Goal: Task Accomplishment & Management: Manage account settings

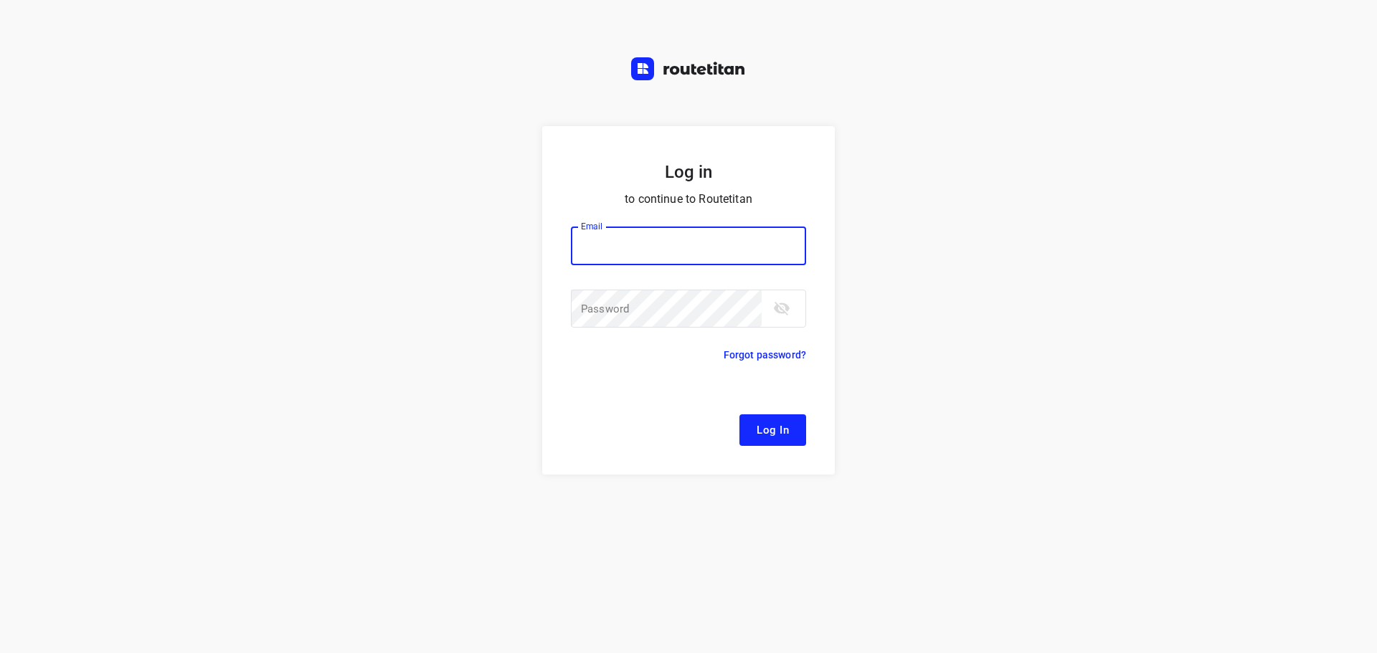
click at [621, 235] on input "email" at bounding box center [688, 246] width 235 height 39
type input "remco@fruitopjewerk.nl"
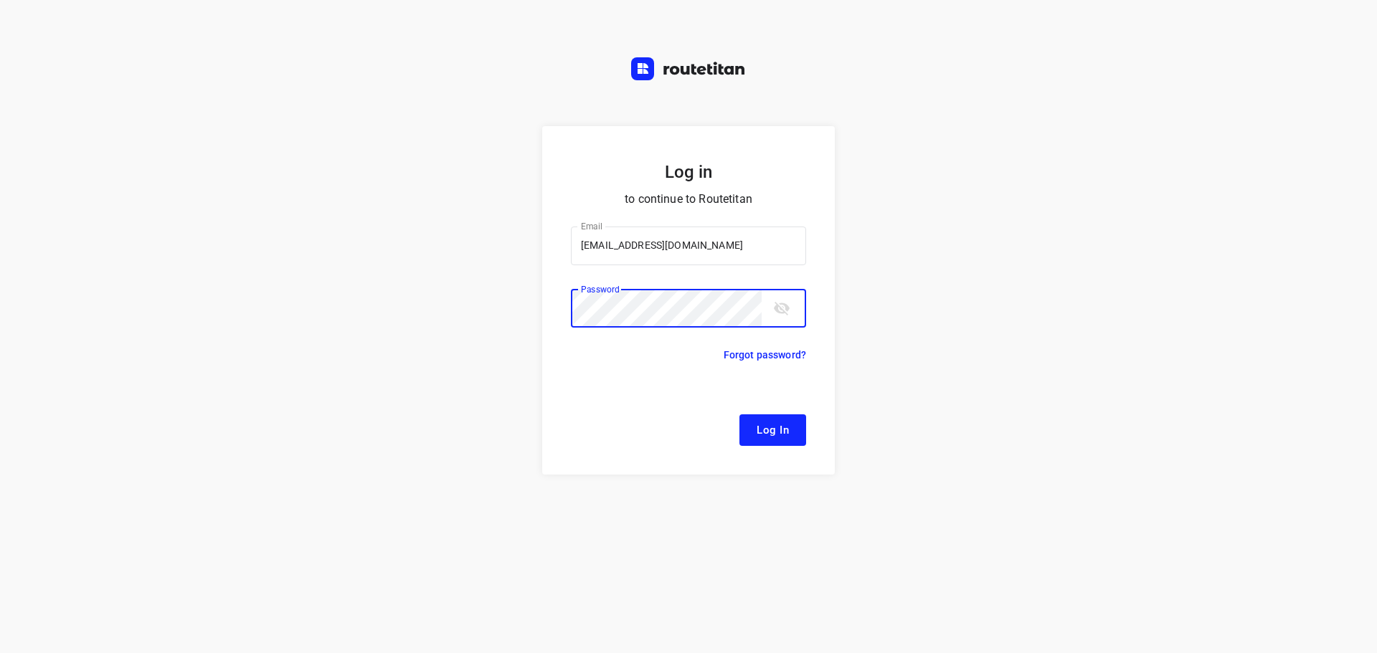
click at [739, 415] on button "Log In" at bounding box center [772, 431] width 67 height 32
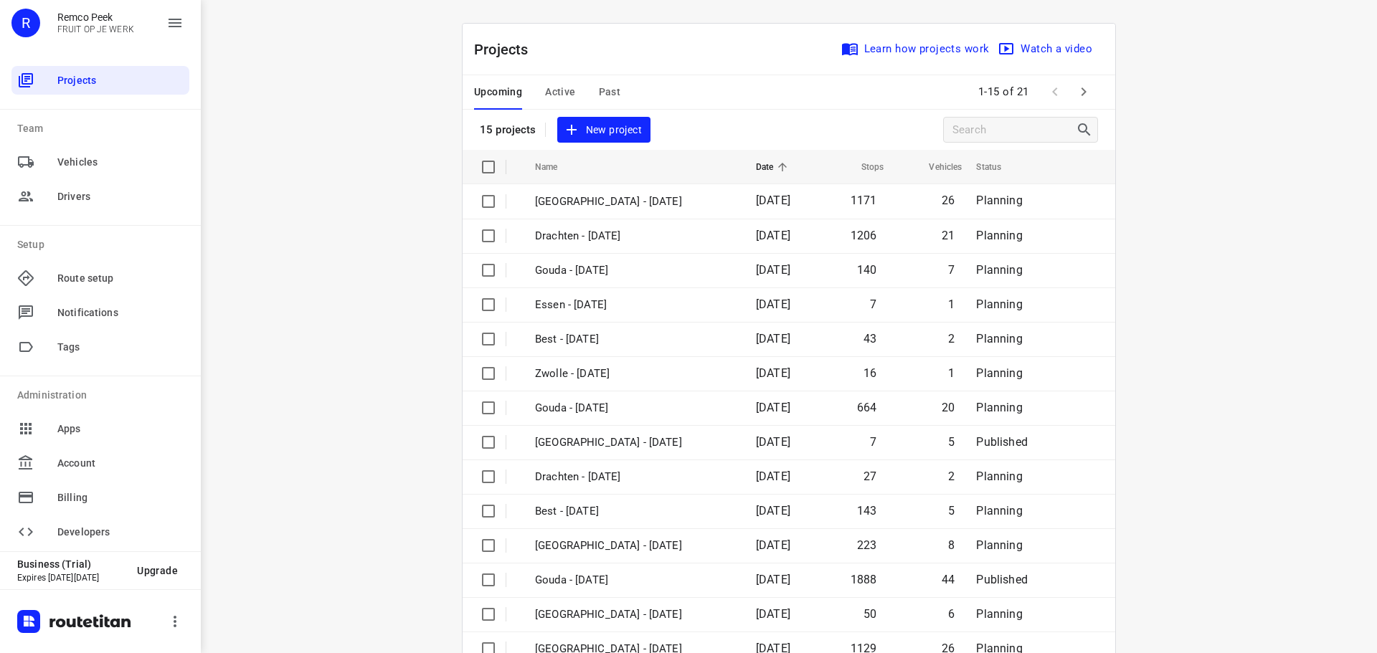
click at [554, 95] on span "Active" at bounding box center [560, 92] width 30 height 18
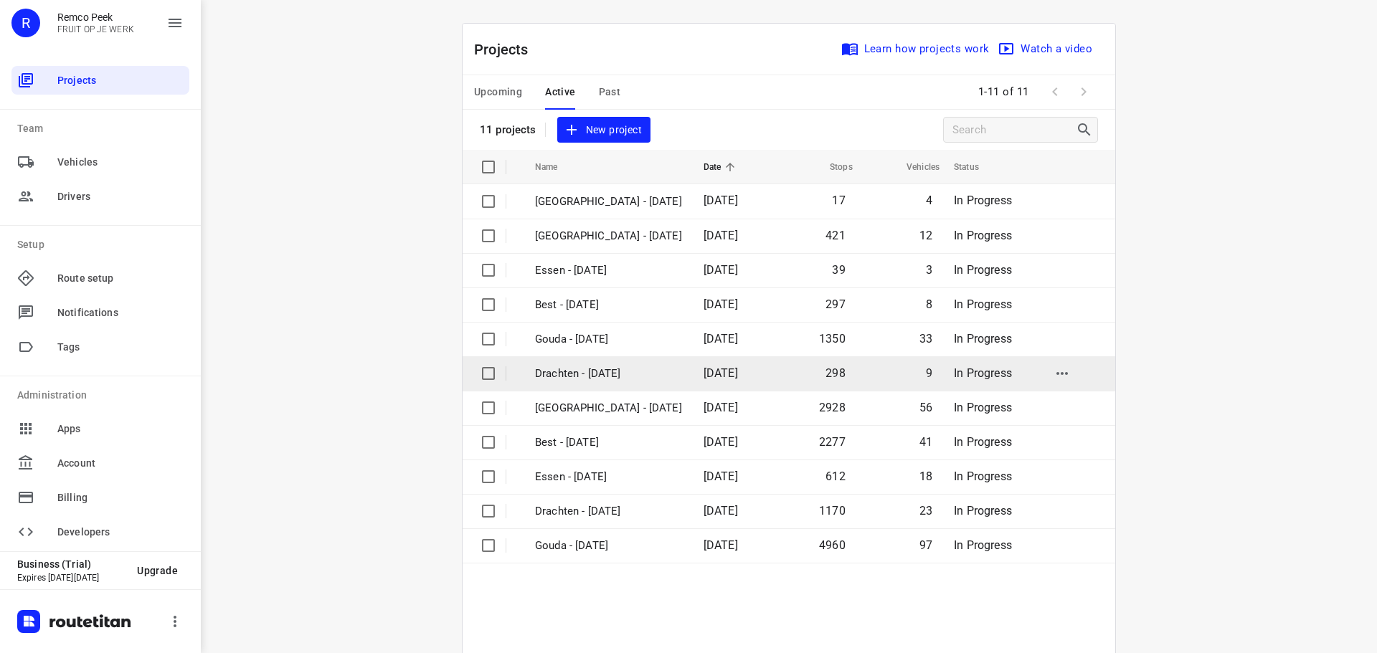
click at [579, 372] on p "Drachten - Tuesday" at bounding box center [608, 374] width 147 height 16
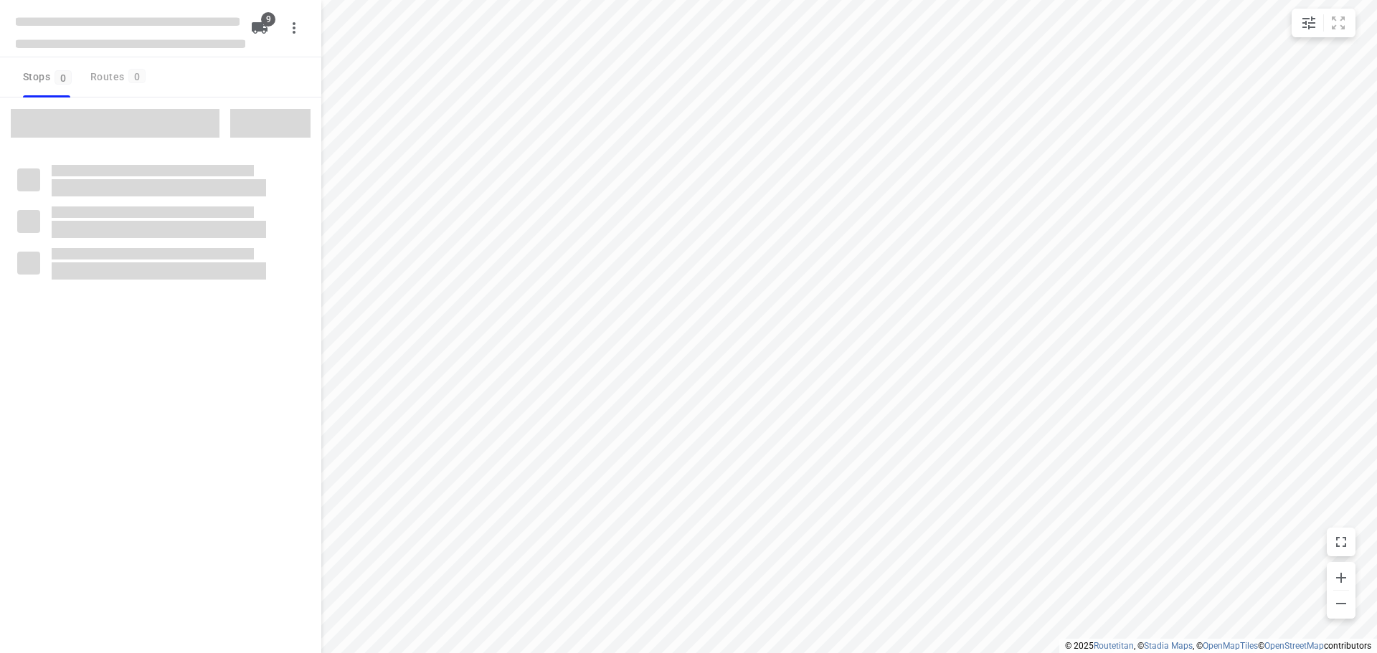
checkbox input "true"
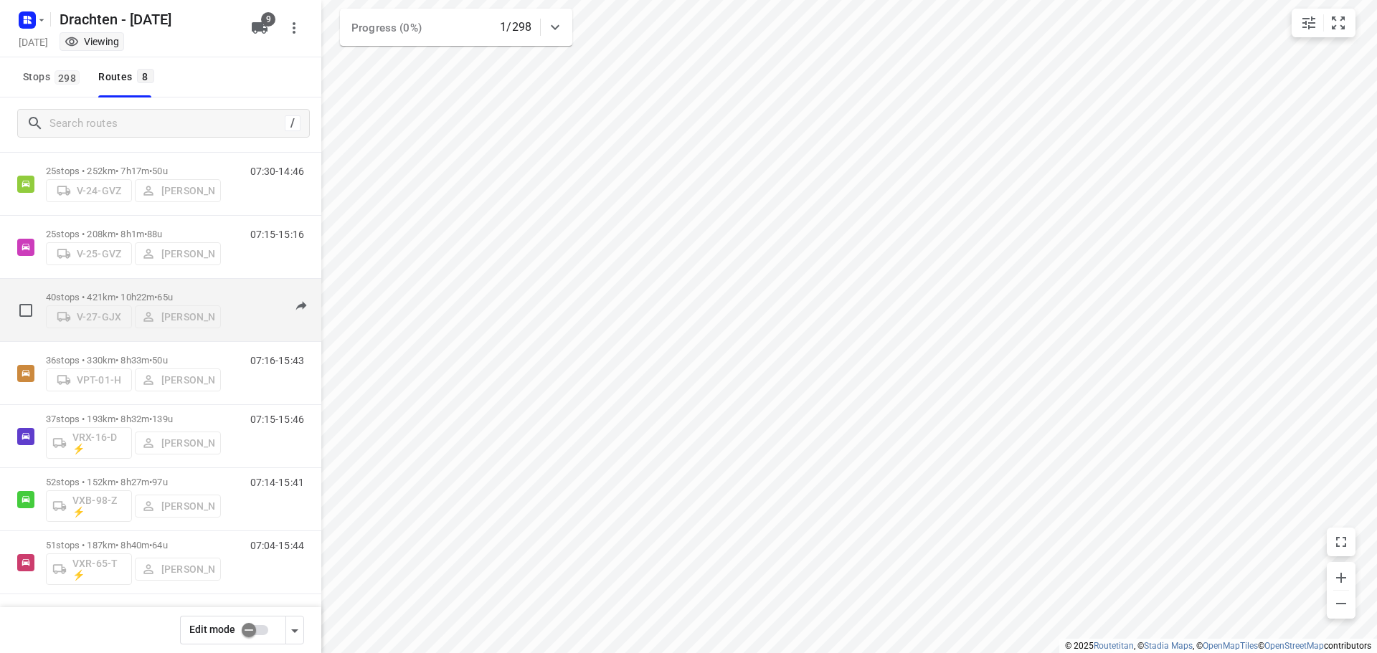
scroll to position [93, 0]
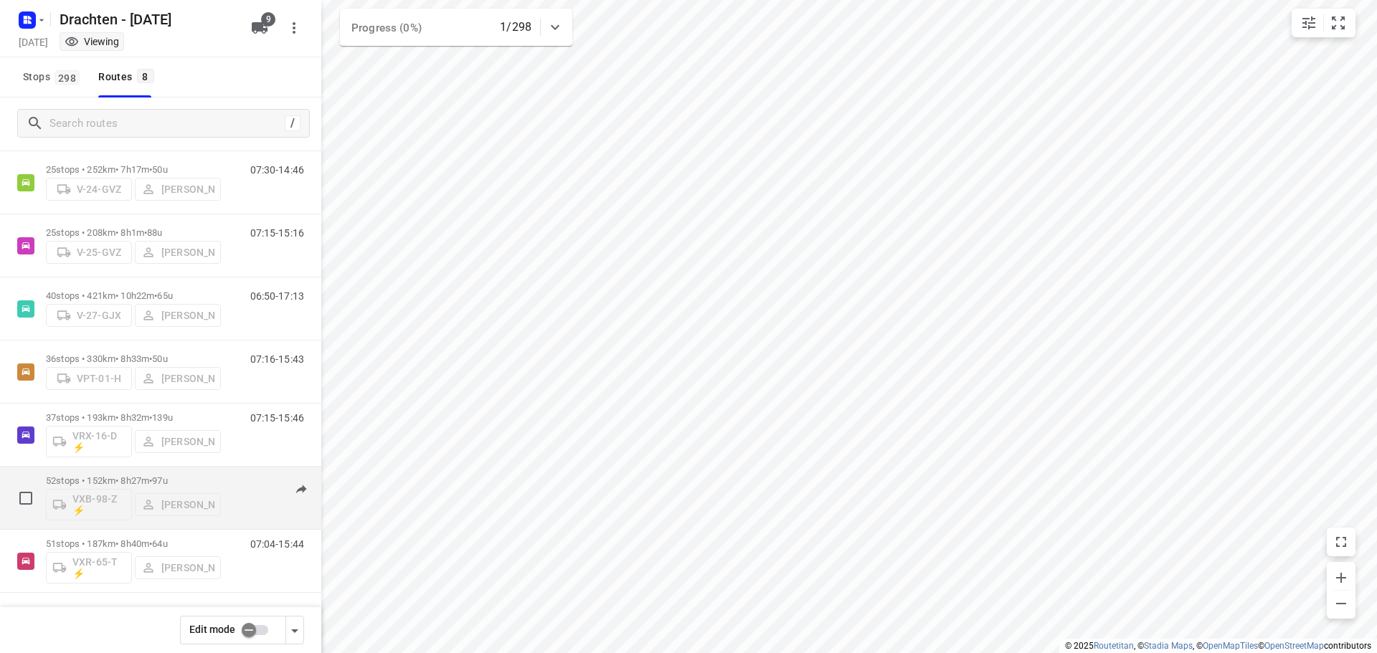
click at [165, 473] on div "52 stops • 152km • 8h27m • 97u VXB-98-Z ⚡ Kirsten Brouwer" at bounding box center [133, 498] width 175 height 60
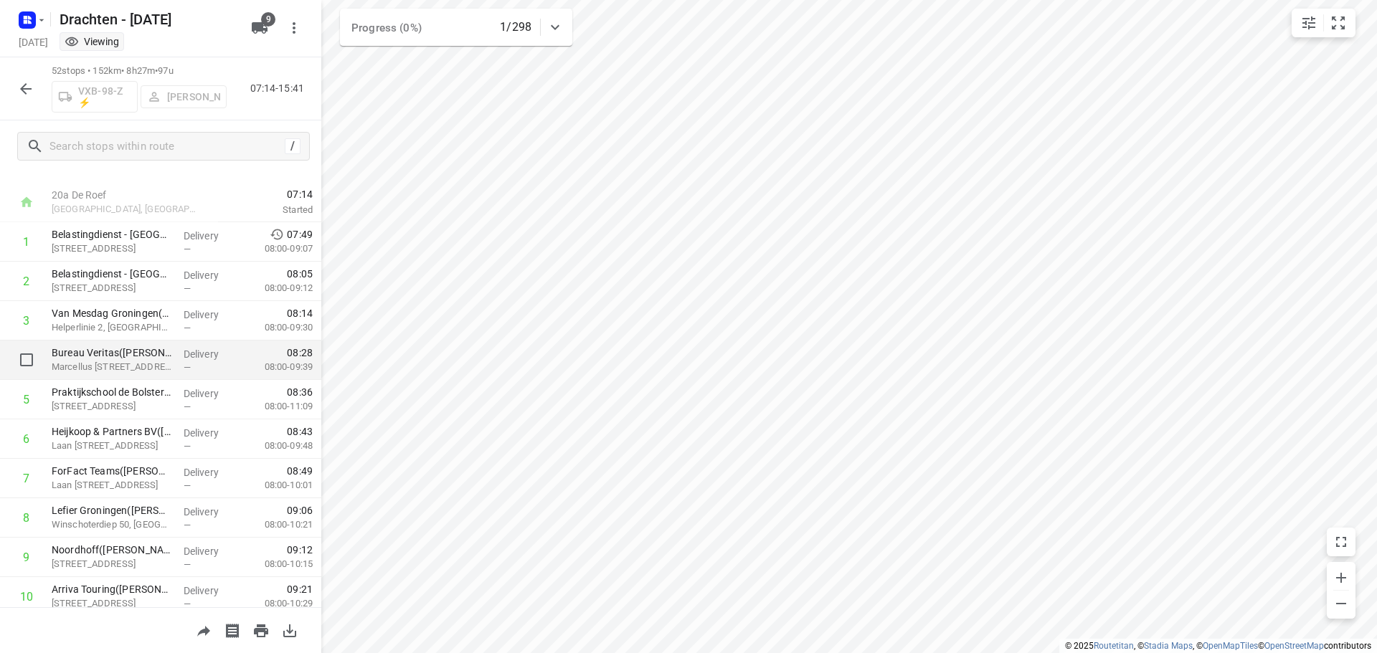
scroll to position [0, 0]
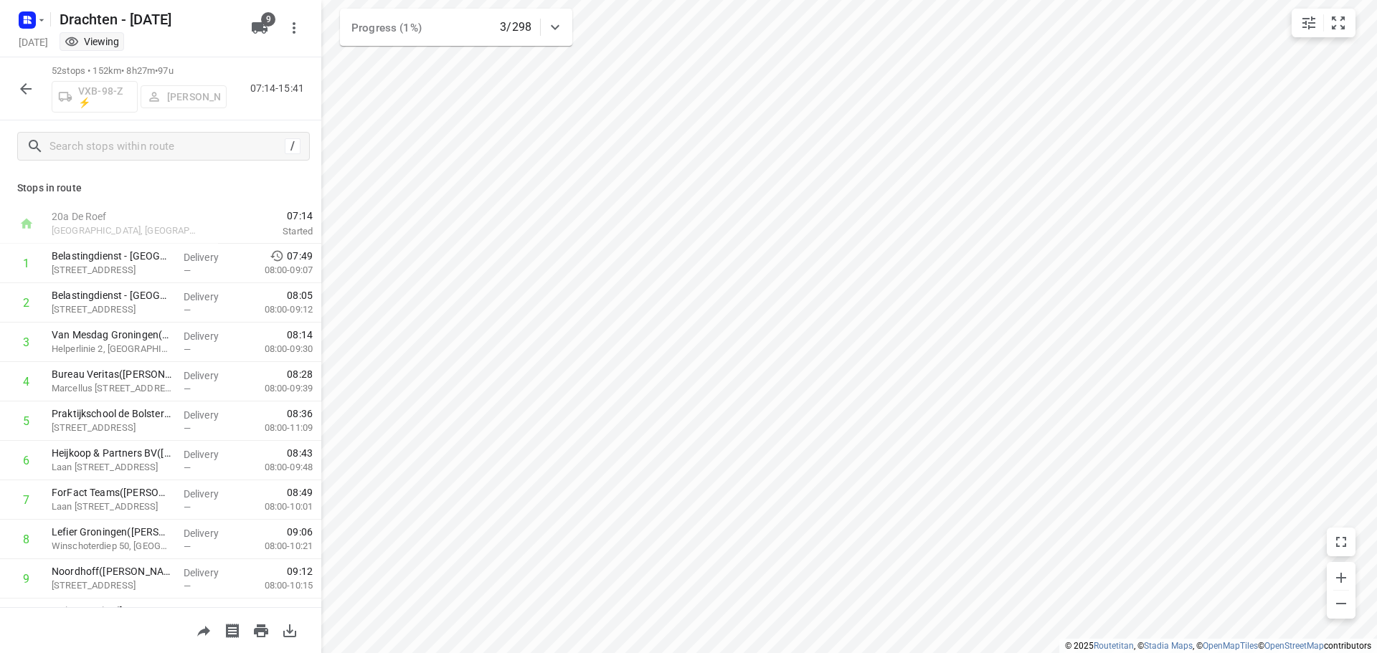
click at [19, 93] on icon "button" at bounding box center [25, 88] width 17 height 17
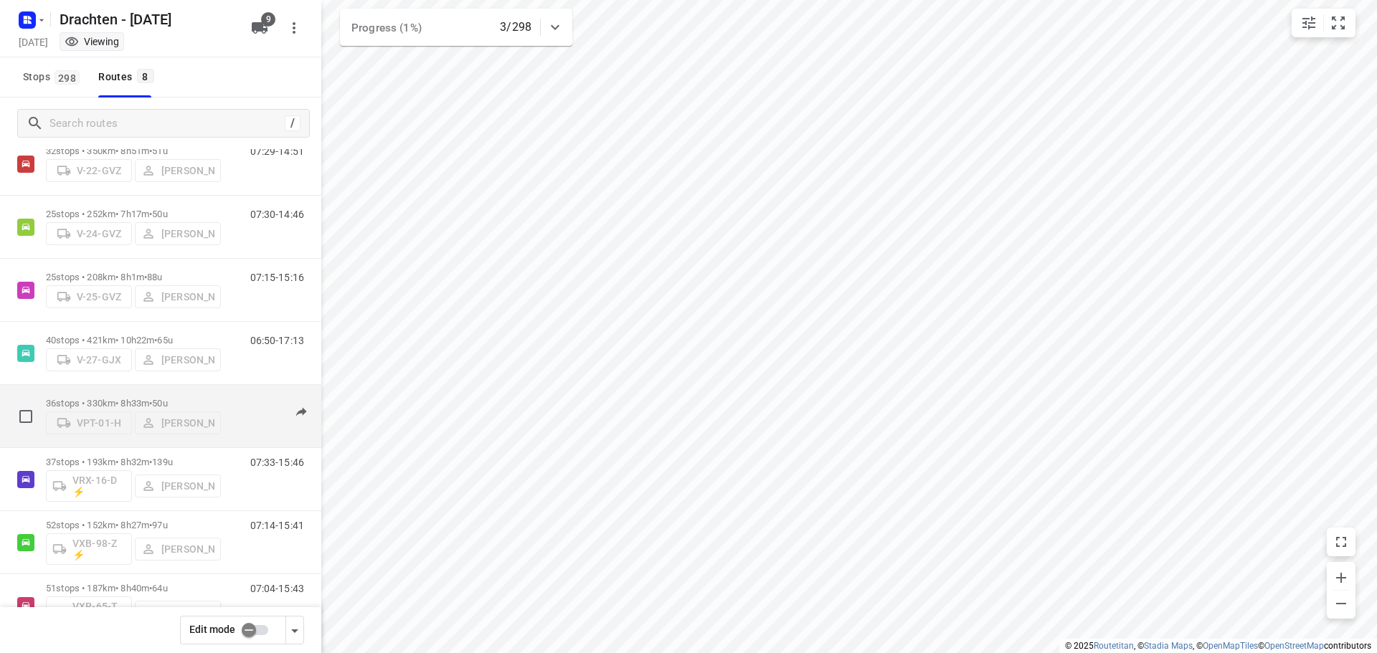
scroll to position [93, 0]
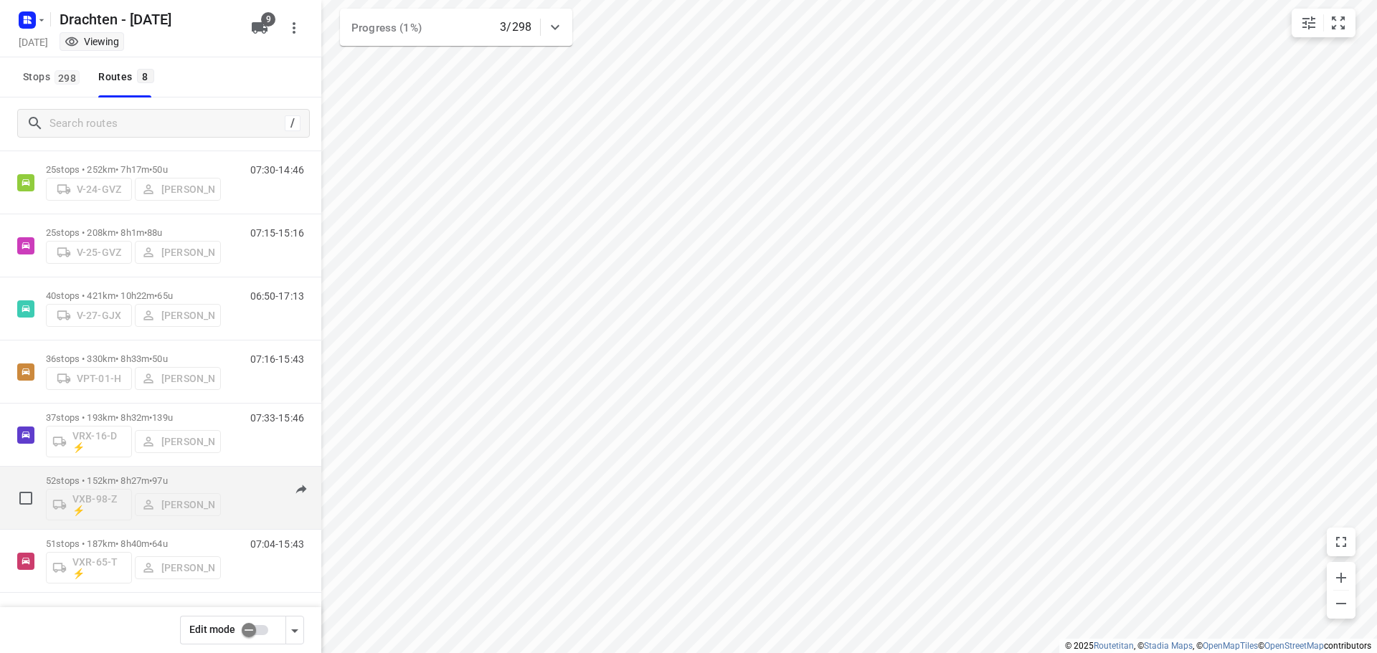
click at [151, 473] on div "52 stops • 152km • 8h27m • 97u VXB-98-Z ⚡ Kirsten Brouwer" at bounding box center [133, 498] width 175 height 60
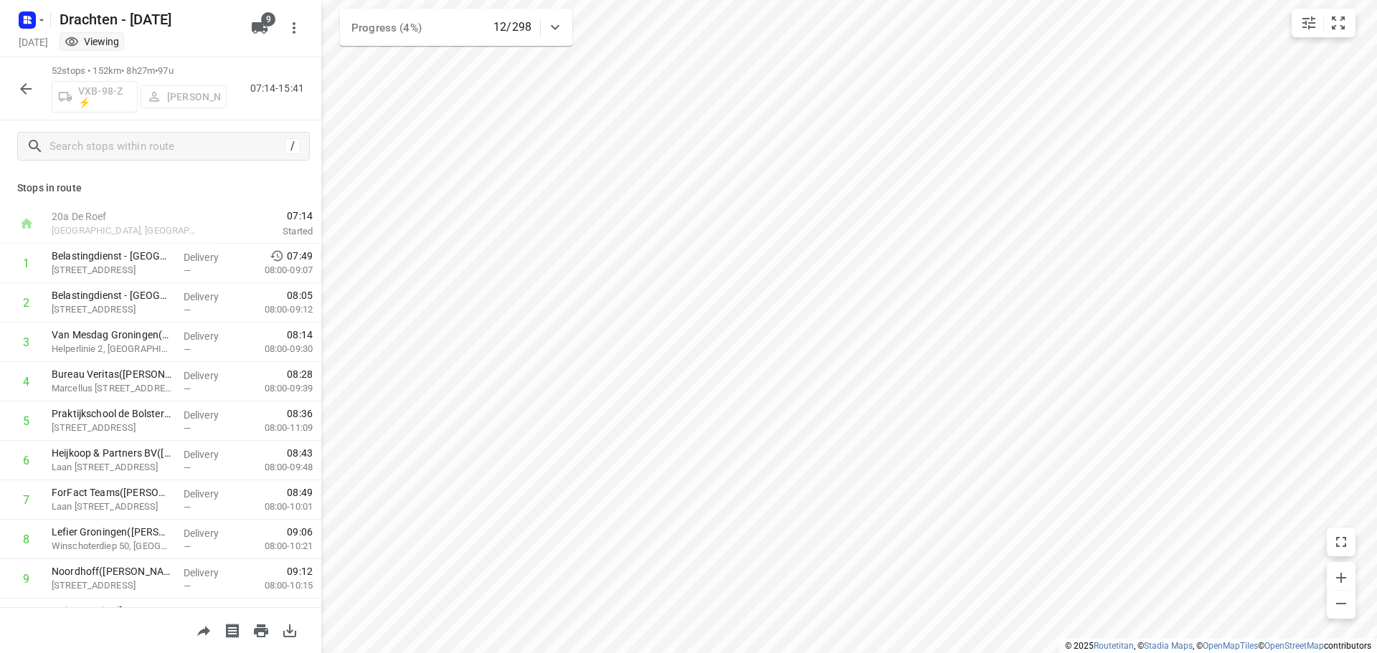
click at [19, 90] on icon "button" at bounding box center [25, 88] width 17 height 17
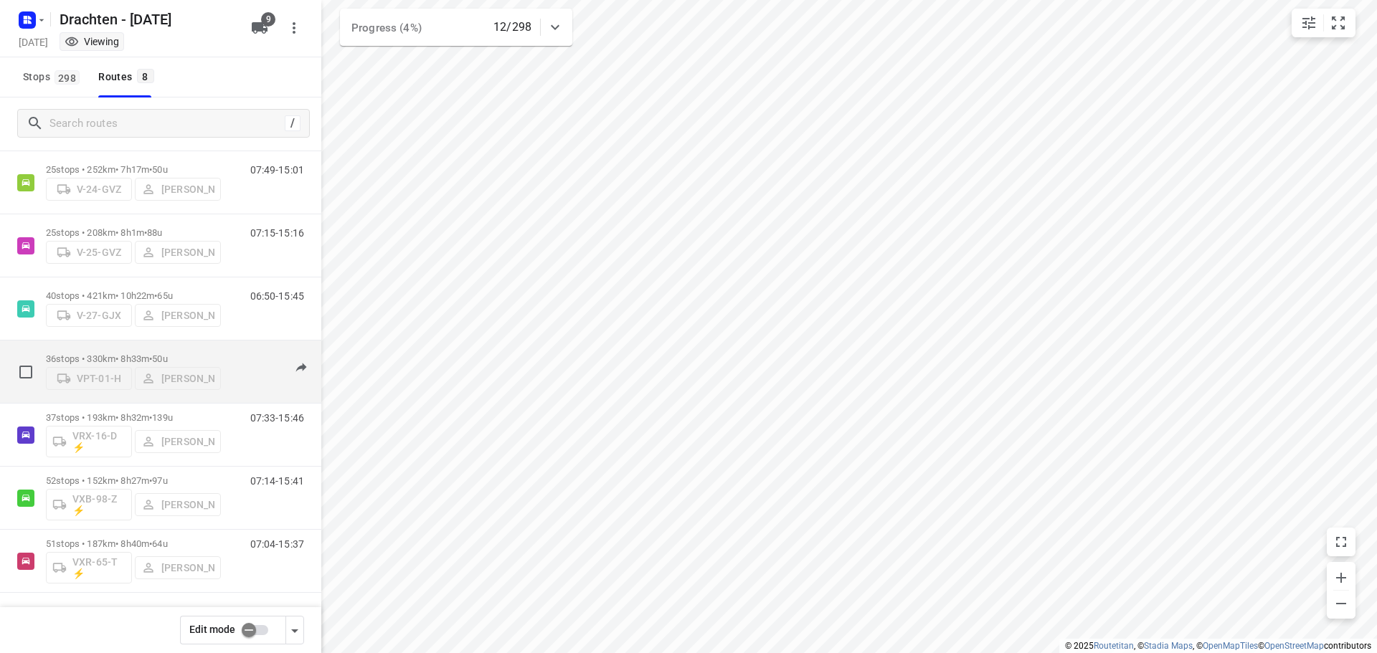
click at [122, 357] on p "36 stops • 330km • 8h33m • 50u" at bounding box center [133, 359] width 175 height 11
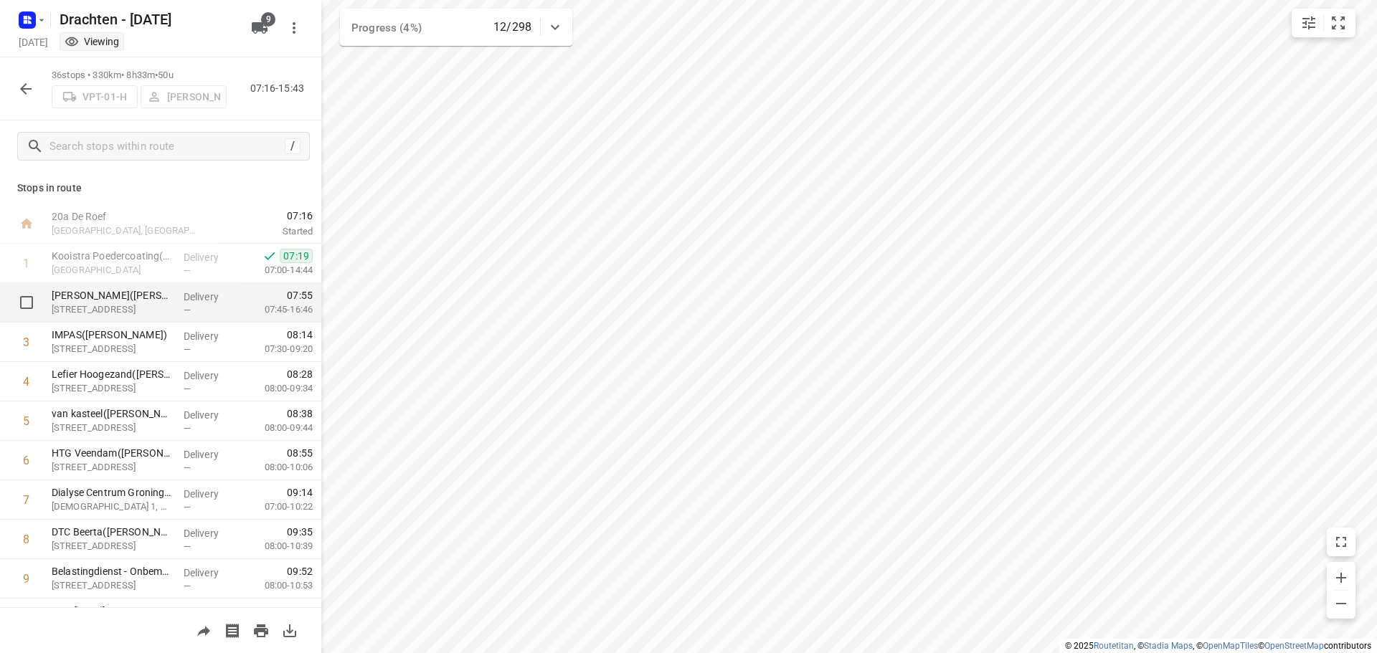
click at [121, 297] on p "Saul Haren(Saul Limonard)" at bounding box center [112, 295] width 120 height 14
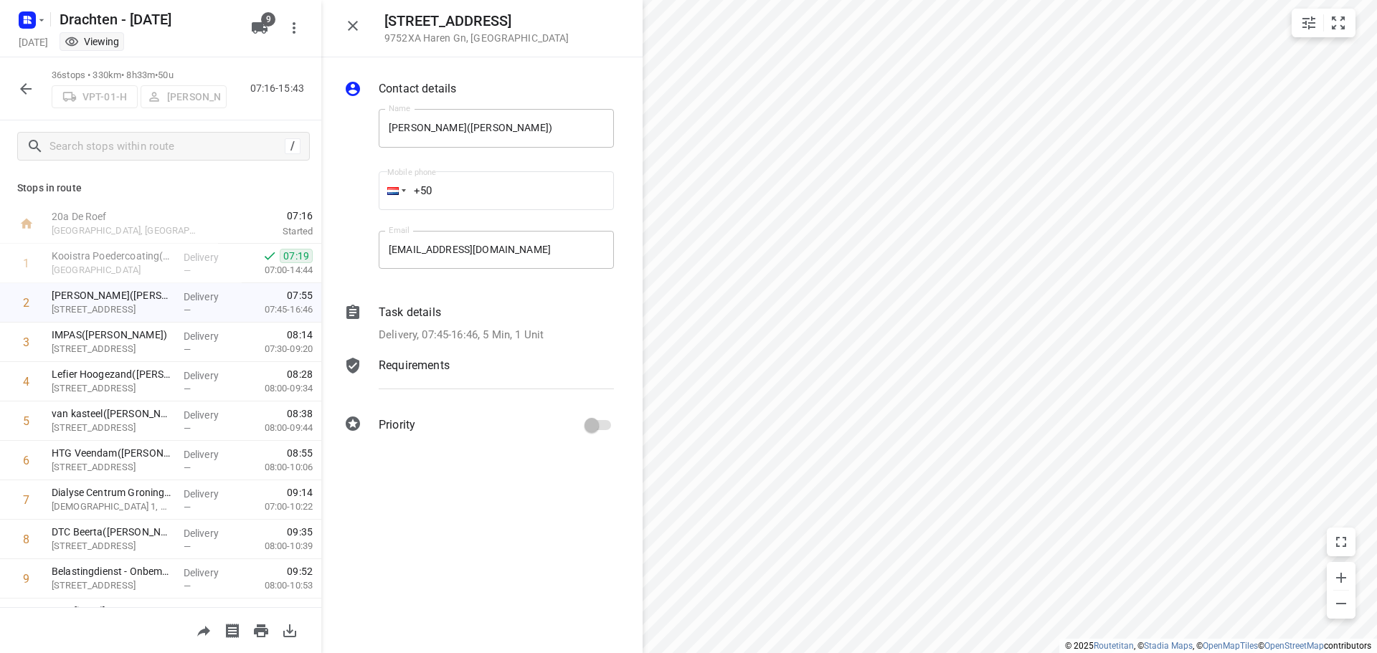
click at [430, 320] on p "Task details" at bounding box center [410, 312] width 62 height 17
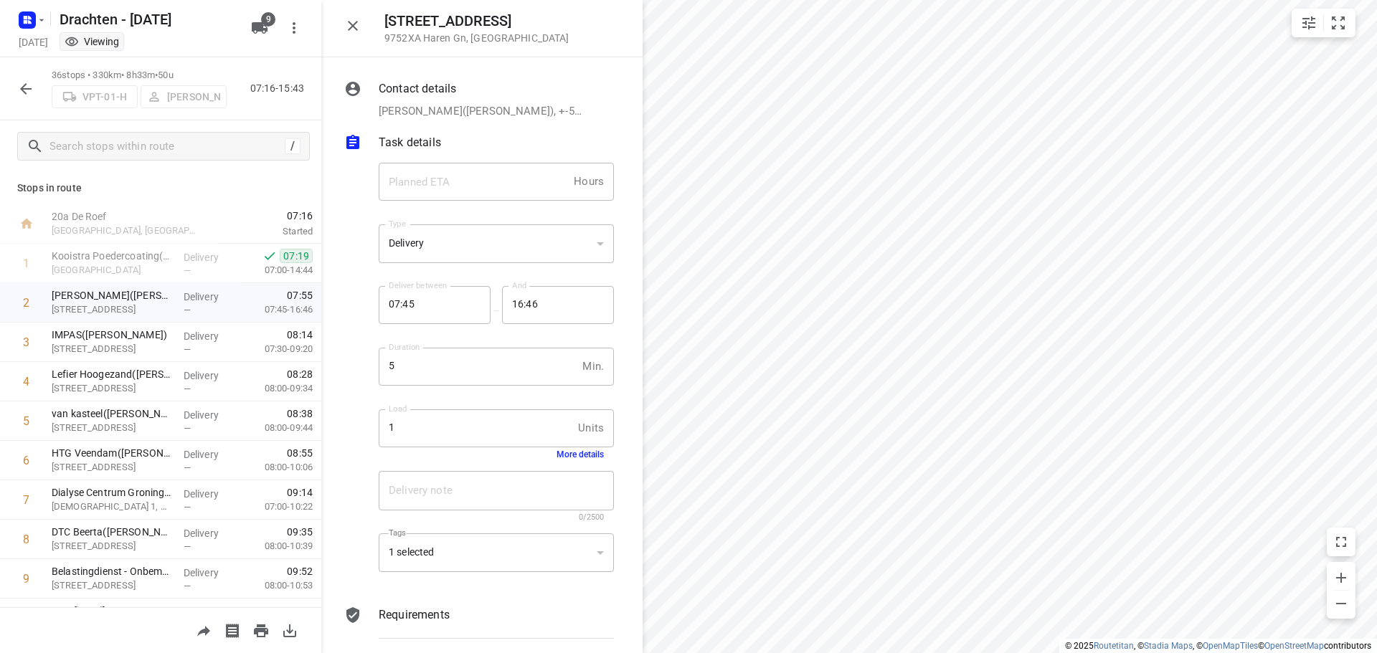
click at [557, 454] on button "More details" at bounding box center [580, 455] width 47 height 10
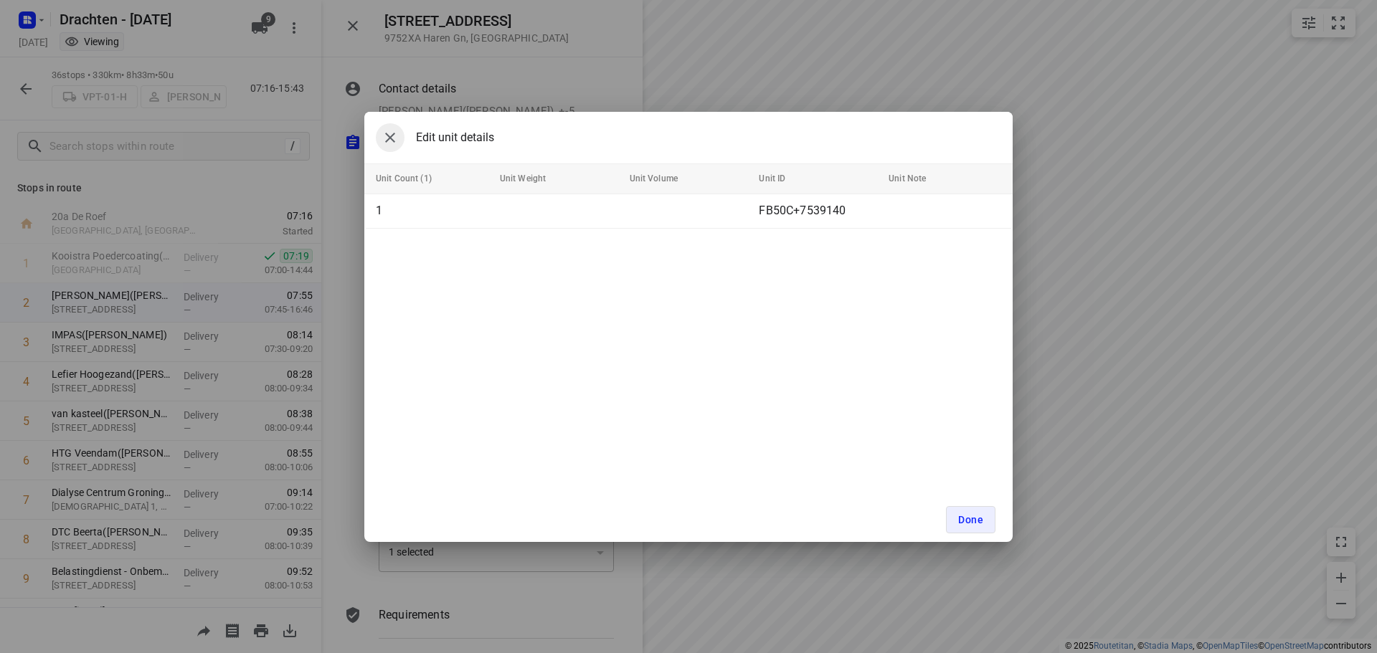
click at [391, 135] on icon "button" at bounding box center [390, 137] width 17 height 17
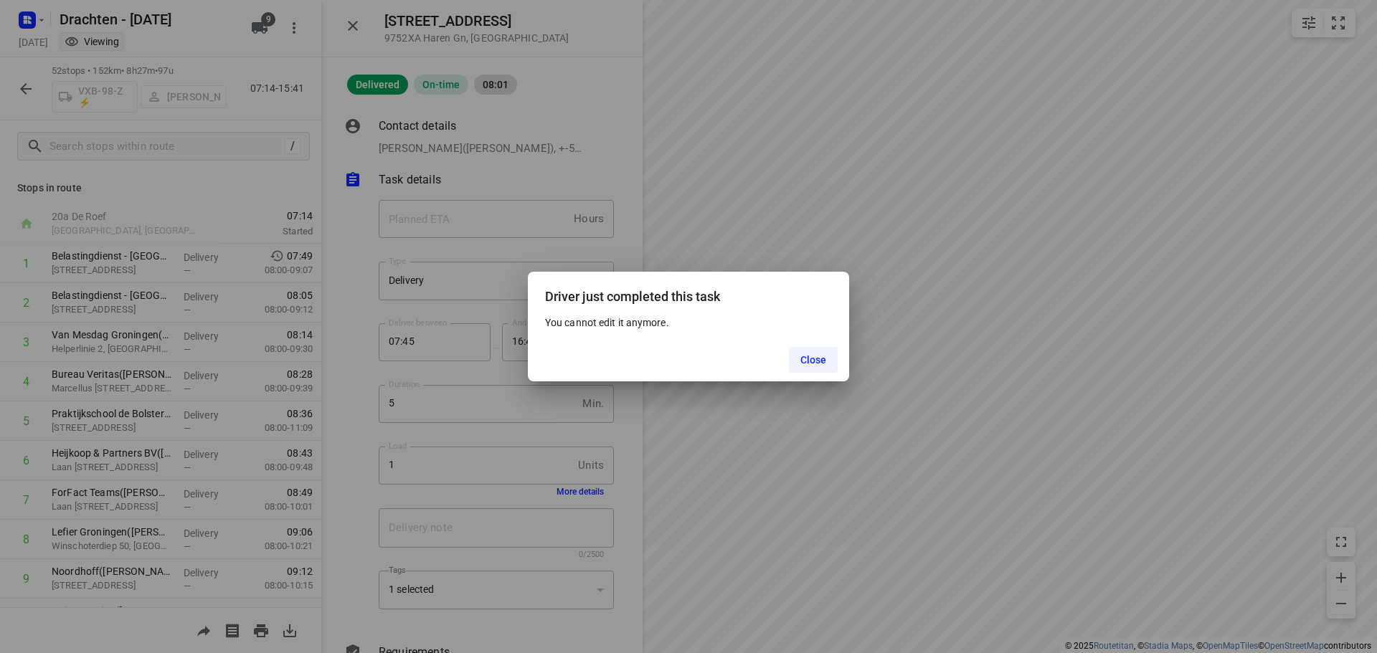
click at [831, 348] on button "Close" at bounding box center [813, 360] width 49 height 26
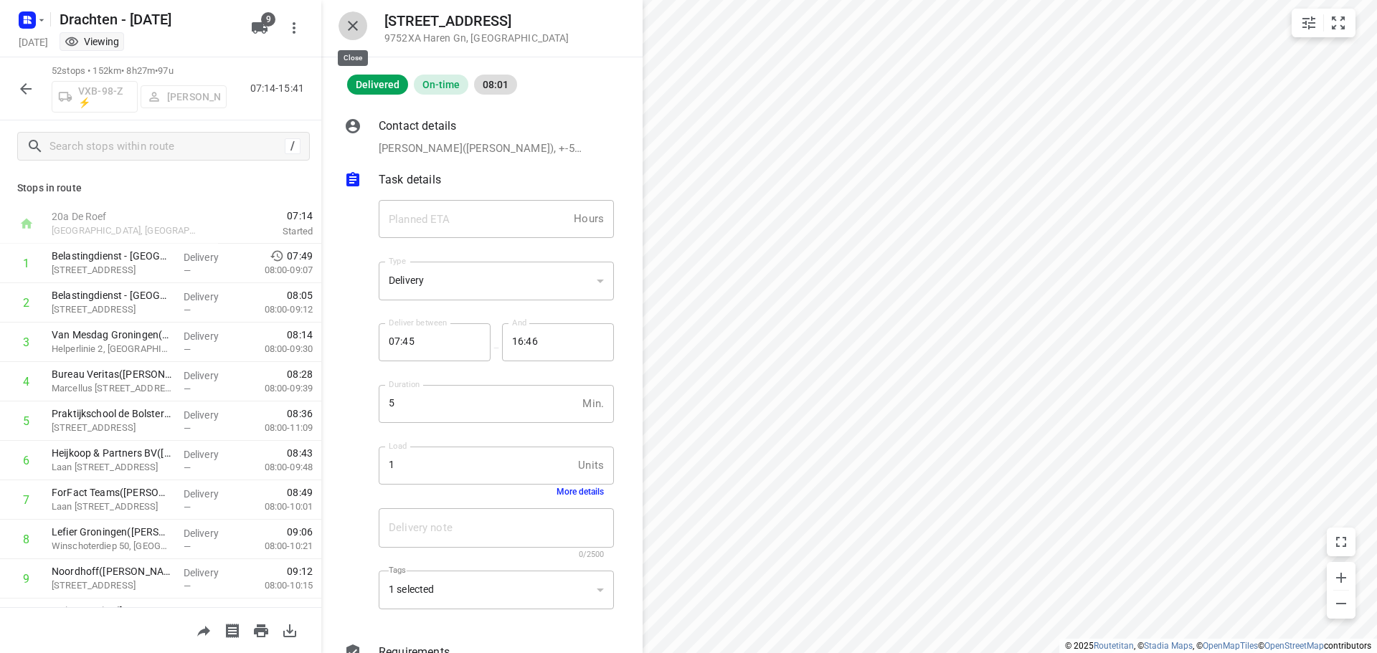
click at [355, 29] on icon "button" at bounding box center [352, 25] width 17 height 17
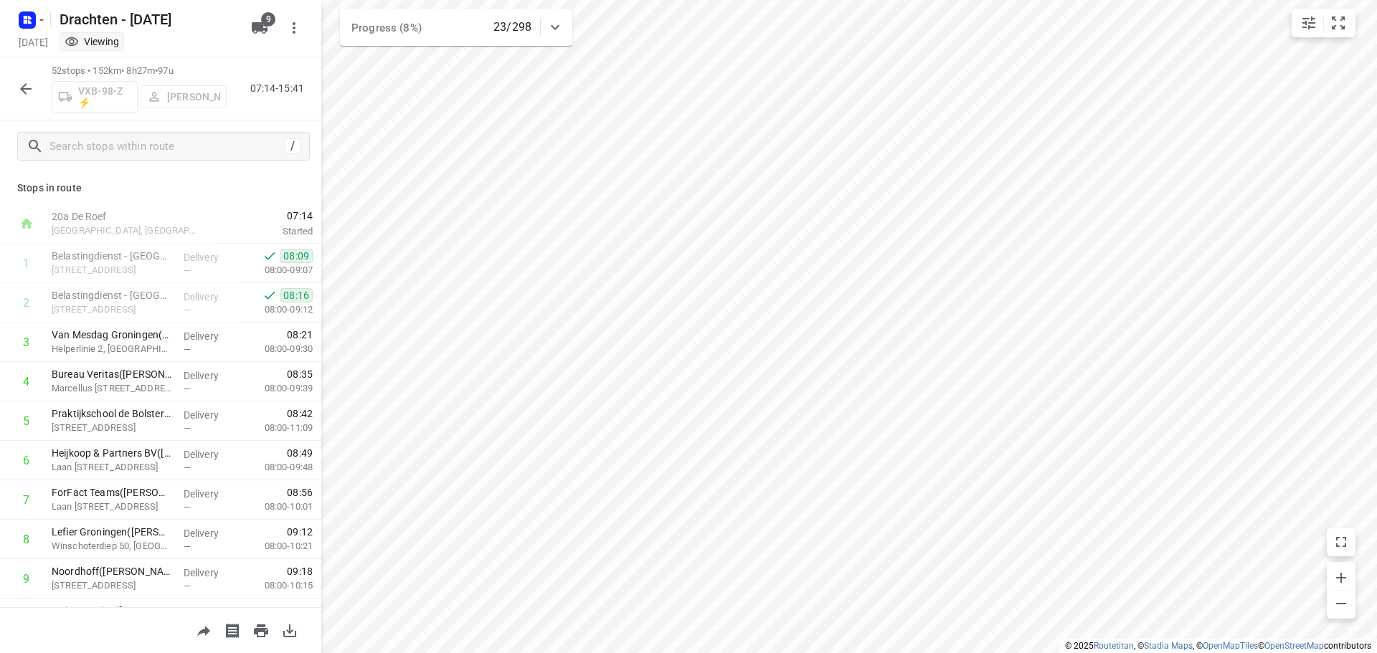
click at [19, 85] on icon "button" at bounding box center [25, 88] width 17 height 17
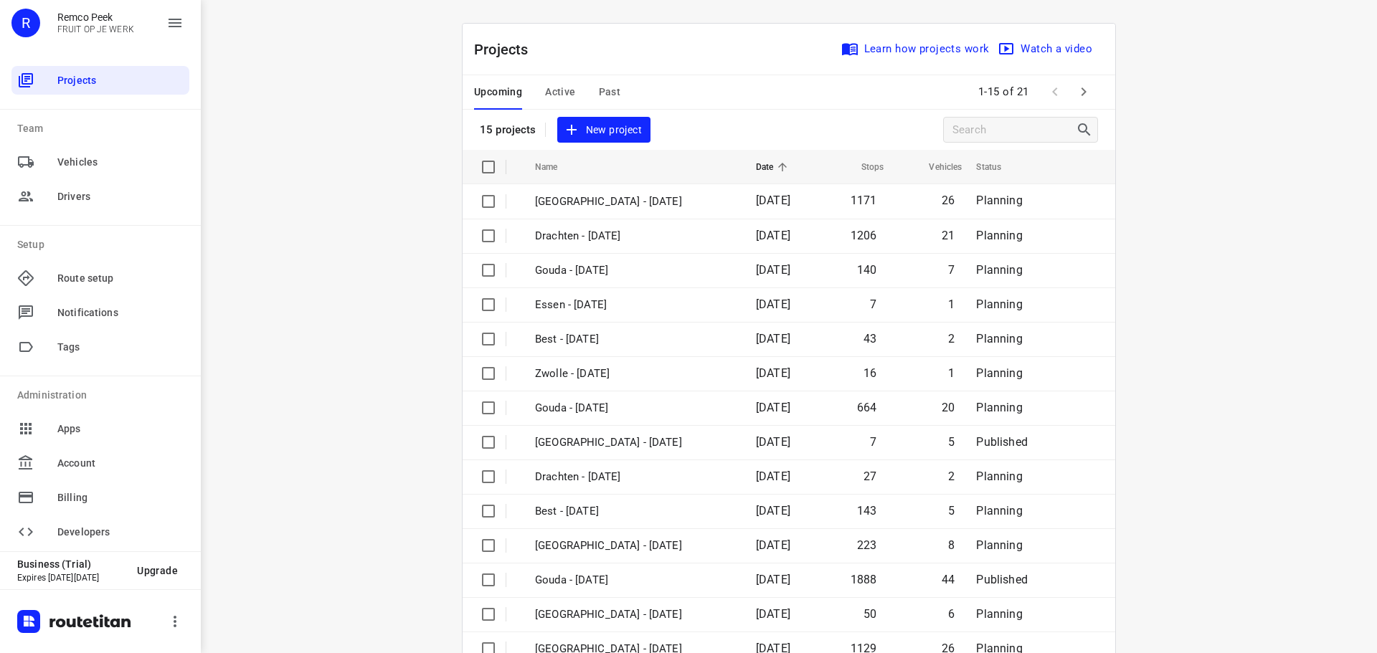
click at [602, 96] on span "Past" at bounding box center [610, 92] width 22 height 18
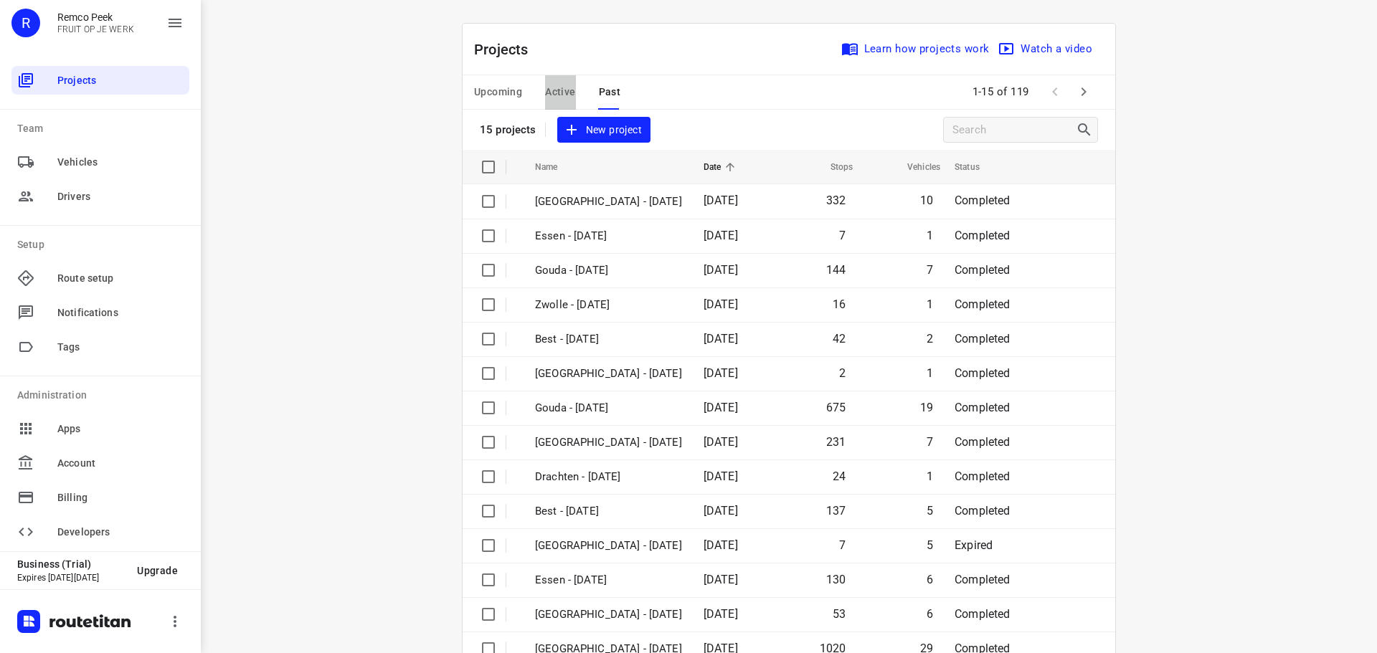
click at [567, 93] on span "Active" at bounding box center [560, 92] width 30 height 18
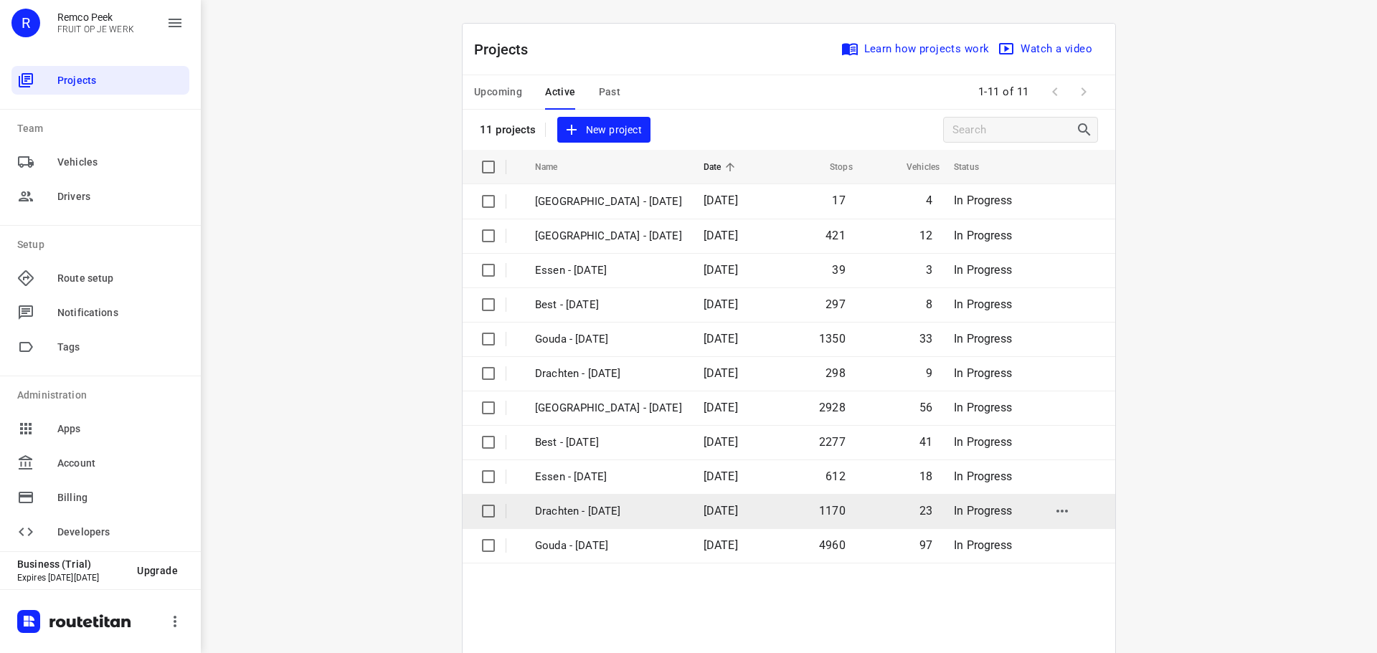
click at [592, 519] on p "Drachten - [DATE]" at bounding box center [608, 511] width 147 height 16
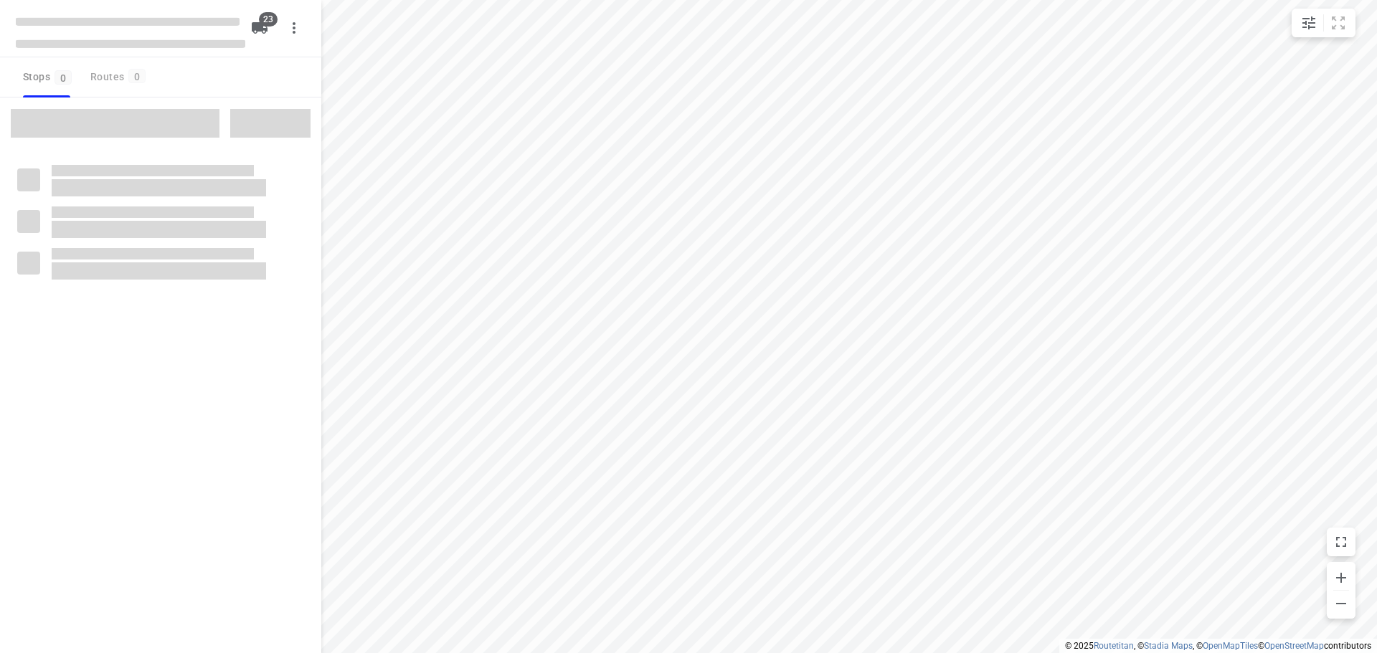
checkbox input "true"
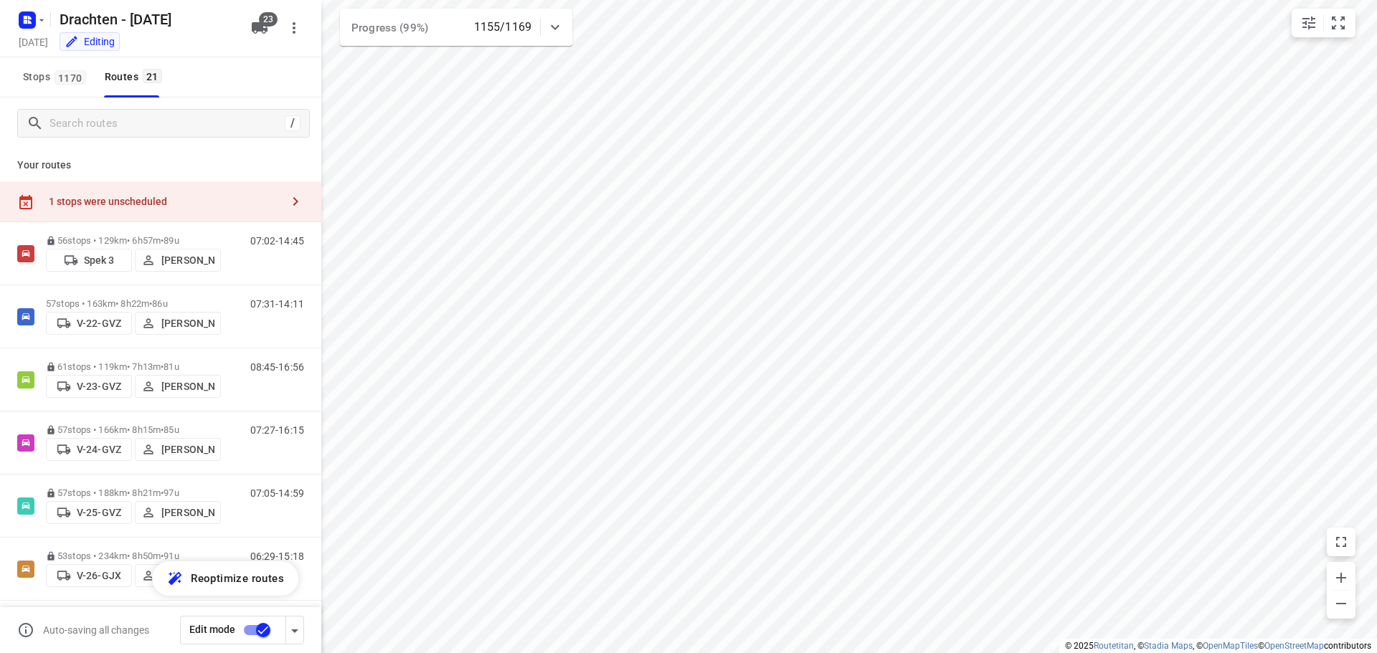
click at [190, 207] on div "1 stops were unscheduled" at bounding box center [165, 201] width 232 height 11
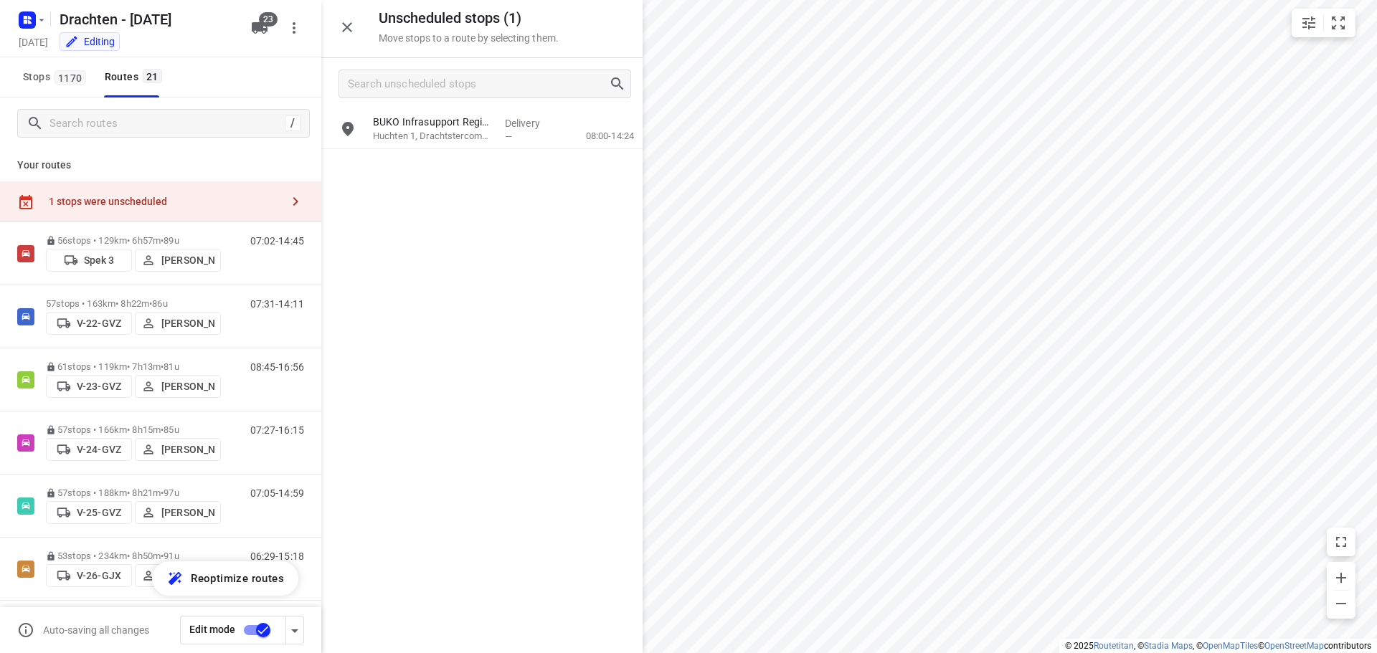
click at [350, 25] on icon "button" at bounding box center [347, 27] width 10 height 10
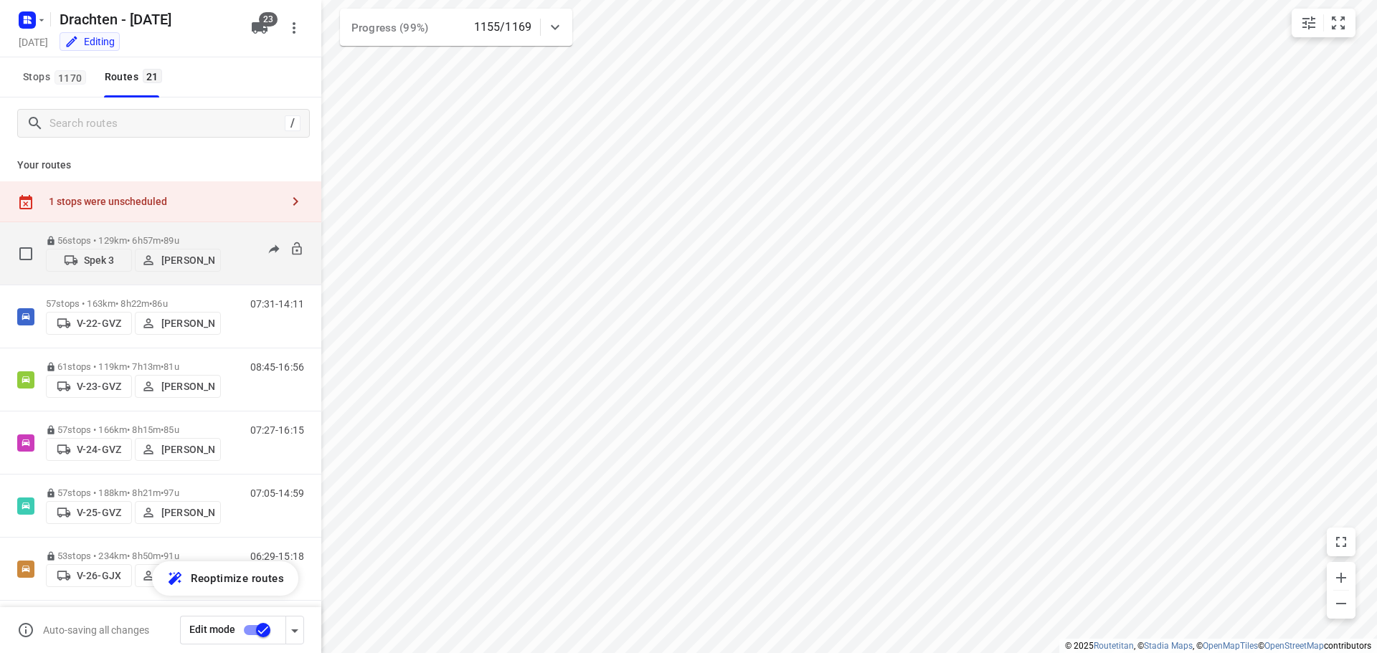
click at [142, 235] on p "56 stops • 129km • 6h57m • 89u" at bounding box center [133, 240] width 175 height 11
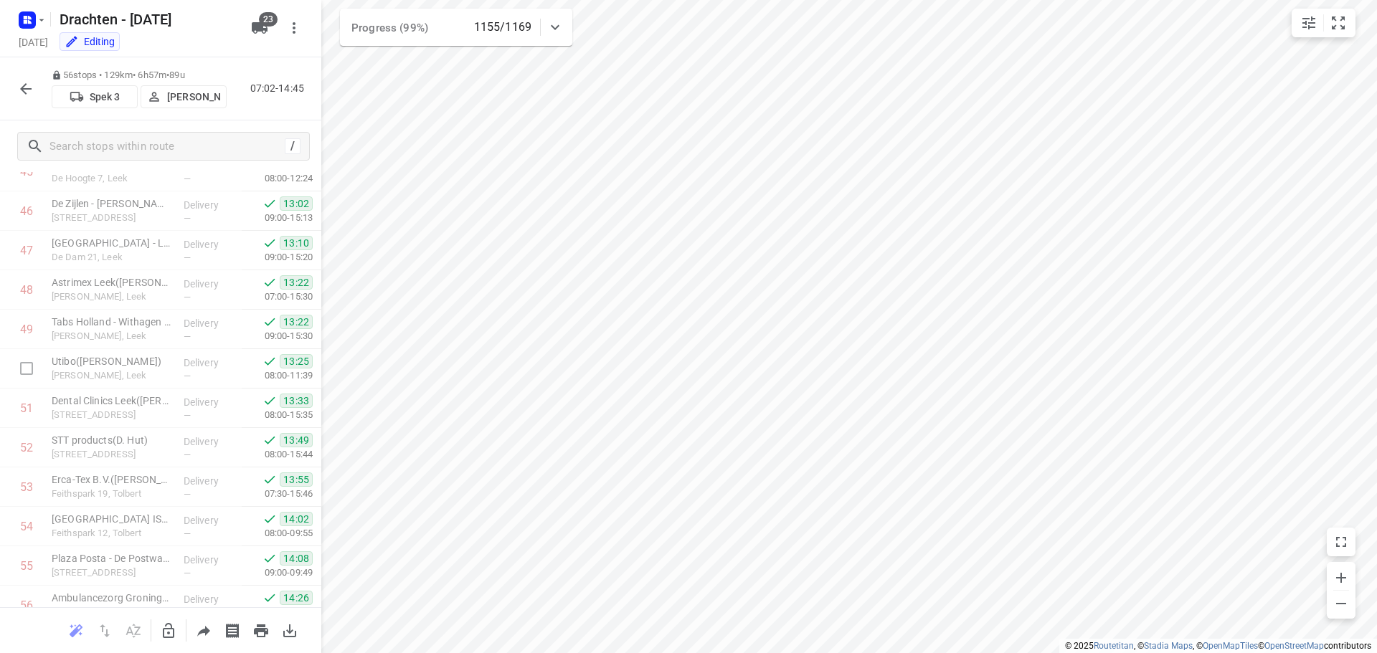
scroll to position [1926, 0]
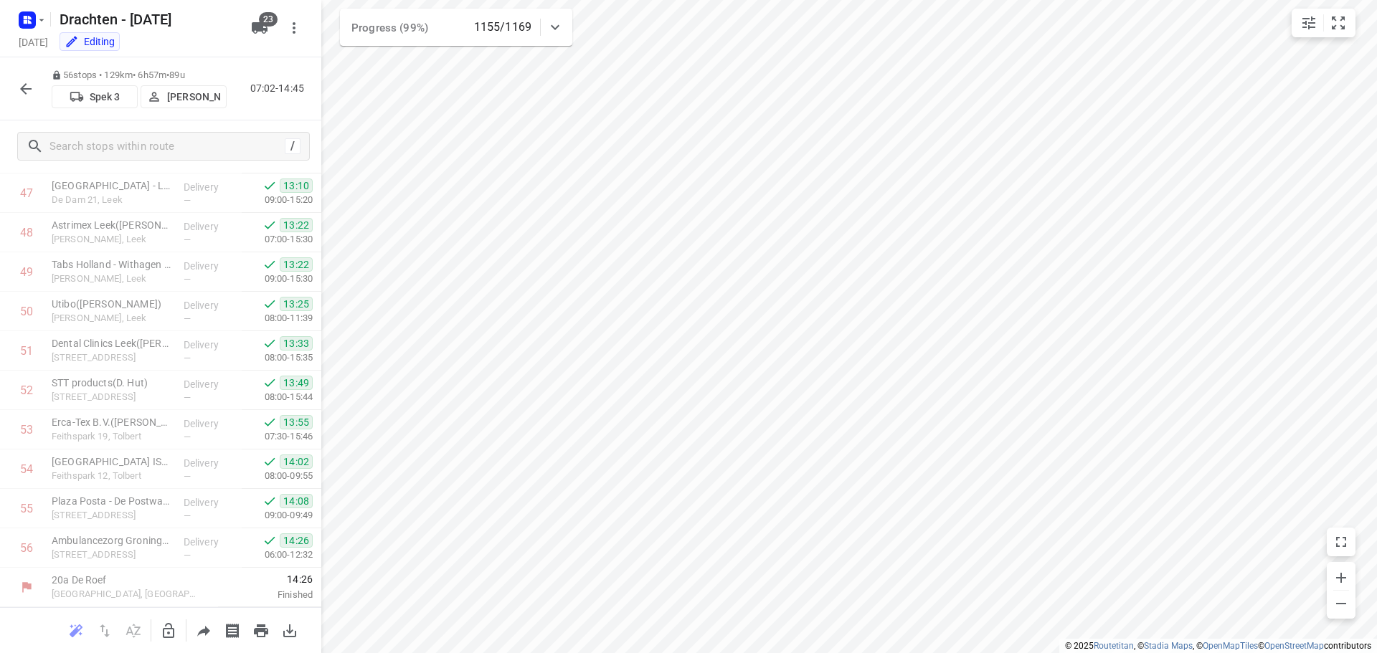
click at [11, 79] on div at bounding box center [25, 89] width 29 height 29
click at [14, 81] on button "button" at bounding box center [25, 89] width 29 height 29
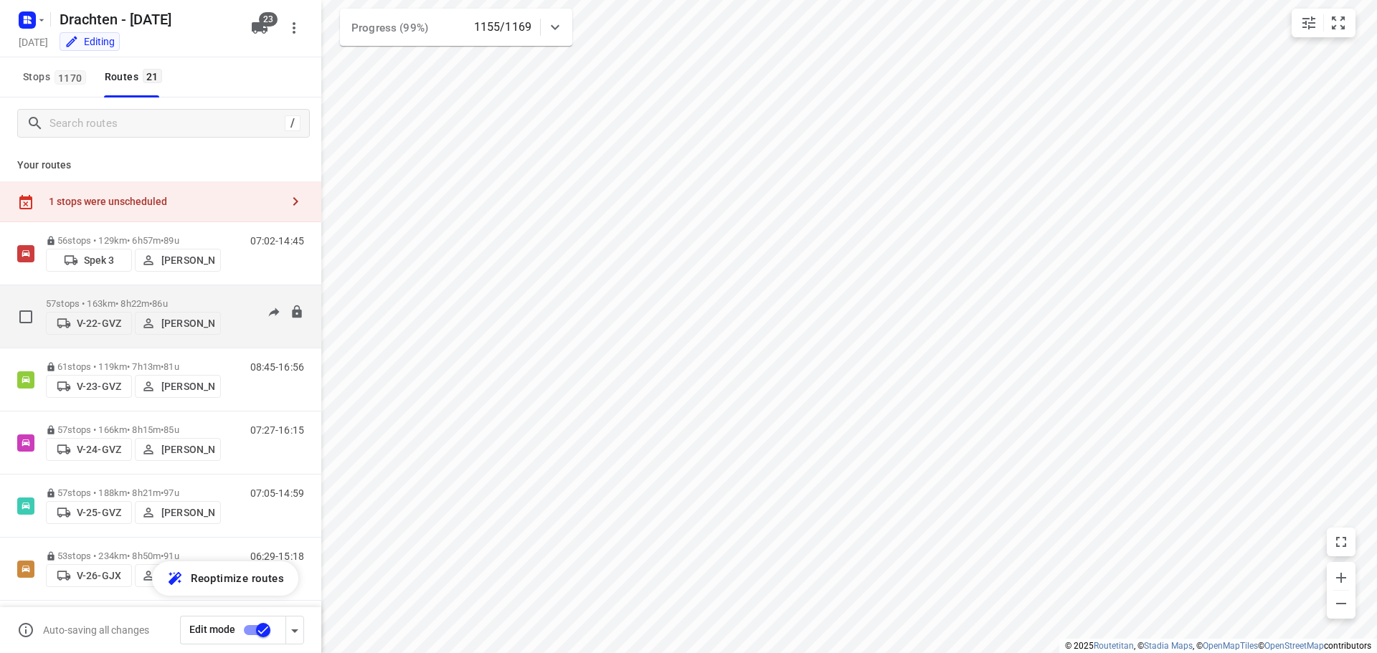
click at [106, 298] on p "57 stops • 163km • 8h22m • 86u" at bounding box center [133, 303] width 175 height 11
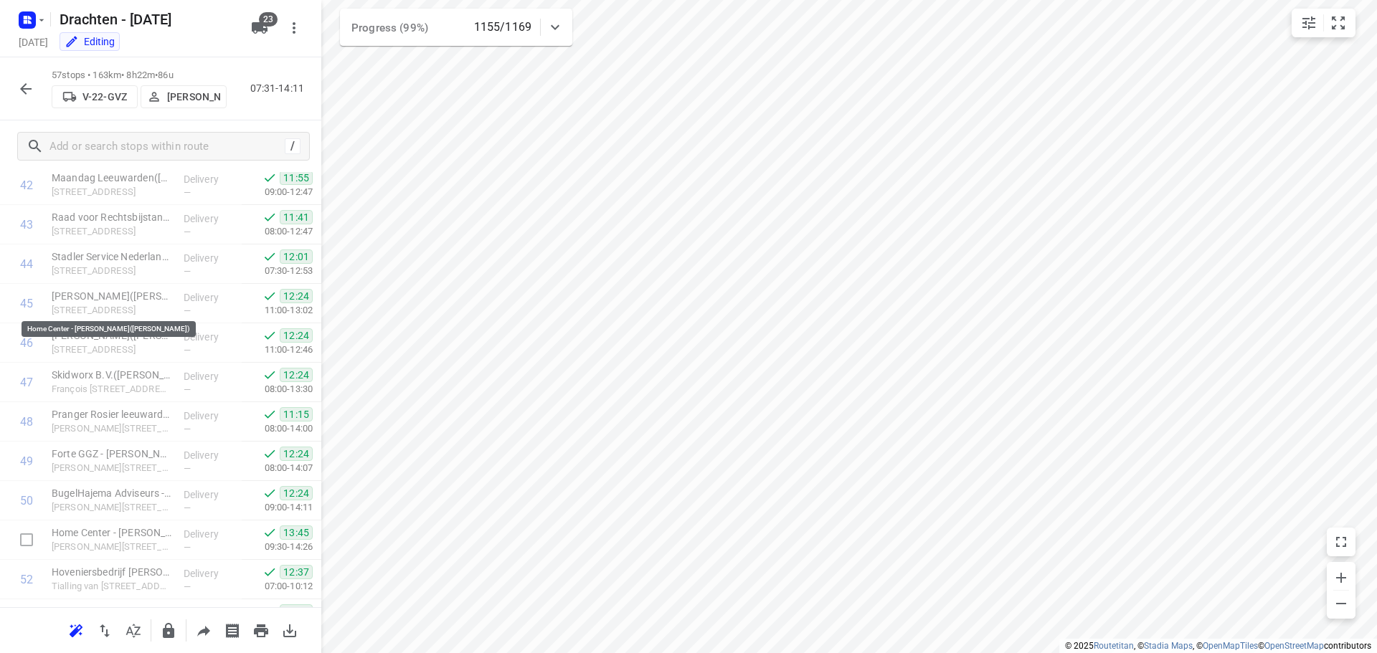
scroll to position [1965, 0]
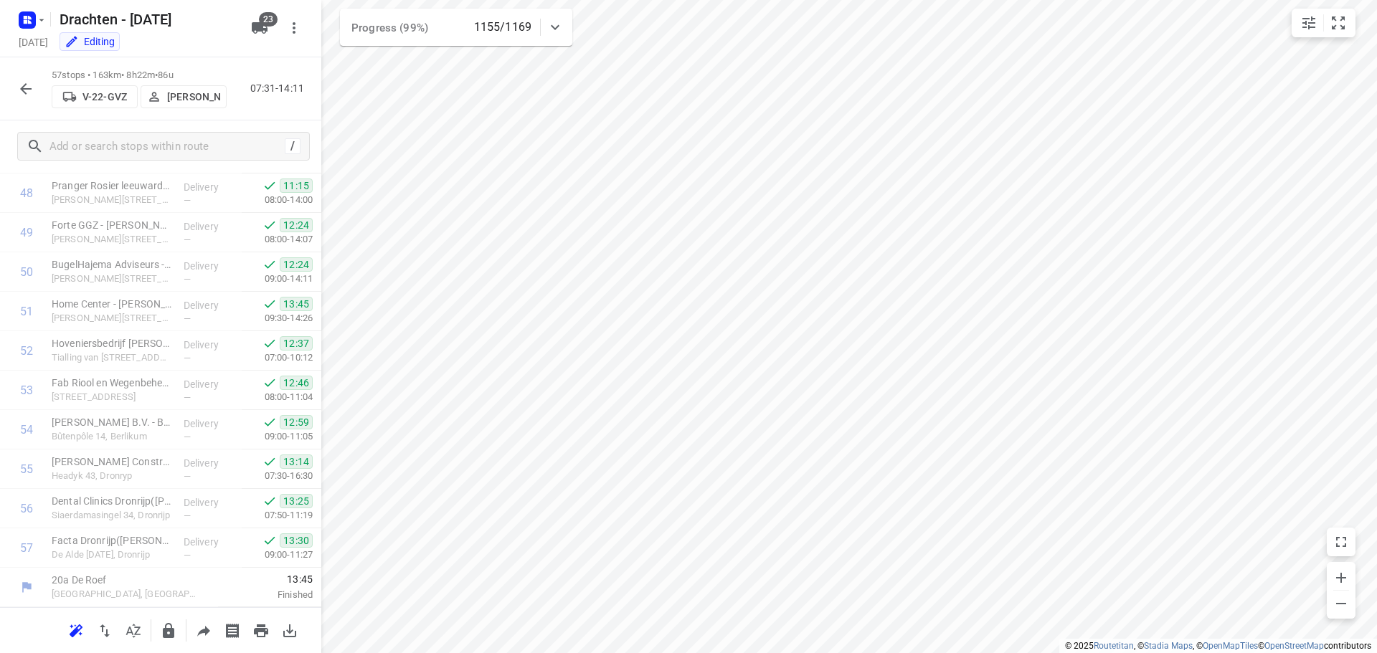
click at [17, 90] on icon "button" at bounding box center [25, 88] width 17 height 17
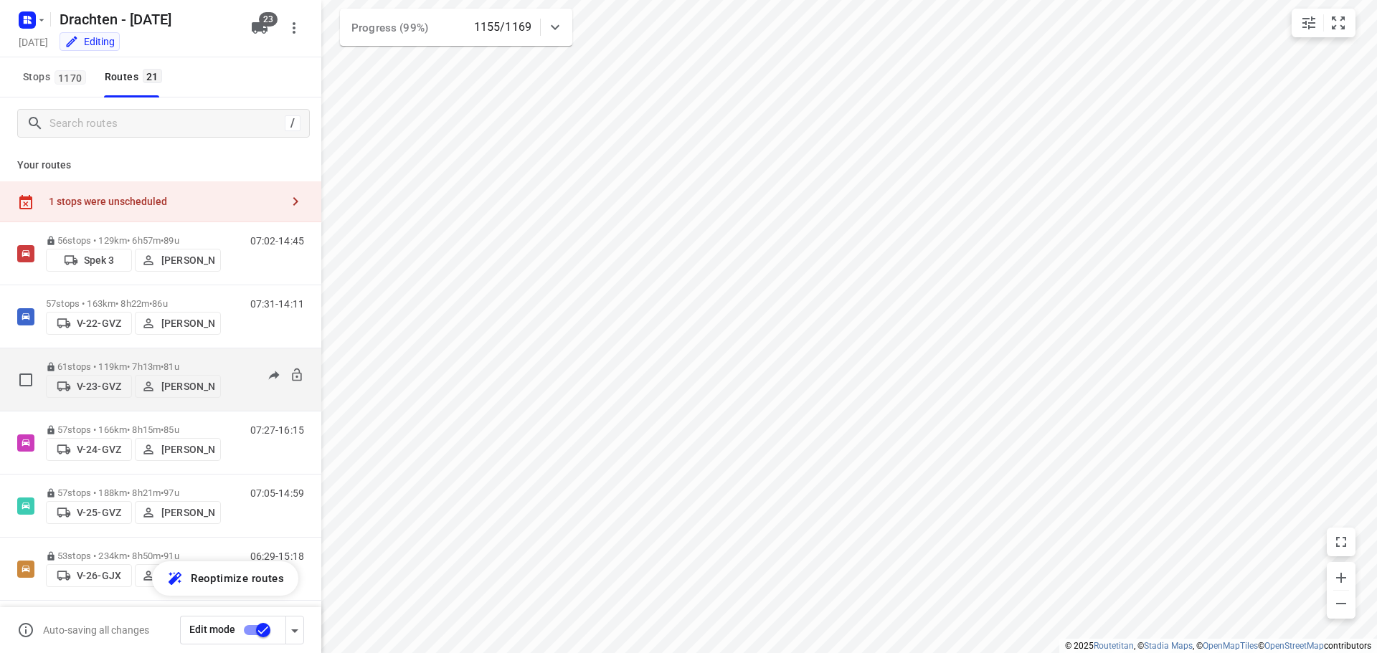
click at [98, 361] on p "61 stops • 119km • 7h13m • 81u" at bounding box center [133, 366] width 175 height 11
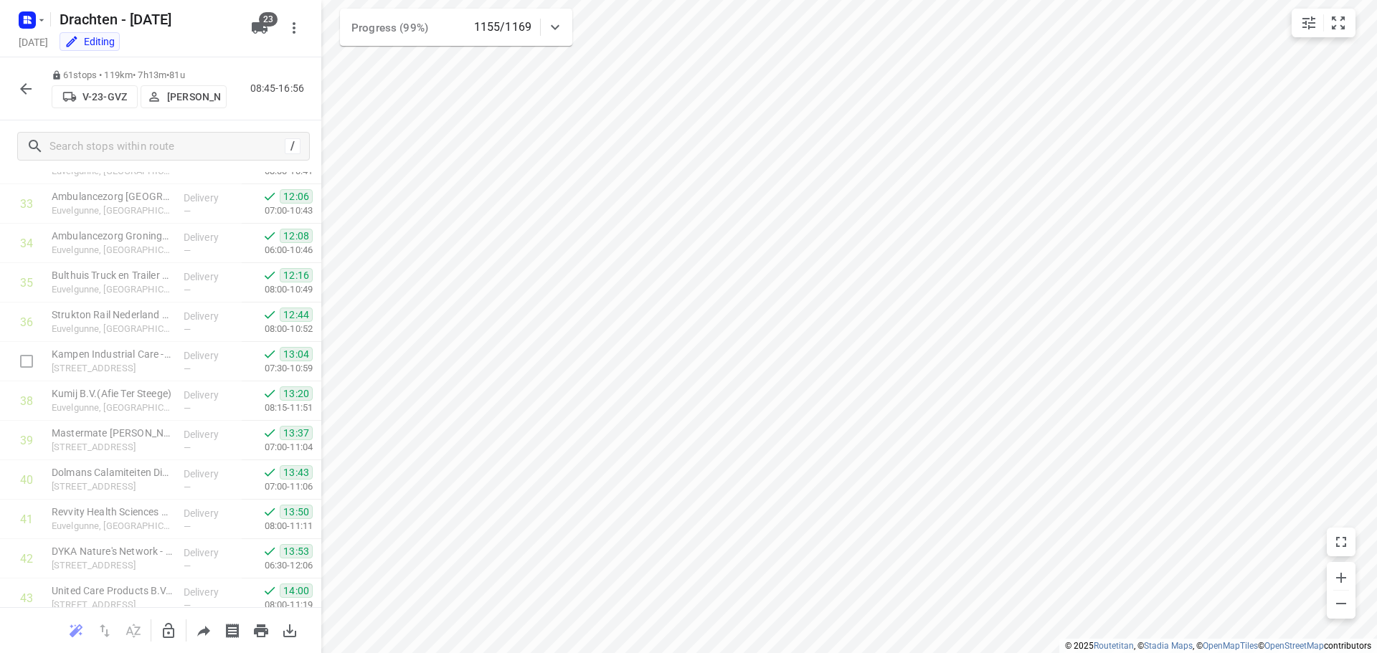
scroll to position [1937, 0]
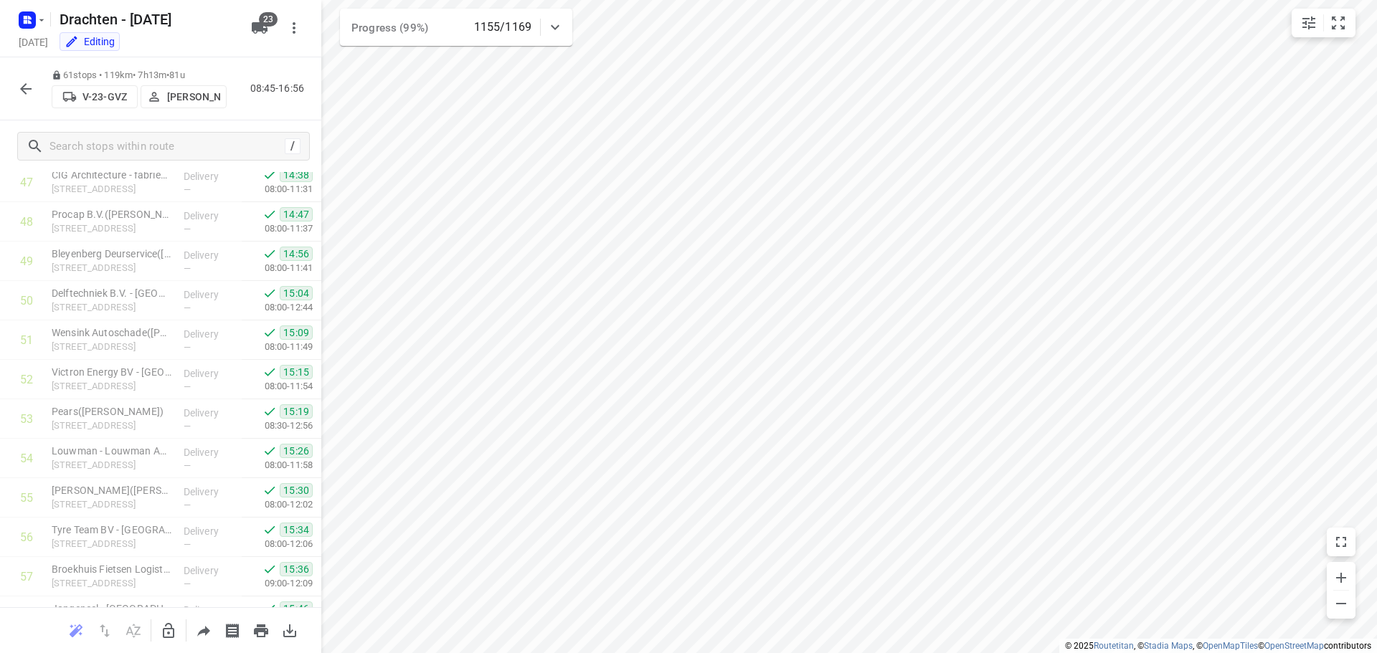
click at [34, 85] on button "button" at bounding box center [25, 89] width 29 height 29
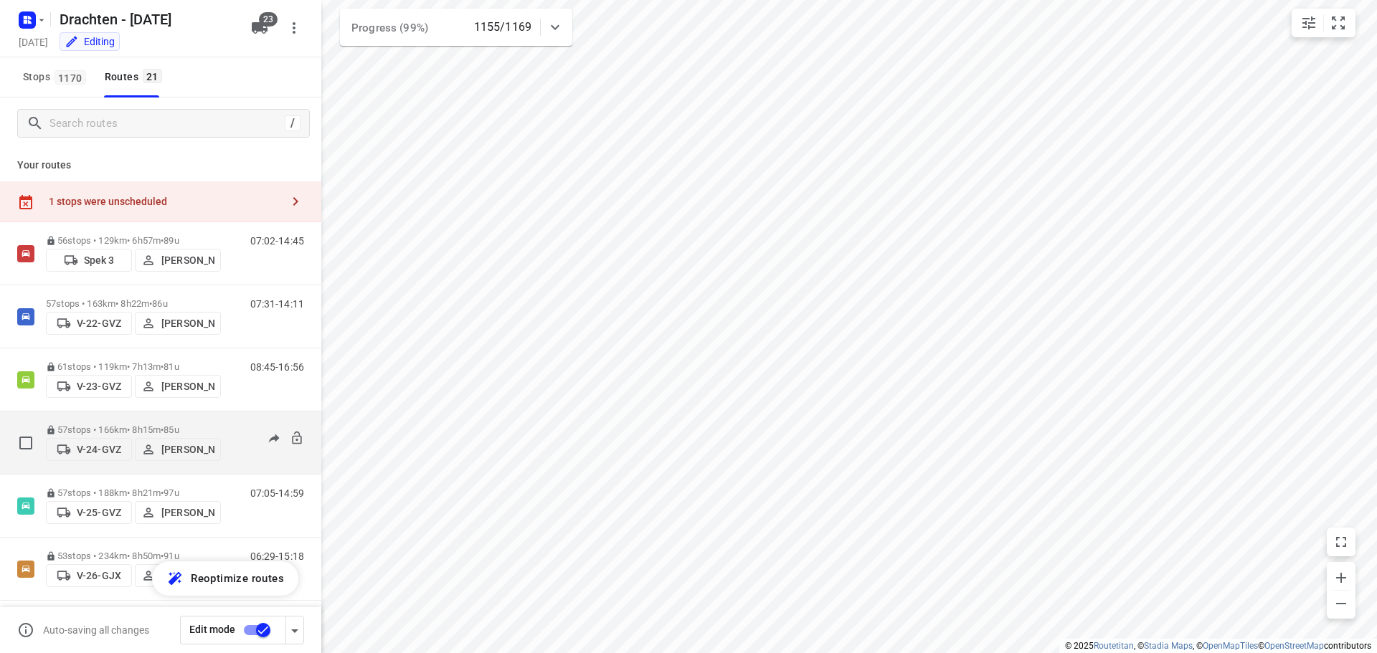
click at [143, 420] on div "57 stops • 166km • 8h15m • 85u V-24-GVZ Piet Wijma" at bounding box center [133, 442] width 175 height 51
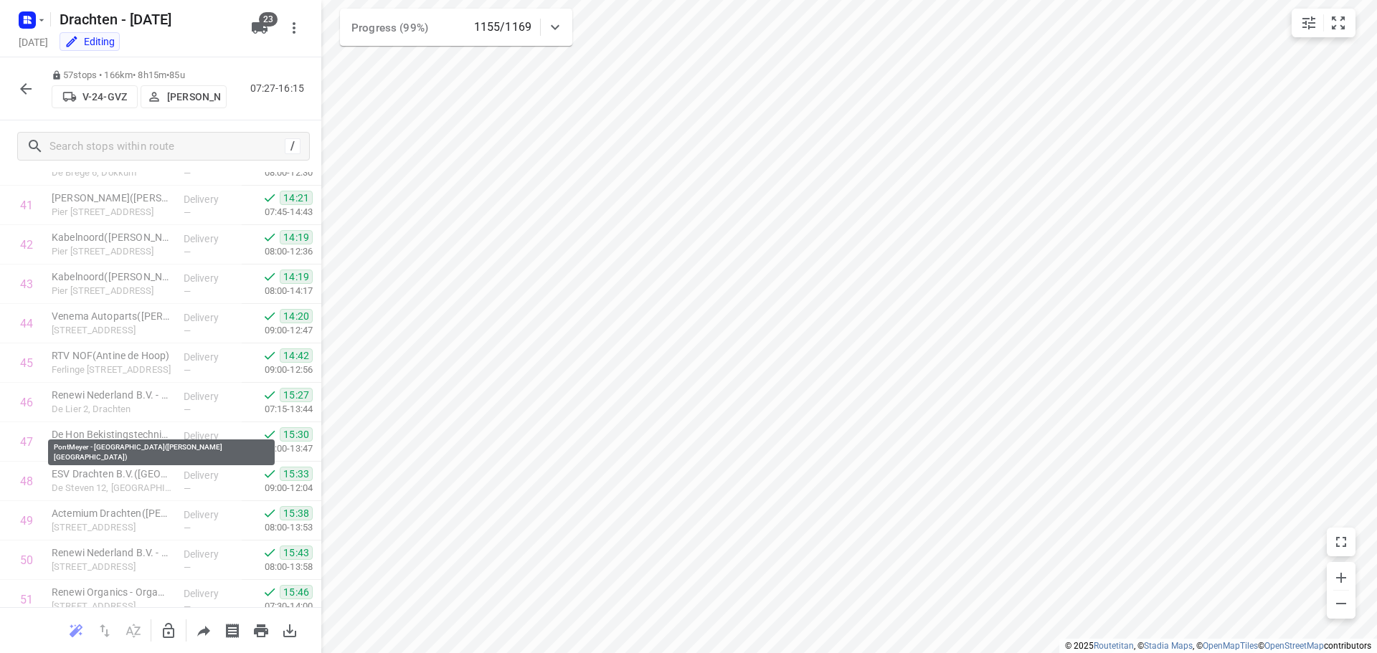
scroll to position [1965, 0]
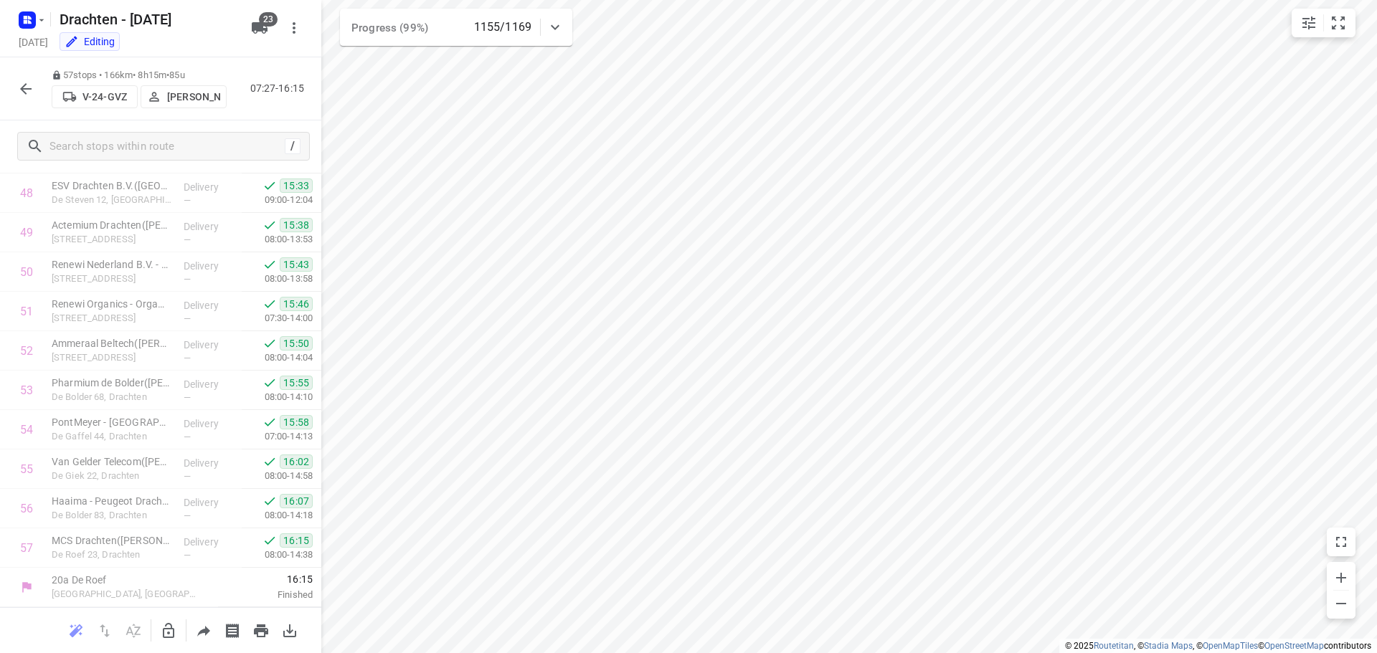
click at [29, 93] on icon "button" at bounding box center [25, 88] width 17 height 17
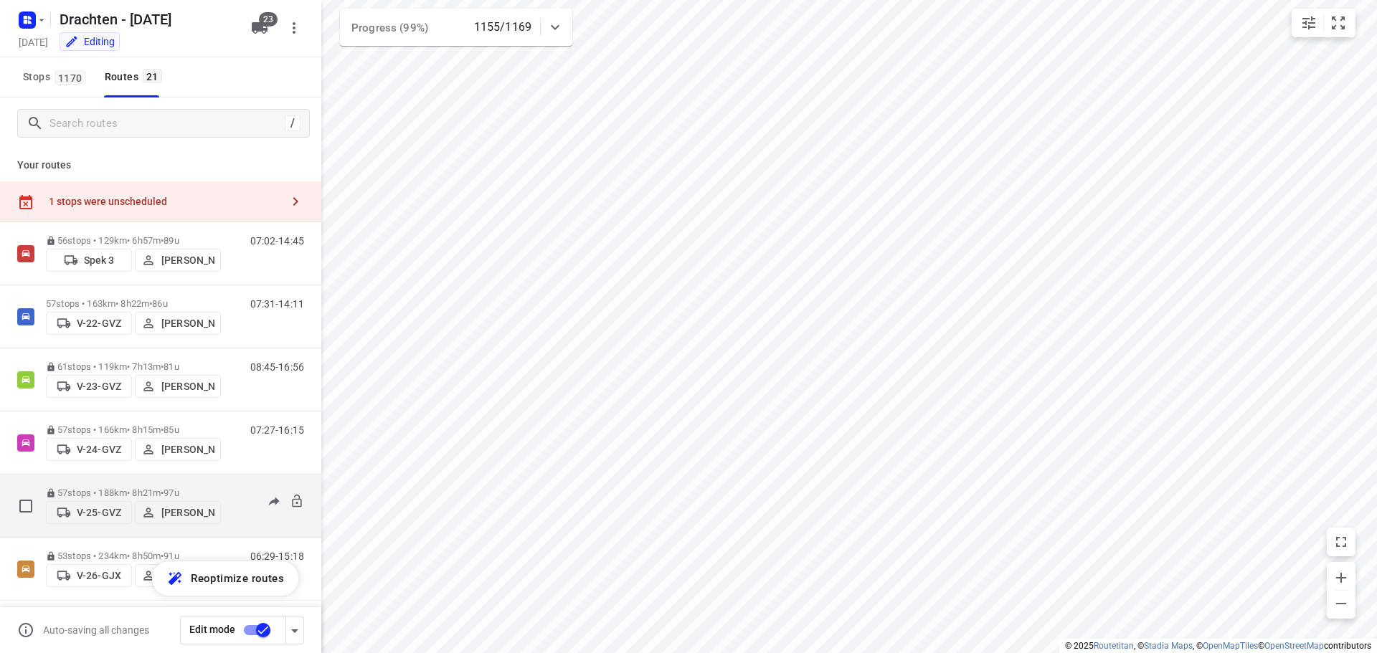
click at [155, 488] on p "57 stops • 188km • 8h21m • 97u" at bounding box center [133, 493] width 175 height 11
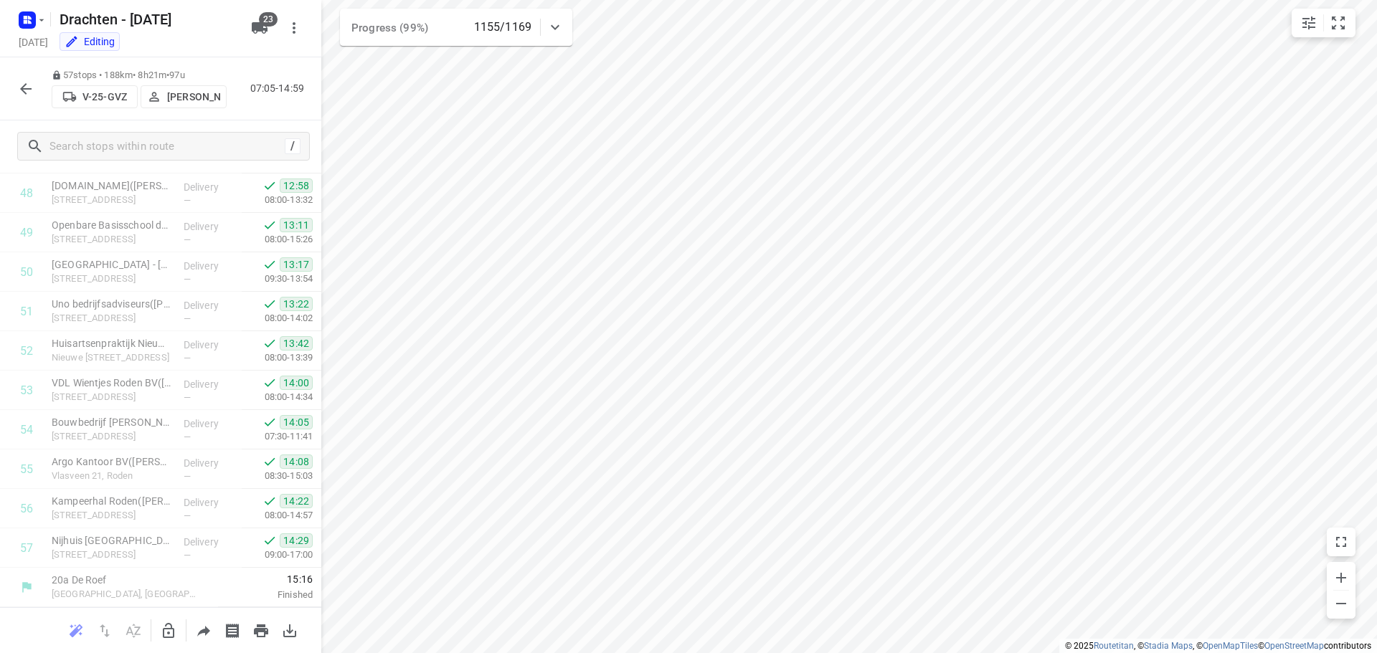
click at [14, 85] on button "button" at bounding box center [25, 89] width 29 height 29
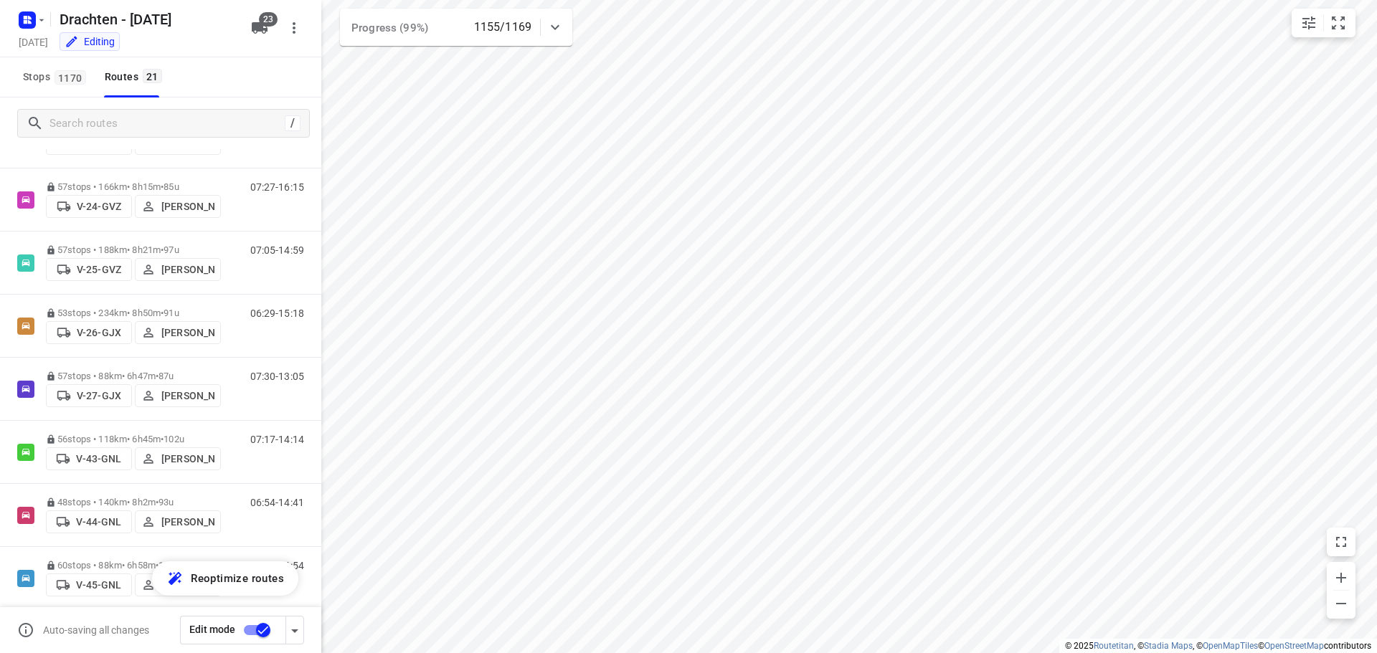
scroll to position [287, 0]
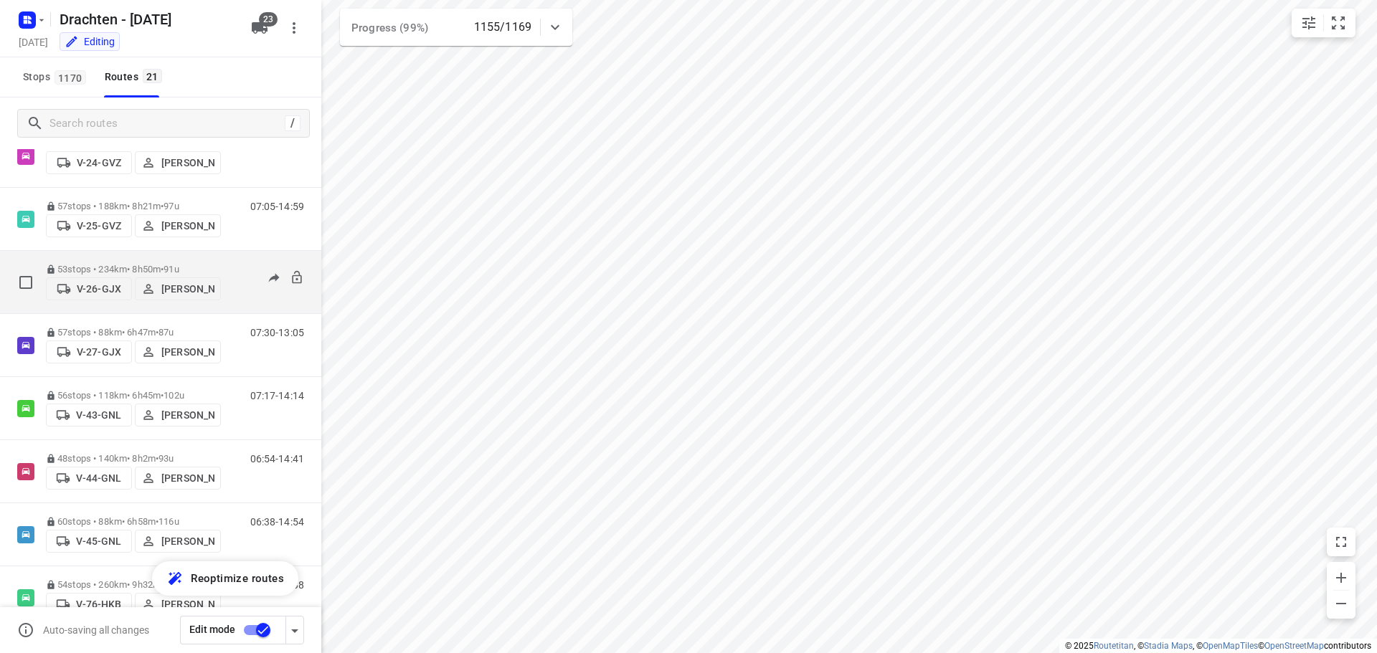
click at [113, 258] on div "53 stops • 234km • 8h50m • 91u V-26-GJX Janneke Zuur" at bounding box center [133, 282] width 175 height 51
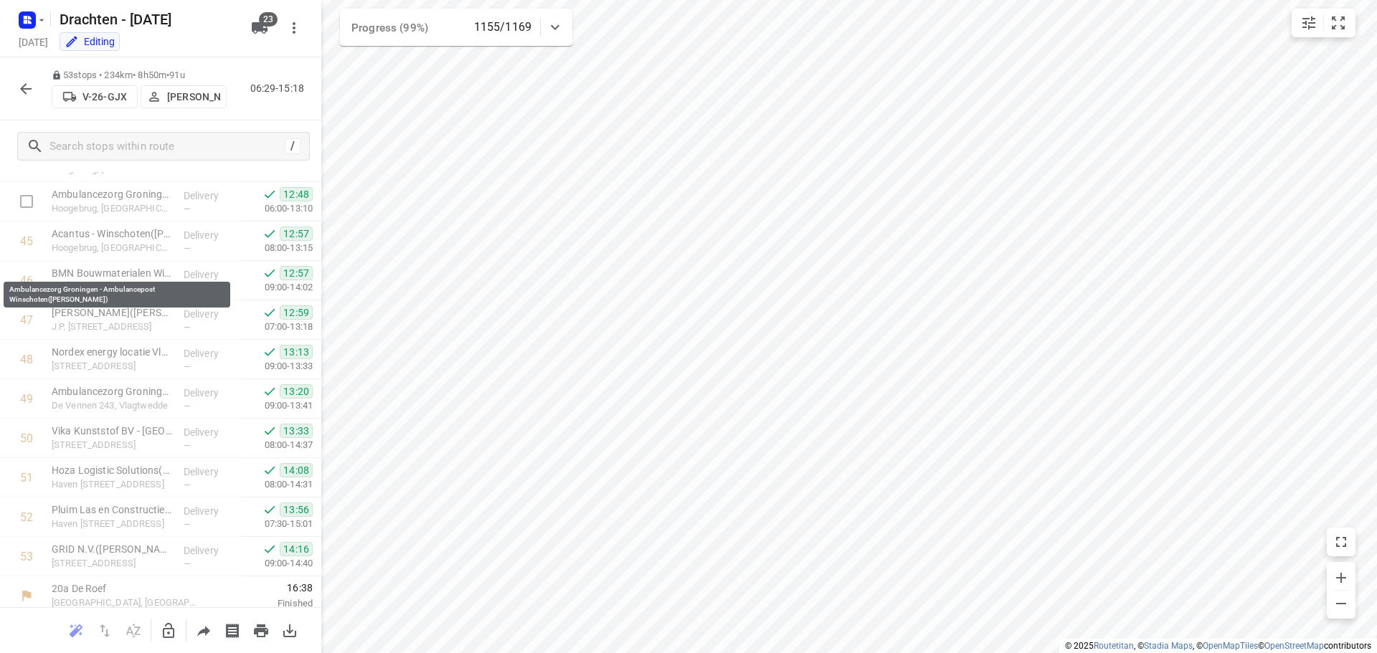
scroll to position [1807, 0]
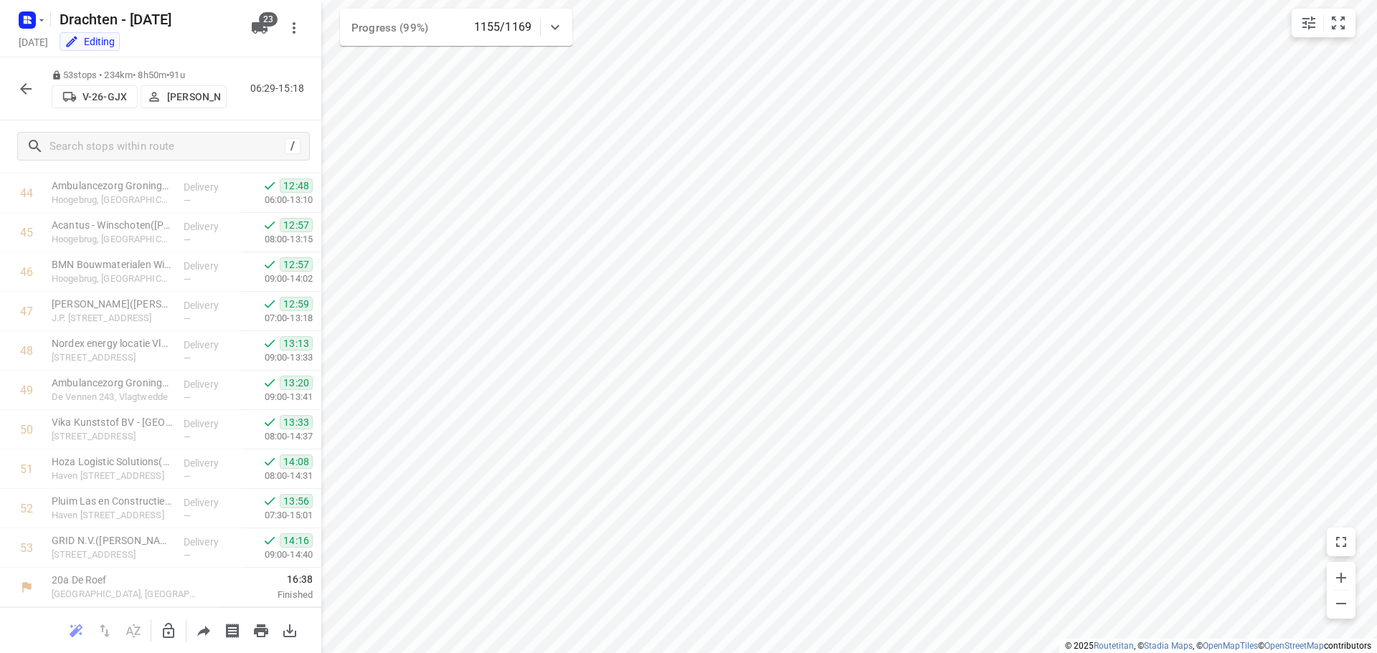
click at [27, 98] on button "button" at bounding box center [25, 89] width 29 height 29
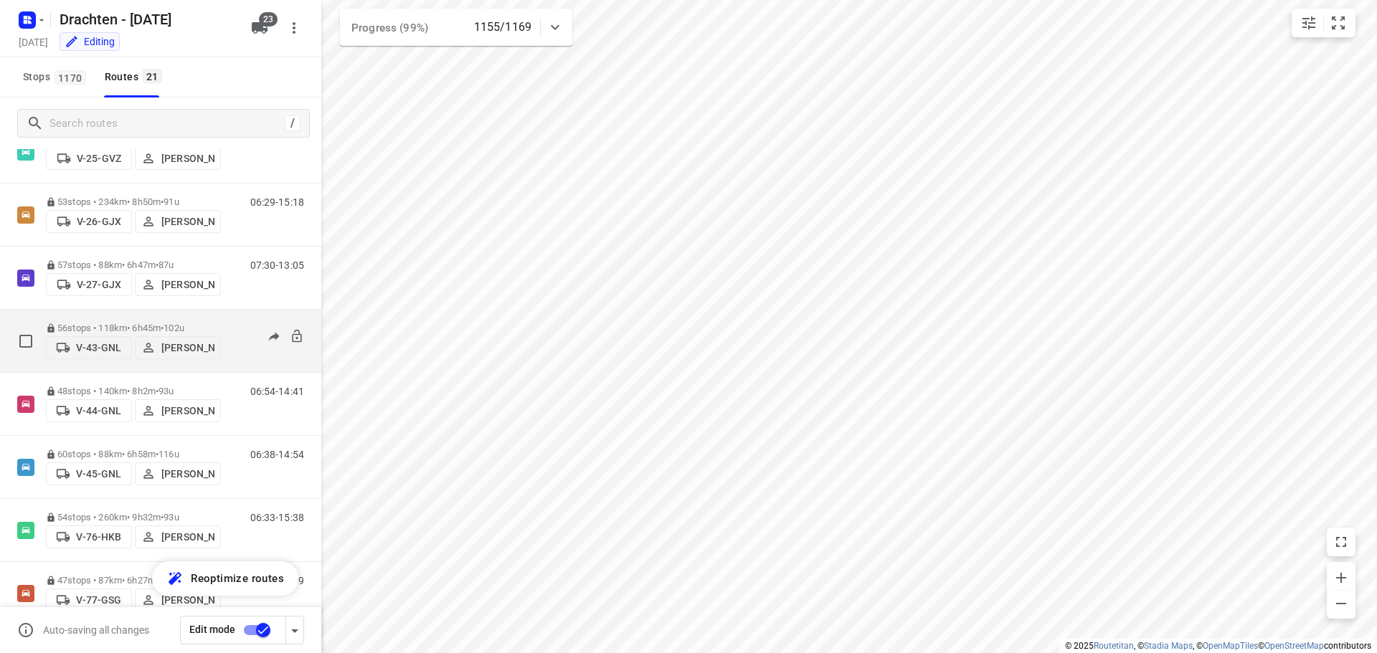
scroll to position [359, 0]
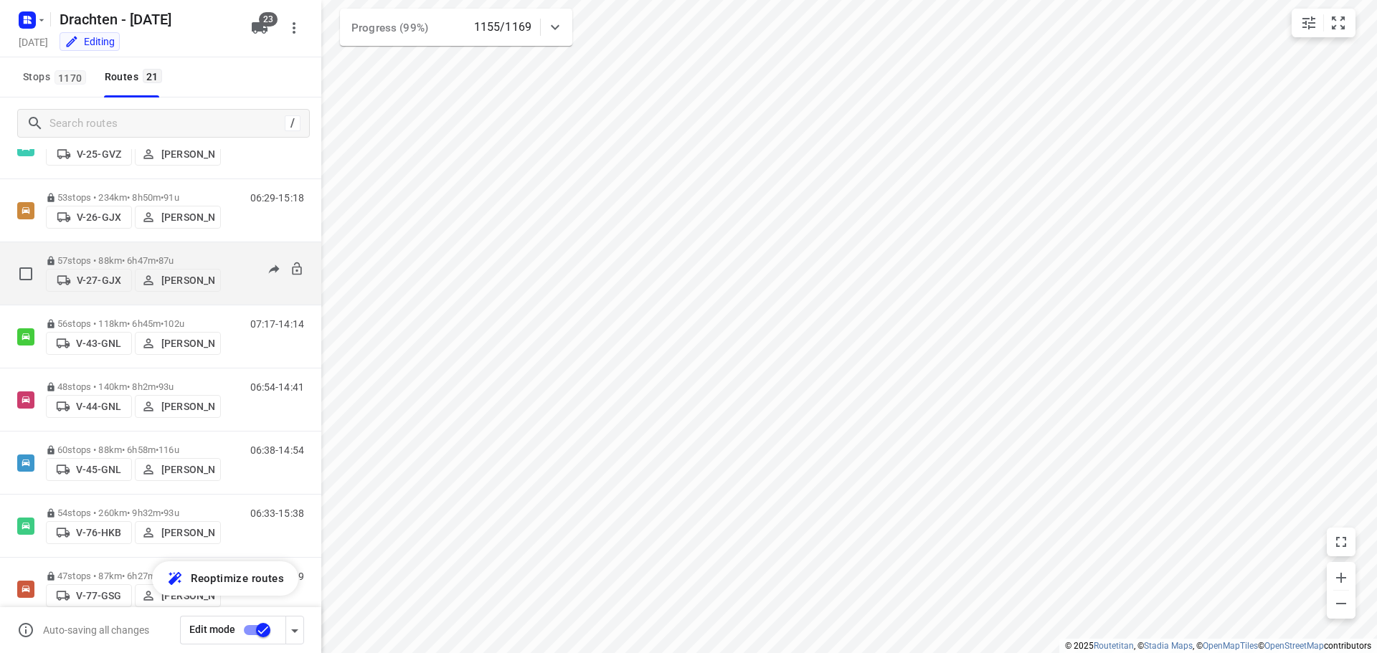
click at [118, 255] on p "57 stops • 88km • 6h47m • 87u" at bounding box center [133, 260] width 175 height 11
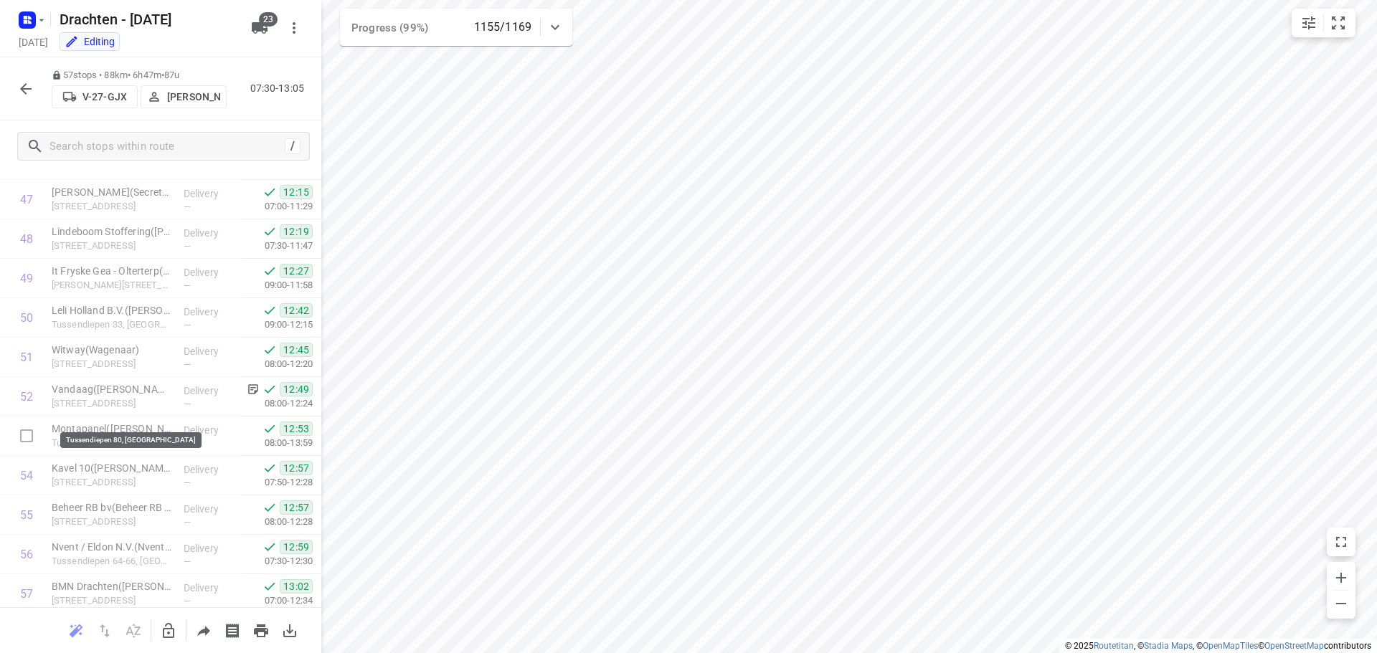
scroll to position [1965, 0]
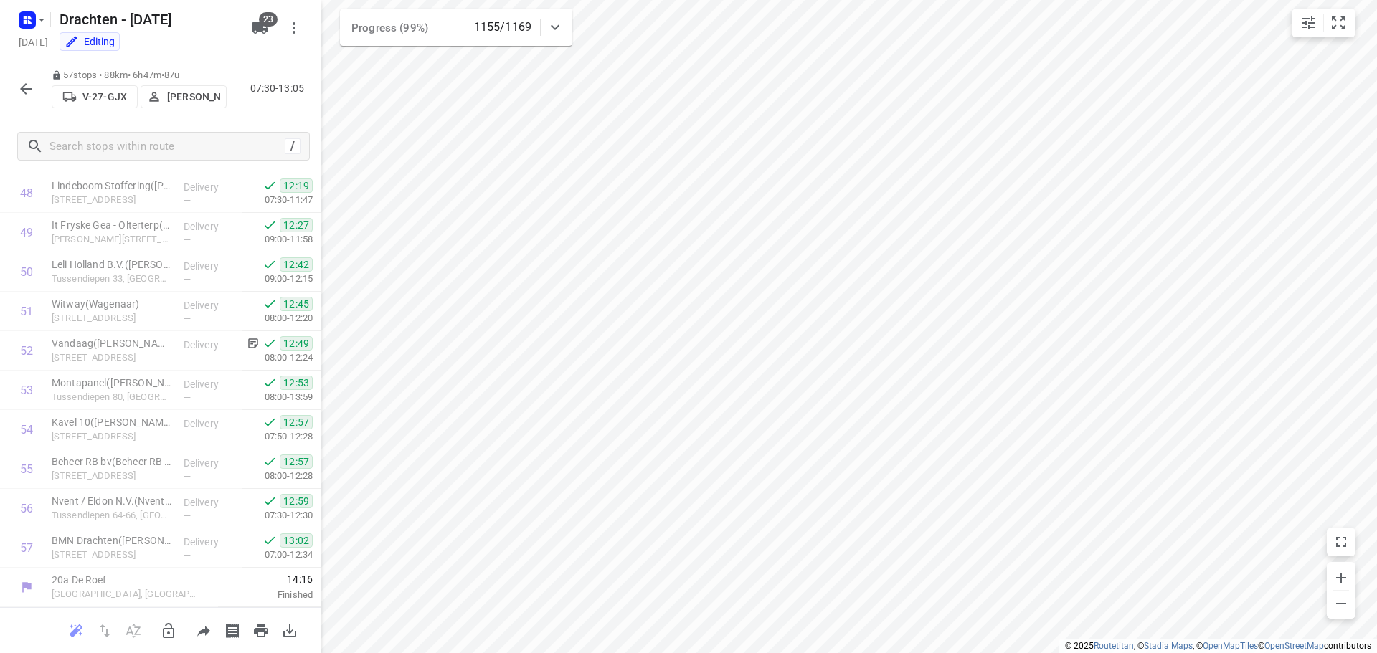
click at [23, 90] on icon "button" at bounding box center [25, 88] width 11 height 11
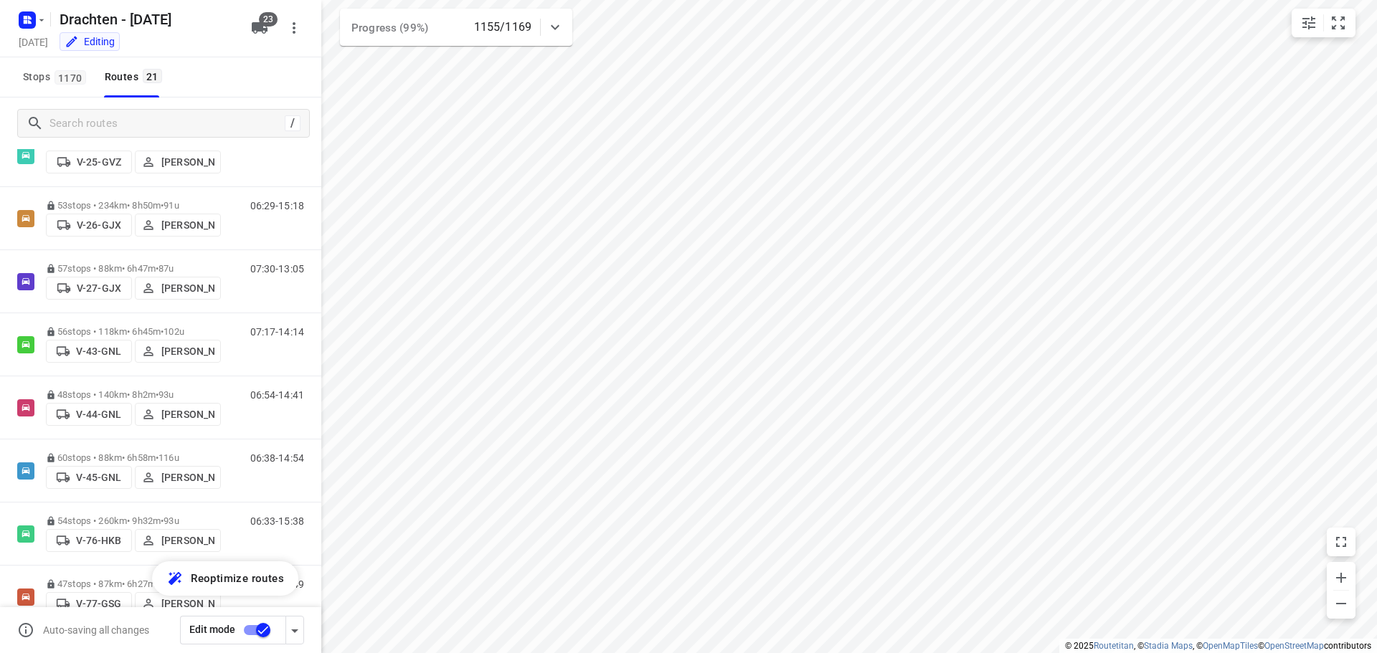
scroll to position [359, 0]
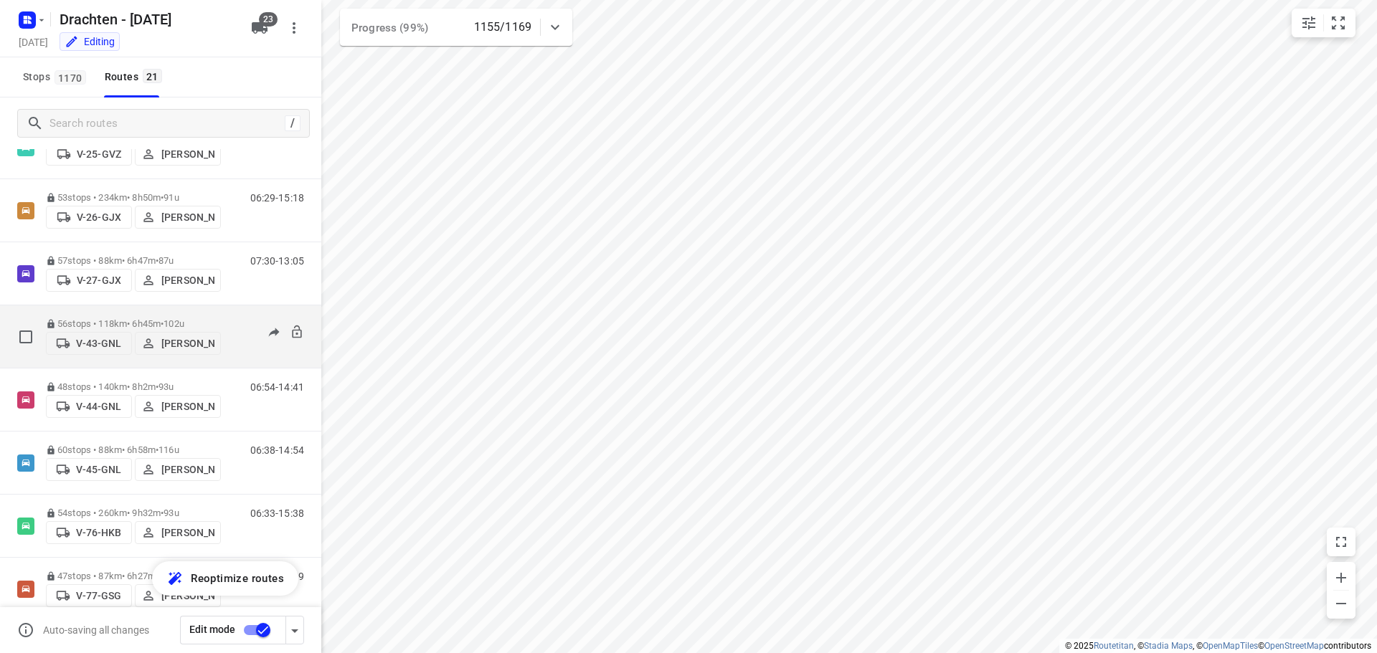
click at [131, 311] on div "56 stops • 118km • 6h45m • 102u V-43-GNL Henk Hooijenga" at bounding box center [133, 336] width 175 height 51
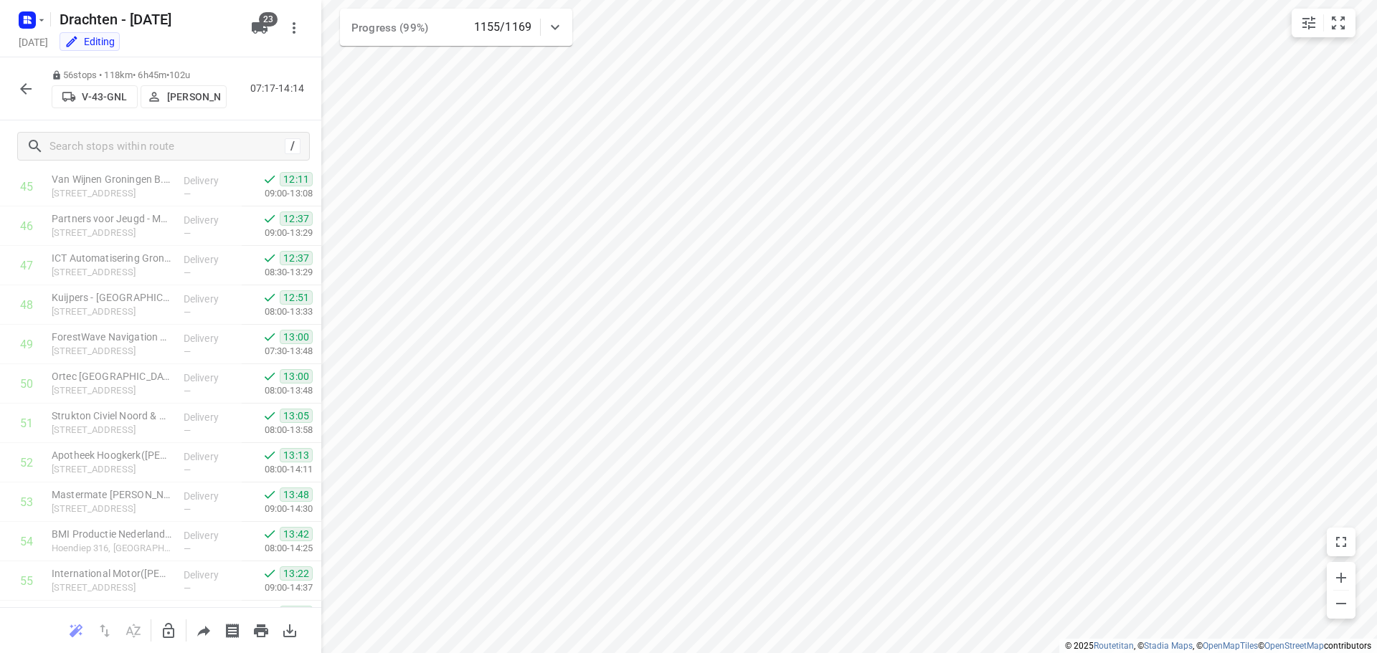
scroll to position [1926, 0]
click at [27, 87] on icon "button" at bounding box center [25, 88] width 17 height 17
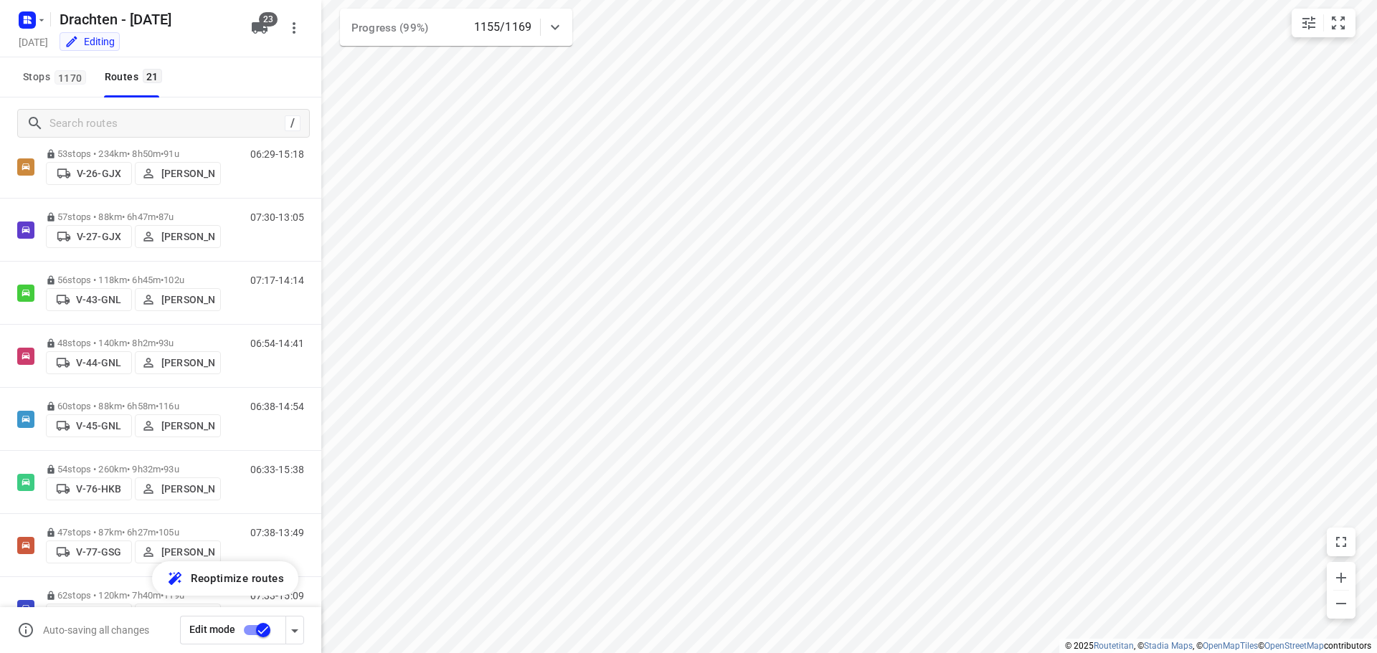
scroll to position [430, 0]
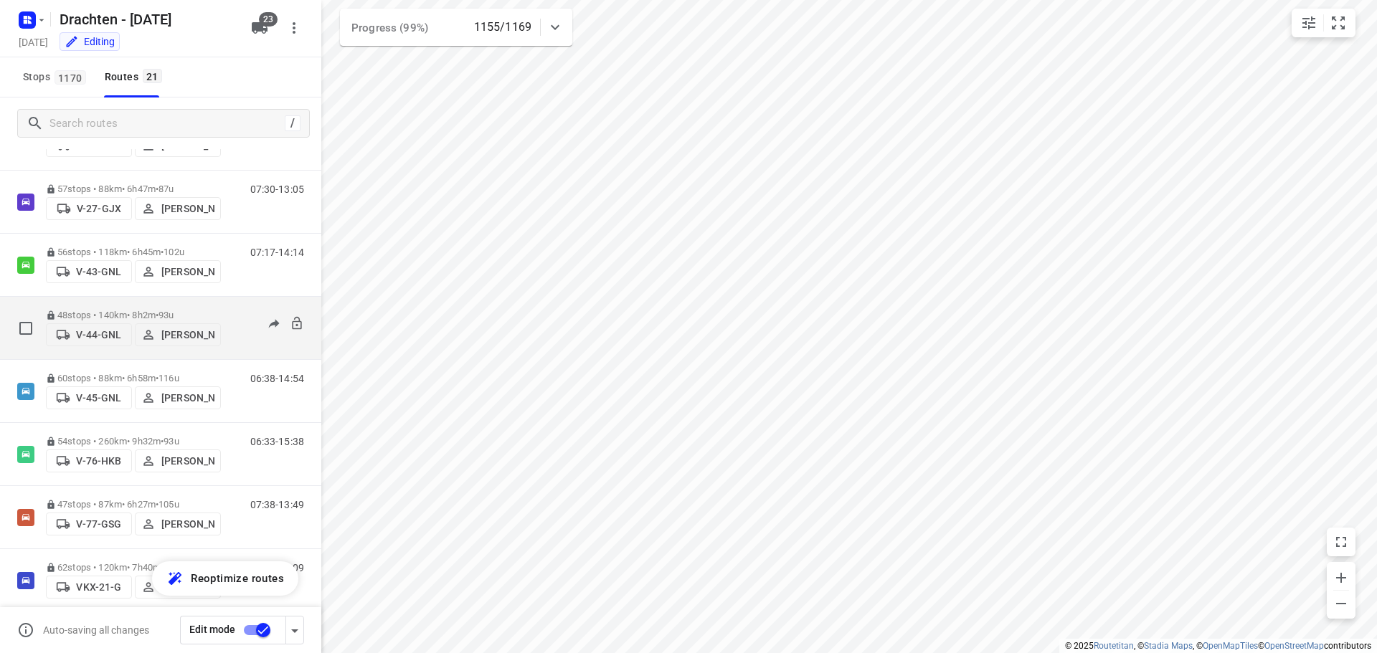
click at [133, 310] on p "48 stops • 140km • 8h2m • 93u" at bounding box center [133, 315] width 175 height 11
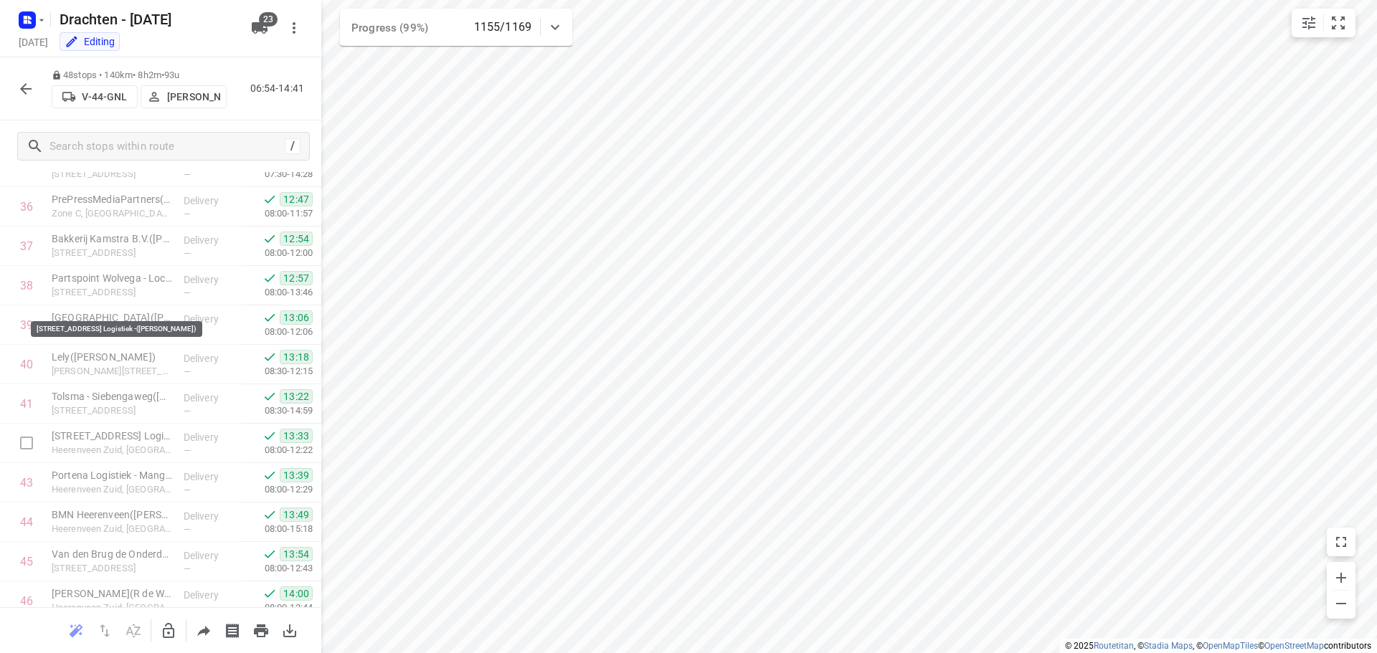
scroll to position [1610, 0]
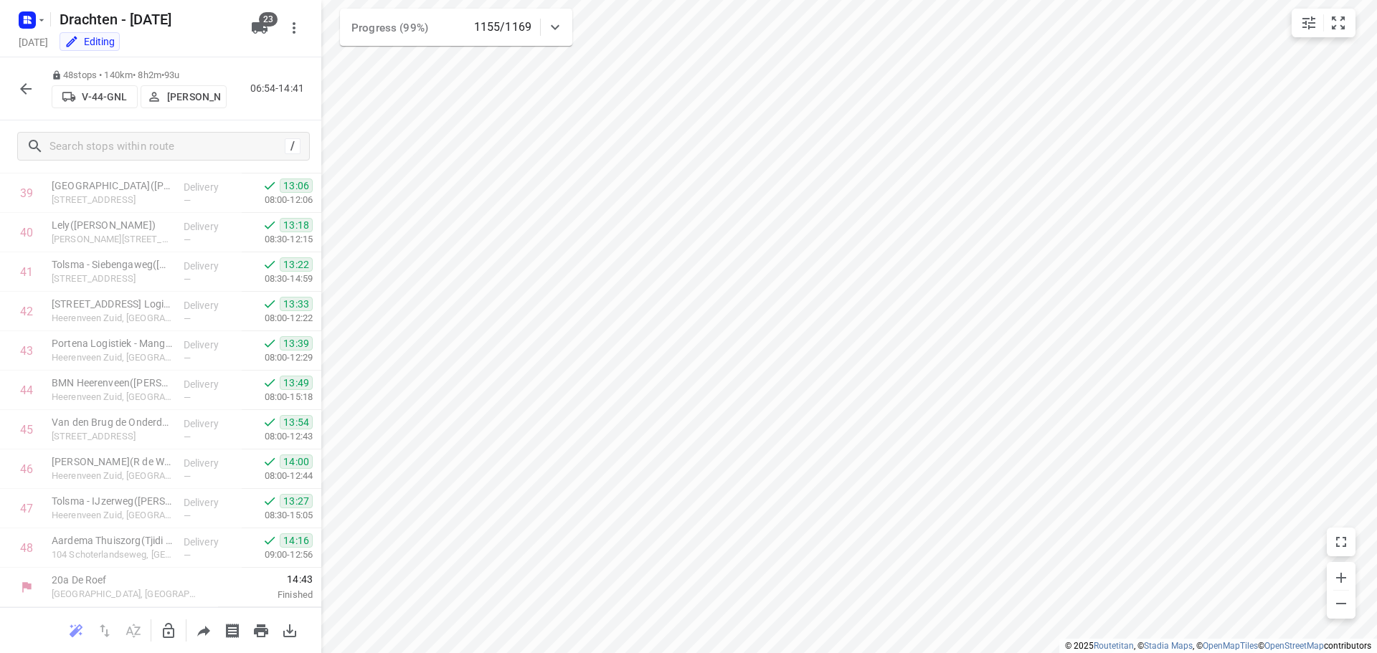
click at [6, 98] on div "48 stops • 140km • 8h2m • 93u V-44-GNL Kirsten Brouwer 06:54-14:41" at bounding box center [160, 88] width 321 height 63
click at [22, 83] on icon "button" at bounding box center [25, 88] width 17 height 17
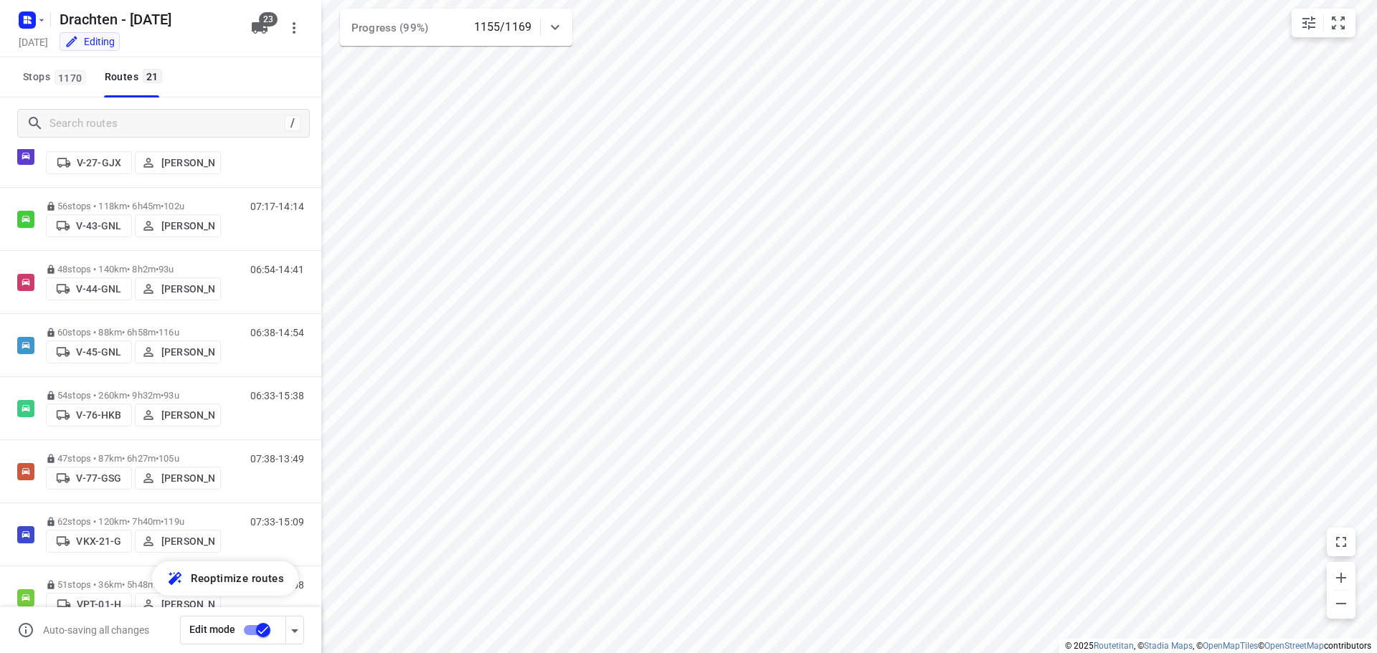
scroll to position [502, 0]
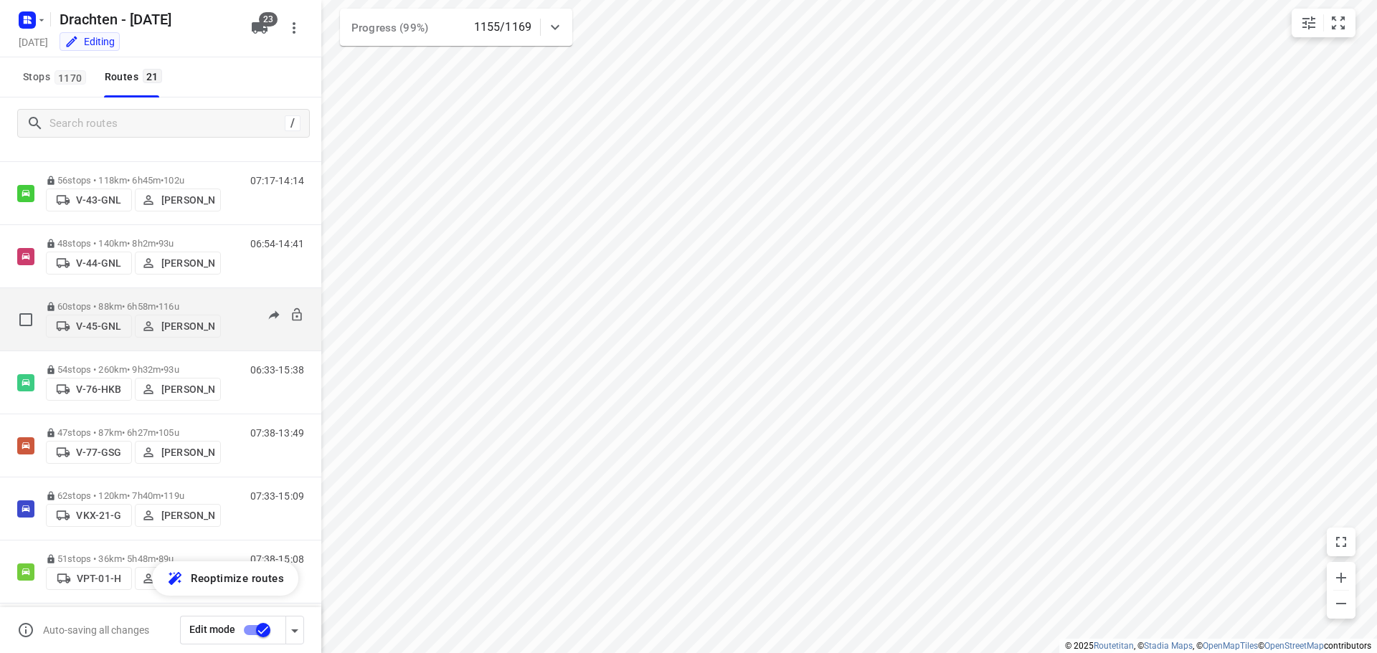
click at [159, 303] on span "•" at bounding box center [157, 306] width 3 height 11
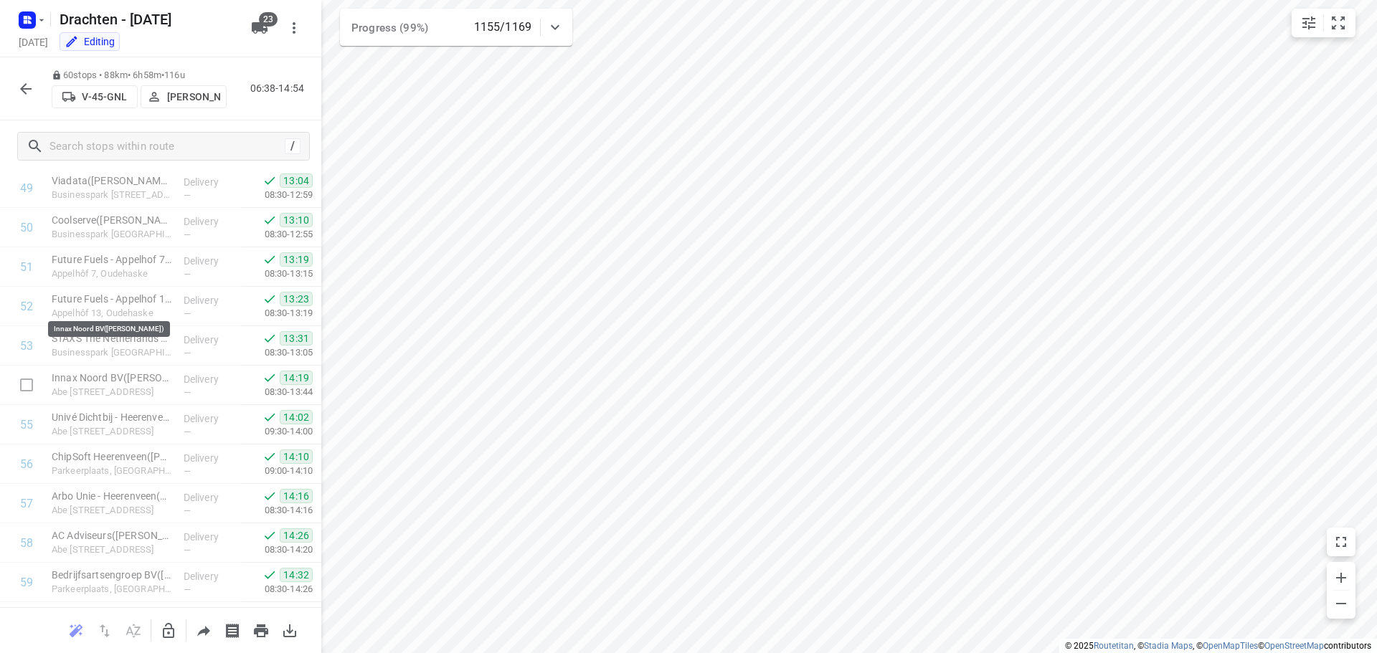
scroll to position [2084, 0]
click at [37, 98] on button "button" at bounding box center [25, 89] width 29 height 29
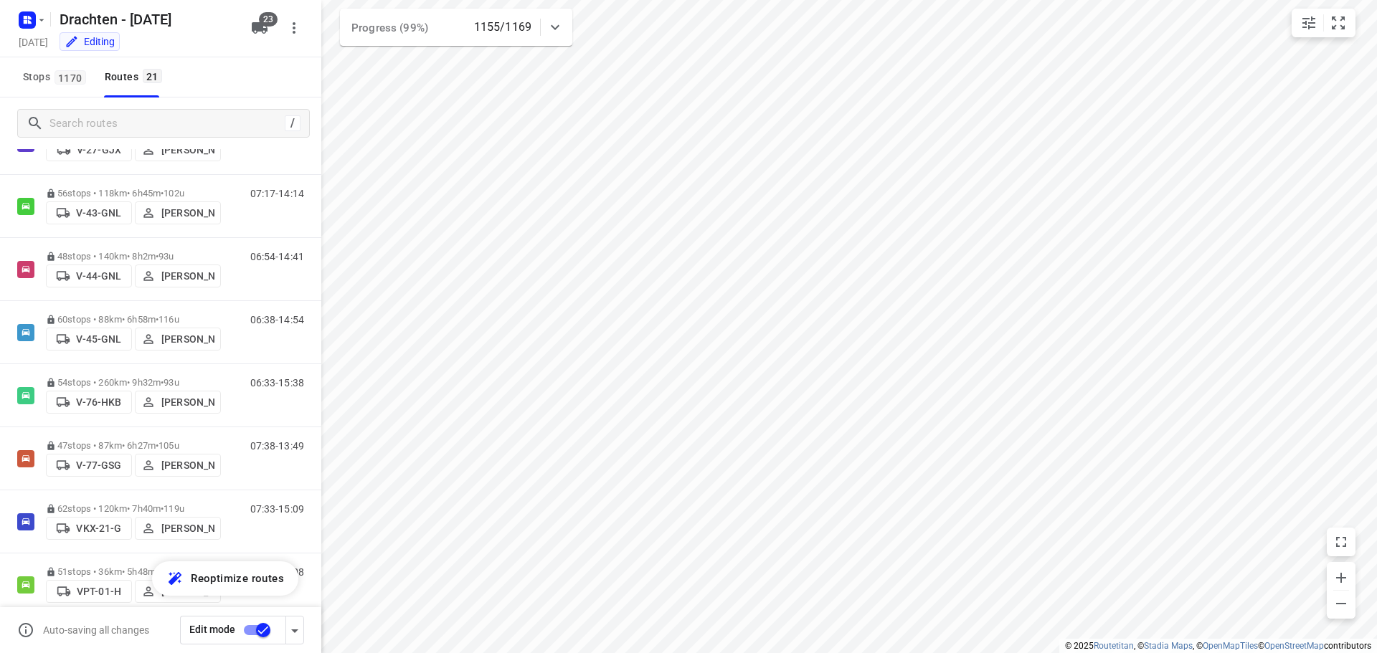
scroll to position [502, 0]
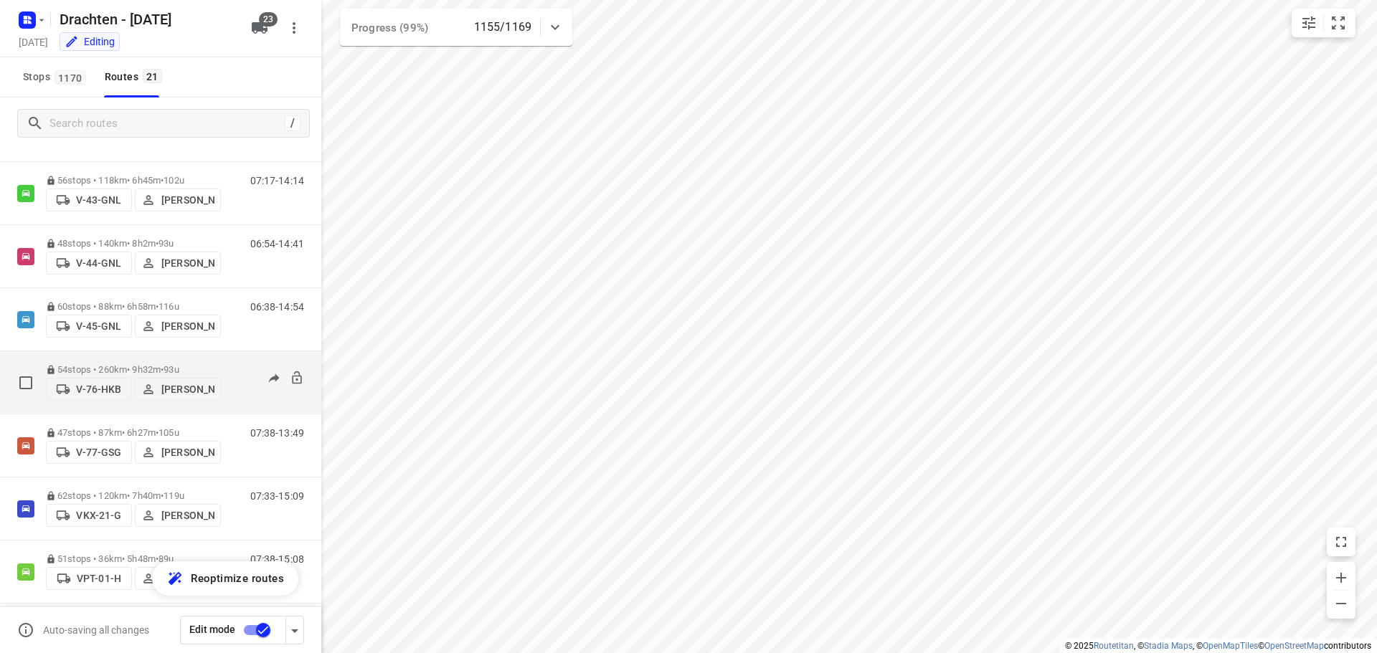
click at [82, 357] on div "54 stops • 260km • 9h32m • 93u V-76-HKB Jos Kaspers" at bounding box center [133, 382] width 175 height 51
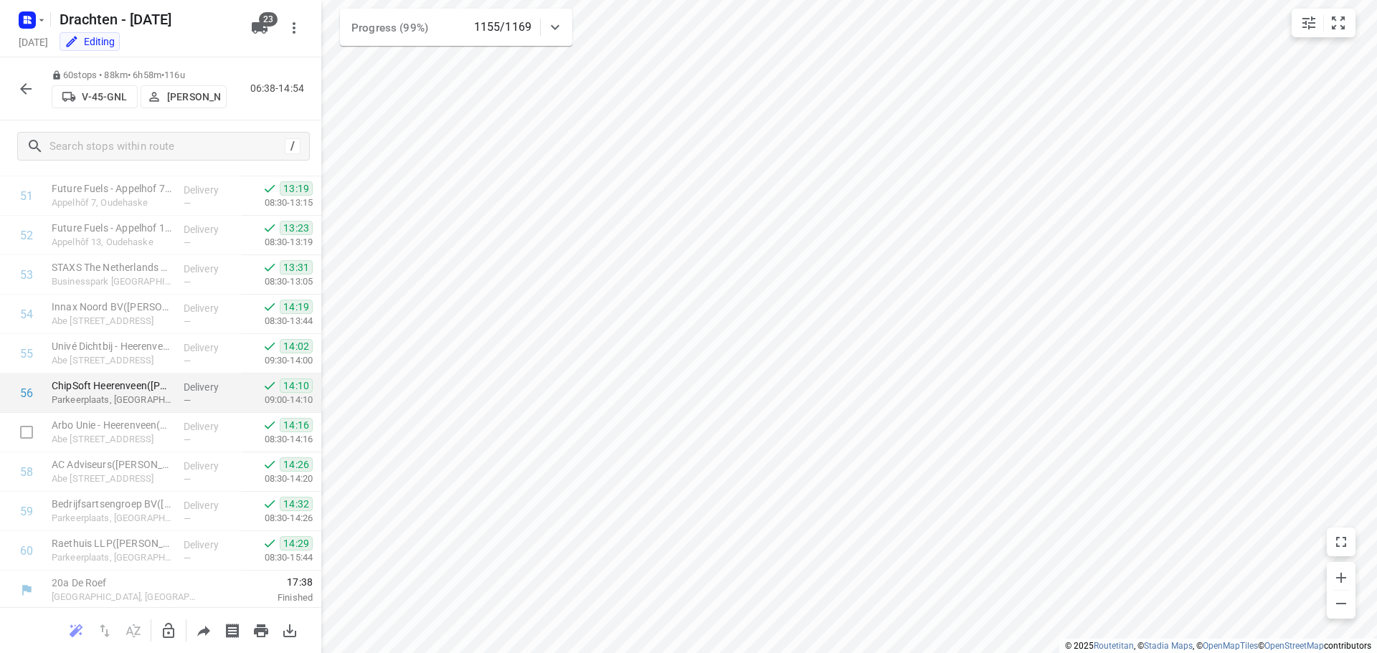
scroll to position [2084, 0]
click at [28, 85] on icon "button" at bounding box center [25, 88] width 17 height 17
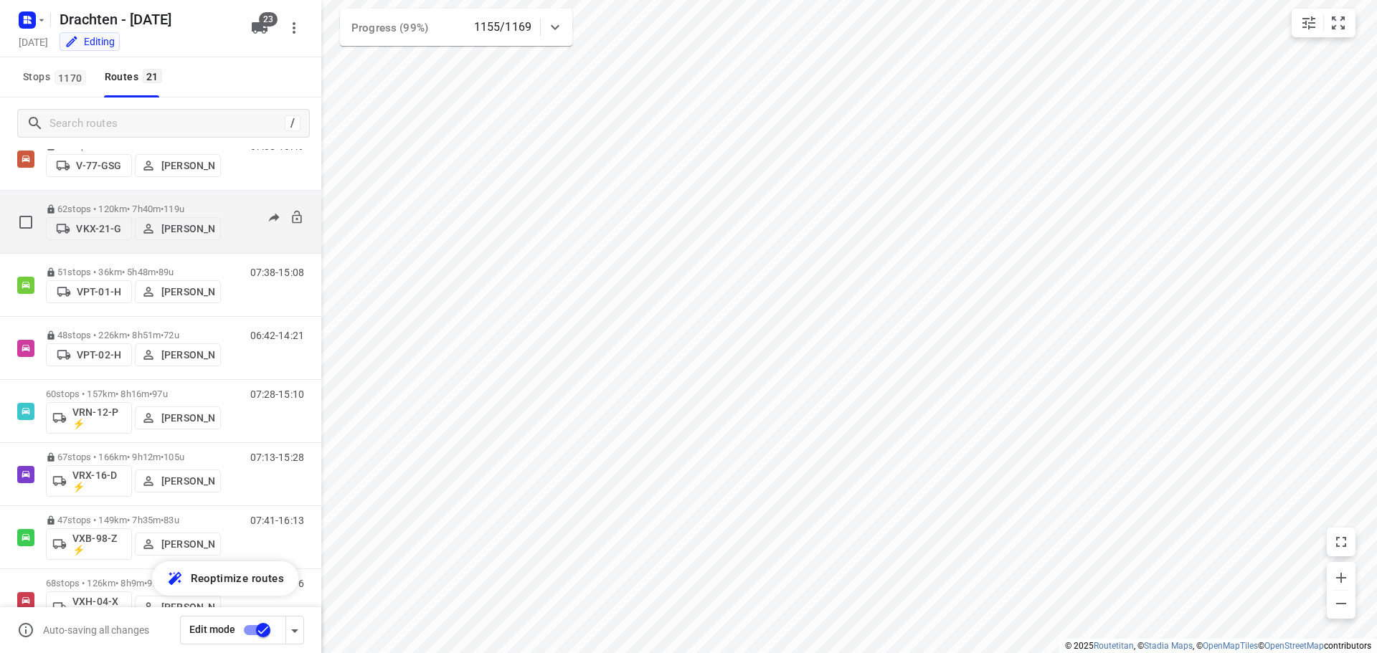
scroll to position [717, 0]
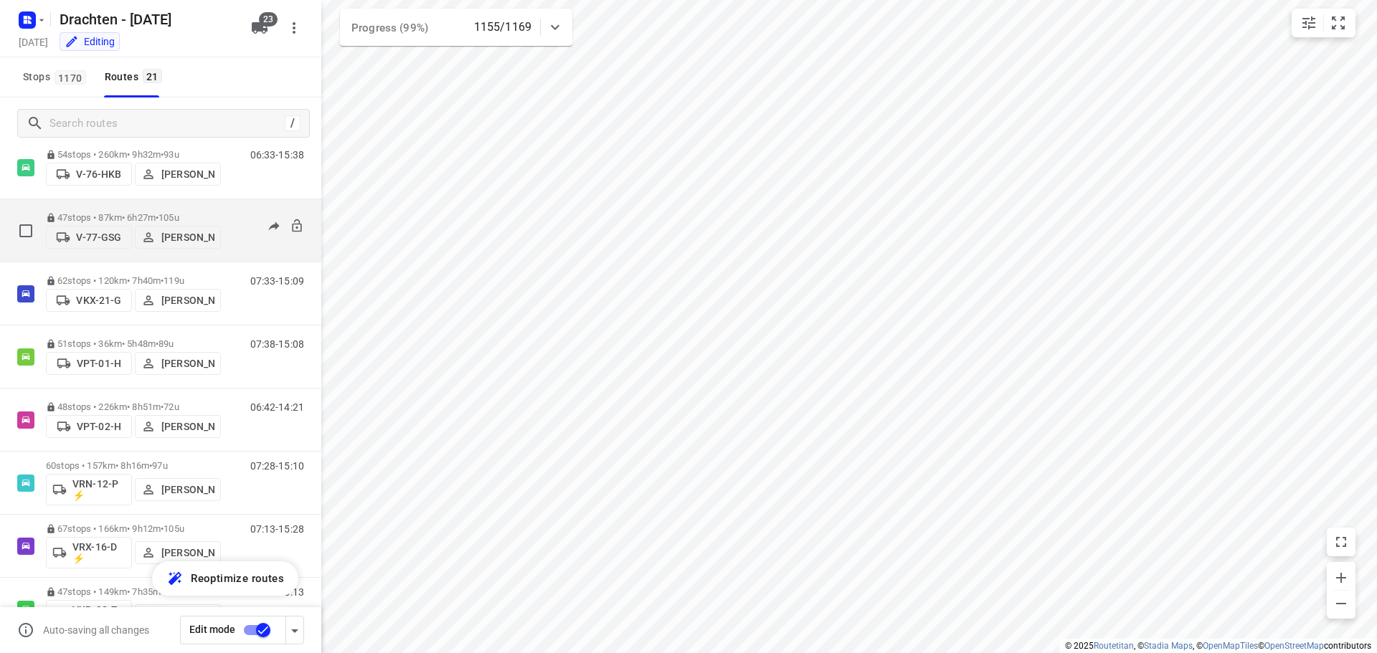
click at [159, 206] on div "47 stops • 87km • 6h27m • 105u V-77-GSG Harm Jongsma" at bounding box center [133, 230] width 175 height 51
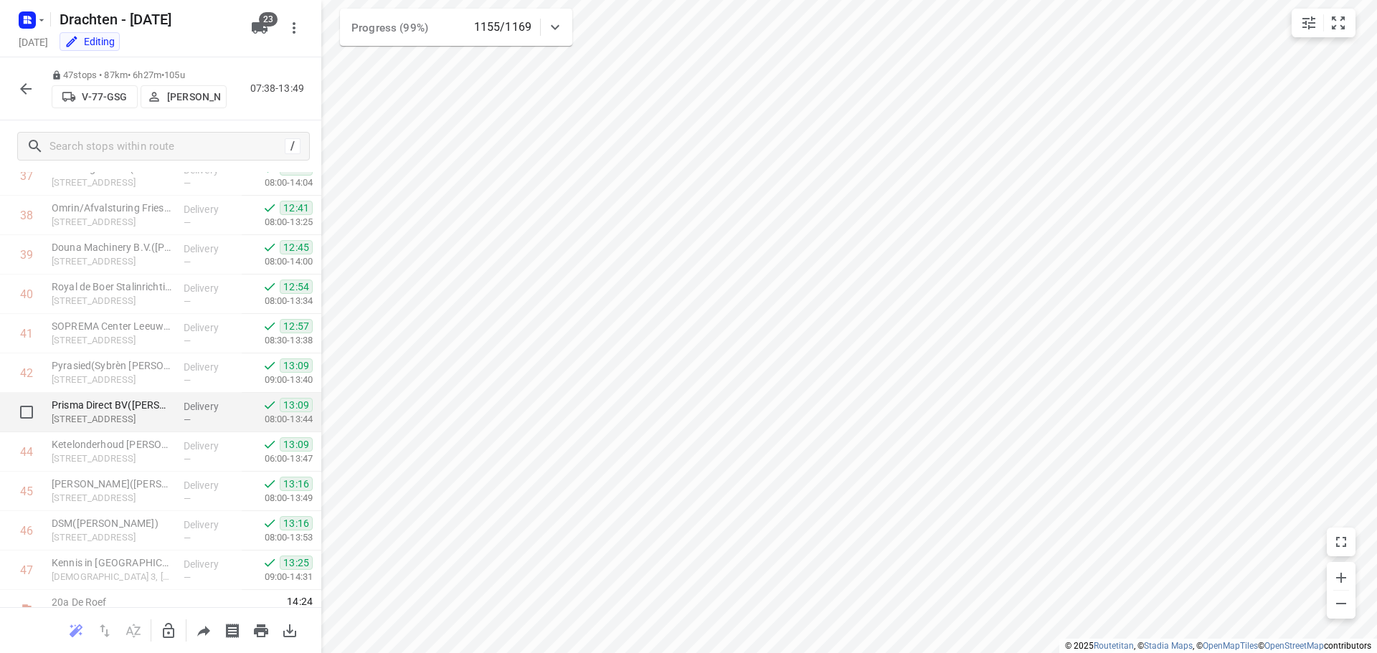
scroll to position [1571, 0]
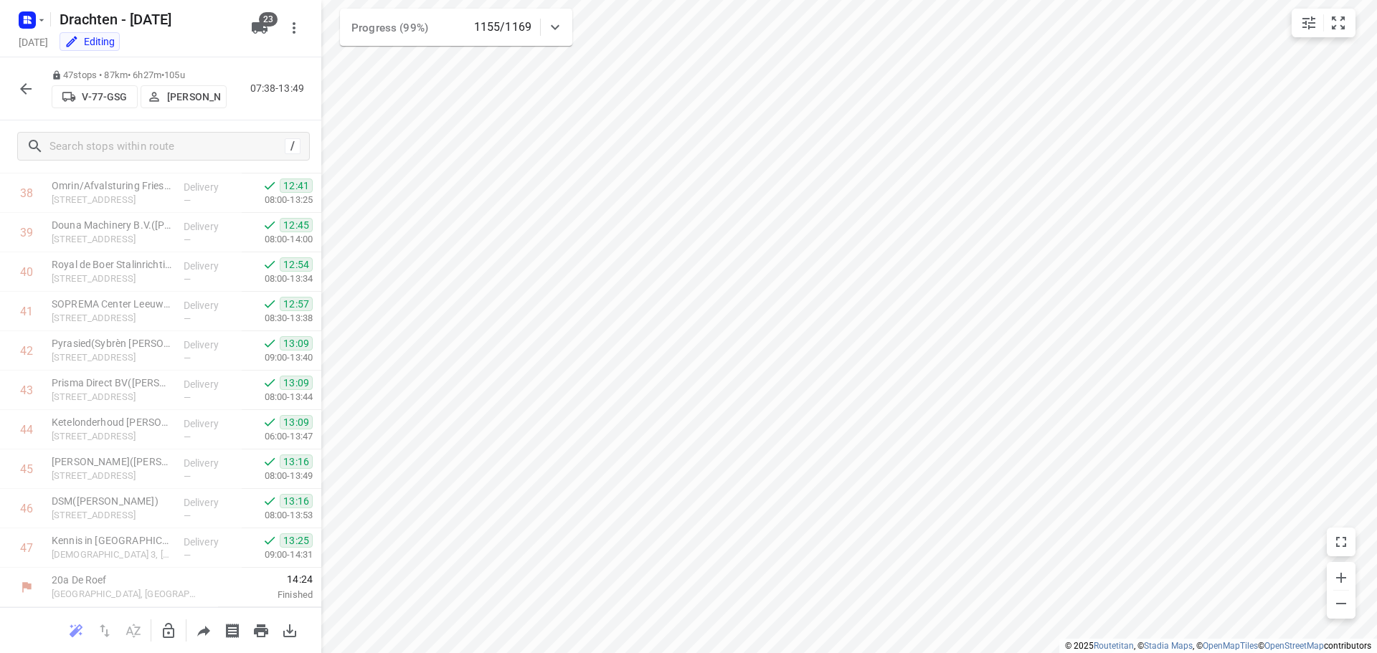
click at [17, 85] on icon "button" at bounding box center [25, 88] width 17 height 17
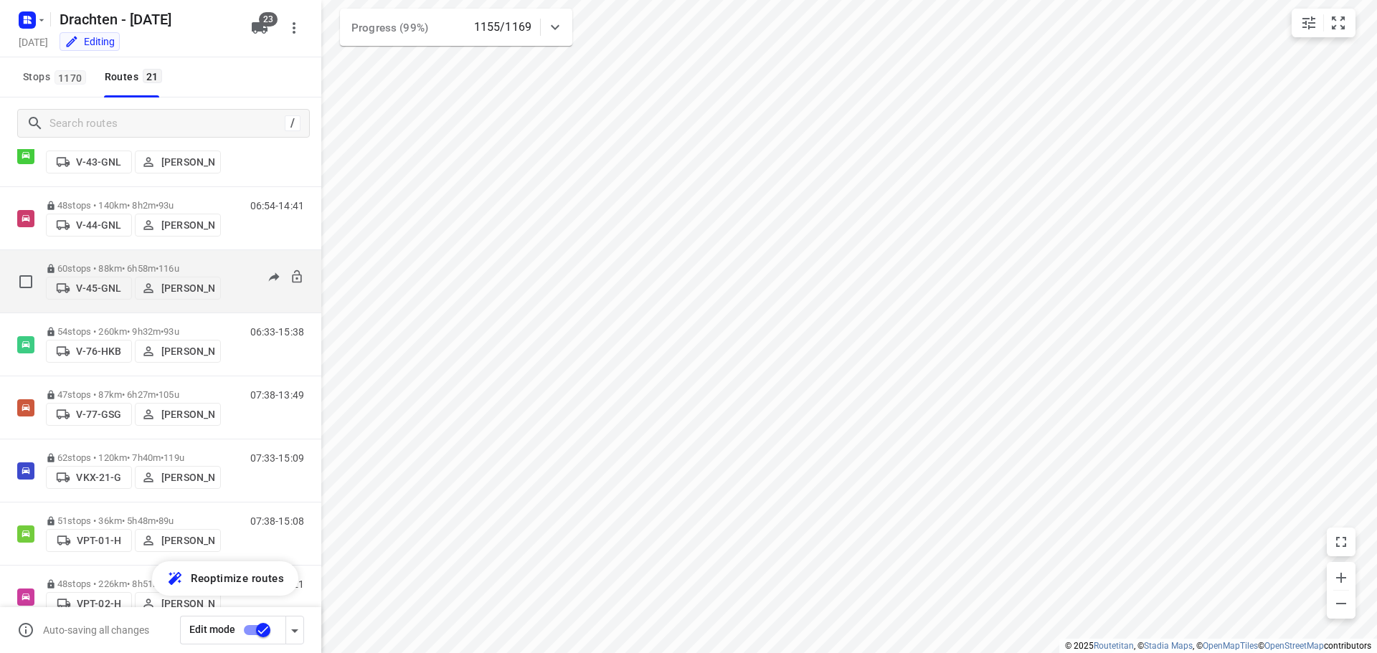
scroll to position [646, 0]
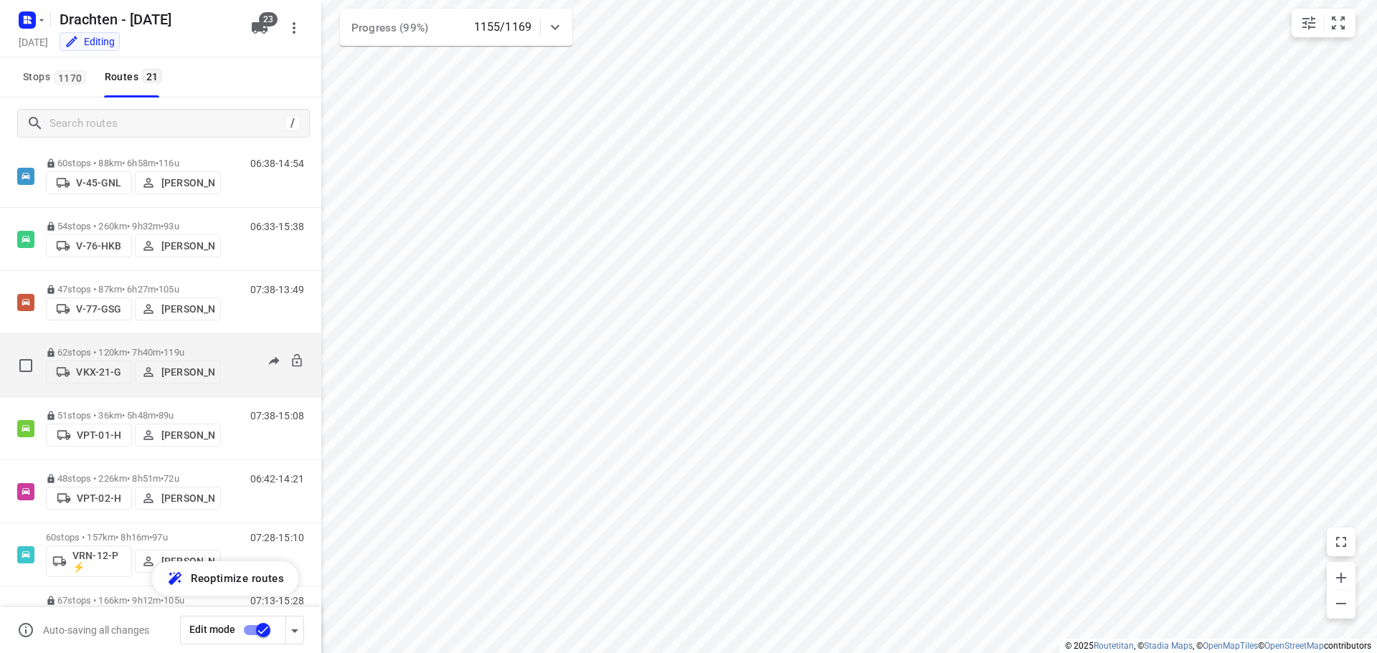
click at [119, 349] on p "62 stops • 120km • 7h40m • 119u" at bounding box center [133, 352] width 175 height 11
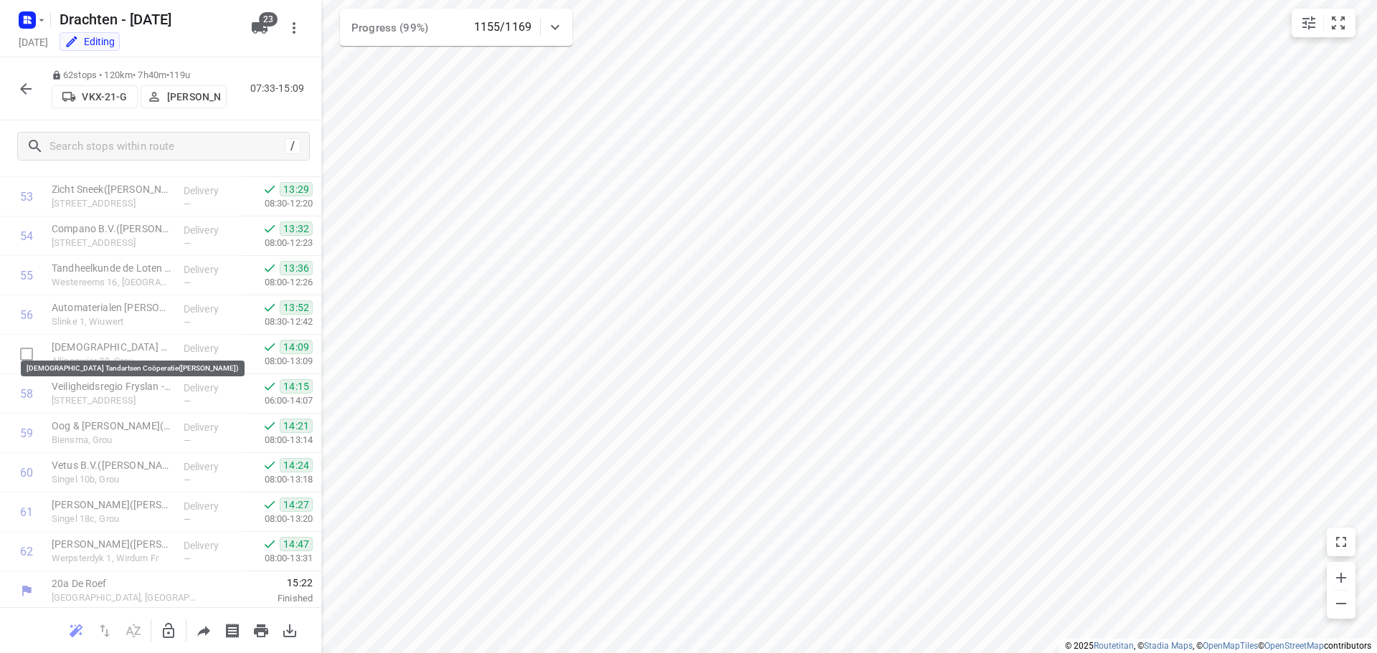
scroll to position [2162, 0]
click at [36, 90] on button "button" at bounding box center [25, 89] width 29 height 29
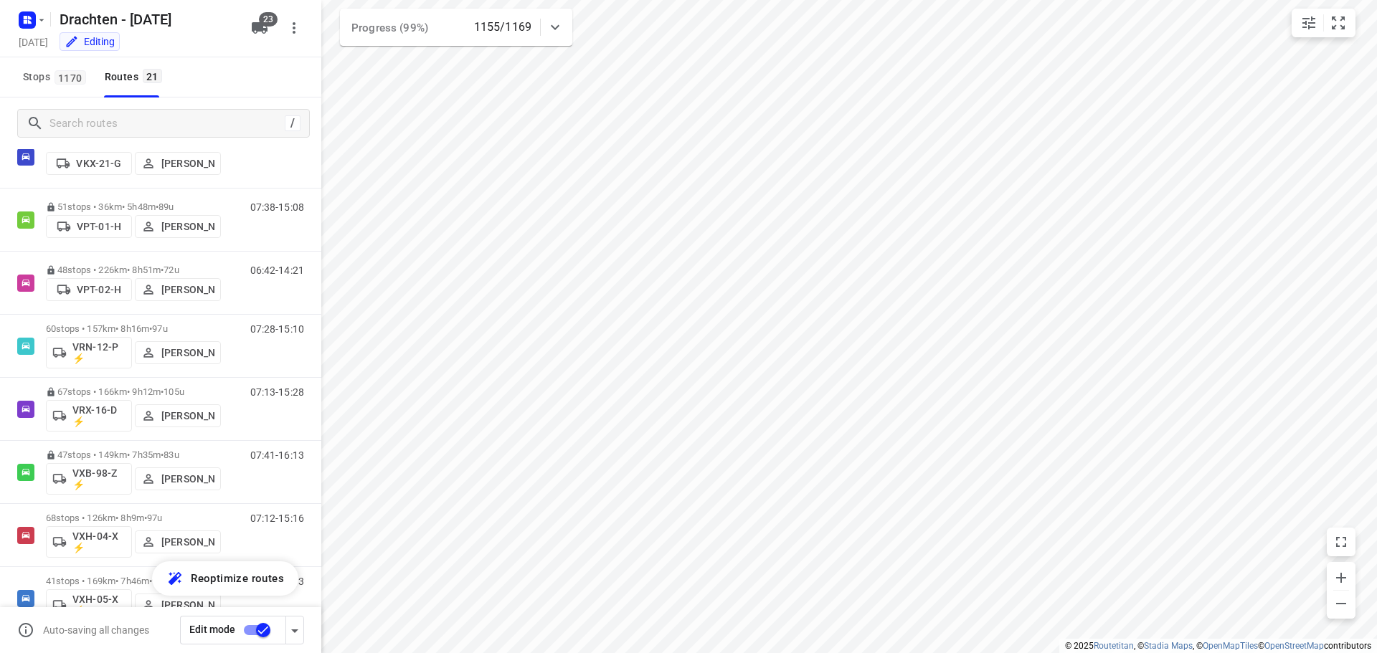
scroll to position [861, 0]
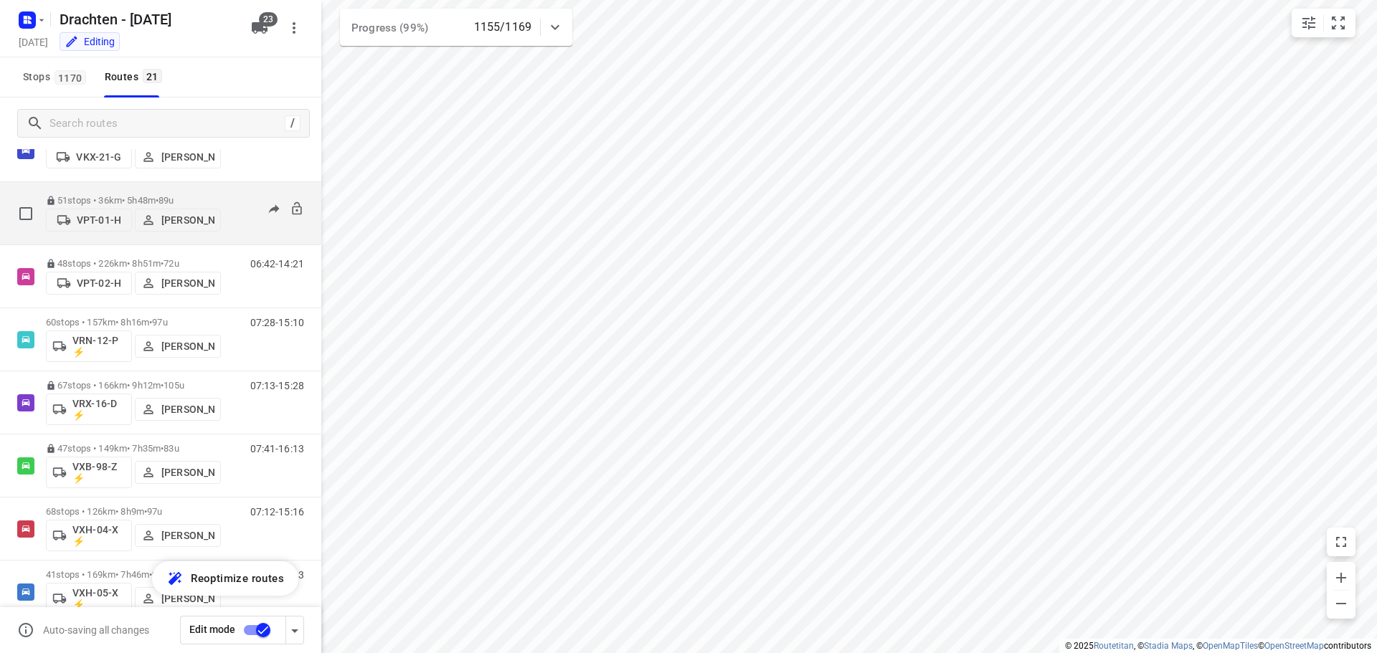
click at [123, 197] on p "51 stops • 36km • 5h48m • 89u" at bounding box center [133, 200] width 175 height 11
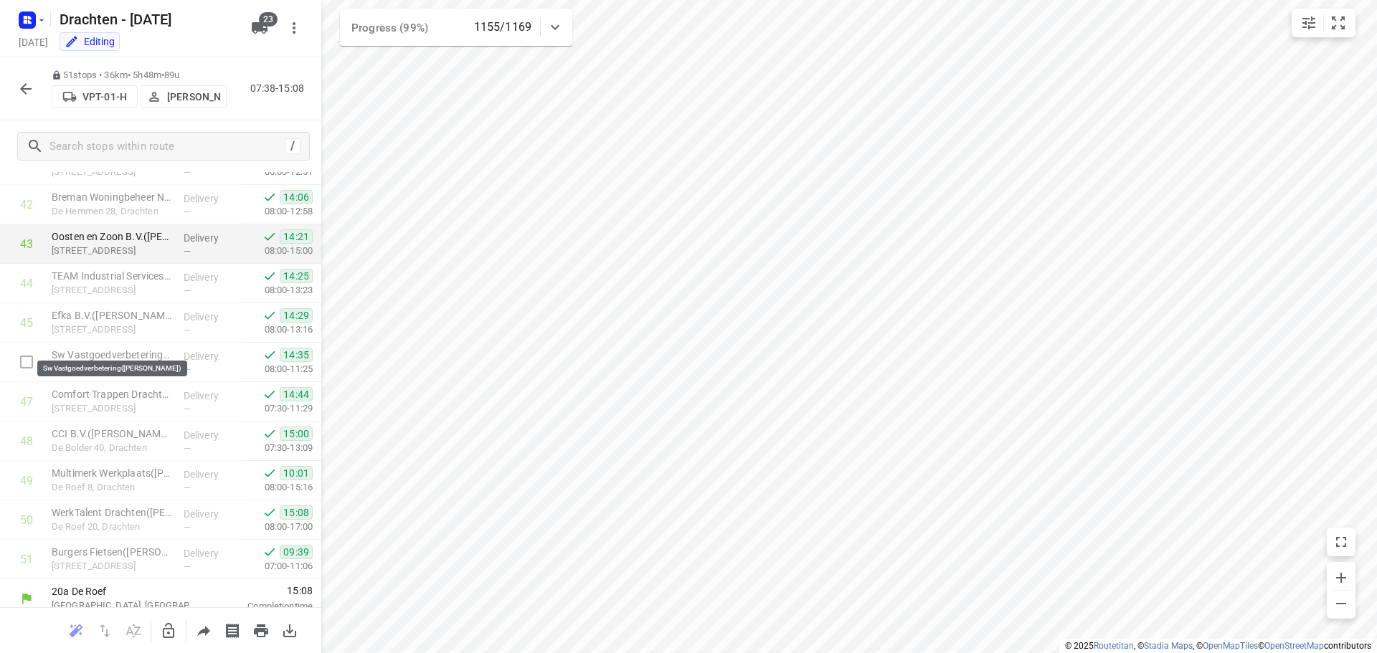
scroll to position [1729, 0]
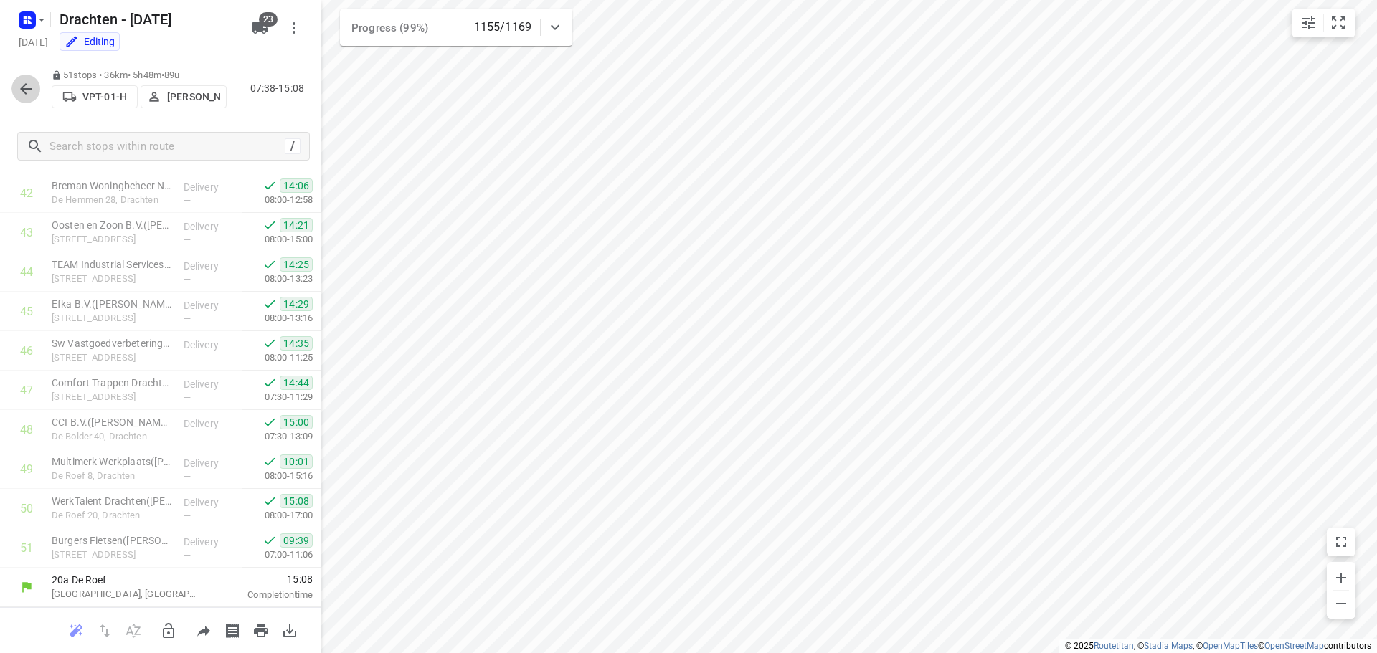
click at [26, 88] on icon "button" at bounding box center [25, 88] width 11 height 11
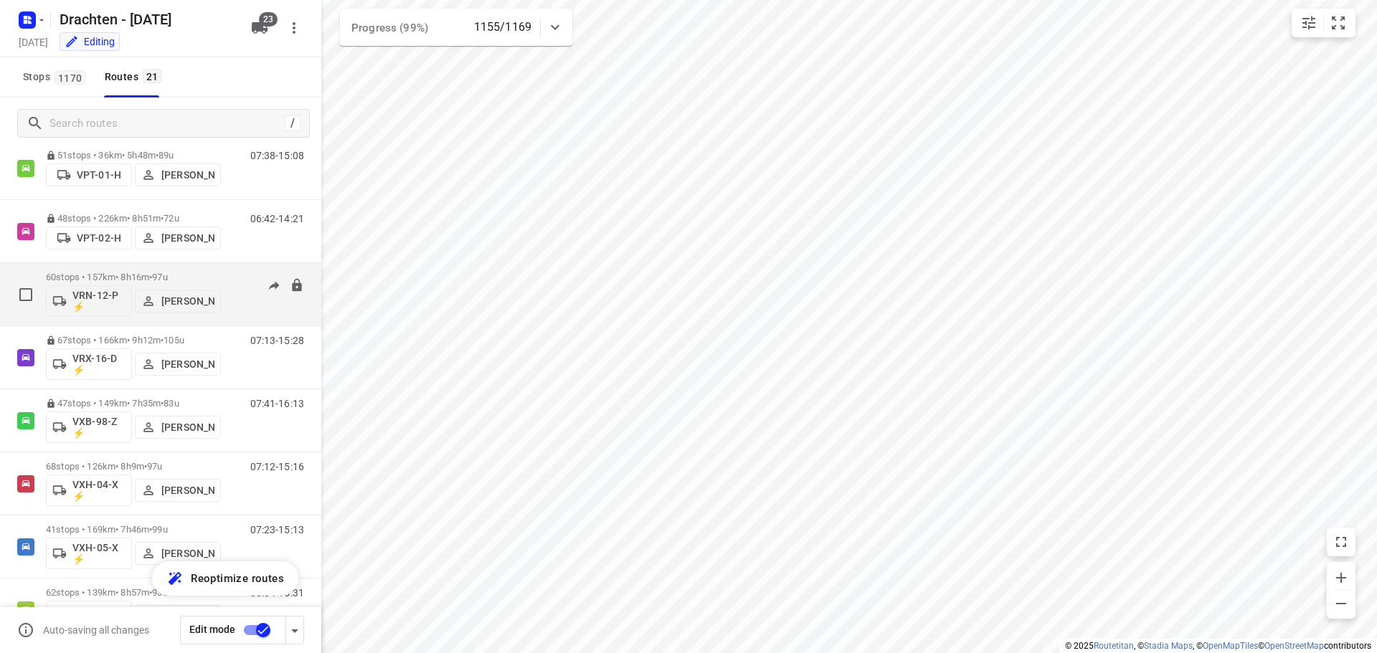
scroll to position [883, 0]
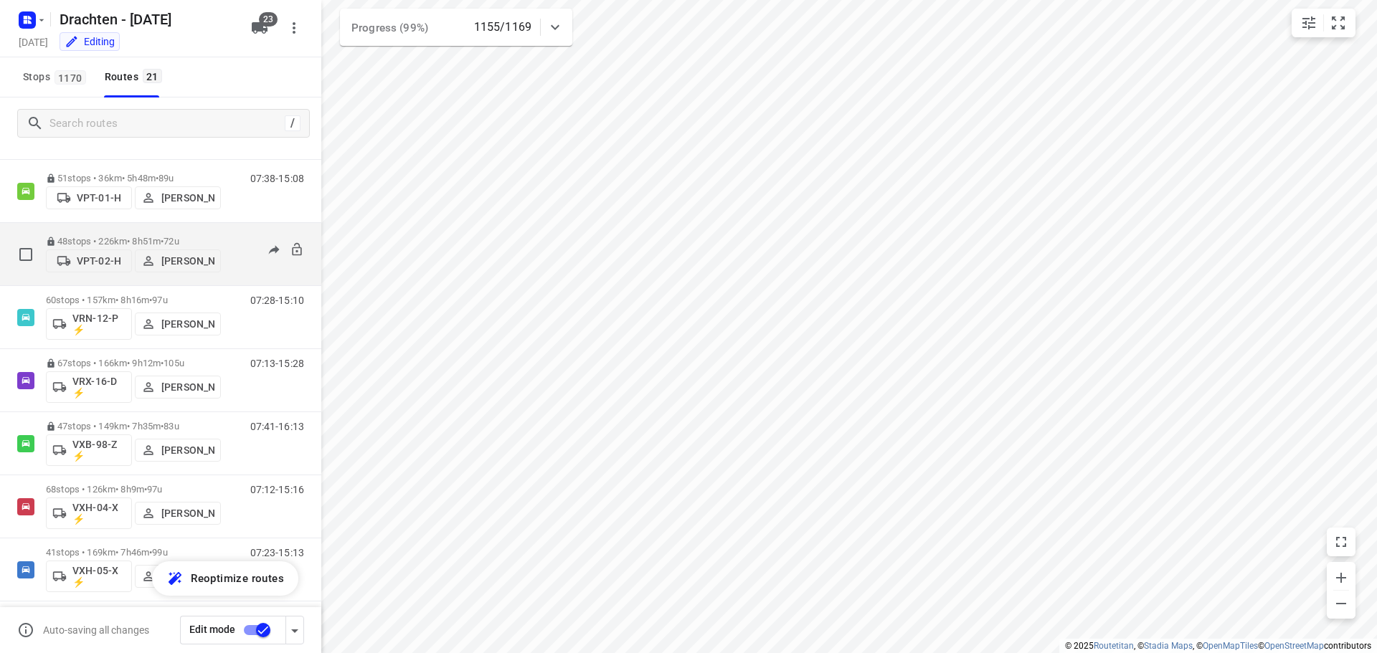
click at [134, 236] on p "48 stops • 226km • 8h51m • 72u" at bounding box center [133, 241] width 175 height 11
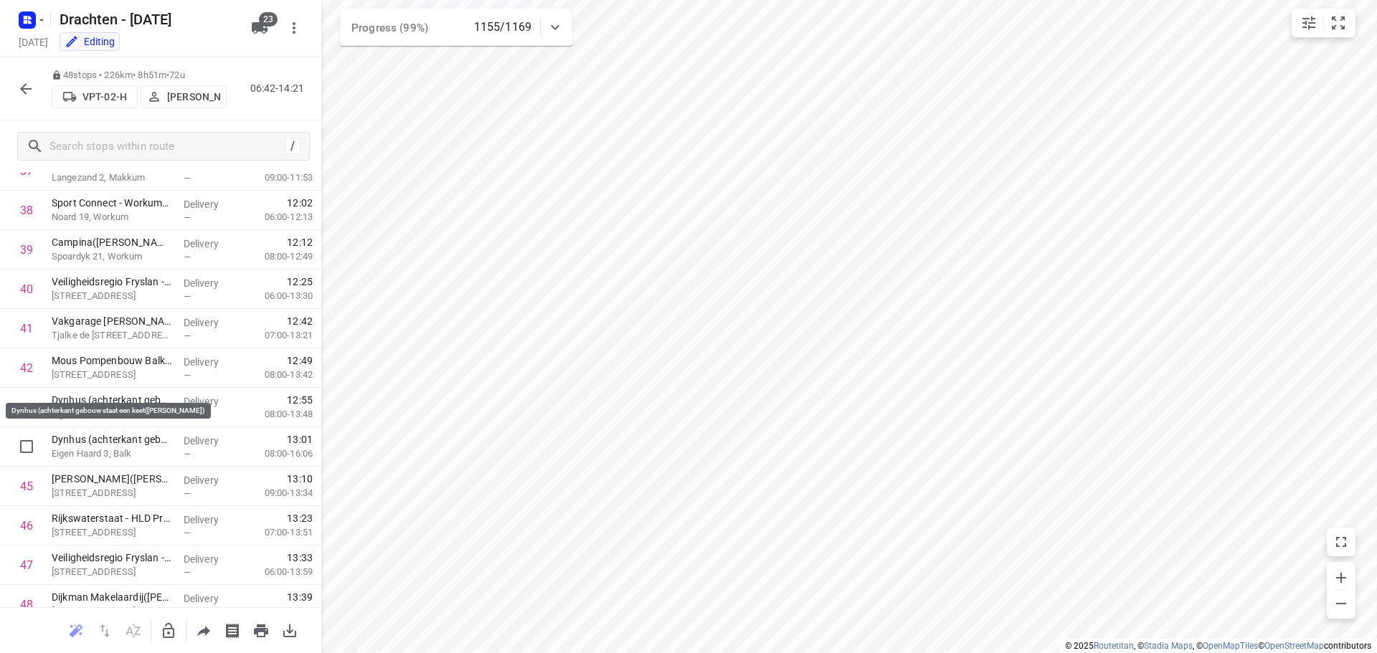
scroll to position [1610, 0]
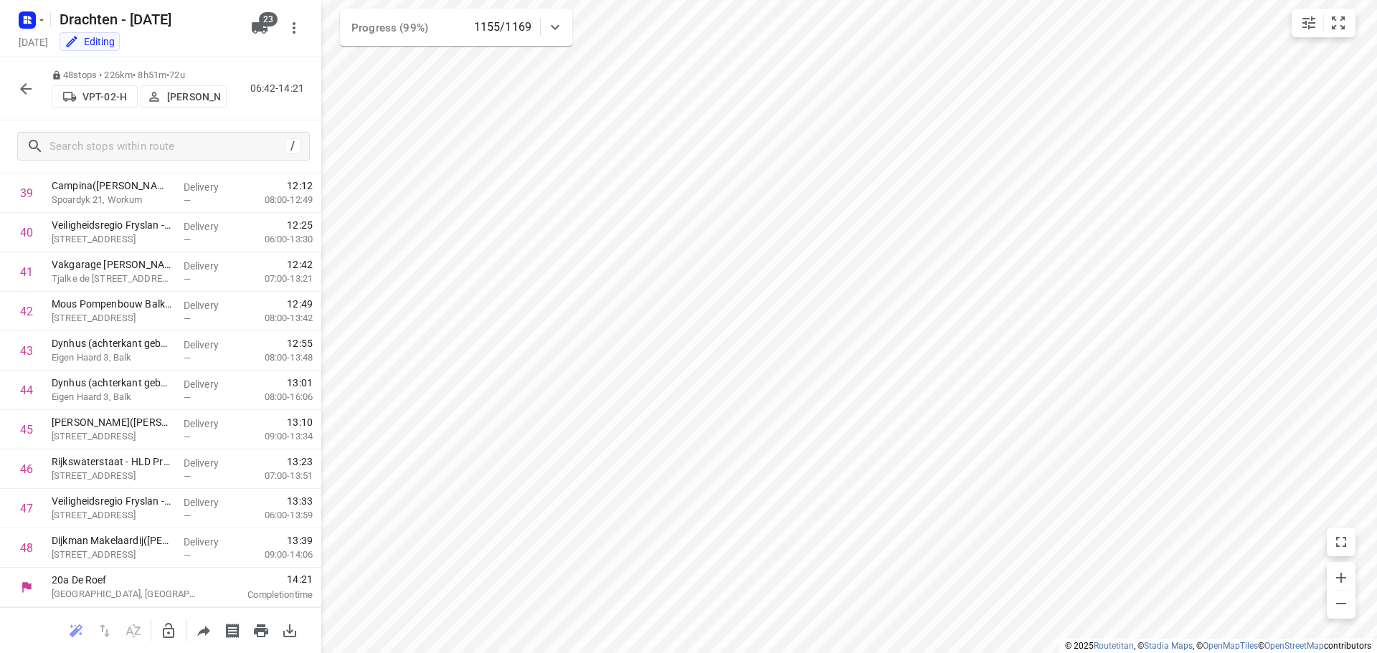
click at [24, 85] on icon "button" at bounding box center [25, 88] width 11 height 11
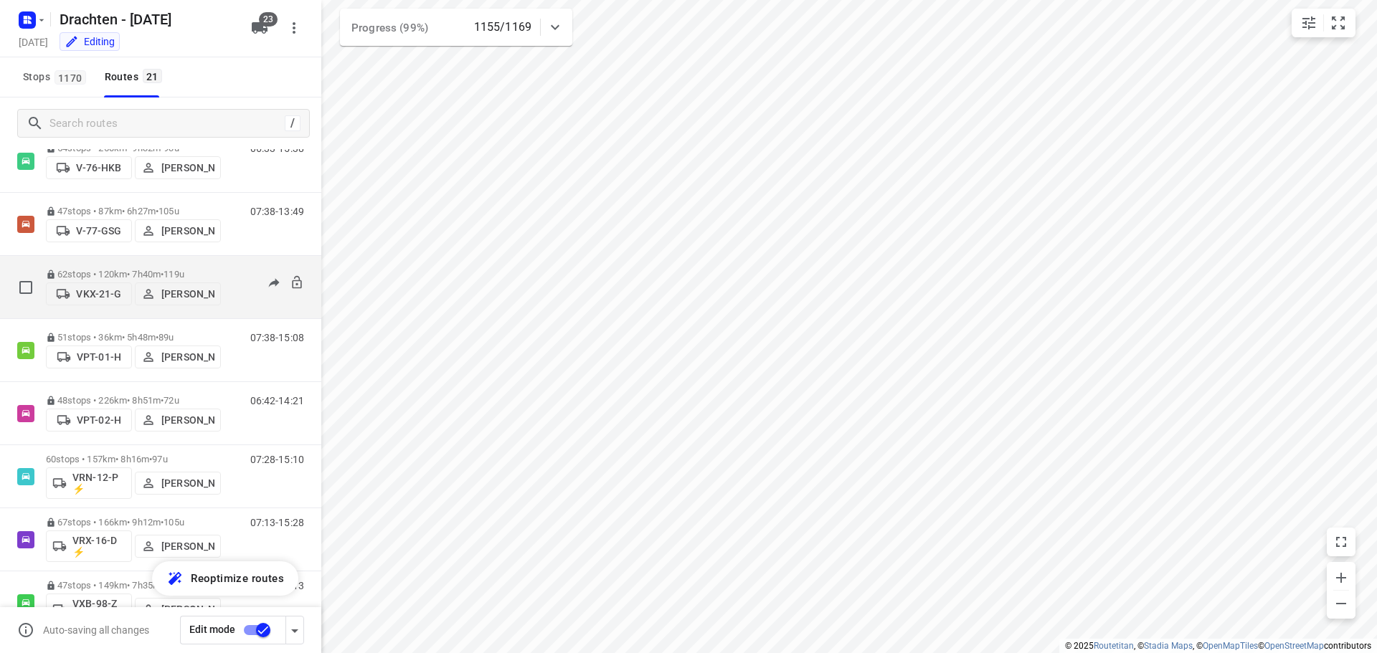
scroll to position [789, 0]
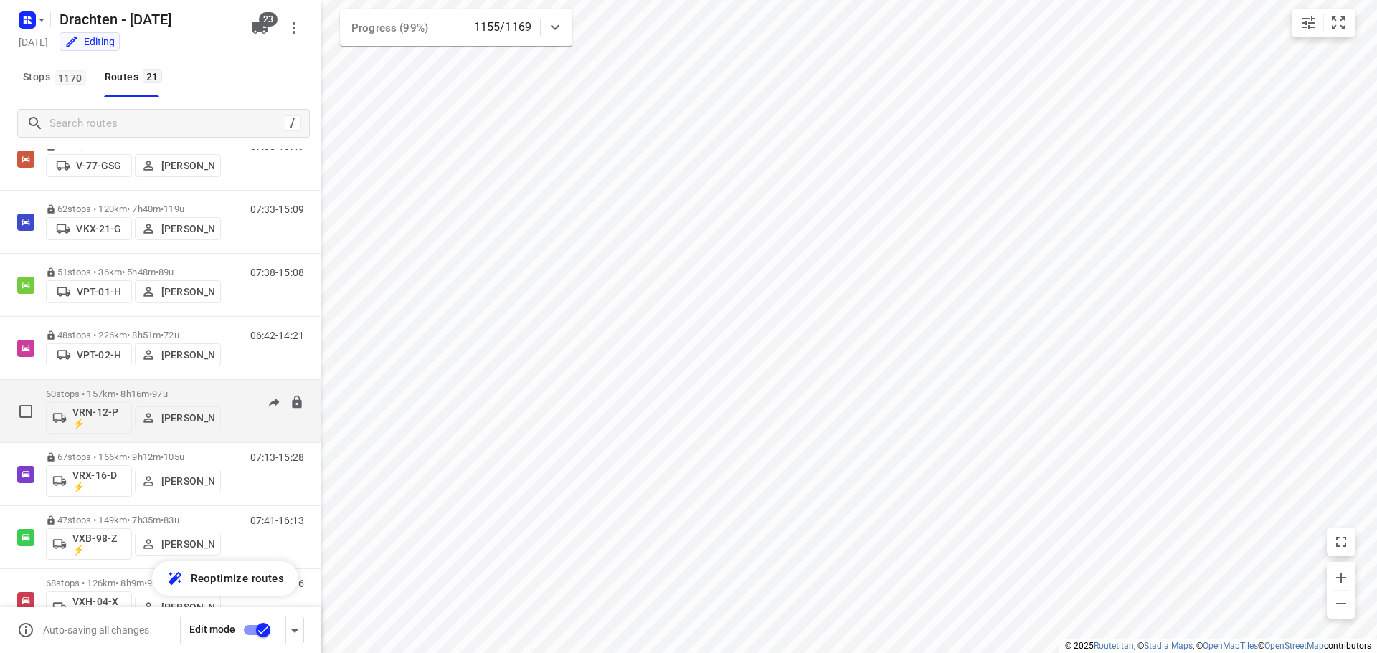
click at [98, 384] on div "60 stops • 157km • 8h16m • 97u VRN-12-P ⚡ Tim Visser" at bounding box center [133, 412] width 175 height 60
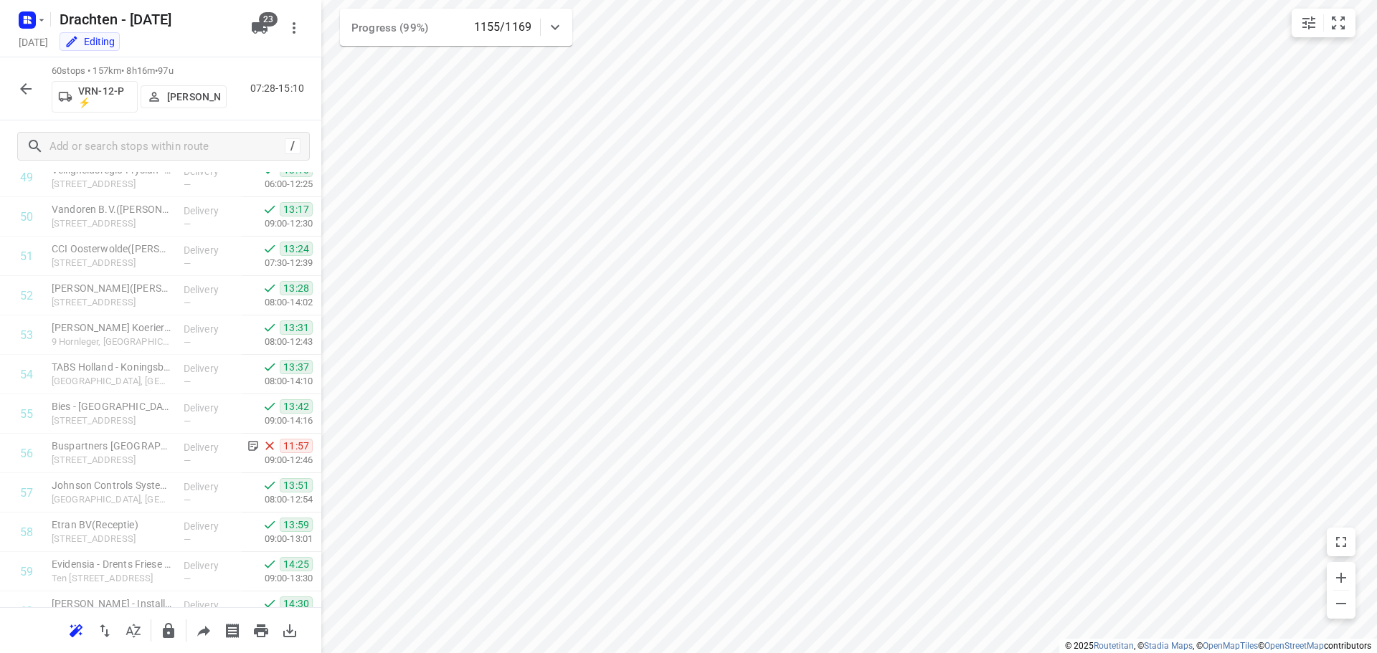
scroll to position [2084, 0]
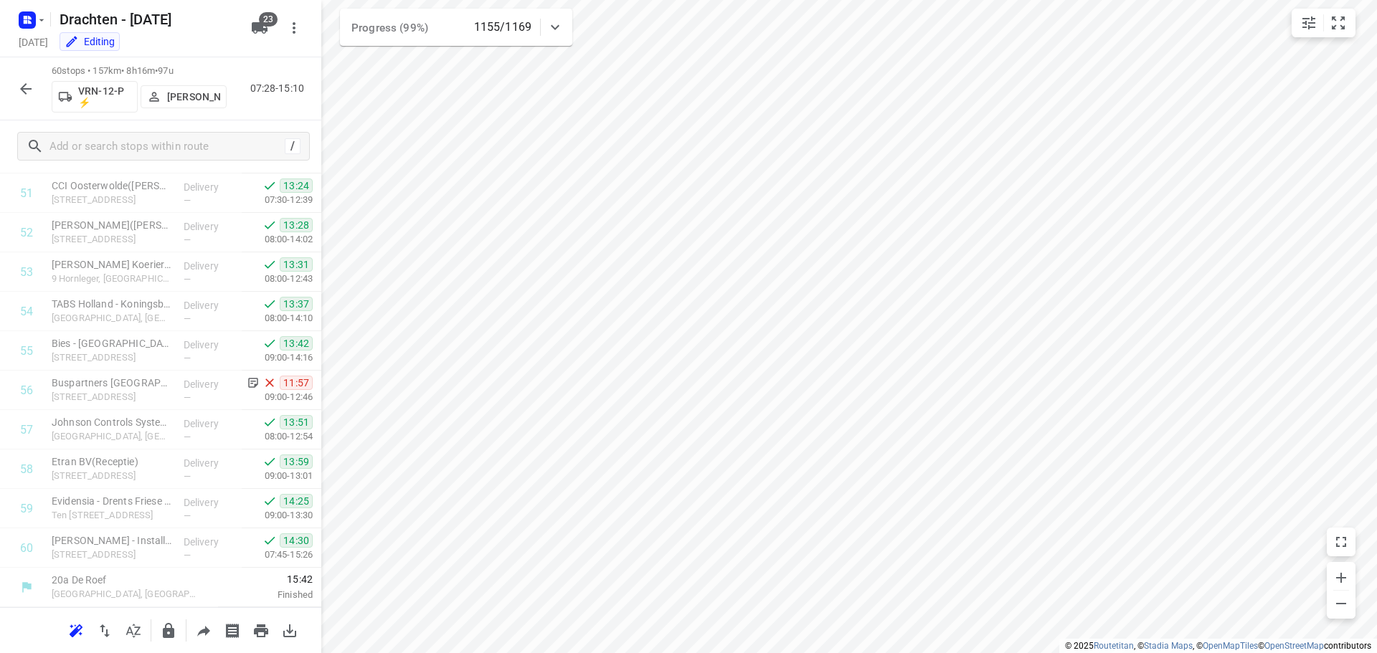
click at [24, 88] on icon "button" at bounding box center [25, 88] width 11 height 11
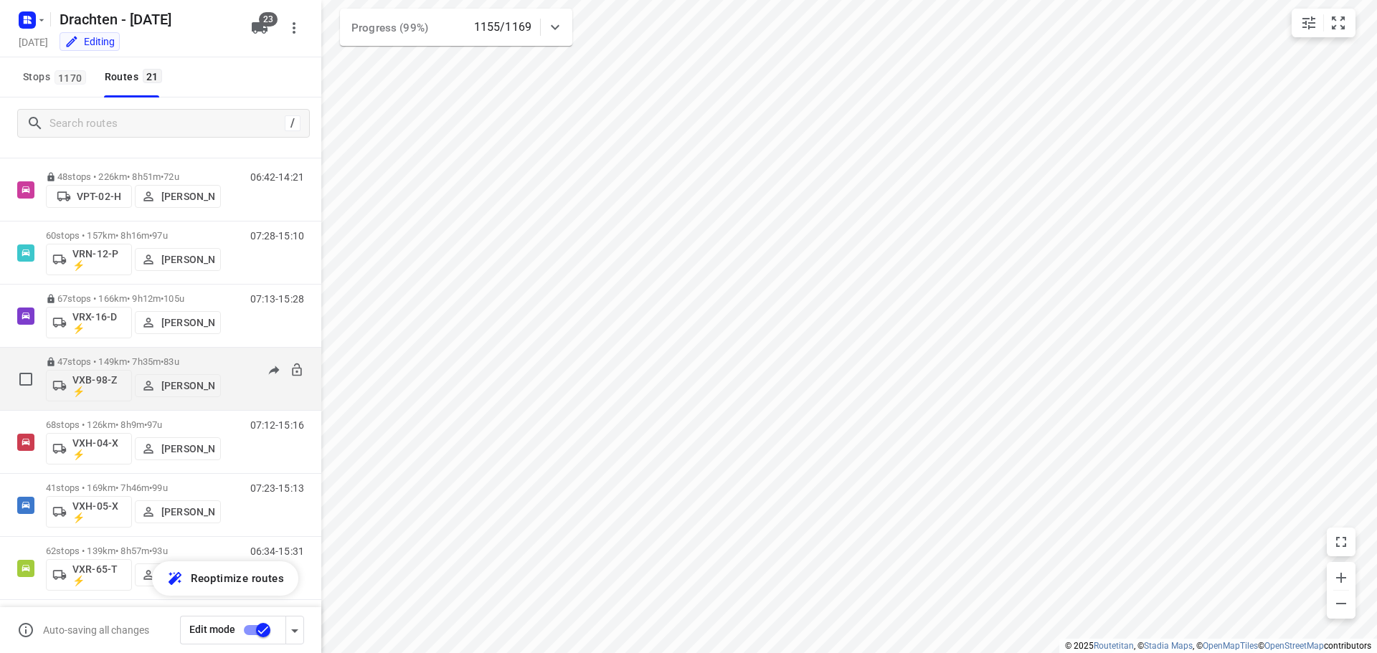
scroll to position [955, 0]
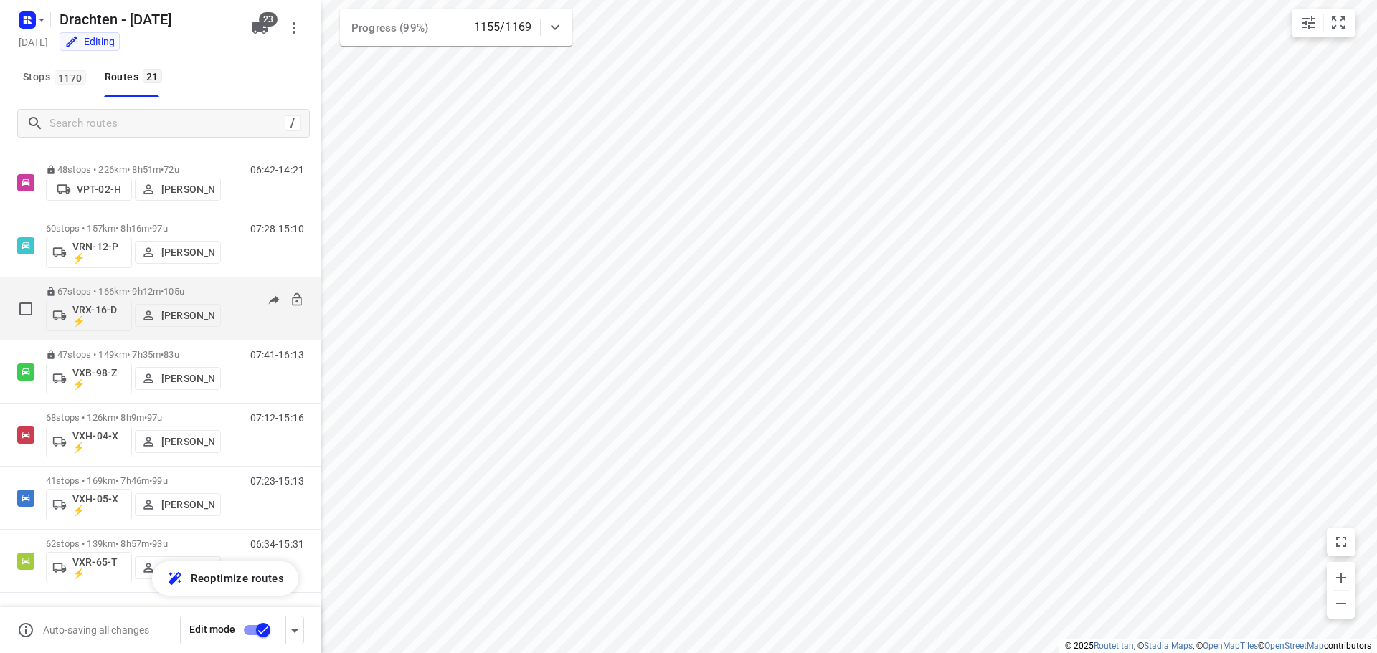
click at [118, 285] on div "67 stops • 166km • 9h12m • 105u VRX-16-D ⚡ Jurre Woudwijk" at bounding box center [133, 309] width 175 height 60
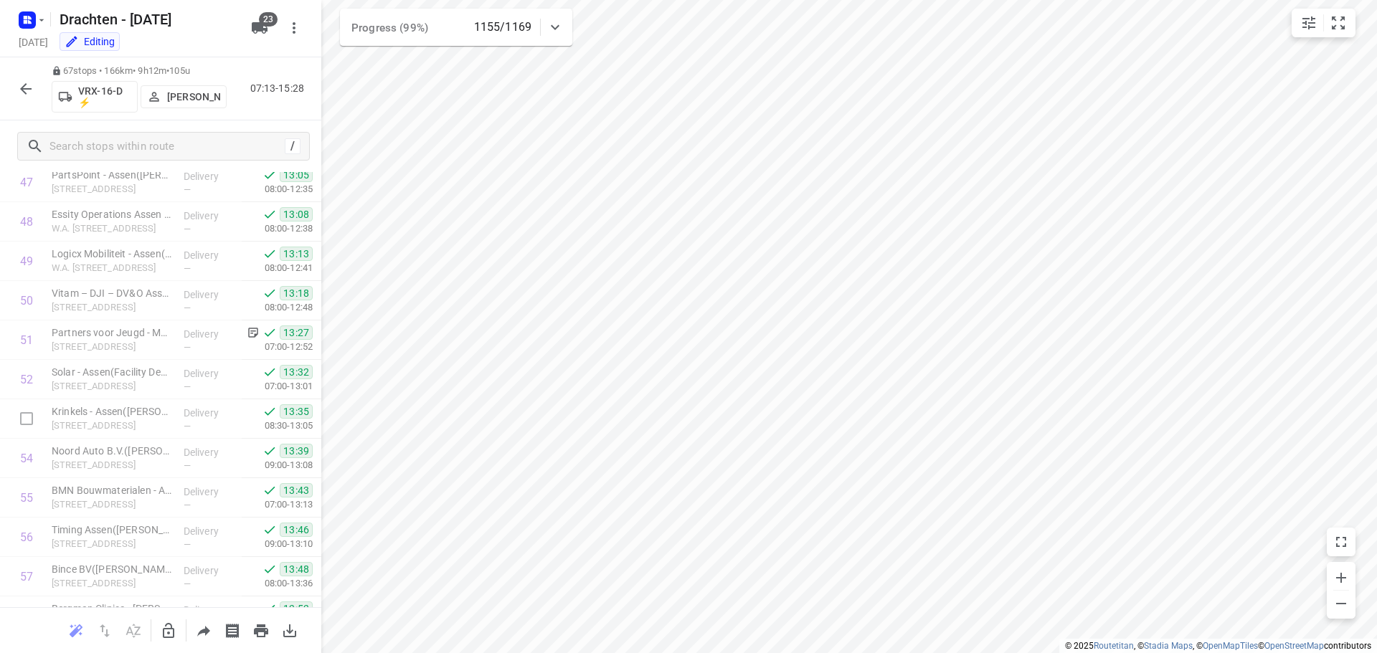
scroll to position [2360, 0]
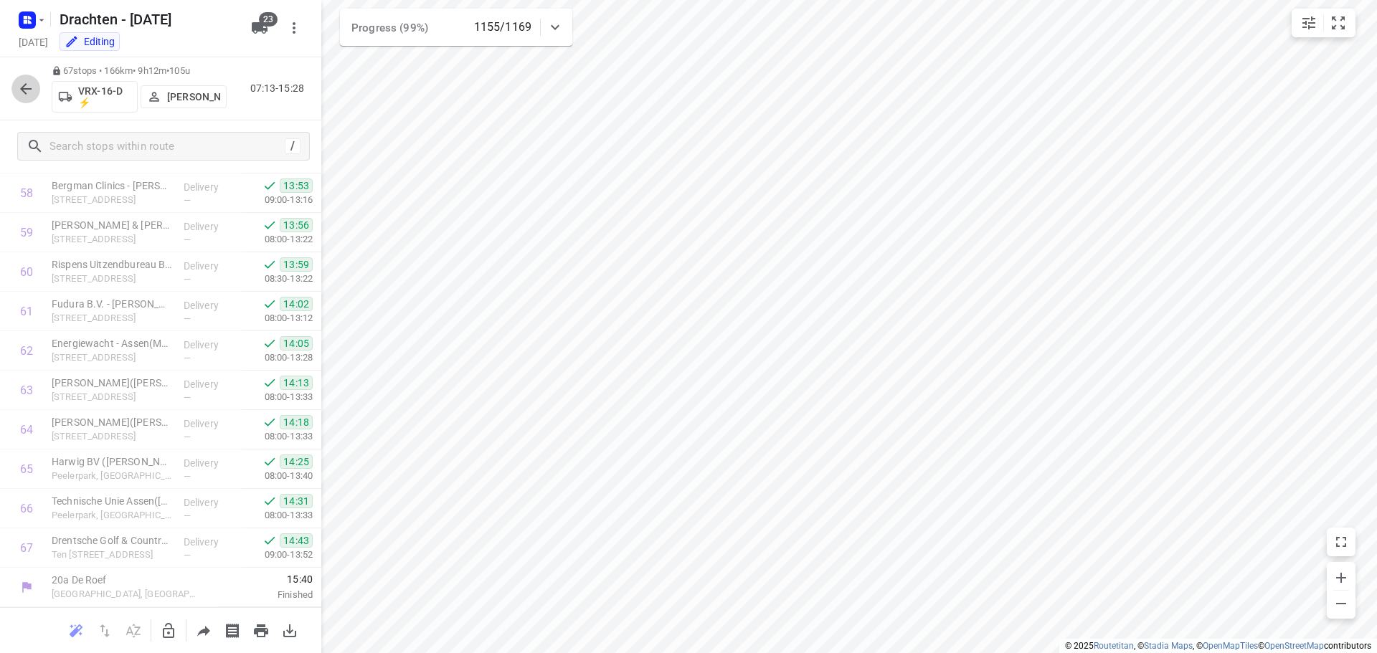
click at [28, 85] on icon "button" at bounding box center [25, 88] width 17 height 17
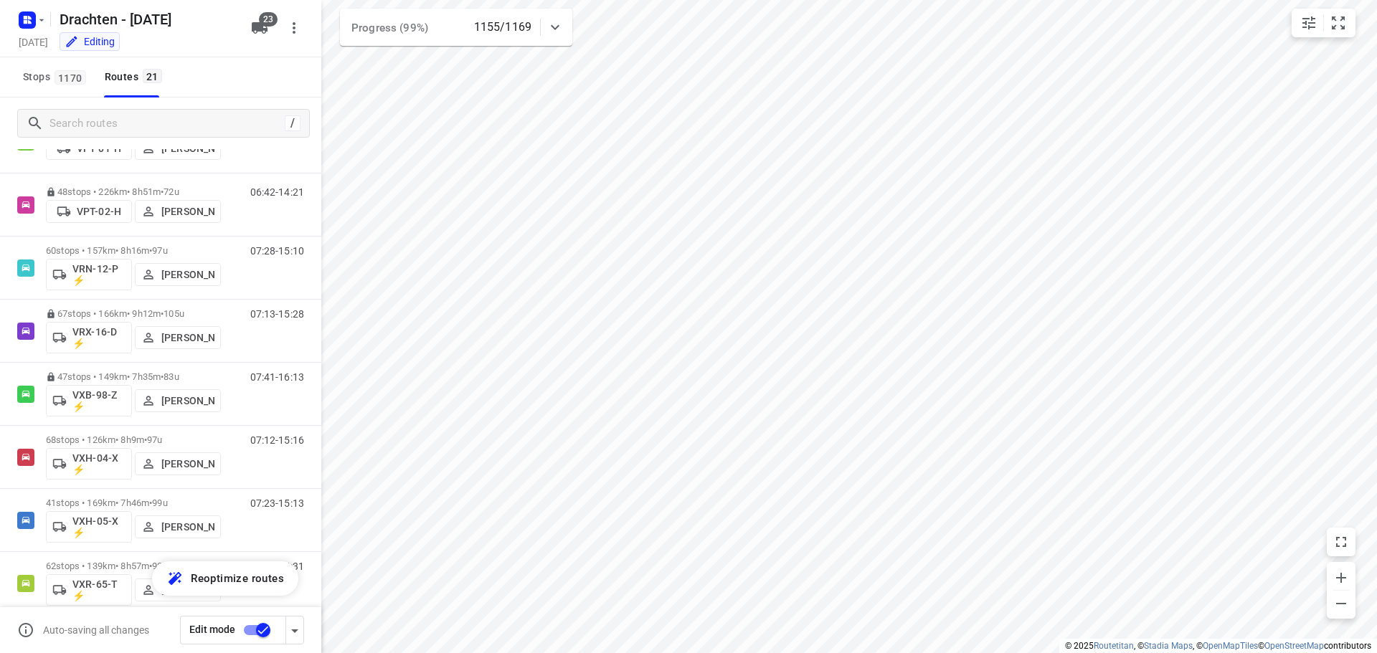
scroll to position [955, 0]
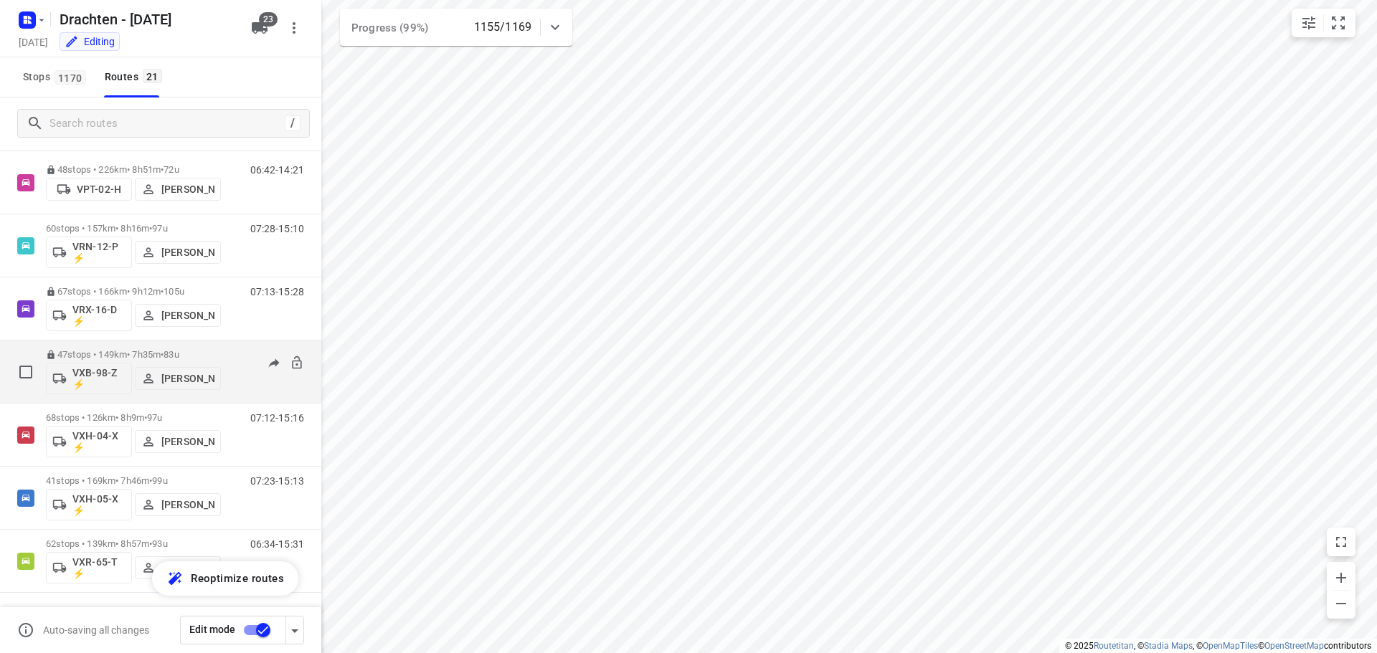
click at [87, 349] on div "47 stops • 149km • 7h35m • 83u VXB-98-Z ⚡ Pascal Bruinsma" at bounding box center [133, 372] width 175 height 60
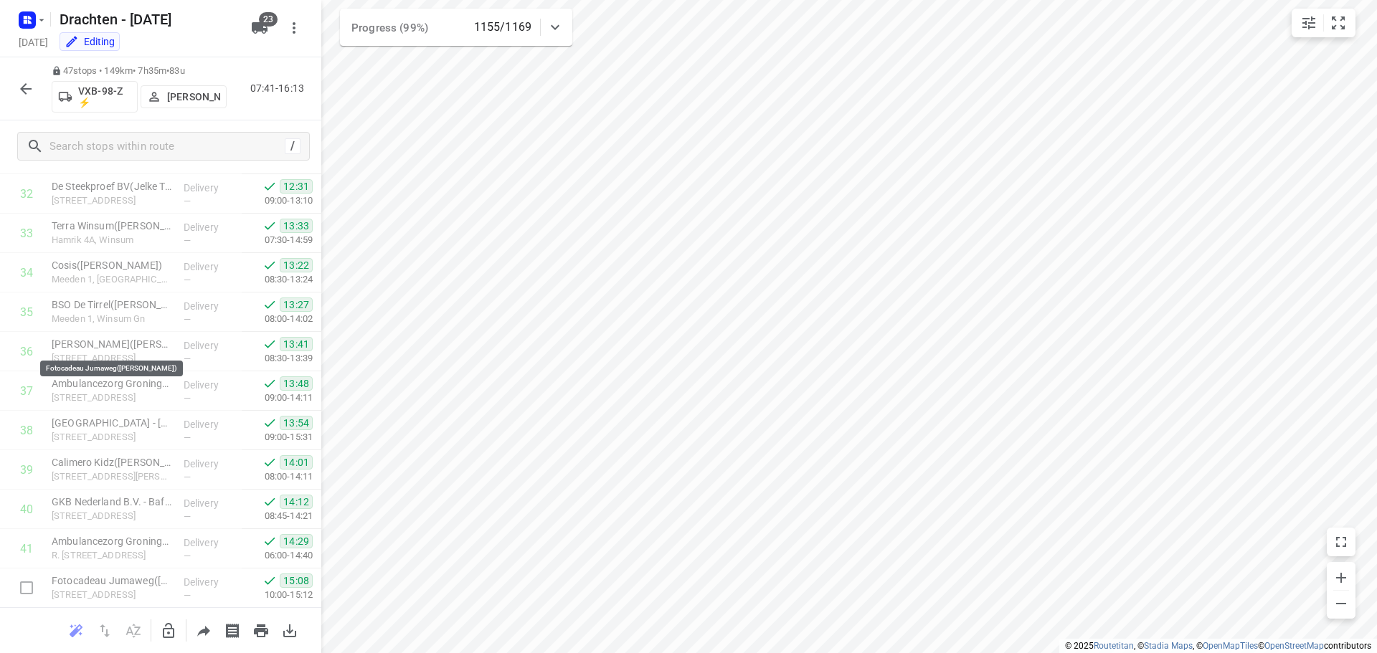
scroll to position [1571, 0]
click at [23, 85] on icon "button" at bounding box center [25, 88] width 17 height 17
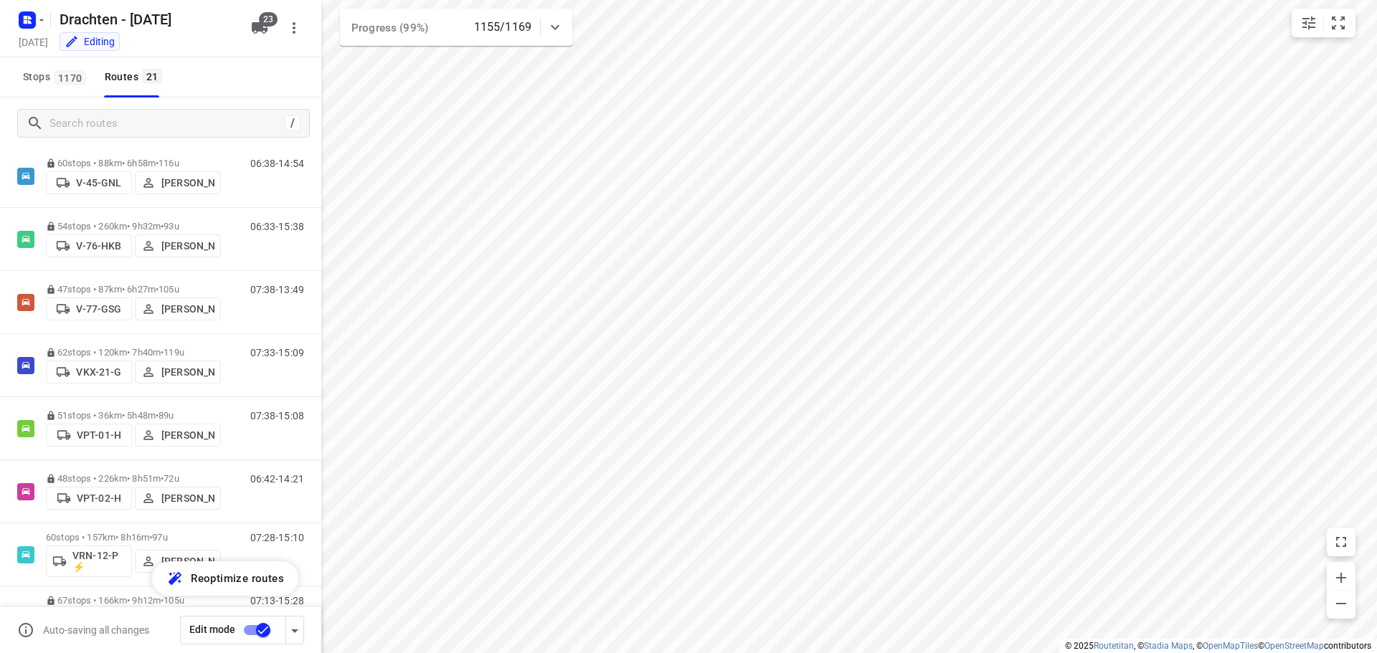
scroll to position [955, 0]
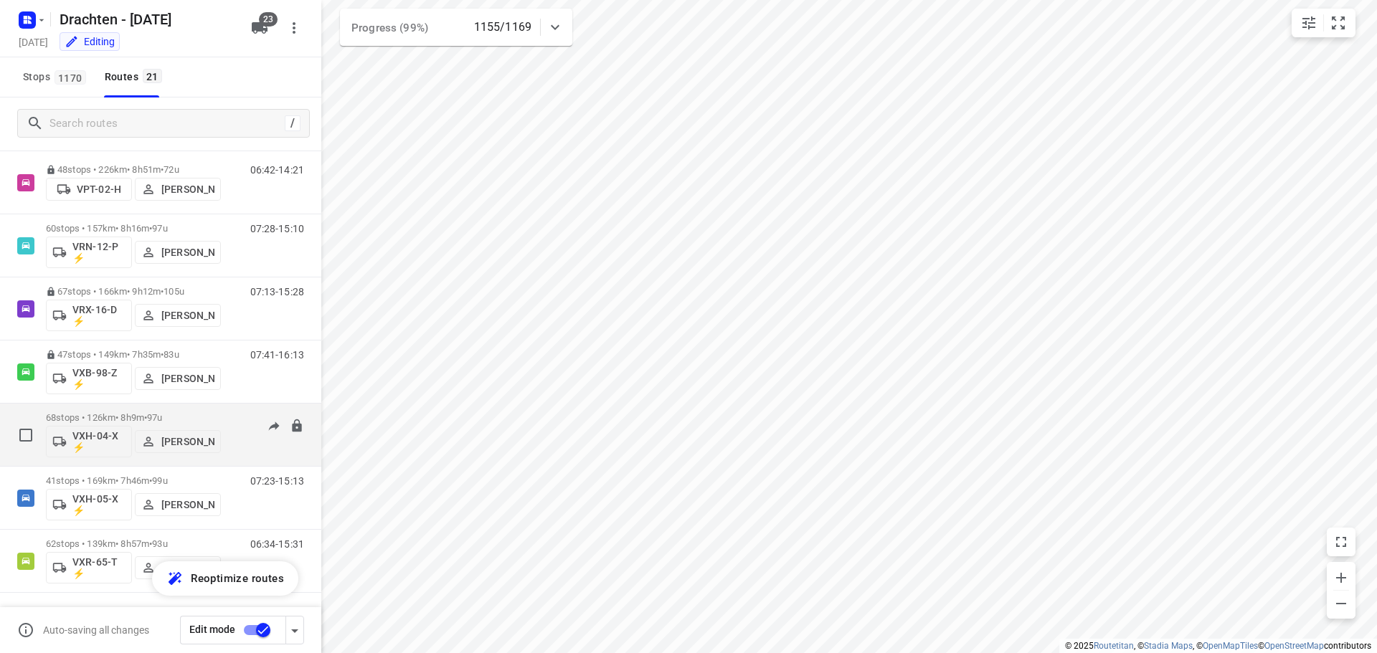
click at [127, 410] on div "68 stops • 126km • 8h9m • 97u VXH-04-X ⚡ Leon Holwerda" at bounding box center [133, 435] width 175 height 60
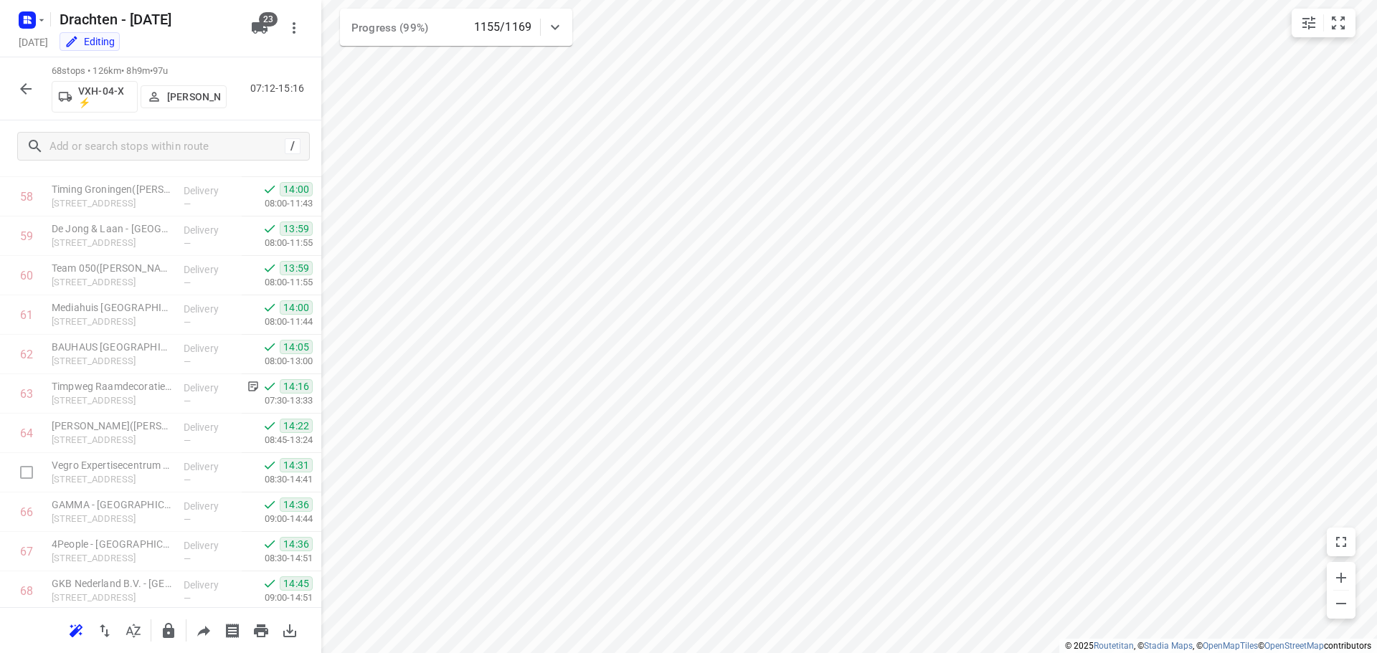
scroll to position [2399, 0]
click at [28, 86] on icon "button" at bounding box center [25, 88] width 17 height 17
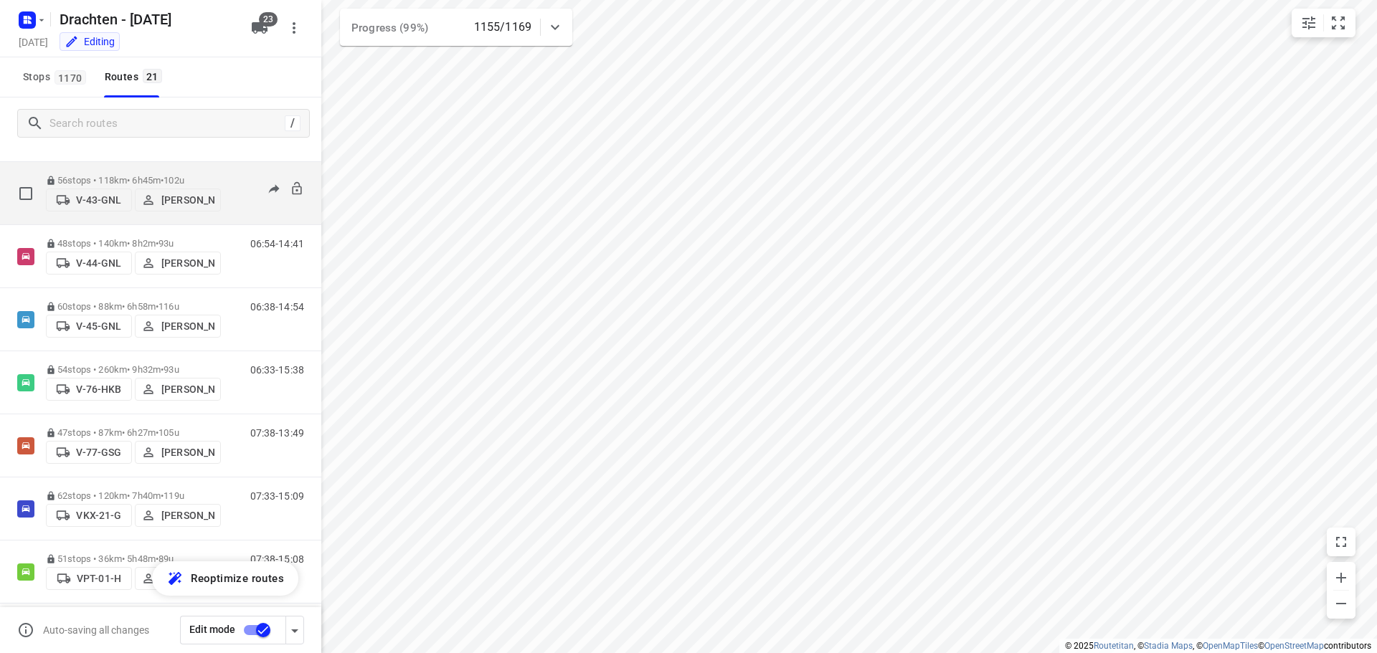
scroll to position [955, 0]
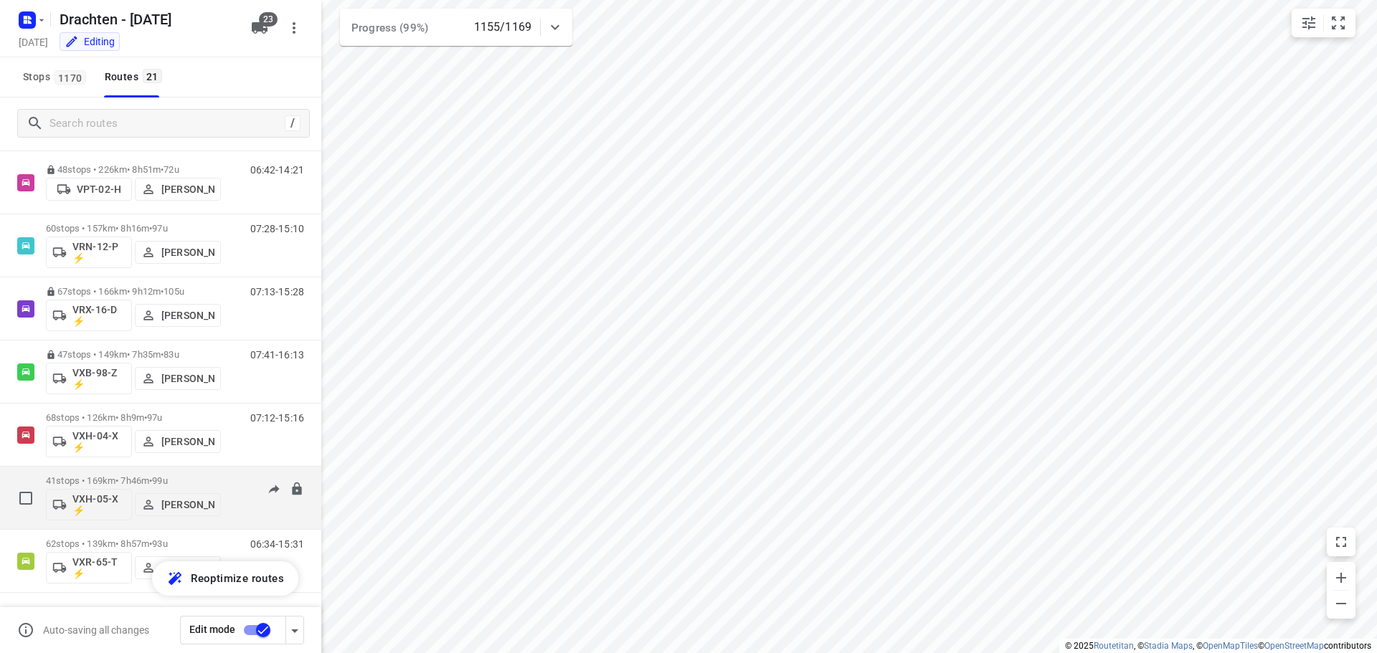
click at [115, 476] on p "41 stops • 169km • 7h46m • 99u" at bounding box center [133, 481] width 175 height 11
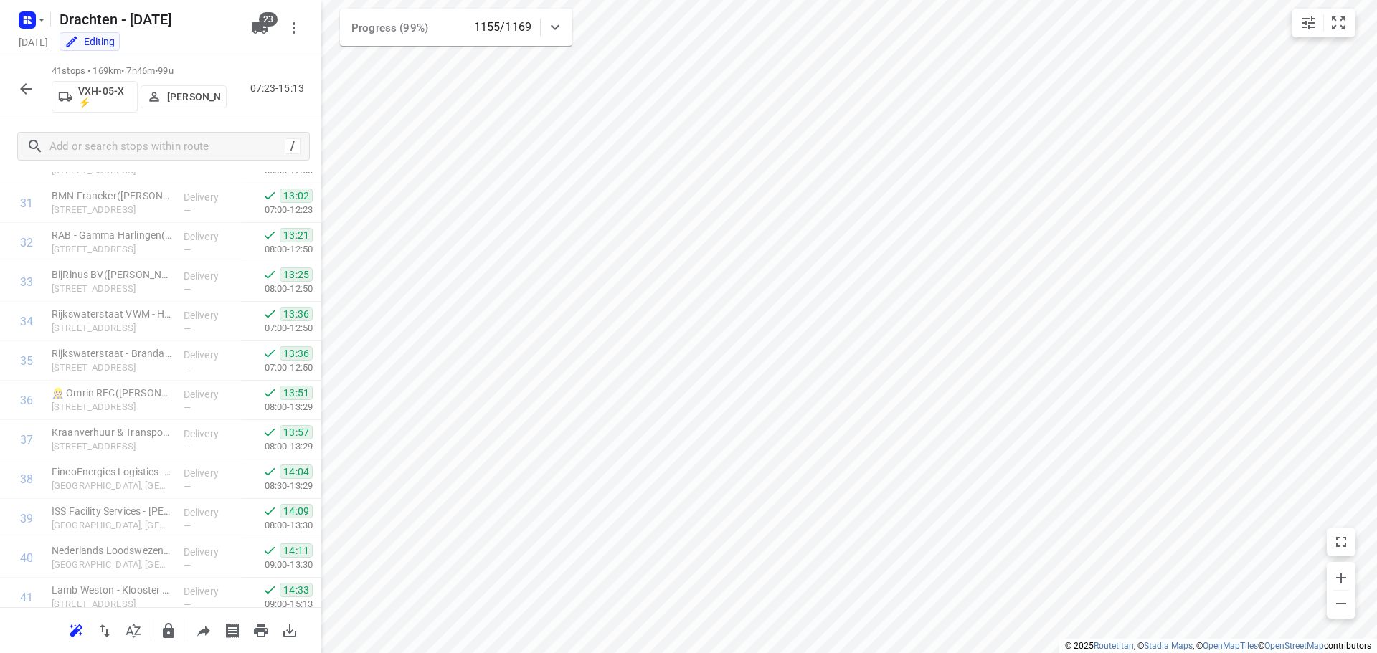
scroll to position [1334, 0]
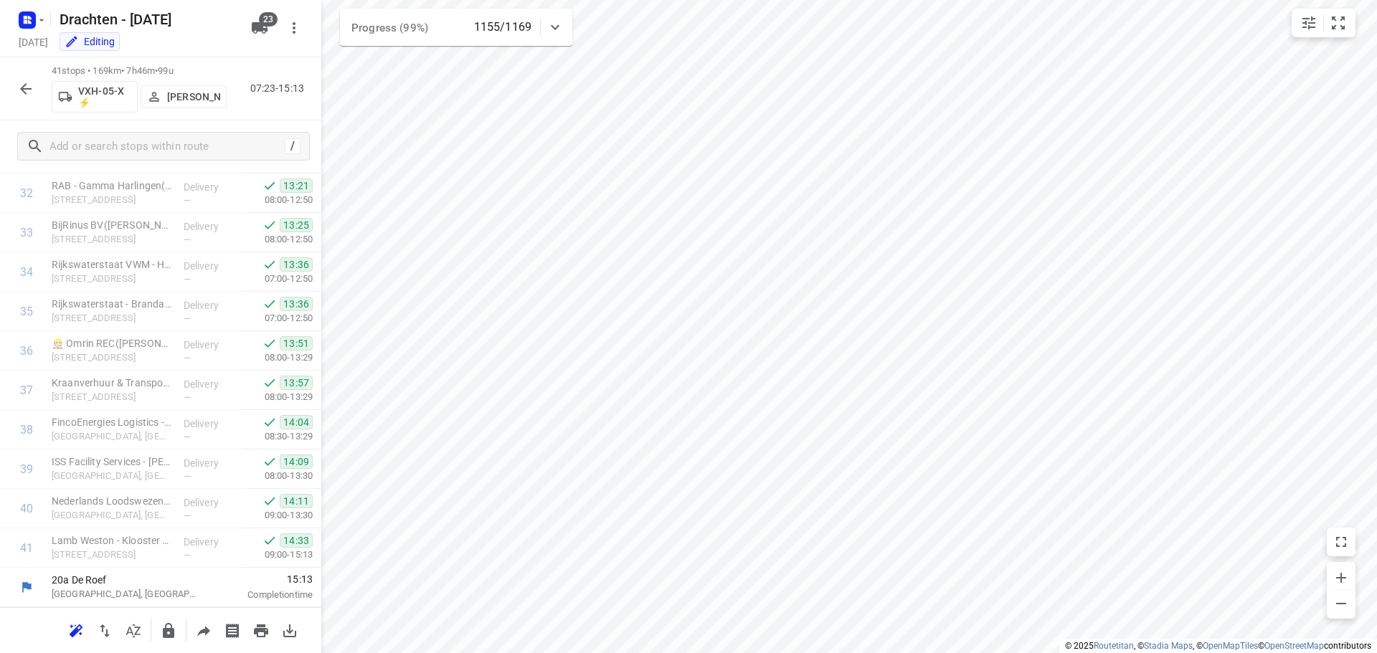
click at [30, 92] on icon "button" at bounding box center [25, 88] width 17 height 17
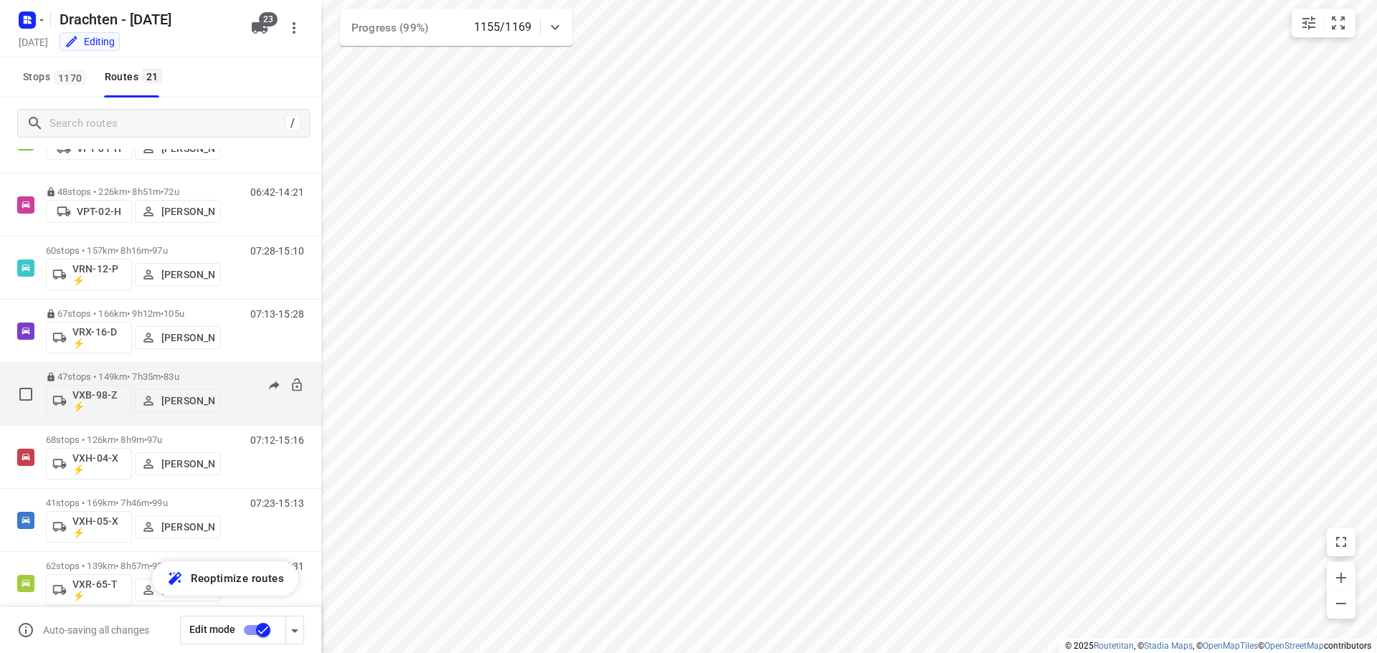
scroll to position [955, 0]
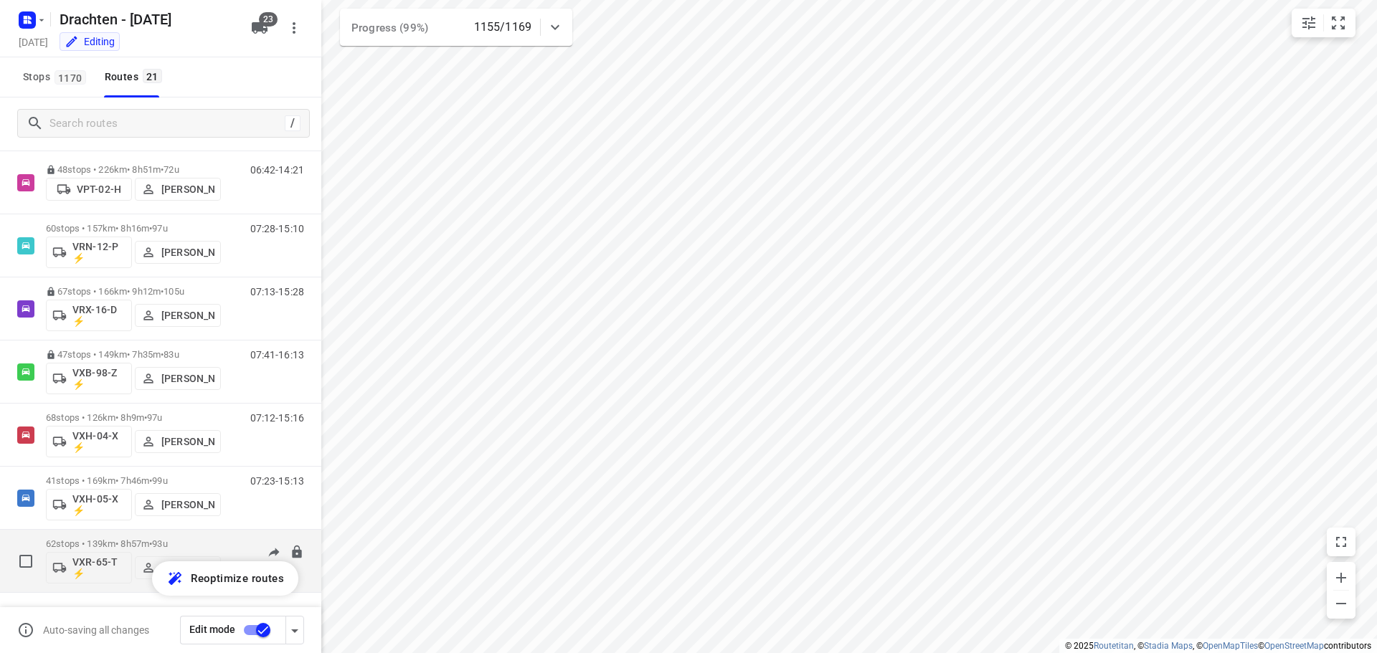
click at [130, 537] on div "62 stops • 139km • 8h57m • 93u VXR-65-T ⚡ Harry Van der Laan" at bounding box center [133, 561] width 175 height 60
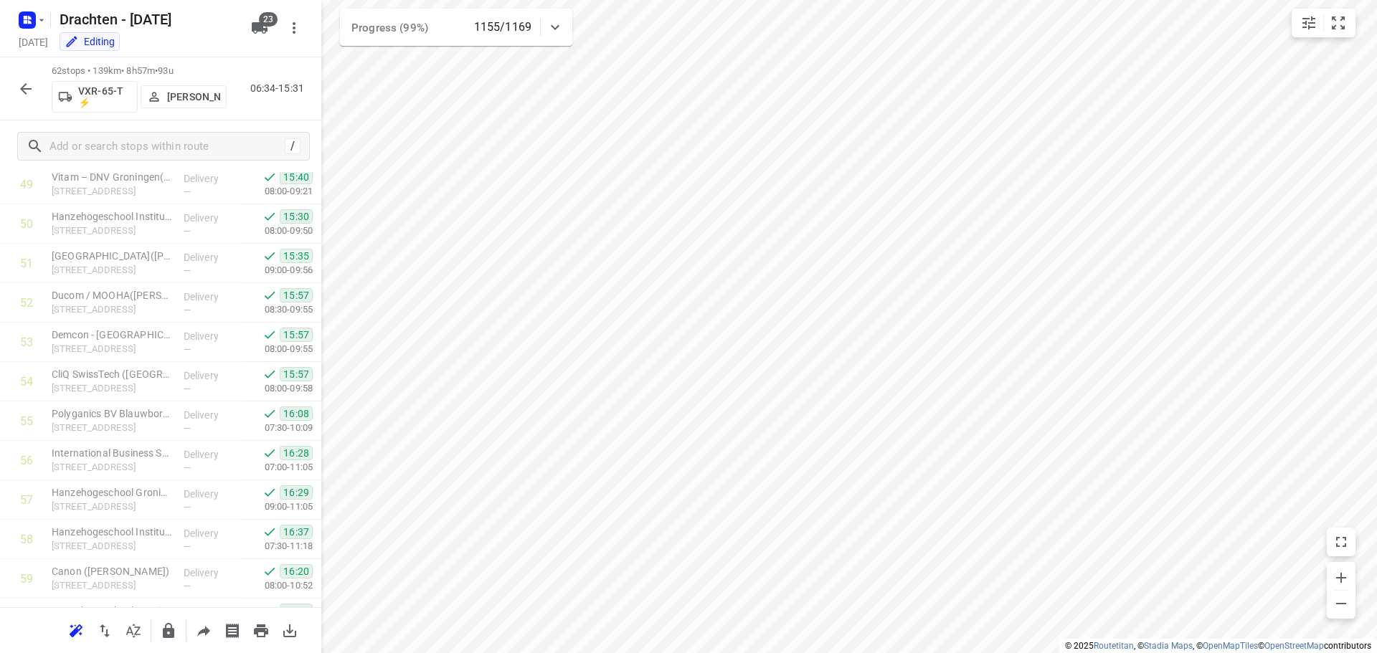
scroll to position [2162, 0]
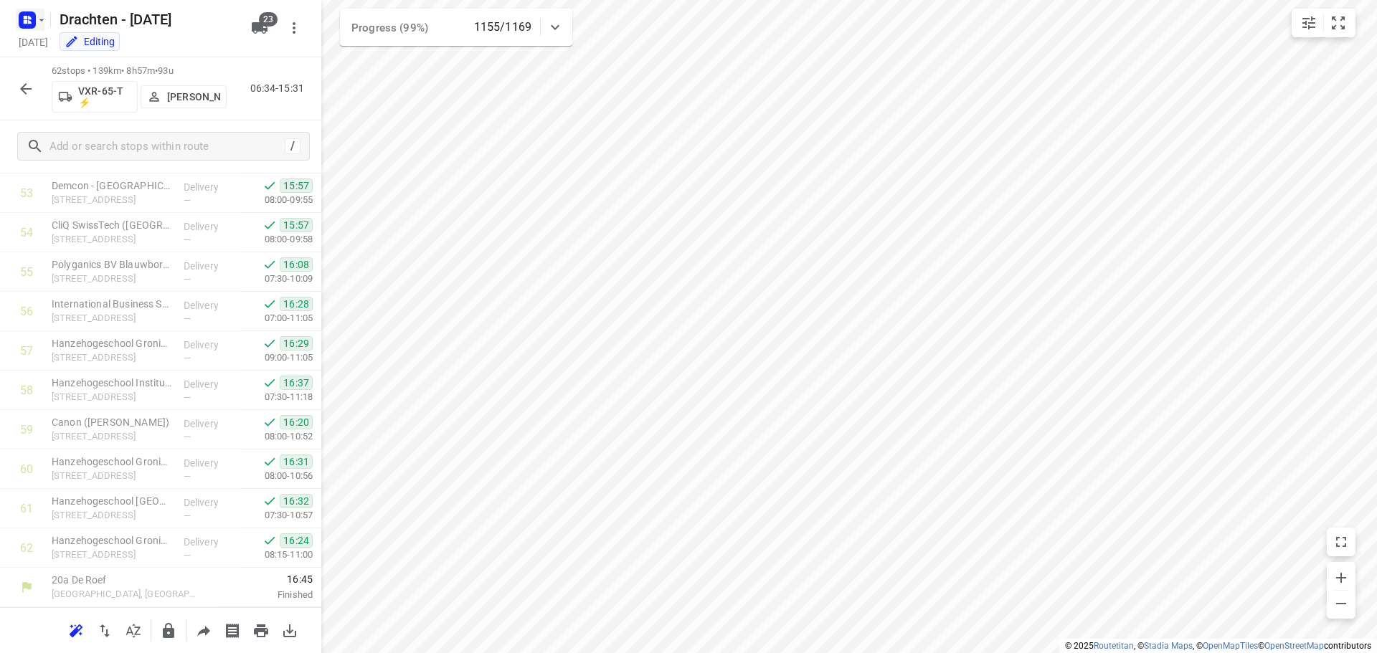
click at [23, 19] on rect "button" at bounding box center [27, 19] width 17 height 17
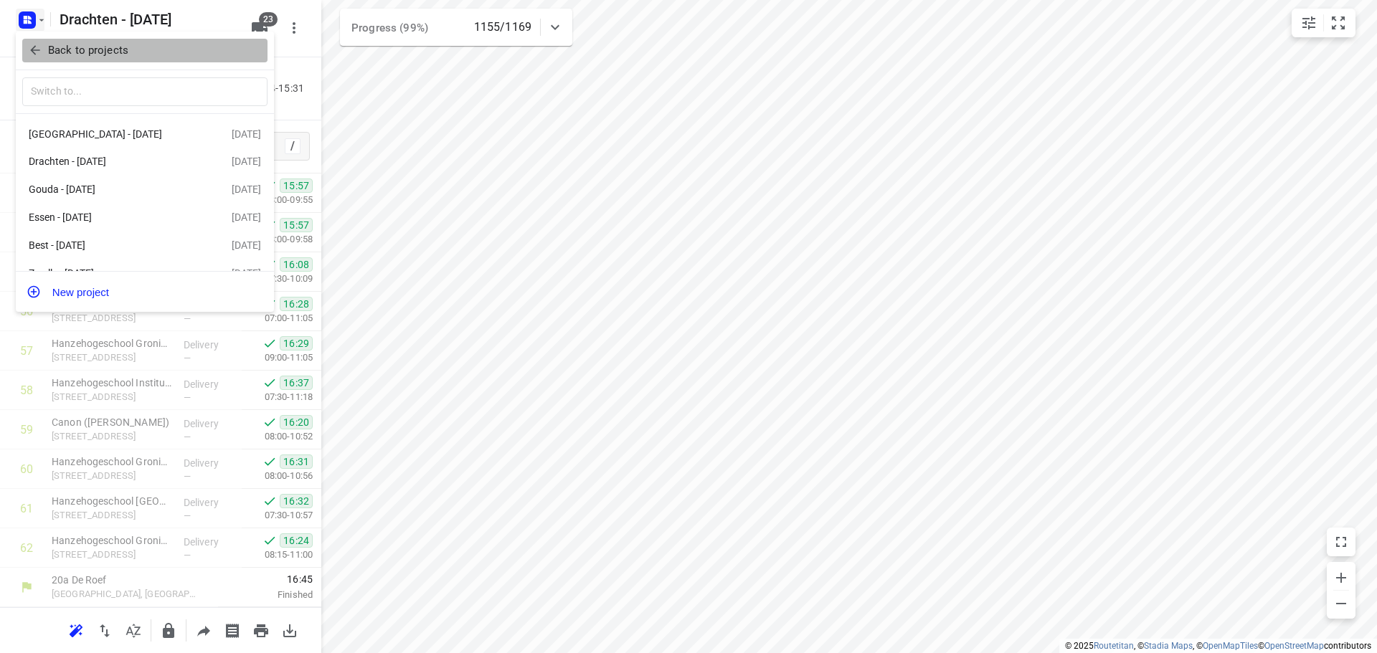
click at [93, 49] on p "Back to projects" at bounding box center [88, 50] width 80 height 16
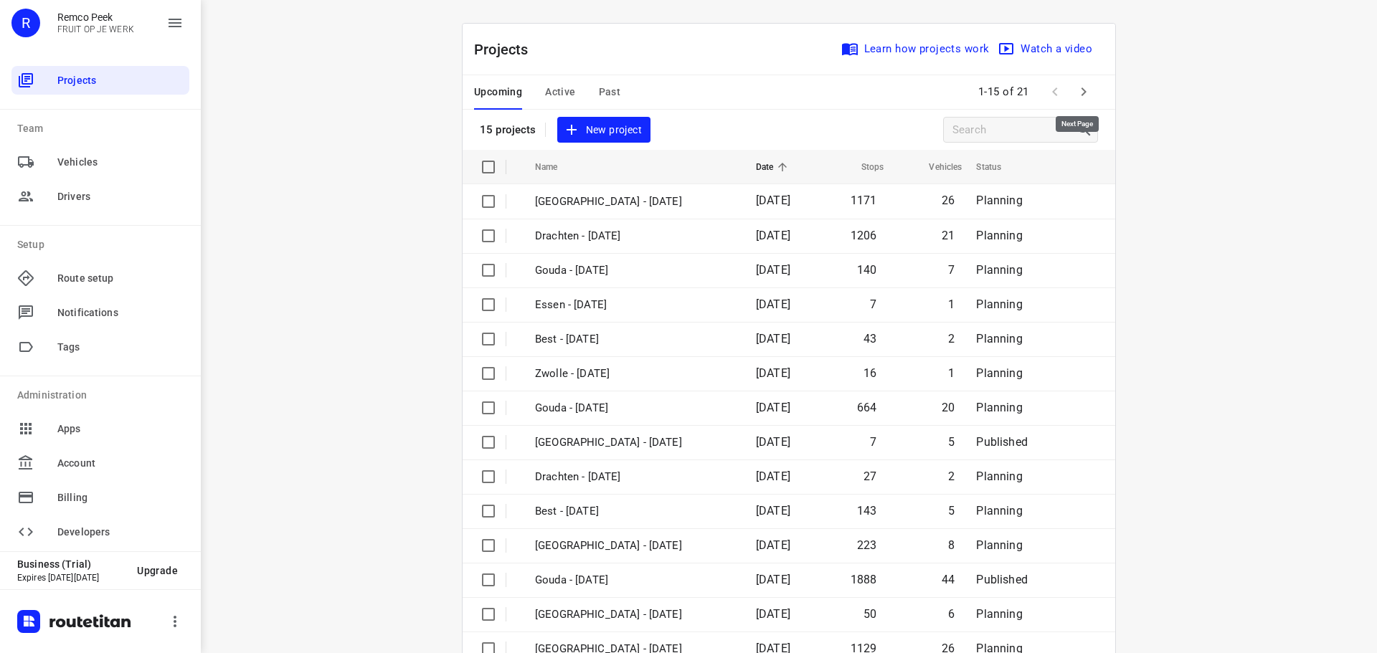
click at [1075, 88] on icon "button" at bounding box center [1083, 91] width 17 height 17
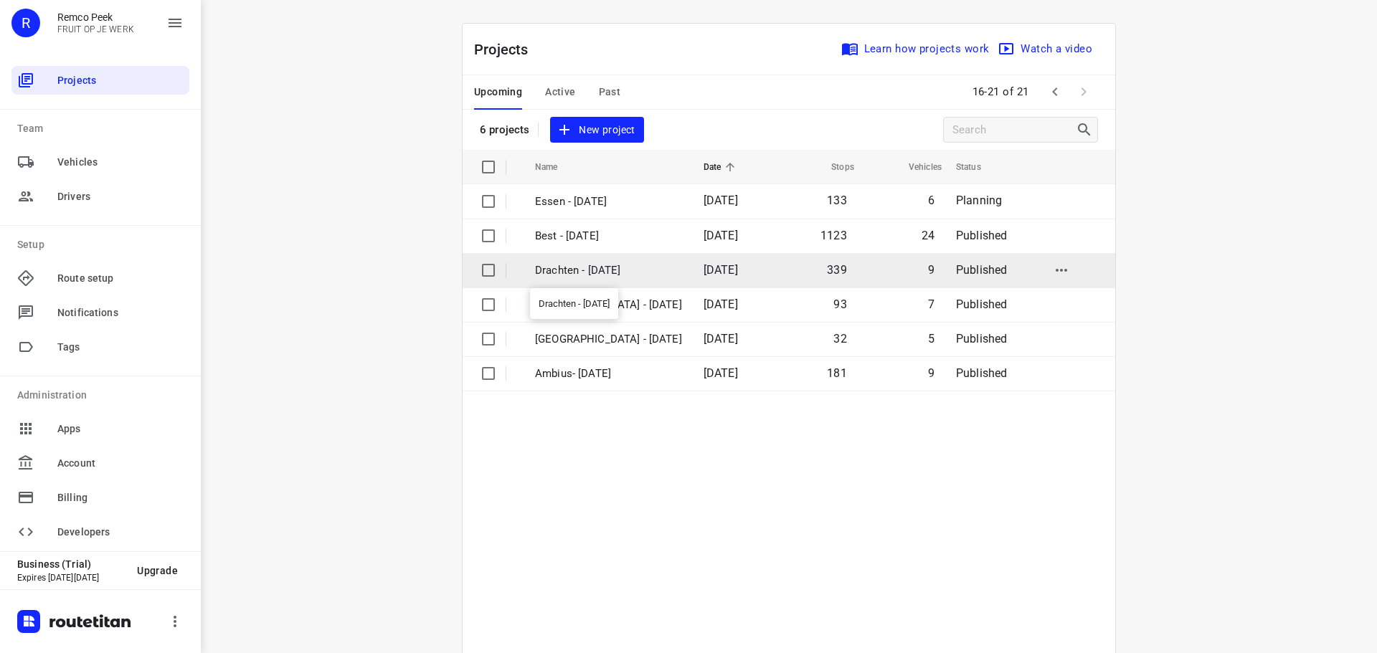
click at [600, 269] on p "Drachten - Wednesday" at bounding box center [608, 271] width 147 height 16
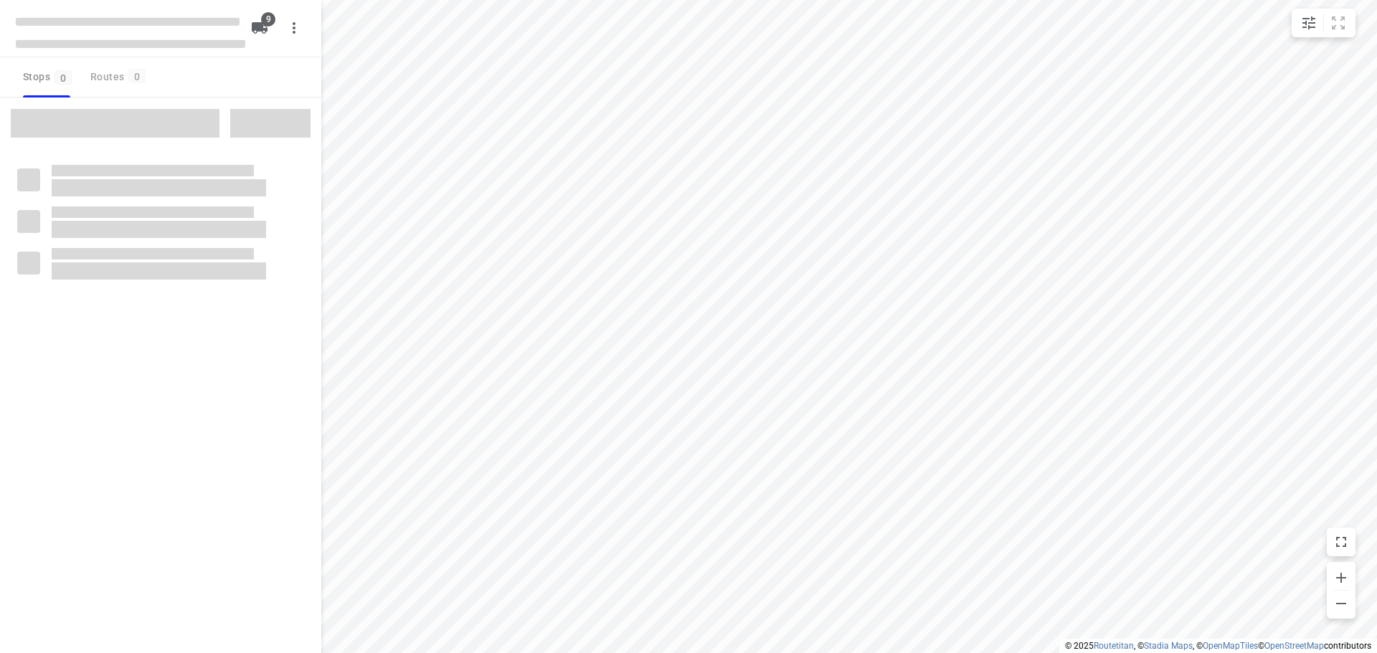
checkbox input "true"
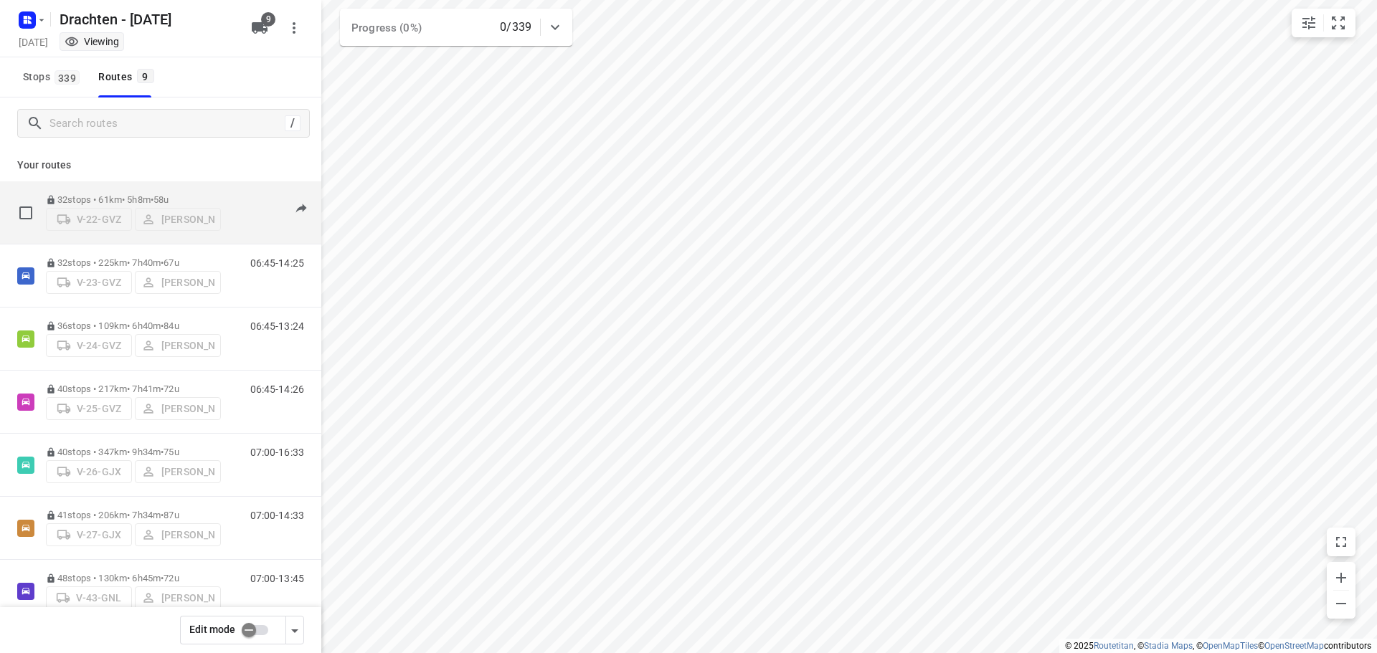
click at [159, 187] on div "32 stops • 61km • 5h8m • 58u V-22-GVZ Janneke Zuur" at bounding box center [133, 212] width 175 height 51
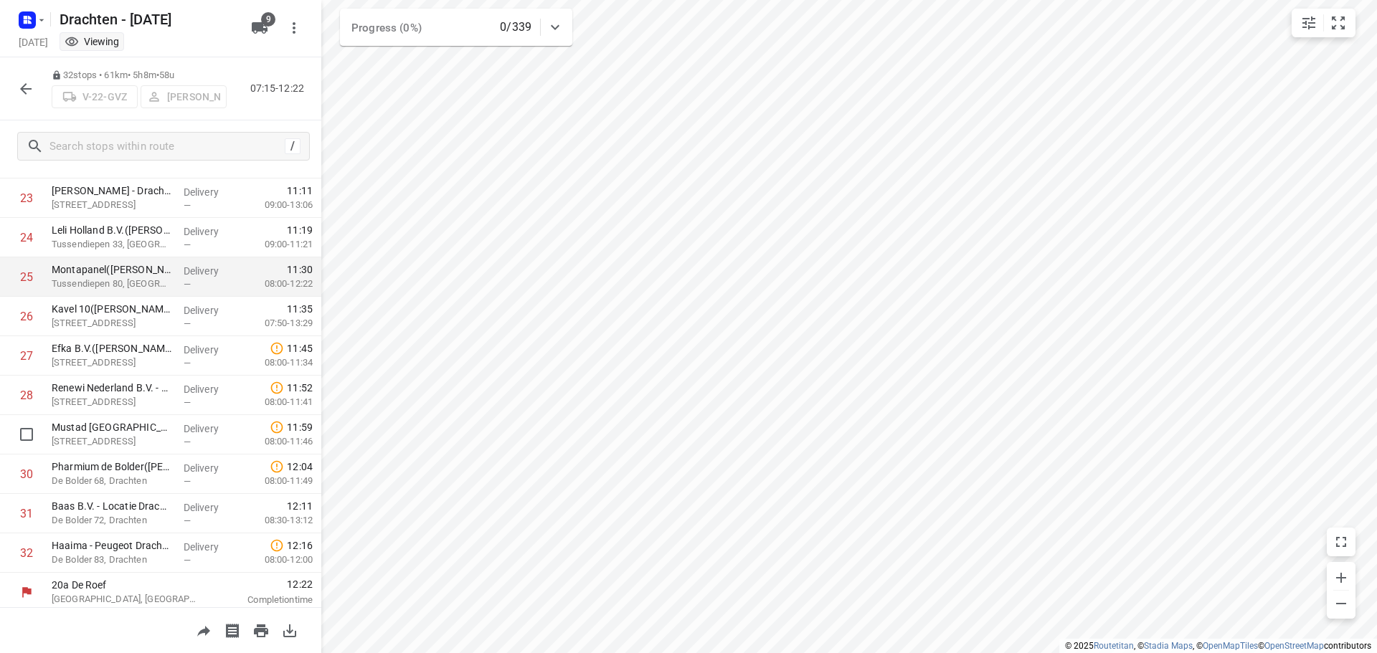
scroll to position [938, 0]
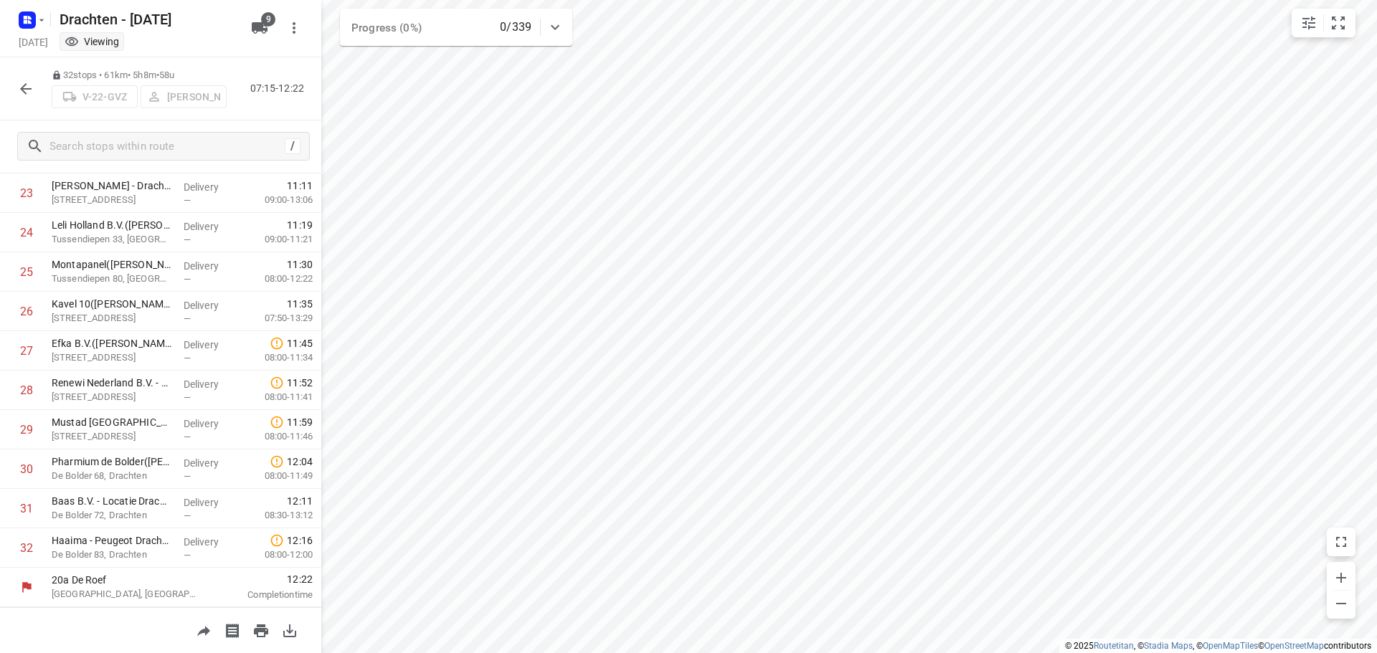
click at [22, 90] on icon "button" at bounding box center [25, 88] width 11 height 11
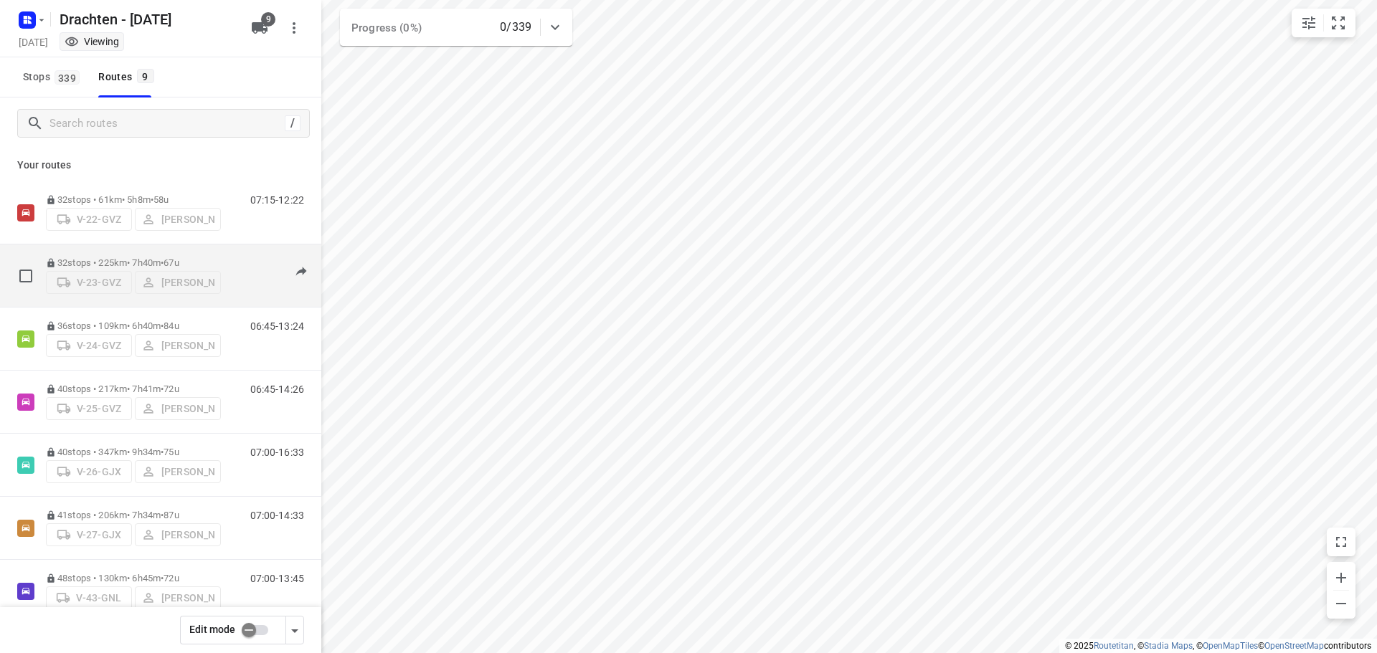
click at [134, 258] on p "32 stops • 225km • 7h40m • 67u" at bounding box center [133, 262] width 175 height 11
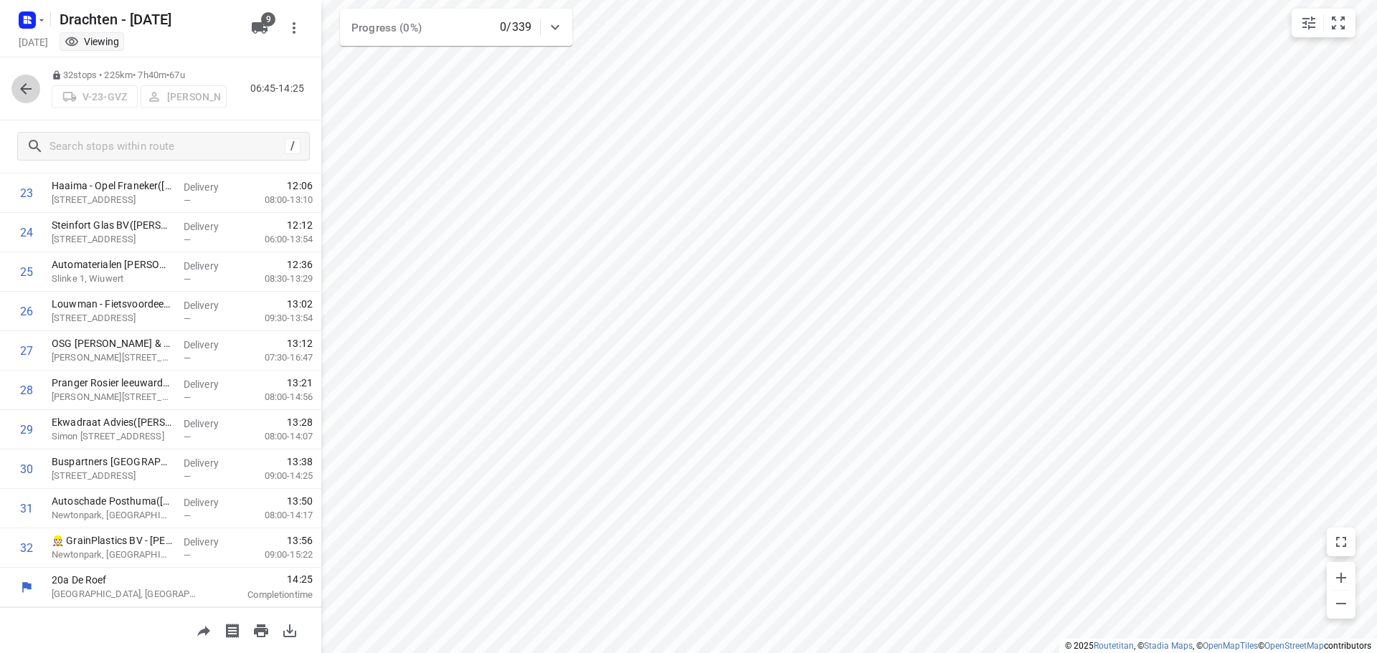
click at [32, 94] on icon "button" at bounding box center [25, 88] width 17 height 17
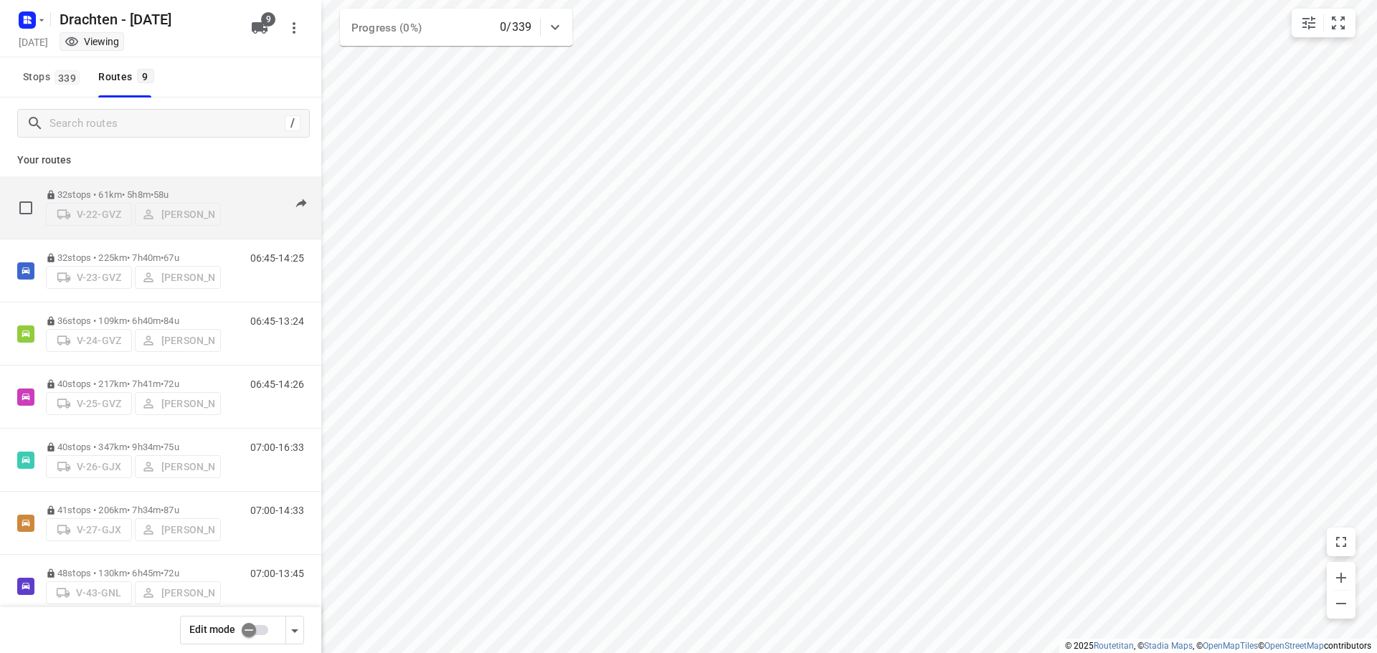
scroll to position [0, 0]
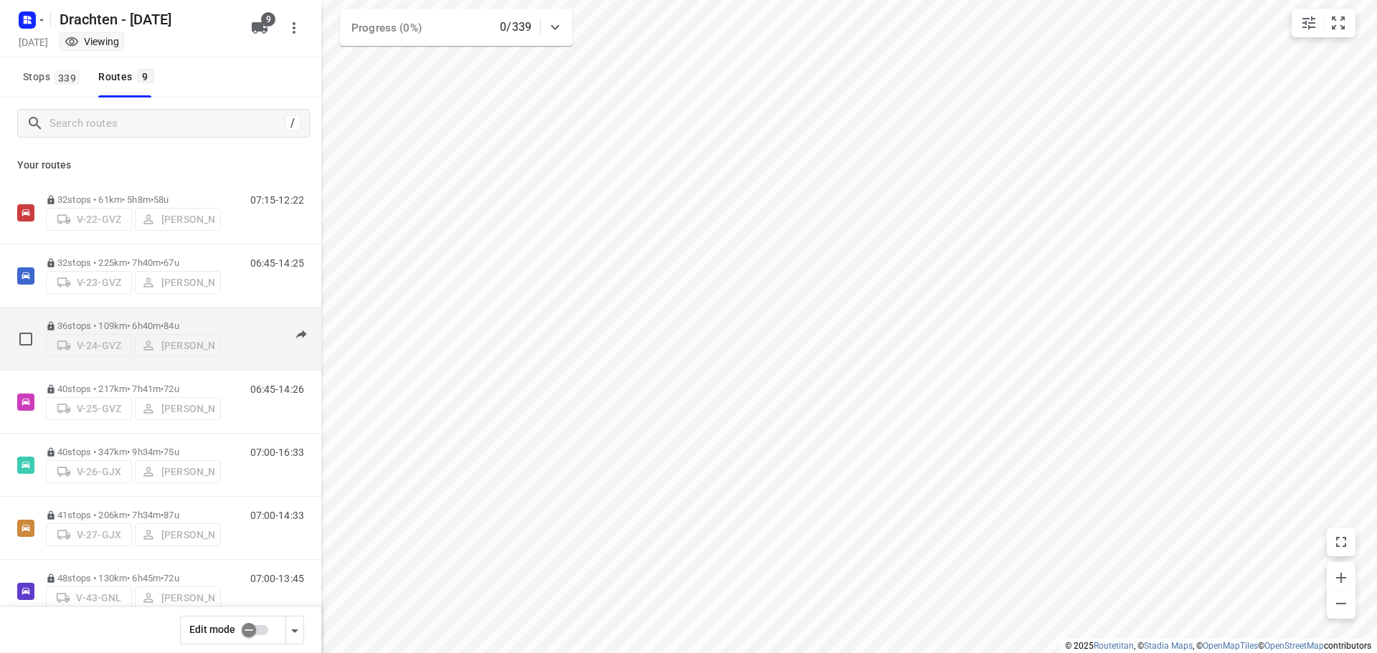
click at [148, 321] on p "36 stops • 109km • 6h40m • 84u" at bounding box center [133, 326] width 175 height 11
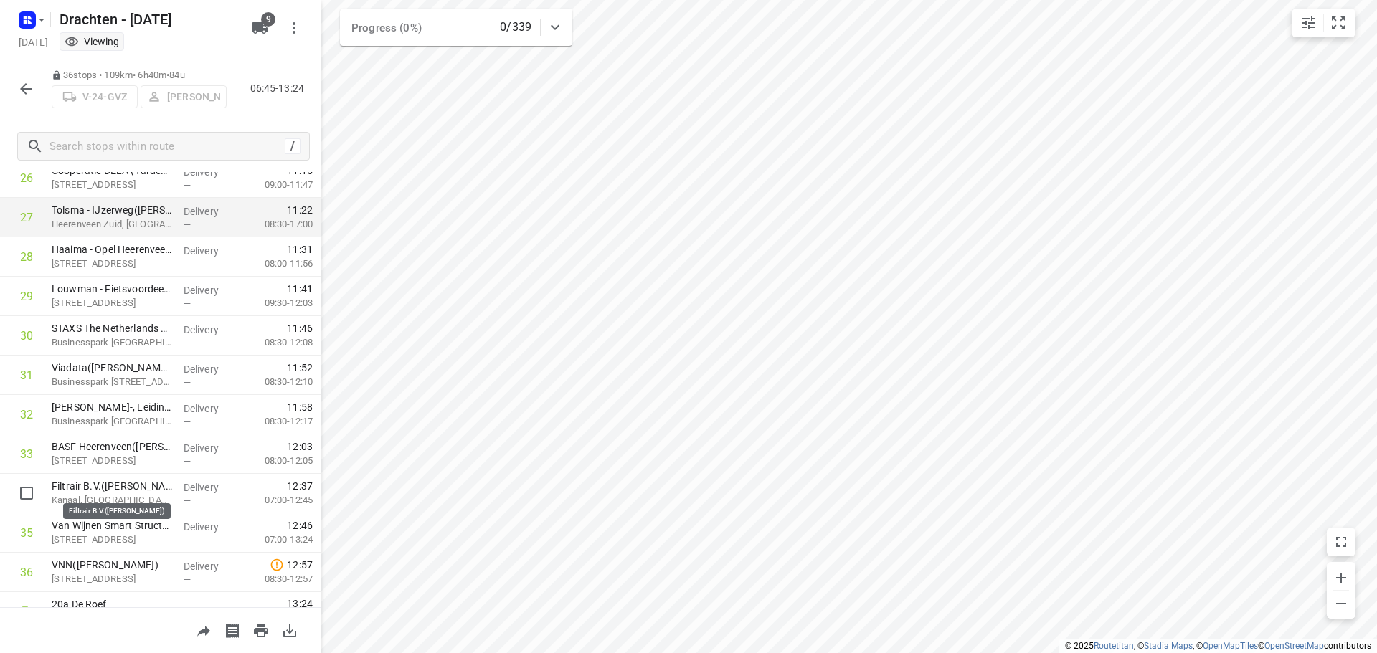
scroll to position [1096, 0]
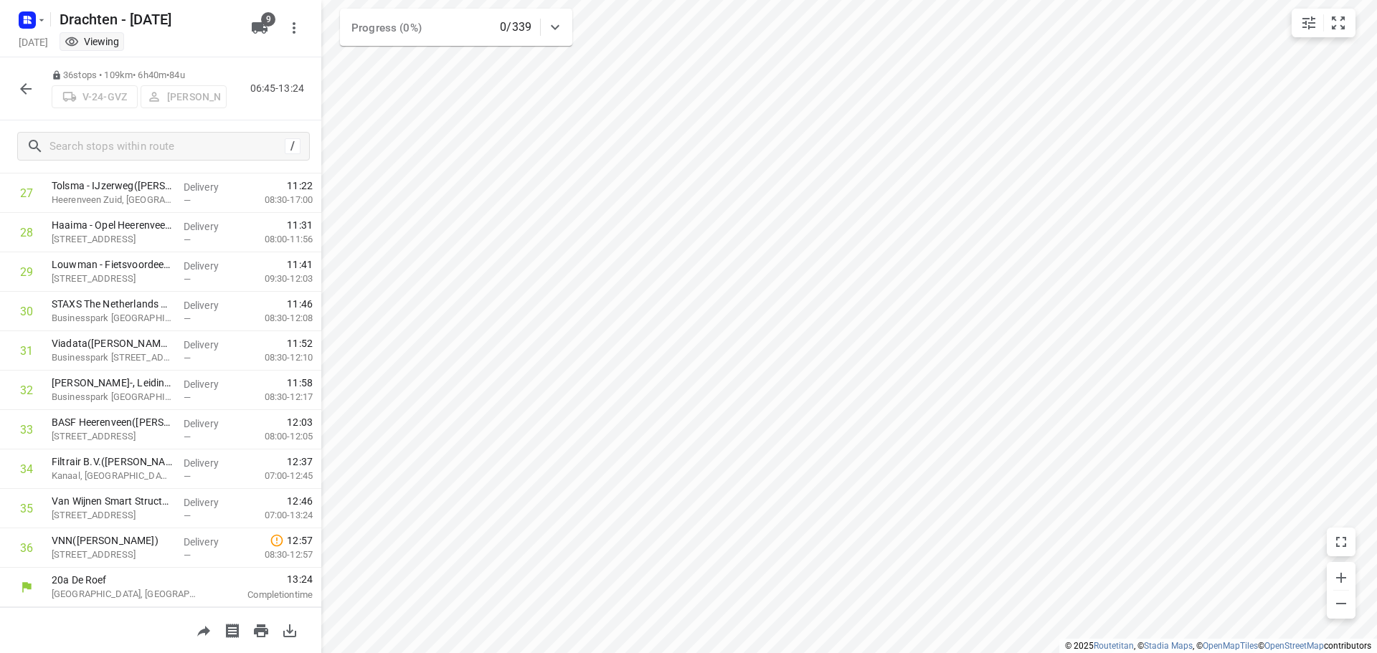
click at [29, 90] on icon "button" at bounding box center [25, 88] width 17 height 17
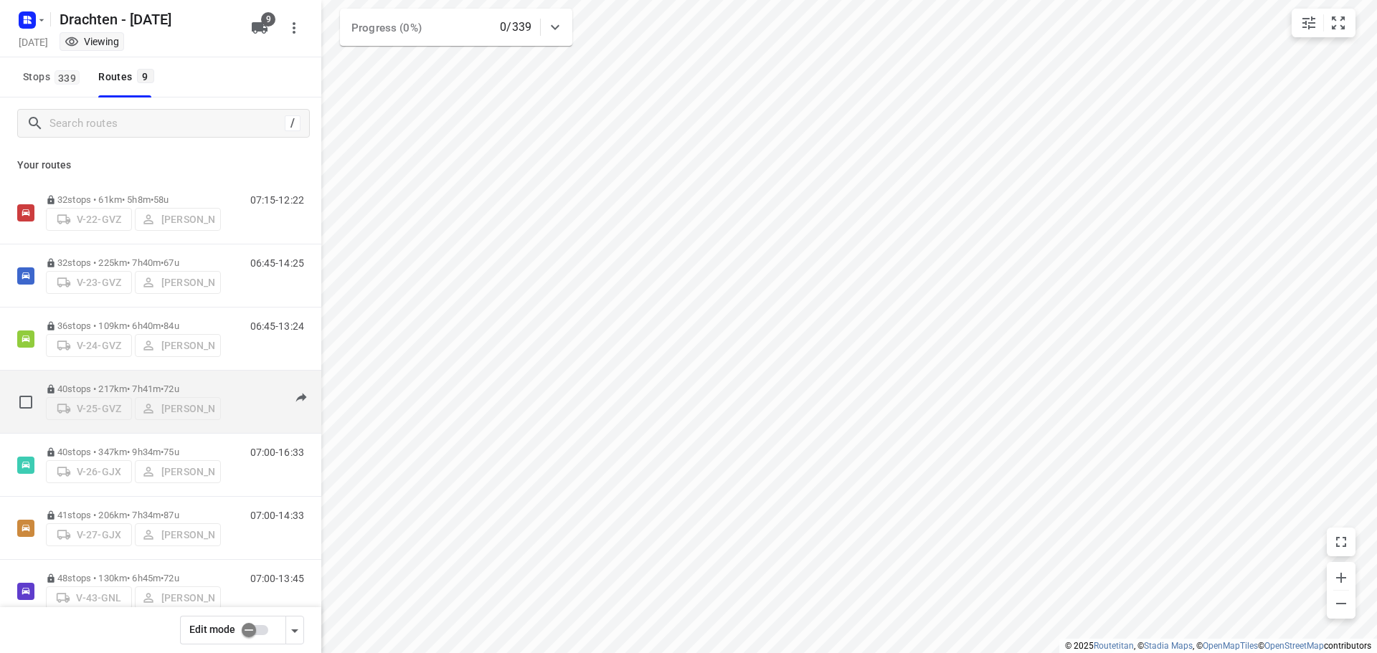
click at [146, 374] on div "40 stops • 217km • 7h41m • 72u V-25-GVZ Tim Visser 06:45-14:26" at bounding box center [160, 402] width 321 height 63
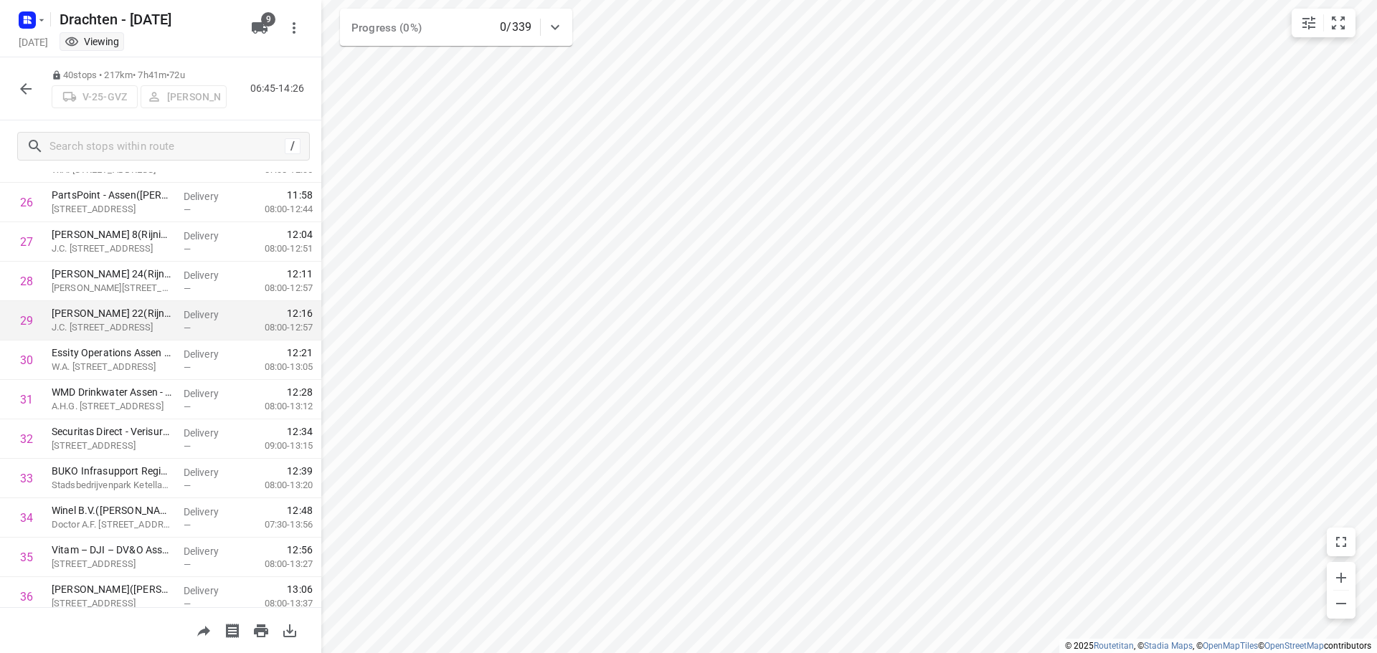
scroll to position [1254, 0]
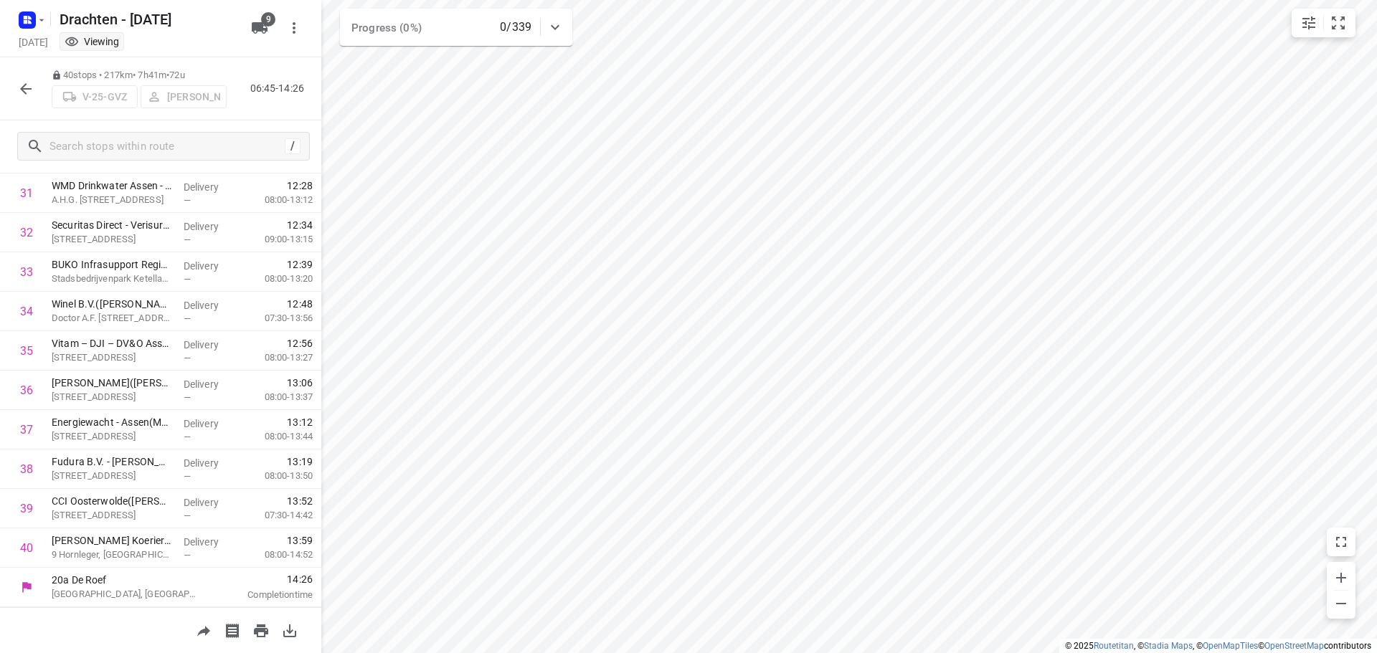
click at [21, 79] on button "button" at bounding box center [25, 89] width 29 height 29
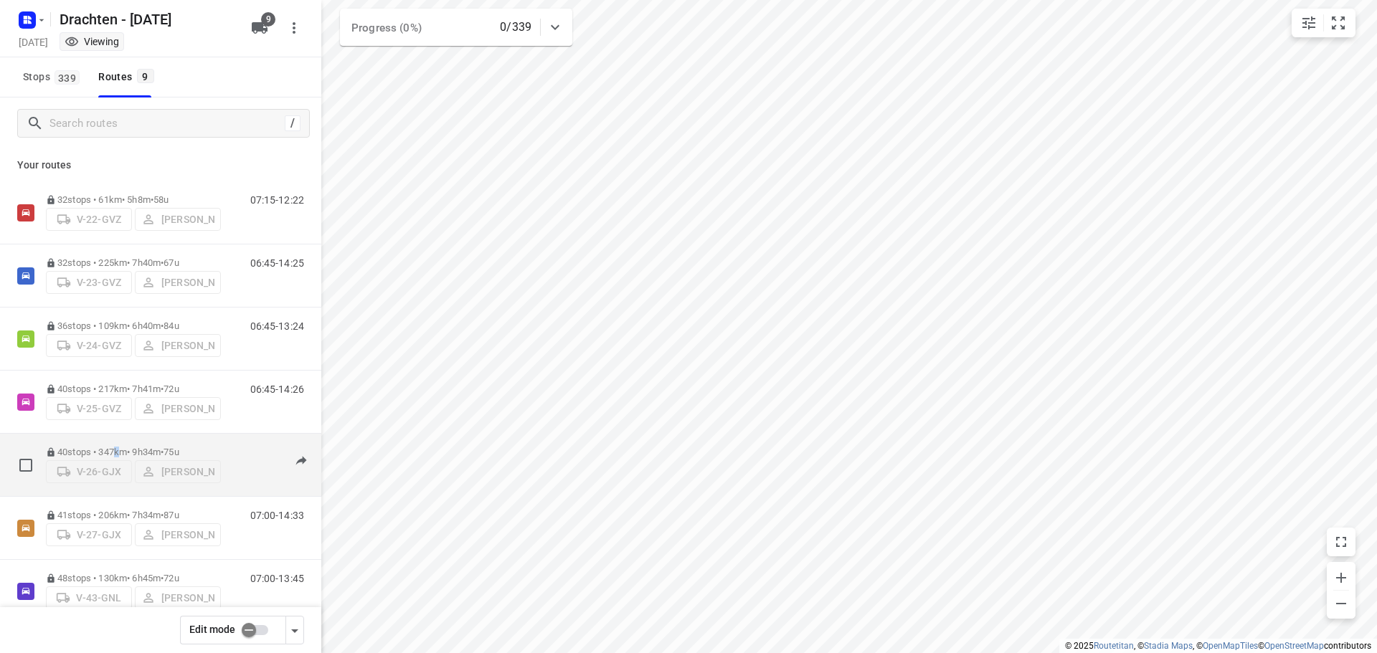
click at [121, 440] on div "40 stops • 347km • 9h34m • 75u V-26-GJX Jos Kaspers" at bounding box center [133, 465] width 175 height 51
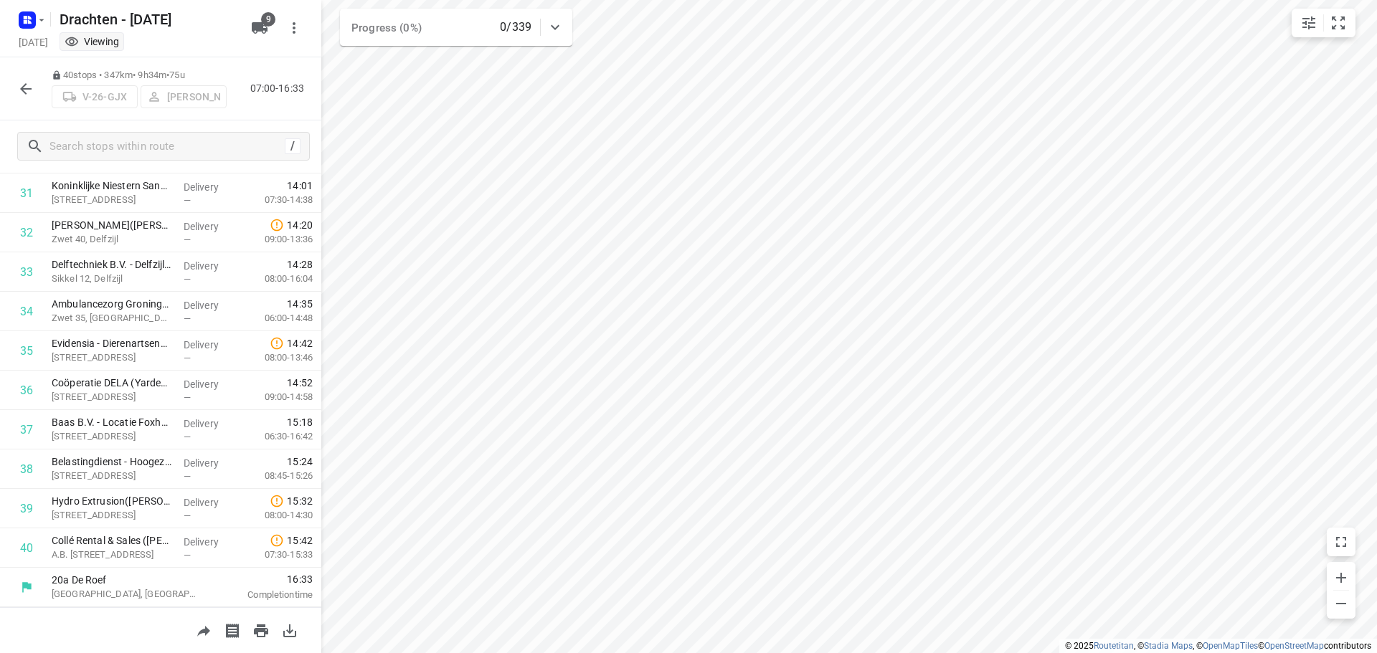
click at [16, 98] on button "button" at bounding box center [25, 89] width 29 height 29
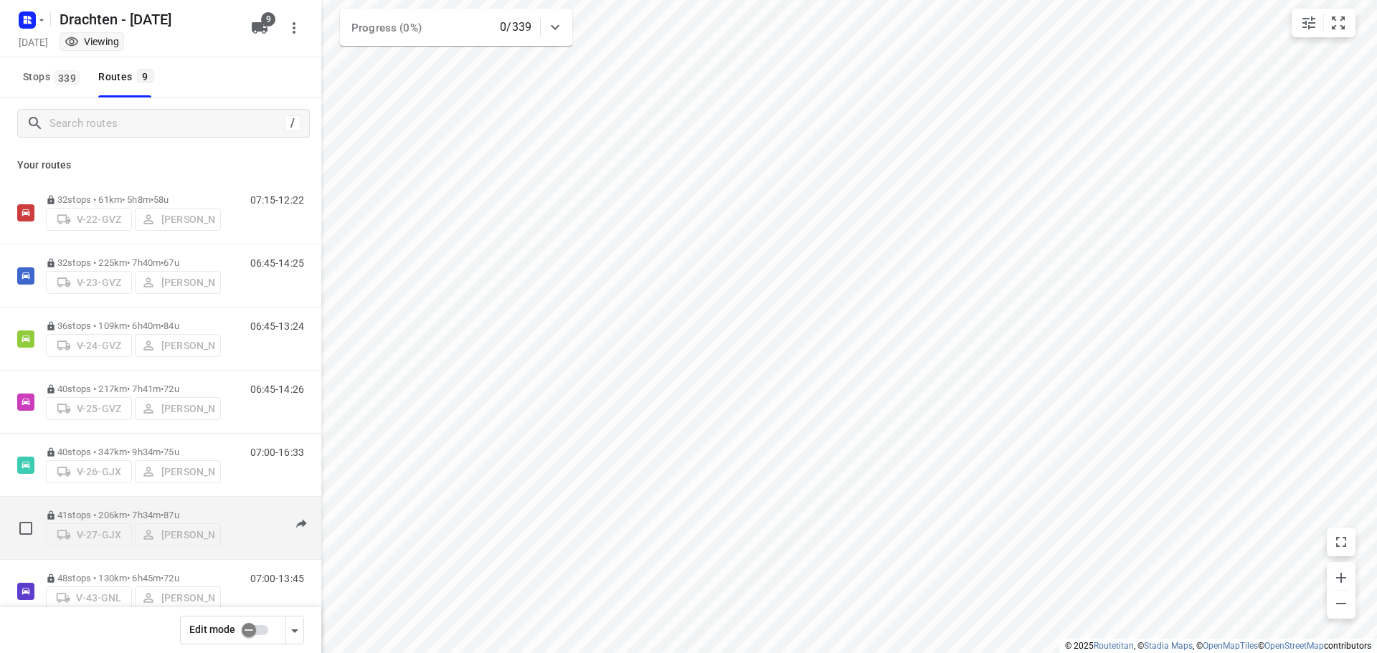
click at [113, 511] on p "41 stops • 206km • 7h34m • 87u" at bounding box center [133, 515] width 175 height 11
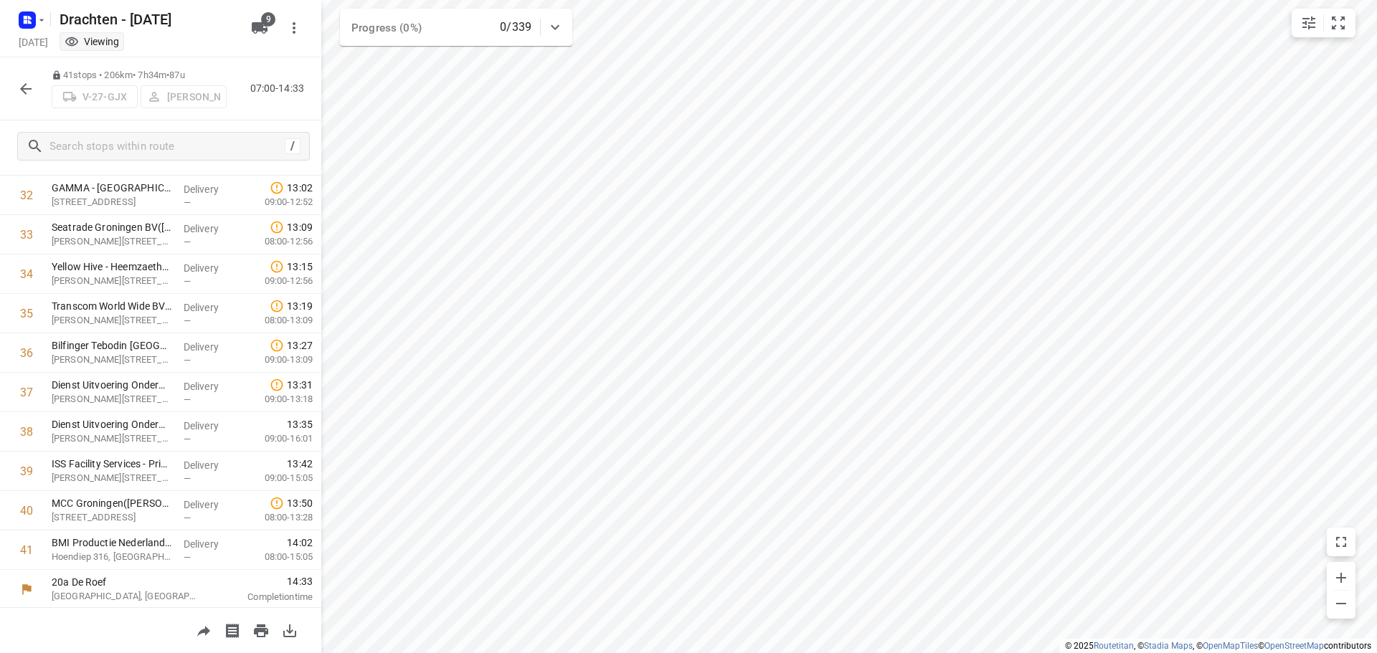
scroll to position [1293, 0]
click at [11, 87] on div "41 stops • 206km • 7h34m • 87u V-27-GJX Benny van der Woude 07:00-14:33" at bounding box center [160, 88] width 321 height 63
click at [14, 87] on button "button" at bounding box center [25, 89] width 29 height 29
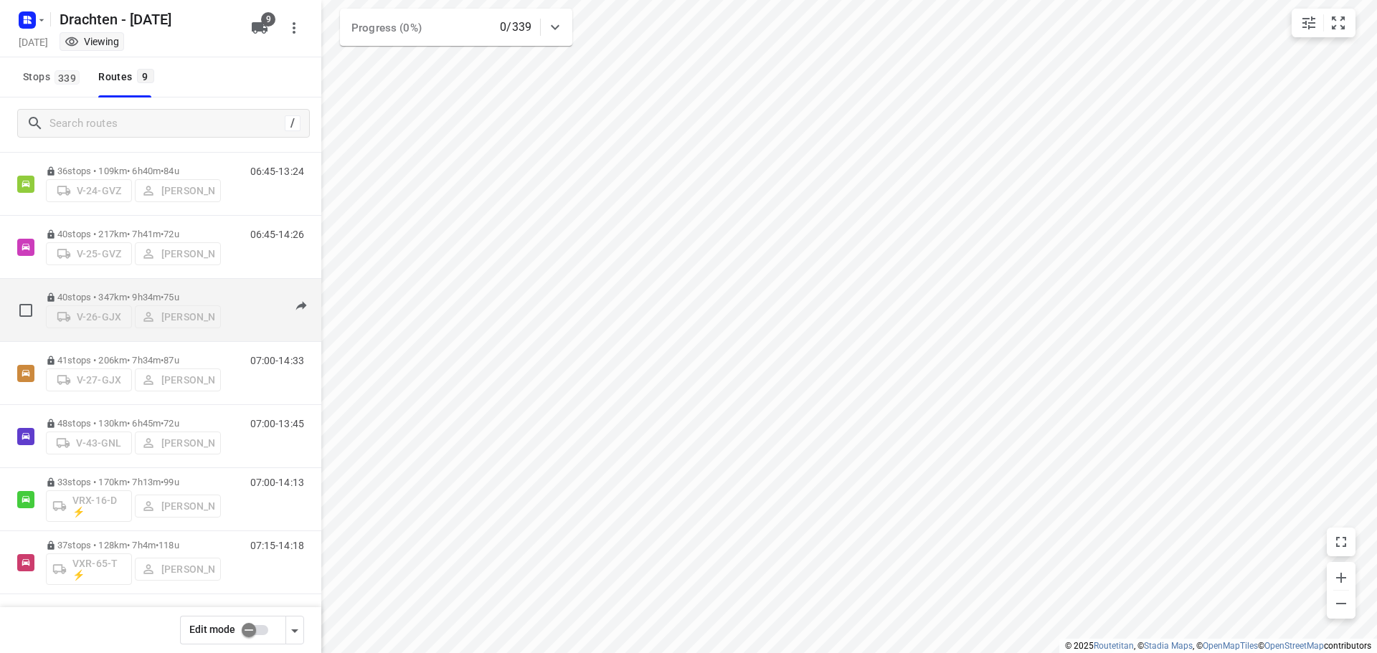
scroll to position [156, 0]
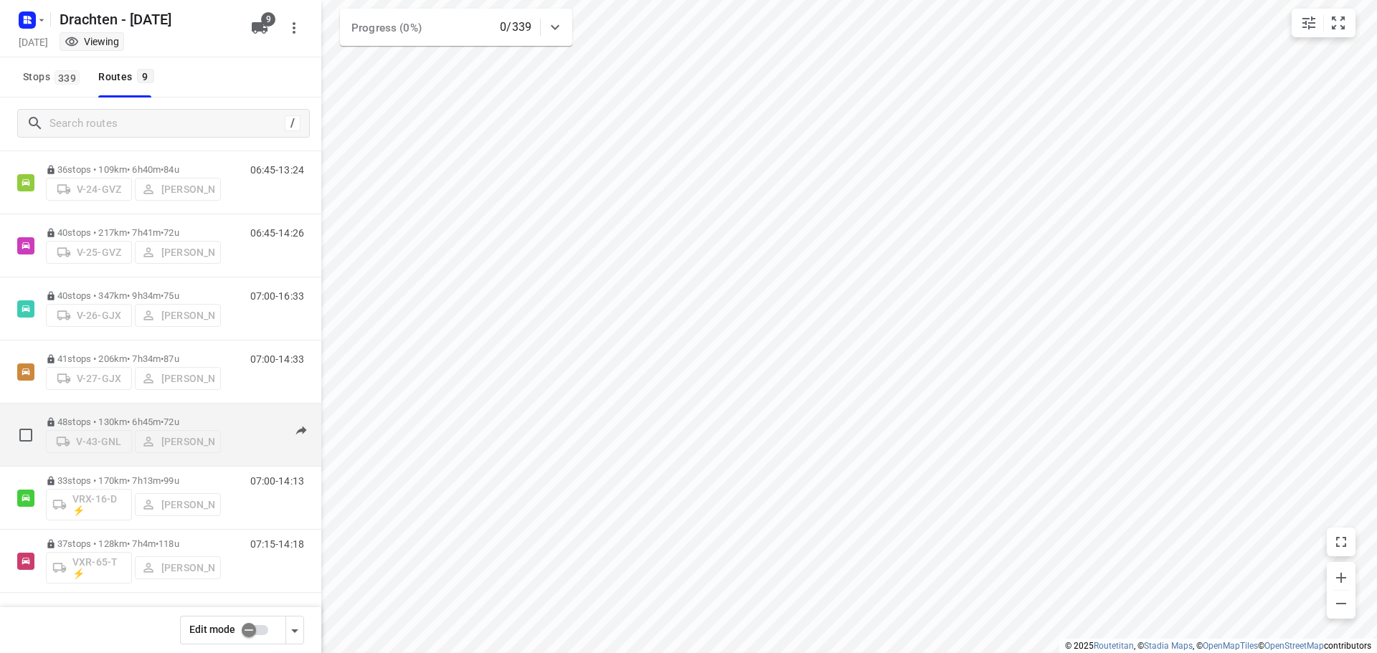
click at [133, 414] on div "48 stops • 130km • 6h45m • 72u V-43-GNL Joran Smit" at bounding box center [133, 435] width 175 height 51
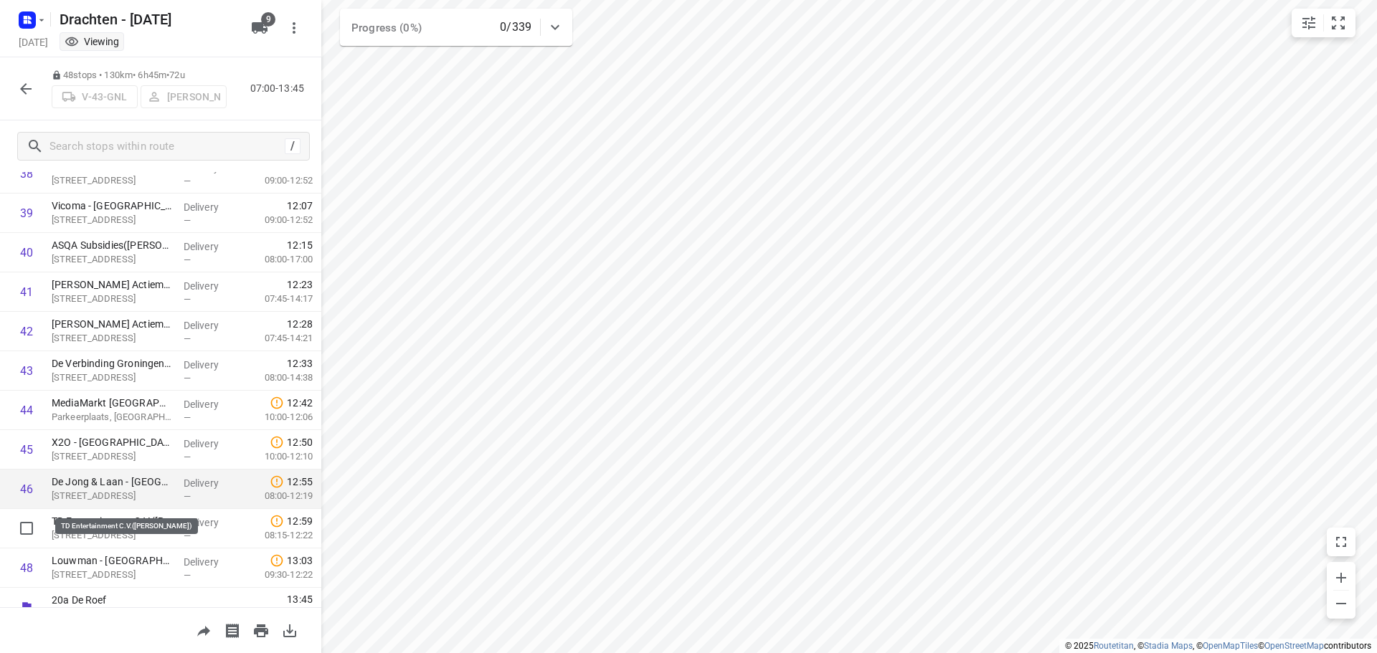
scroll to position [1569, 0]
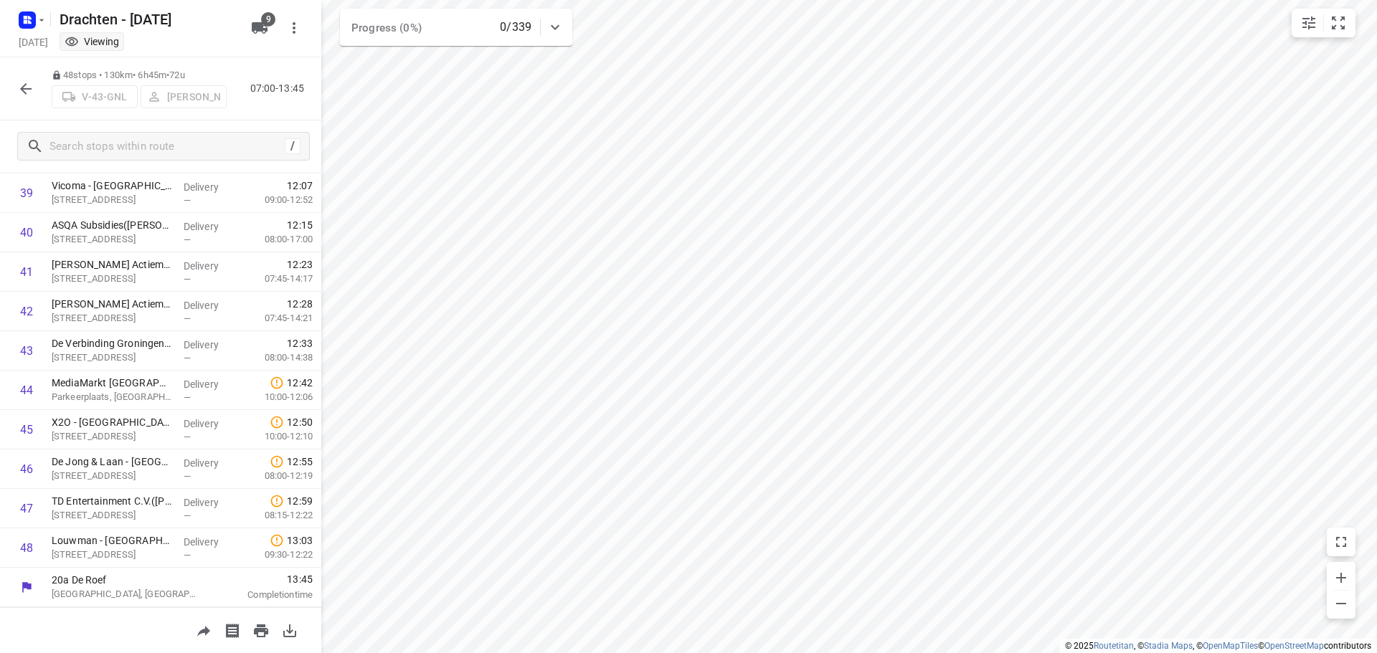
click at [29, 92] on icon "button" at bounding box center [25, 88] width 17 height 17
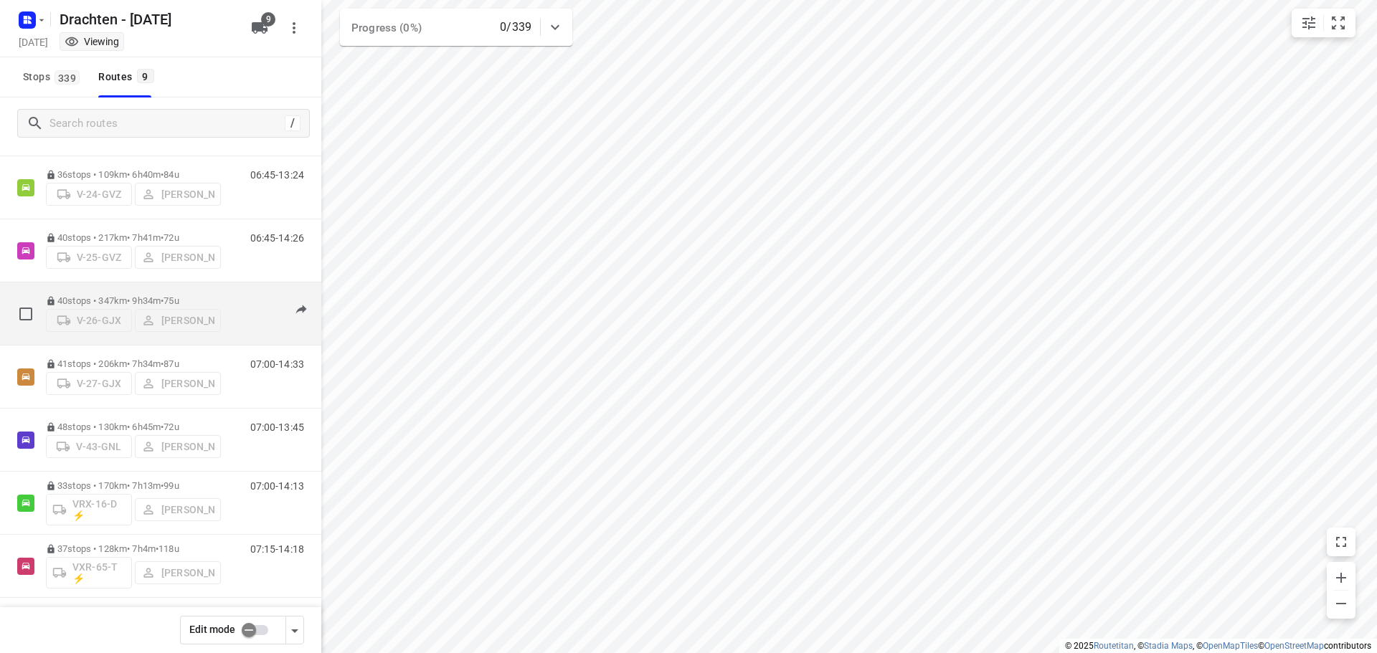
scroll to position [156, 0]
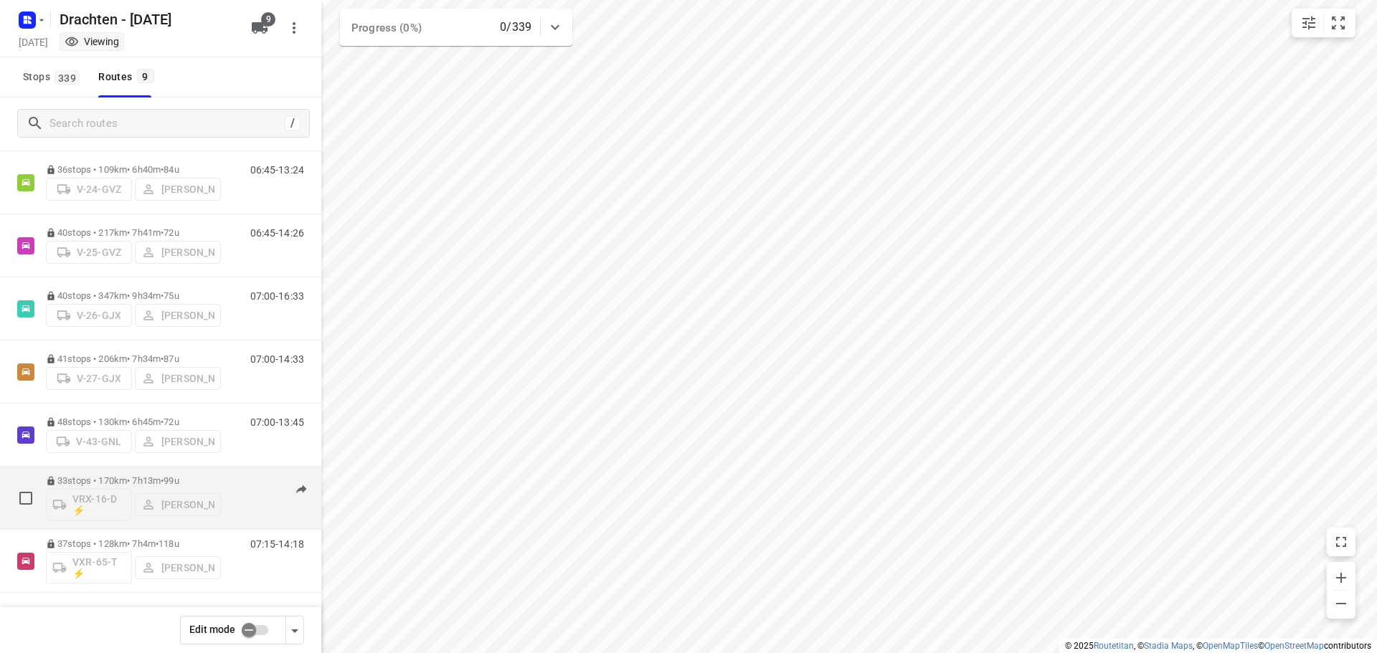
click at [131, 467] on div "32 stops • 61km • 5h8m • 58u V-22-GVZ Janneke Zuur 07:15-12:22 32 stops • 225km…" at bounding box center [160, 309] width 321 height 568
click at [154, 473] on div "33 stops • 170km • 7h13m • 99u VRX-16-D ⚡ Harm Jongsma" at bounding box center [133, 498] width 175 height 60
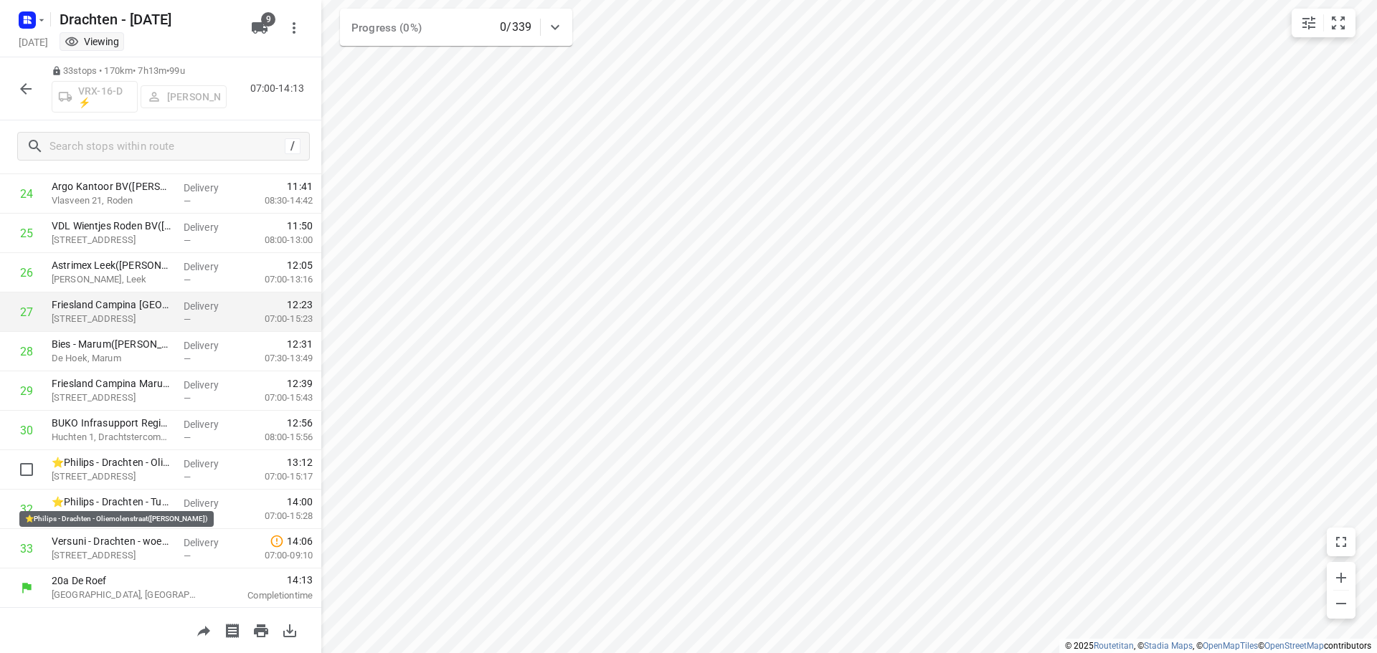
scroll to position [978, 0]
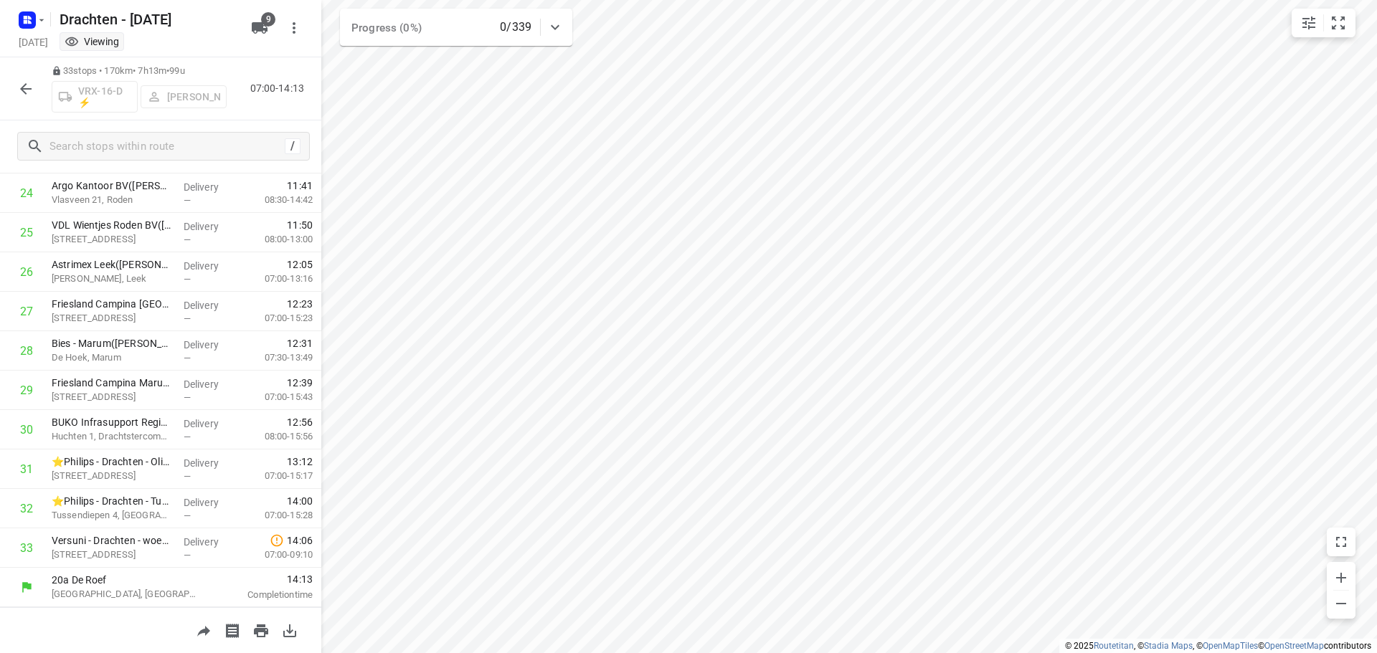
click at [34, 91] on icon "button" at bounding box center [25, 88] width 17 height 17
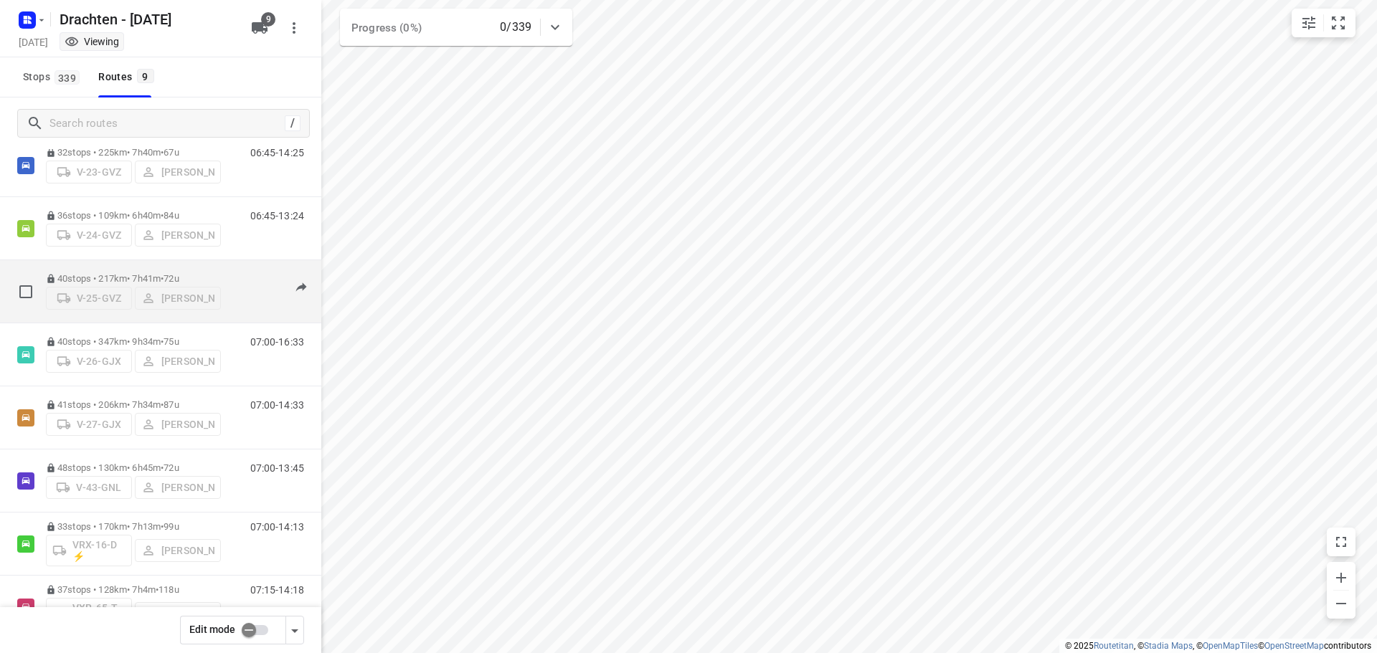
scroll to position [156, 0]
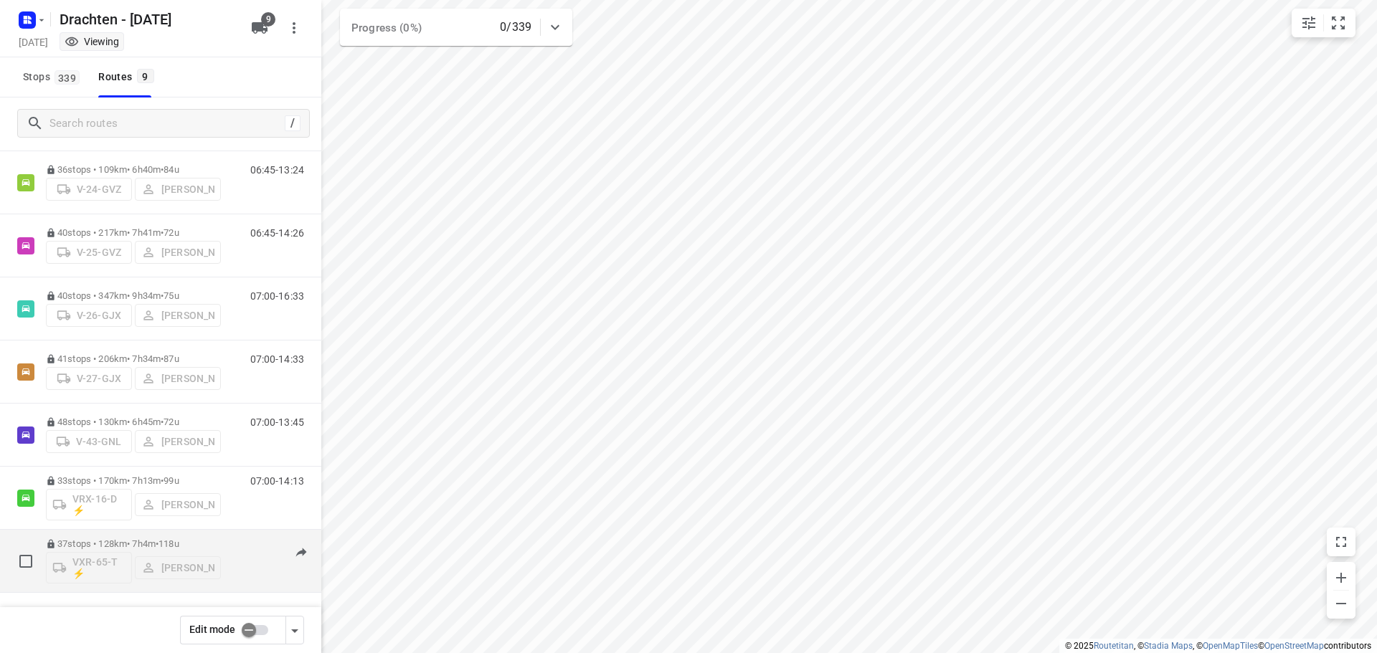
click at [132, 537] on div "37 stops • 128km • 7h4m • 118u VXR-65-T ⚡ Leon Holwerda" at bounding box center [133, 561] width 175 height 60
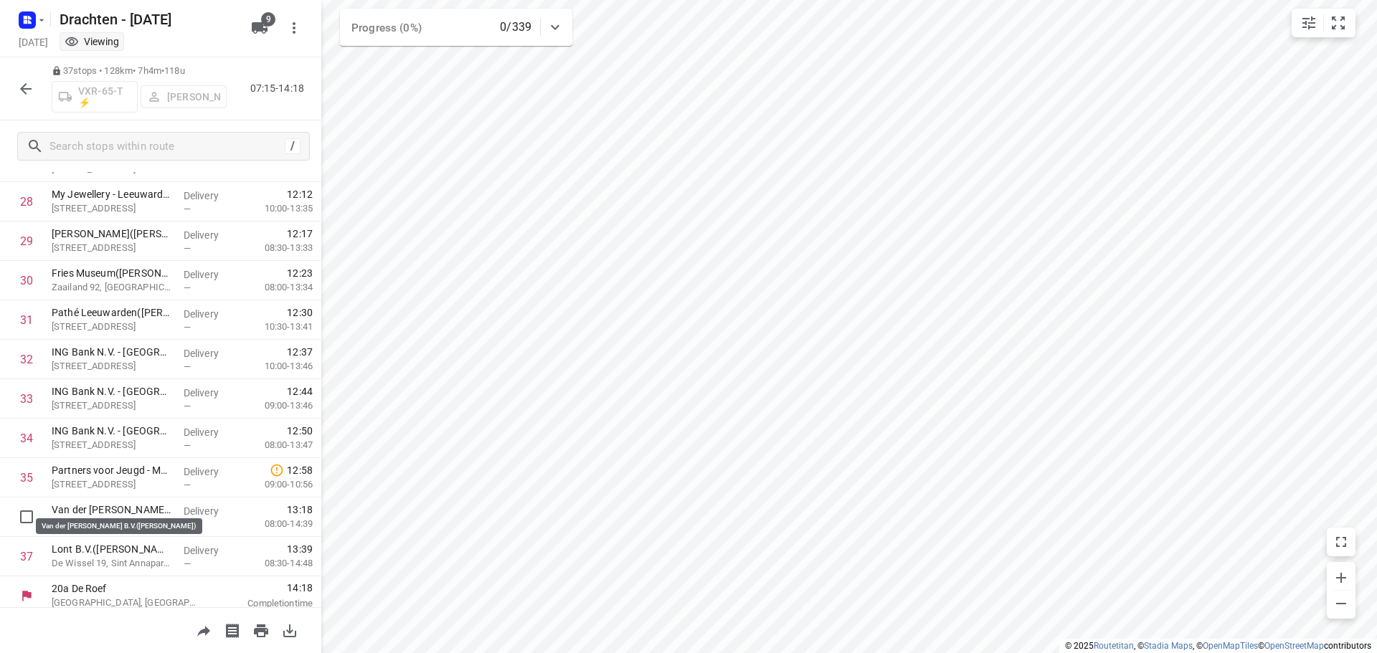
scroll to position [1135, 0]
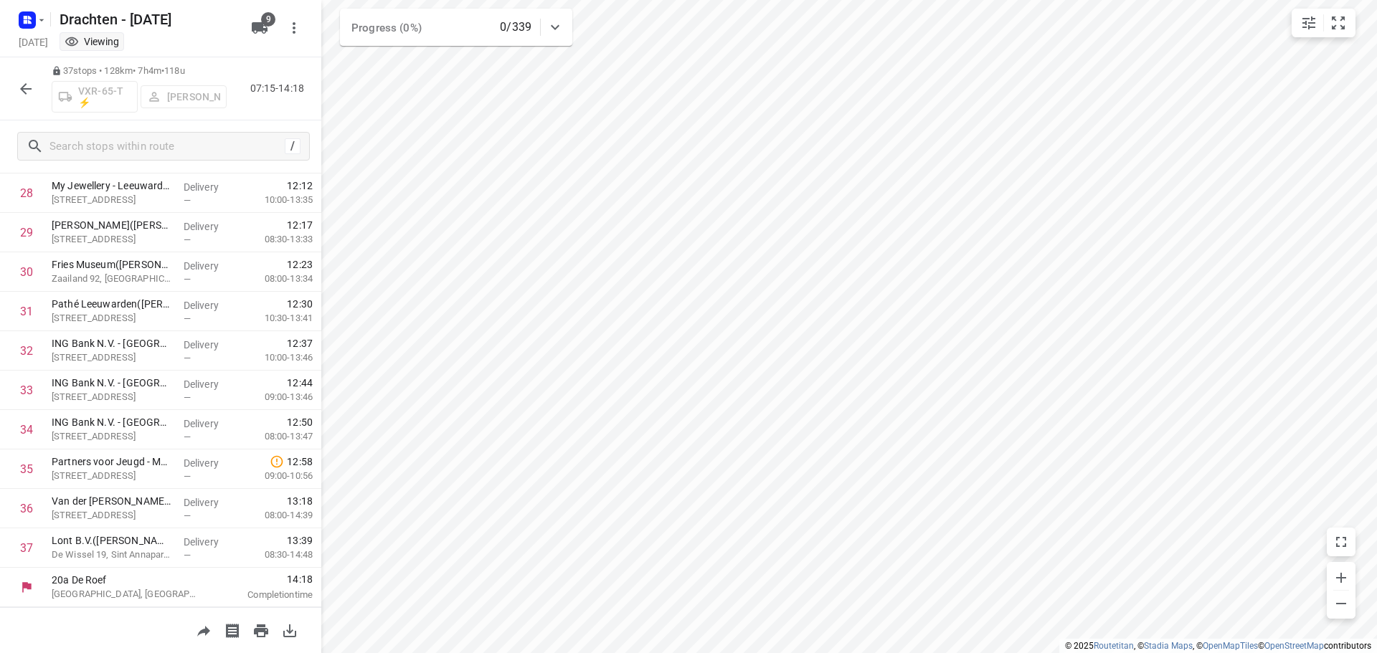
click at [22, 81] on icon "button" at bounding box center [25, 88] width 17 height 17
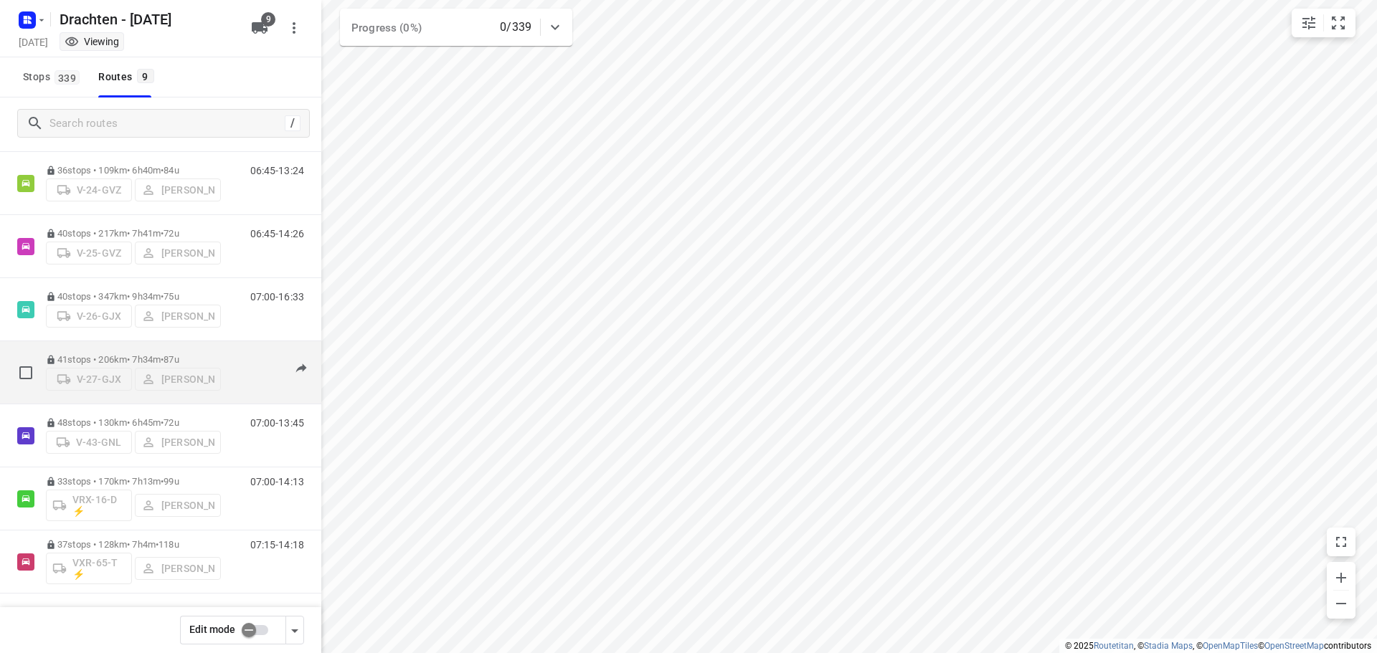
scroll to position [156, 0]
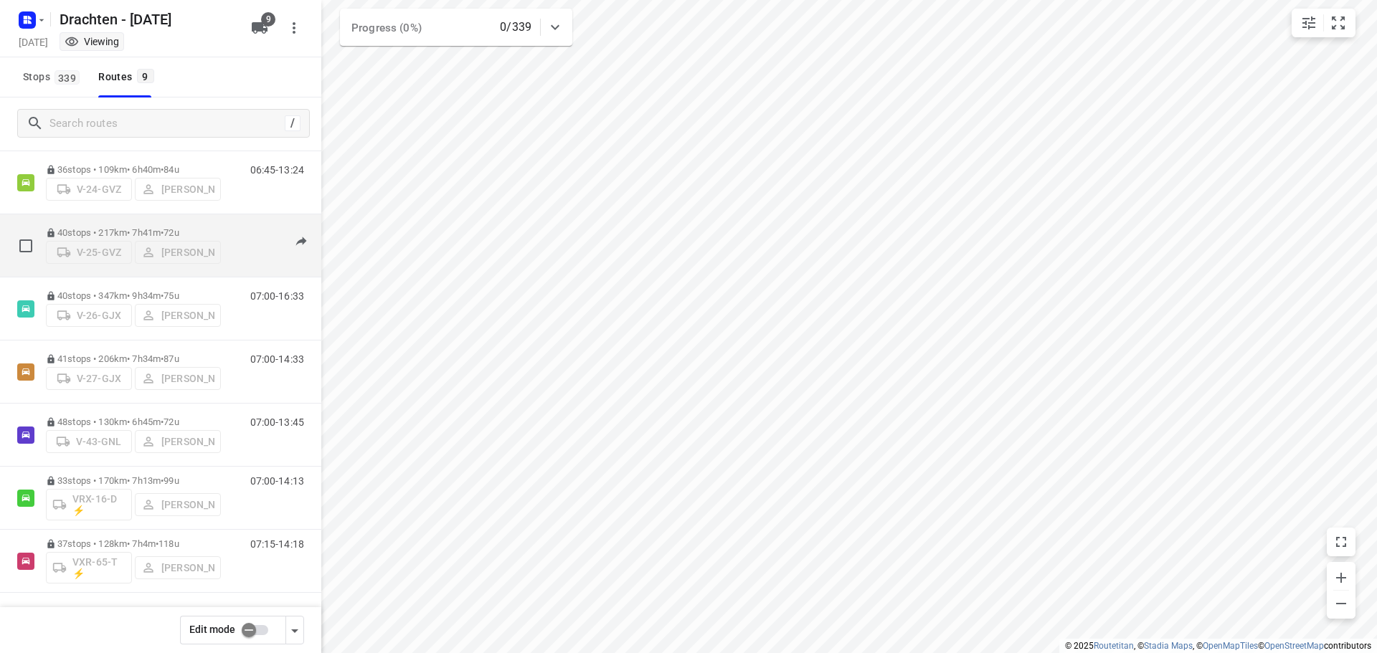
click at [126, 227] on p "40 stops • 217km • 7h41m • 72u" at bounding box center [133, 232] width 175 height 11
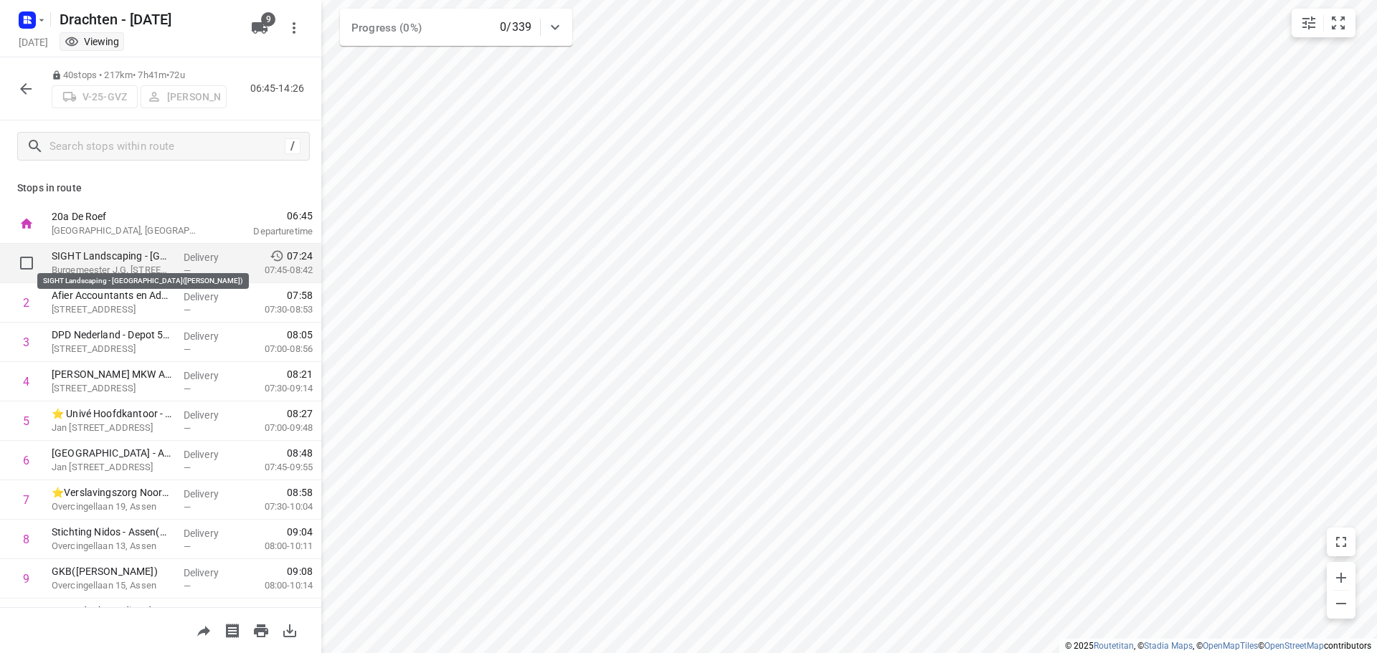
click at [125, 252] on p "SIGHT Landscaping - Eelde(Lourens Vels)" at bounding box center [112, 256] width 120 height 14
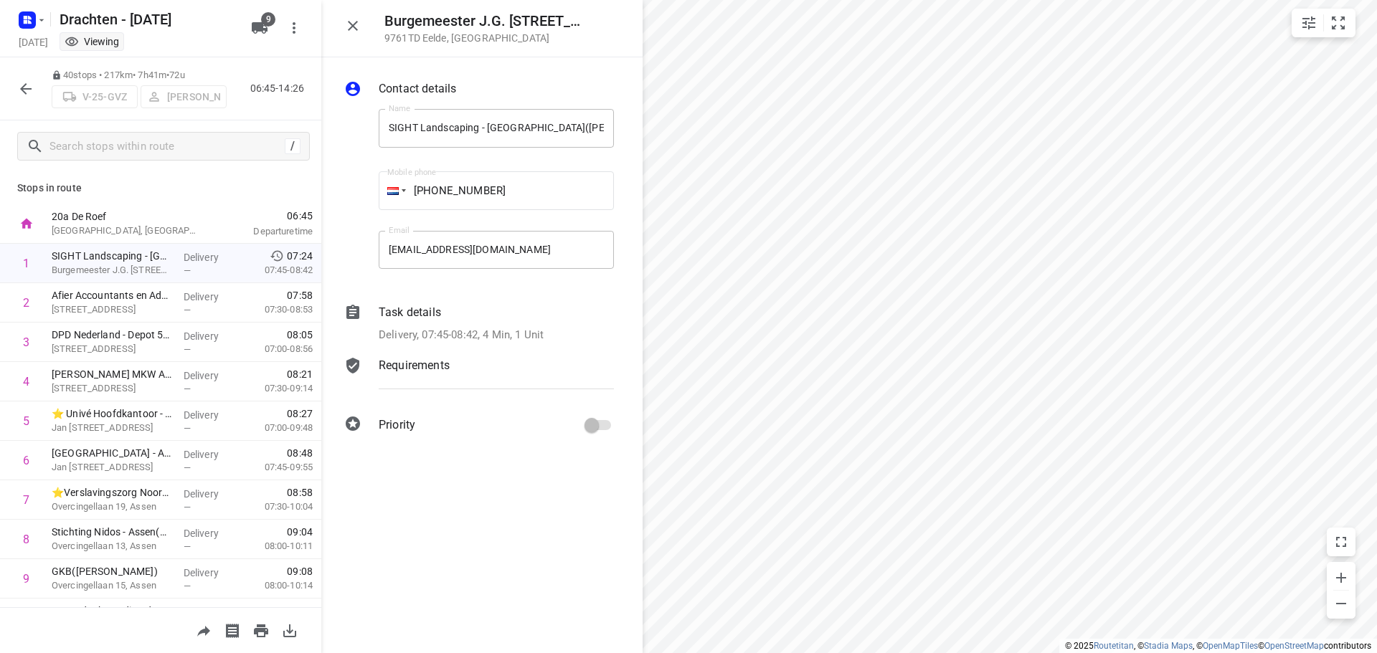
click at [427, 334] on p "Delivery, 07:45-08:42, 4 Min, 1 Unit" at bounding box center [461, 335] width 165 height 16
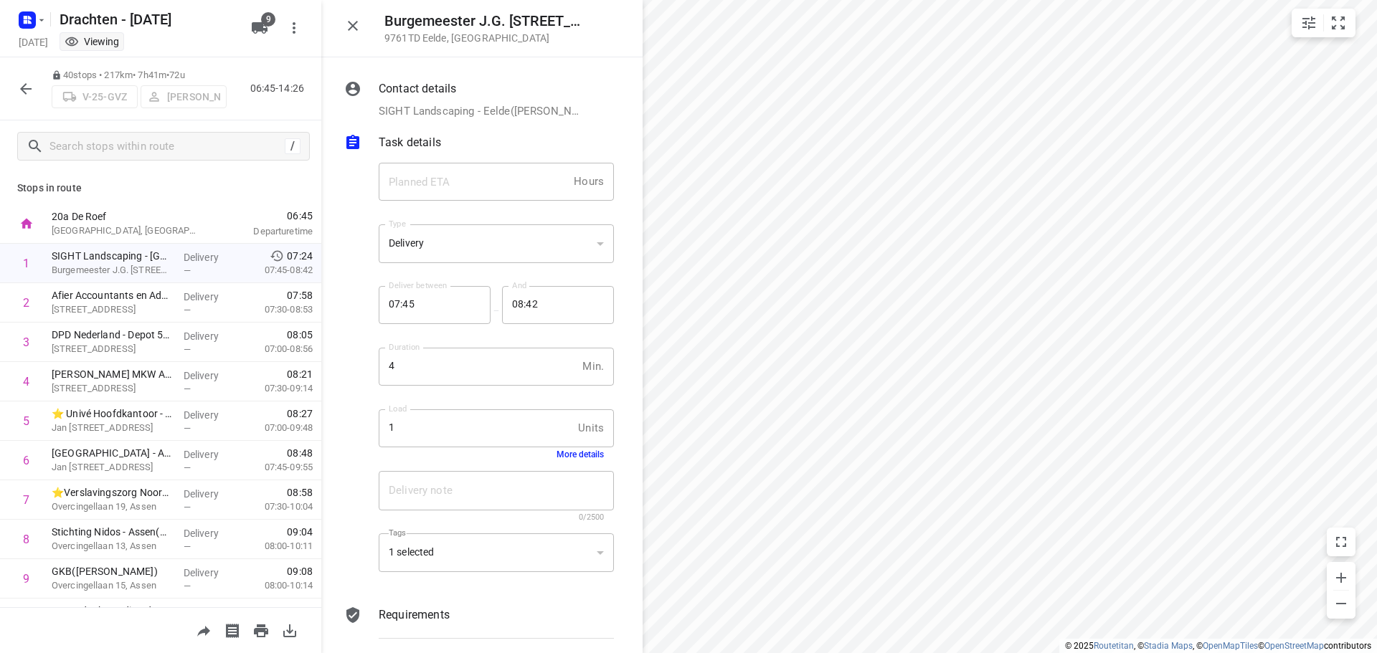
click at [562, 453] on button "More details" at bounding box center [580, 455] width 47 height 10
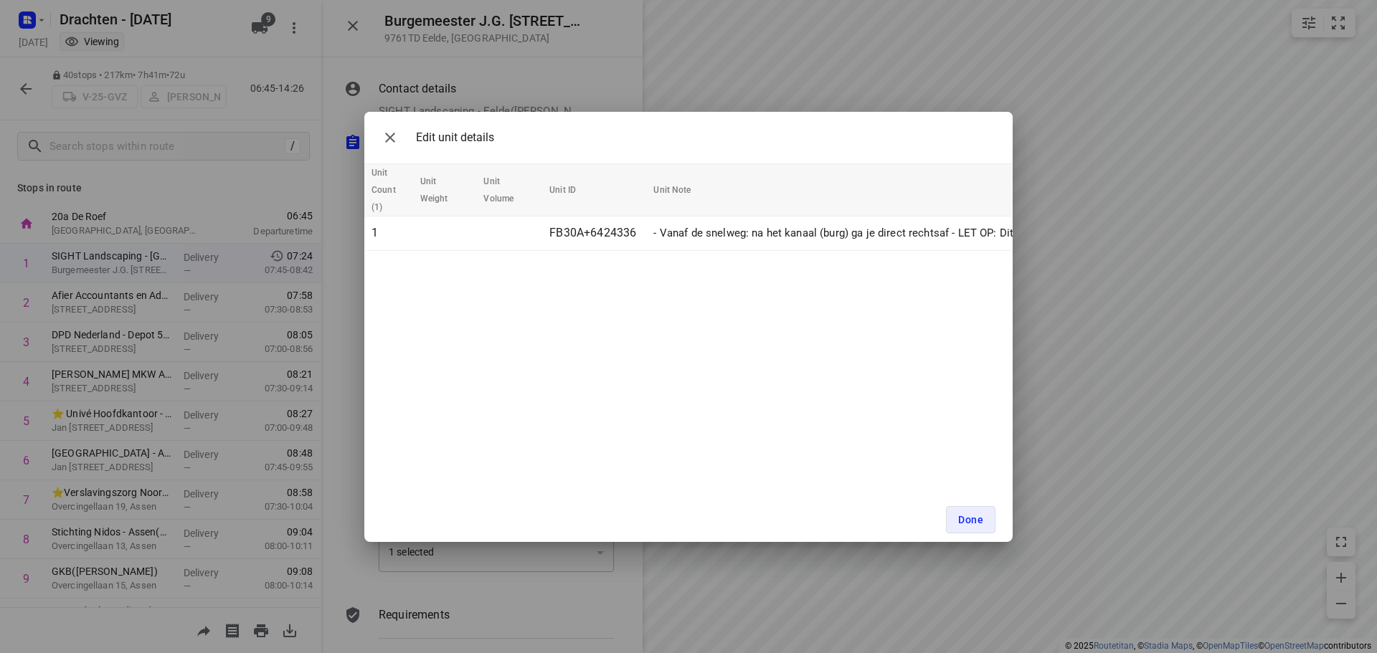
scroll to position [0, 0]
click at [393, 143] on icon "button" at bounding box center [390, 137] width 17 height 17
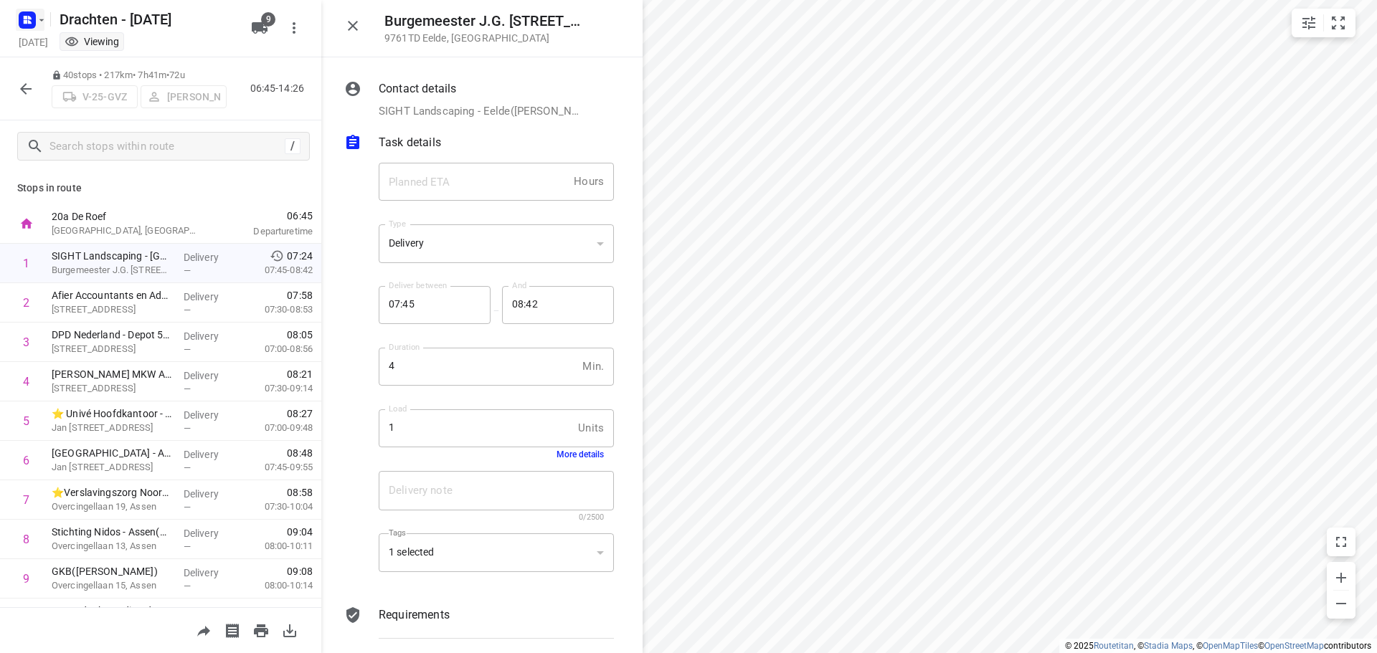
click at [16, 22] on icon "button" at bounding box center [27, 20] width 23 height 23
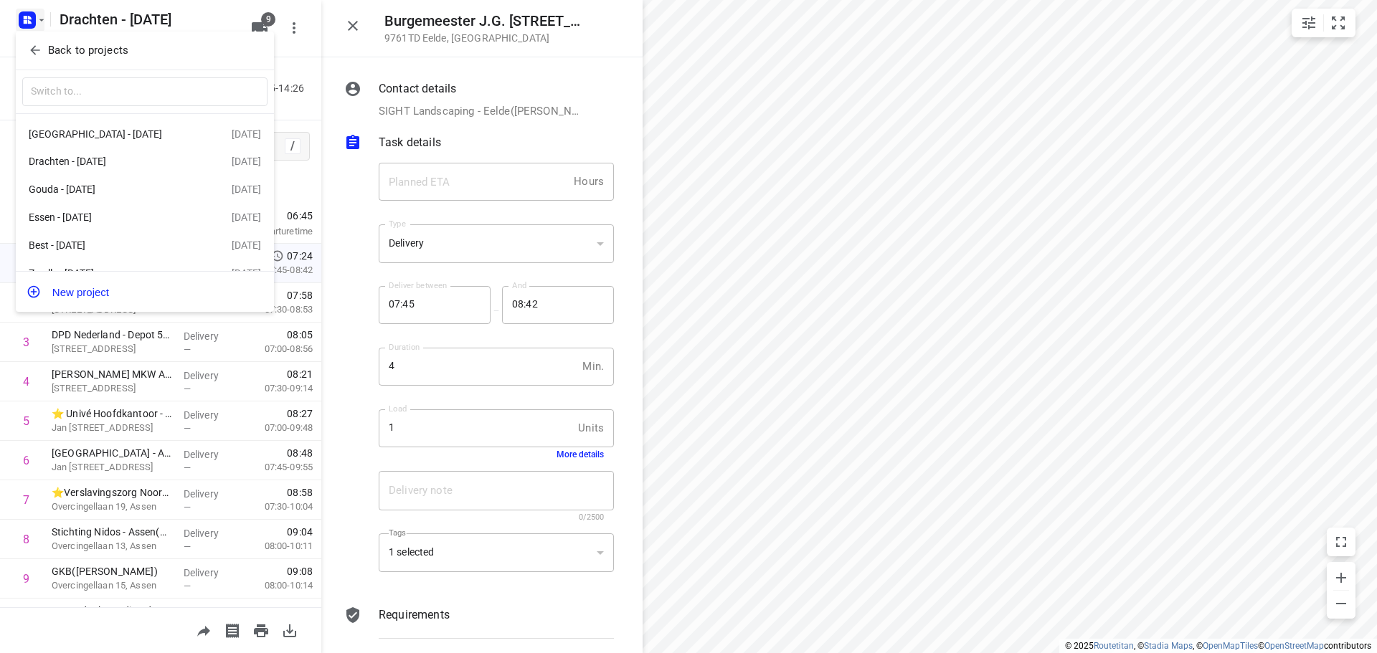
click at [93, 47] on p "Back to projects" at bounding box center [88, 50] width 80 height 16
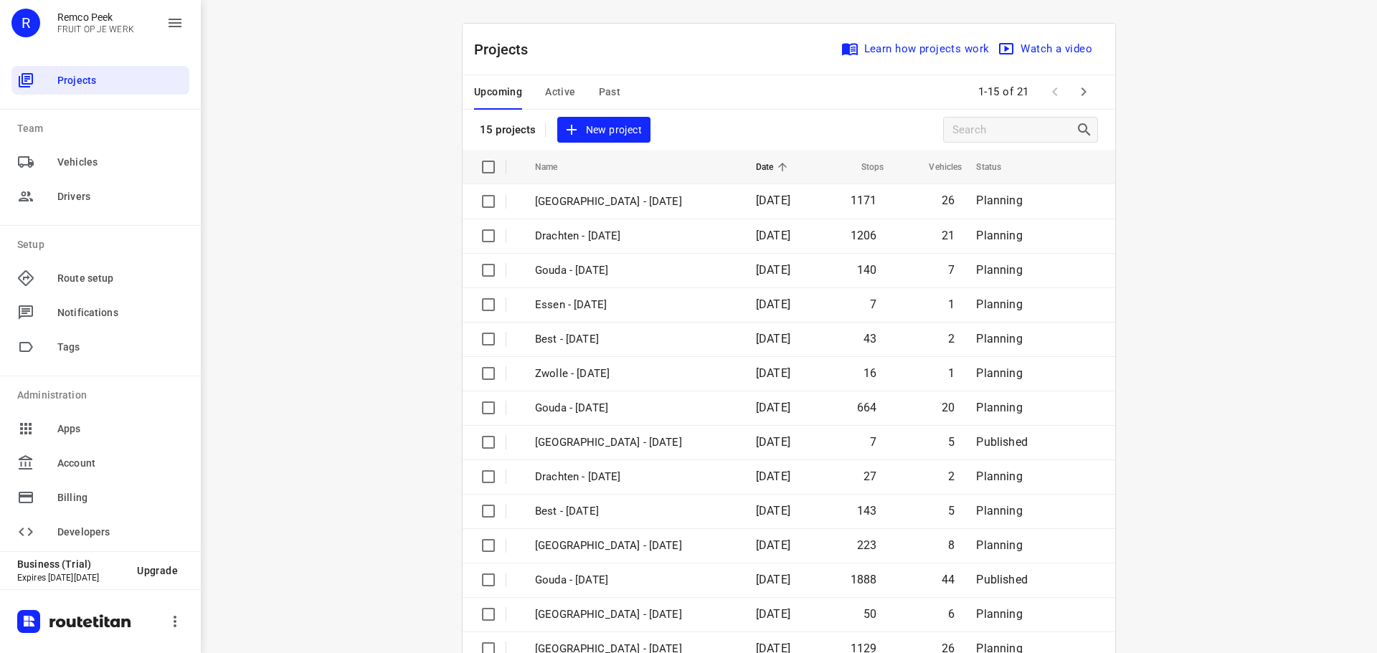
click at [559, 85] on span "Active" at bounding box center [560, 92] width 30 height 18
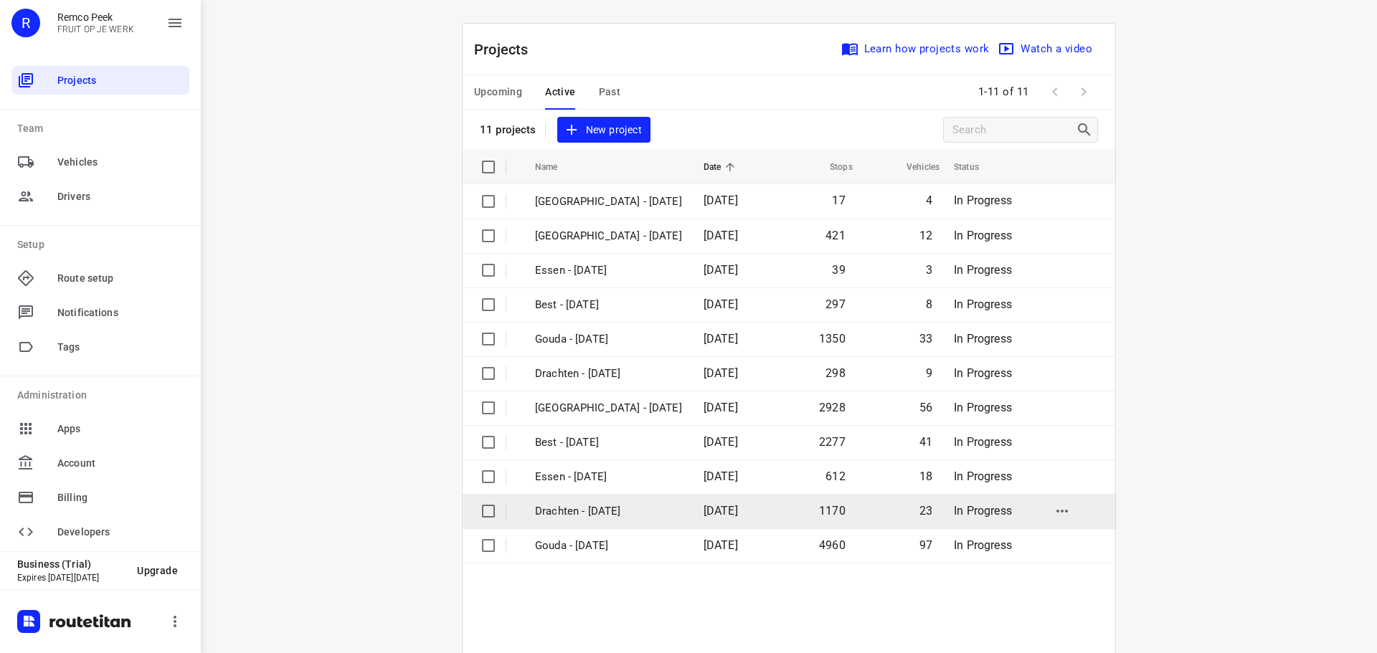
click at [552, 509] on p "Drachten - [DATE]" at bounding box center [608, 511] width 147 height 16
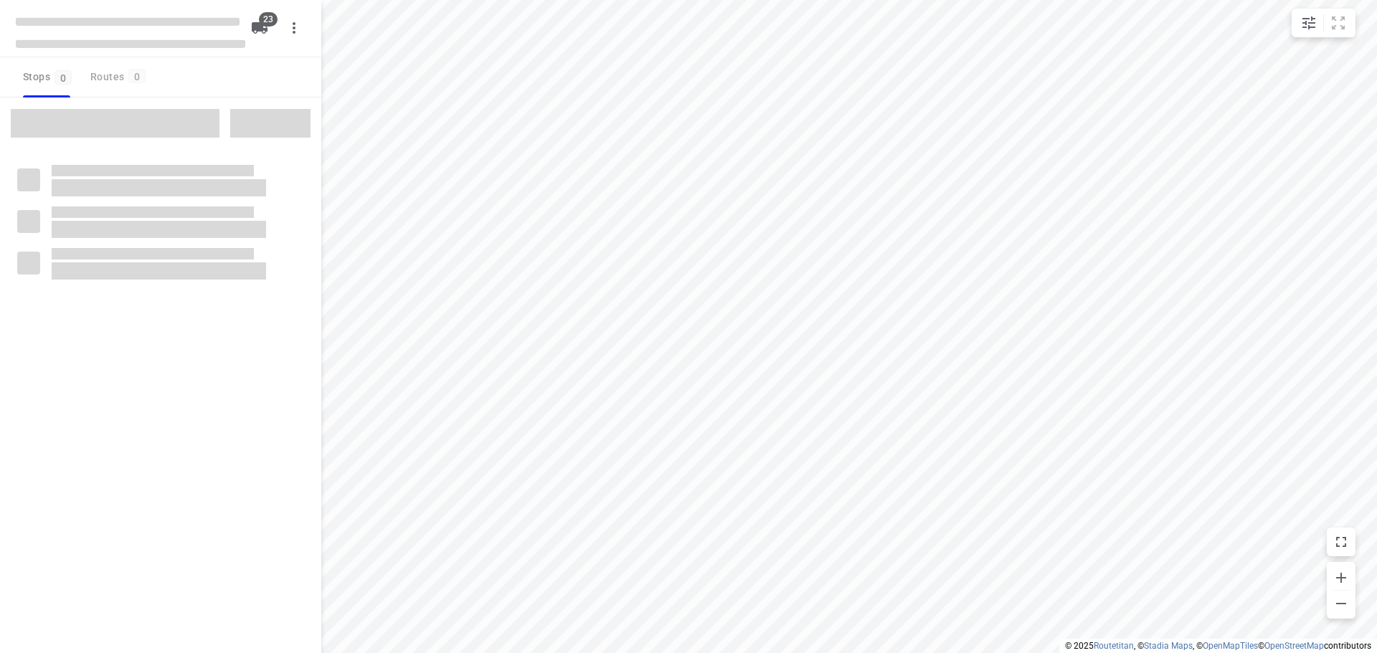
checkbox input "true"
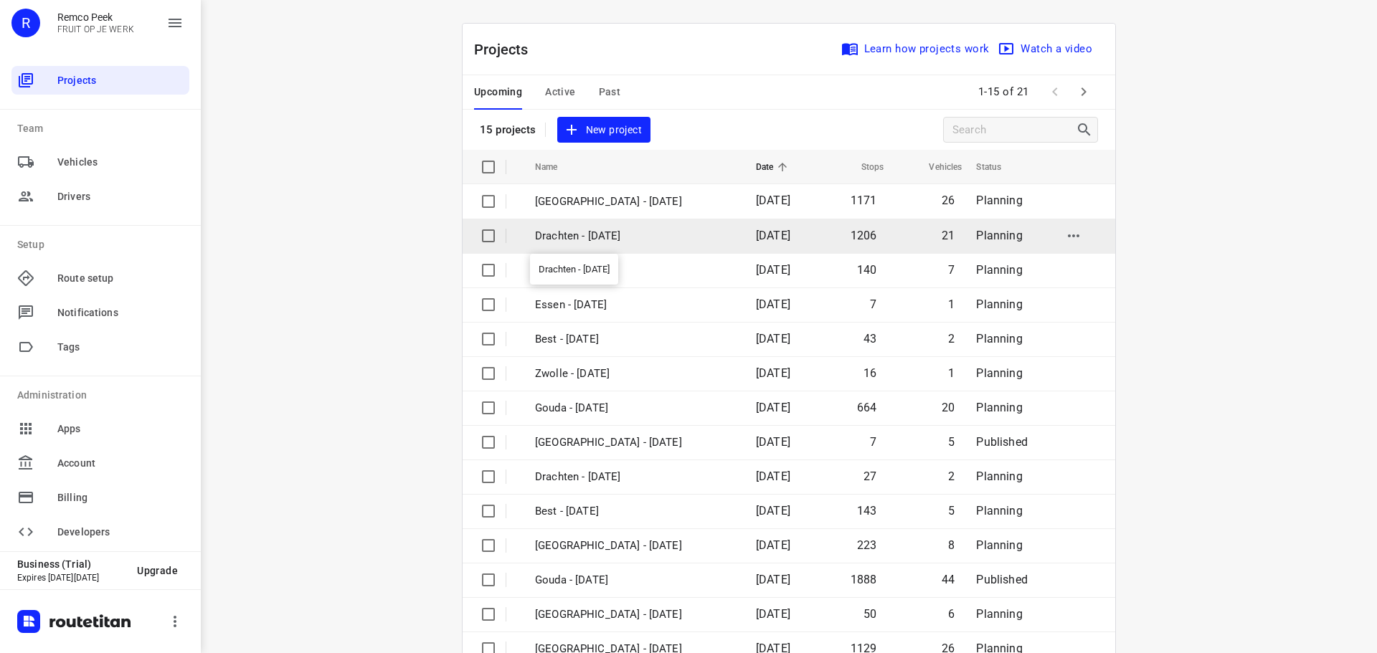
click at [585, 232] on p "Drachten - [DATE]" at bounding box center [634, 236] width 199 height 16
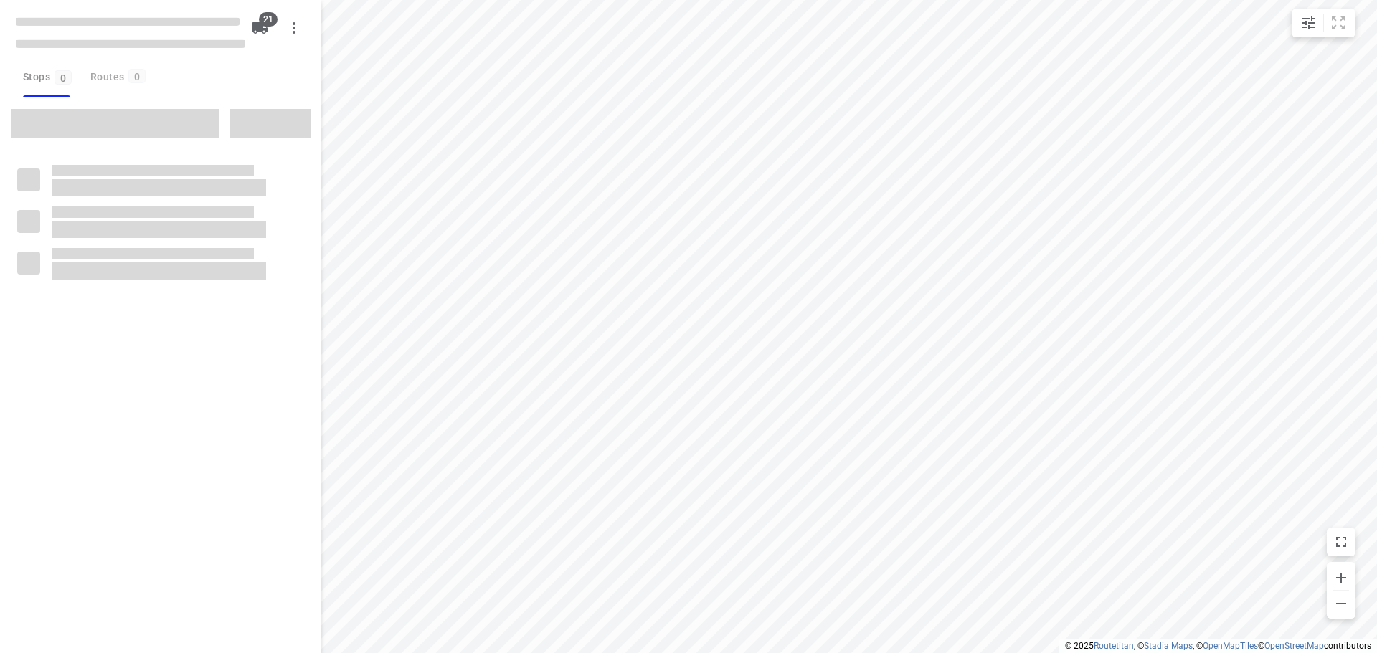
checkbox input "true"
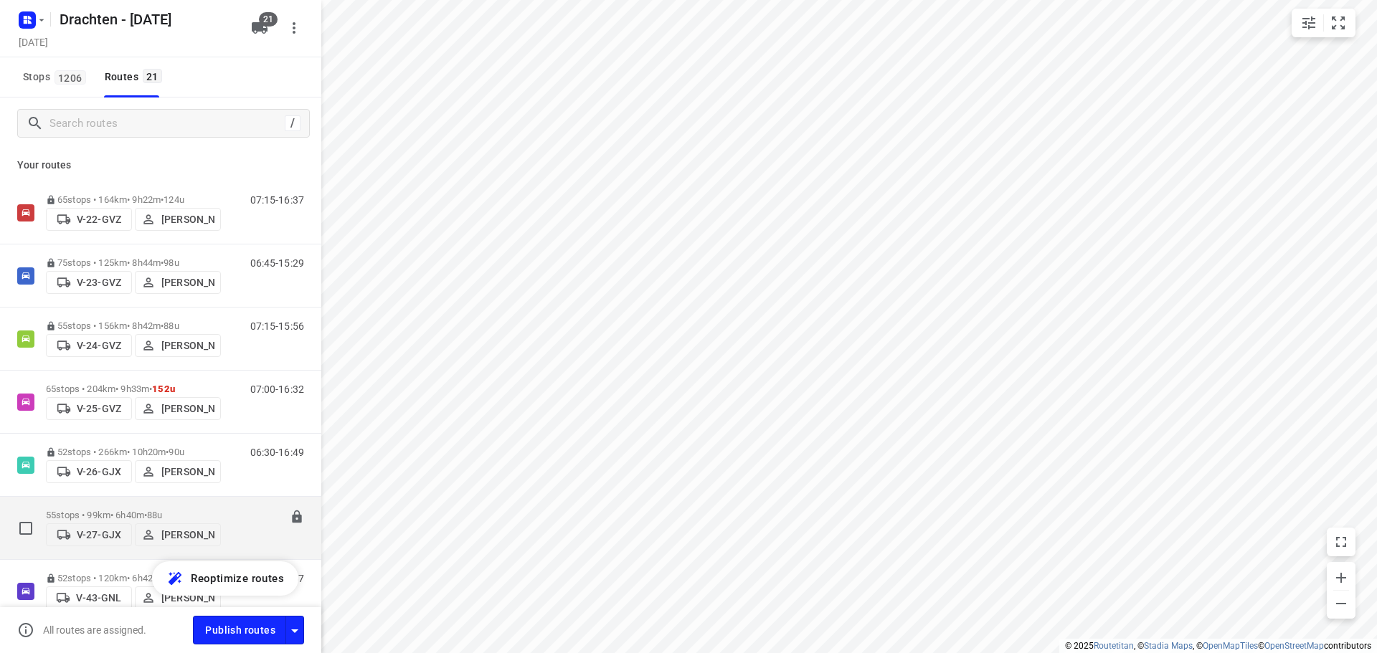
click at [146, 504] on div "55 stops • 99km • 6h40m • 88u V-27-GJX [PERSON_NAME]" at bounding box center [133, 528] width 175 height 51
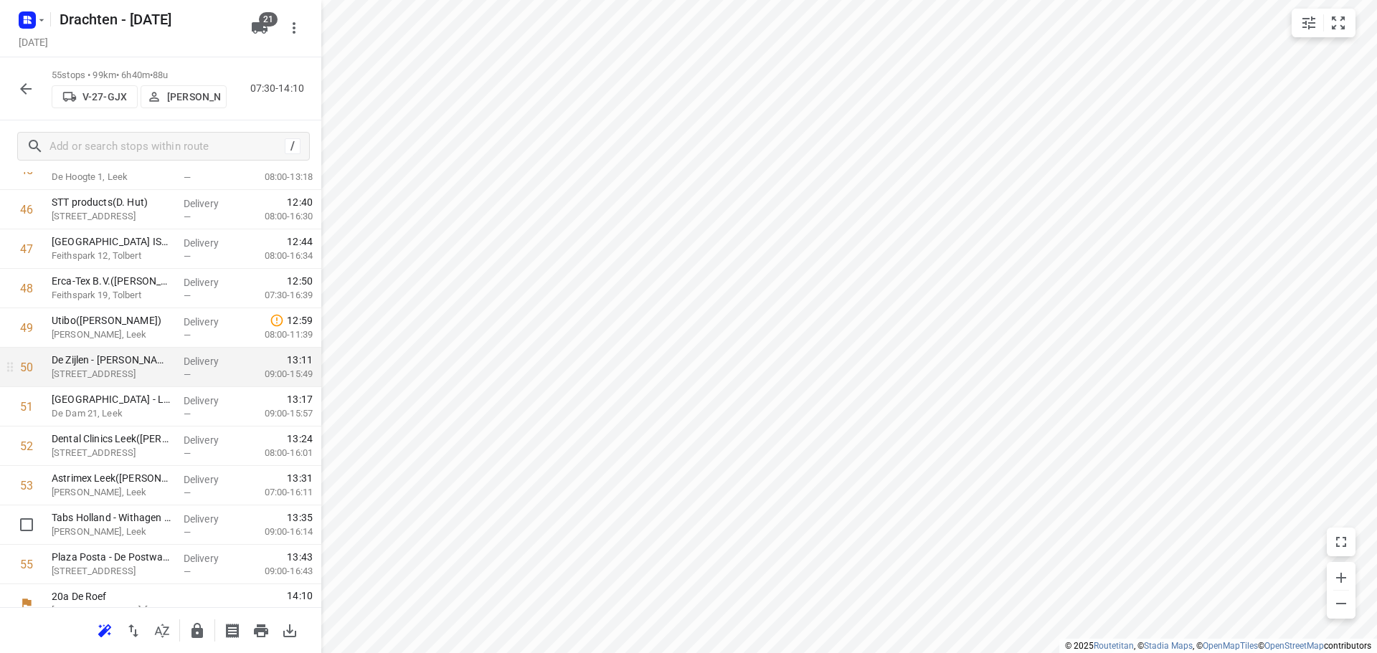
scroll to position [1845, 0]
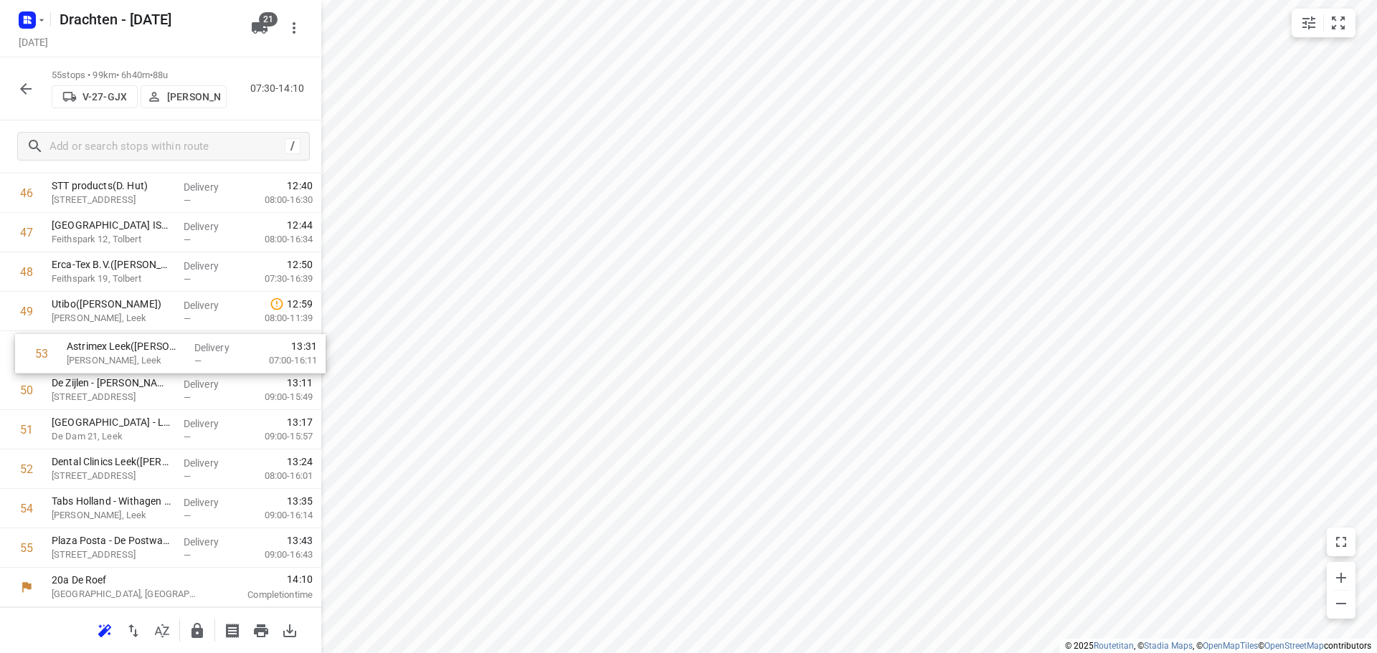
drag, startPoint x: 126, startPoint y: 466, endPoint x: 141, endPoint y: 346, distance: 120.7
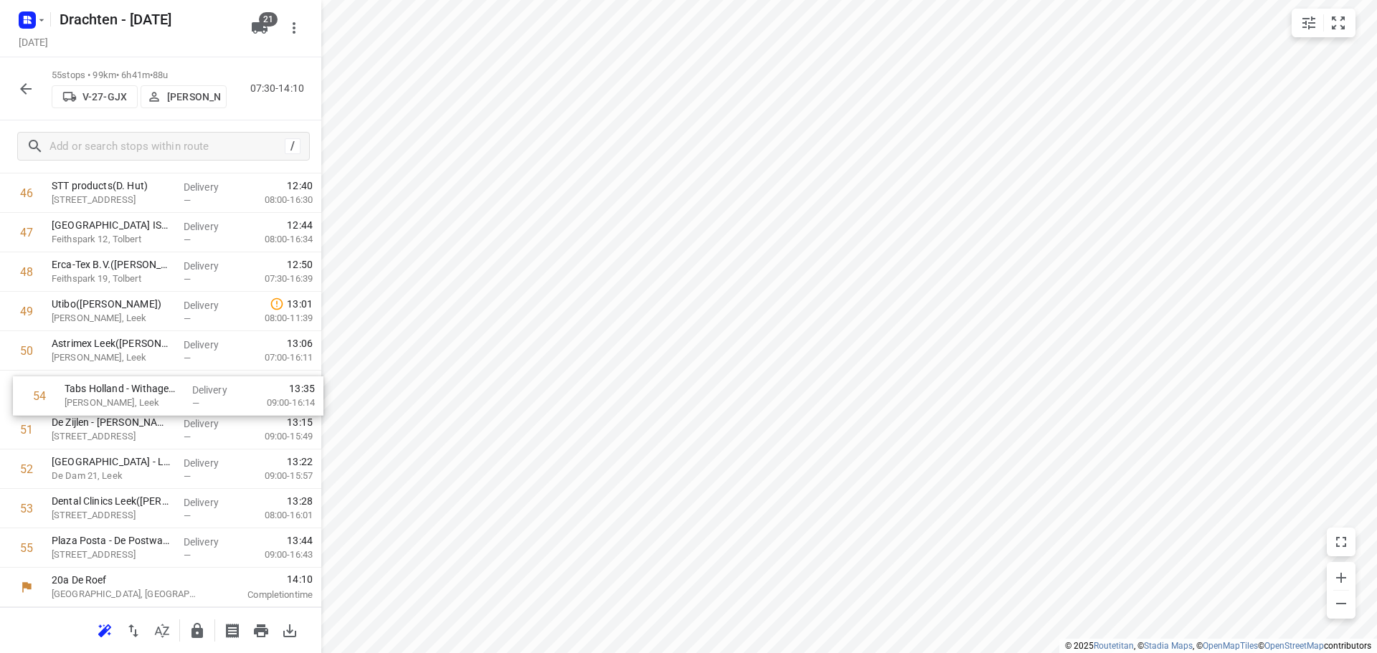
drag, startPoint x: 110, startPoint y: 509, endPoint x: 125, endPoint y: 387, distance: 122.1
click at [194, 625] on icon "button" at bounding box center [196, 630] width 11 height 15
click at [36, 85] on button "button" at bounding box center [25, 89] width 29 height 29
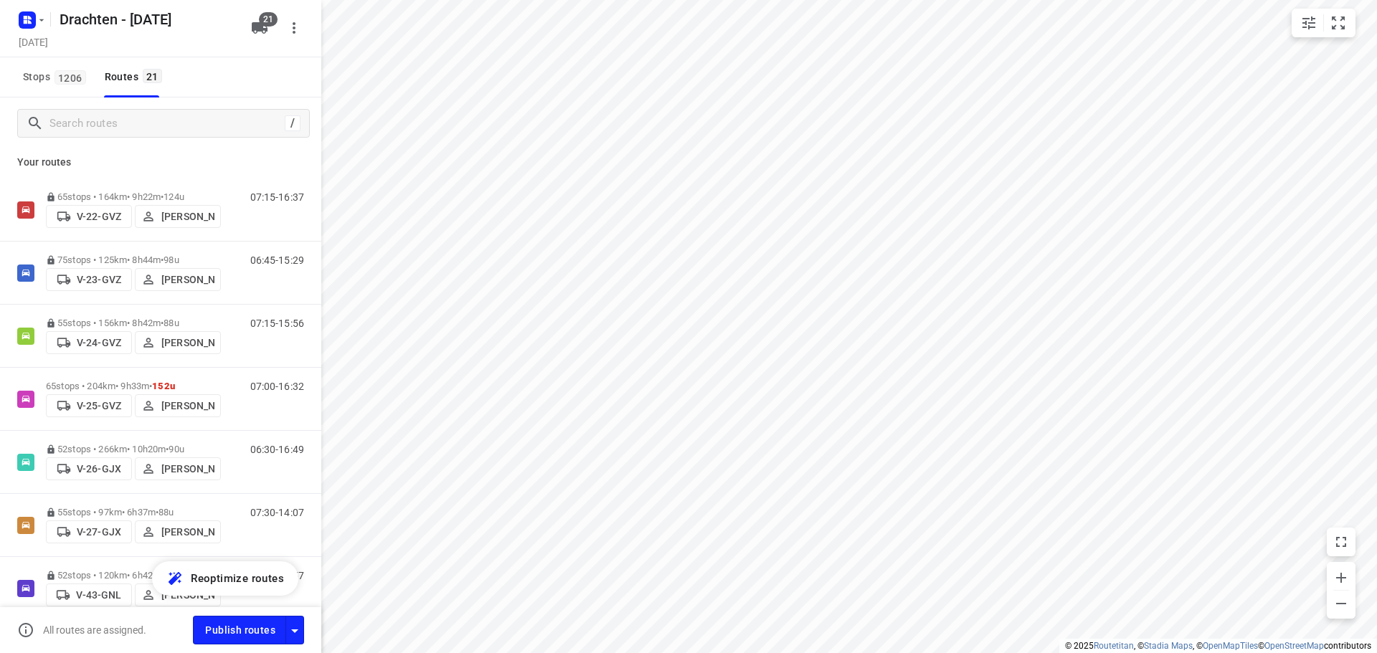
scroll to position [0, 0]
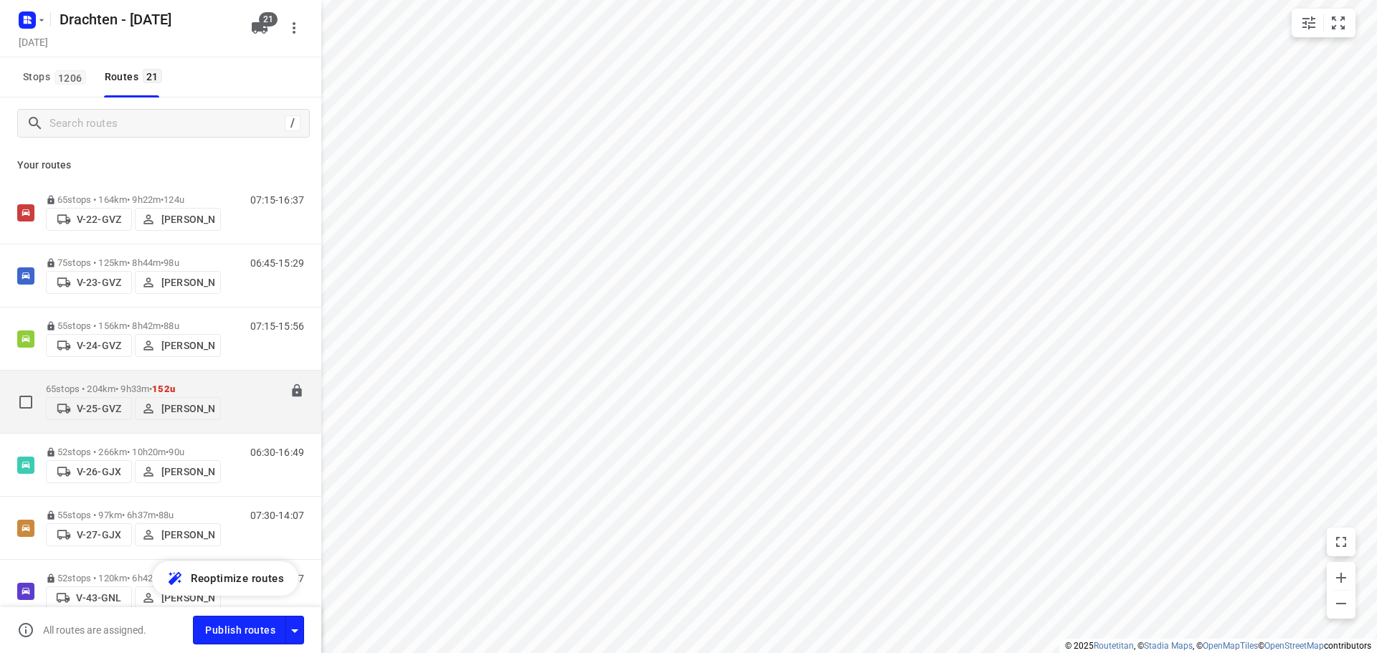
click at [156, 380] on div "65 stops • 204km • 9h33m • 152u V-25-GVZ [PERSON_NAME]" at bounding box center [133, 402] width 175 height 51
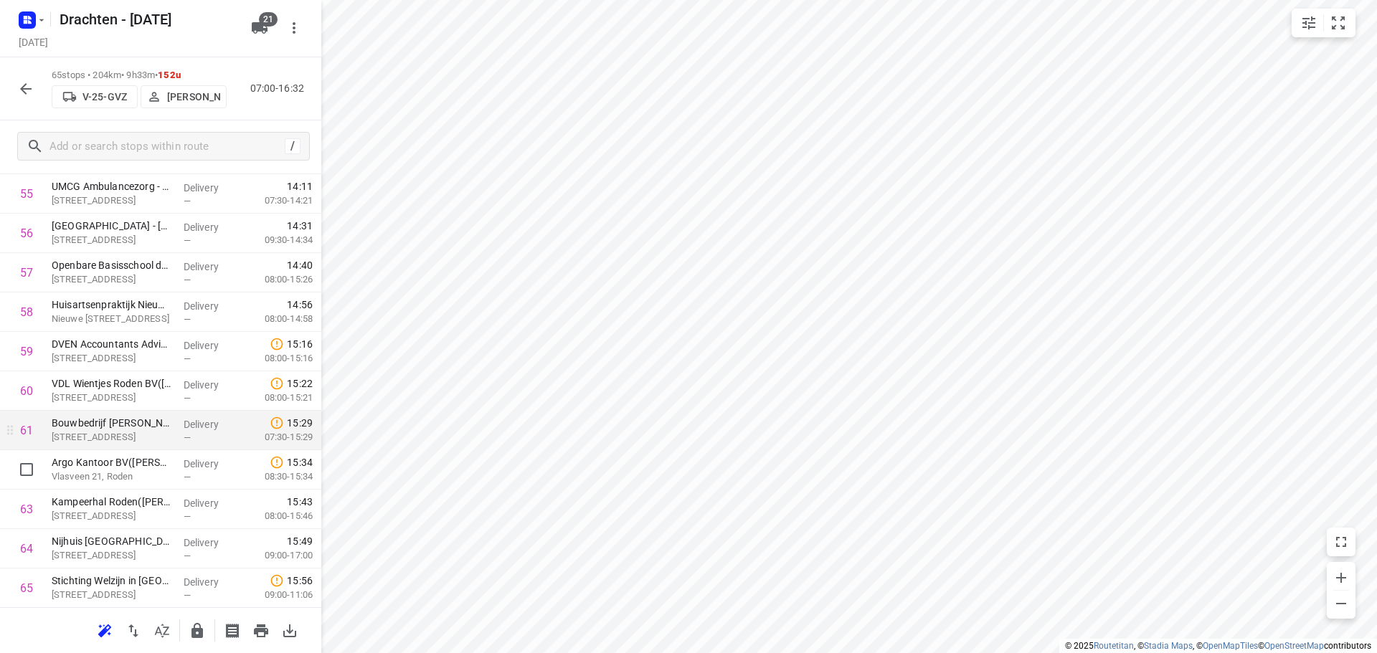
scroll to position [2240, 0]
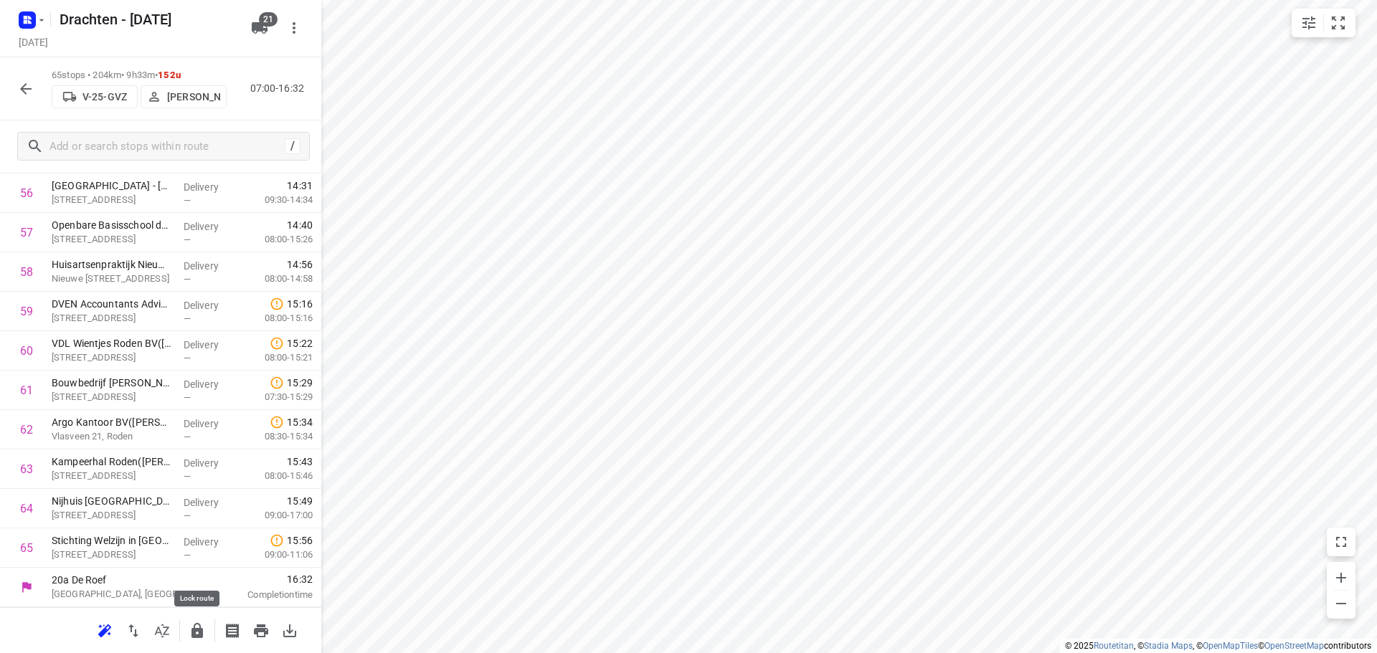
click at [207, 621] on button "button" at bounding box center [197, 631] width 29 height 29
click at [27, 89] on icon "button" at bounding box center [25, 88] width 11 height 11
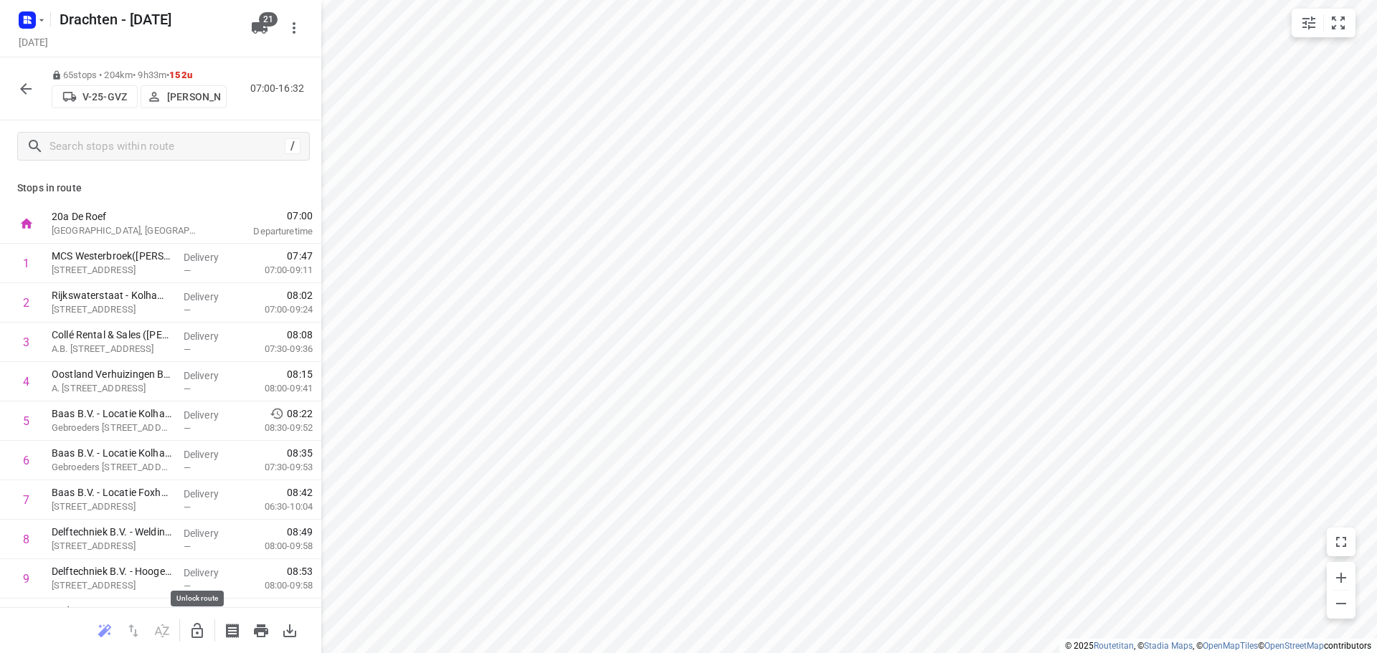
click at [199, 623] on icon "button" at bounding box center [197, 631] width 17 height 17
click at [204, 635] on icon "button" at bounding box center [197, 631] width 17 height 17
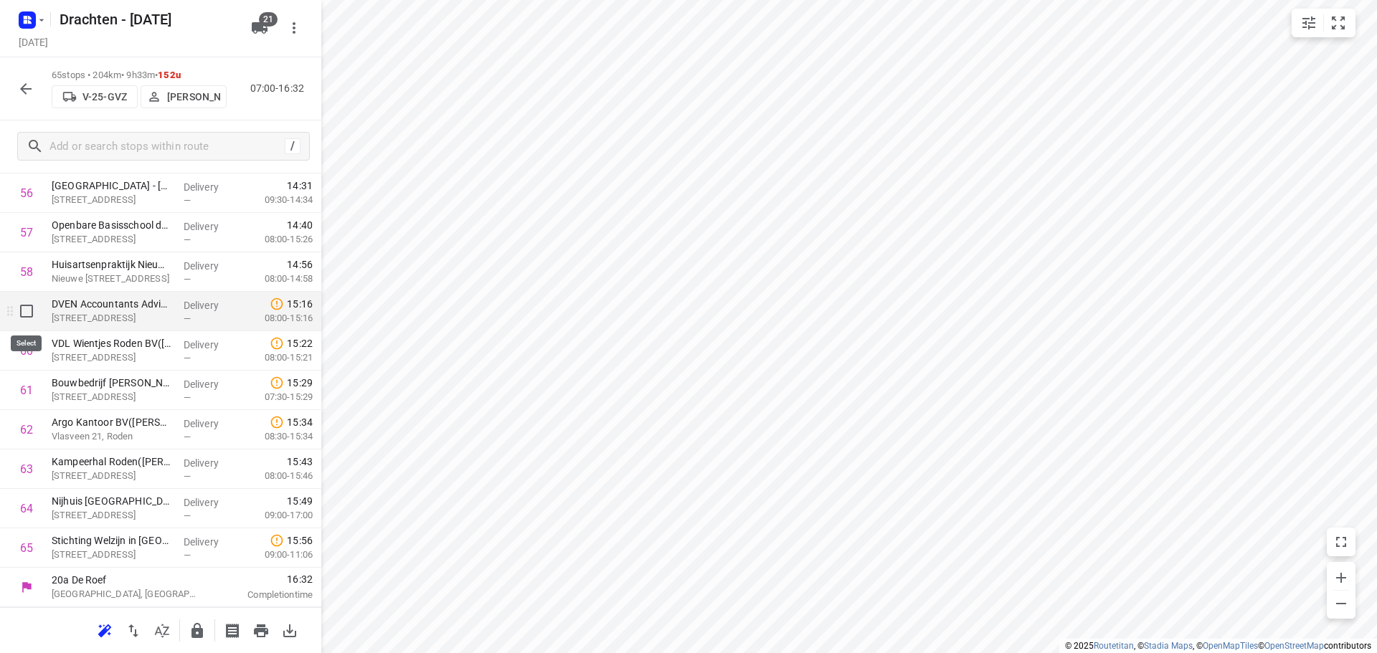
click at [29, 318] on input "checkbox" at bounding box center [26, 311] width 29 height 29
checkbox input "true"
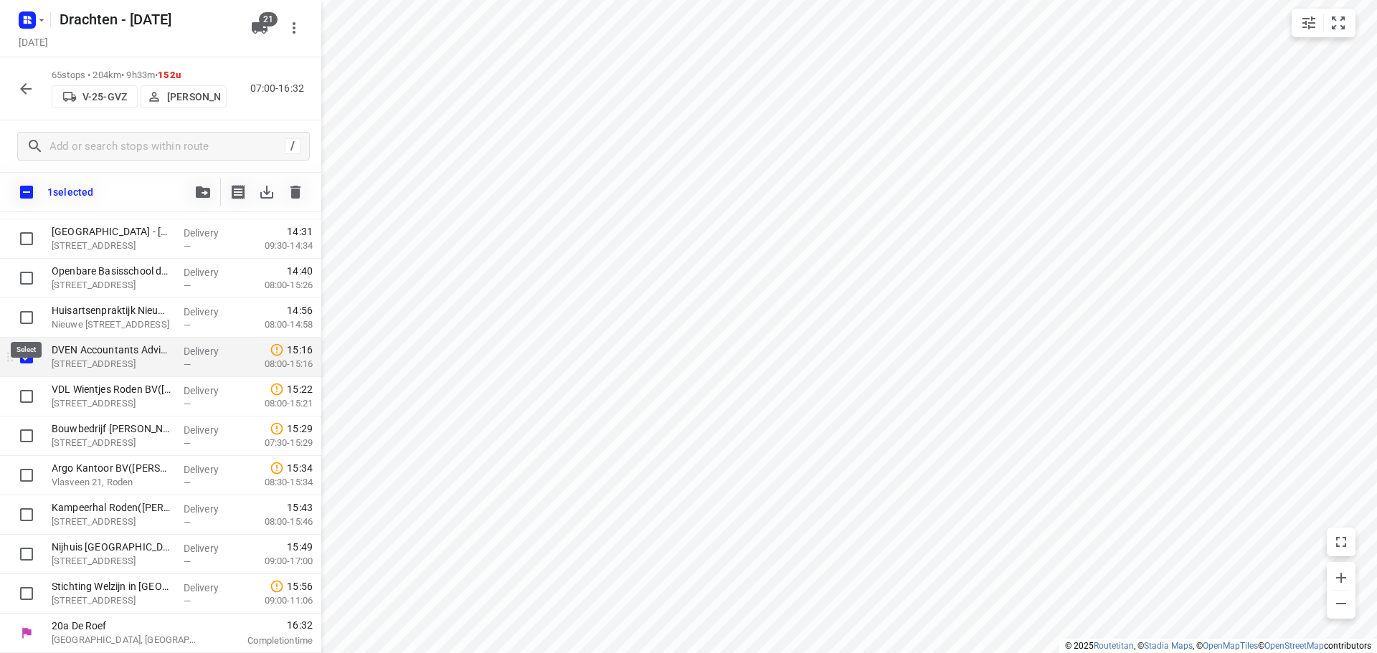
scroll to position [2234, 0]
click at [26, 392] on input "checkbox" at bounding box center [26, 396] width 29 height 29
checkbox input "true"
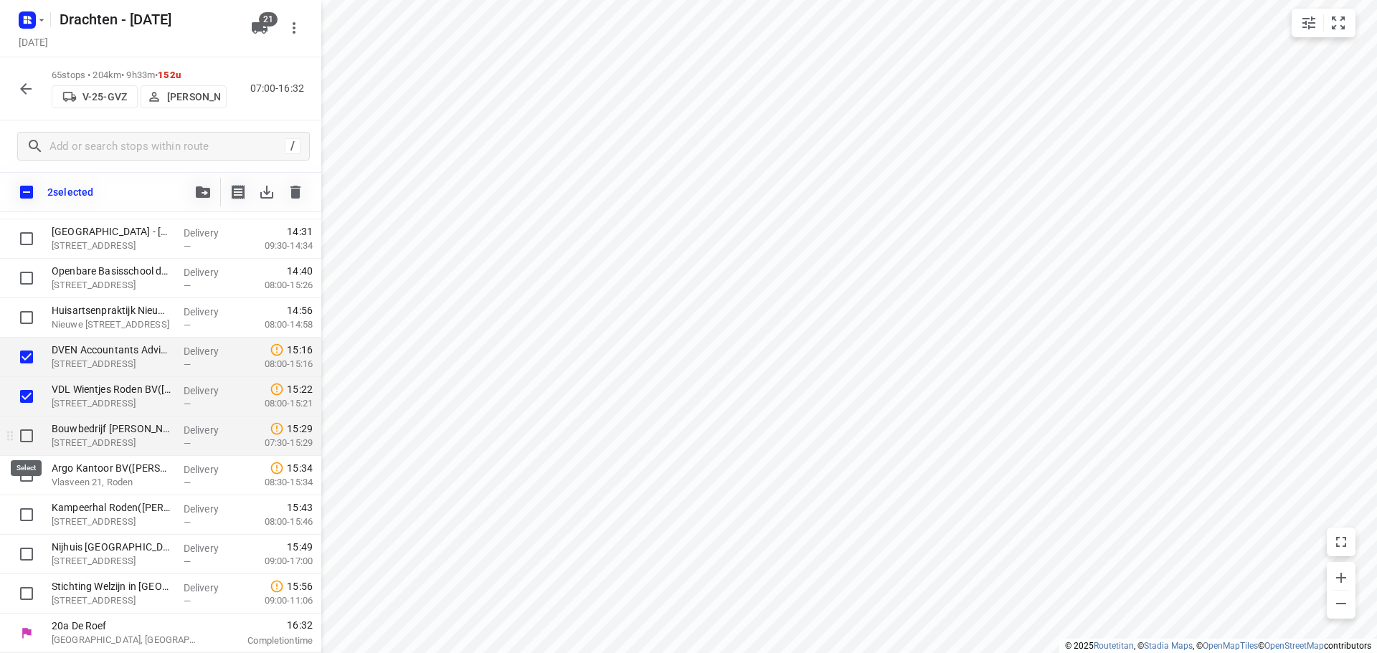
click at [28, 429] on input "checkbox" at bounding box center [26, 436] width 29 height 29
checkbox input "true"
click at [24, 473] on input "checkbox" at bounding box center [26, 475] width 29 height 29
checkbox input "true"
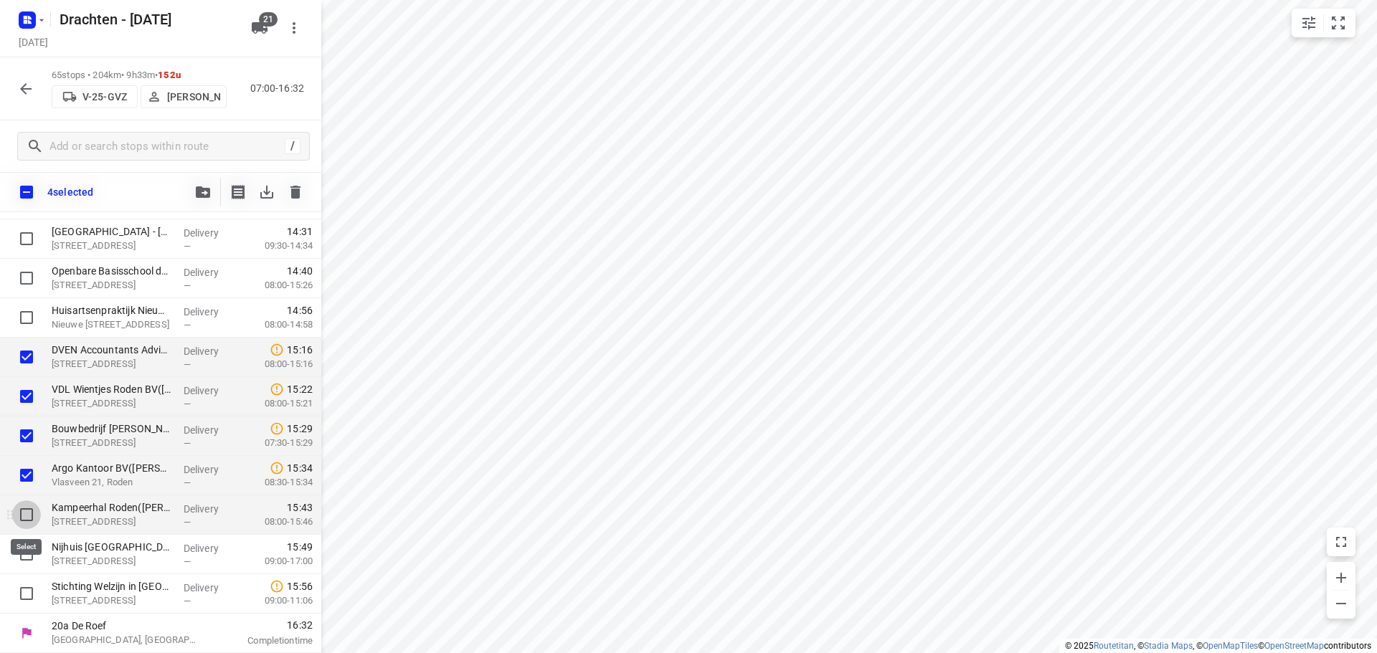
click at [29, 514] on input "checkbox" at bounding box center [26, 515] width 29 height 29
checkbox input "true"
click at [32, 559] on input "checkbox" at bounding box center [26, 554] width 29 height 29
checkbox input "true"
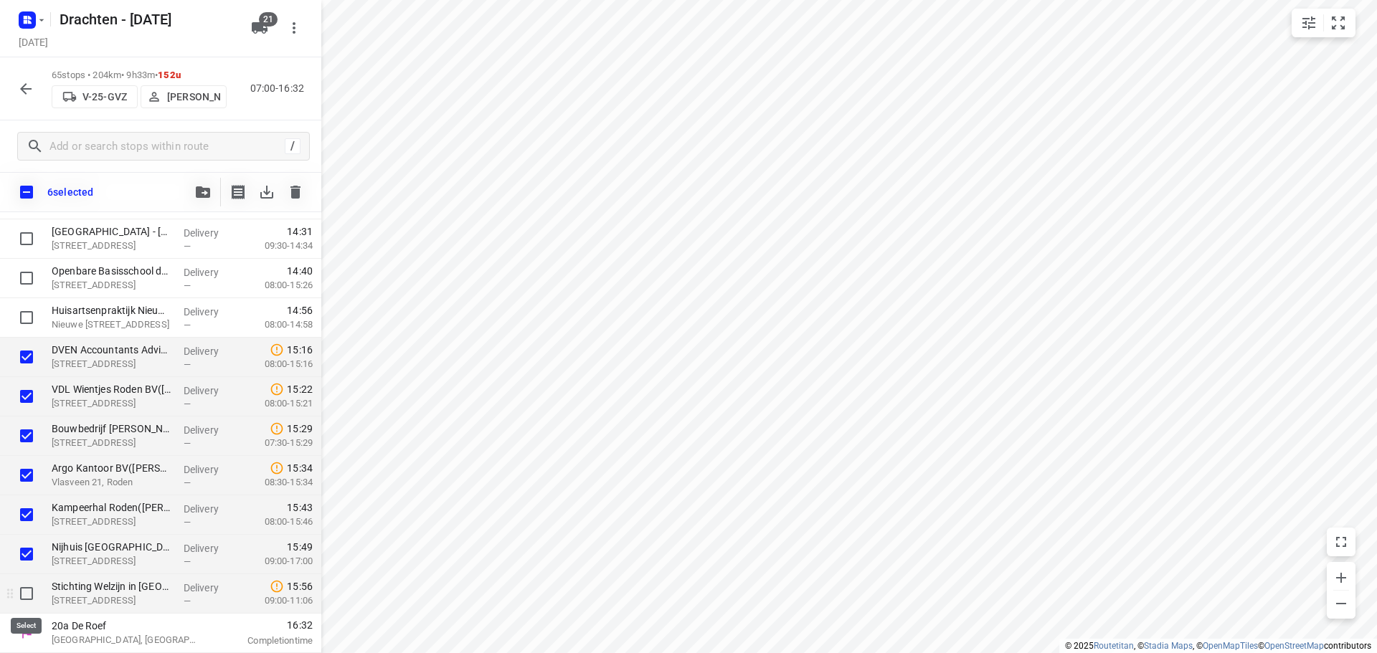
click at [25, 593] on input "checkbox" at bounding box center [26, 594] width 29 height 29
checkbox input "true"
click at [197, 191] on icon "button" at bounding box center [203, 191] width 14 height 11
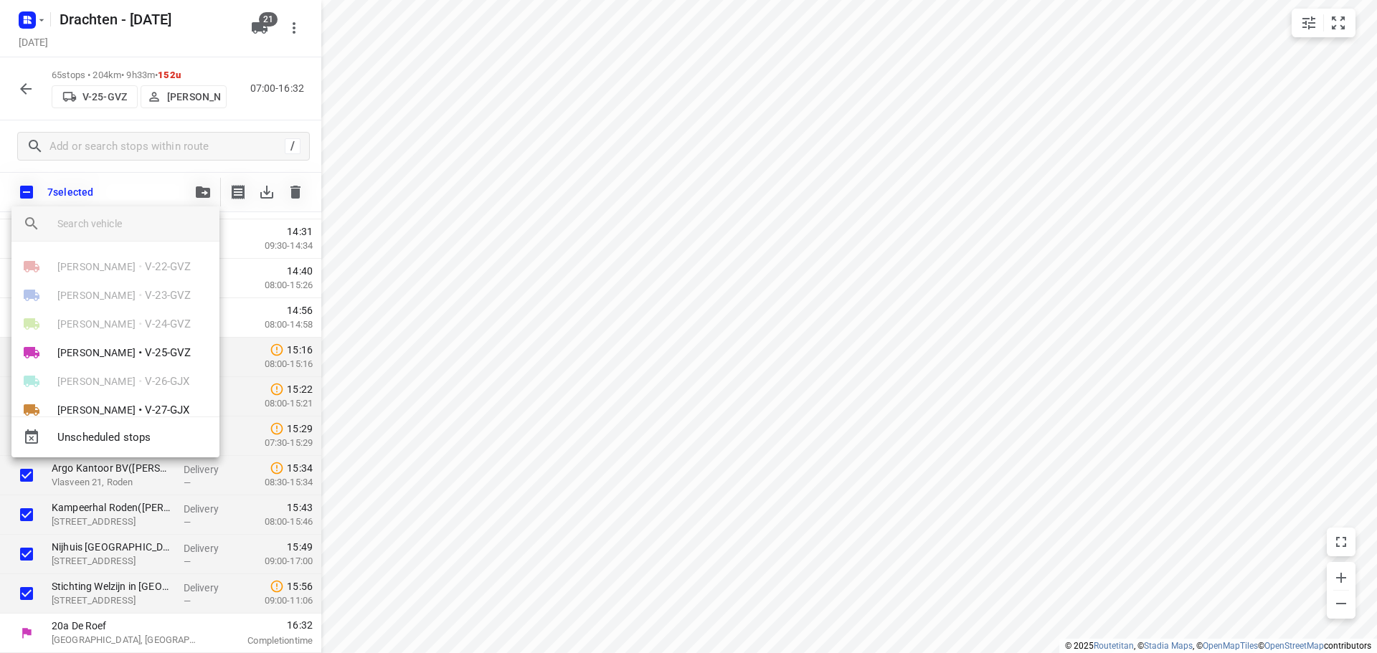
scroll to position [0, 0]
click at [534, 374] on div at bounding box center [688, 326] width 1377 height 653
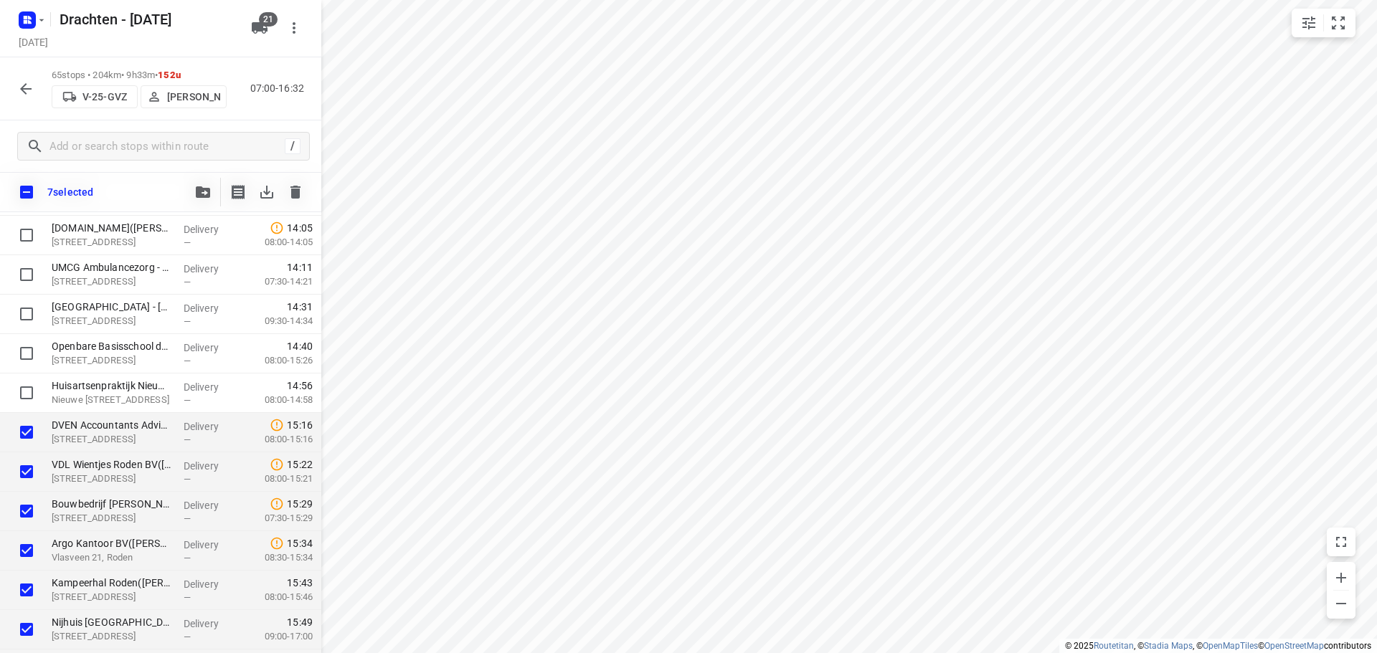
scroll to position [2234, 0]
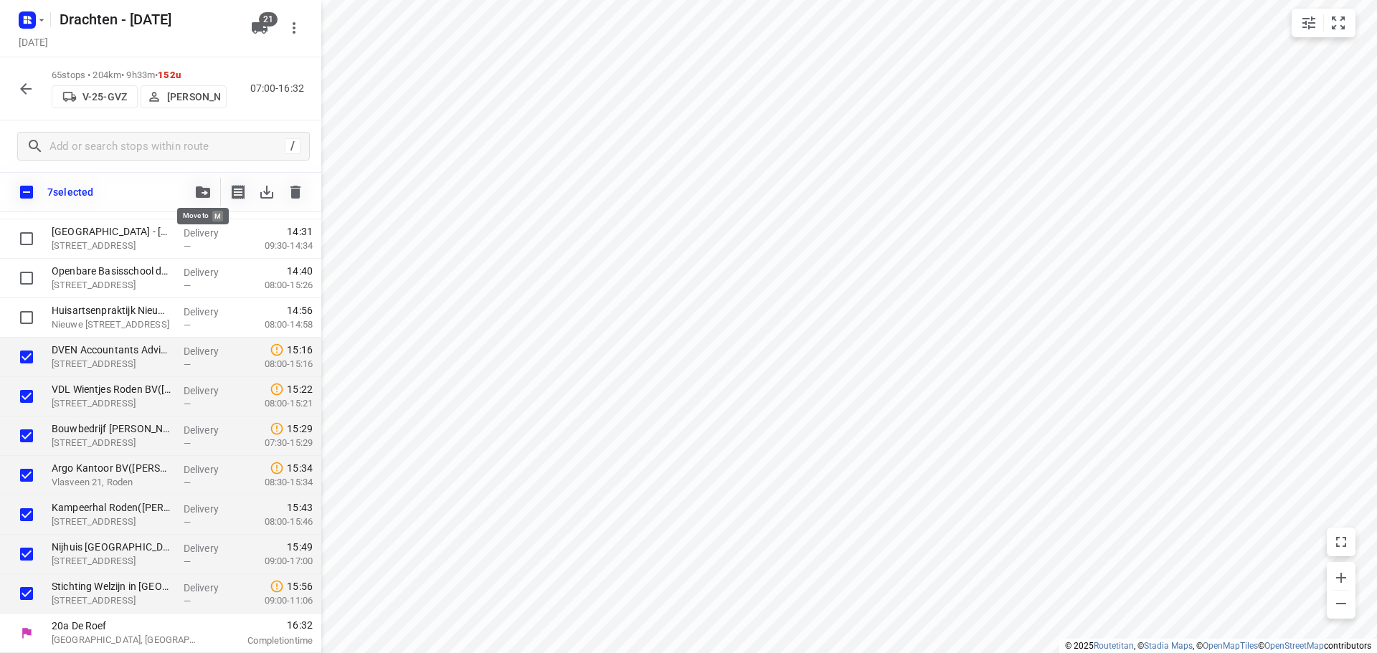
click at [205, 189] on icon "button" at bounding box center [203, 191] width 14 height 11
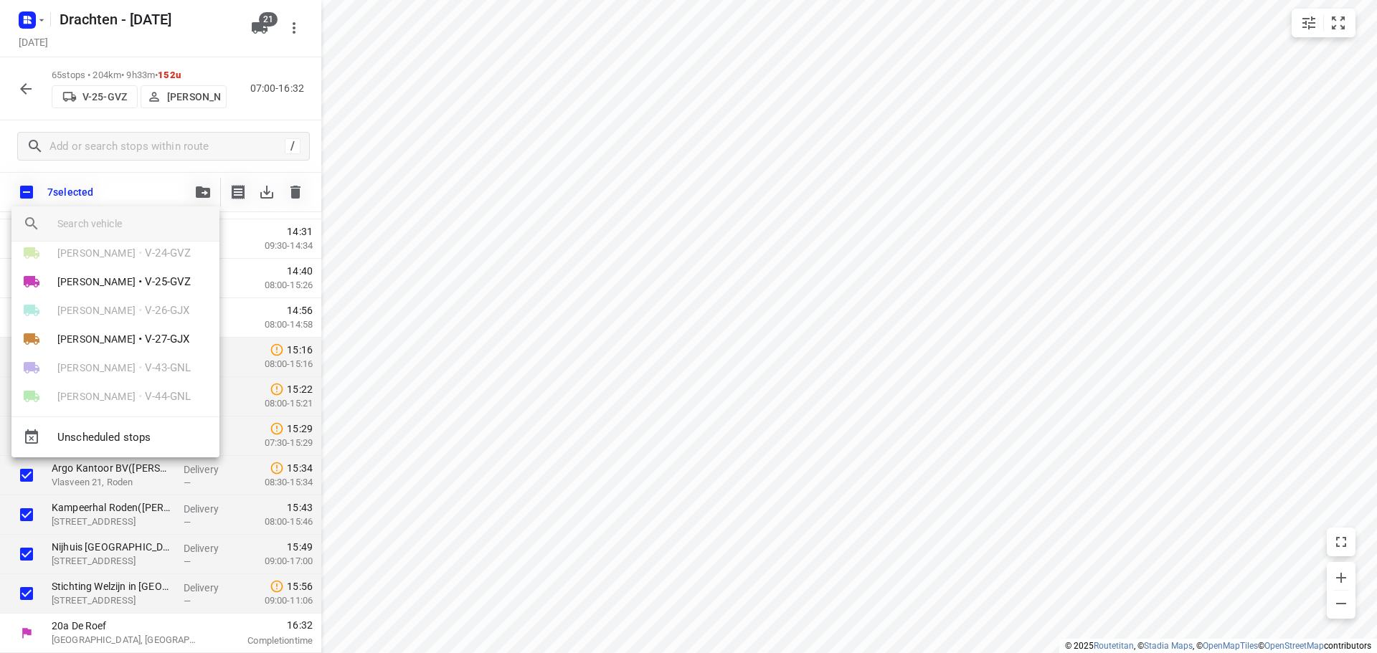
scroll to position [143, 0]
click at [150, 270] on span "V-27-GJX" at bounding box center [167, 268] width 44 height 16
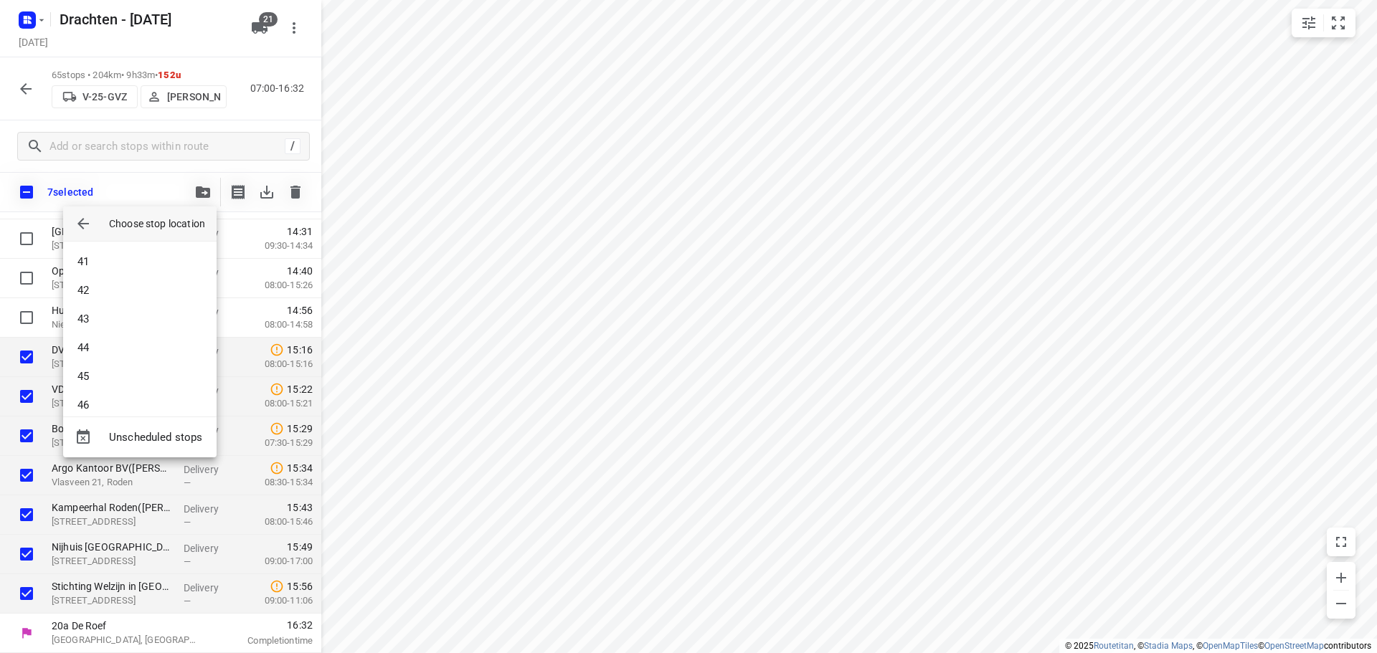
scroll to position [1420, 0]
click at [118, 392] on li "55" at bounding box center [139, 391] width 153 height 29
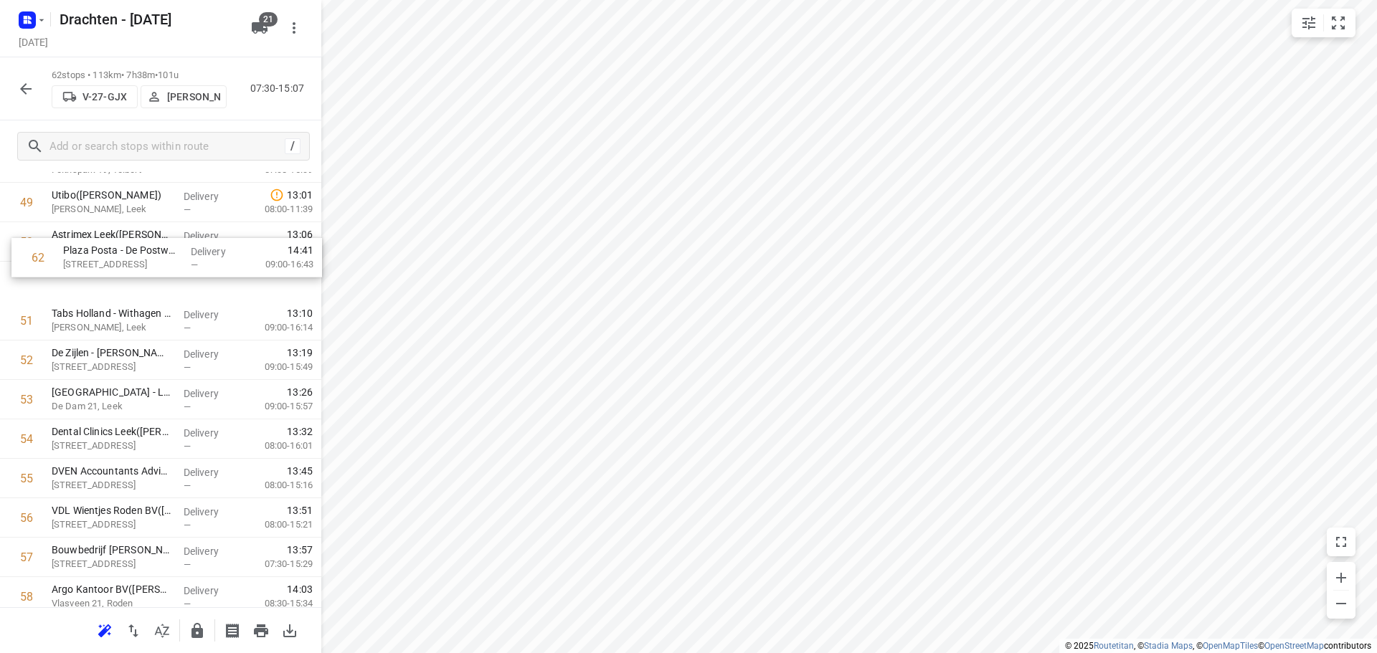
scroll to position [1952, 0]
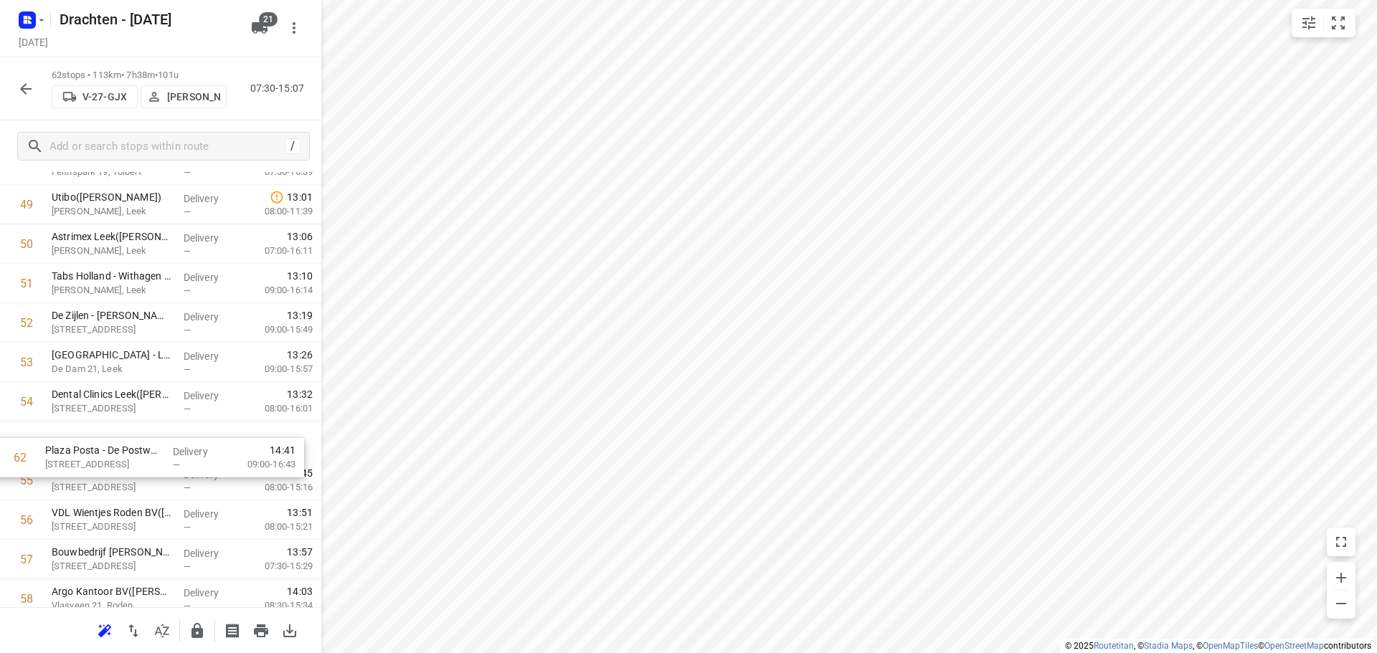
drag, startPoint x: 179, startPoint y: 562, endPoint x: 176, endPoint y: 458, distance: 104.0
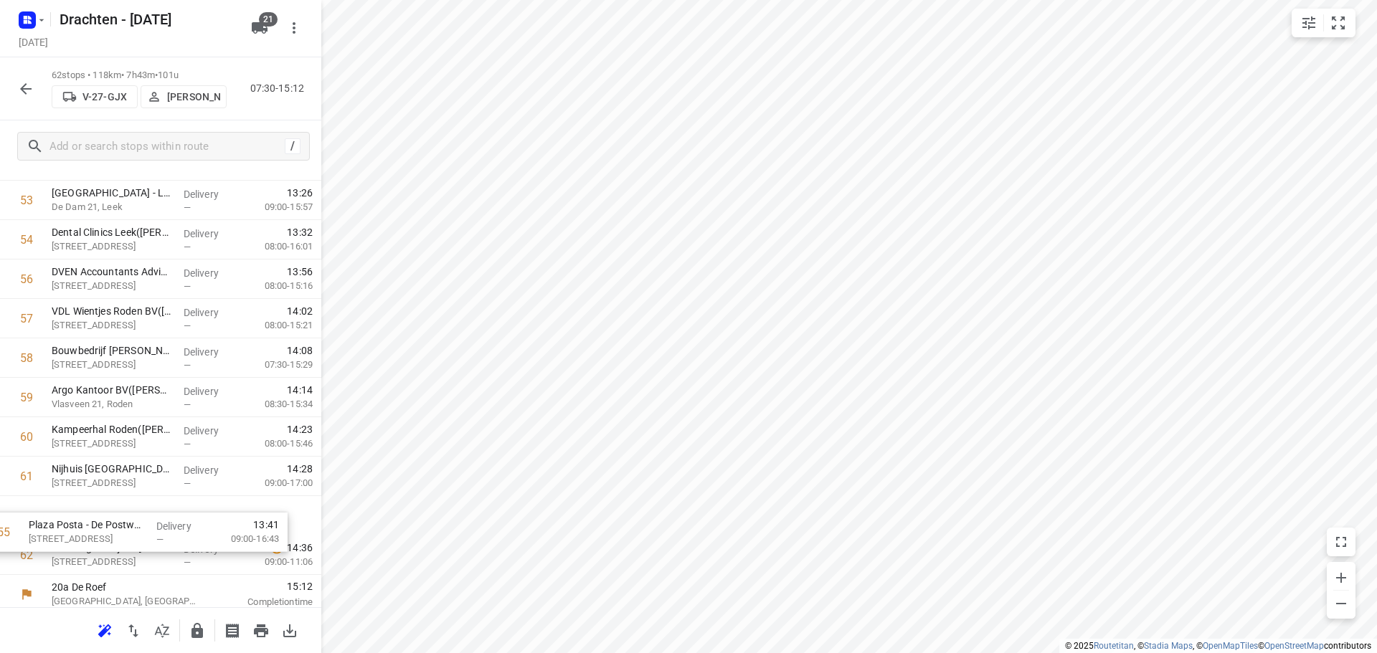
scroll to position [2122, 0]
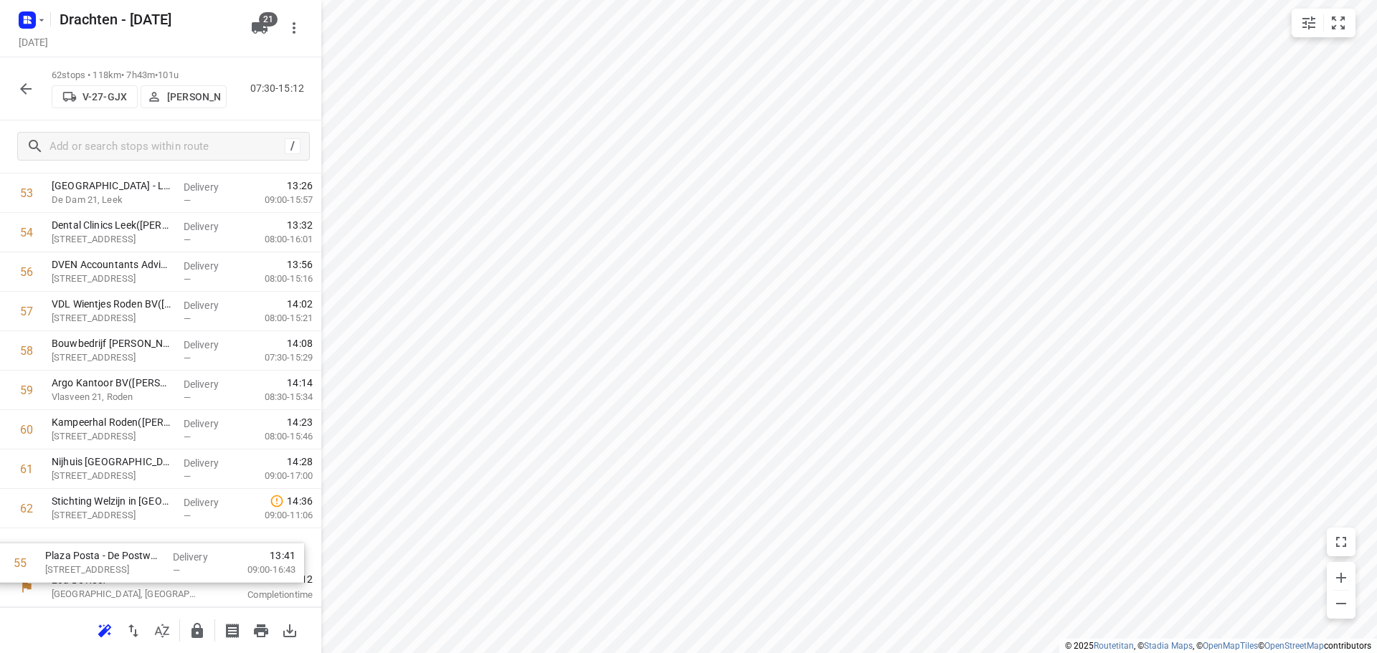
drag, startPoint x: 156, startPoint y: 293, endPoint x: 153, endPoint y: 562, distance: 268.3
click at [199, 633] on icon "button" at bounding box center [196, 630] width 11 height 15
click at [22, 95] on icon "button" at bounding box center [25, 88] width 17 height 17
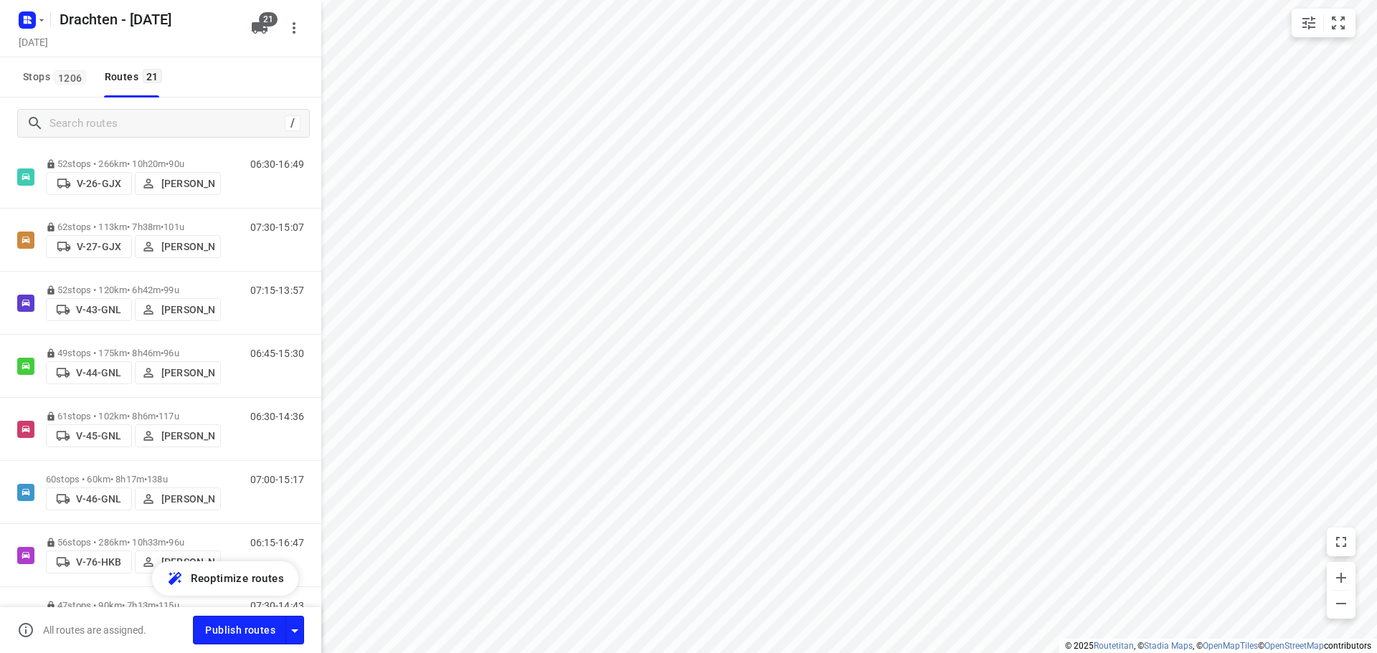
scroll to position [311, 0]
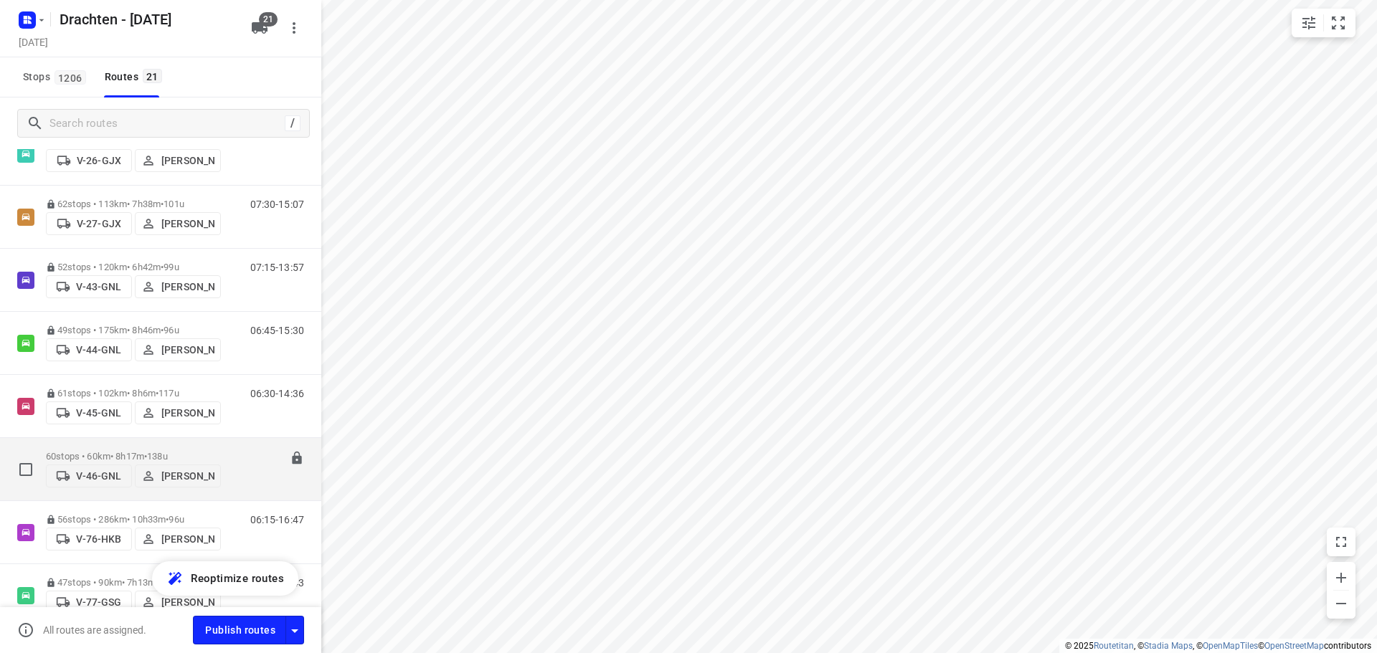
click at [96, 448] on div "60 stops • 60km • 8h17m • 138u V-46-GNL [PERSON_NAME]" at bounding box center [133, 469] width 175 height 51
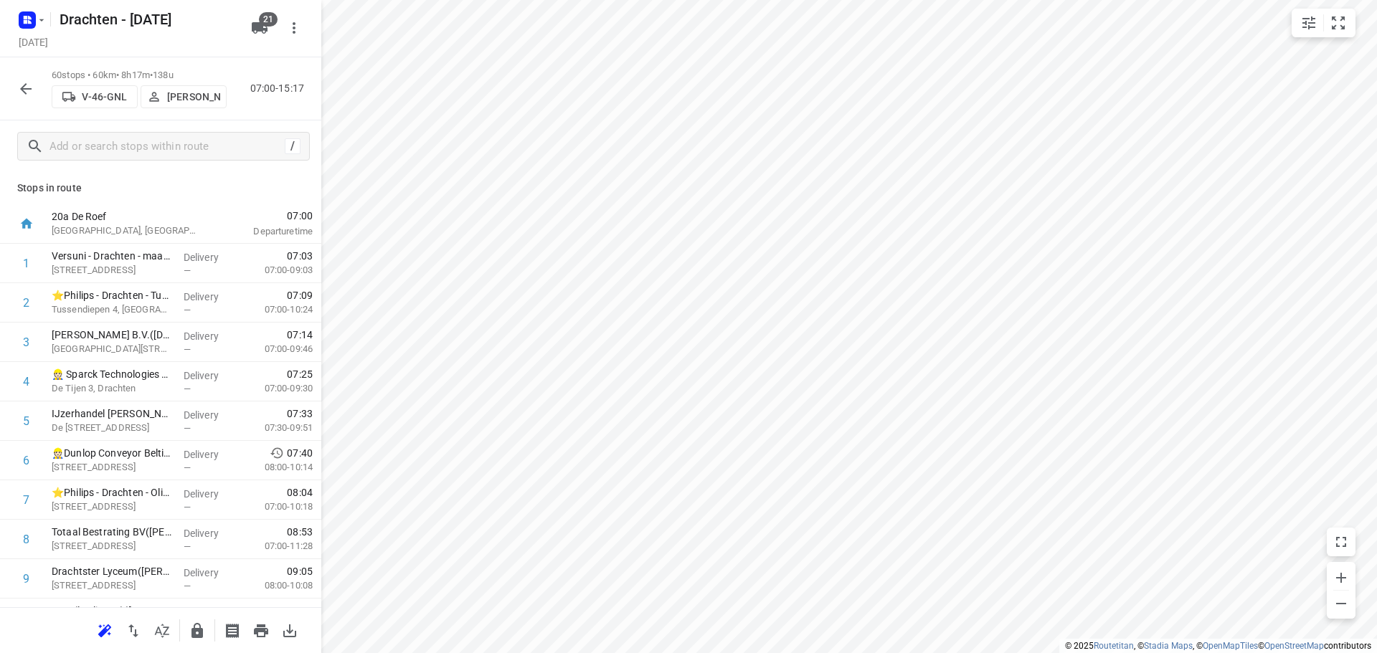
click at [23, 97] on icon "button" at bounding box center [25, 88] width 17 height 17
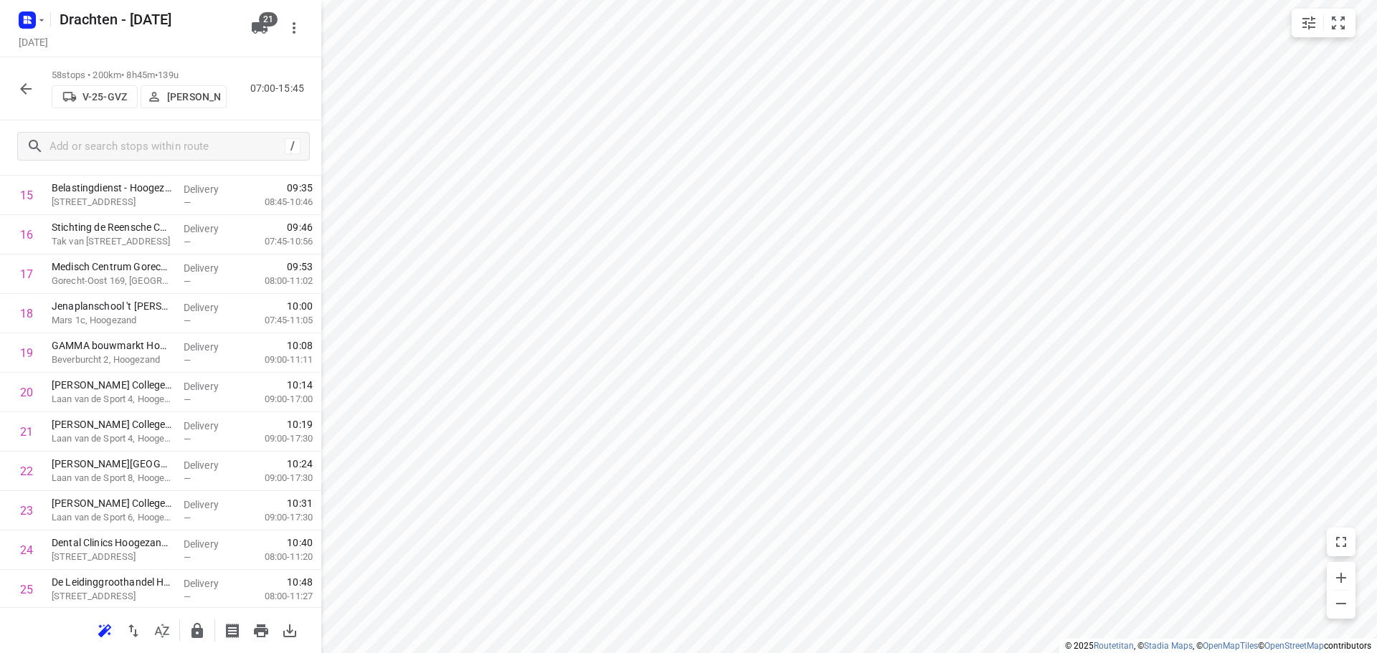
scroll to position [646, 0]
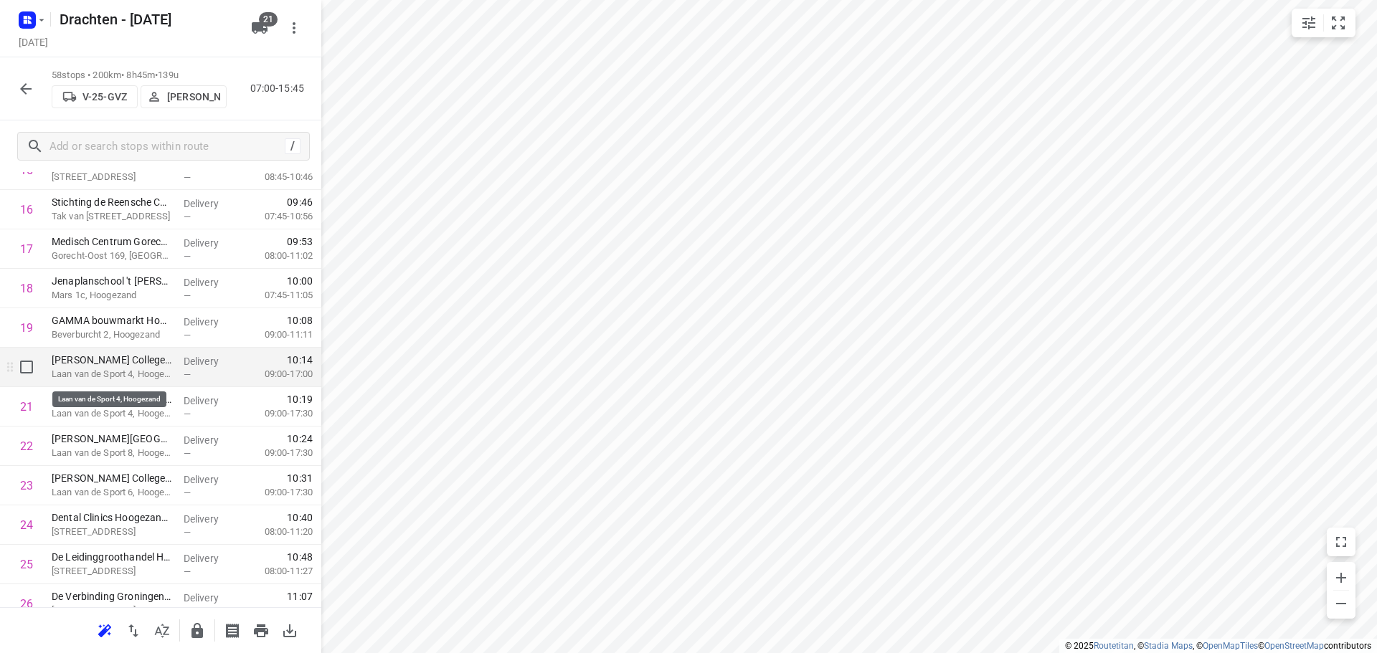
click at [154, 368] on p "Laan van de Sport 4, Hoogezand" at bounding box center [112, 374] width 120 height 14
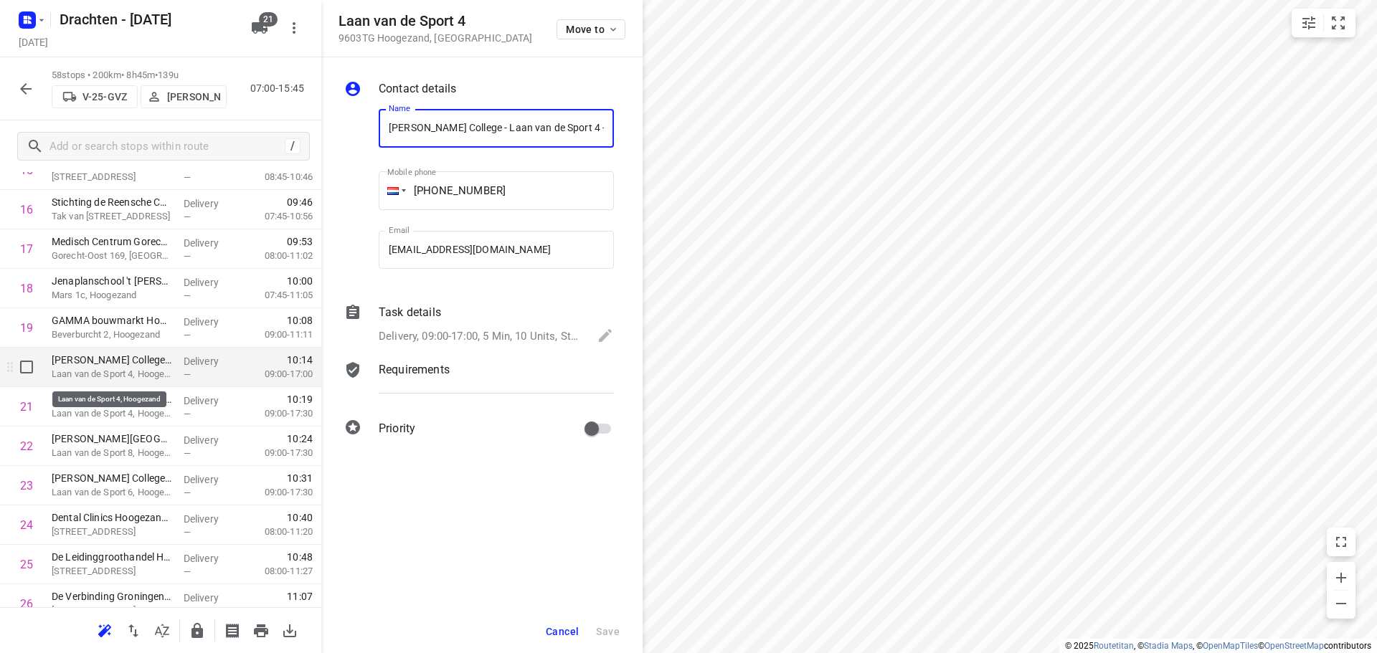
scroll to position [0, 115]
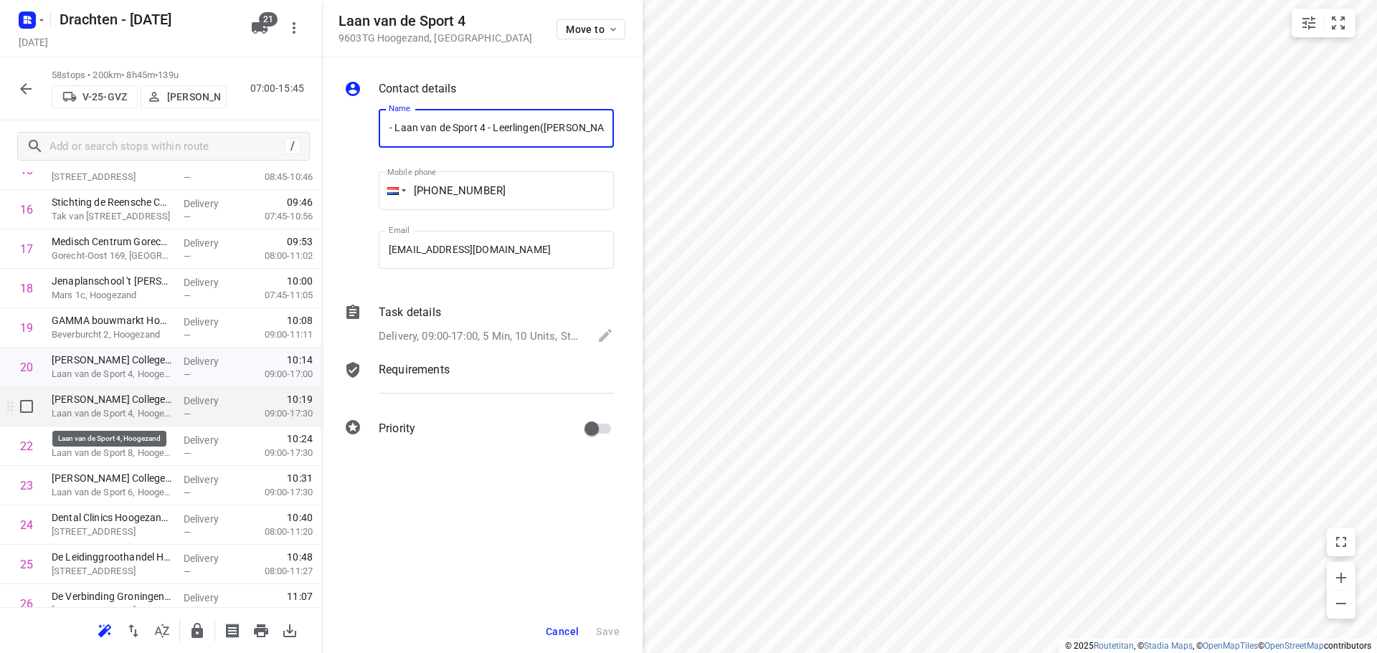
click at [148, 415] on p "Laan van de Sport 4, Hoogezand" at bounding box center [112, 414] width 120 height 14
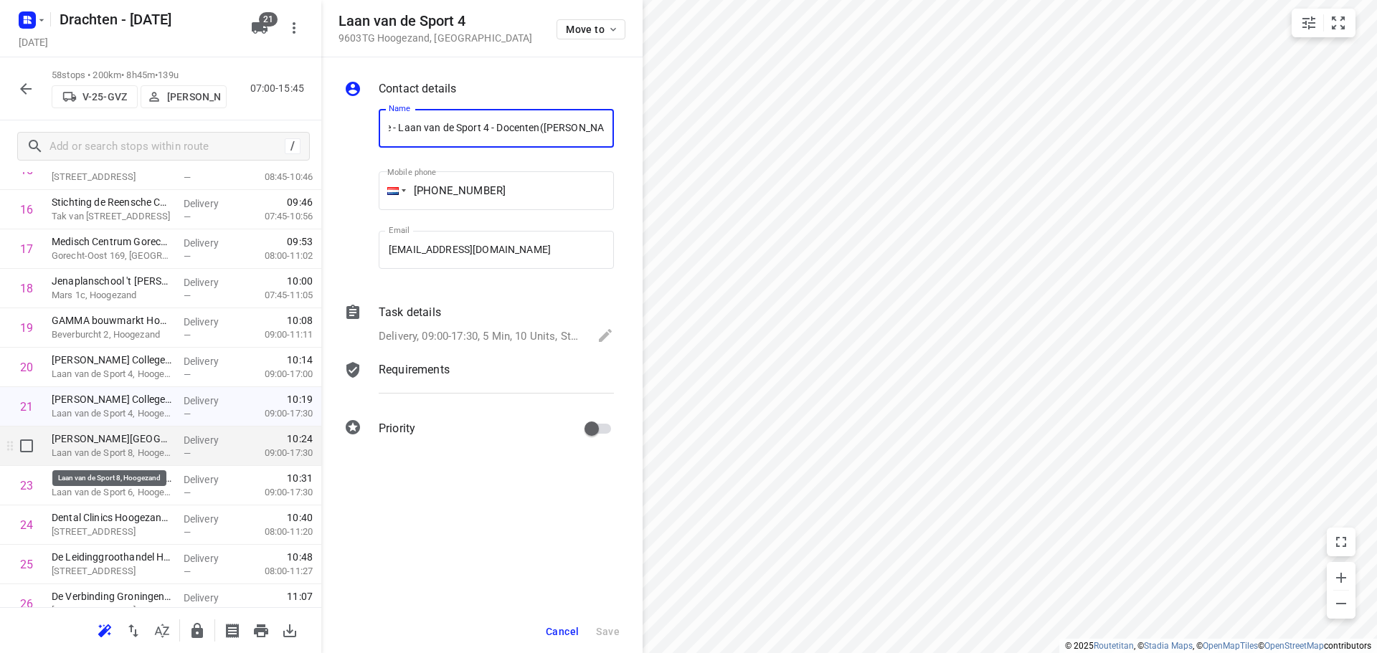
click at [145, 448] on p "Laan van de Sport 8, Hoogezand" at bounding box center [112, 453] width 120 height 14
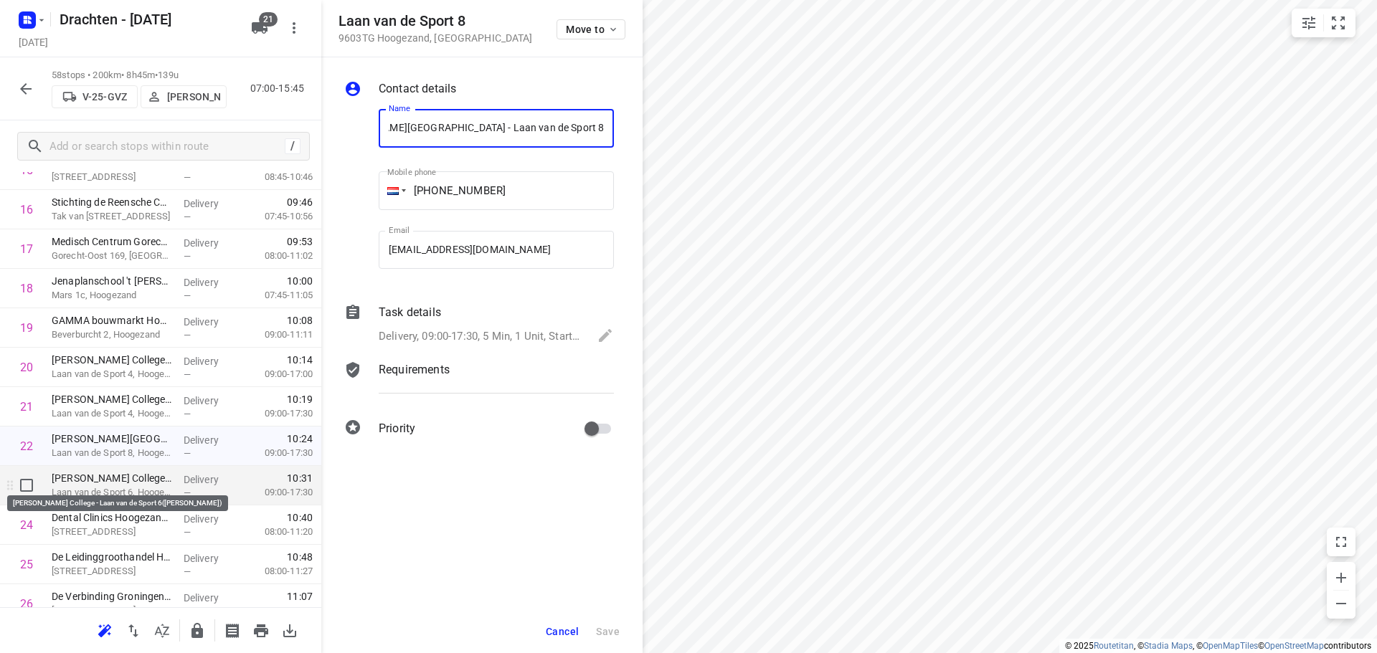
click at [139, 482] on p "[PERSON_NAME] College - Laan van de Sport 6([PERSON_NAME])" at bounding box center [112, 478] width 120 height 14
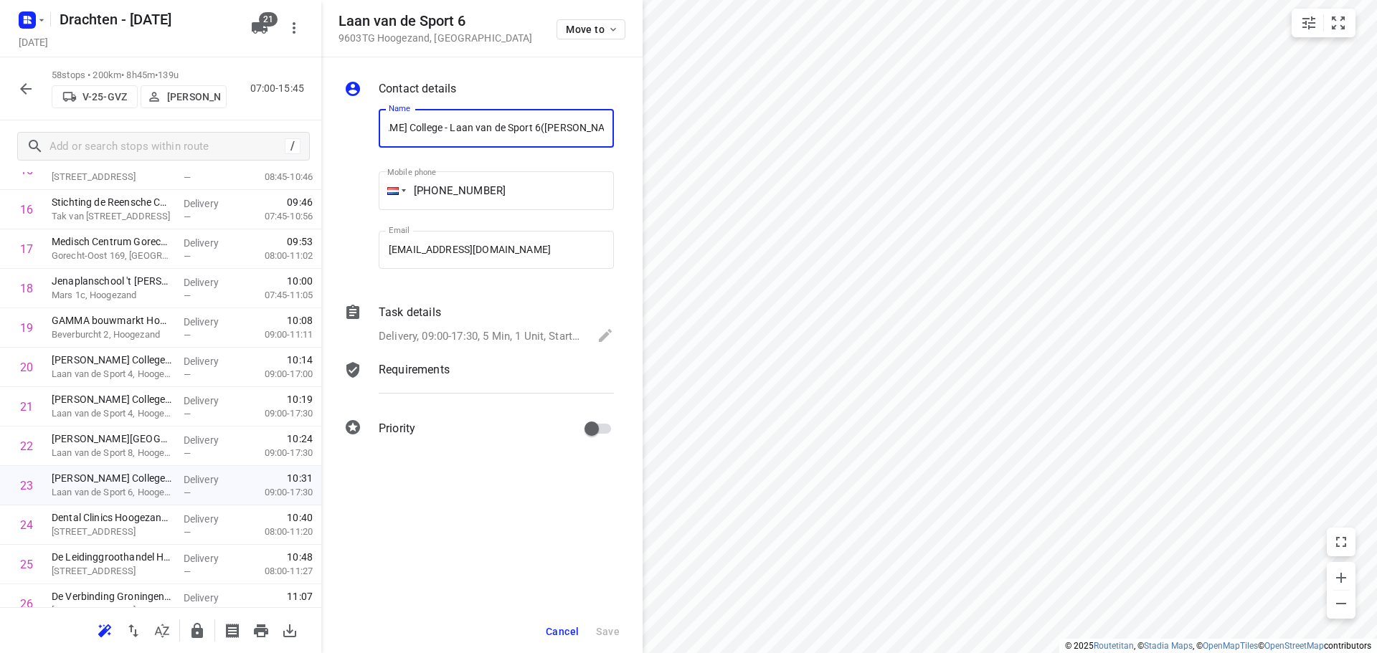
click at [461, 318] on div "Task details" at bounding box center [496, 312] width 235 height 17
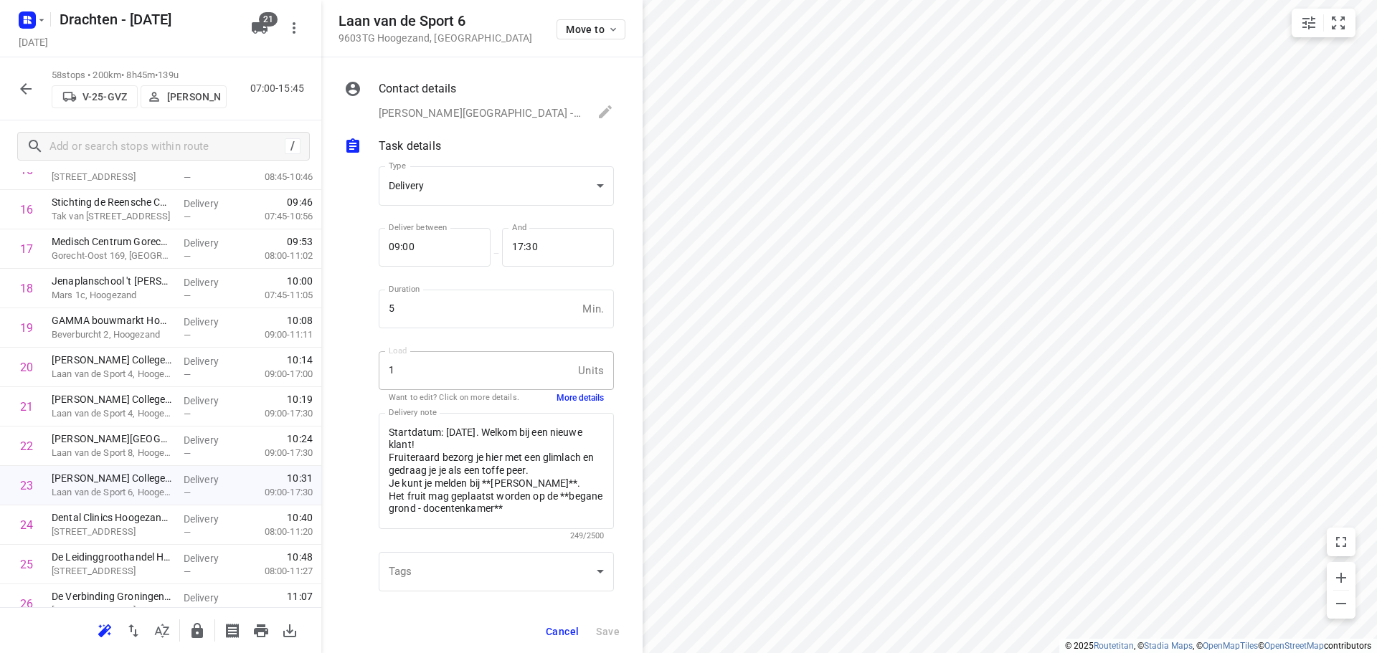
click at [564, 399] on button "More details" at bounding box center [580, 398] width 47 height 12
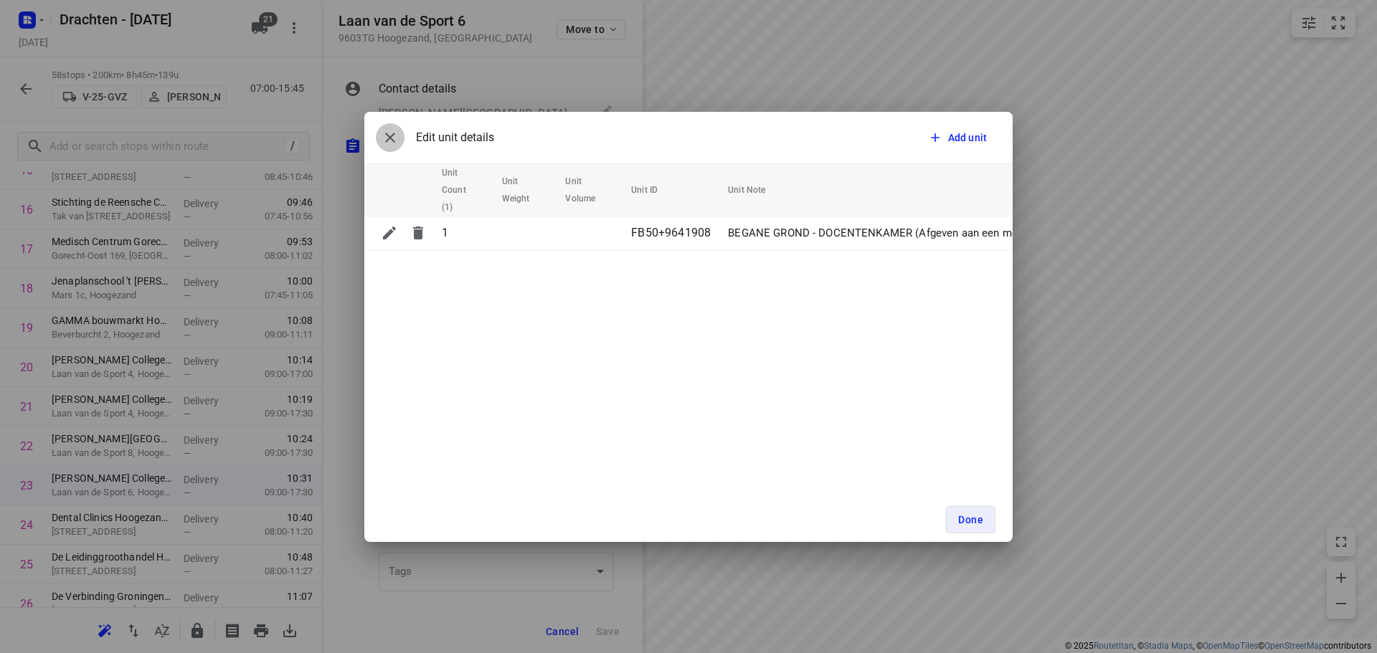
click at [392, 144] on icon "button" at bounding box center [390, 137] width 17 height 17
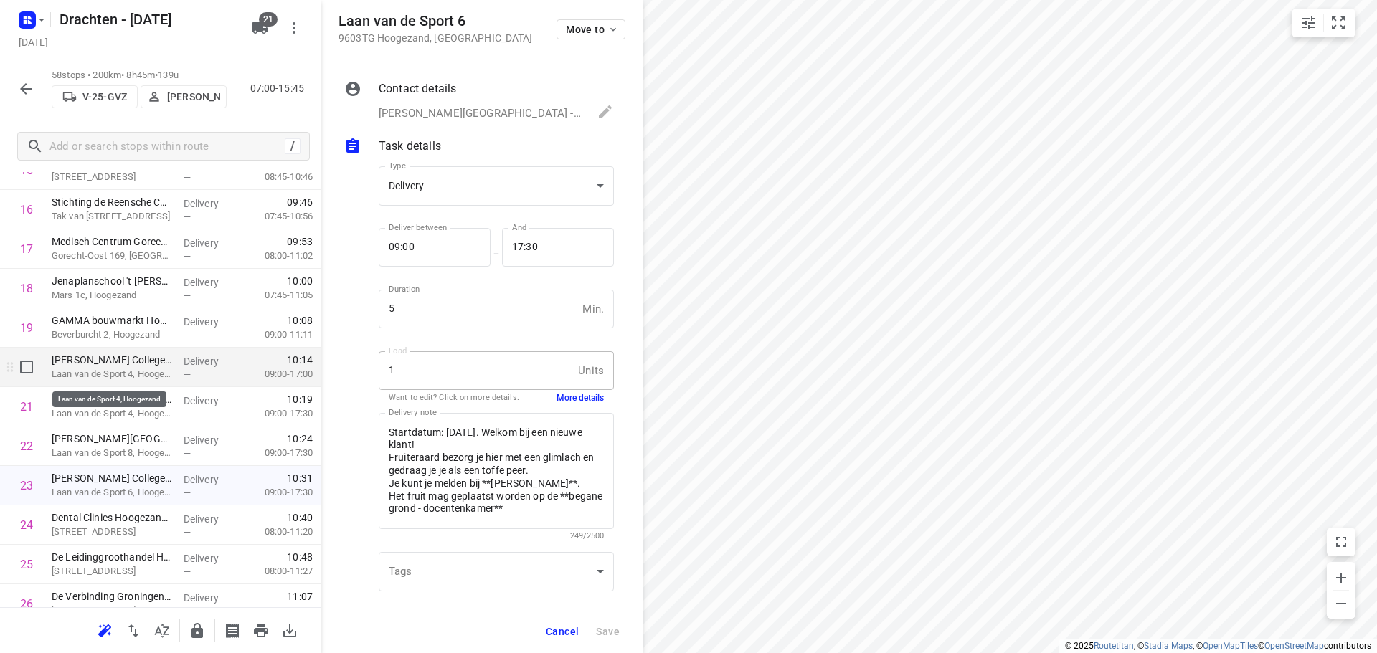
click at [91, 377] on p "Laan van de Sport 4, Hoogezand" at bounding box center [112, 374] width 120 height 14
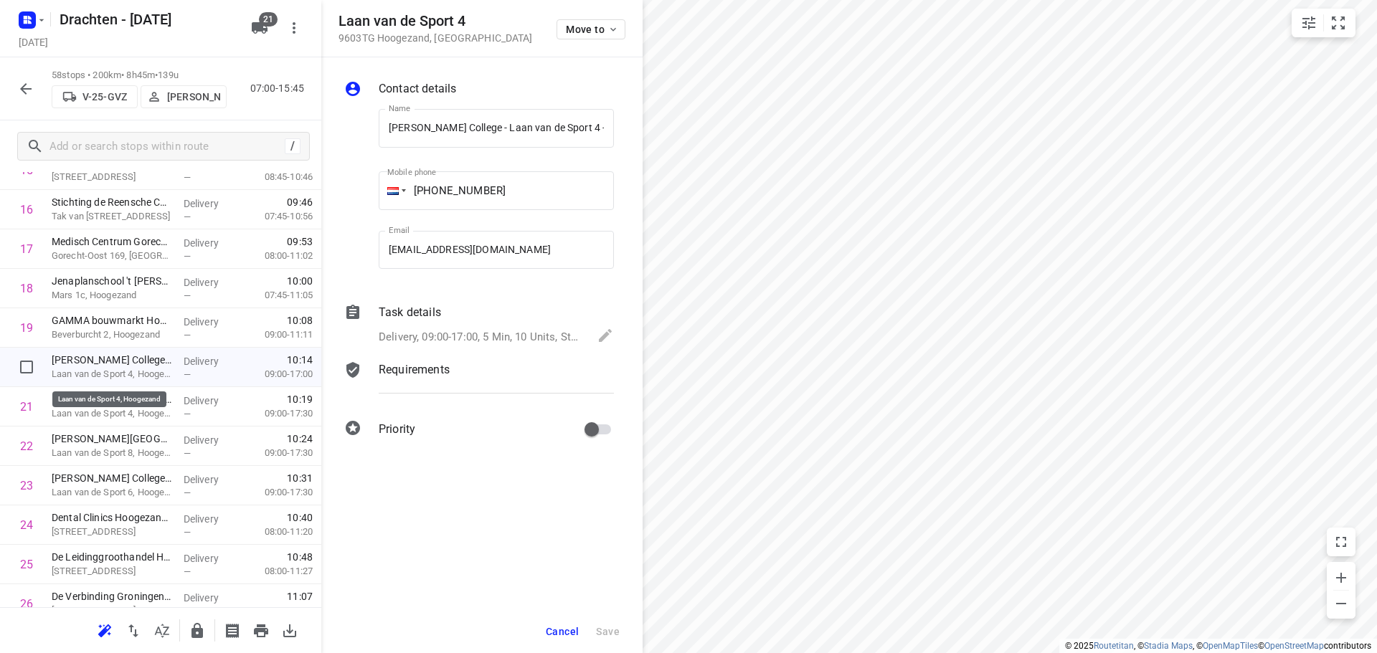
scroll to position [0, 115]
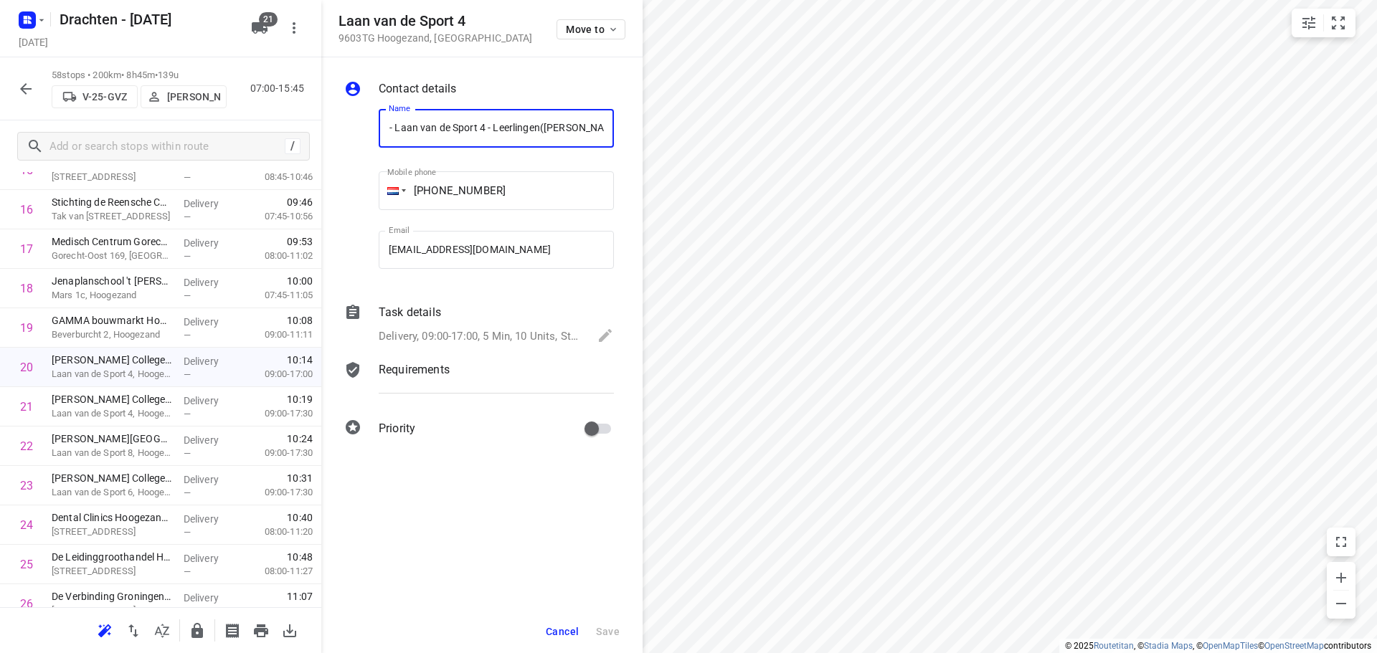
click at [495, 332] on p "Delivery, 09:00-17:00, 5 Min, 10 Units, Startdatum: [DATE]. Welkom bij een nieu…" at bounding box center [481, 336] width 204 height 16
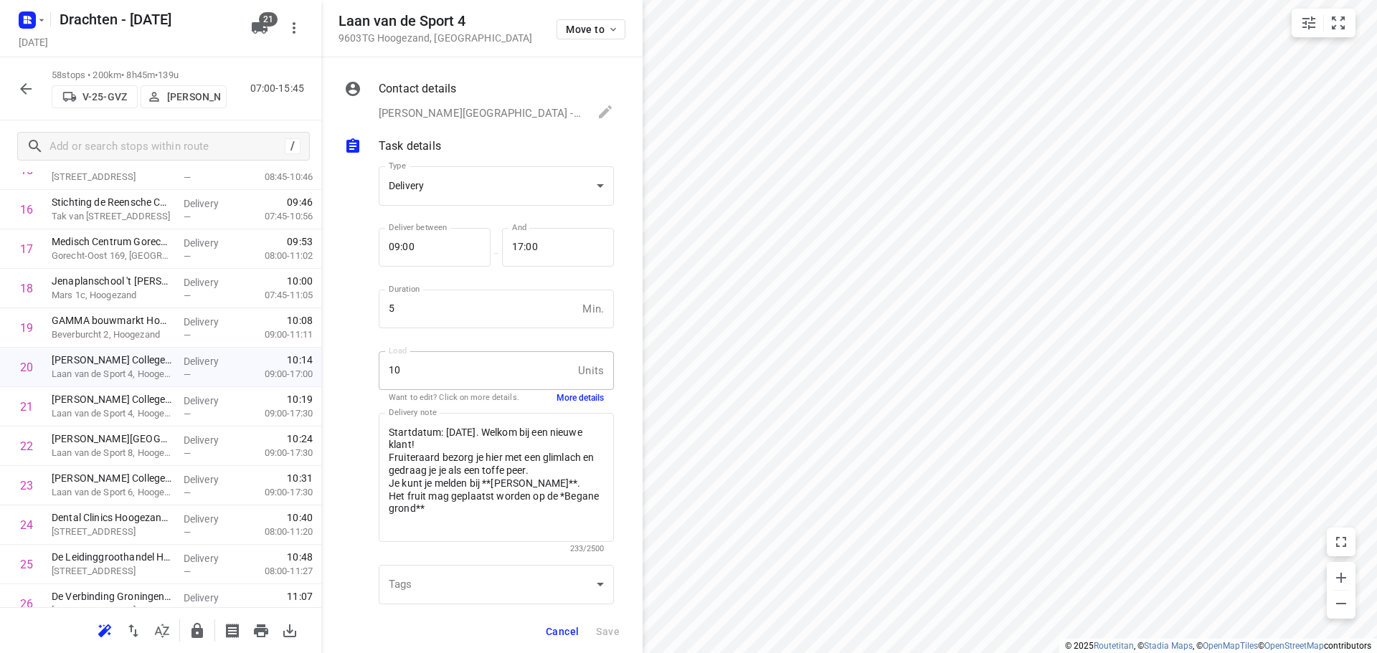
click at [568, 395] on button "More details" at bounding box center [580, 398] width 47 height 12
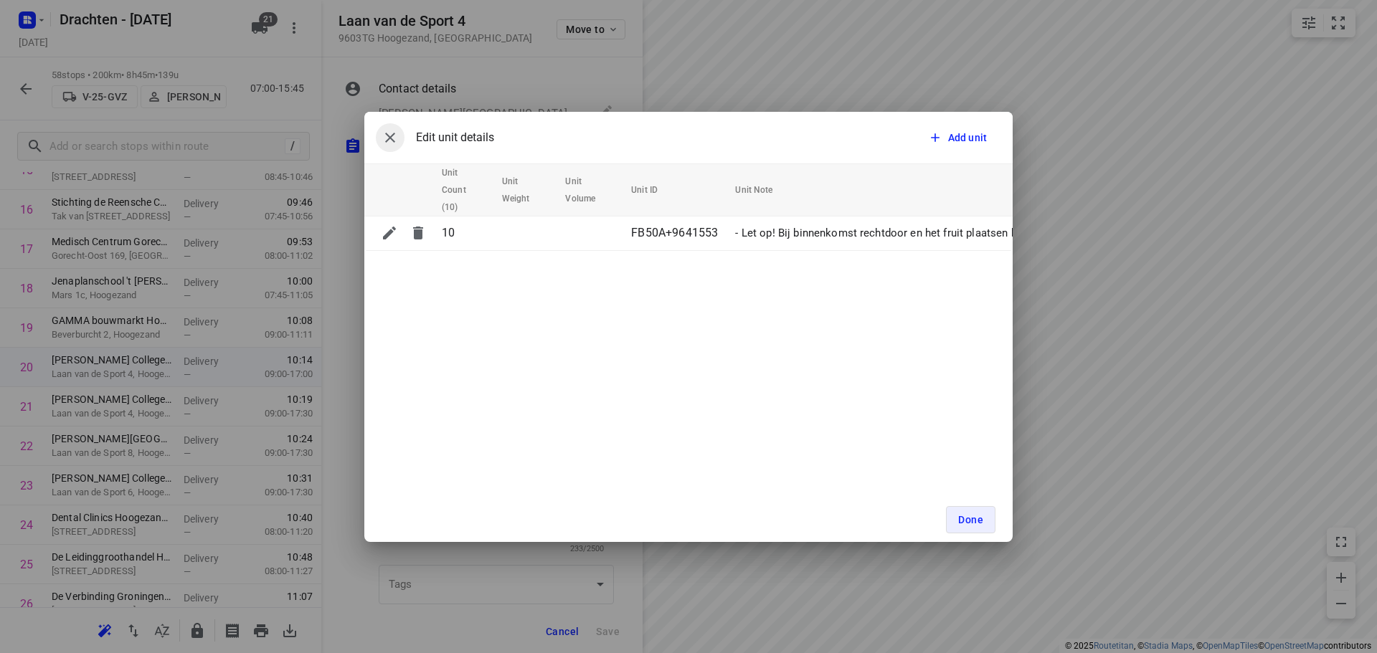
click at [396, 151] on button "button" at bounding box center [390, 137] width 29 height 29
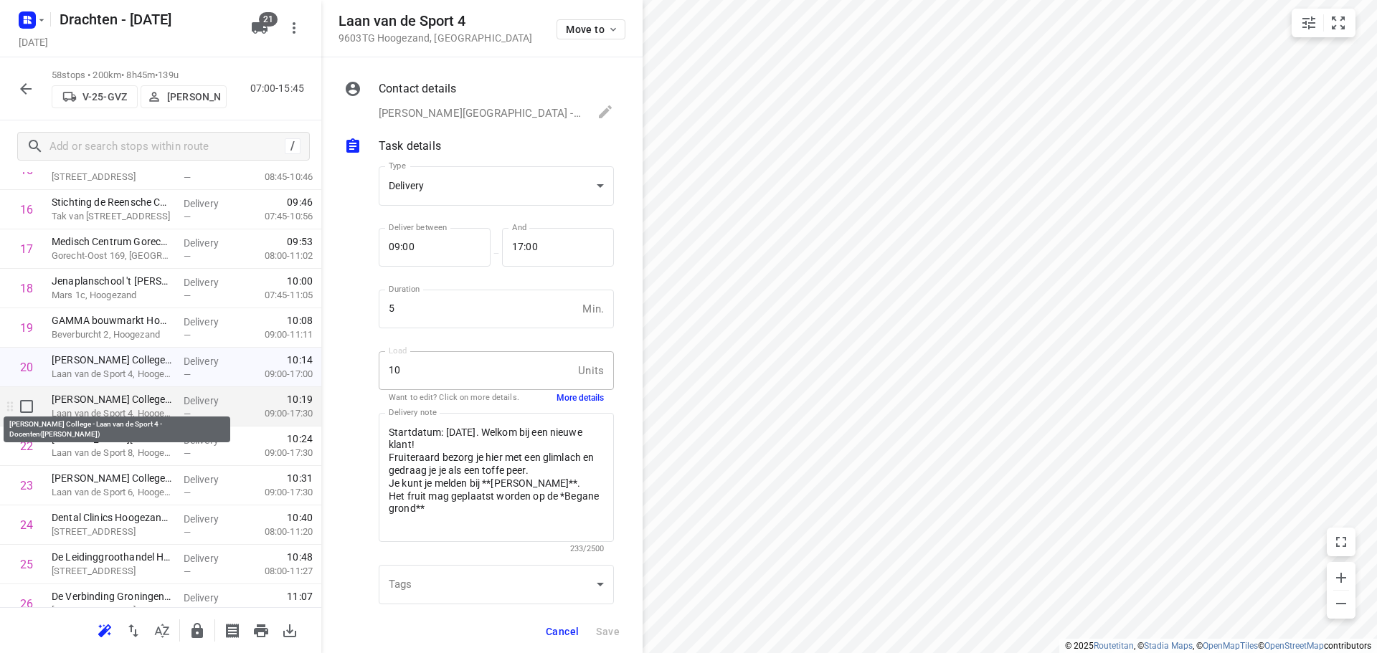
click at [96, 405] on p "[PERSON_NAME] College - Laan van de Sport 4 - Docenten([PERSON_NAME])" at bounding box center [112, 399] width 120 height 14
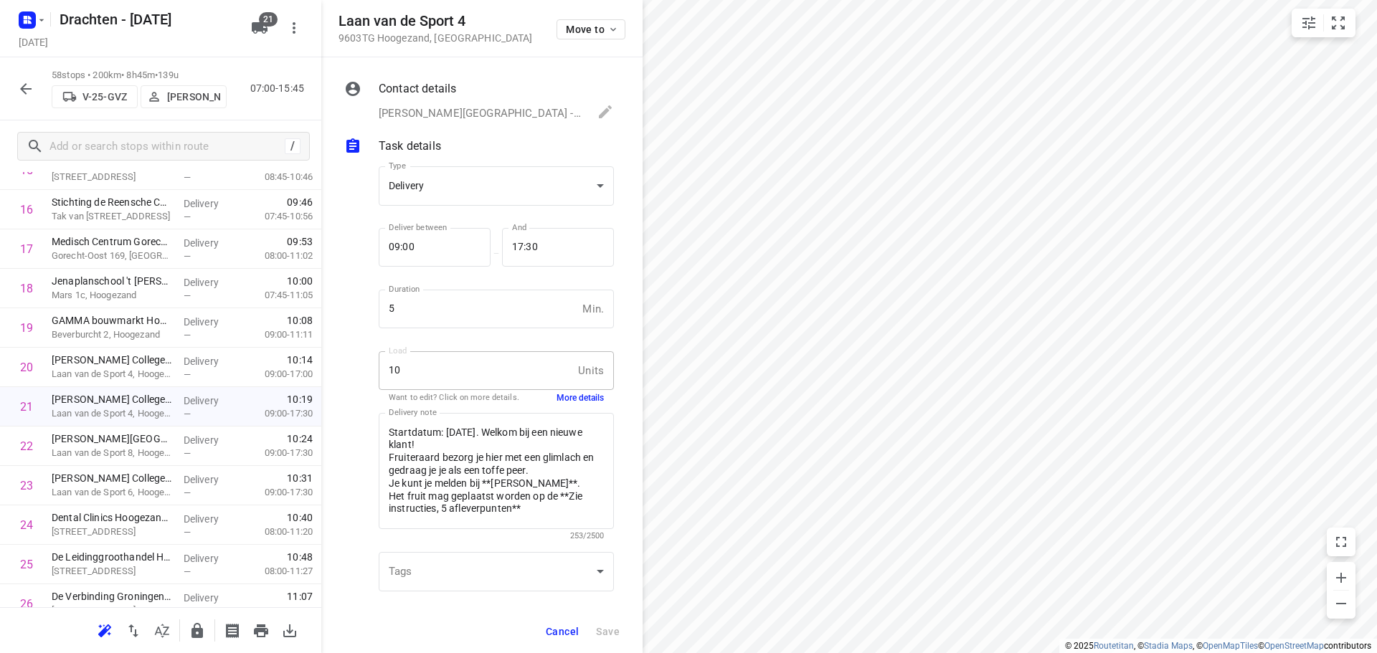
click at [564, 406] on div "Delivery note Startdatum: [DATE]. Welkom bij een nieuwe klant! Fruiteraard bezo…" at bounding box center [496, 477] width 247 height 145
click at [569, 403] on button "More details" at bounding box center [580, 398] width 47 height 12
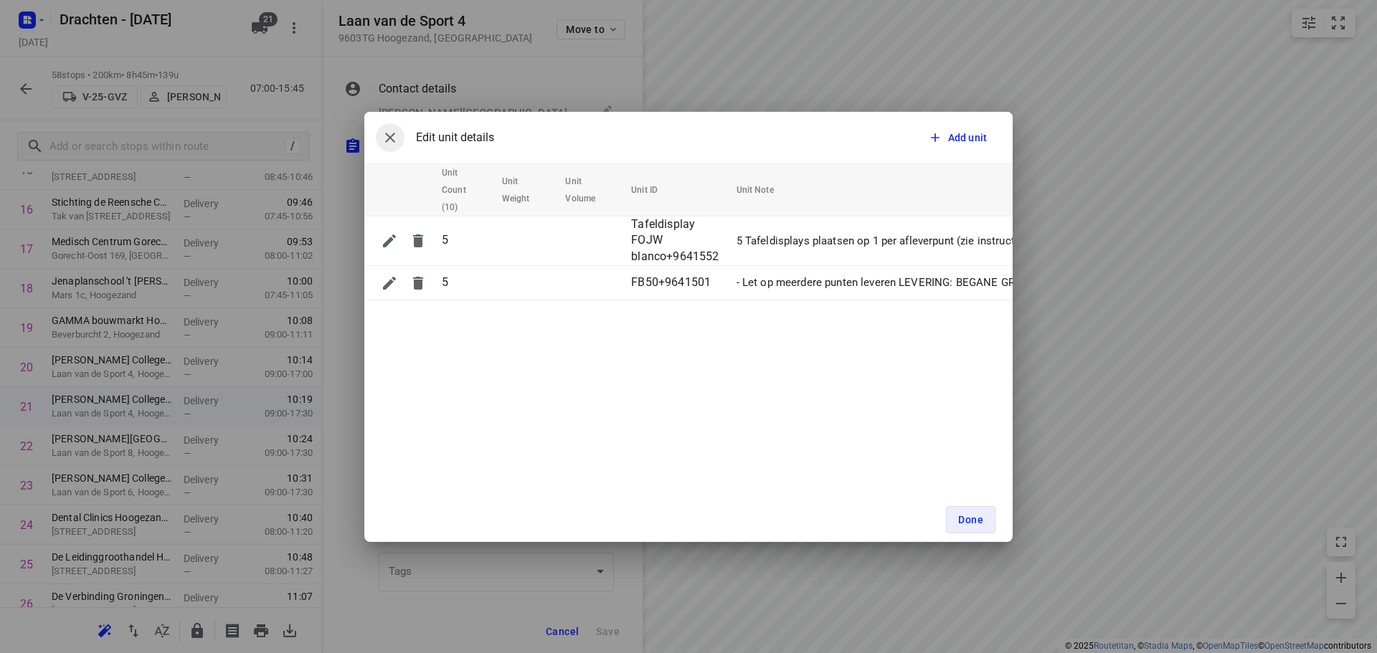
click at [398, 140] on icon "button" at bounding box center [390, 137] width 17 height 17
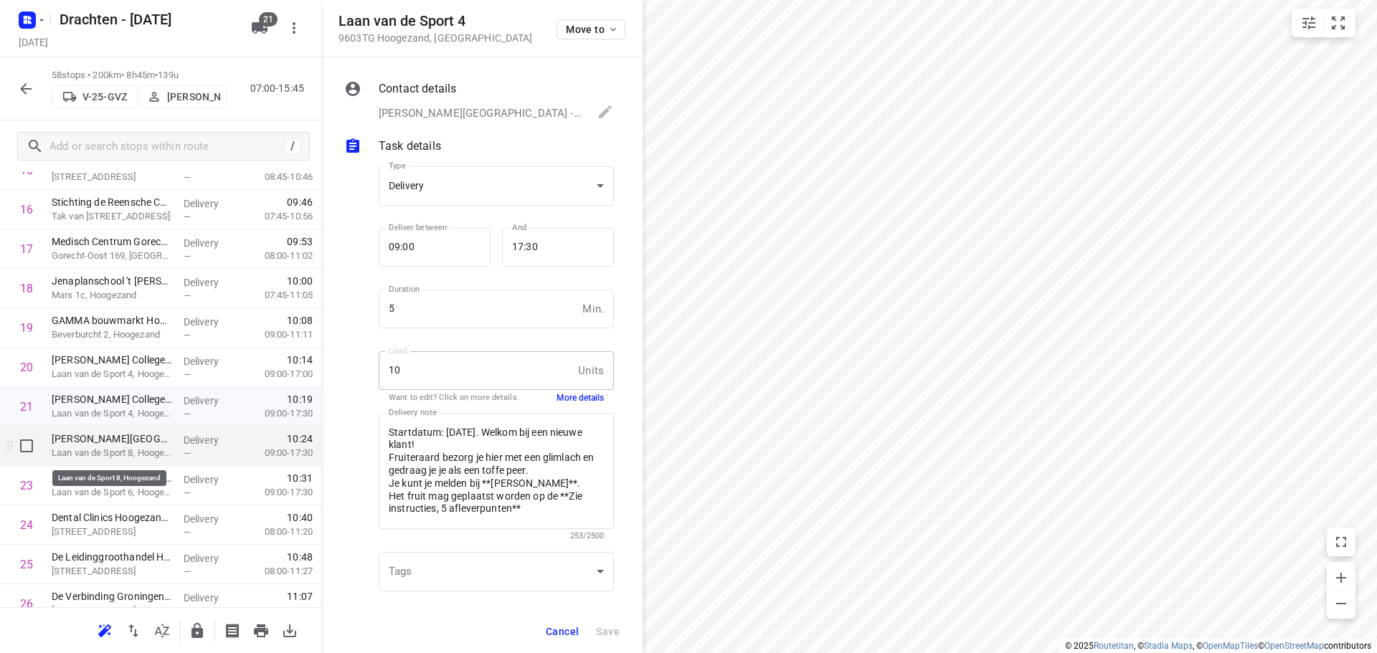
click at [94, 452] on p "Laan van de Sport 8, Hoogezand" at bounding box center [112, 453] width 120 height 14
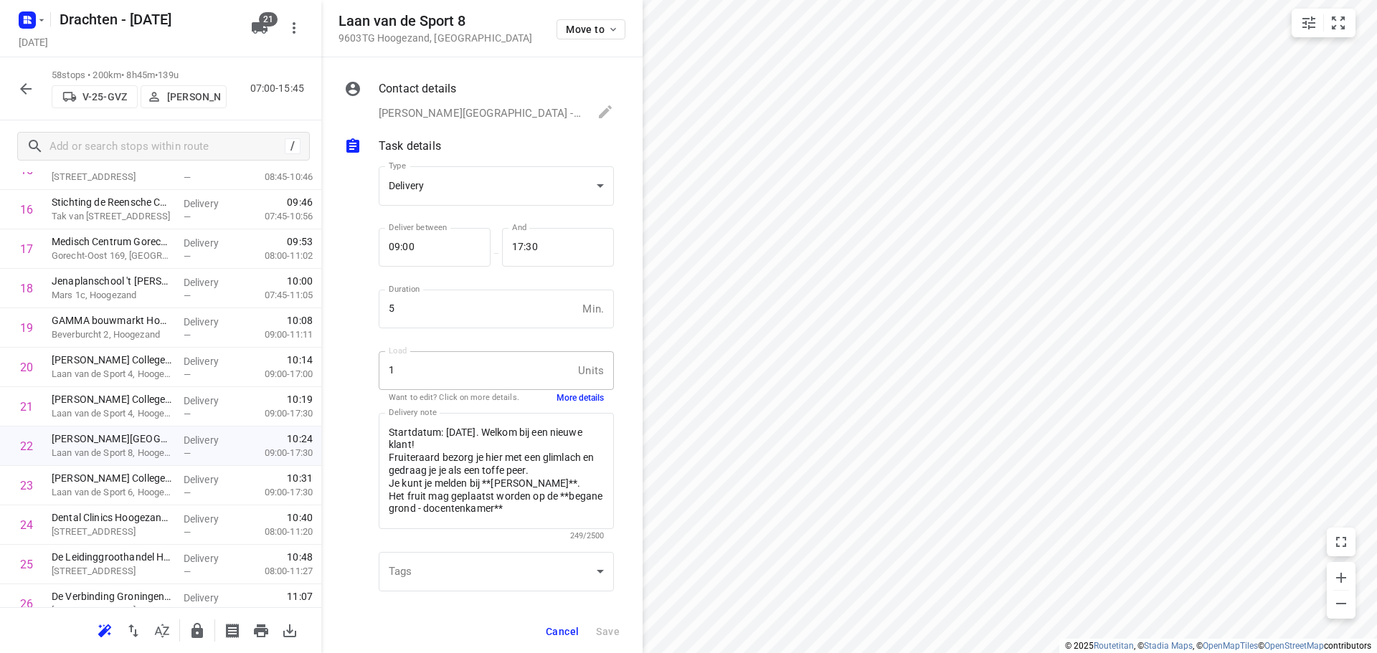
click at [566, 392] on button "More details" at bounding box center [580, 398] width 47 height 12
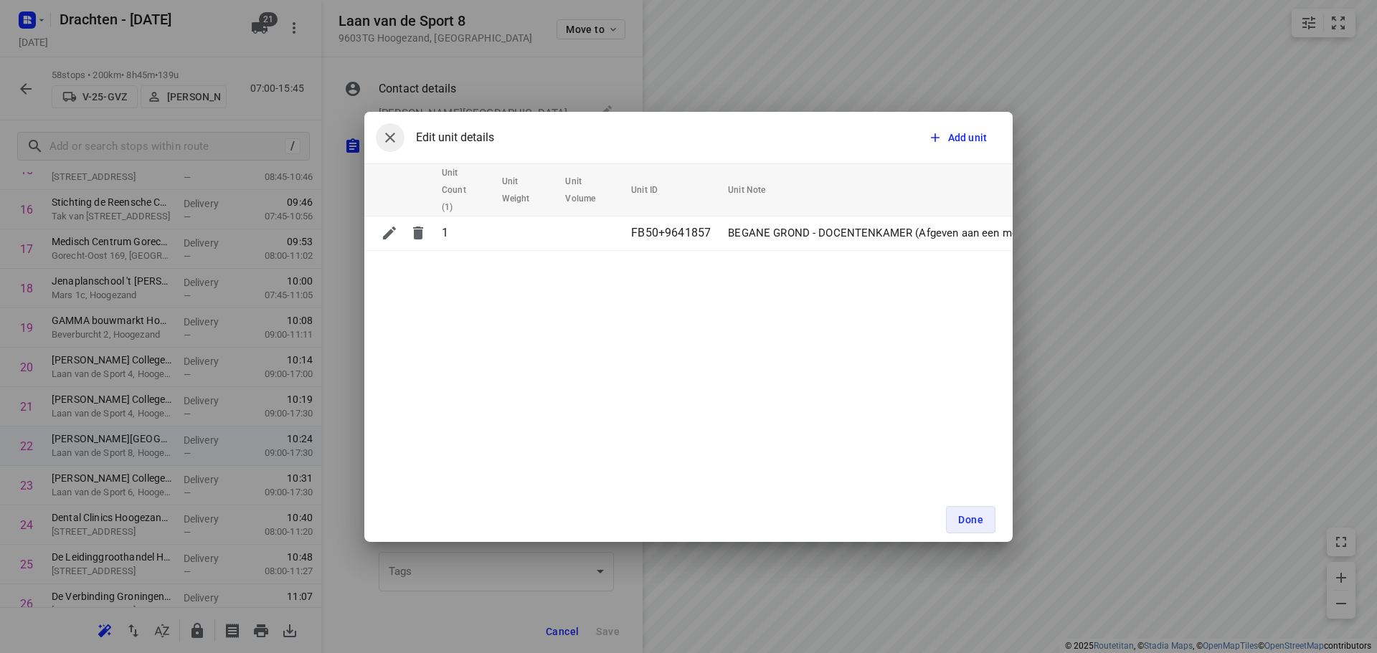
click at [399, 145] on button "button" at bounding box center [390, 137] width 29 height 29
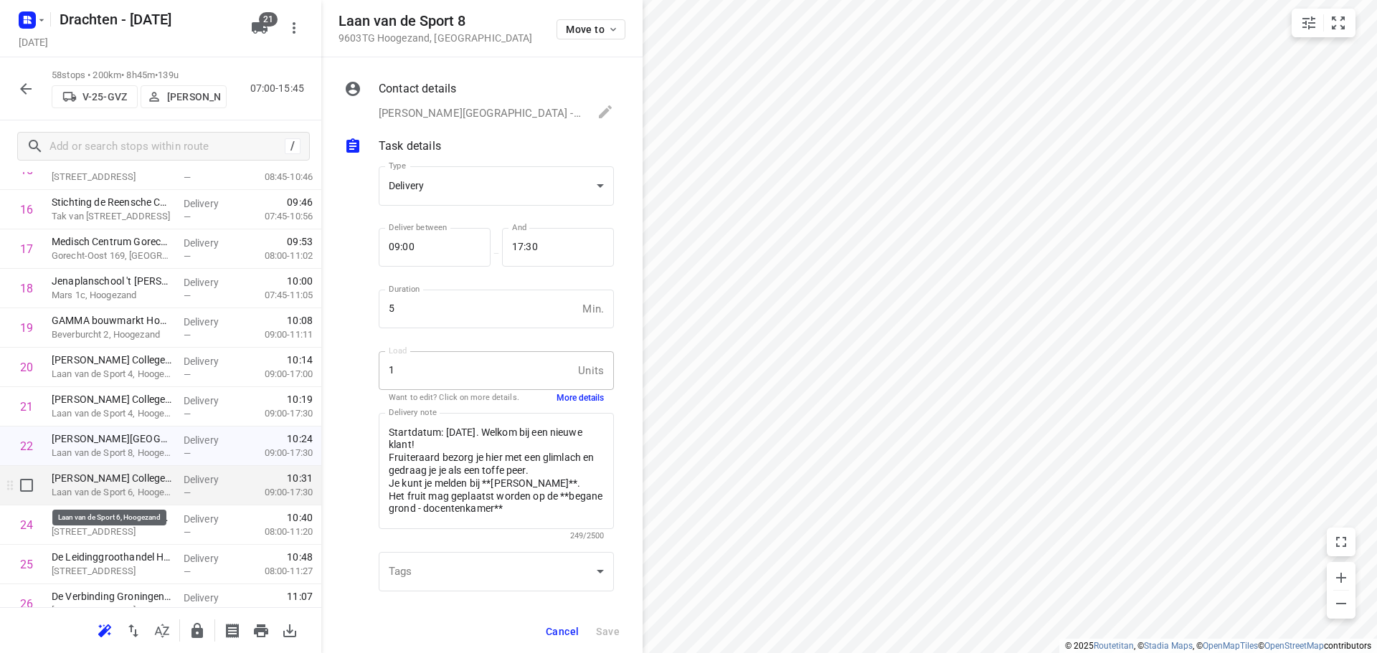
click at [81, 488] on p "Laan van de Sport 6, Hoogezand" at bounding box center [112, 493] width 120 height 14
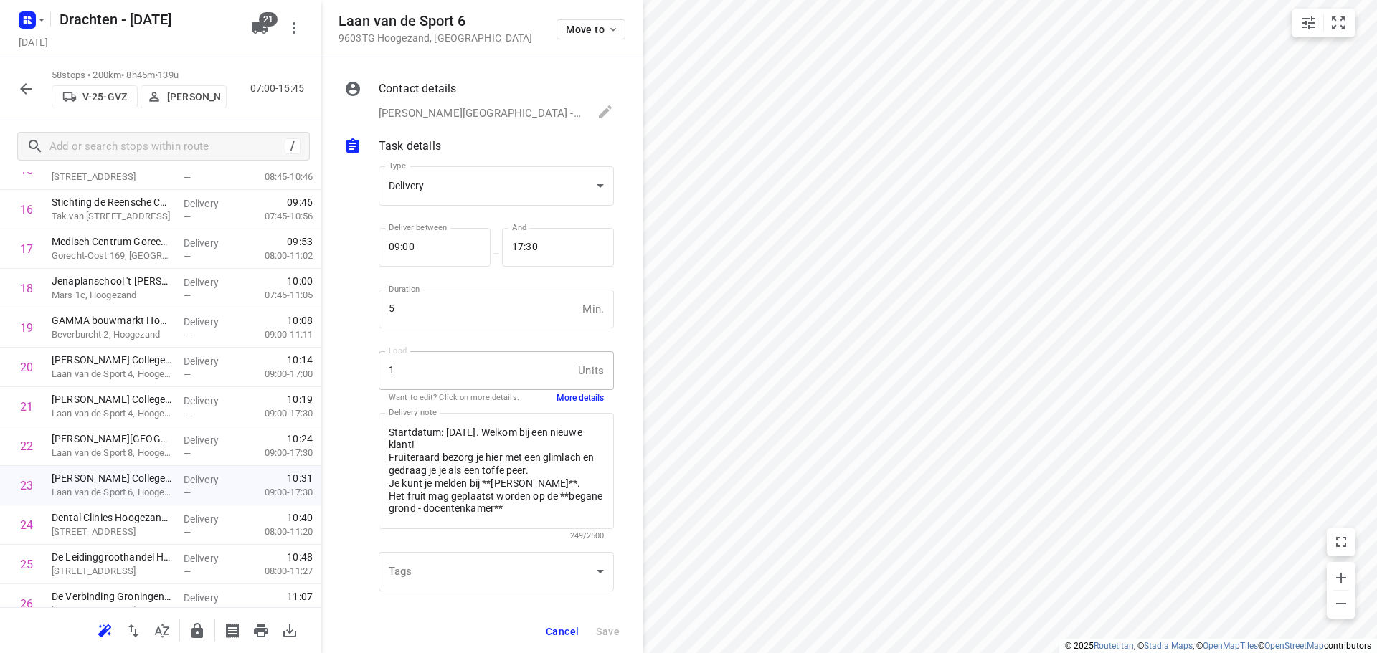
click at [557, 397] on button "More details" at bounding box center [580, 398] width 47 height 12
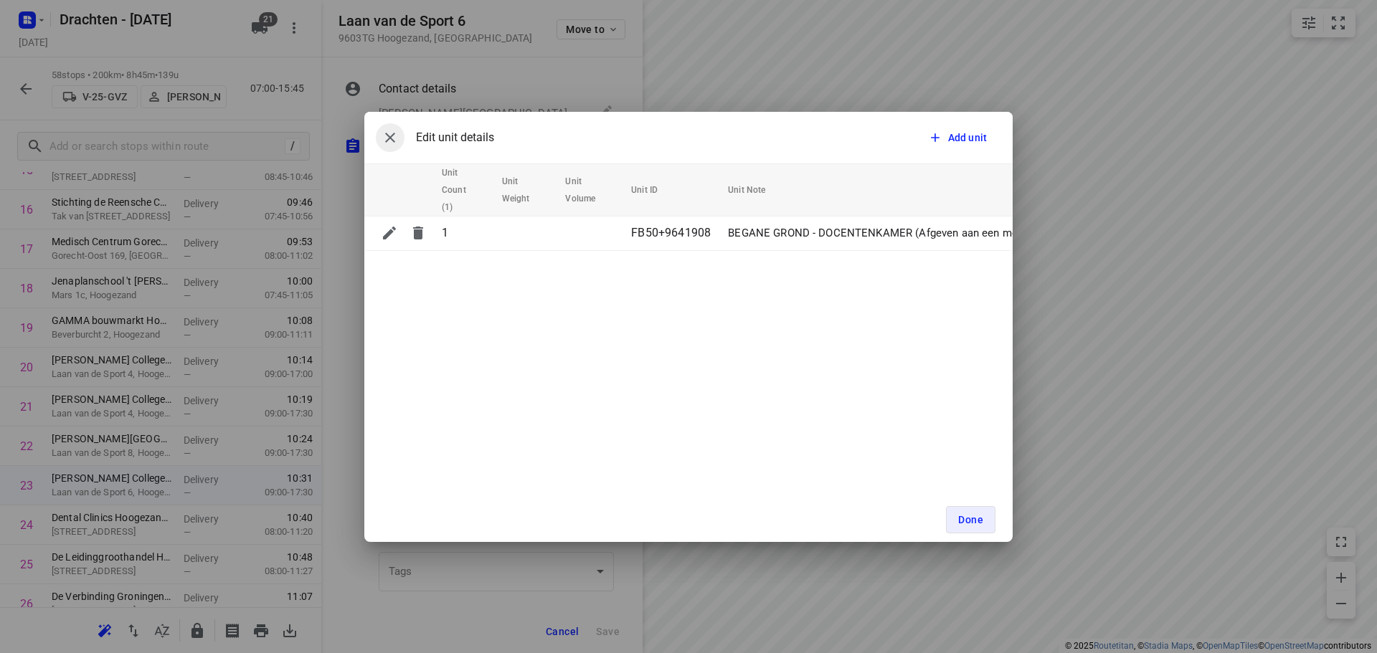
click at [399, 136] on button "button" at bounding box center [390, 137] width 29 height 29
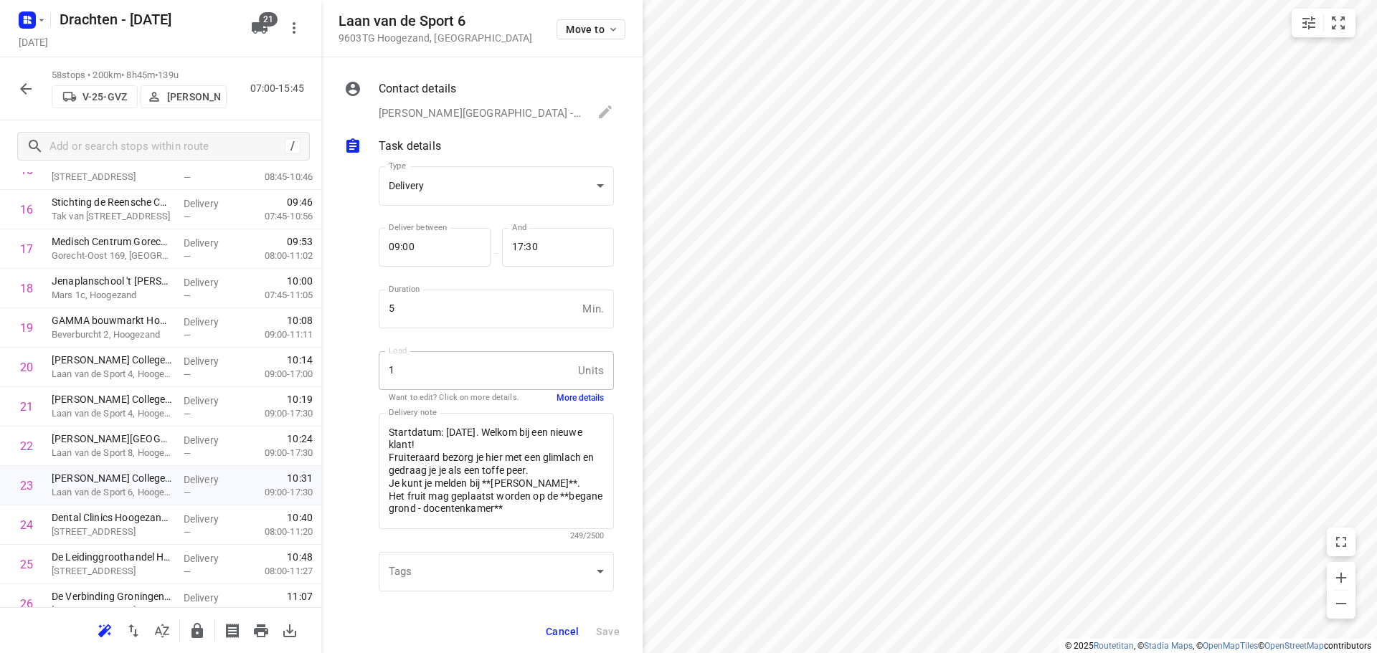
click at [582, 625] on button "Cancel" at bounding box center [562, 632] width 44 height 26
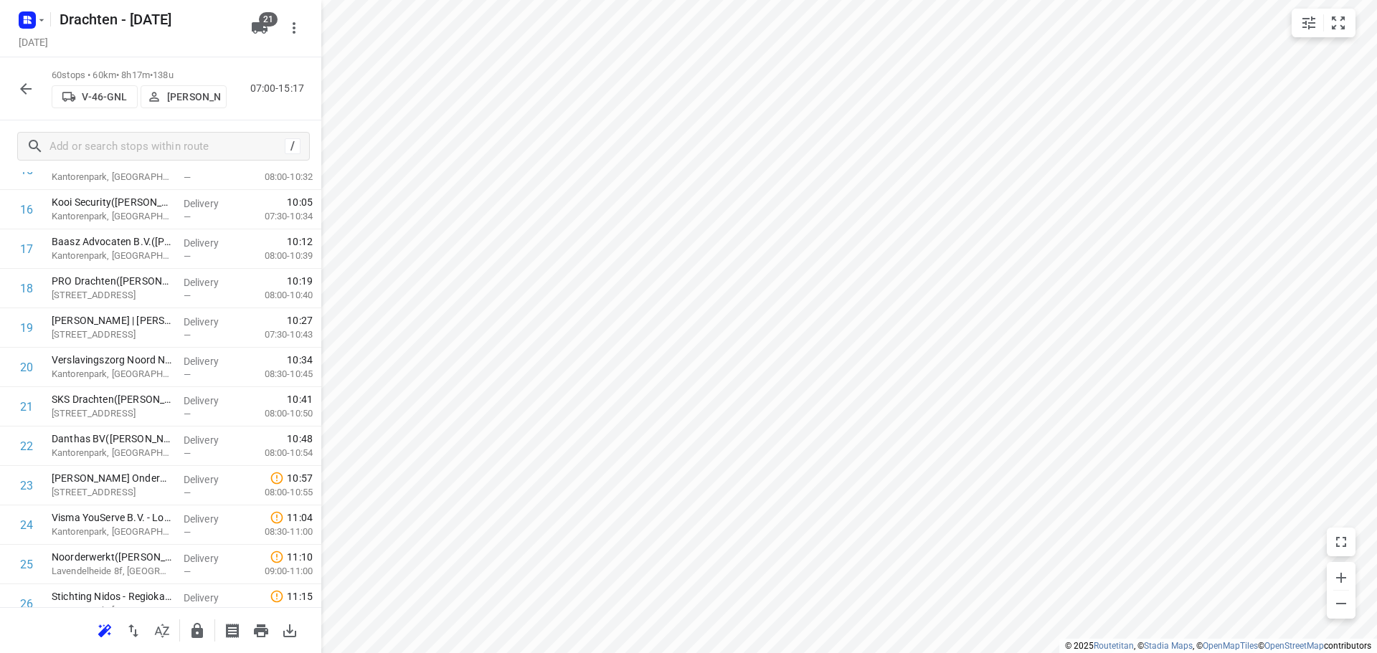
click at [184, 102] on p "[PERSON_NAME]" at bounding box center [193, 96] width 53 height 11
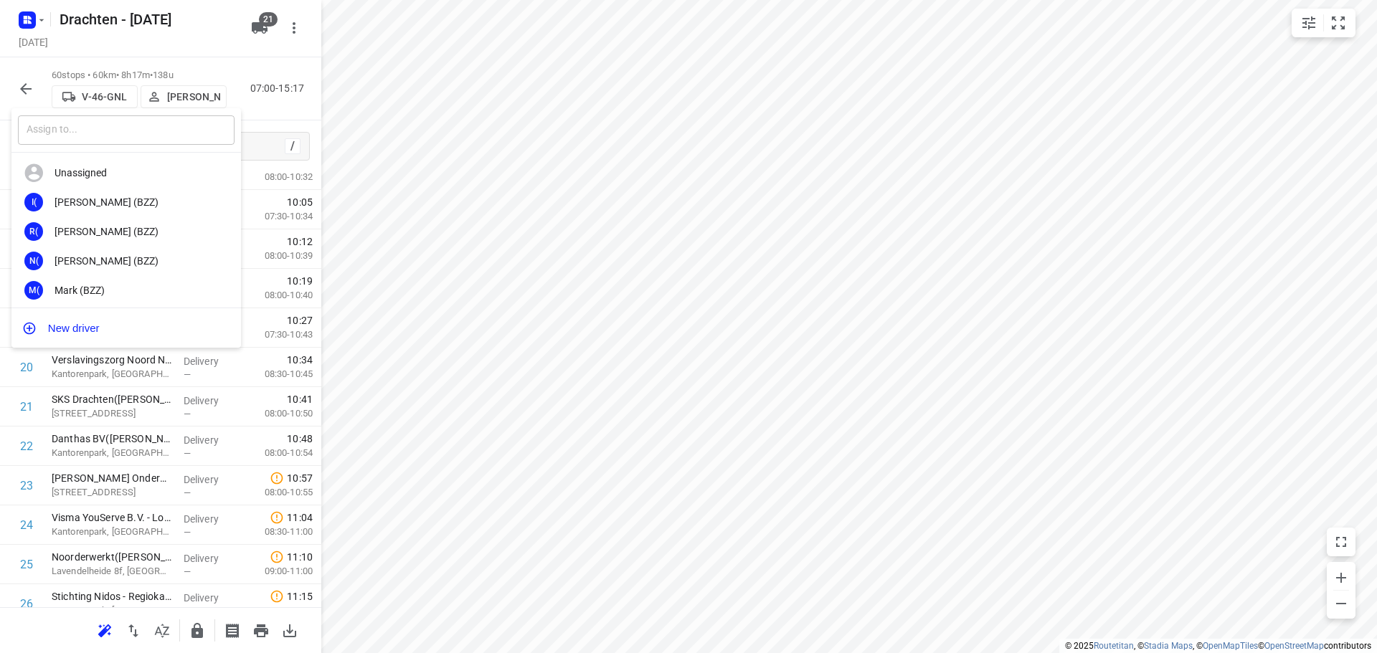
click at [171, 128] on input "text" at bounding box center [126, 129] width 217 height 29
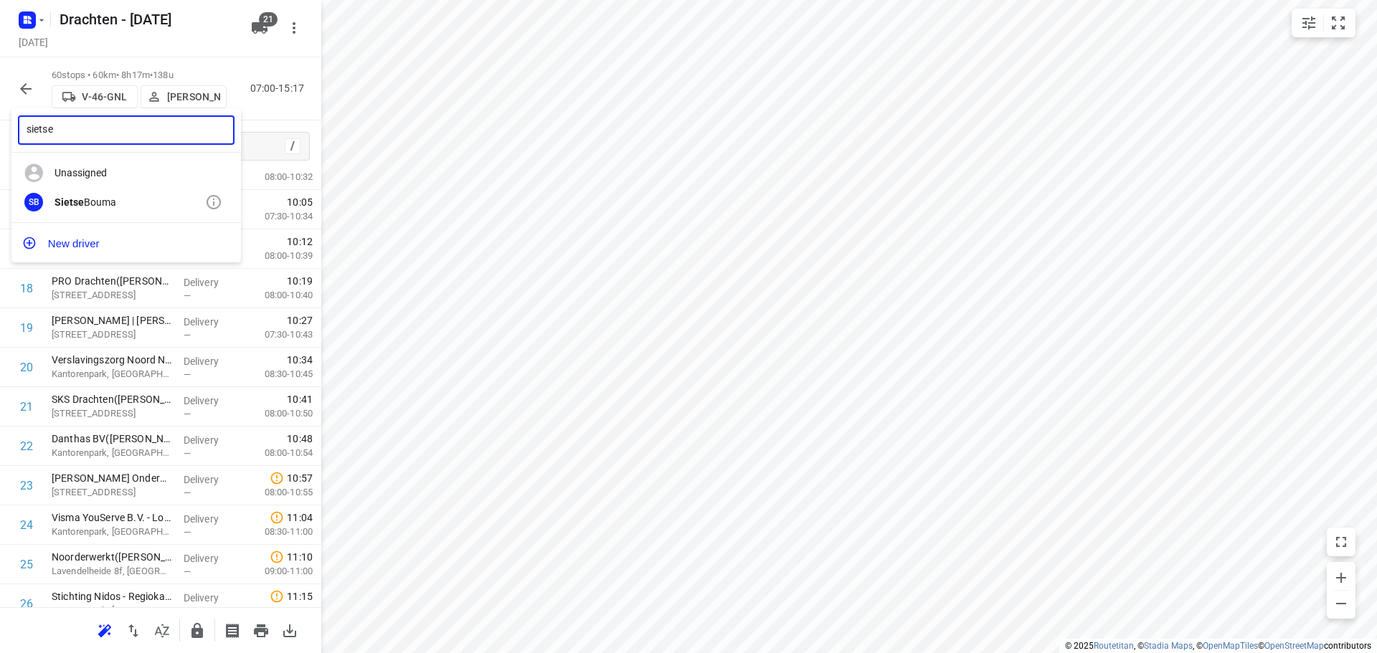
type input "sietse"
click at [103, 199] on div "Sietse Bouma" at bounding box center [130, 202] width 151 height 11
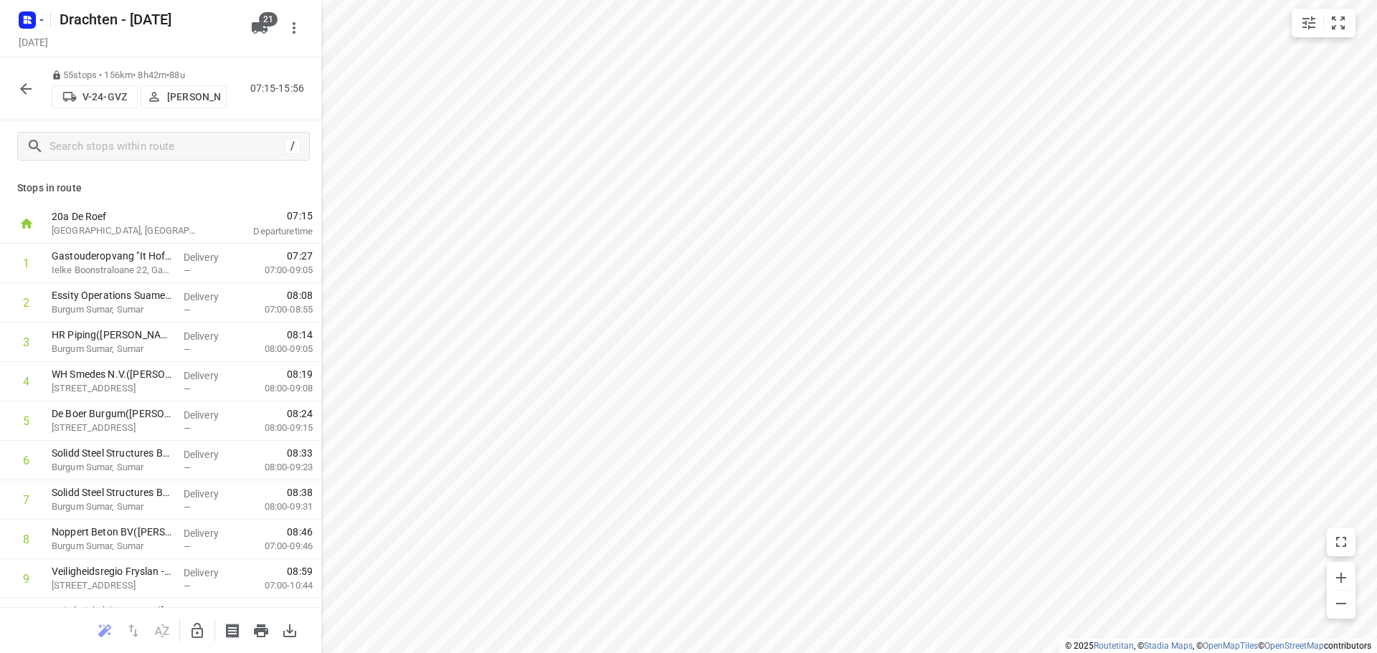
click at [16, 94] on button "button" at bounding box center [25, 89] width 29 height 29
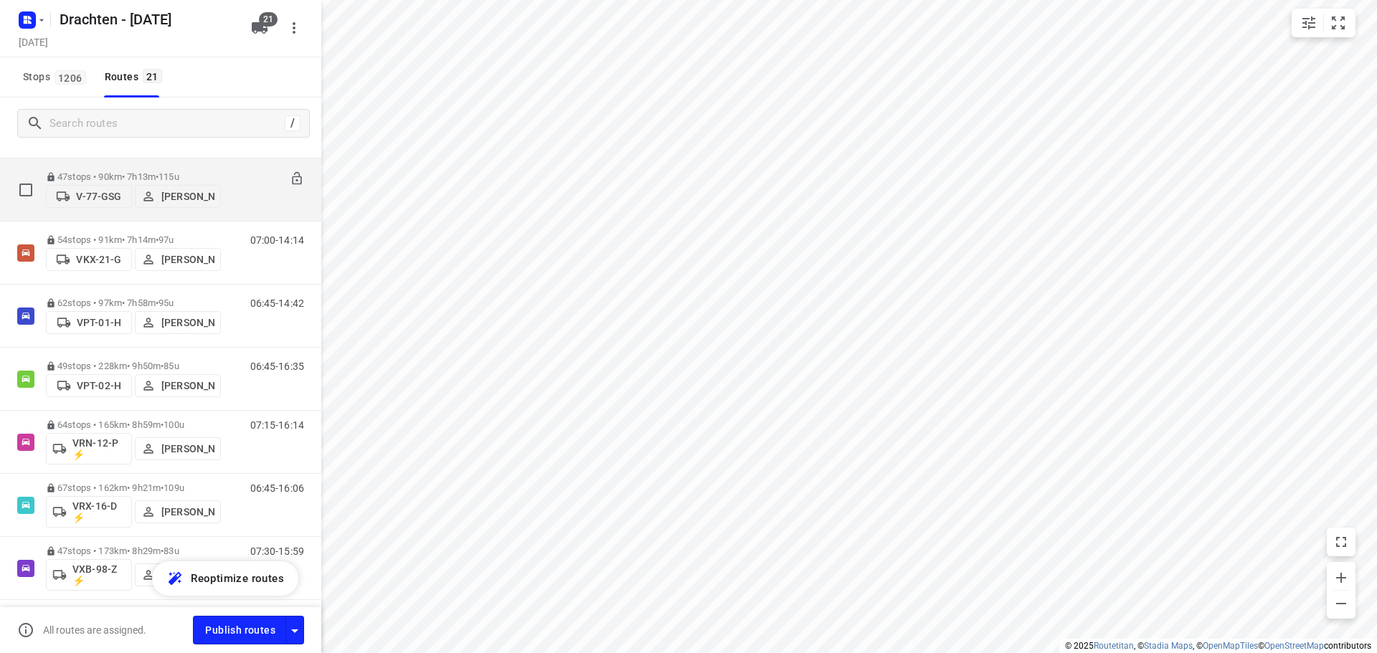
scroll to position [789, 0]
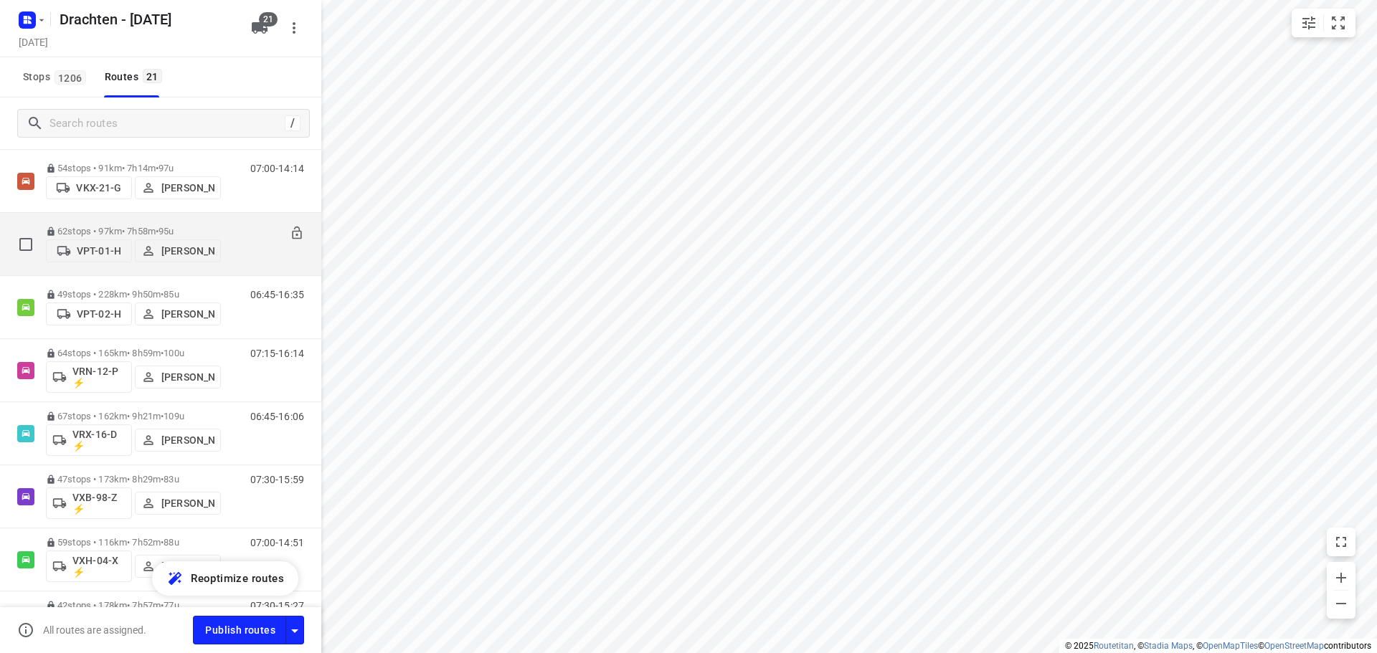
click at [201, 230] on p "62 stops • 97km • 7h58m • 95u" at bounding box center [133, 231] width 175 height 11
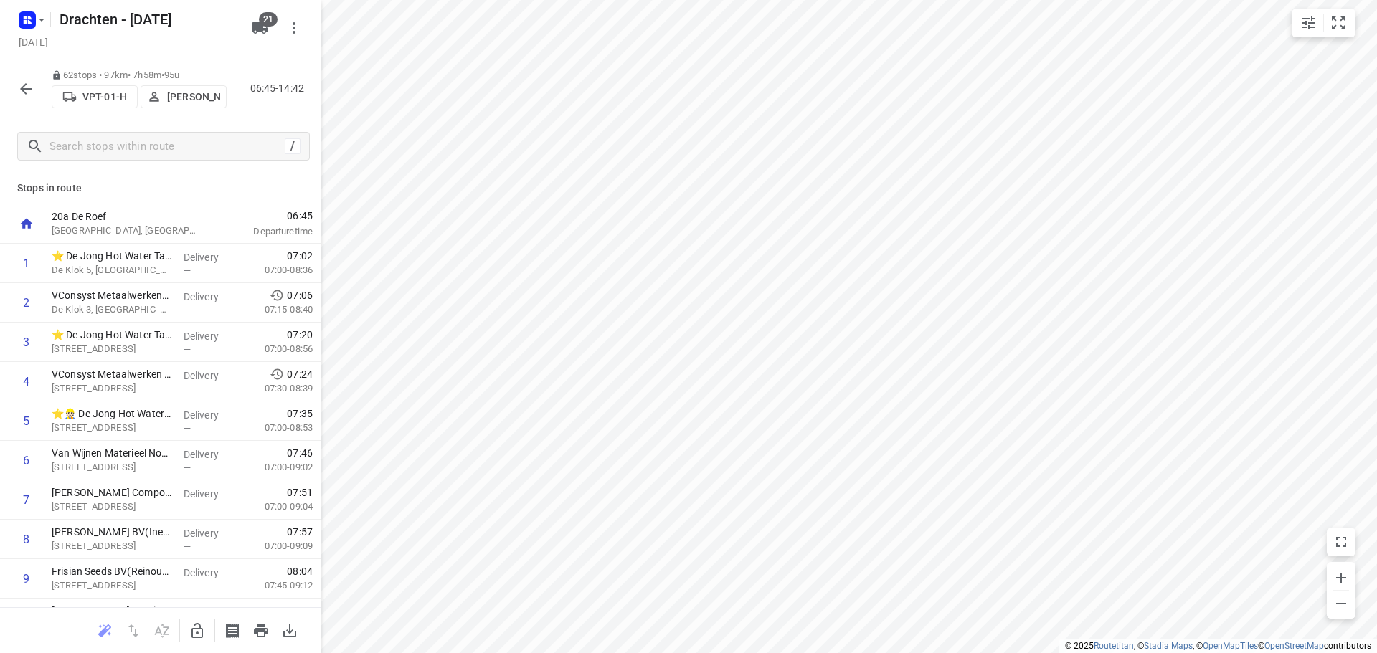
click at [27, 90] on icon "button" at bounding box center [25, 88] width 17 height 17
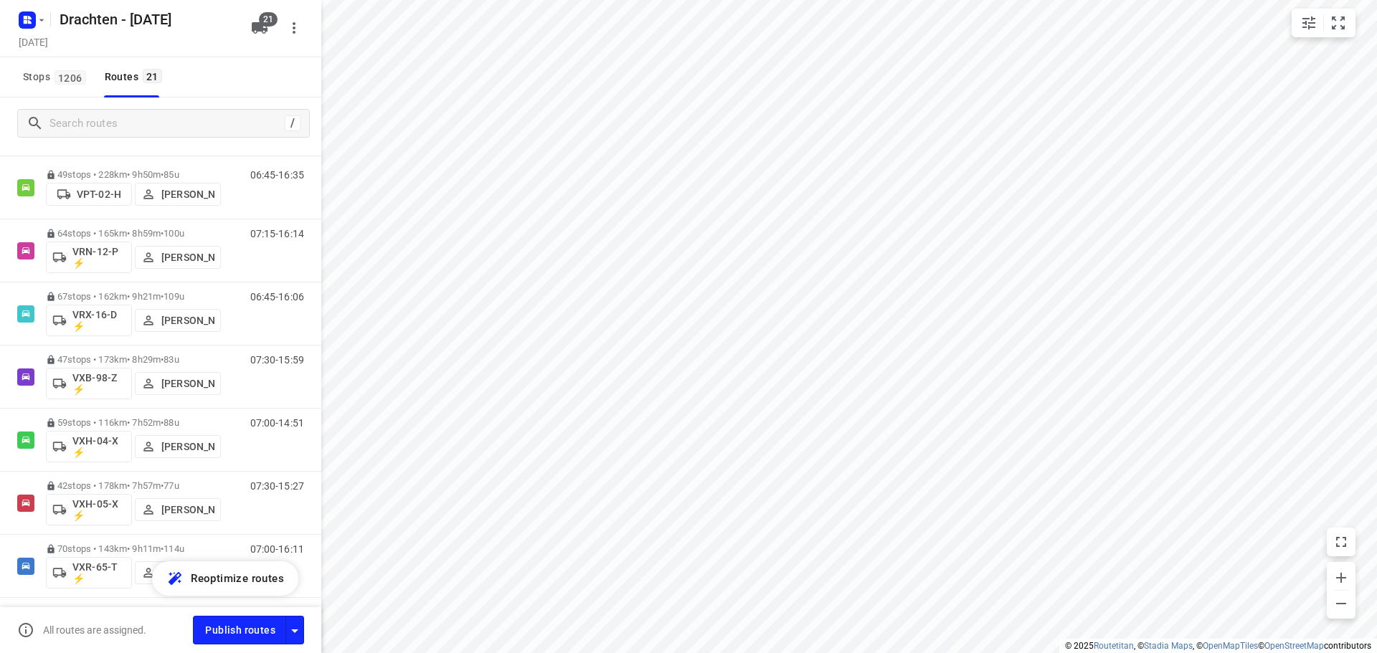
scroll to position [932, 0]
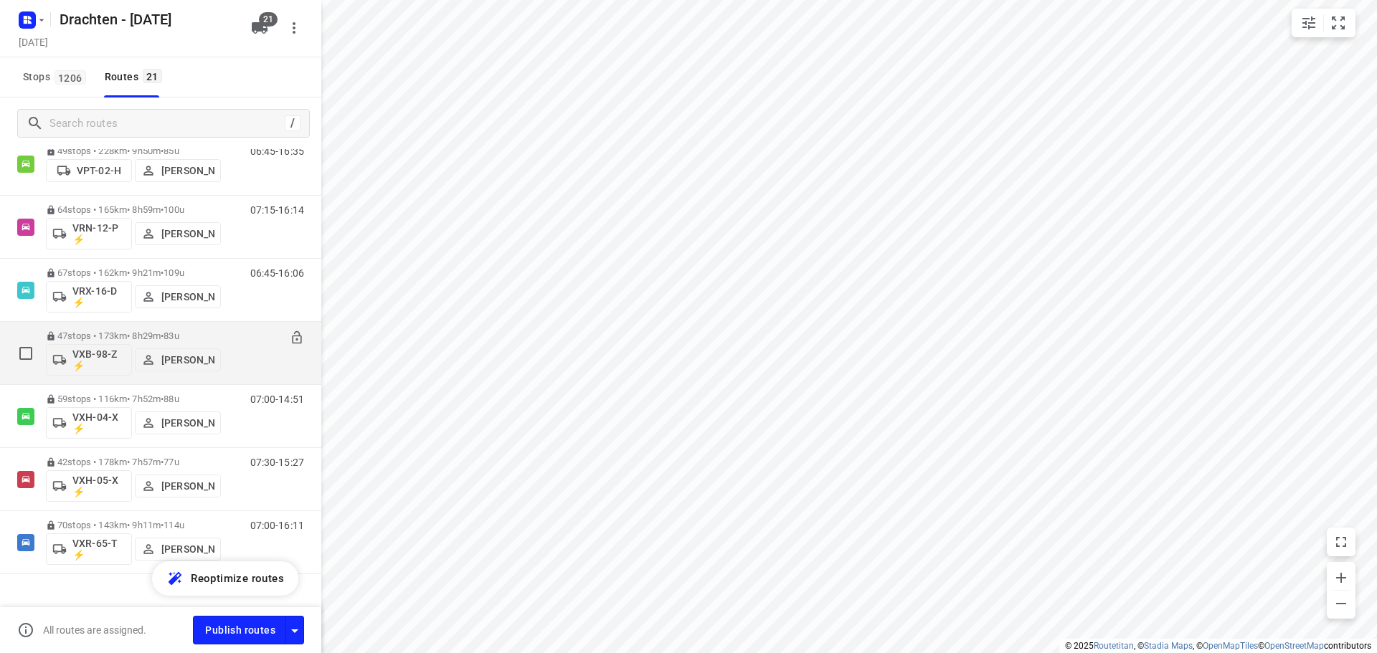
click at [161, 337] on p "47 stops • 173km • 8h29m • 83u" at bounding box center [133, 336] width 175 height 11
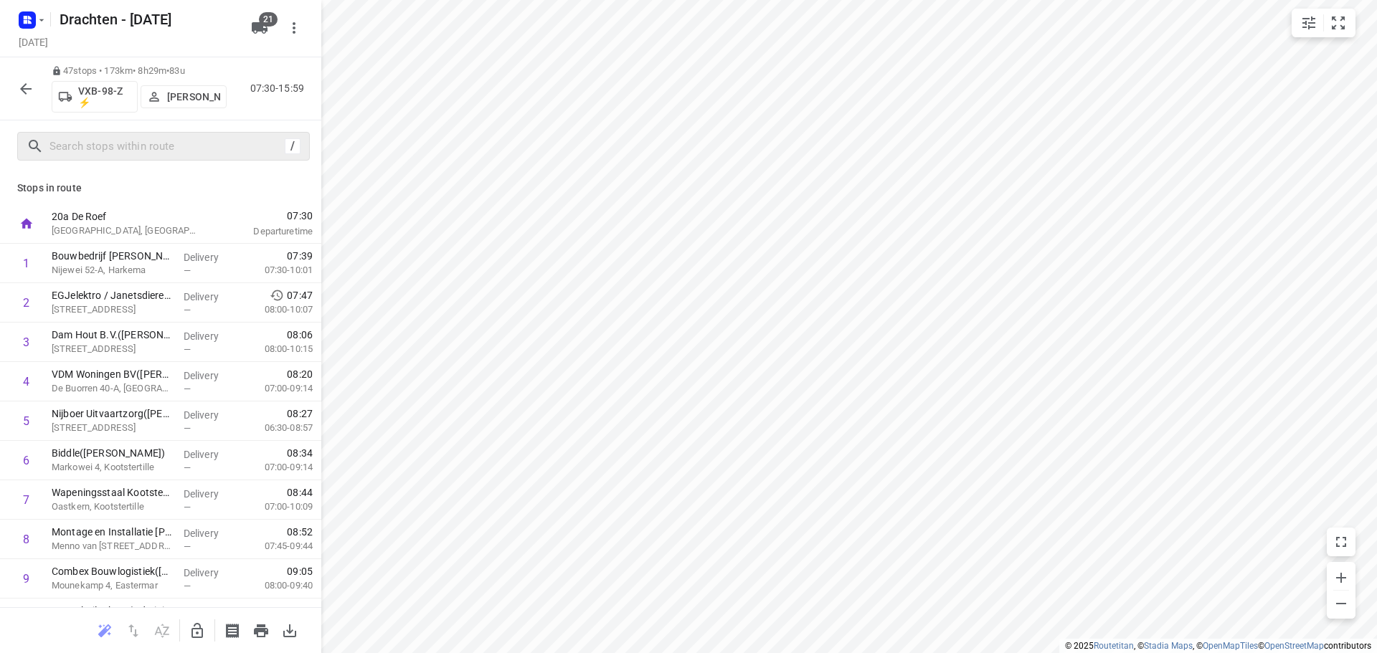
drag, startPoint x: 24, startPoint y: 92, endPoint x: 57, endPoint y: 142, distance: 60.5
click at [57, 142] on div "47 stops • 173km • 8h29m • 83u VXB-98-Z ⚡ Pascal Bruinsma 07:30-15:59 /" at bounding box center [160, 114] width 321 height 115
click at [24, 87] on icon "button" at bounding box center [25, 88] width 17 height 17
click at [29, 93] on icon "button" at bounding box center [25, 88] width 17 height 17
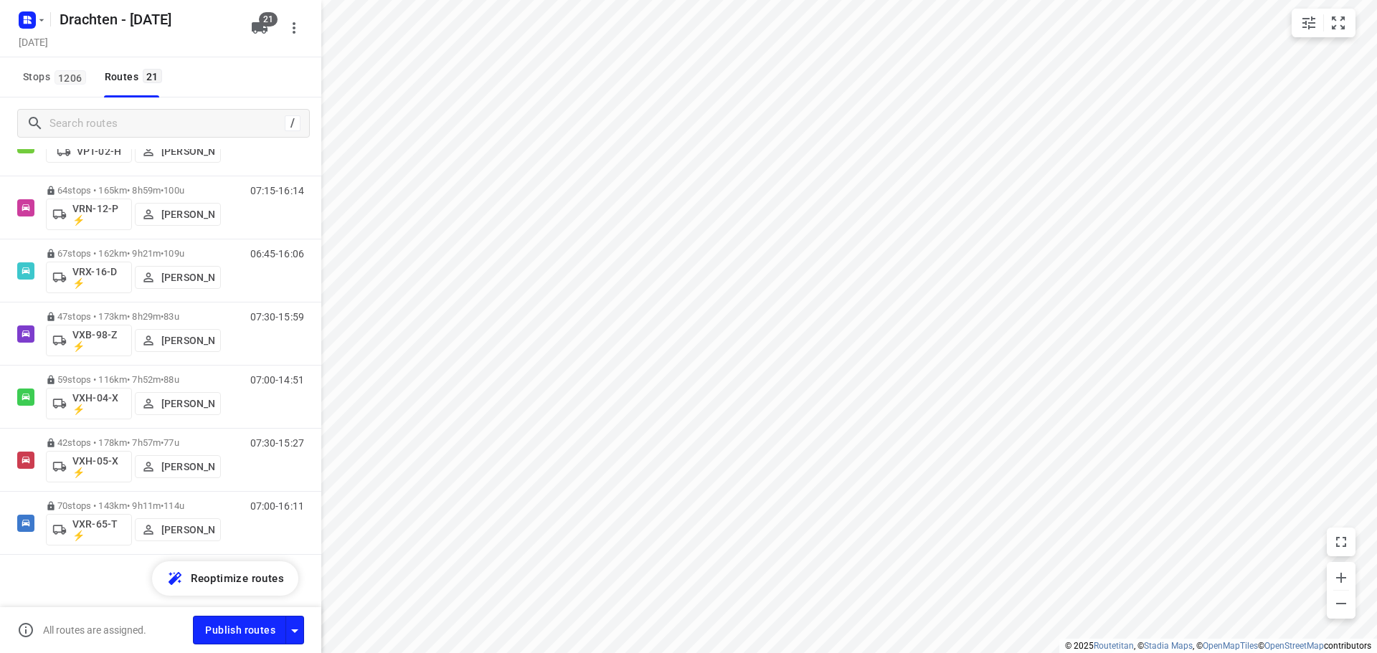
scroll to position [957, 0]
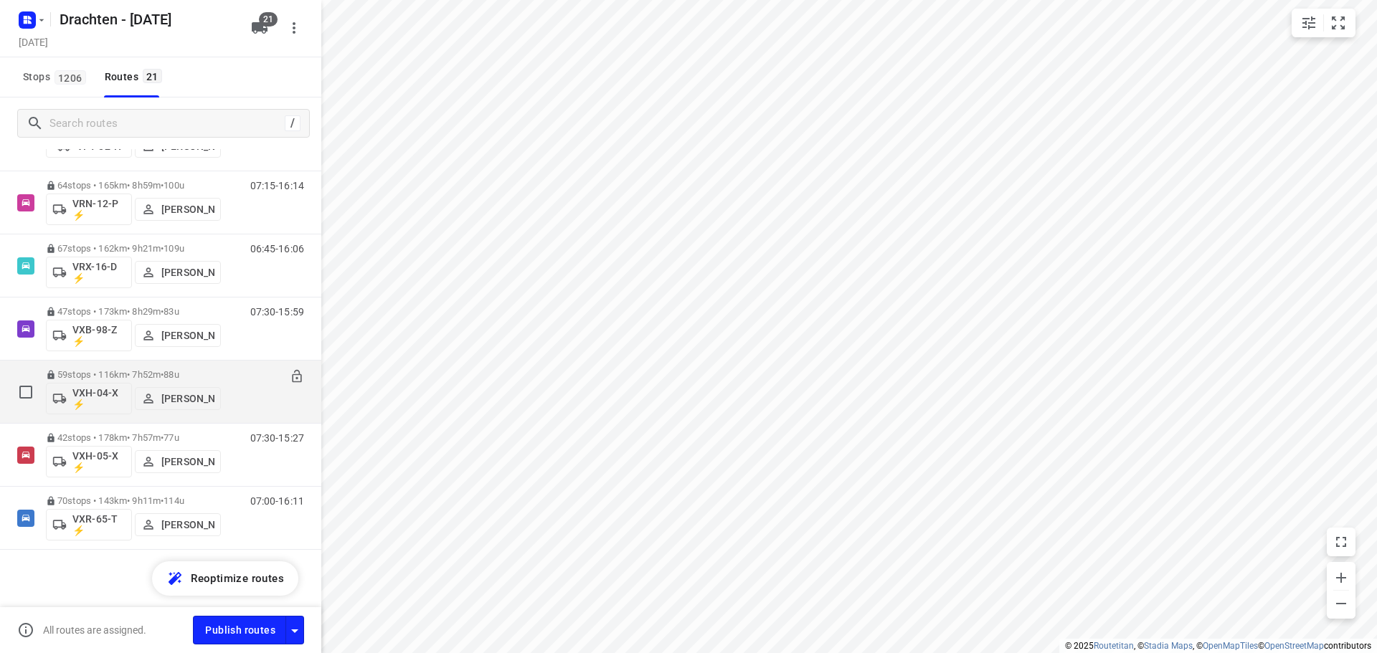
click at [144, 372] on p "59 stops • 116km • 7h52m • 88u" at bounding box center [133, 374] width 175 height 11
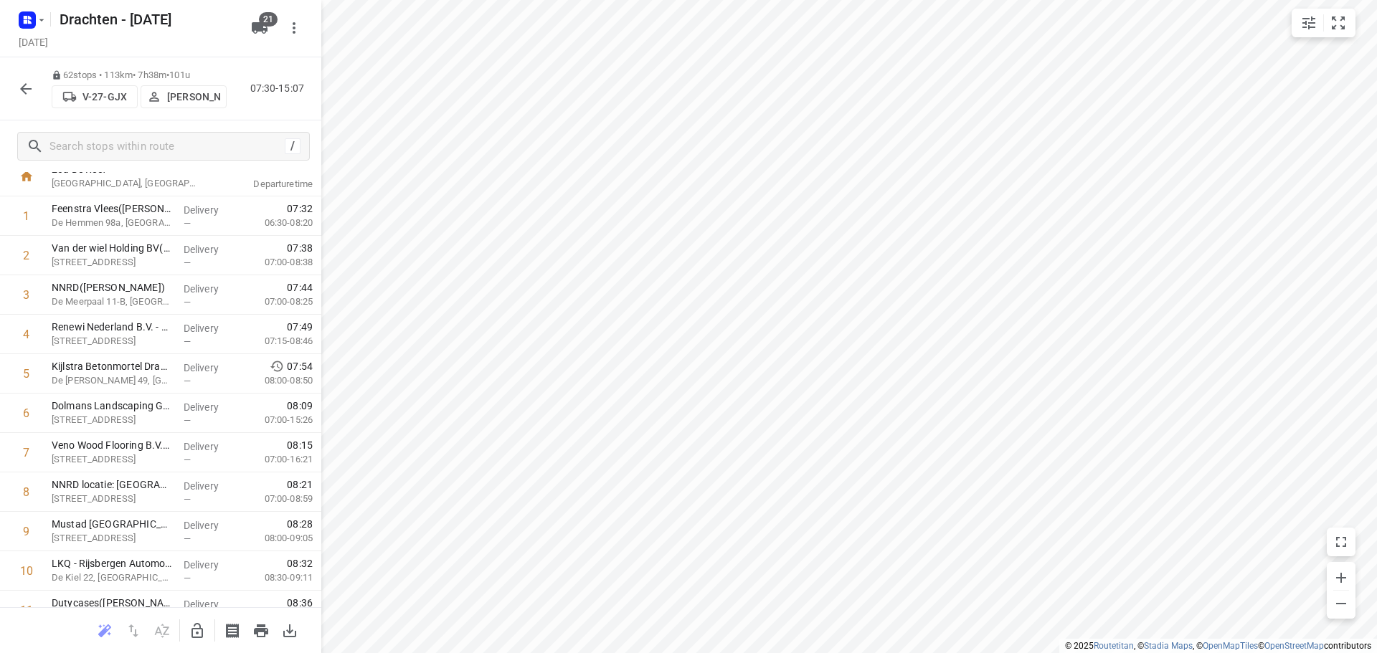
scroll to position [0, 0]
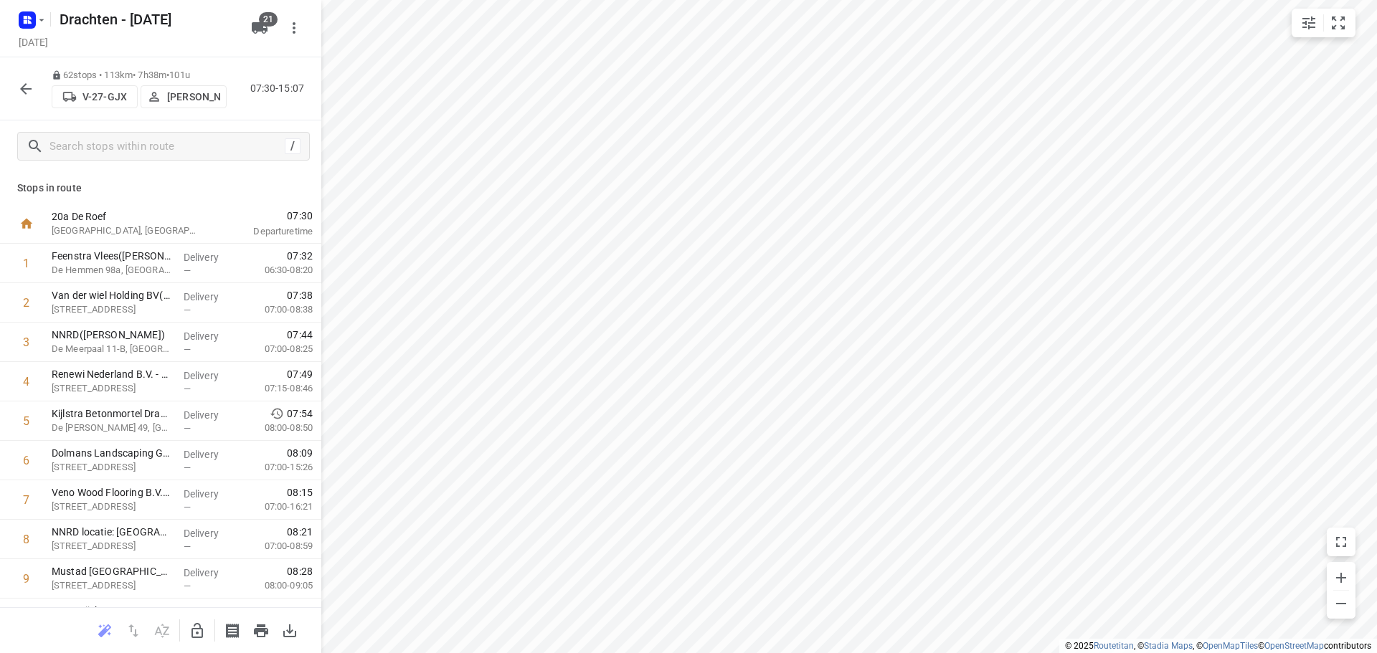
click at [36, 93] on button "button" at bounding box center [25, 89] width 29 height 29
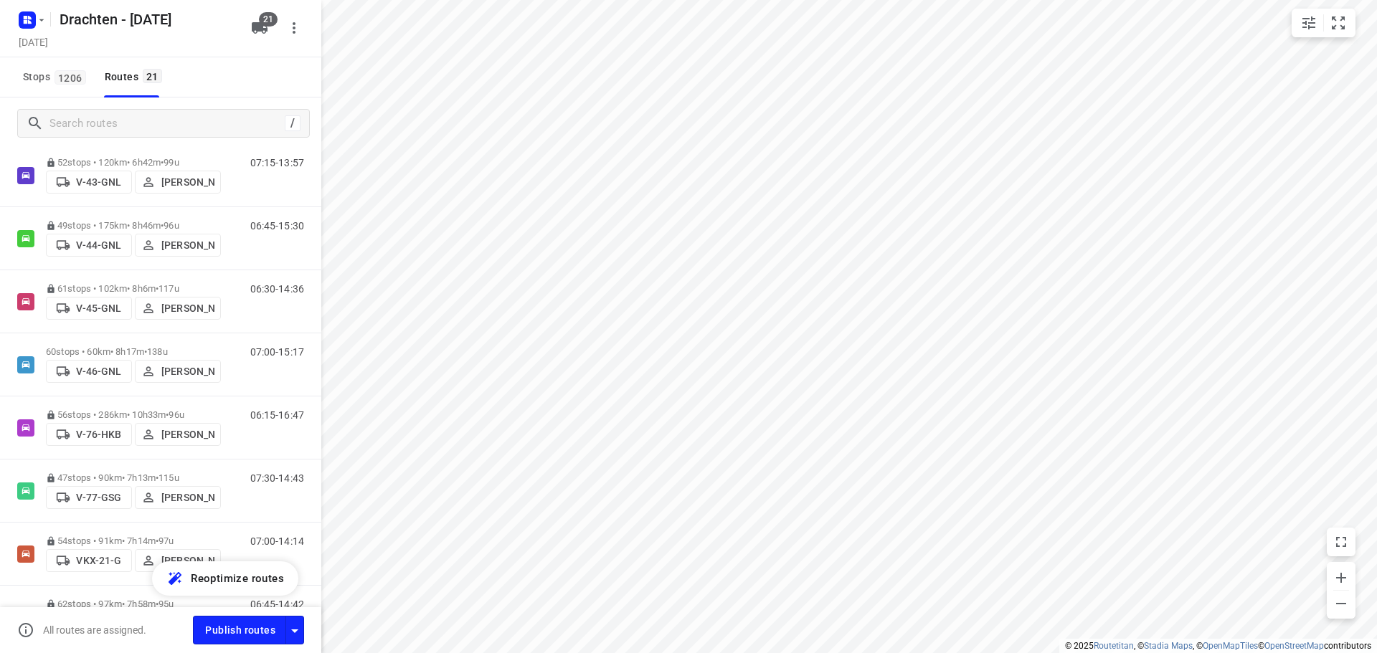
scroll to position [430, 0]
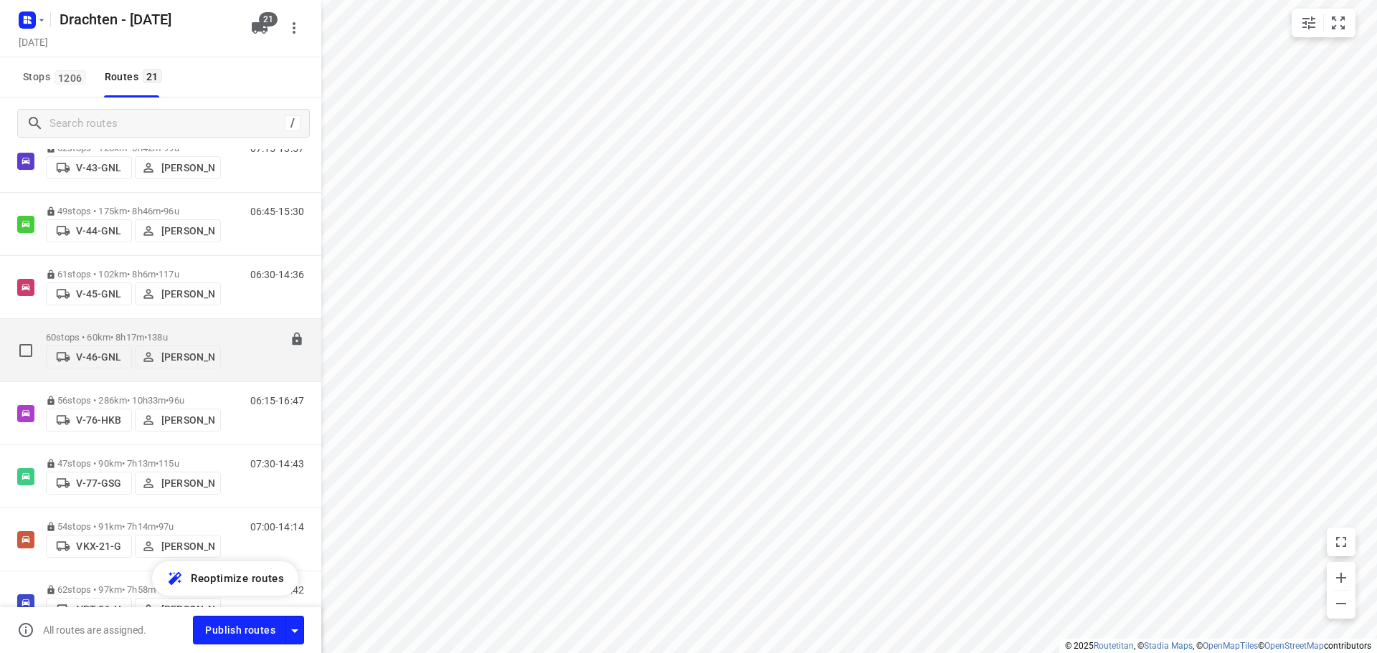
click at [133, 332] on p "60 stops • 60km • 8h17m • 138u" at bounding box center [133, 337] width 175 height 11
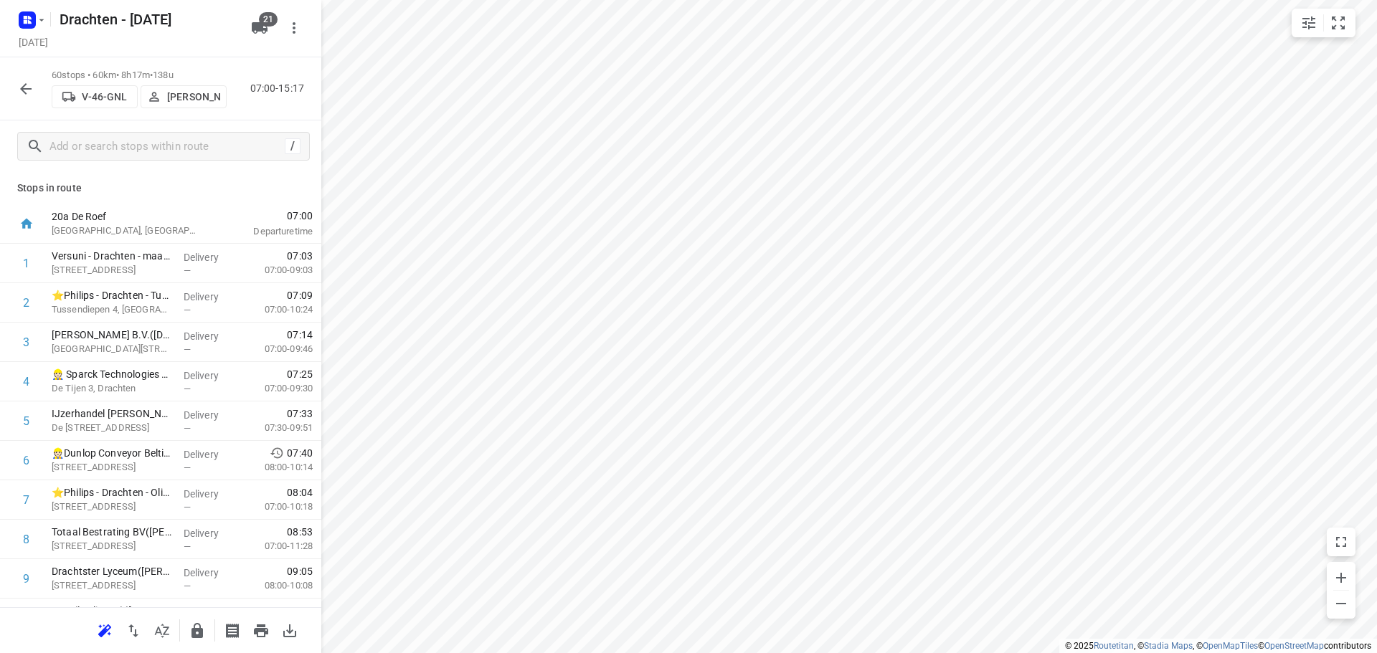
click at [26, 100] on button "button" at bounding box center [25, 89] width 29 height 29
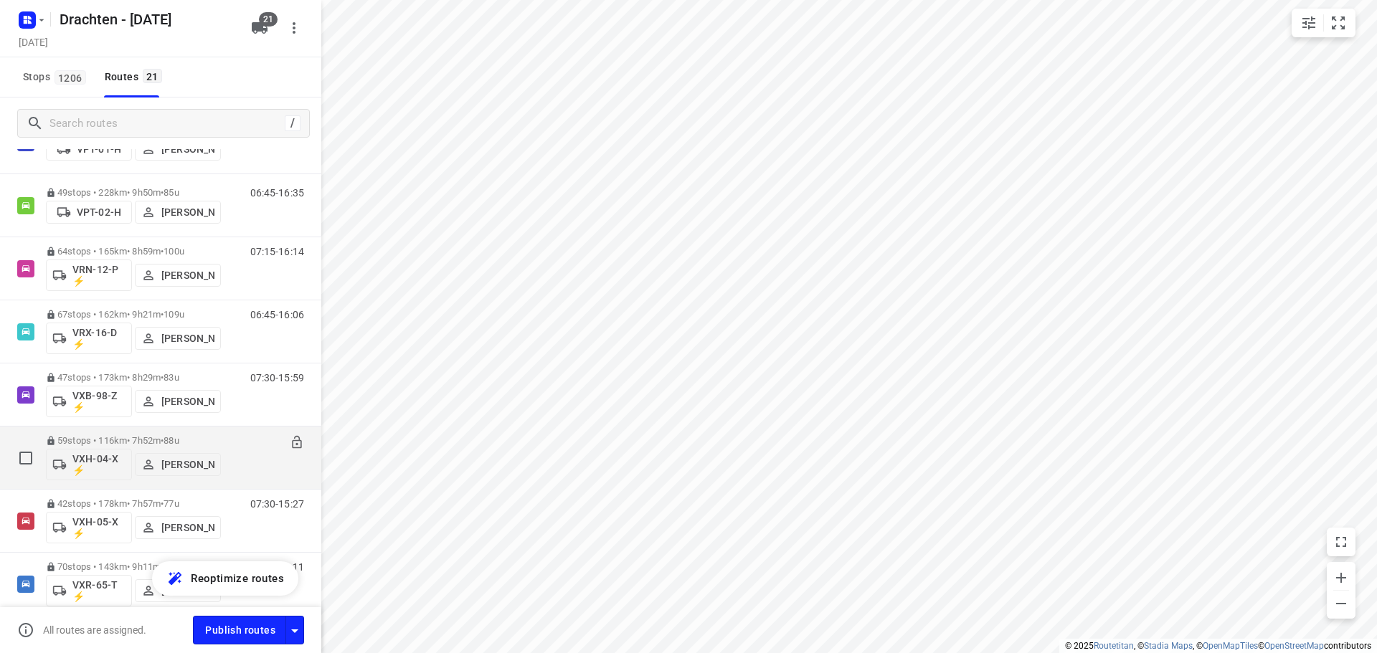
scroll to position [957, 0]
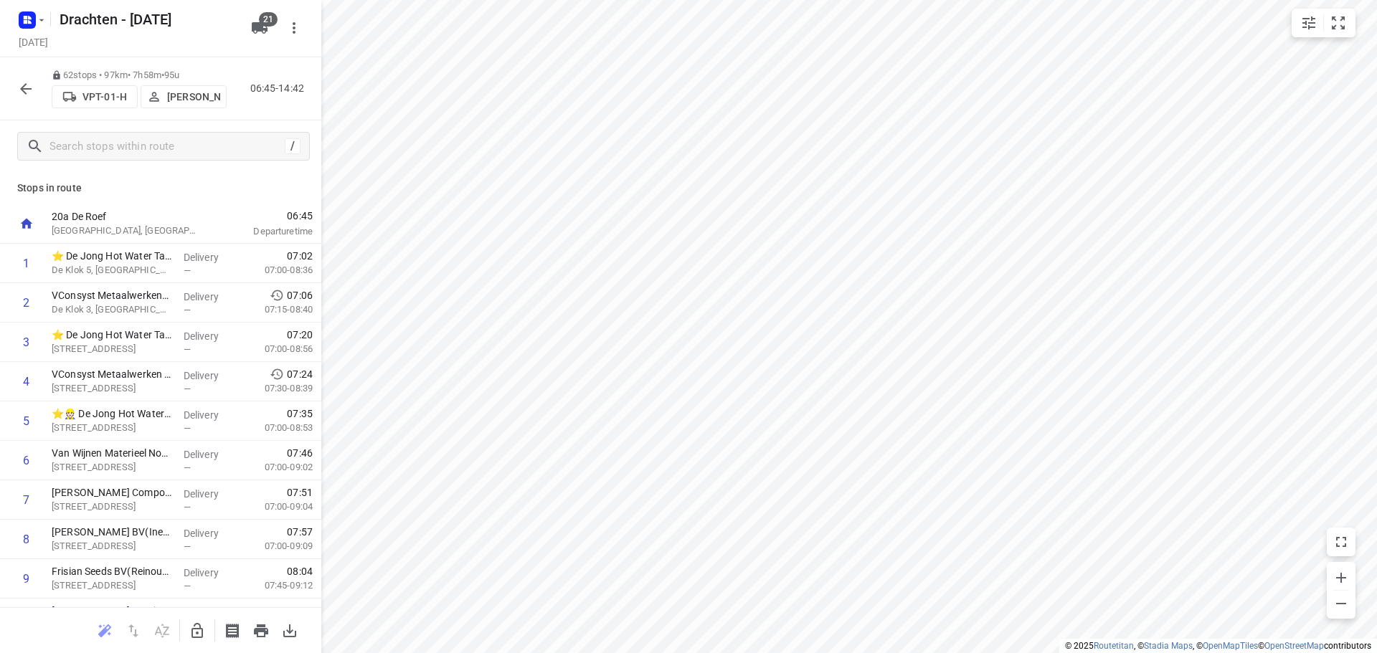
click at [181, 98] on p "Jurre Woudwijk" at bounding box center [193, 96] width 53 height 11
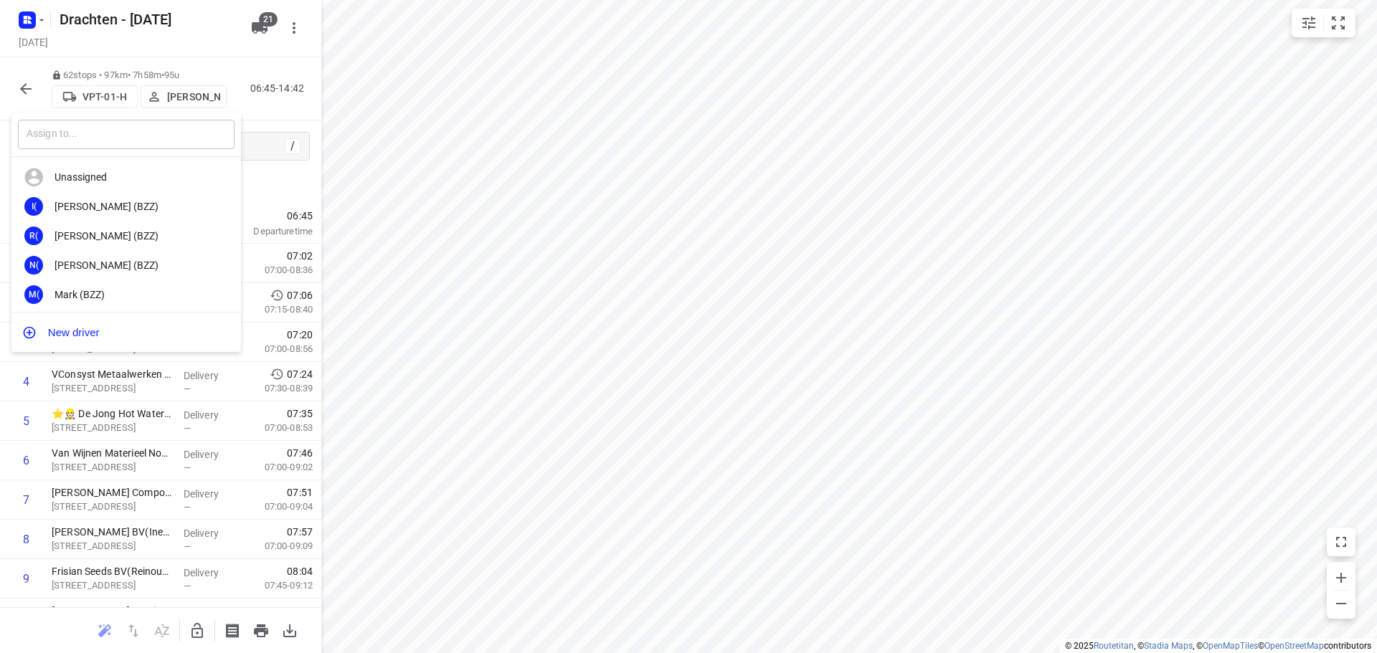
click at [176, 126] on input "text" at bounding box center [126, 134] width 217 height 29
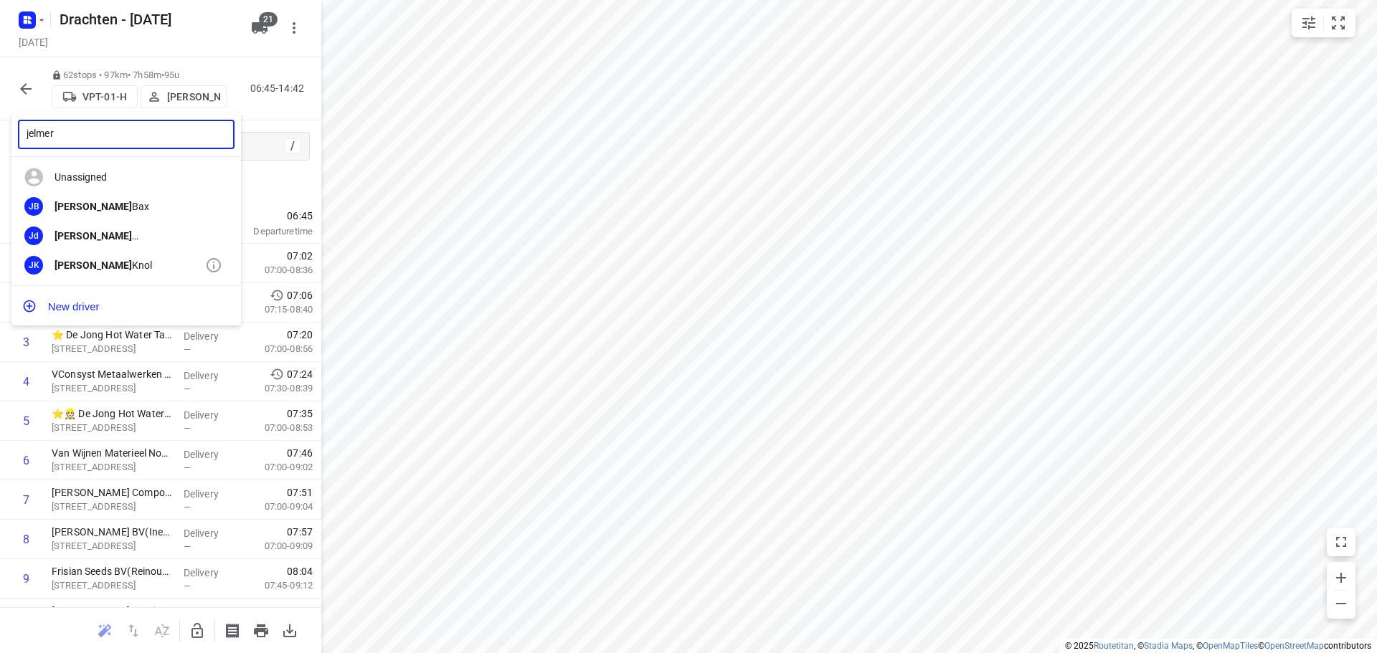
type input "jelmer"
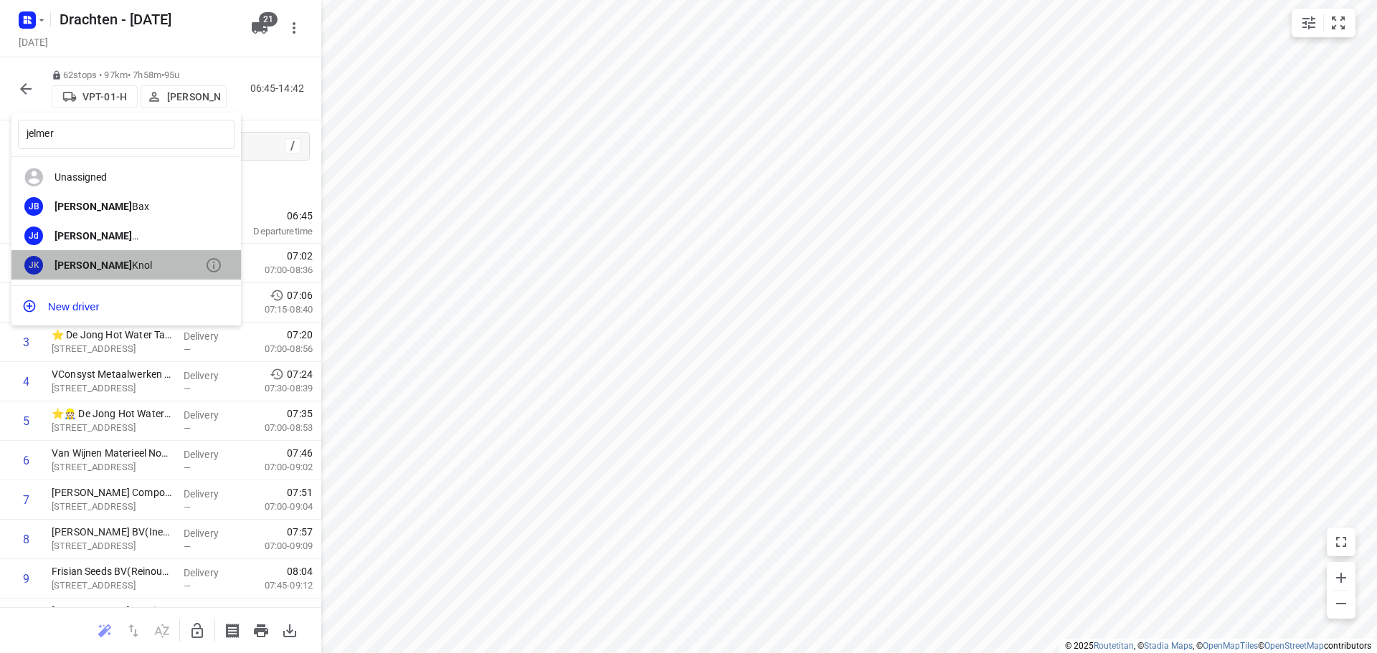
click at [99, 257] on div "JK Jelmer Knol" at bounding box center [126, 264] width 230 height 29
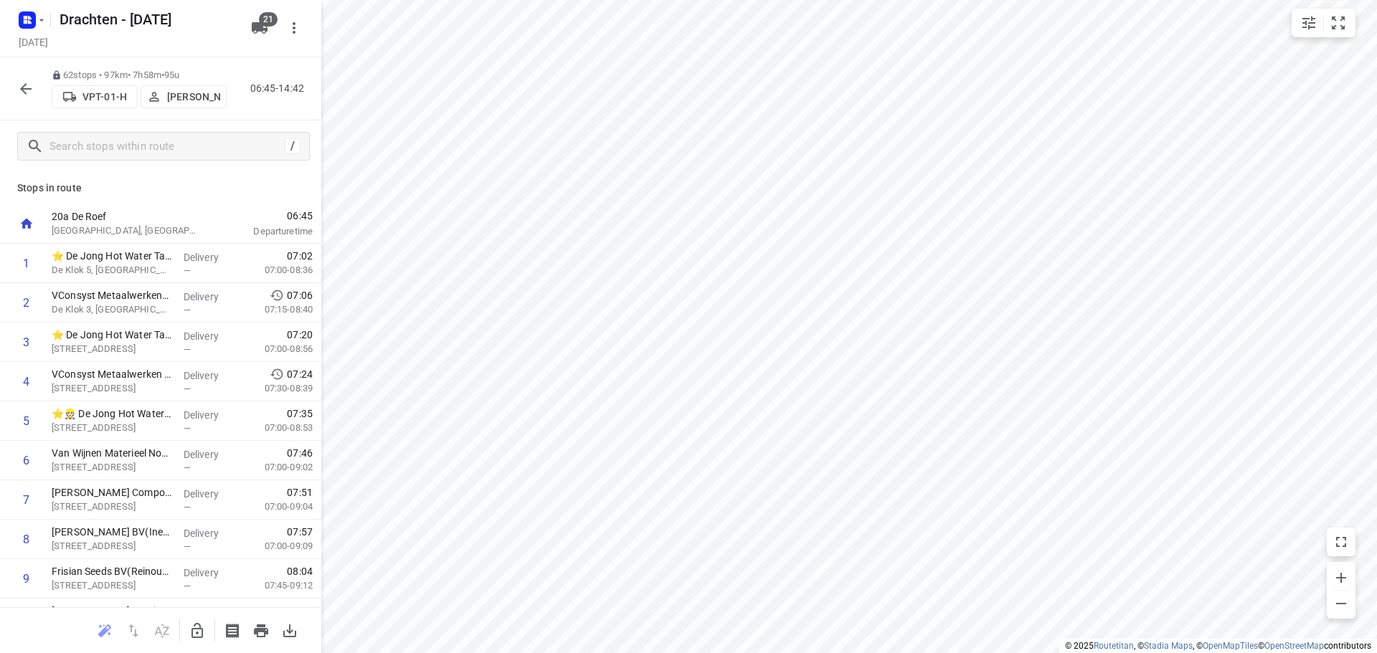
click at [27, 91] on icon "button" at bounding box center [25, 88] width 17 height 17
click at [207, 101] on p "Jelmer Knol" at bounding box center [193, 96] width 53 height 11
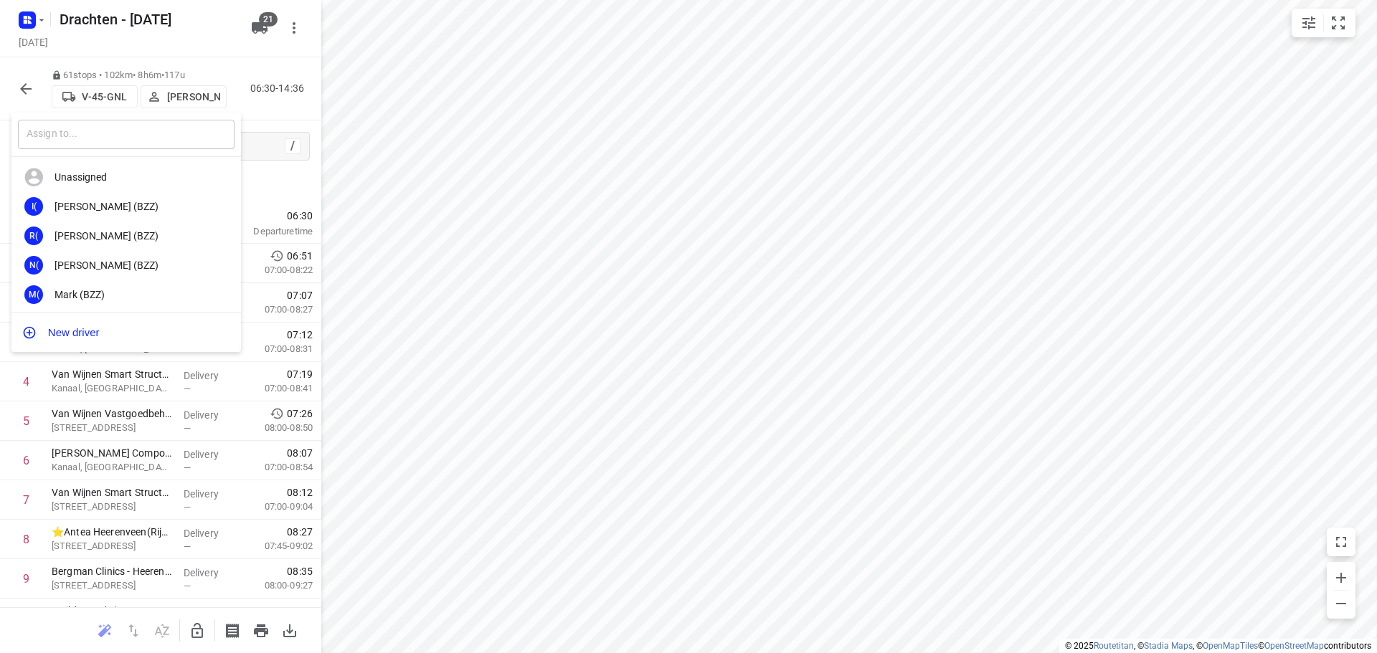
click at [170, 135] on input "text" at bounding box center [126, 134] width 217 height 29
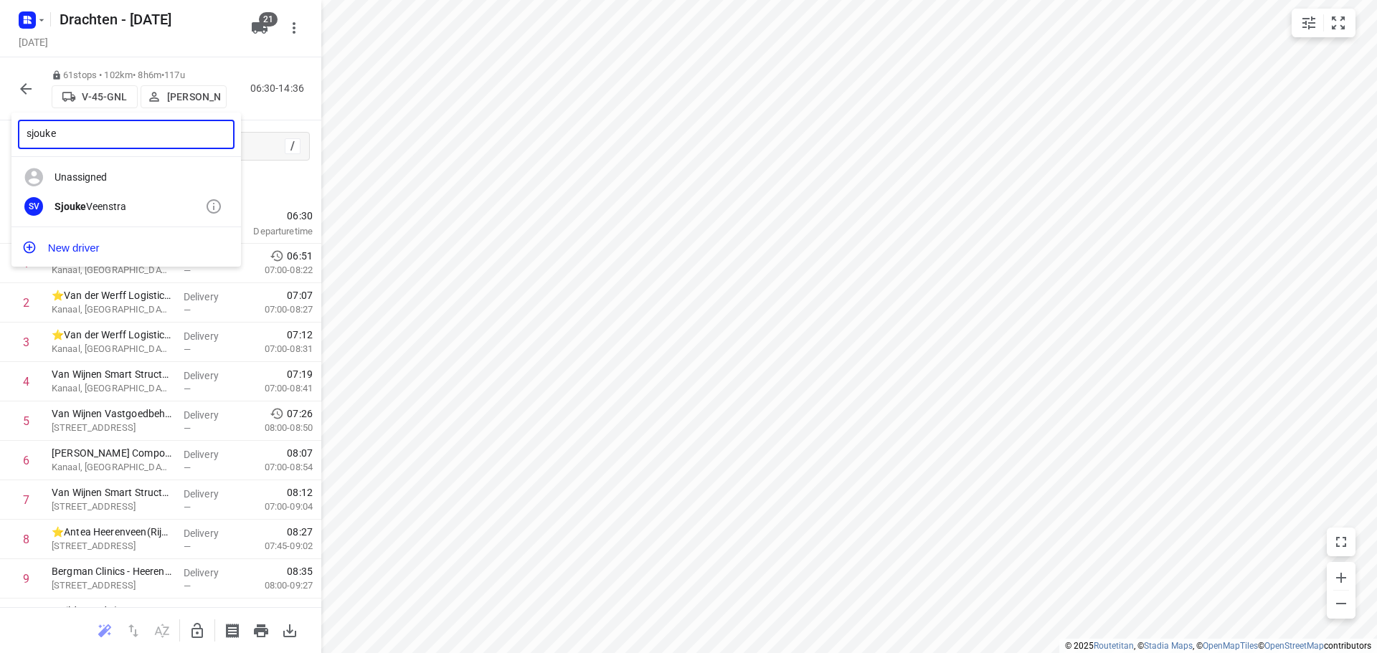
type input "sjouke"
click at [104, 209] on div "Sjouke Veenstra" at bounding box center [130, 206] width 151 height 11
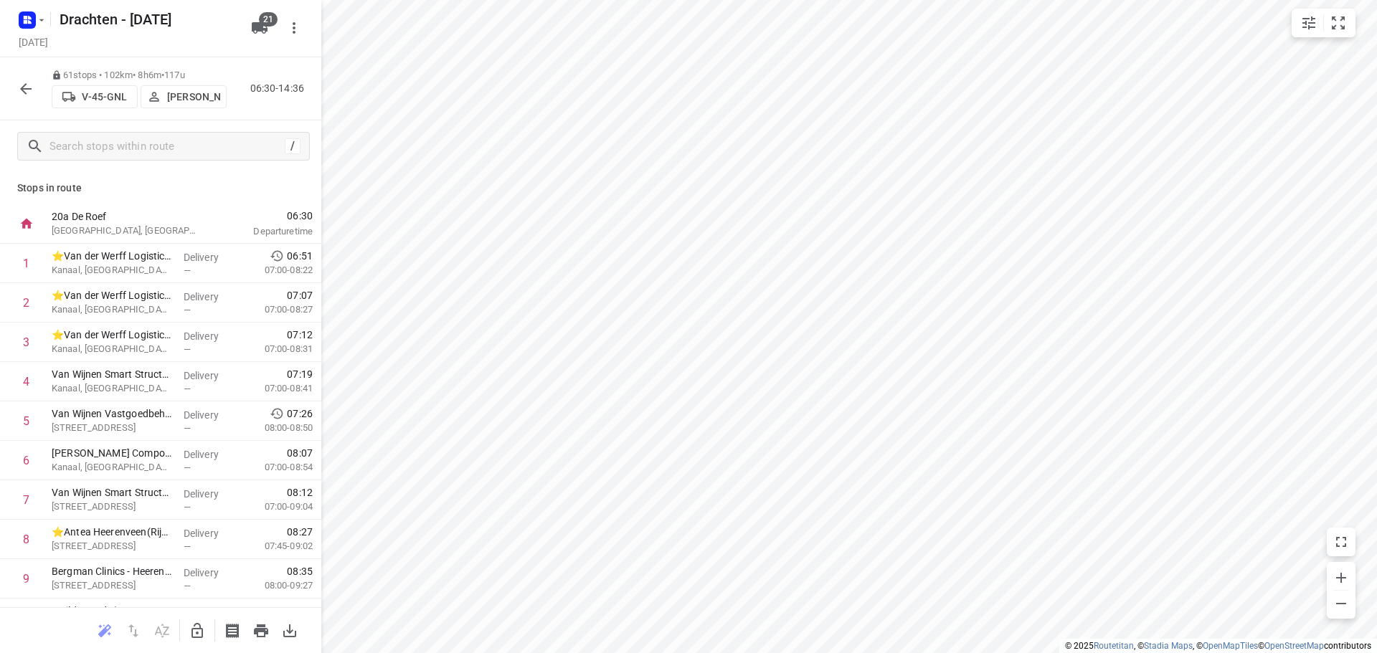
click at [16, 90] on button "button" at bounding box center [25, 89] width 29 height 29
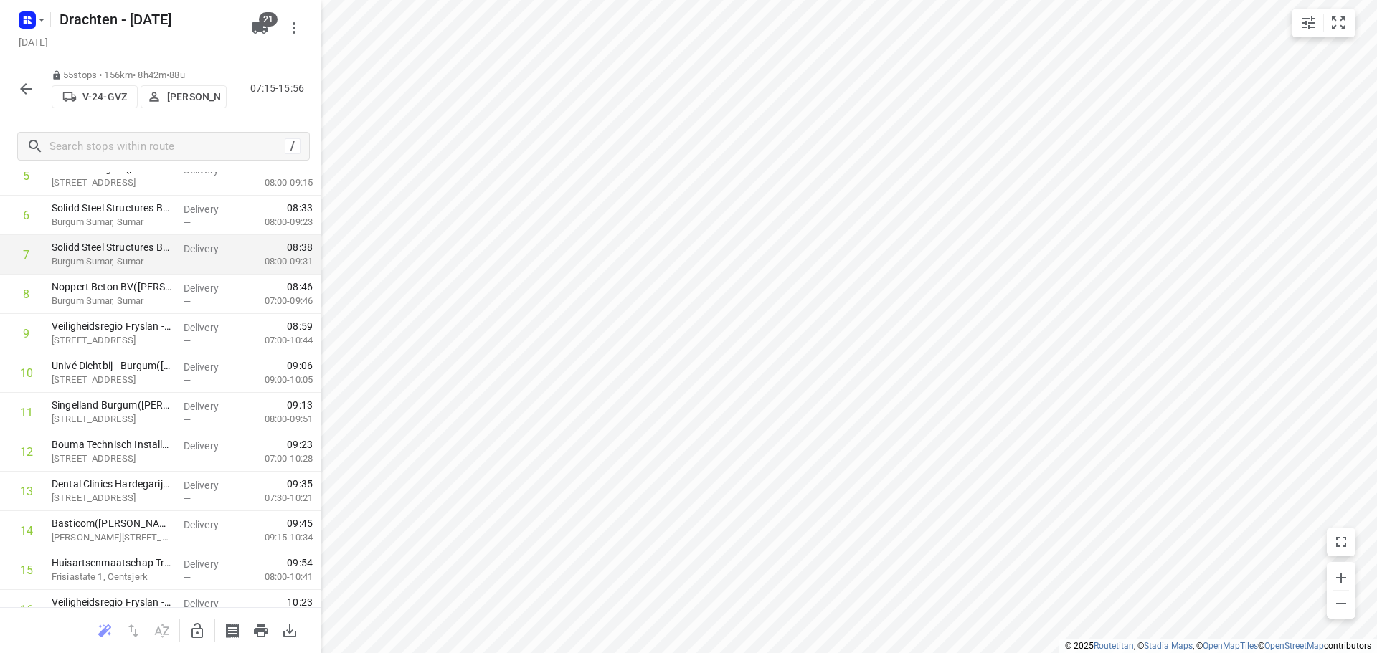
scroll to position [0, 0]
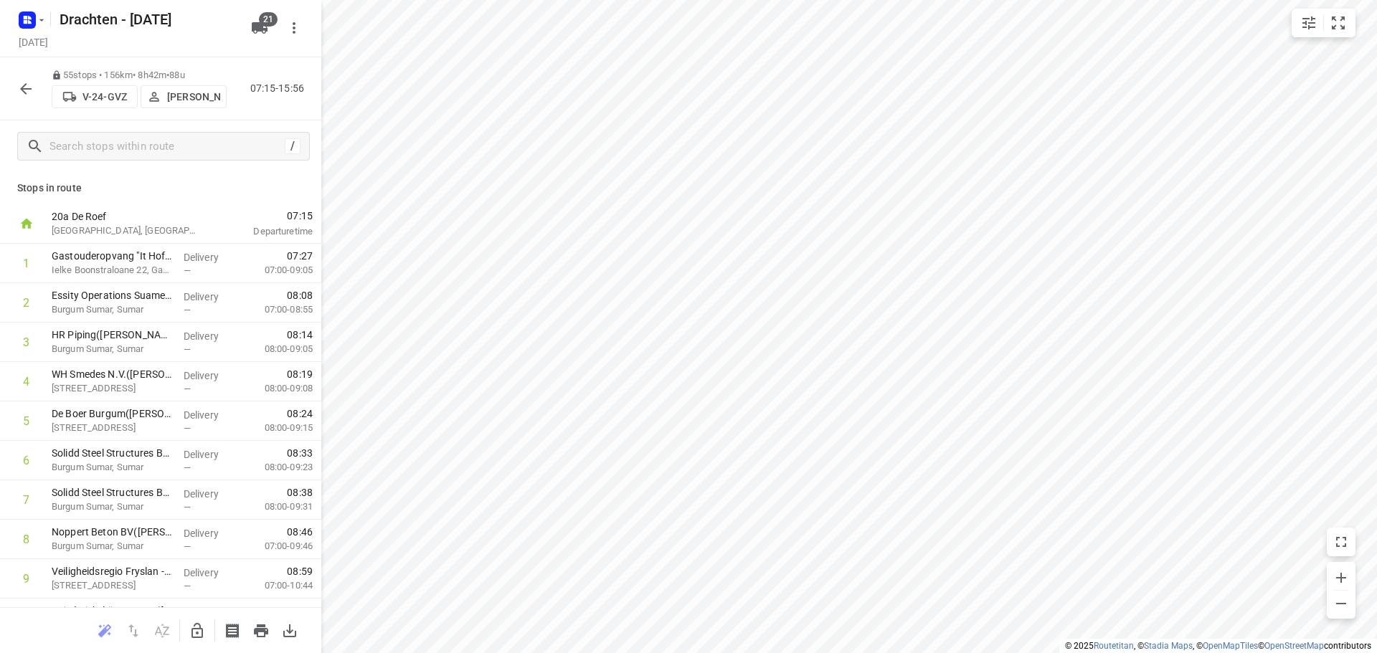
click at [34, 82] on button "button" at bounding box center [25, 89] width 29 height 29
click at [210, 95] on p "Steijn Groothof" at bounding box center [193, 96] width 53 height 11
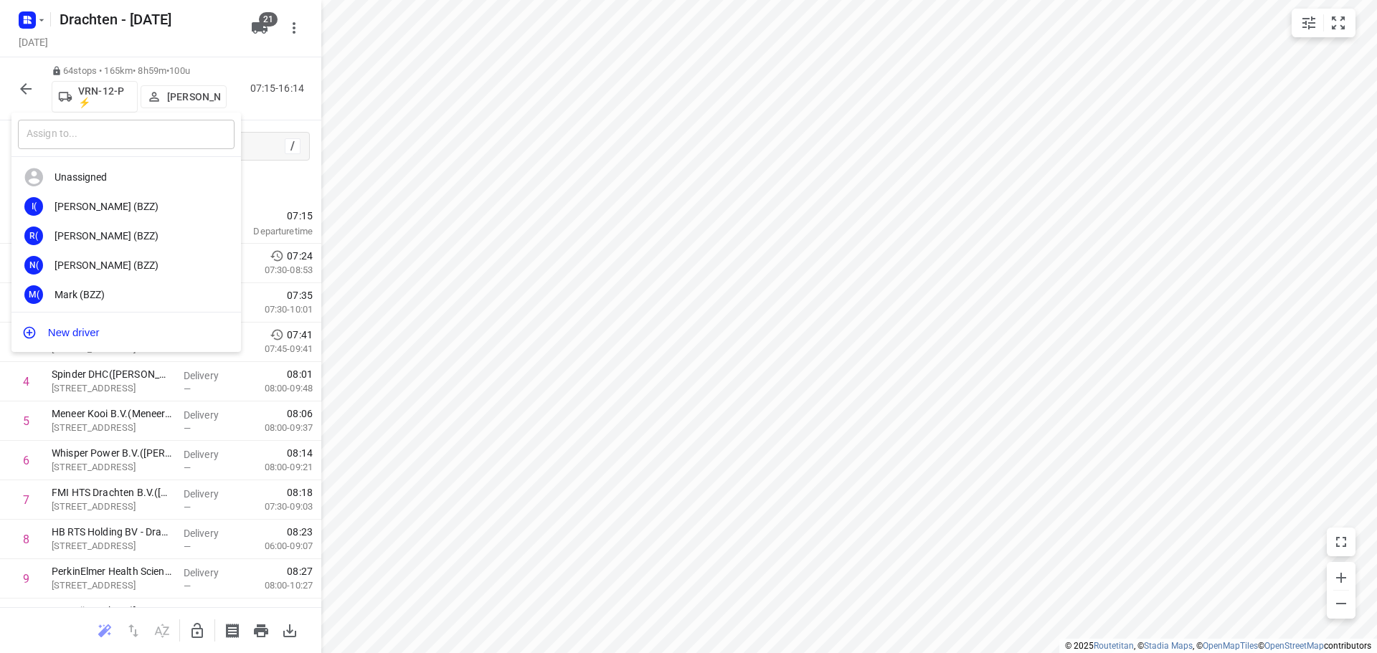
click at [140, 145] on input "text" at bounding box center [126, 134] width 217 height 29
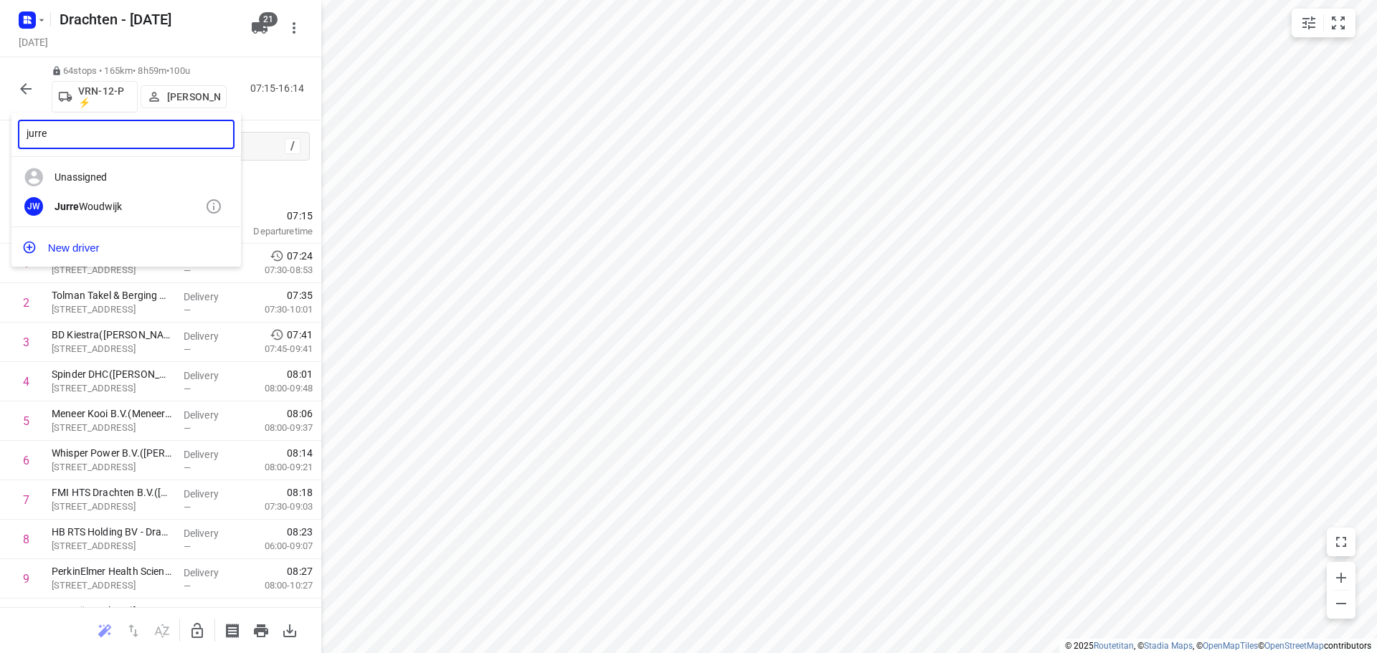
type input "jurre"
click at [101, 209] on div "Jurre Woudwijk" at bounding box center [130, 206] width 151 height 11
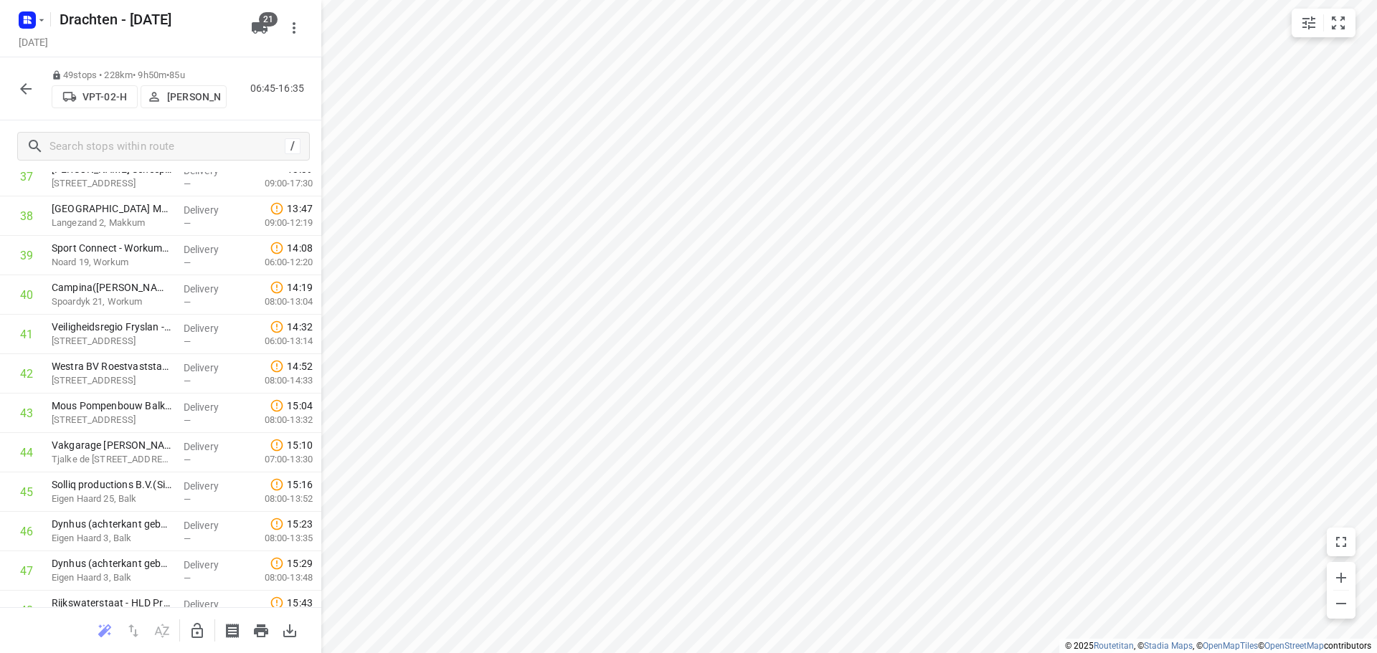
scroll to position [1609, 0]
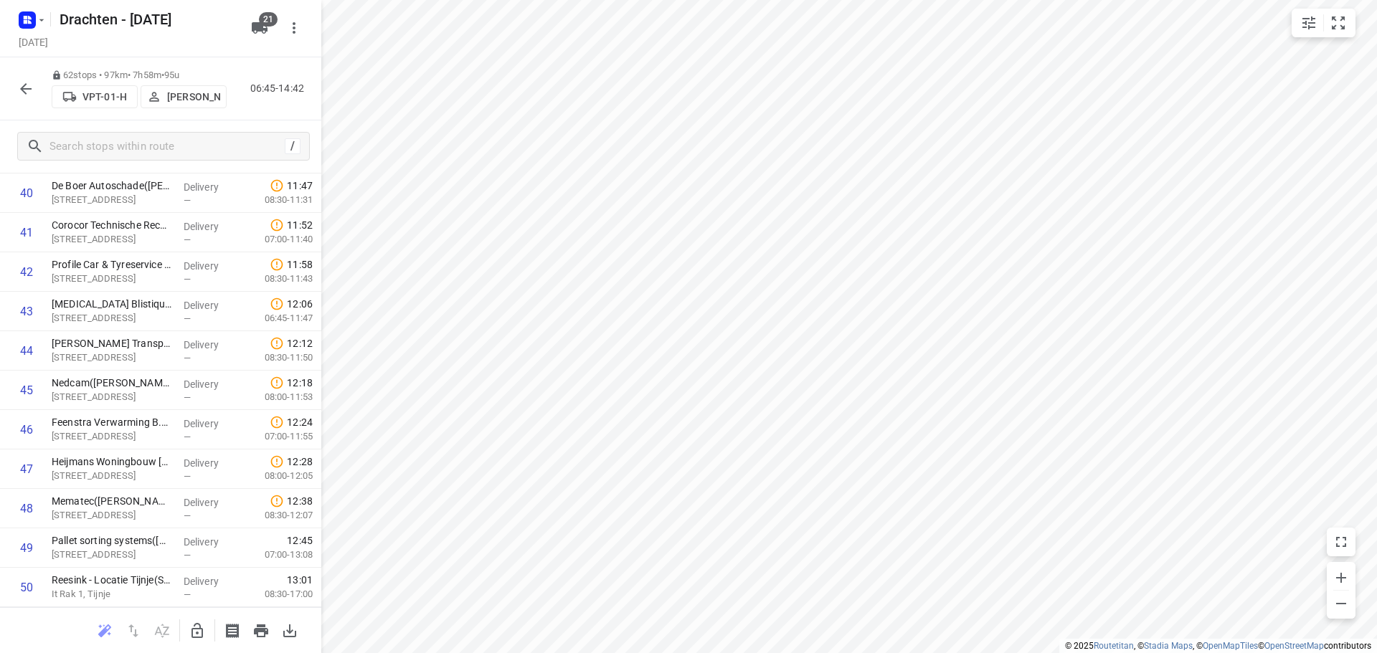
click at [194, 628] on icon "button" at bounding box center [196, 630] width 11 height 15
click at [196, 628] on icon "button" at bounding box center [196, 630] width 11 height 15
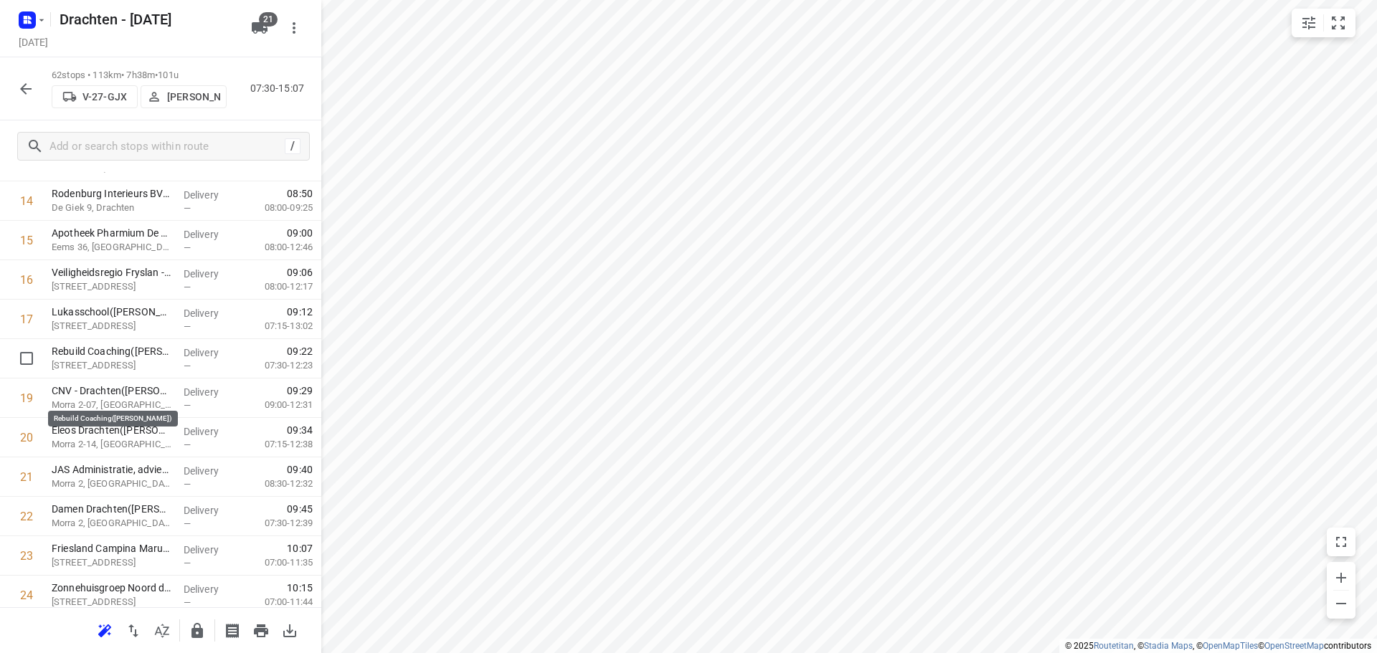
scroll to position [533, 0]
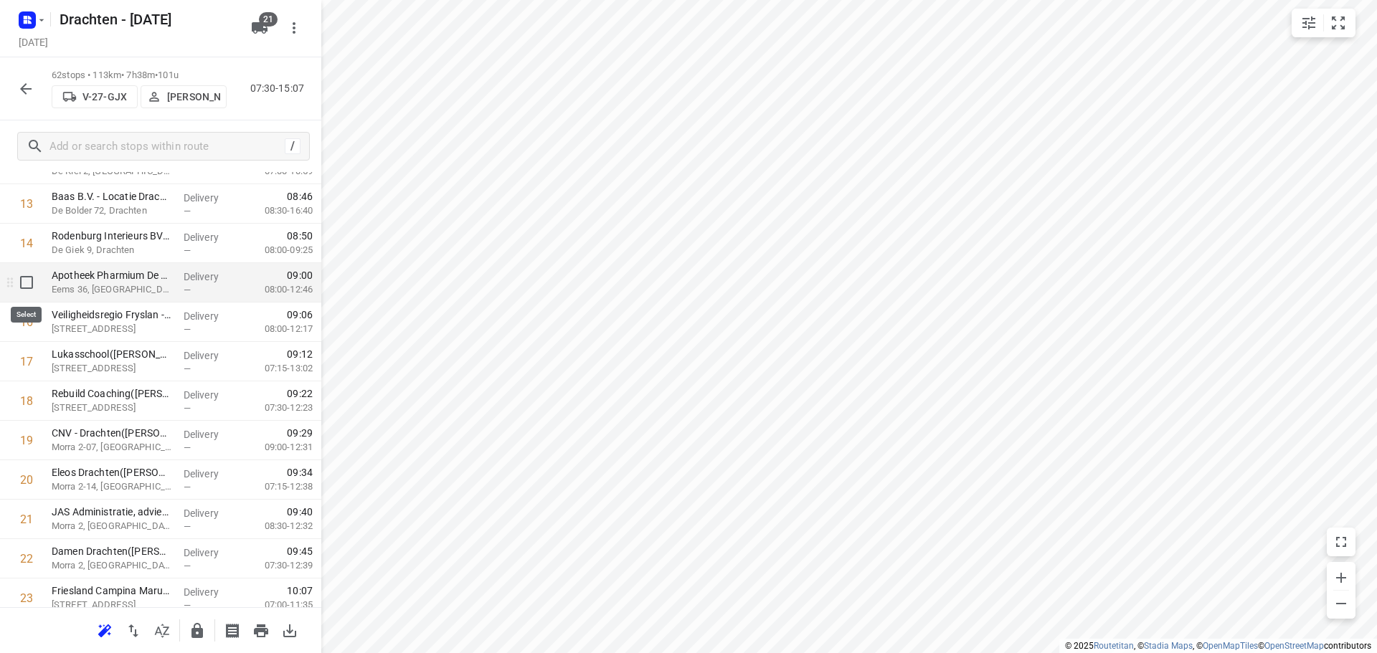
click at [29, 287] on input "checkbox" at bounding box center [26, 282] width 29 height 29
checkbox input "true"
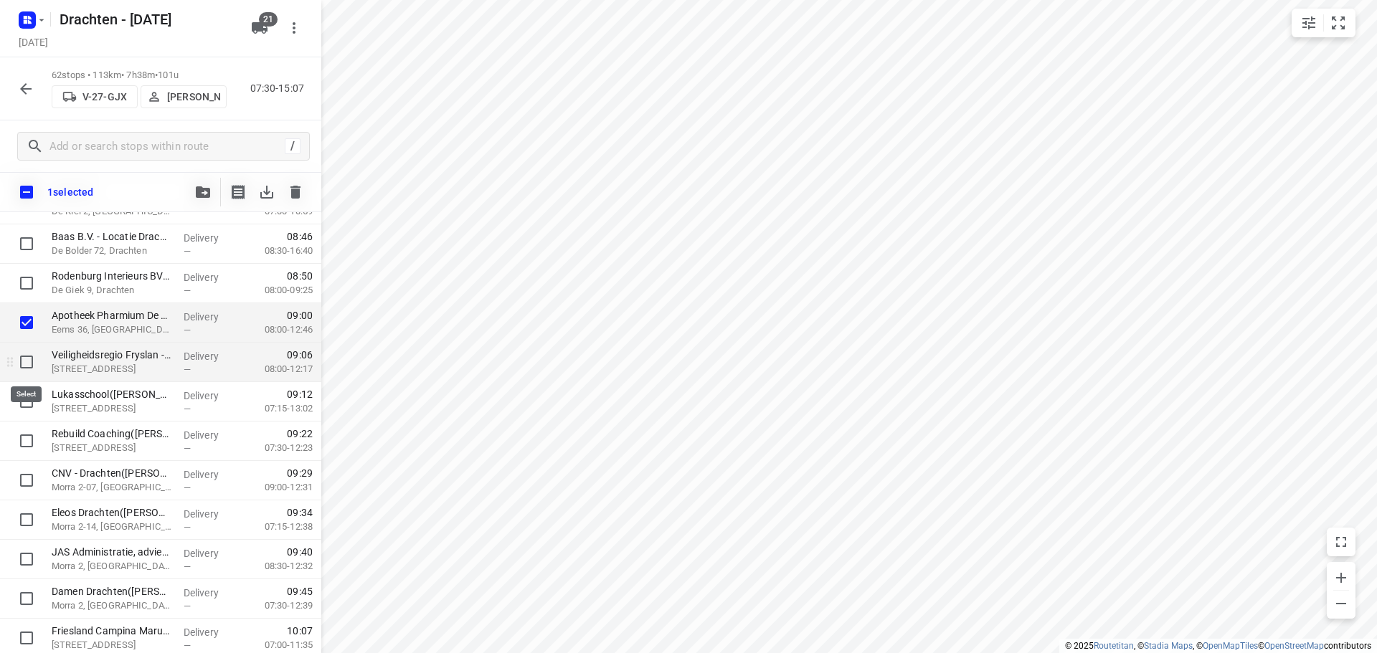
click at [34, 358] on input "checkbox" at bounding box center [26, 362] width 29 height 29
checkbox input "true"
click at [24, 405] on input "checkbox" at bounding box center [26, 401] width 29 height 29
checkbox input "true"
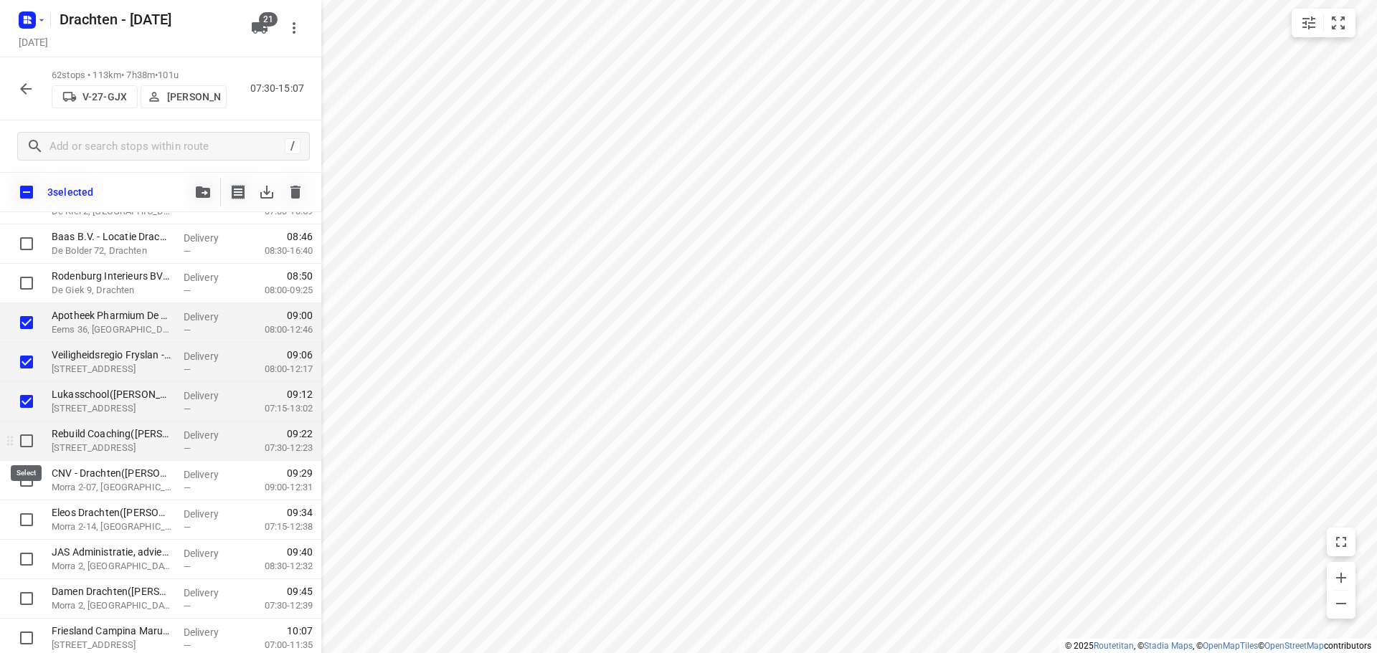
click at [16, 443] on input "checkbox" at bounding box center [26, 441] width 29 height 29
checkbox input "true"
click at [21, 486] on input "checkbox" at bounding box center [26, 480] width 29 height 29
checkbox input "true"
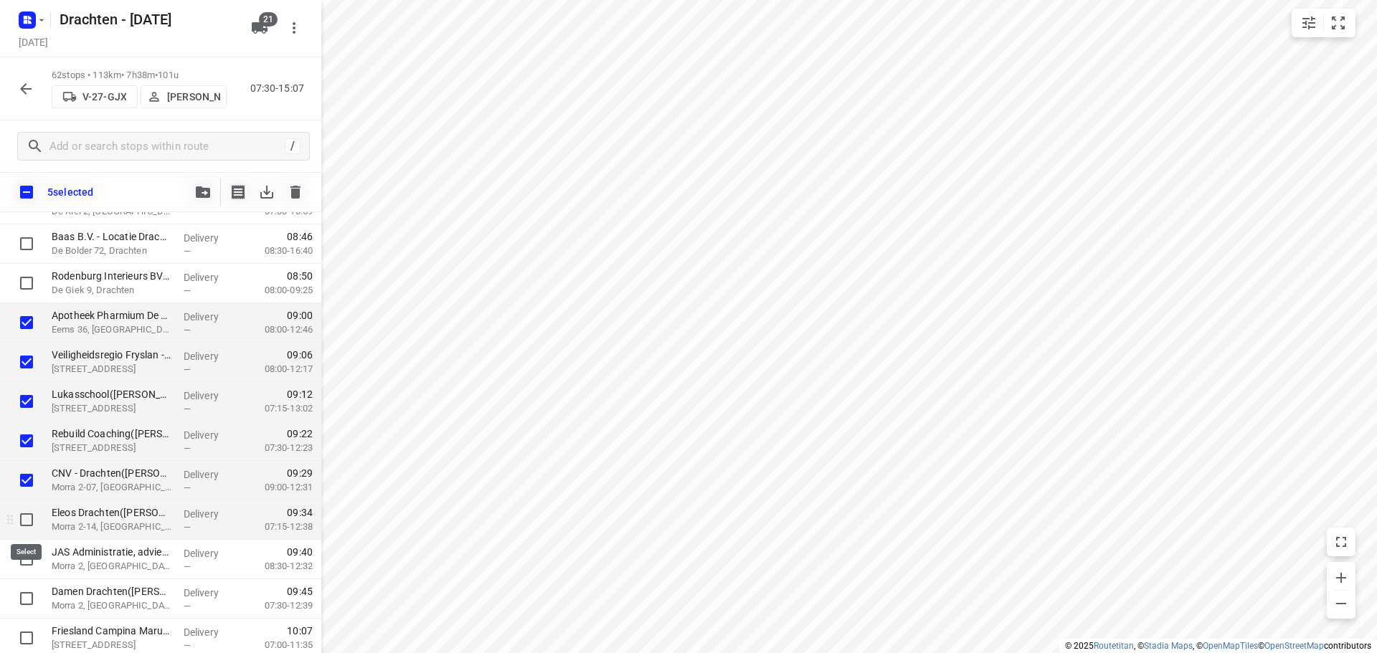
click at [23, 524] on input "checkbox" at bounding box center [26, 520] width 29 height 29
checkbox input "true"
click at [22, 559] on input "checkbox" at bounding box center [26, 559] width 29 height 29
checkbox input "true"
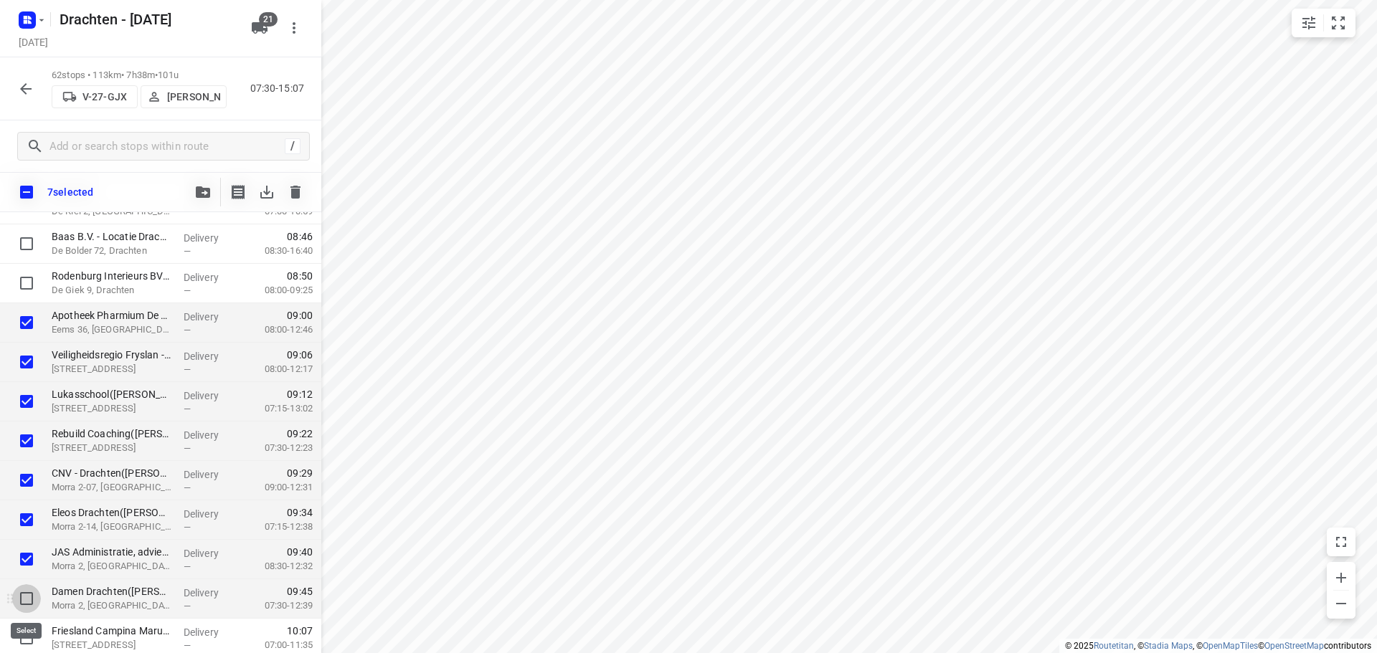
click at [19, 593] on input "checkbox" at bounding box center [26, 599] width 29 height 29
checkbox input "true"
click at [207, 194] on icon "button" at bounding box center [203, 191] width 14 height 11
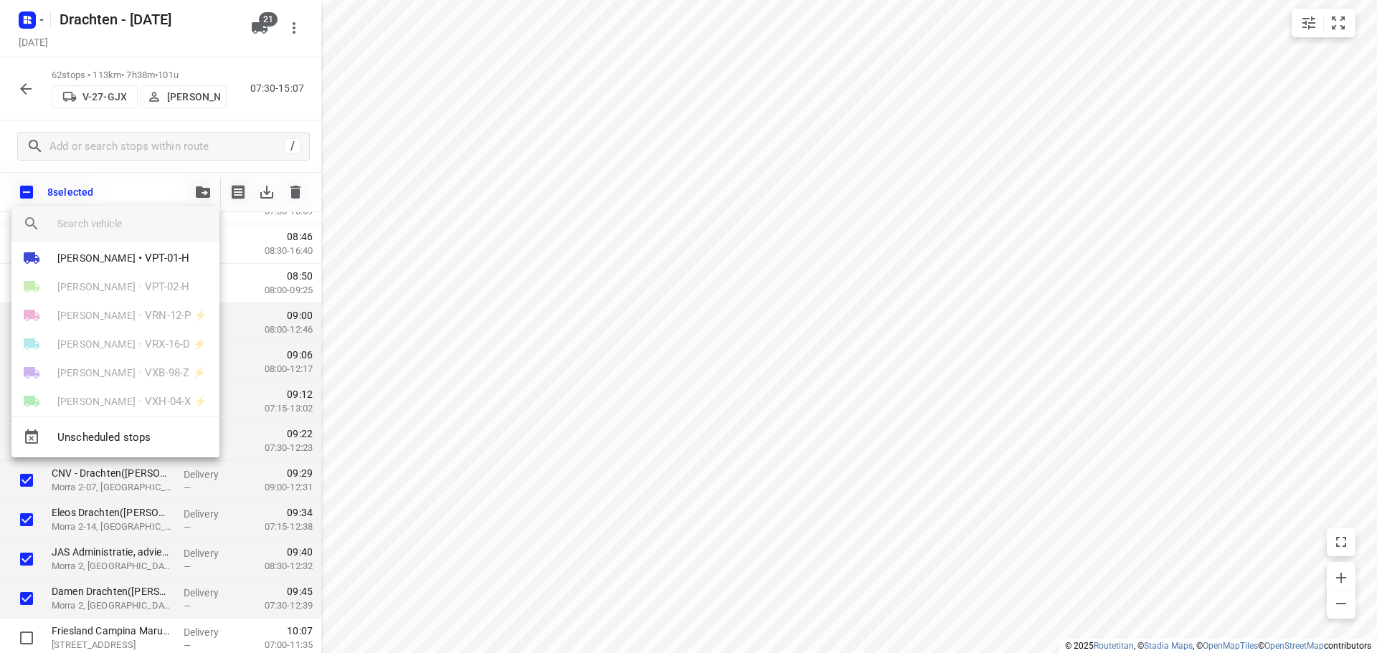
scroll to position [359, 0]
click at [102, 283] on span "[PERSON_NAME]" at bounding box center [96, 282] width 78 height 14
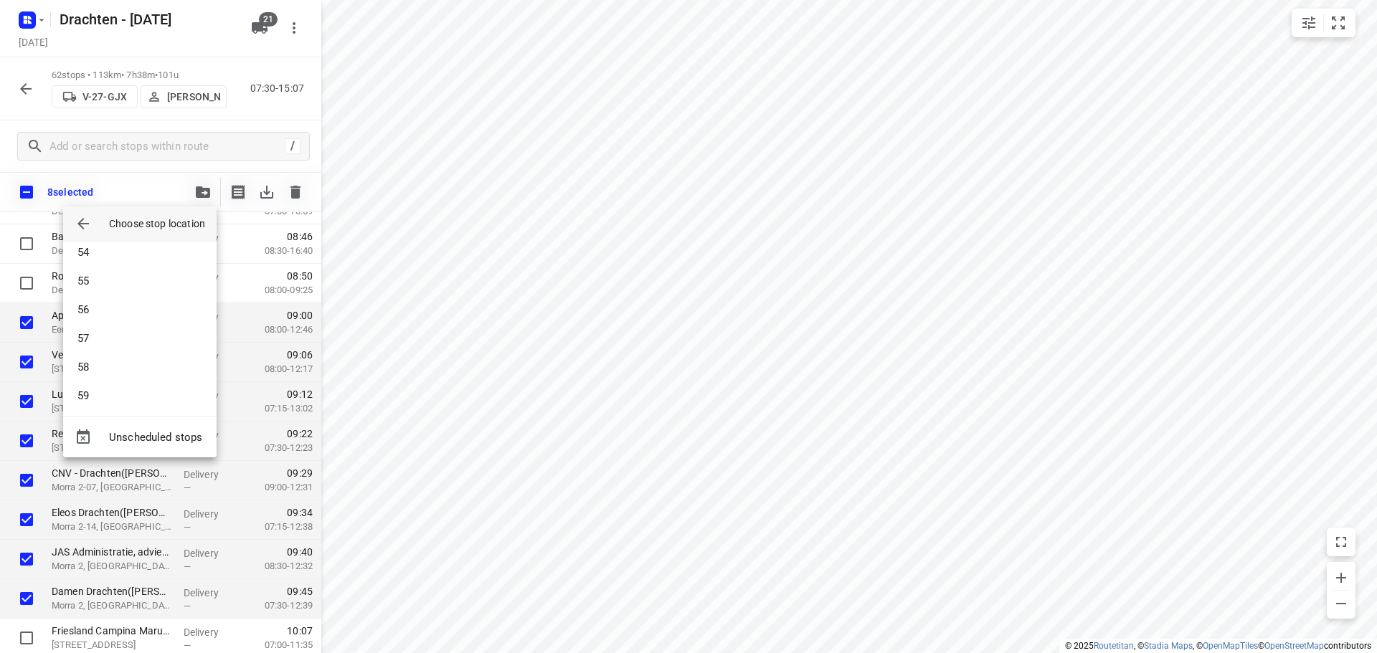
scroll to position [1506, 0]
click at [100, 300] on li "55" at bounding box center [139, 304] width 153 height 29
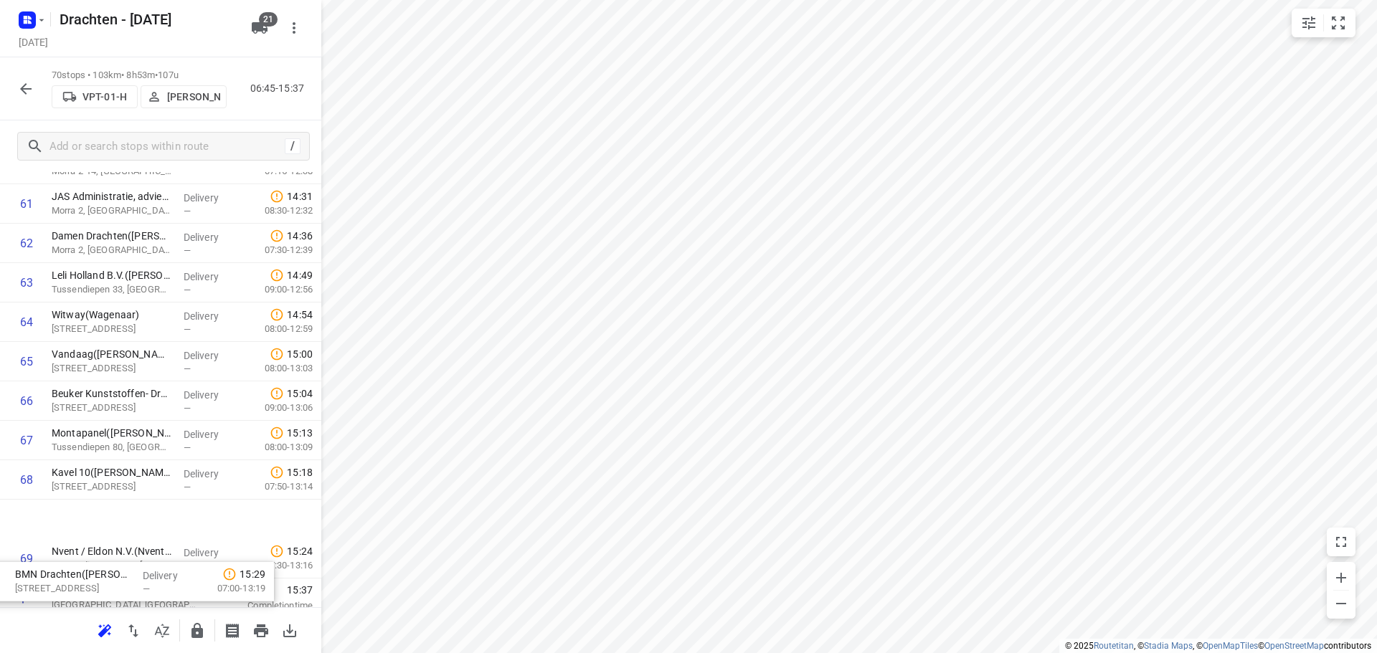
scroll to position [2437, 0]
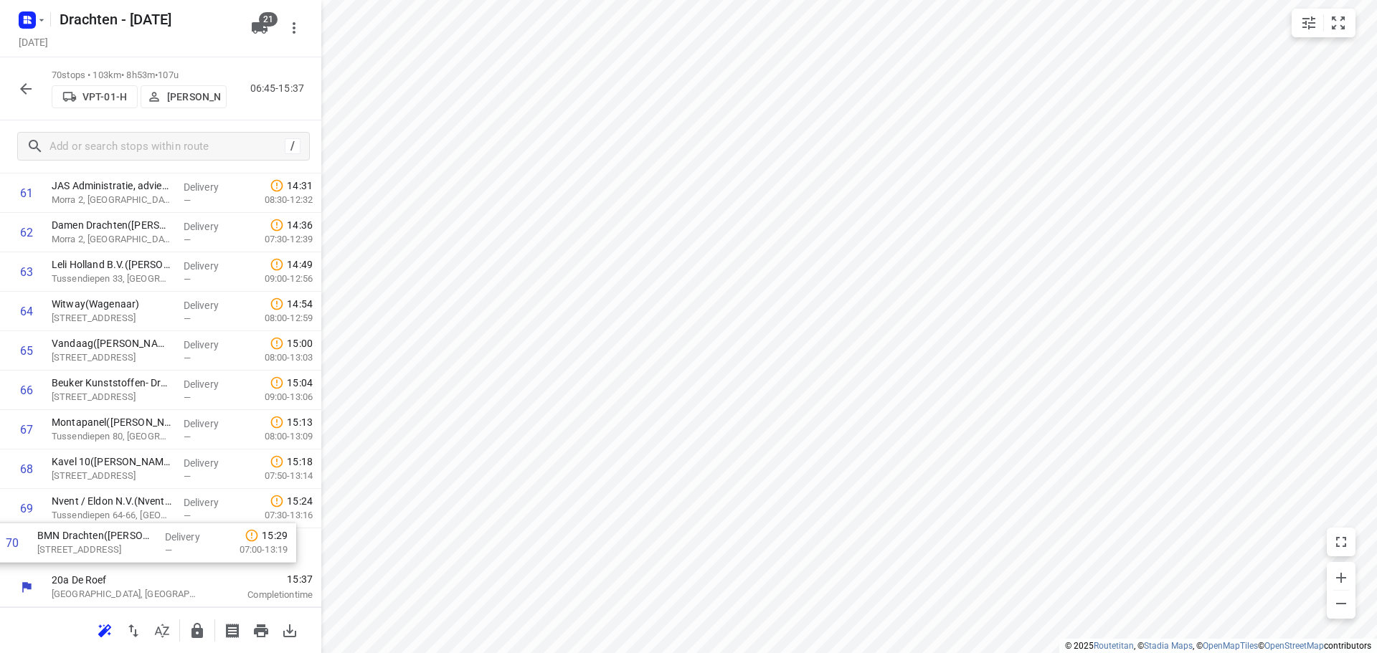
drag, startPoint x: 153, startPoint y: 556, endPoint x: 139, endPoint y: 547, distance: 16.1
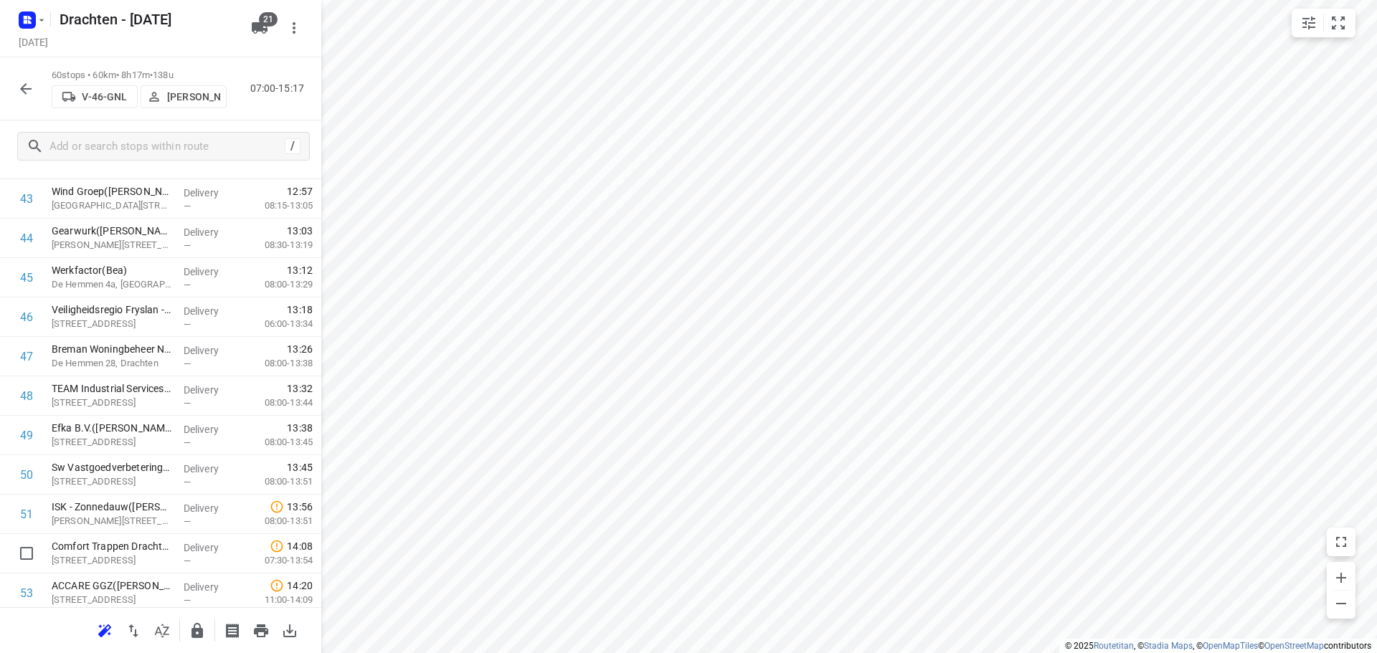
scroll to position [1684, 0]
click at [24, 315] on input "checkbox" at bounding box center [26, 315] width 29 height 29
checkbox input "true"
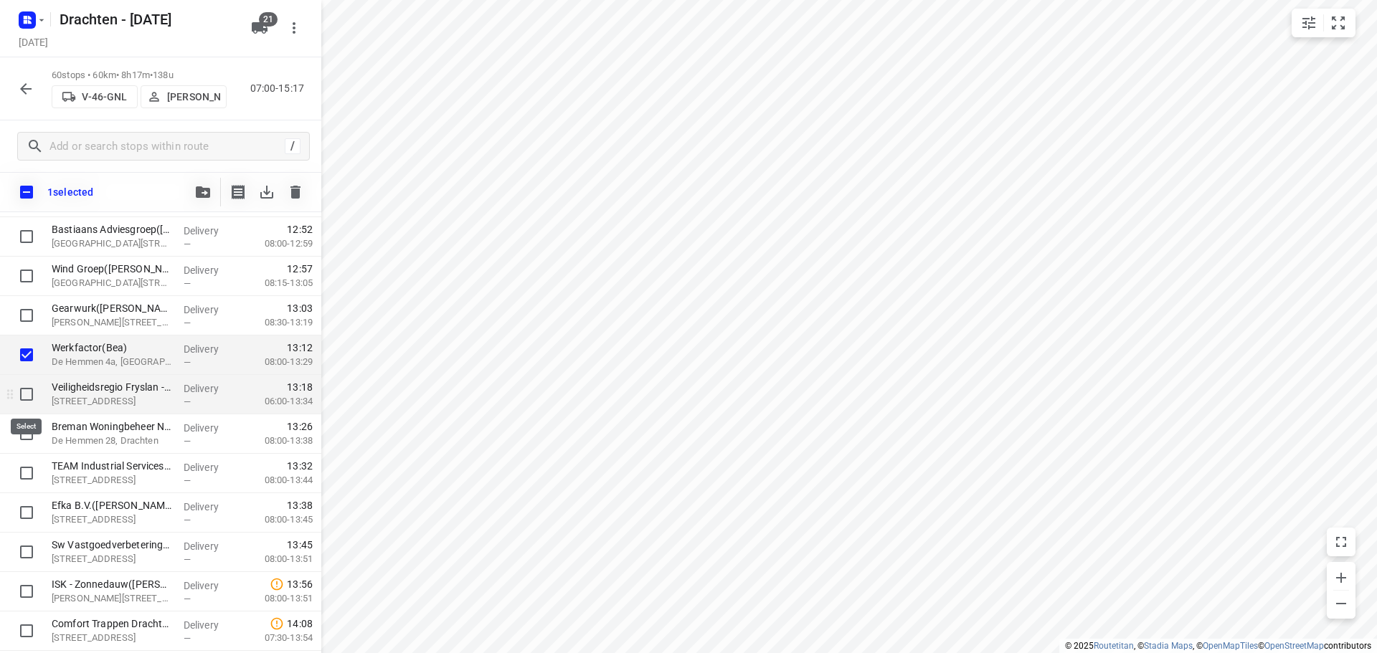
click at [28, 398] on input "checkbox" at bounding box center [26, 394] width 29 height 29
checkbox input "true"
click at [22, 438] on input "checkbox" at bounding box center [26, 434] width 29 height 29
checkbox input "true"
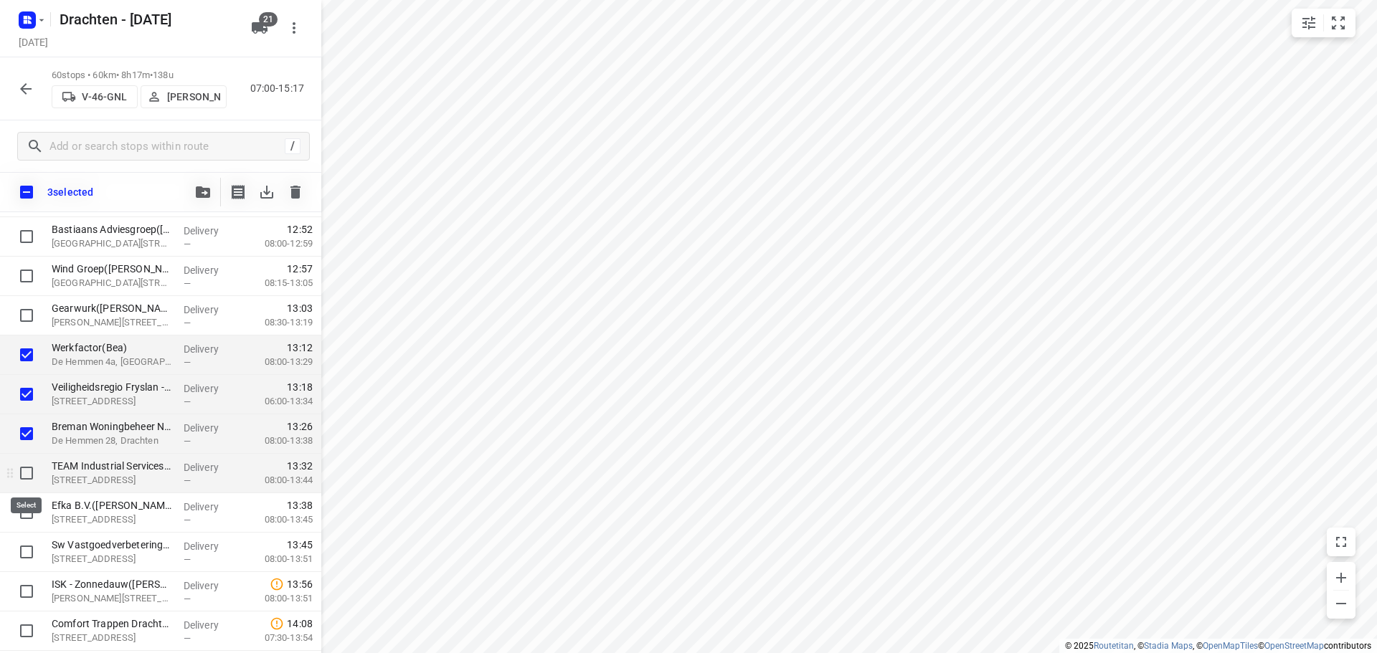
click at [27, 473] on input "checkbox" at bounding box center [26, 473] width 29 height 29
checkbox input "true"
click at [27, 516] on input "checkbox" at bounding box center [26, 512] width 29 height 29
checkbox input "true"
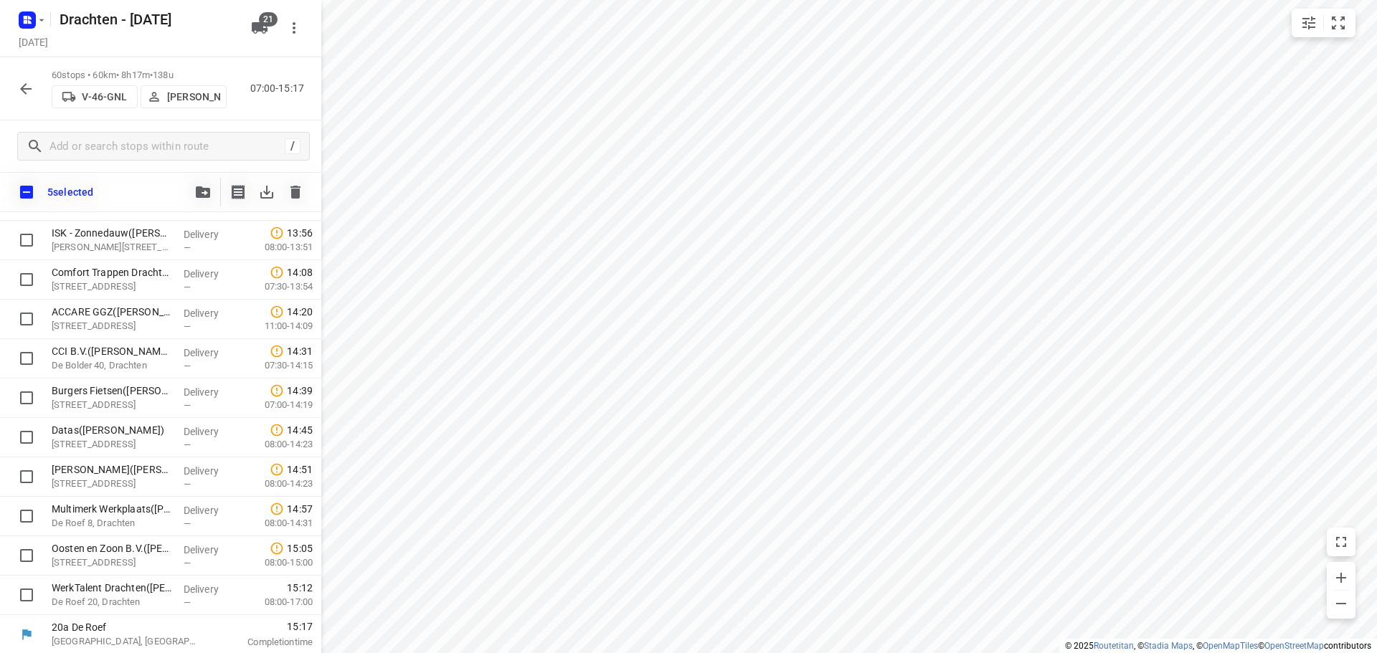
scroll to position [2037, 0]
click at [32, 563] on input "checkbox" at bounding box center [26, 554] width 29 height 29
checkbox input "true"
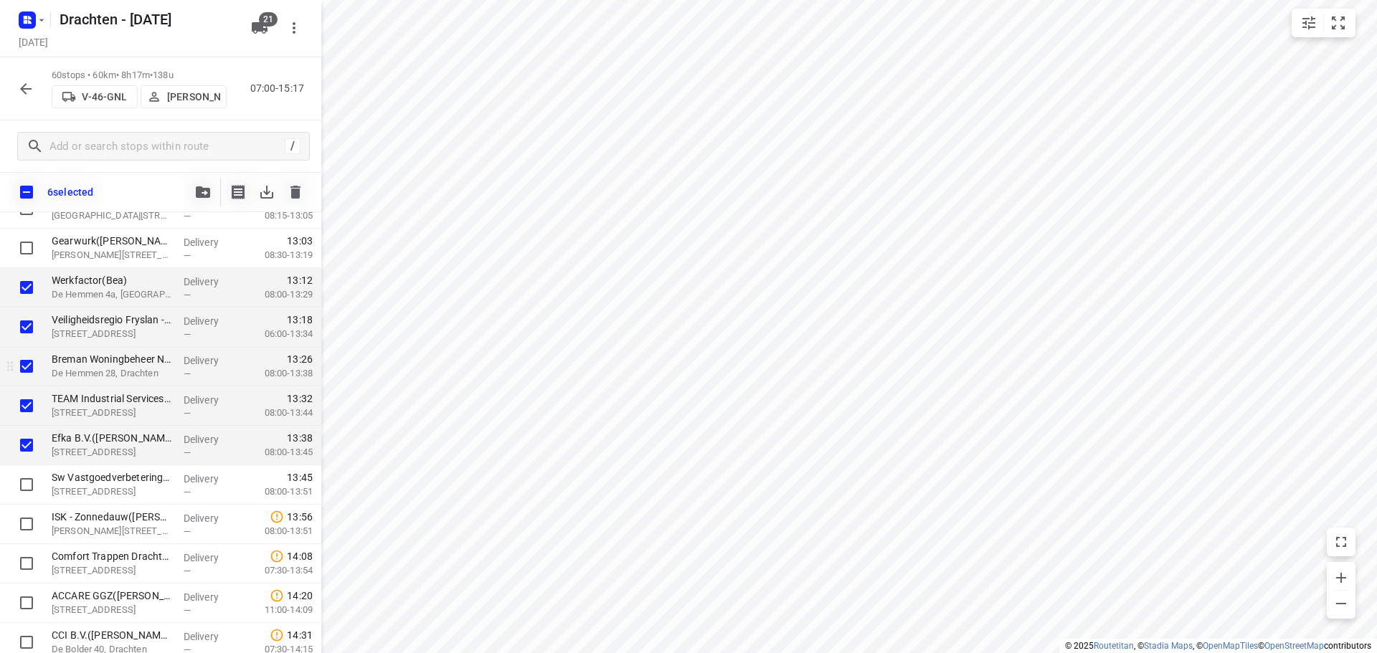
scroll to position [1750, 0]
click at [208, 195] on icon "button" at bounding box center [203, 191] width 14 height 11
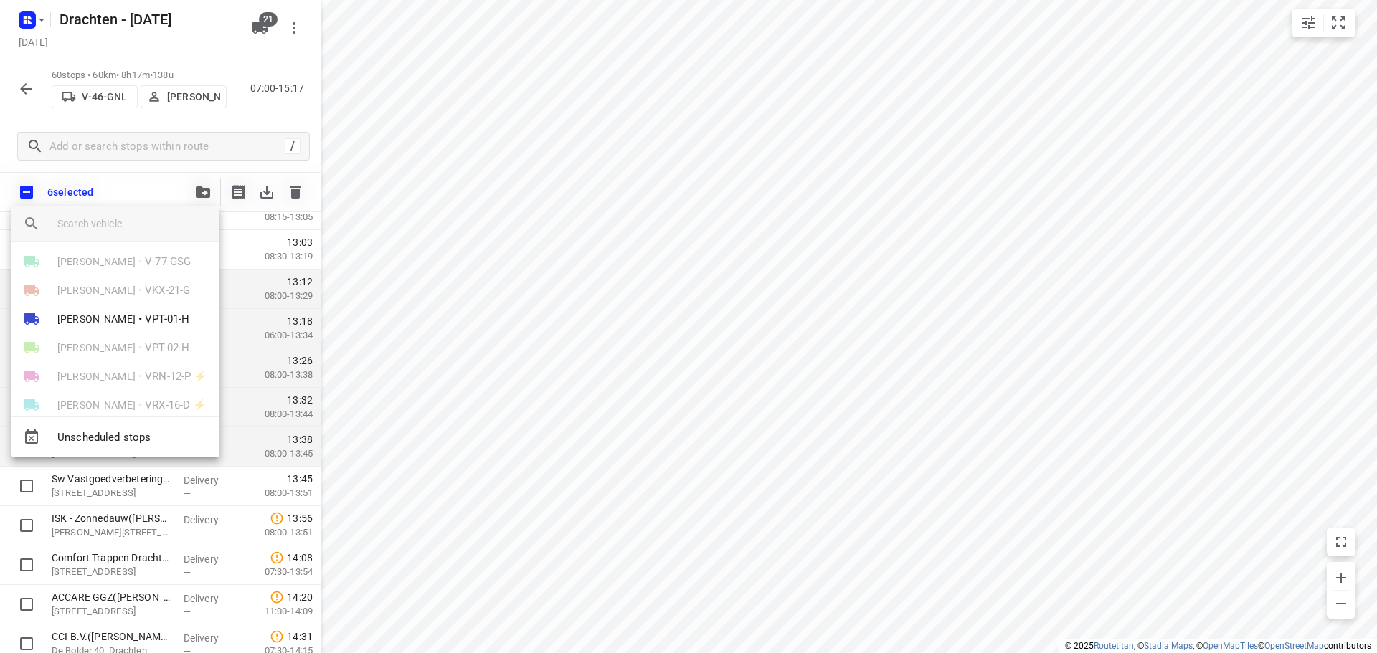
scroll to position [359, 0]
click at [140, 273] on li "Jelmer Knol • VPT-01-H" at bounding box center [115, 282] width 208 height 29
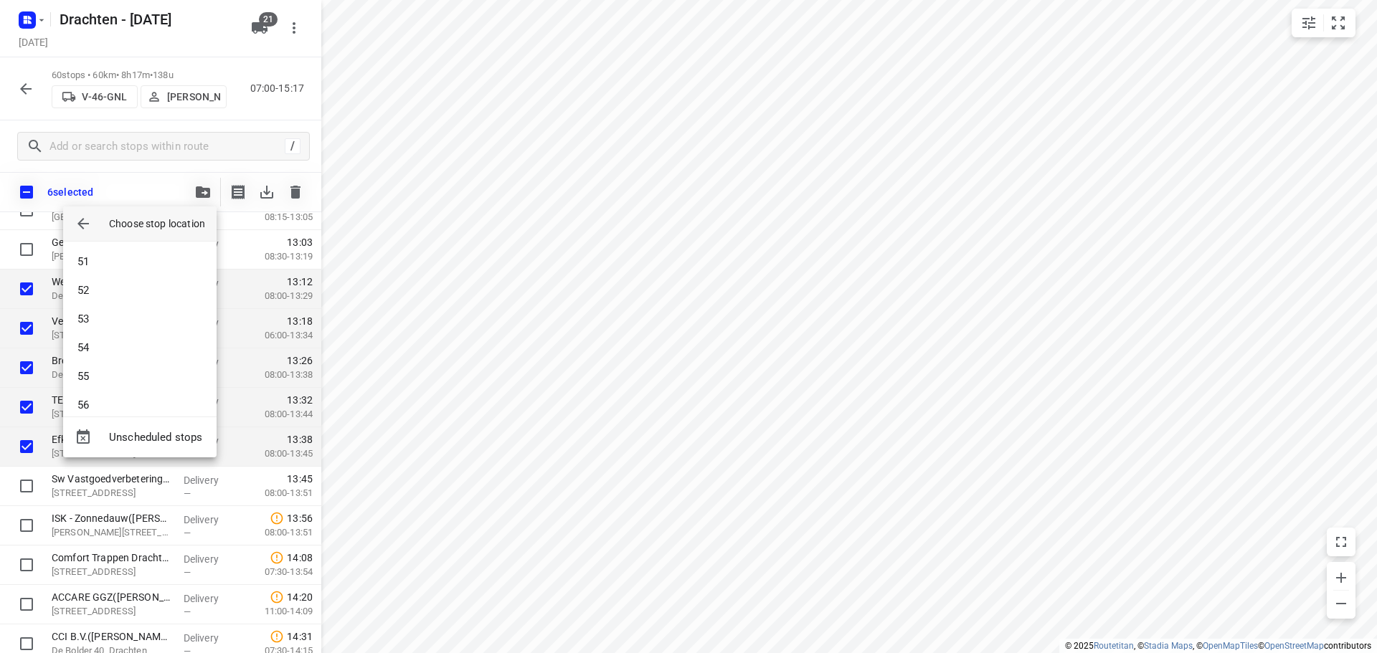
scroll to position [1850, 0]
click at [100, 393] on li "70" at bounding box center [139, 391] width 153 height 29
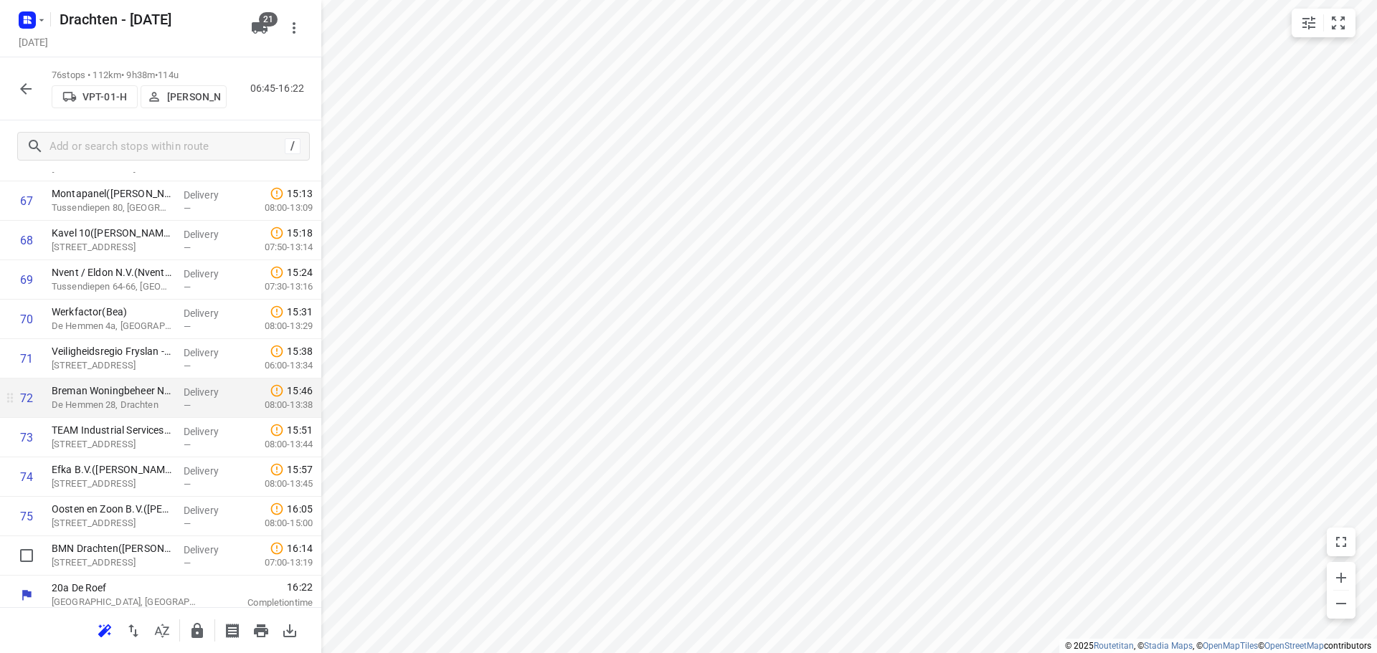
scroll to position [2674, 0]
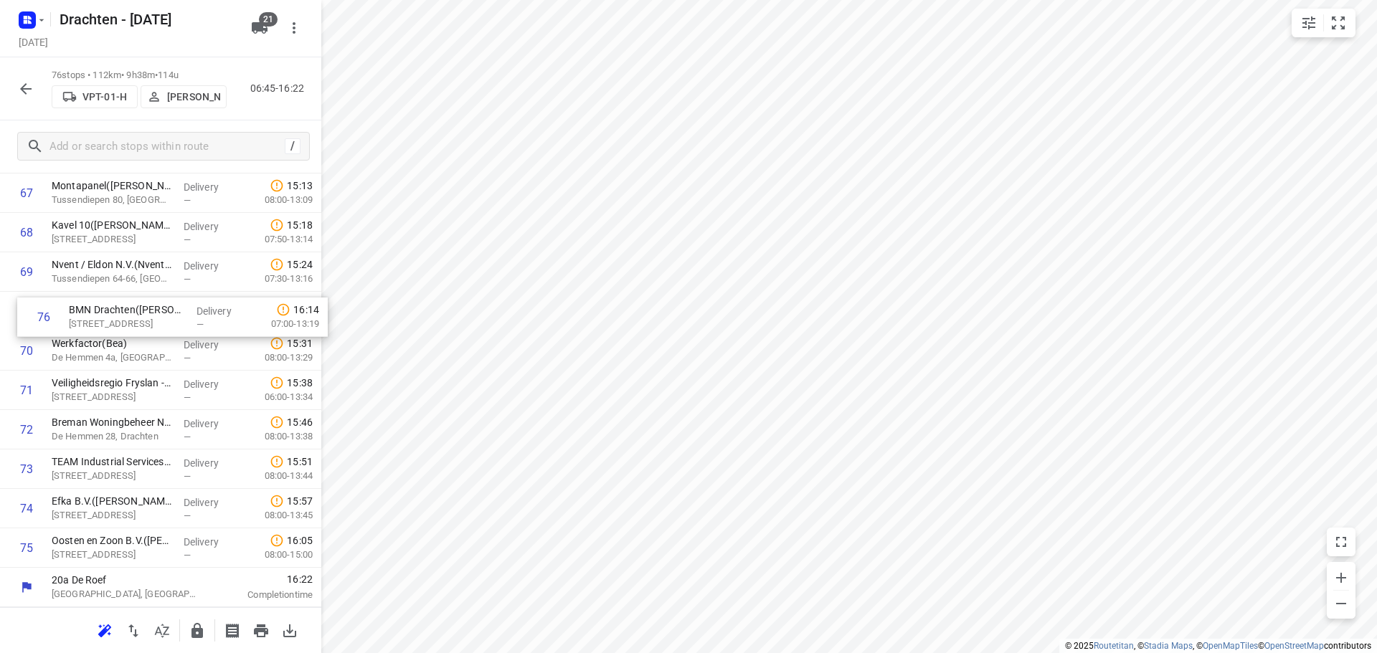
drag, startPoint x: 219, startPoint y: 547, endPoint x: 234, endPoint y: 313, distance: 235.0
click at [203, 633] on icon "button" at bounding box center [196, 630] width 11 height 15
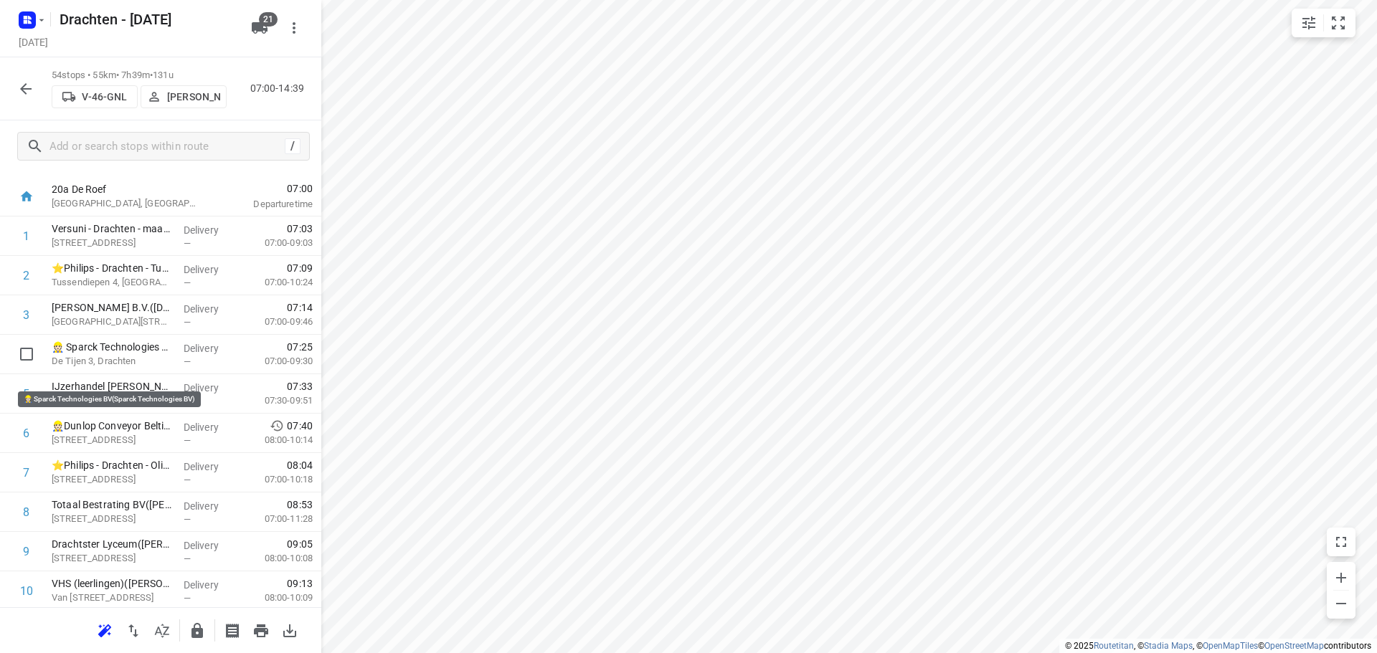
scroll to position [0, 0]
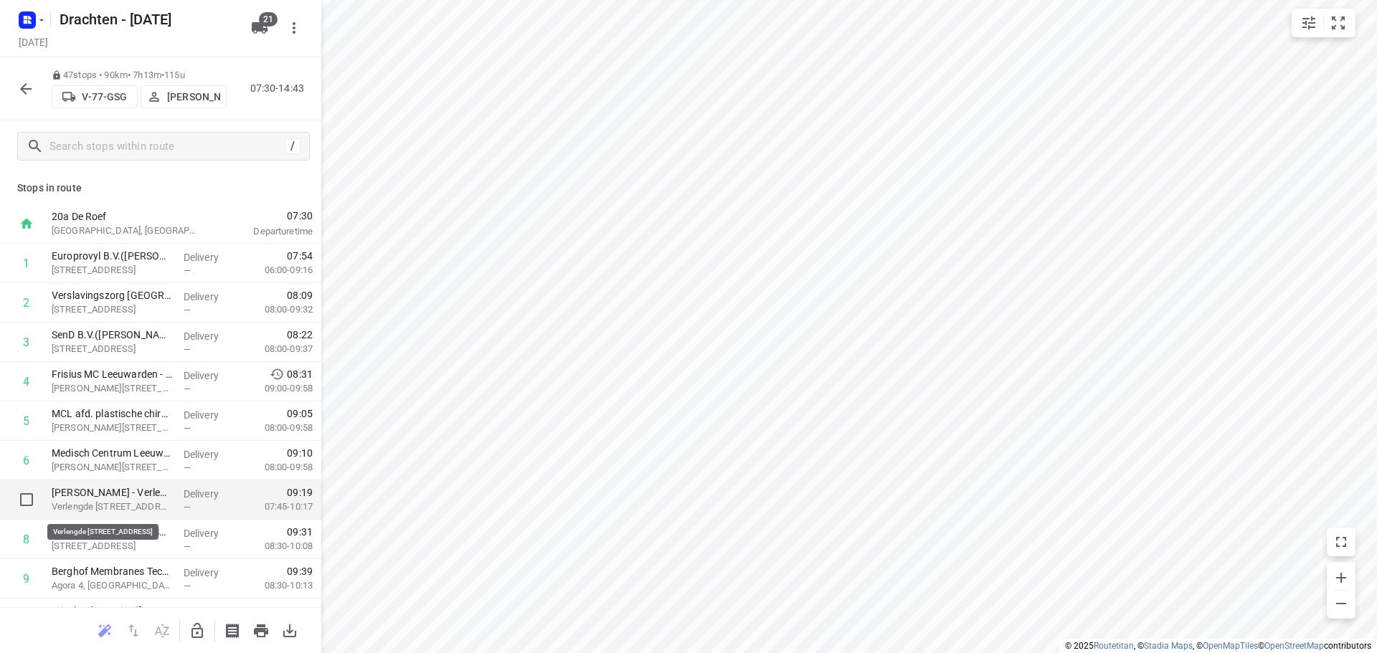
click at [123, 503] on p "Verlengde Schrans 35, Leeuwarden" at bounding box center [112, 507] width 120 height 14
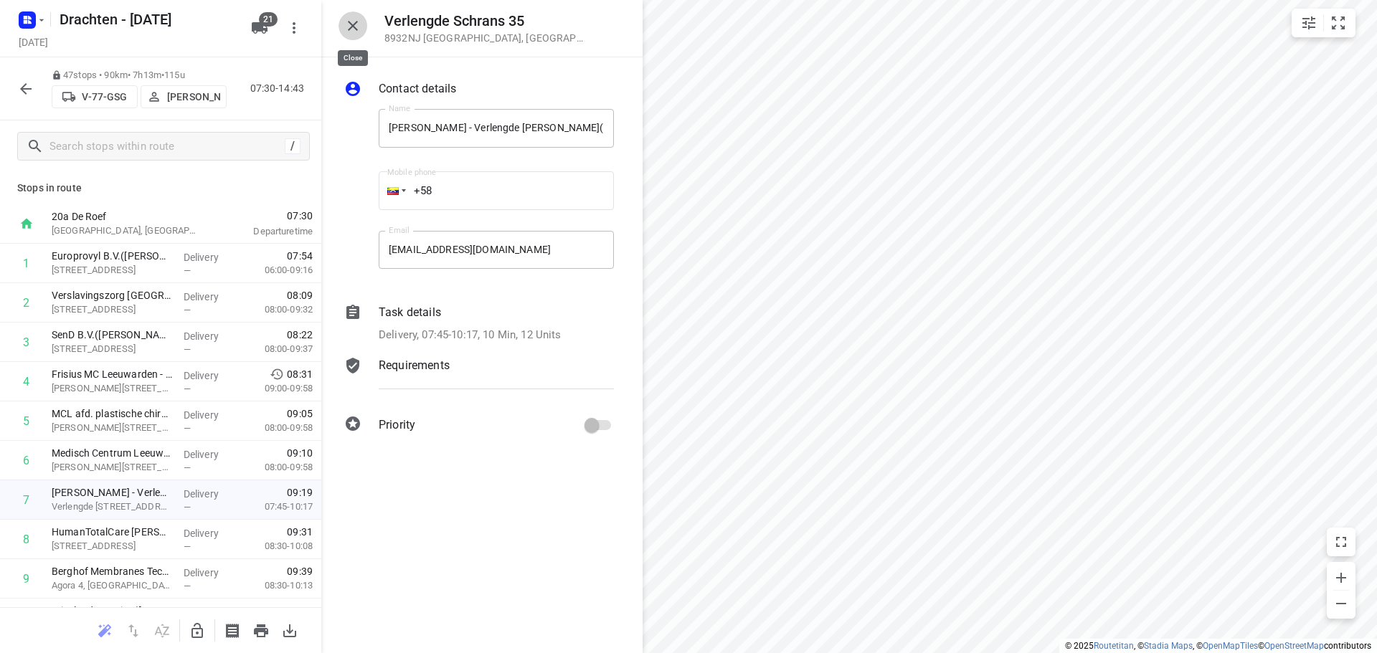
click at [355, 23] on icon "button" at bounding box center [353, 26] width 10 height 10
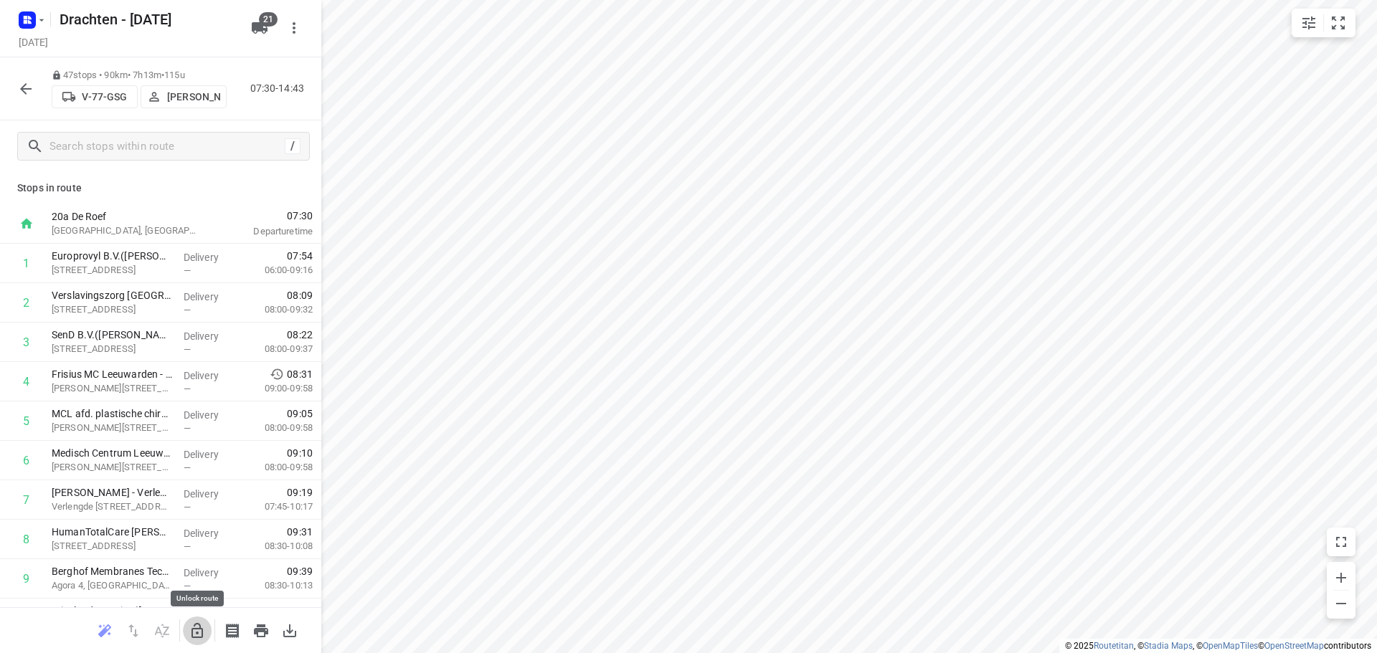
click at [191, 628] on icon "button" at bounding box center [197, 631] width 17 height 17
click at [202, 635] on icon "button" at bounding box center [196, 630] width 11 height 15
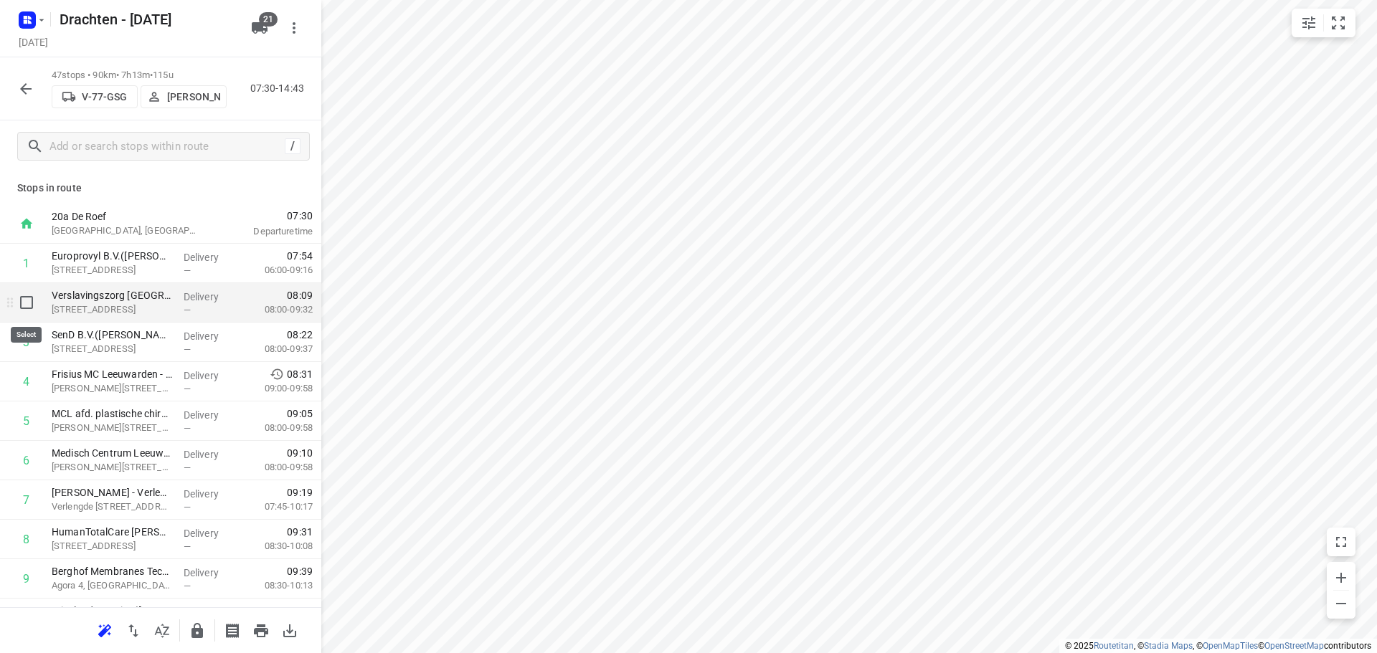
click at [30, 303] on input "checkbox" at bounding box center [26, 302] width 29 height 29
checkbox input "true"
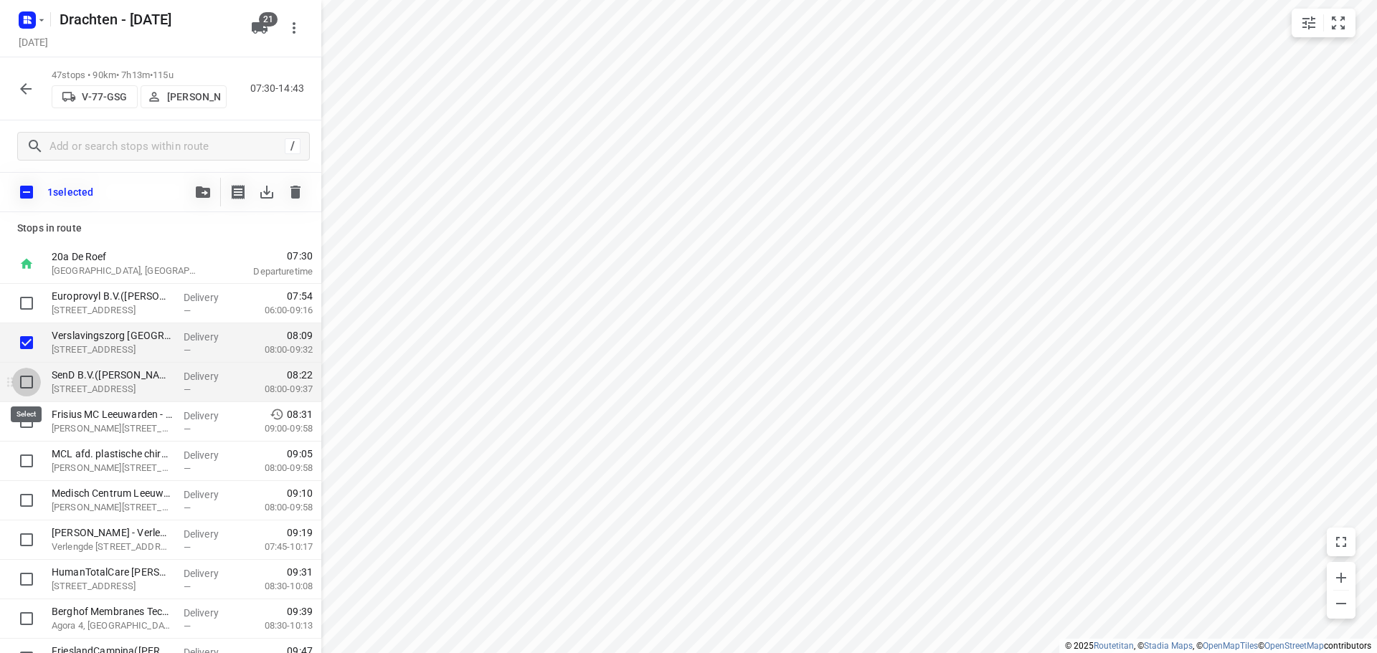
click at [31, 387] on input "checkbox" at bounding box center [26, 382] width 29 height 29
checkbox input "true"
click at [23, 423] on input "checkbox" at bounding box center [26, 421] width 29 height 29
checkbox input "true"
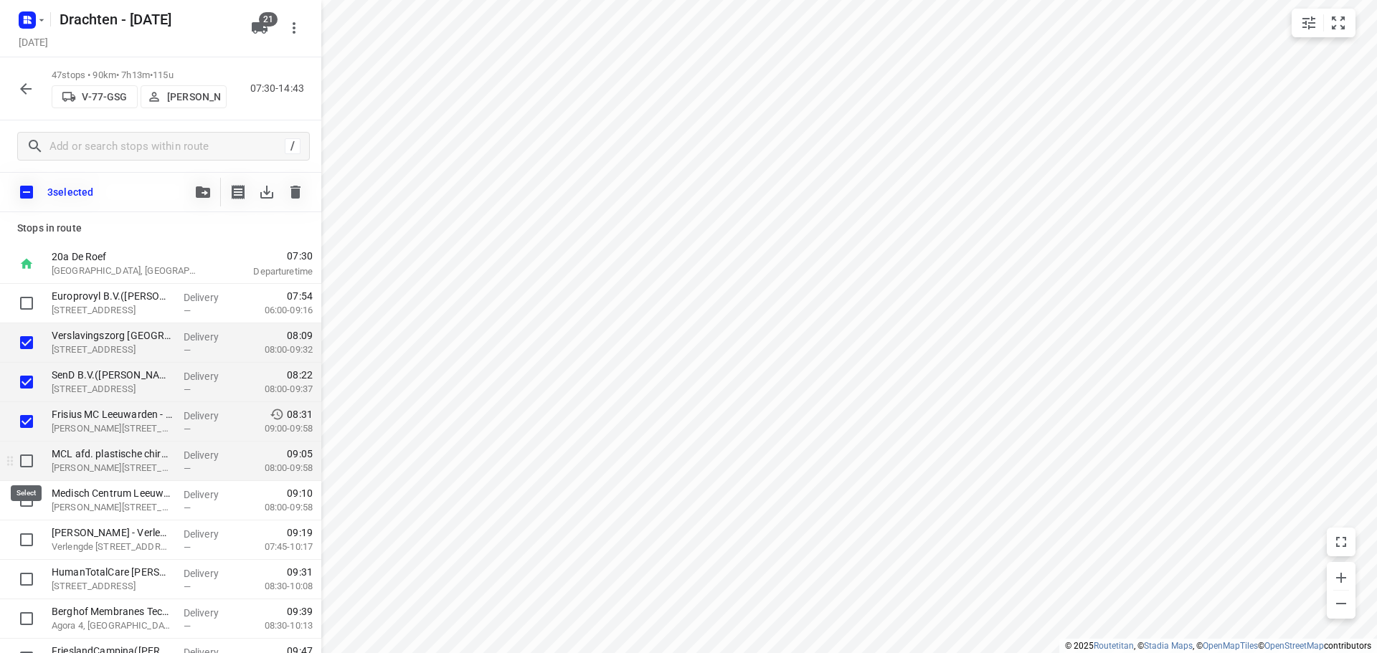
click at [22, 467] on input "checkbox" at bounding box center [26, 461] width 29 height 29
checkbox input "true"
click at [23, 507] on input "checkbox" at bounding box center [26, 500] width 29 height 29
checkbox input "true"
click at [204, 199] on button "button" at bounding box center [203, 192] width 29 height 29
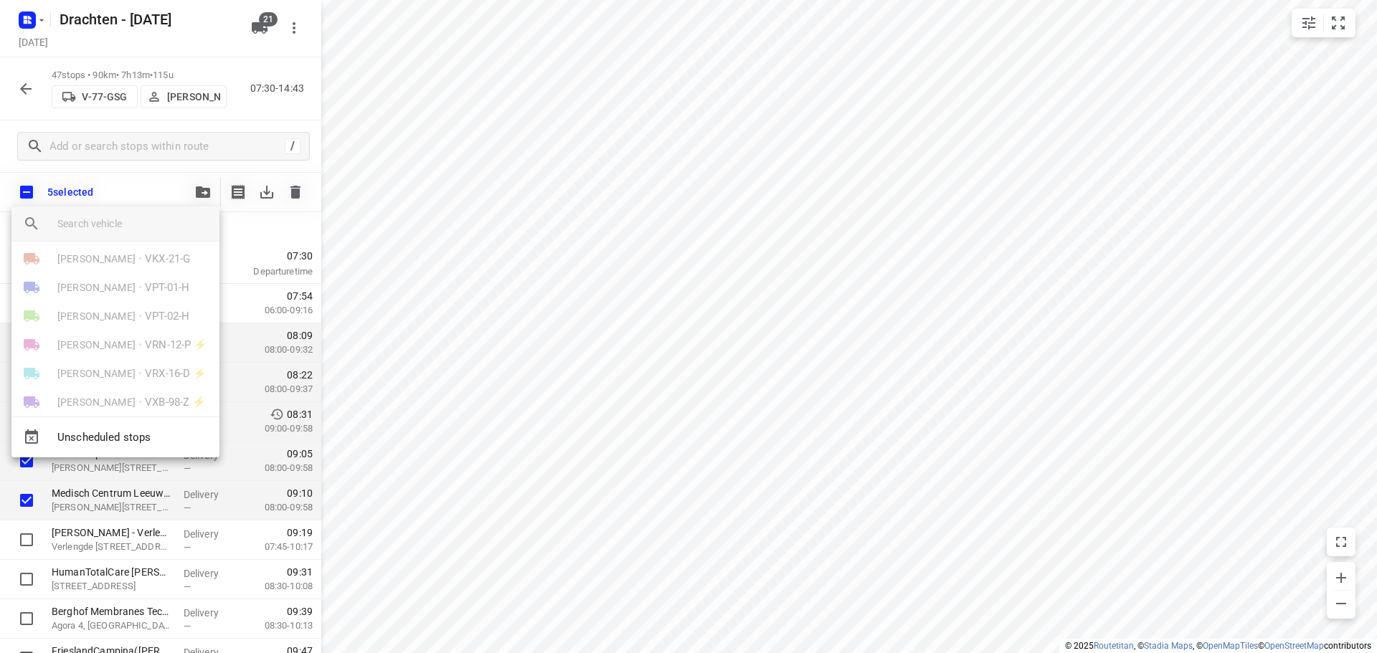
scroll to position [456, 0]
click at [122, 346] on li "Bouwe Hooghiemstra • VXH-05-X ⚡" at bounding box center [115, 356] width 208 height 29
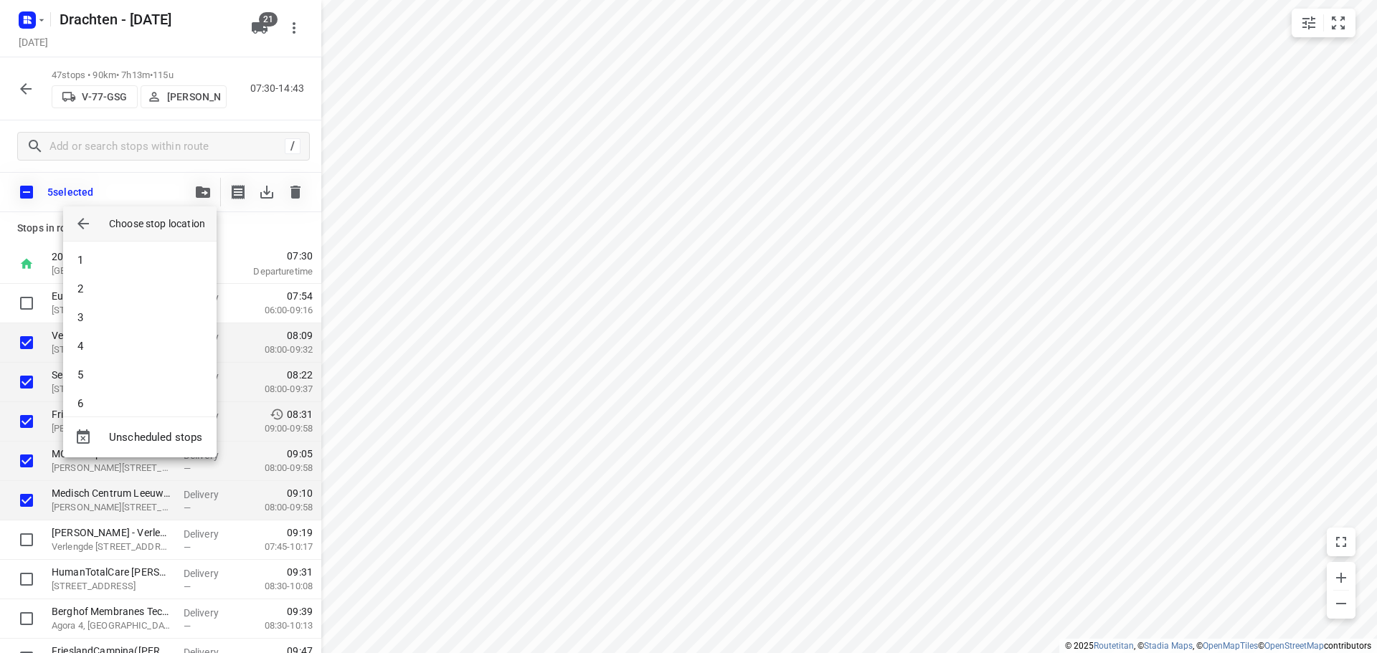
scroll to position [0, 0]
click at [98, 345] on li "4" at bounding box center [139, 348] width 153 height 29
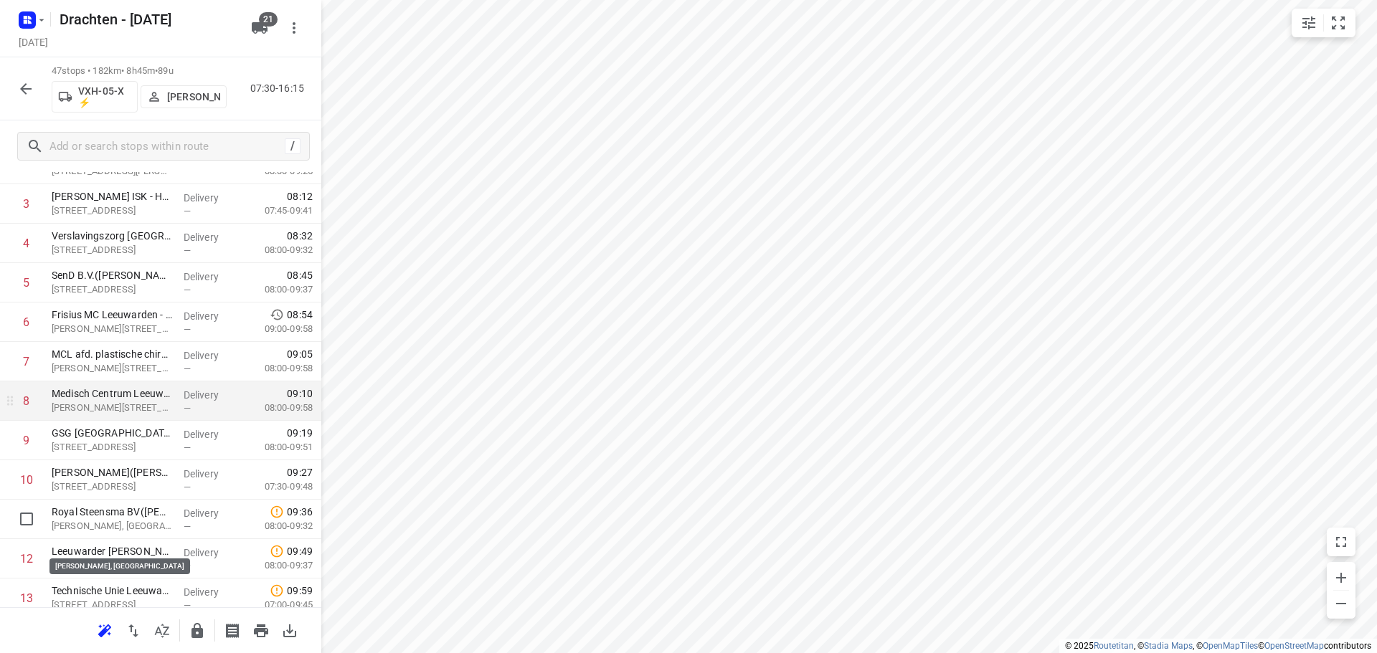
scroll to position [143, 0]
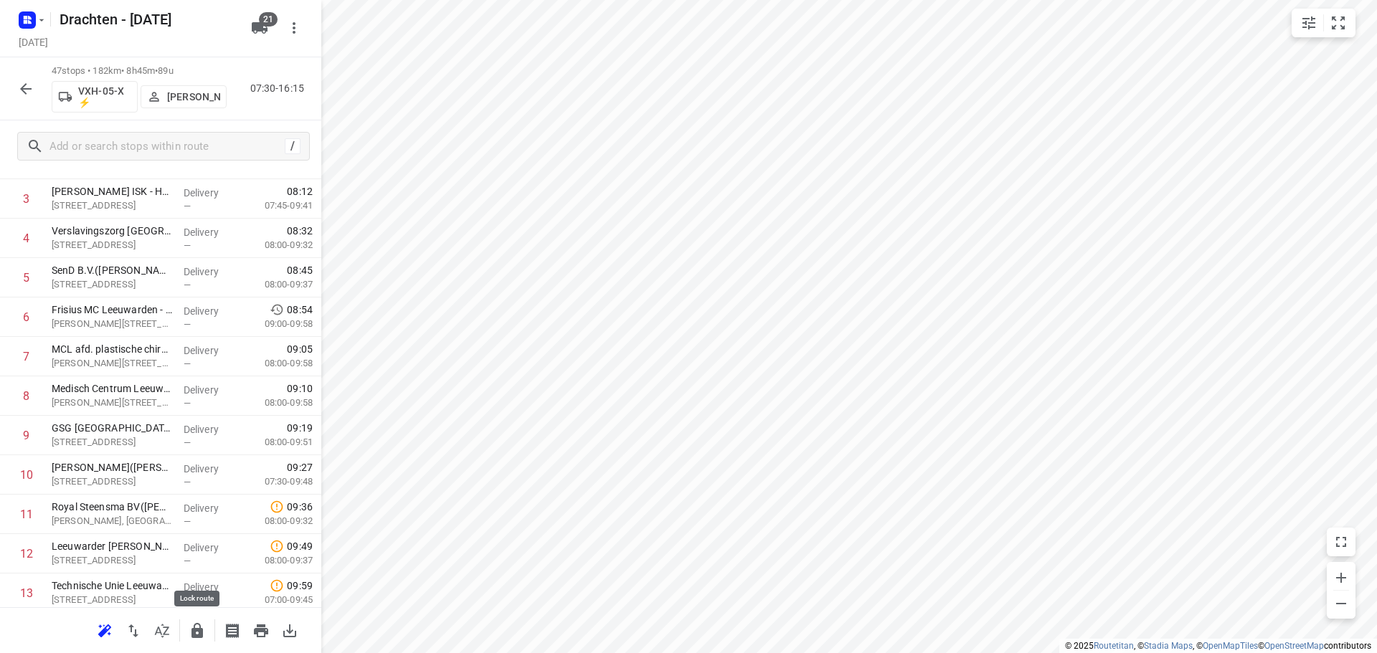
click at [202, 630] on icon "button" at bounding box center [196, 630] width 11 height 15
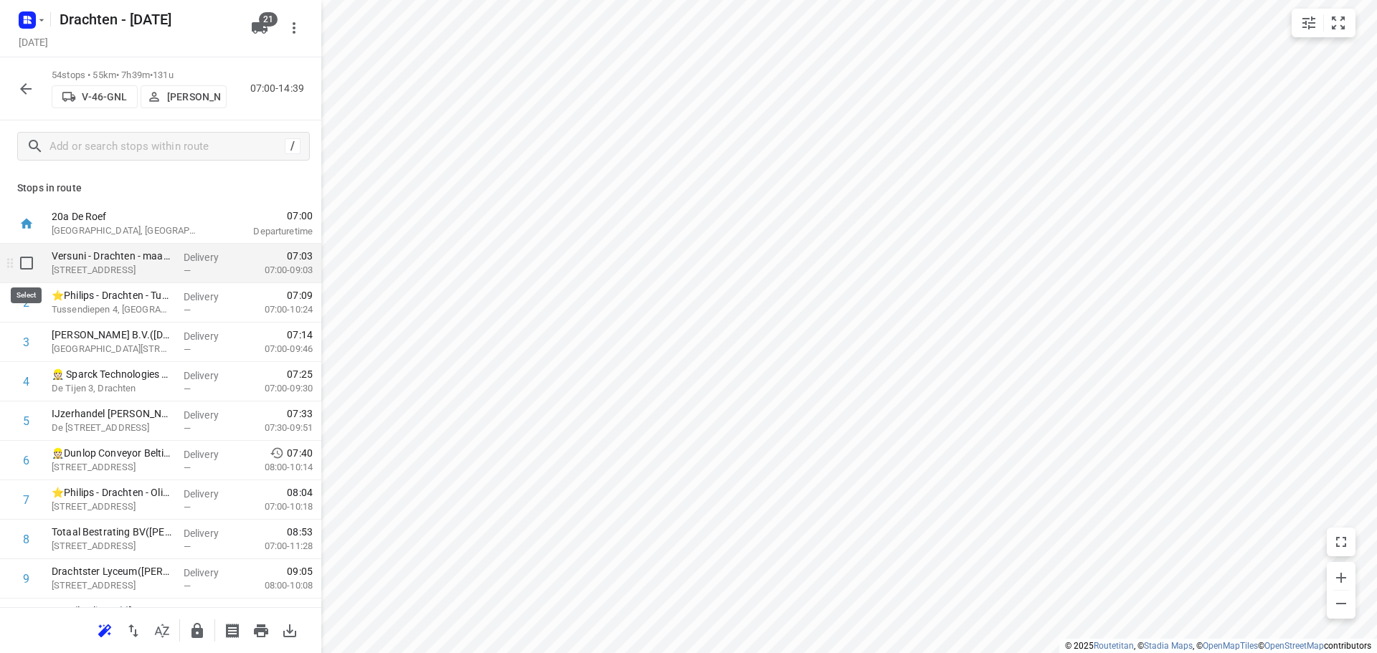
click at [27, 262] on input "checkbox" at bounding box center [26, 263] width 29 height 29
checkbox input "true"
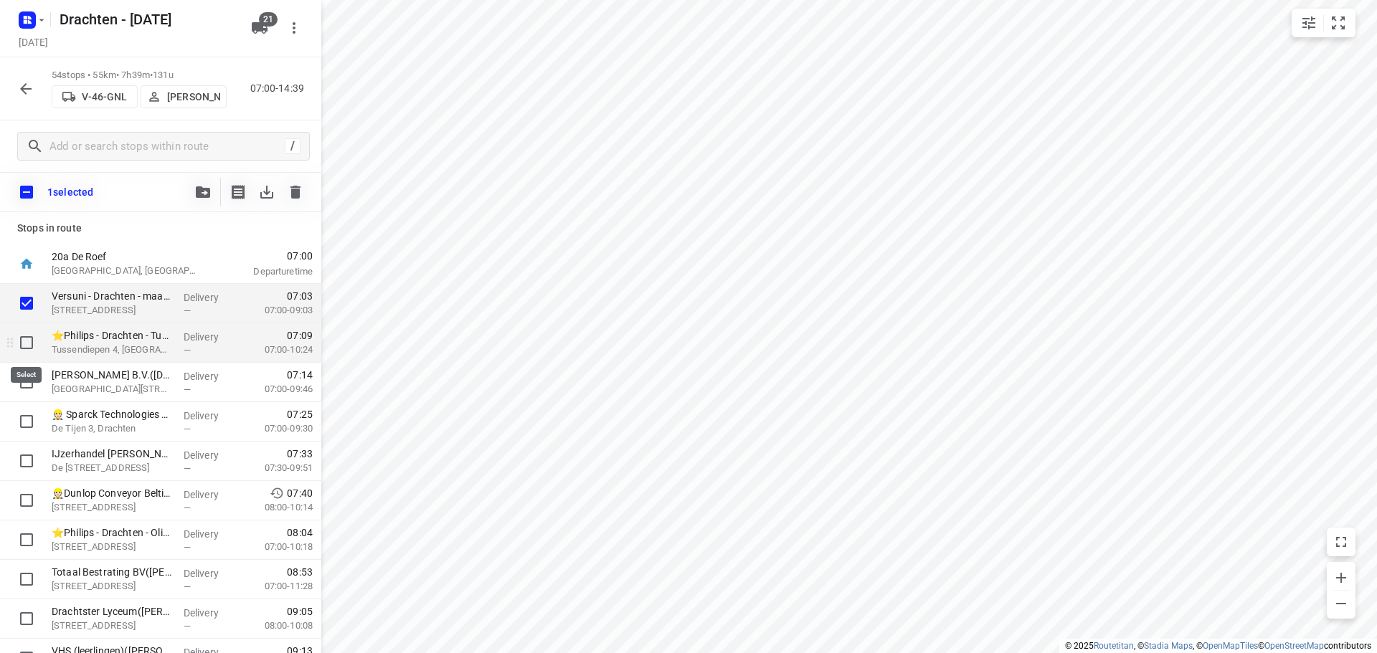
click at [21, 336] on input "checkbox" at bounding box center [26, 342] width 29 height 29
checkbox input "true"
click at [27, 539] on input "checkbox" at bounding box center [26, 540] width 29 height 29
checkbox input "true"
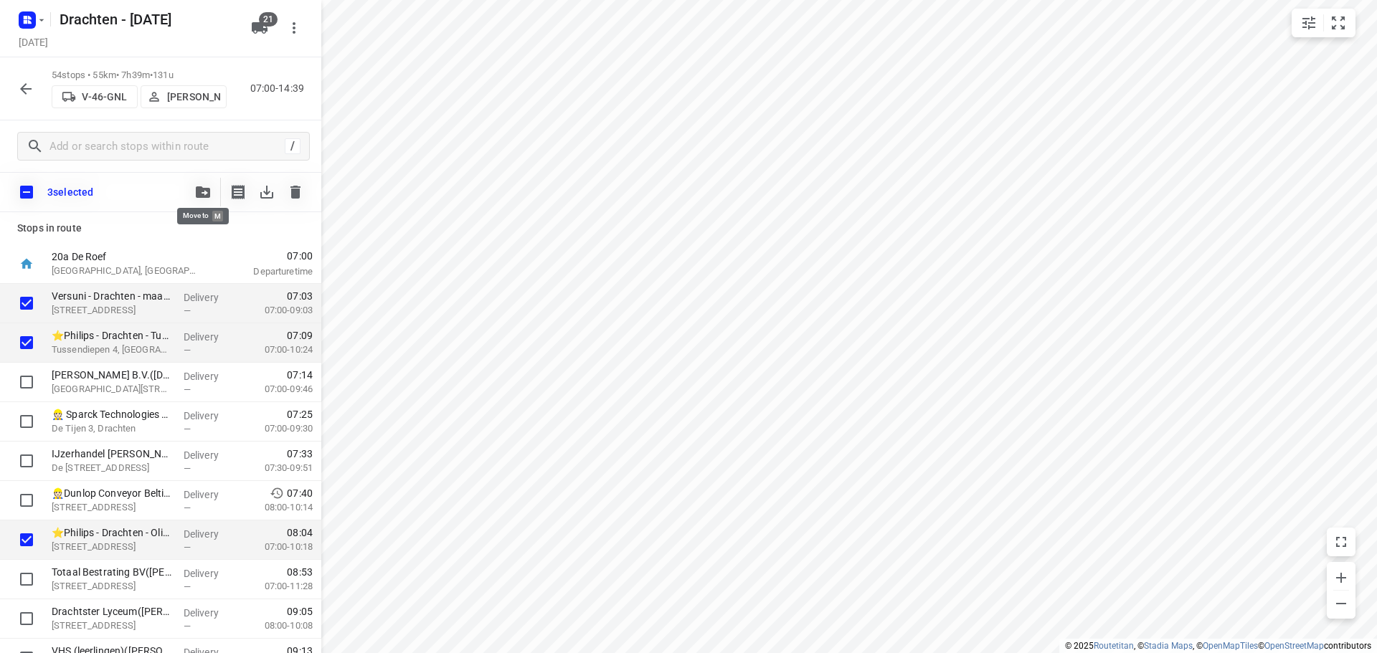
click at [200, 204] on button "button" at bounding box center [203, 192] width 29 height 29
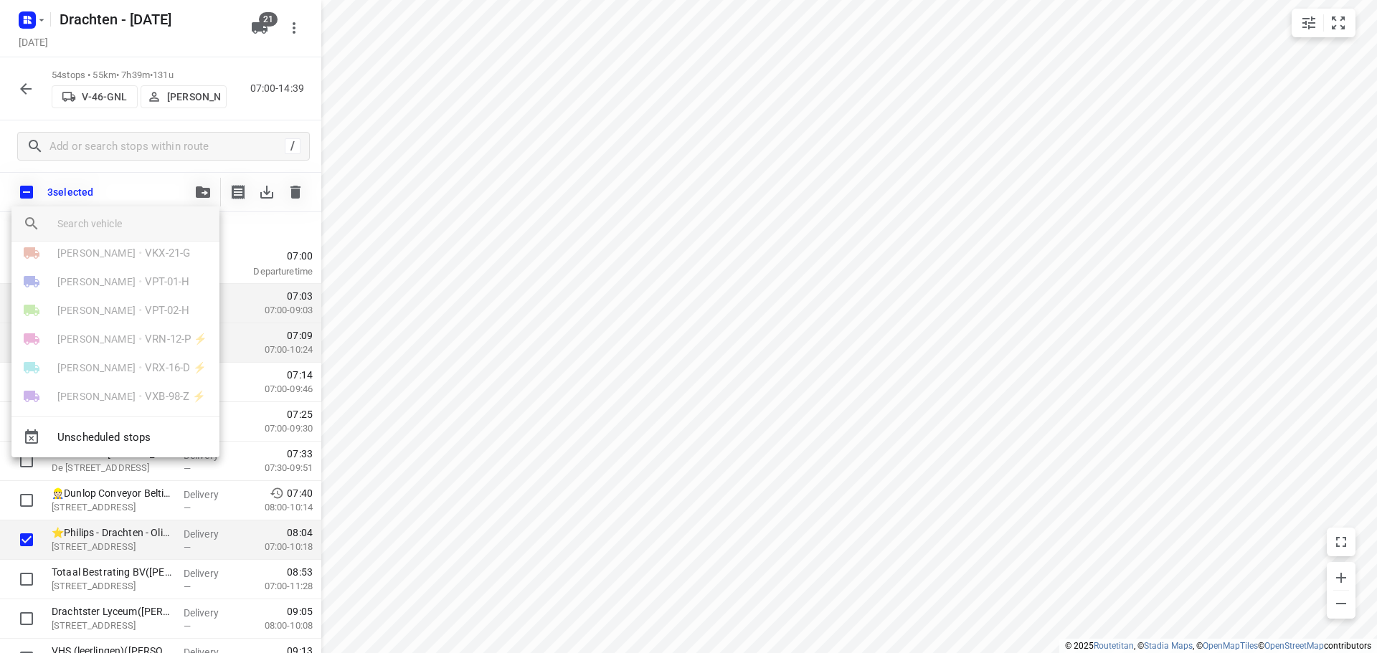
scroll to position [287, 0]
click at [105, 305] on li "Harm Jongsma • V-77-GSG" at bounding box center [115, 296] width 208 height 29
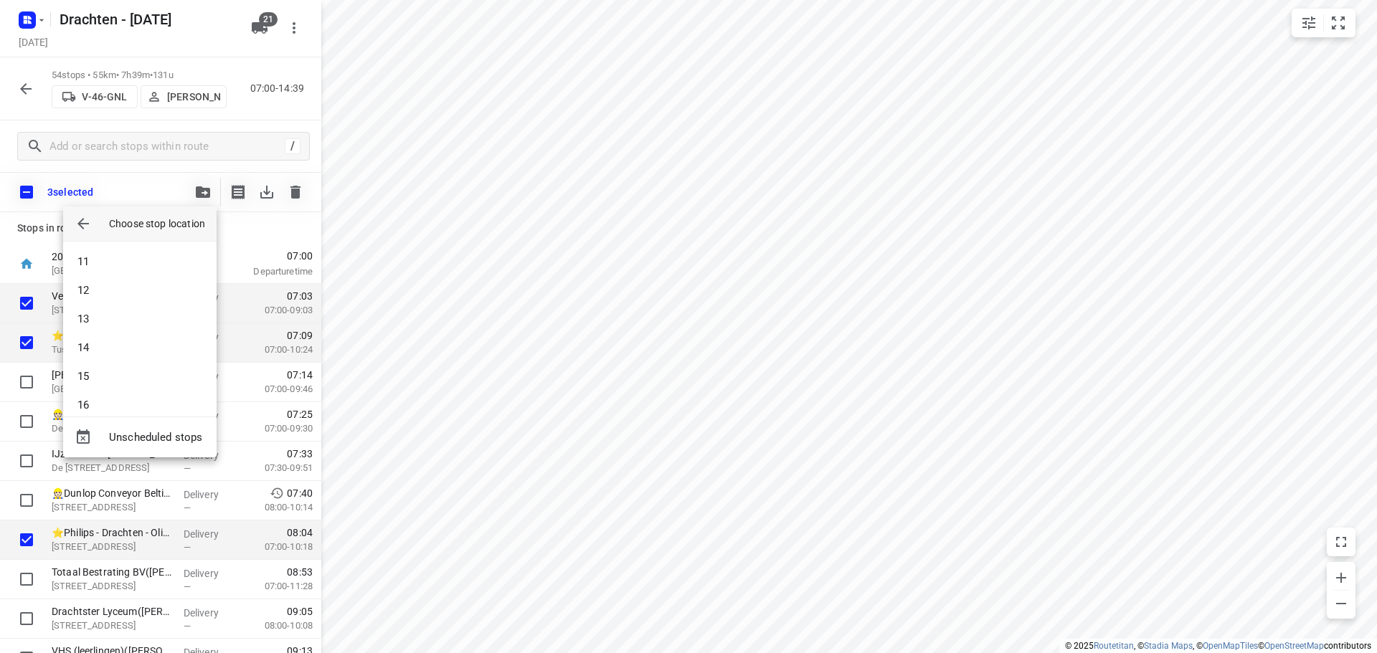
scroll to position [0, 0]
click at [114, 260] on li "1" at bounding box center [139, 261] width 153 height 29
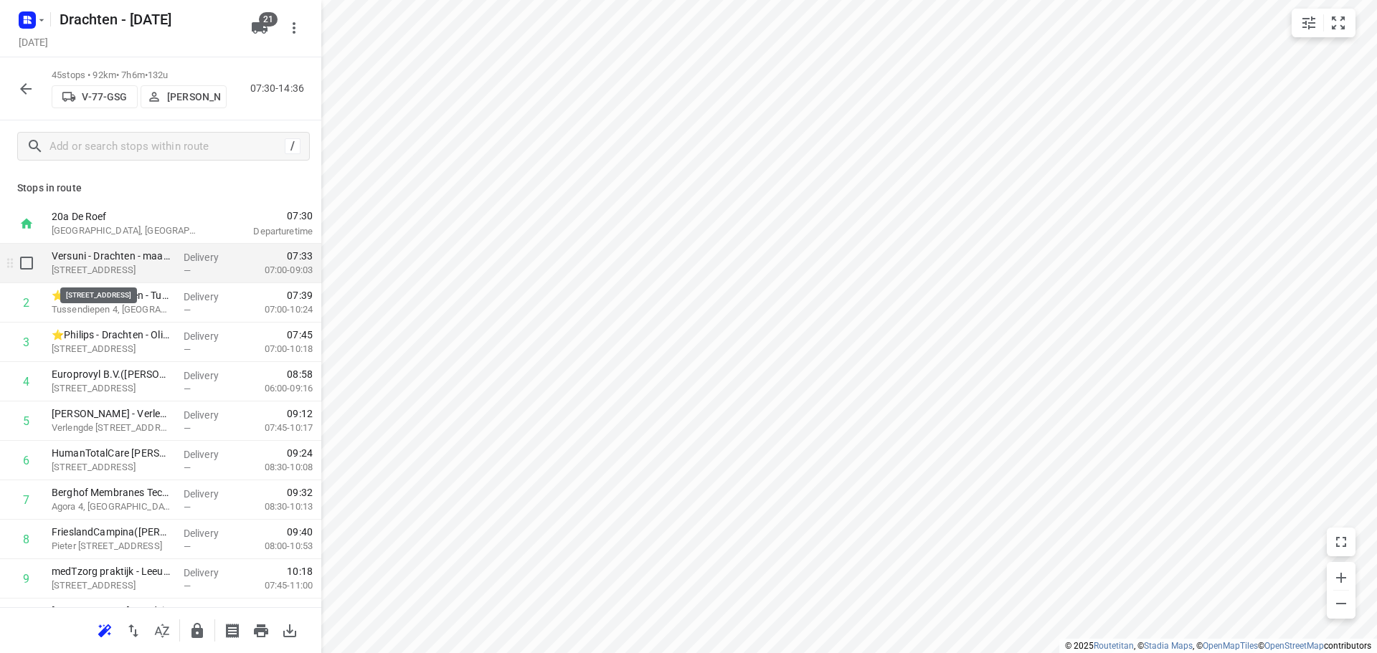
click at [145, 273] on p "[STREET_ADDRESS]" at bounding box center [112, 270] width 120 height 14
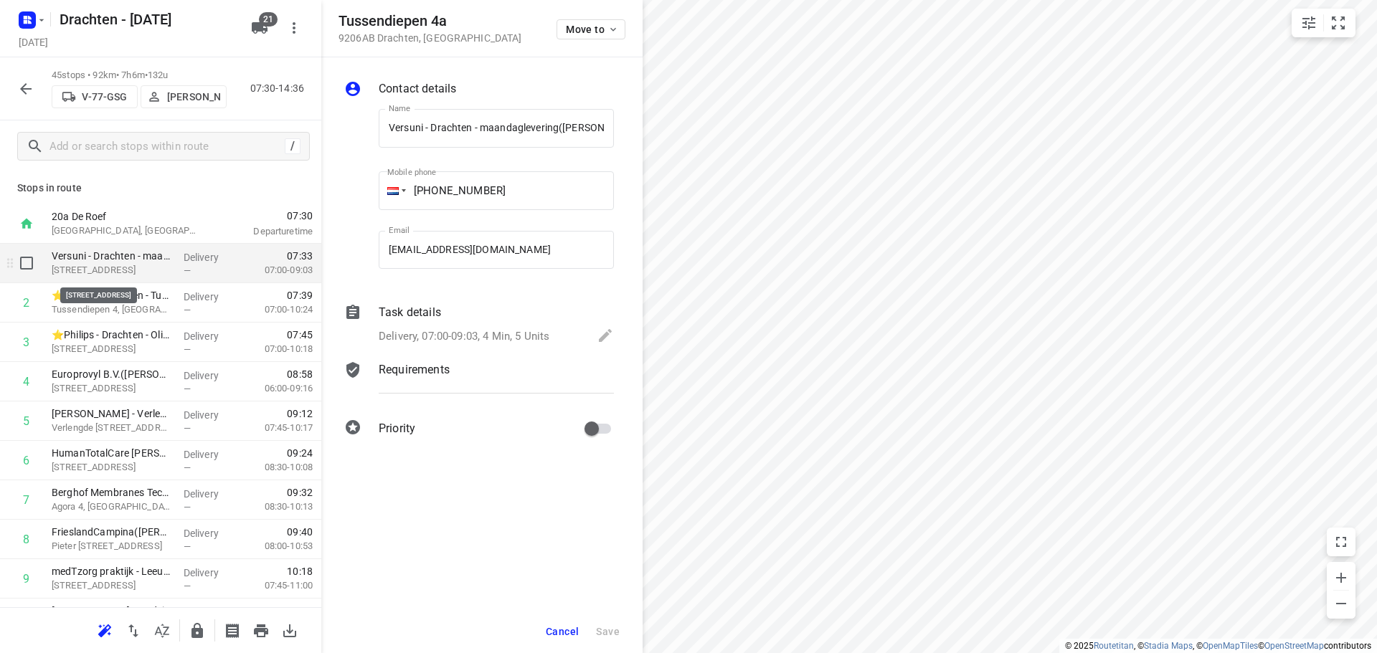
scroll to position [0, 44]
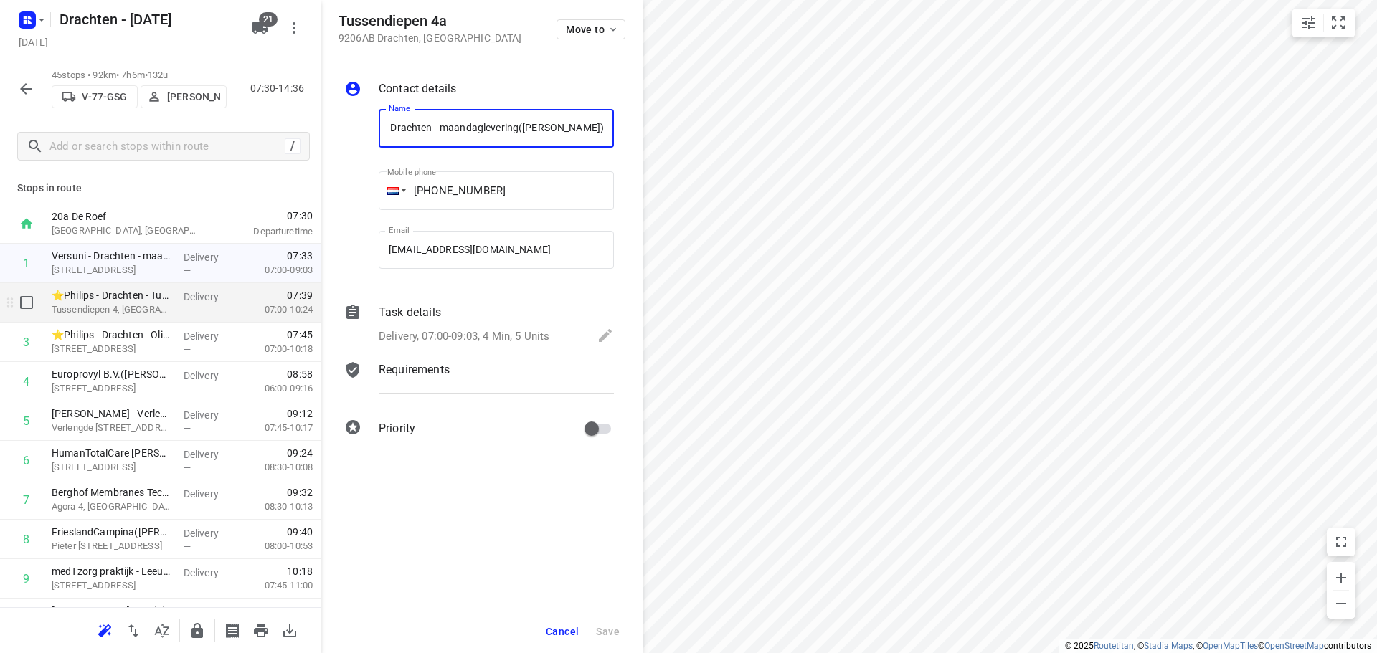
click at [145, 309] on p "Tussendiepen 4, [GEOGRAPHIC_DATA]" at bounding box center [112, 310] width 120 height 14
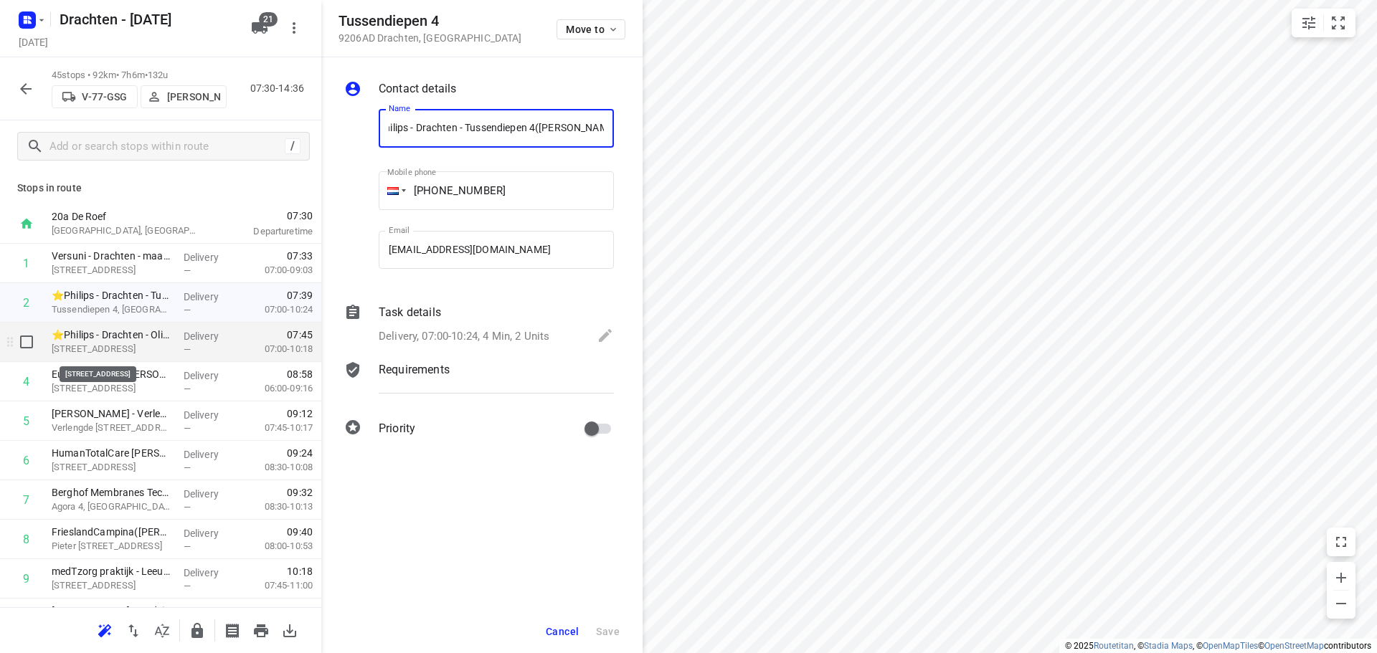
click at [141, 348] on p "[STREET_ADDRESS]" at bounding box center [112, 349] width 120 height 14
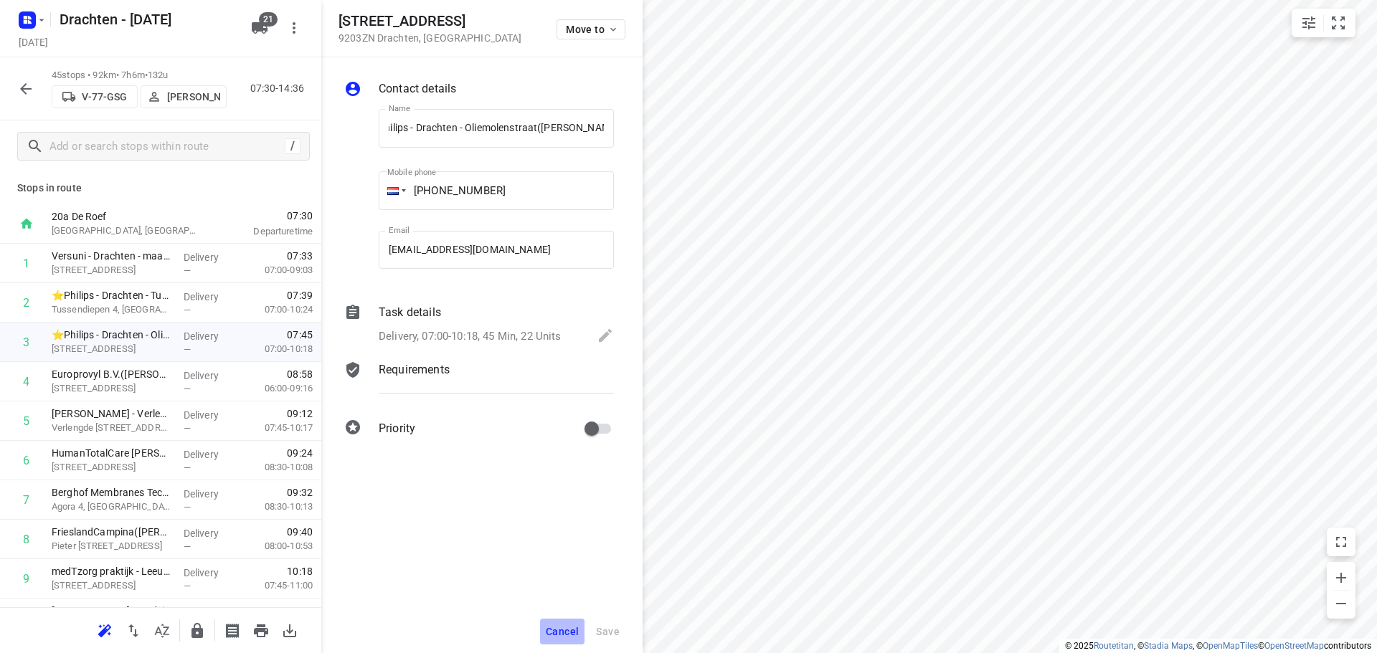
click at [565, 623] on button "Cancel" at bounding box center [562, 632] width 44 height 26
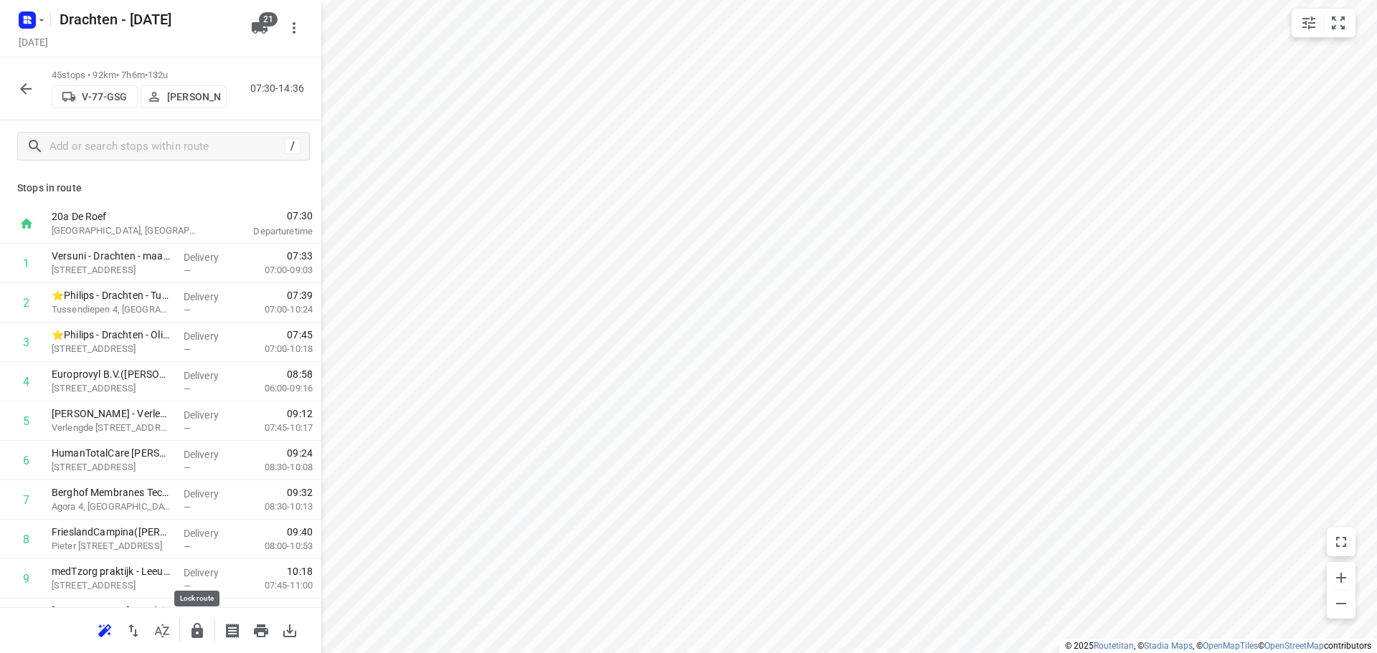
click at [200, 637] on icon "button" at bounding box center [196, 630] width 11 height 15
click at [193, 96] on p "[PERSON_NAME]" at bounding box center [193, 96] width 53 height 11
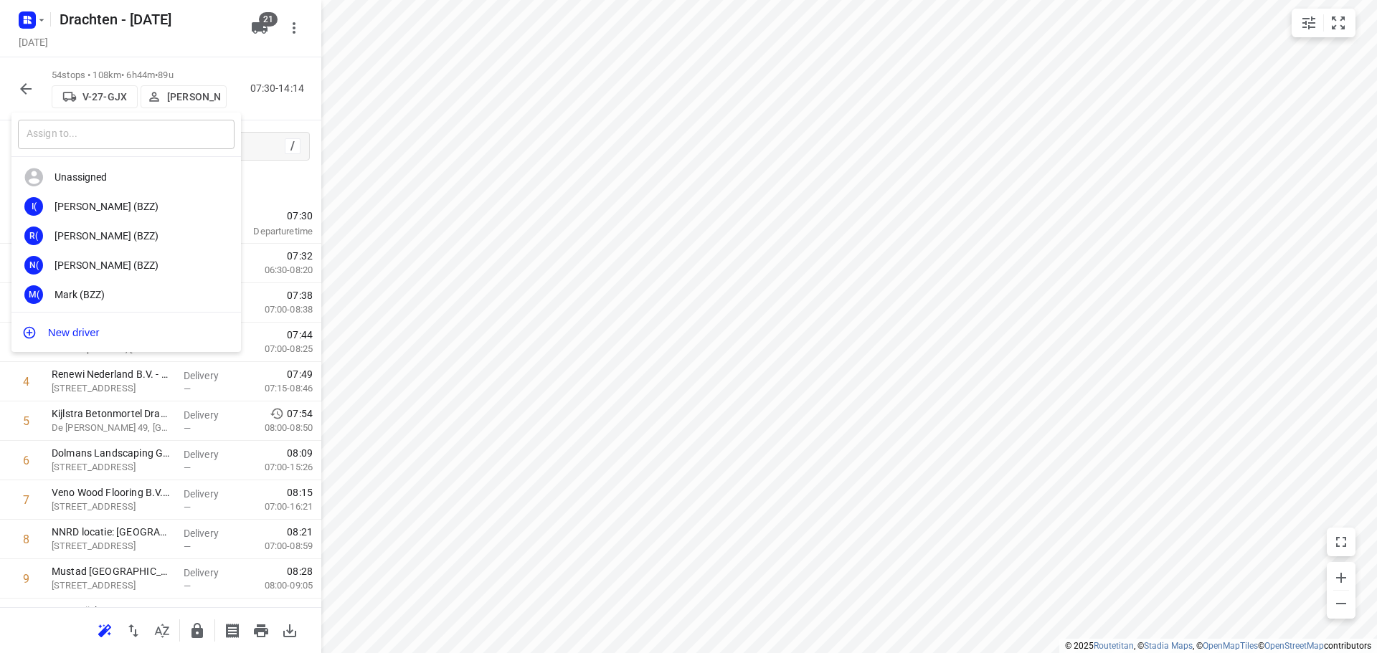
click at [147, 131] on input "text" at bounding box center [126, 134] width 217 height 29
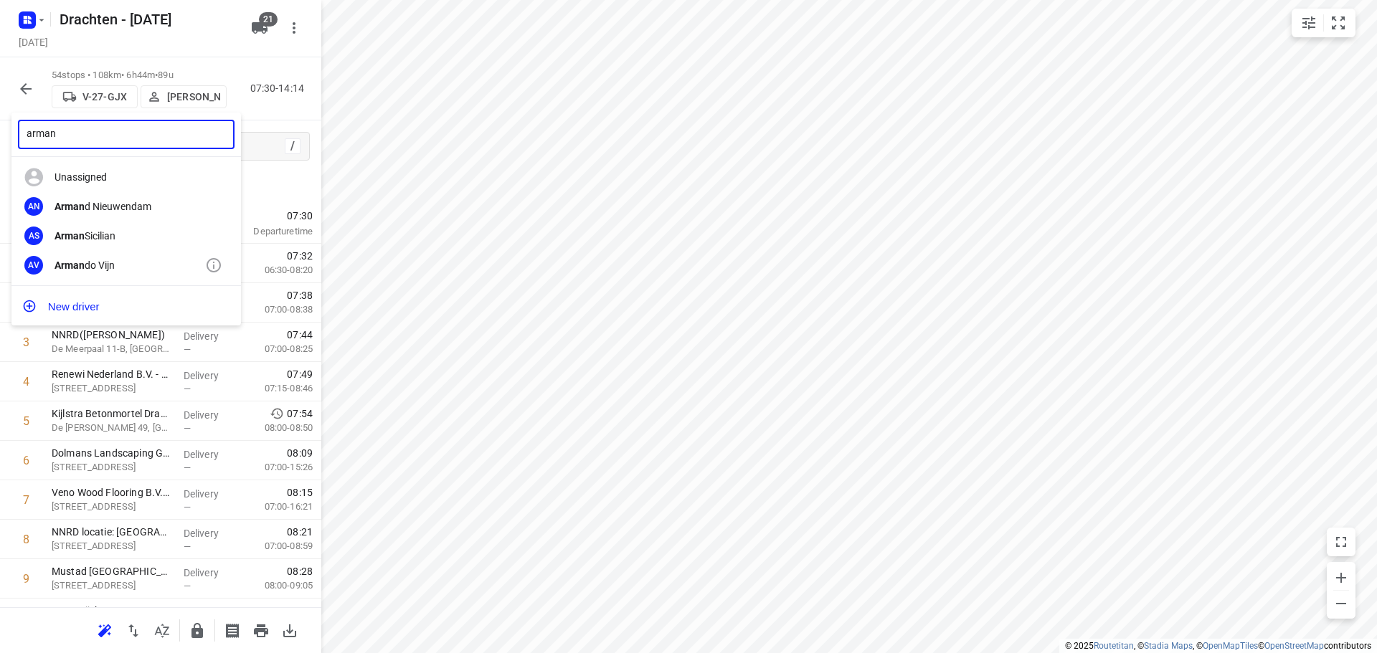
type input "arman"
click at [122, 265] on div "Arman do Vijn" at bounding box center [130, 265] width 151 height 11
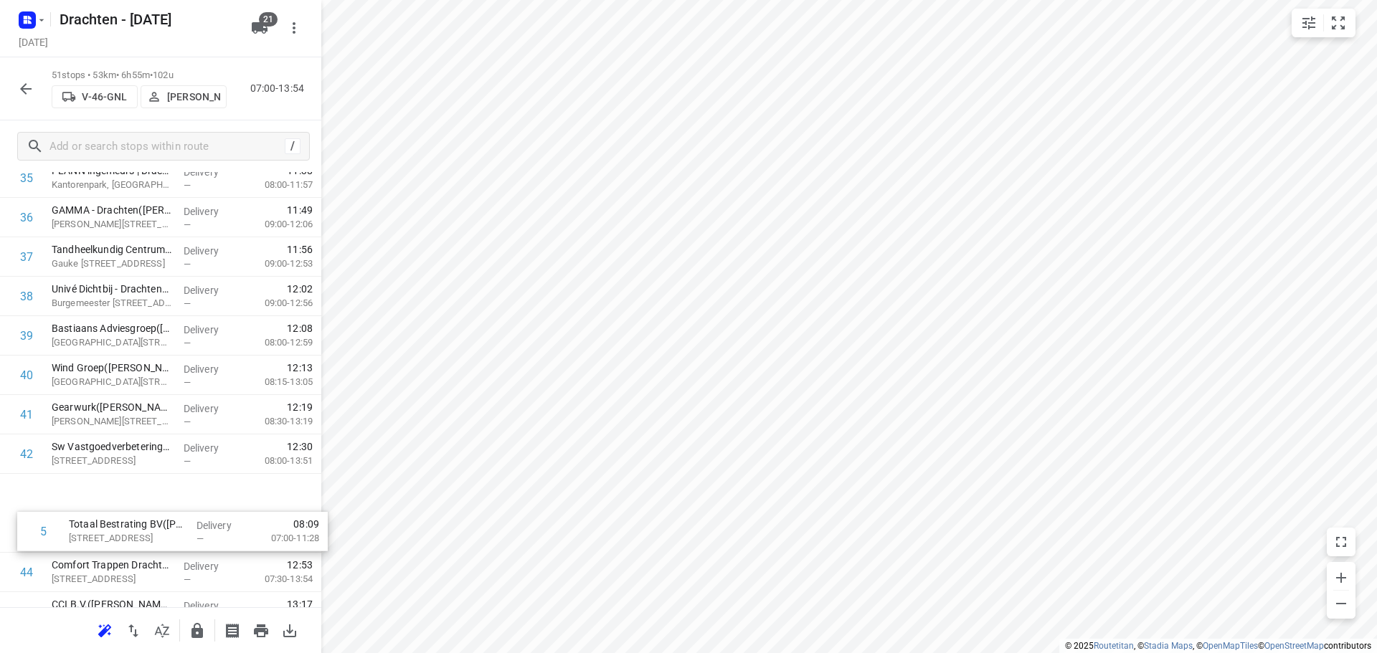
drag, startPoint x: 169, startPoint y: 437, endPoint x: 184, endPoint y: 554, distance: 118.6
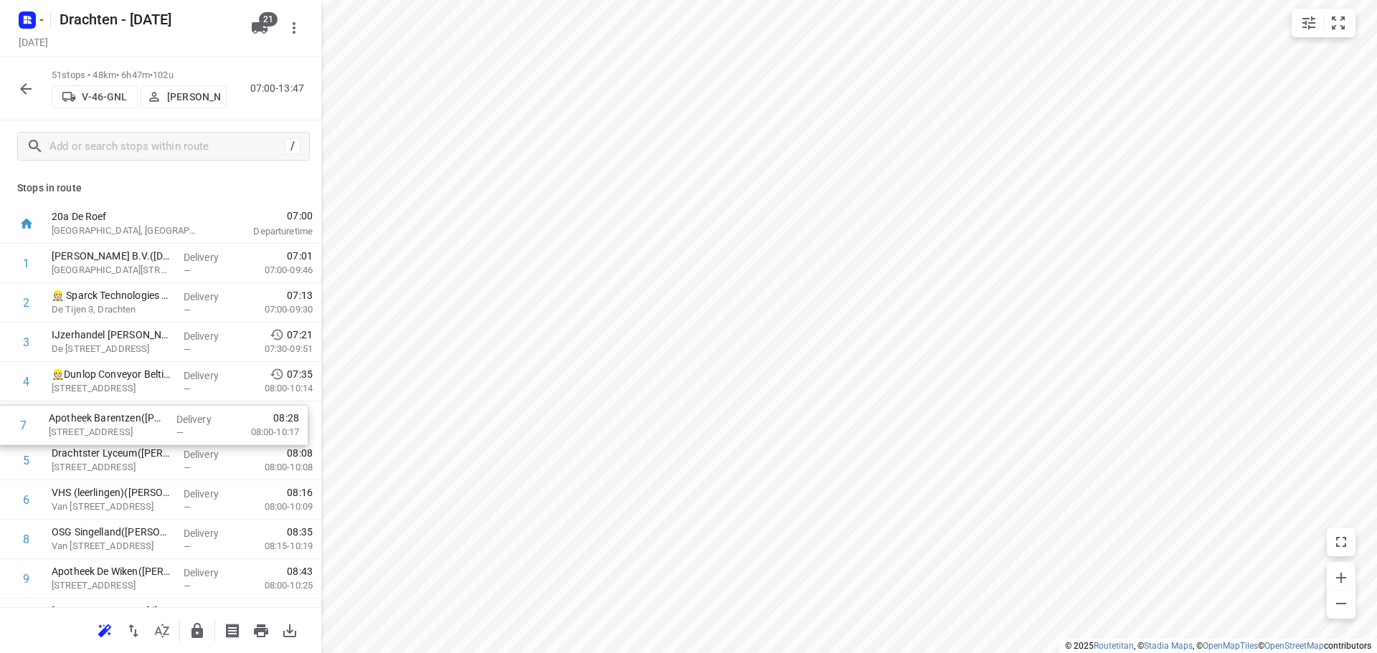
drag, startPoint x: 128, startPoint y: 499, endPoint x: 126, endPoint y: 420, distance: 78.9
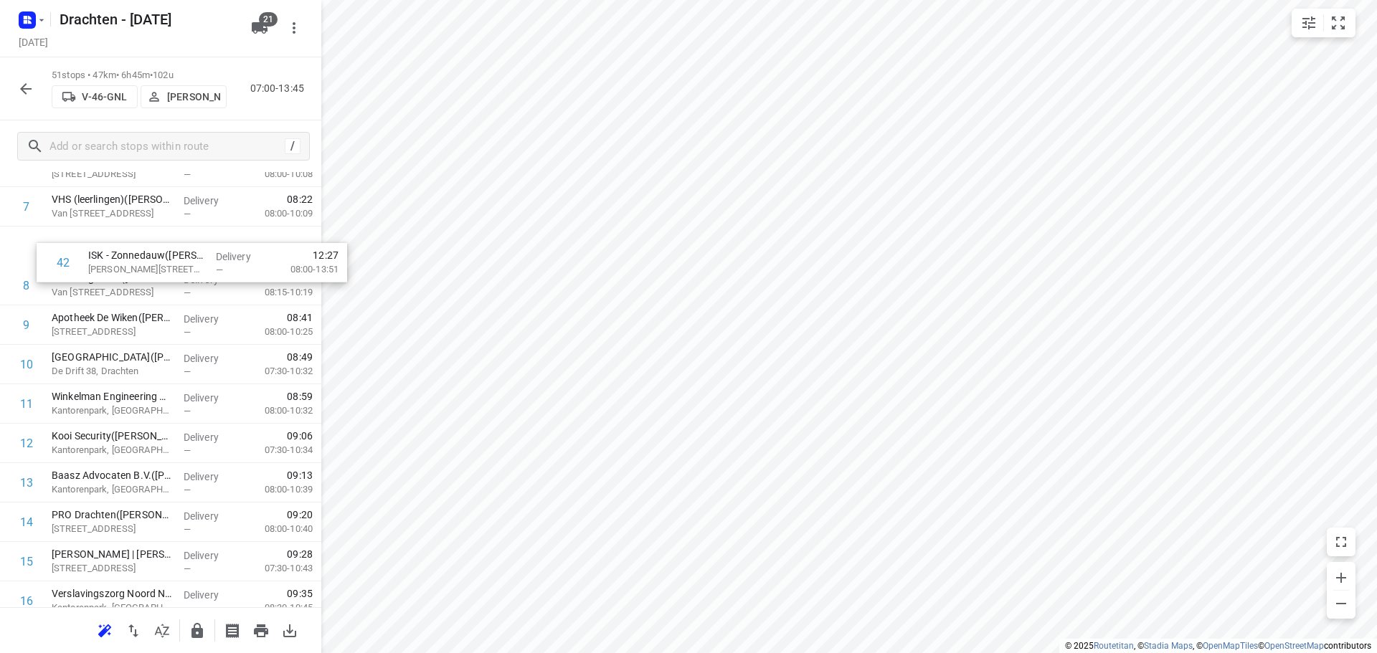
scroll to position [284, 0]
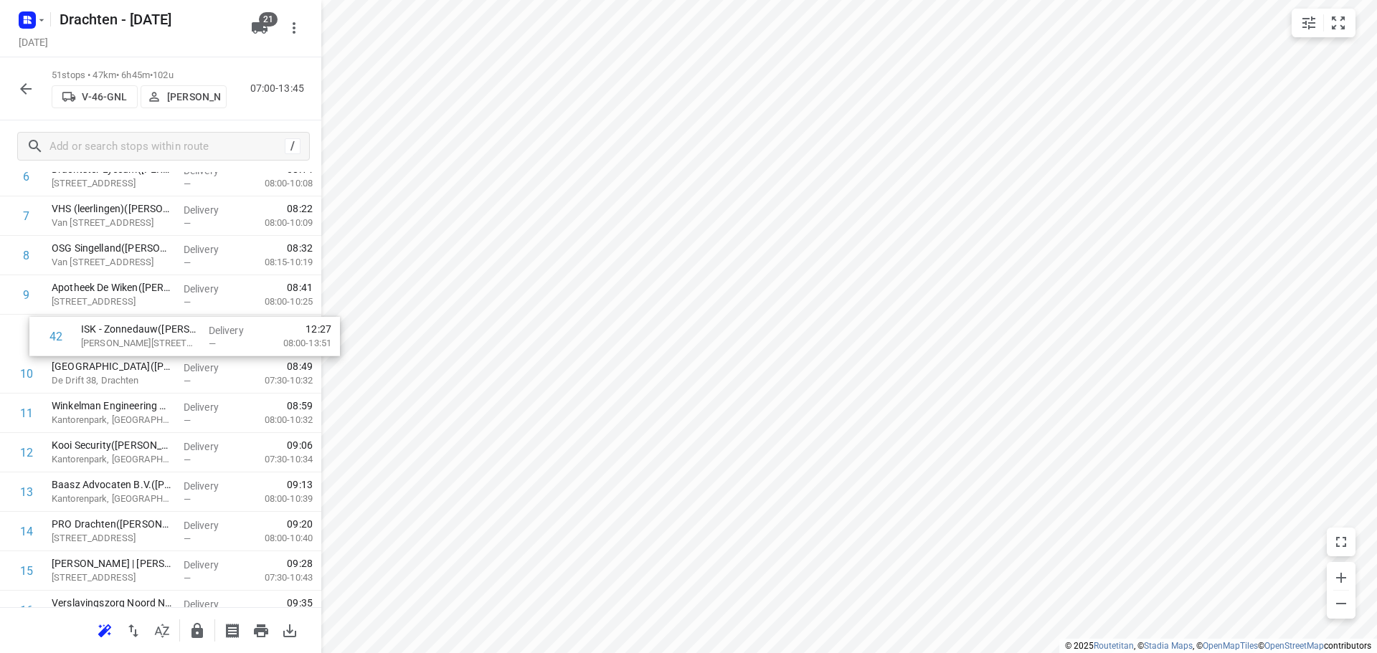
drag, startPoint x: 161, startPoint y: 587, endPoint x: 189, endPoint y: 327, distance: 261.9
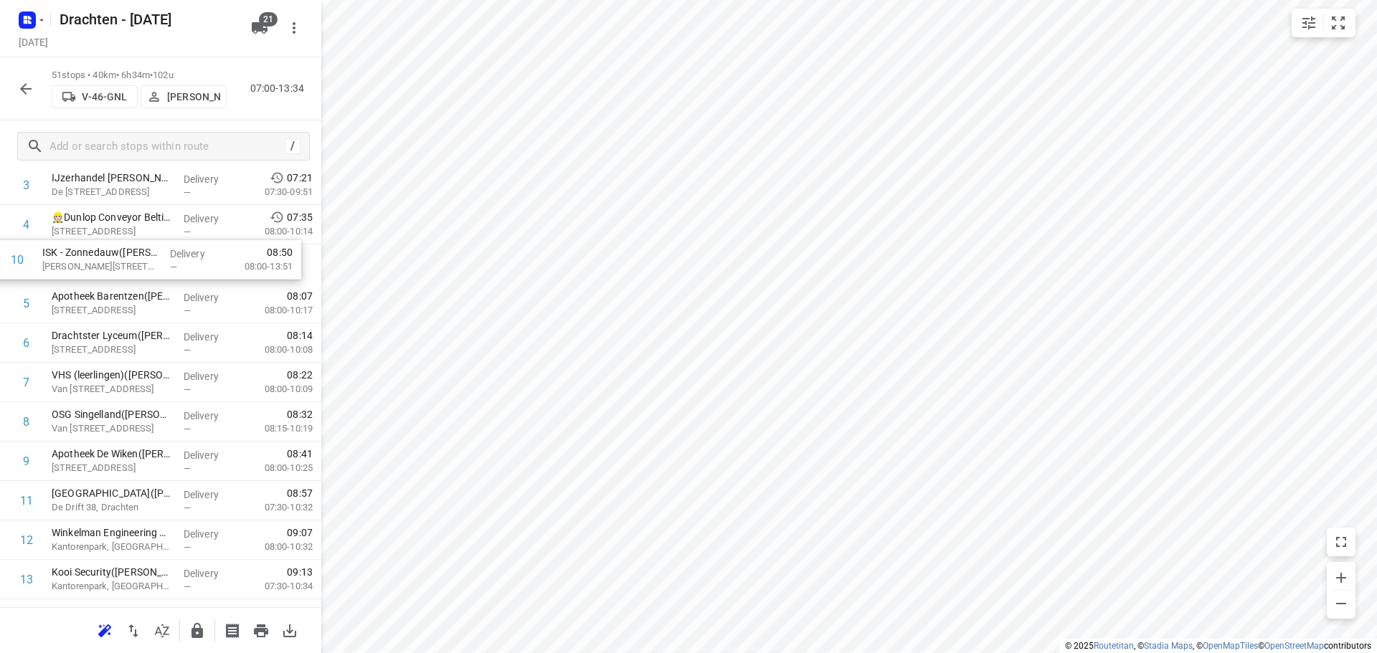
scroll to position [155, 0]
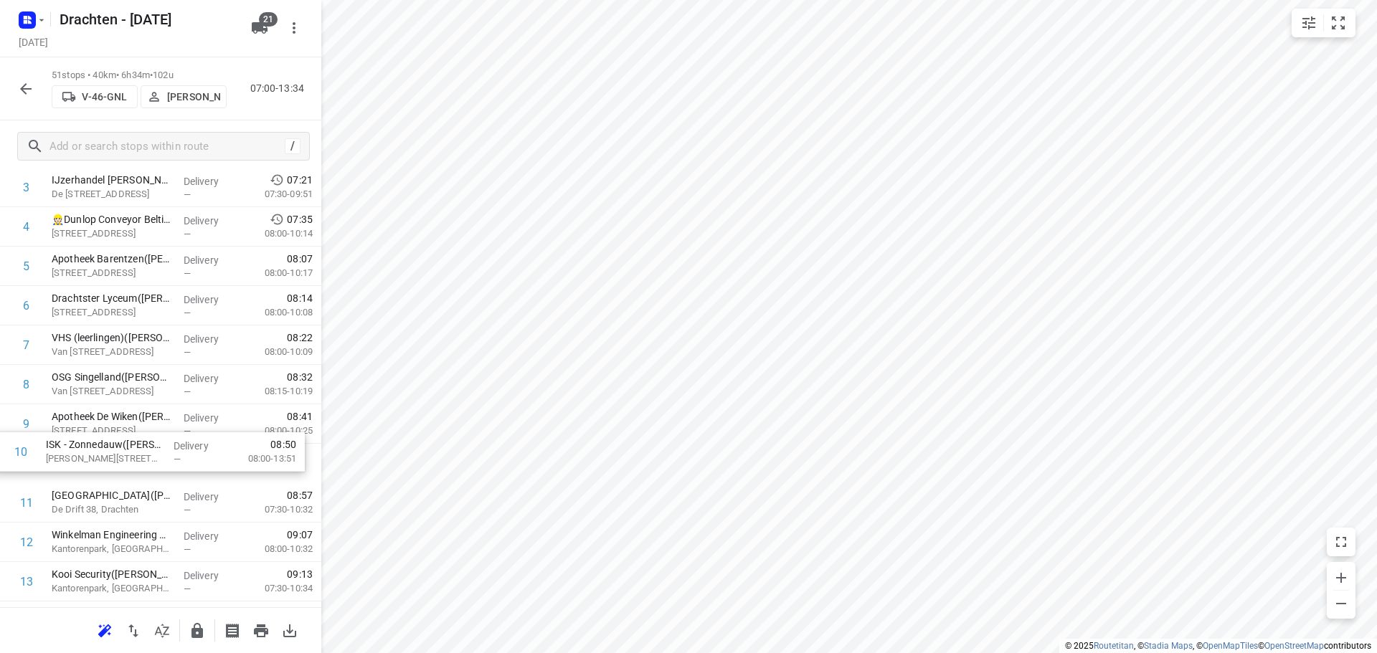
drag, startPoint x: 128, startPoint y: 335, endPoint x: 123, endPoint y: 451, distance: 116.3
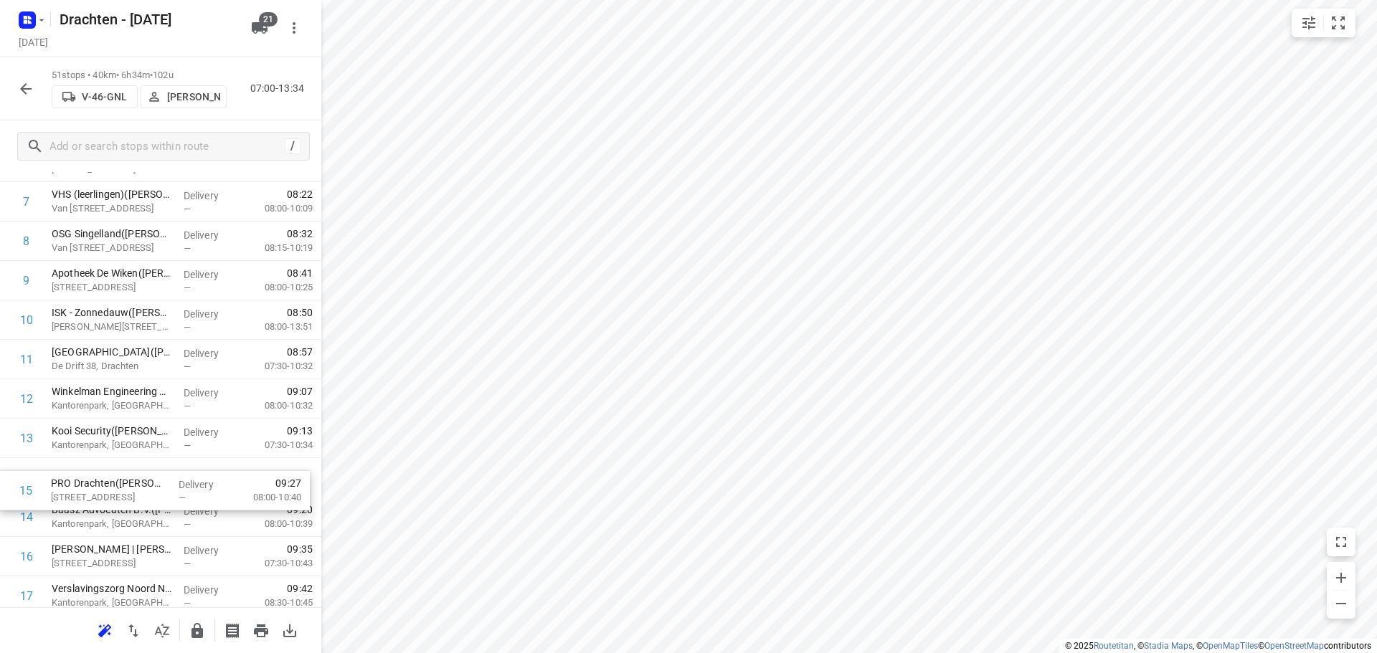
scroll to position [301, 0]
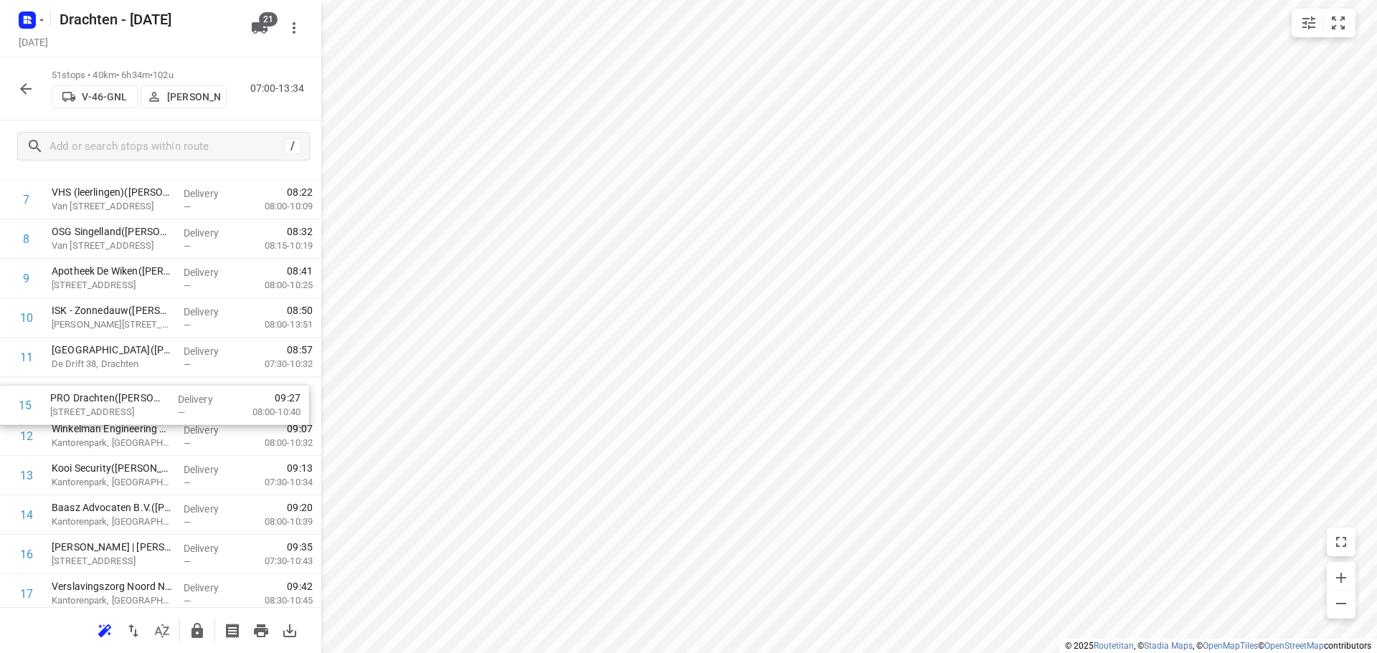
drag, startPoint x: 115, startPoint y: 520, endPoint x: 113, endPoint y: 404, distance: 116.2
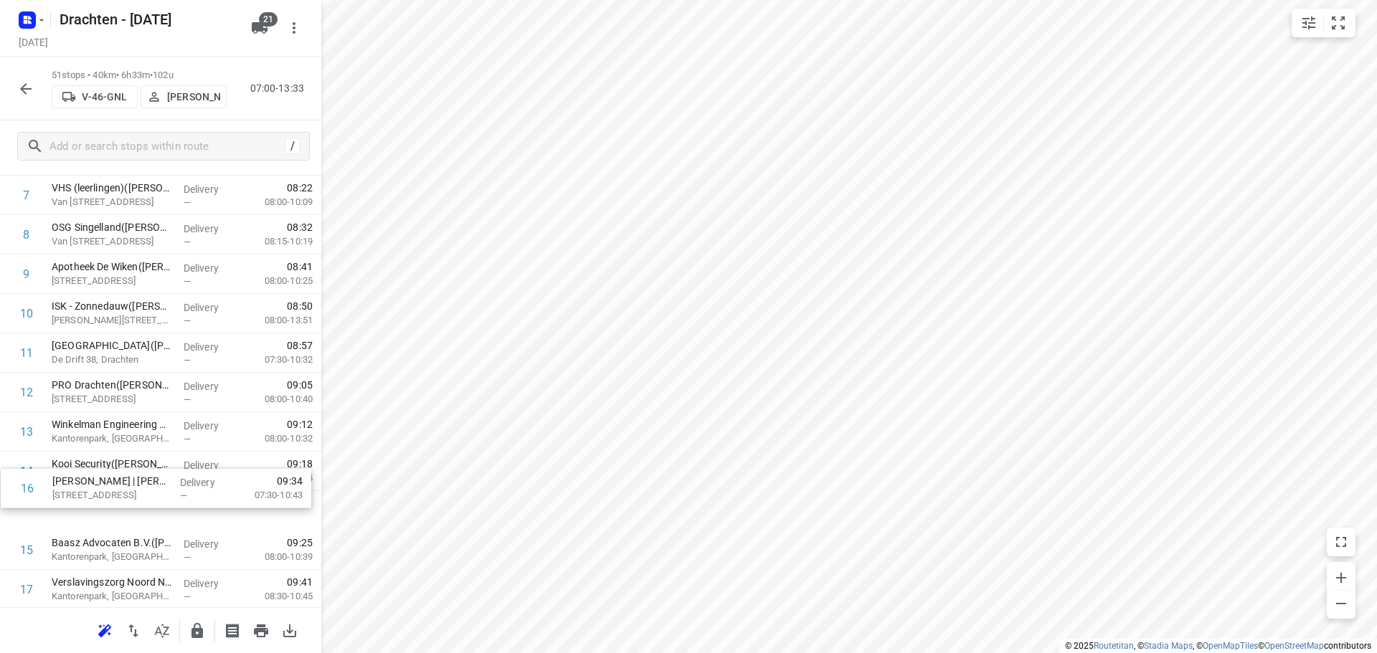
scroll to position [308, 0]
drag, startPoint x: 151, startPoint y: 559, endPoint x: 149, endPoint y: 433, distance: 126.2
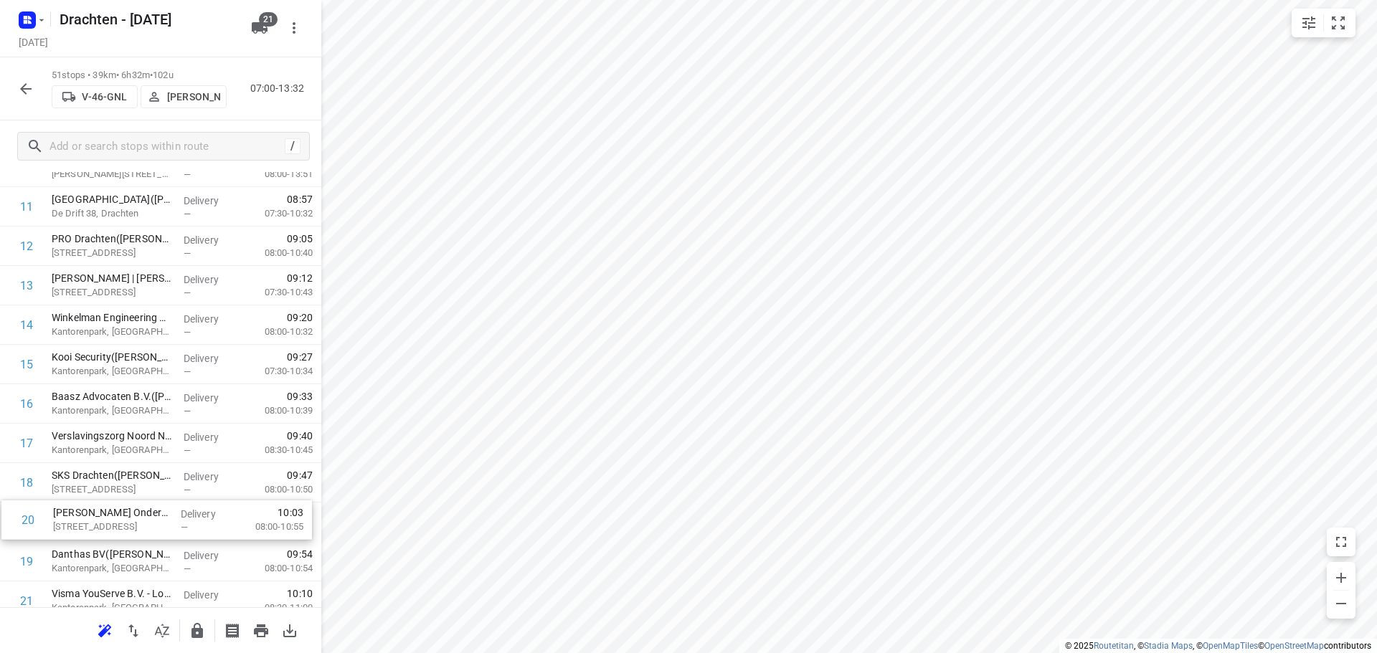
scroll to position [457, 0]
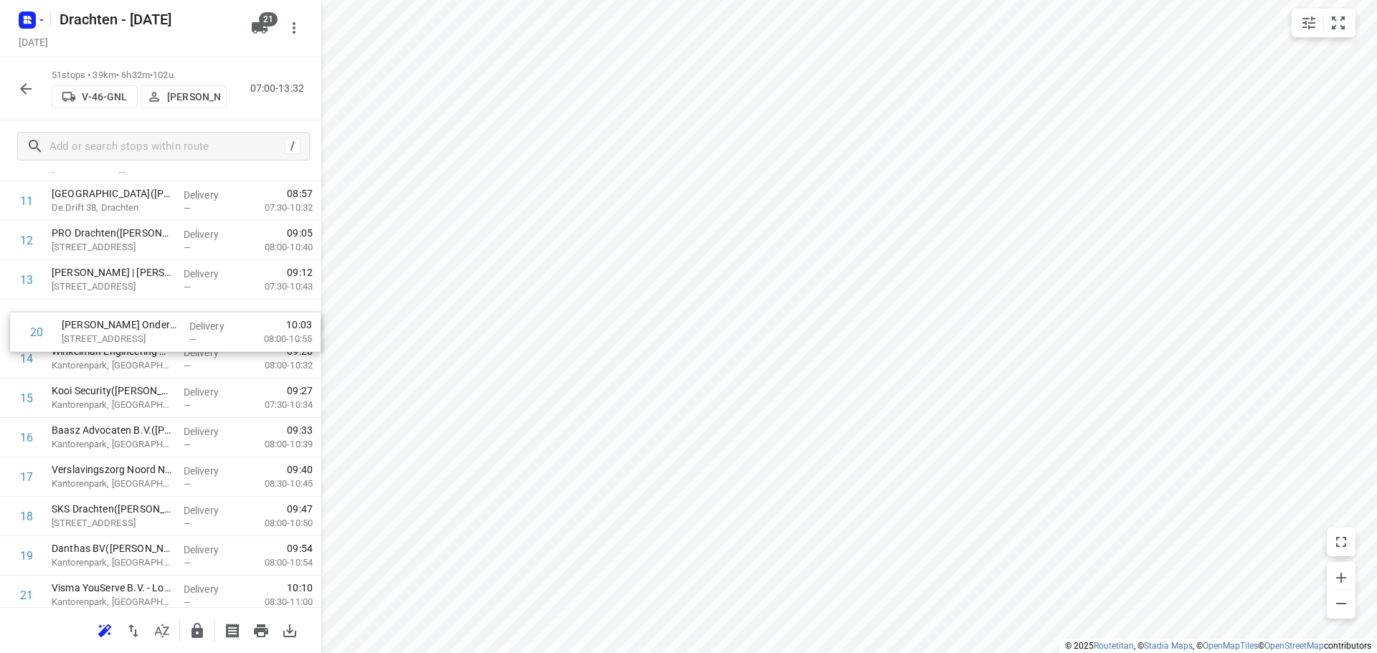
drag, startPoint x: 141, startPoint y: 561, endPoint x: 150, endPoint y: 323, distance: 238.3
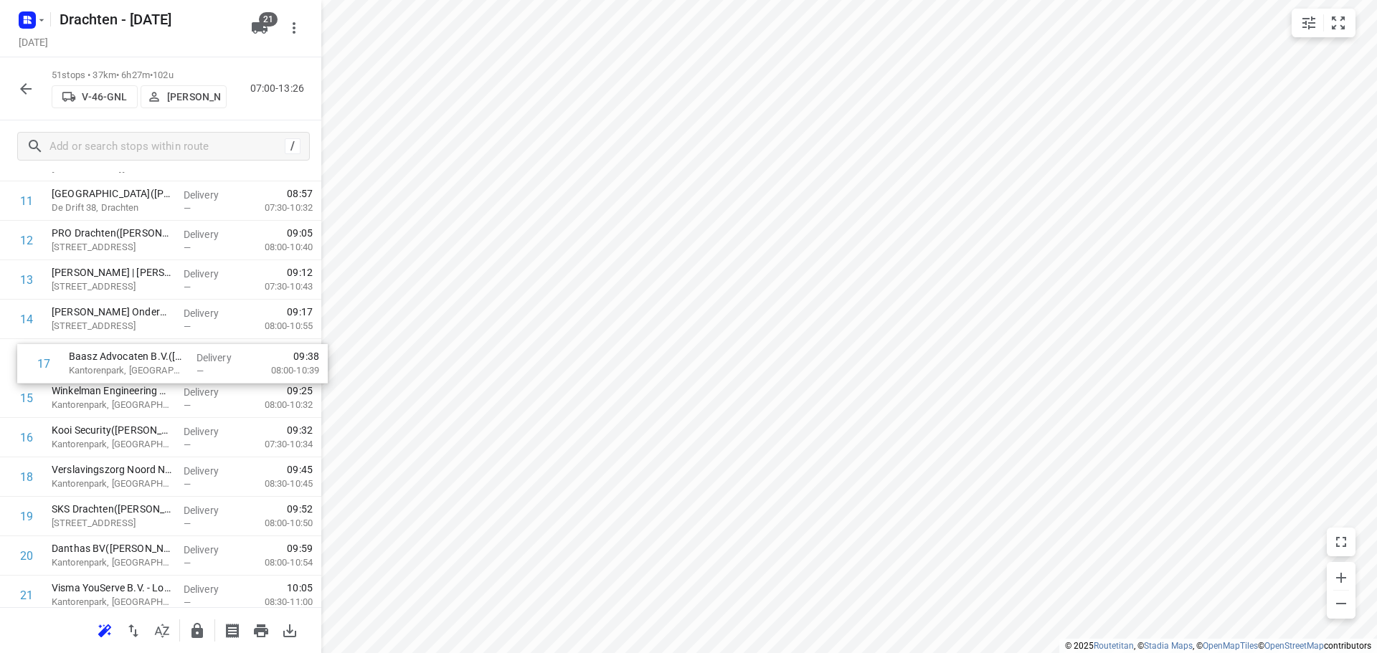
drag, startPoint x: 179, startPoint y: 434, endPoint x: 194, endPoint y: 351, distance: 83.7
drag, startPoint x: 146, startPoint y: 440, endPoint x: 141, endPoint y: 401, distance: 39.7
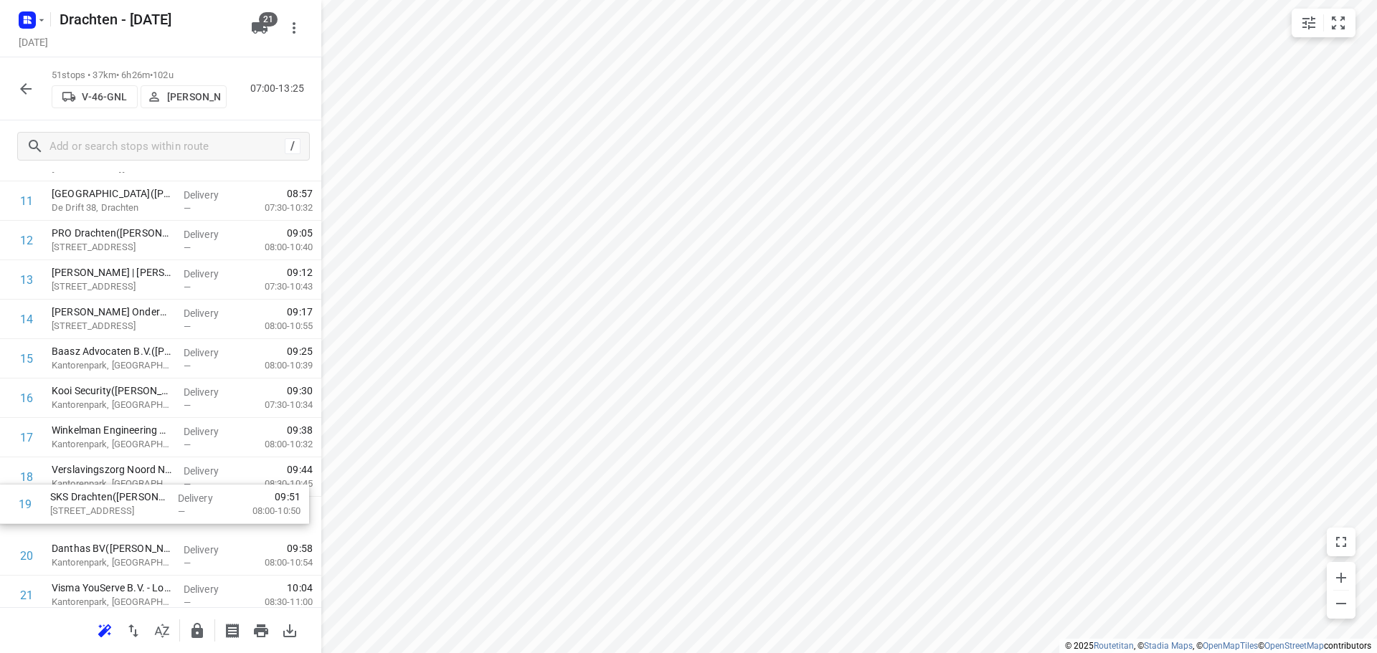
scroll to position [464, 0]
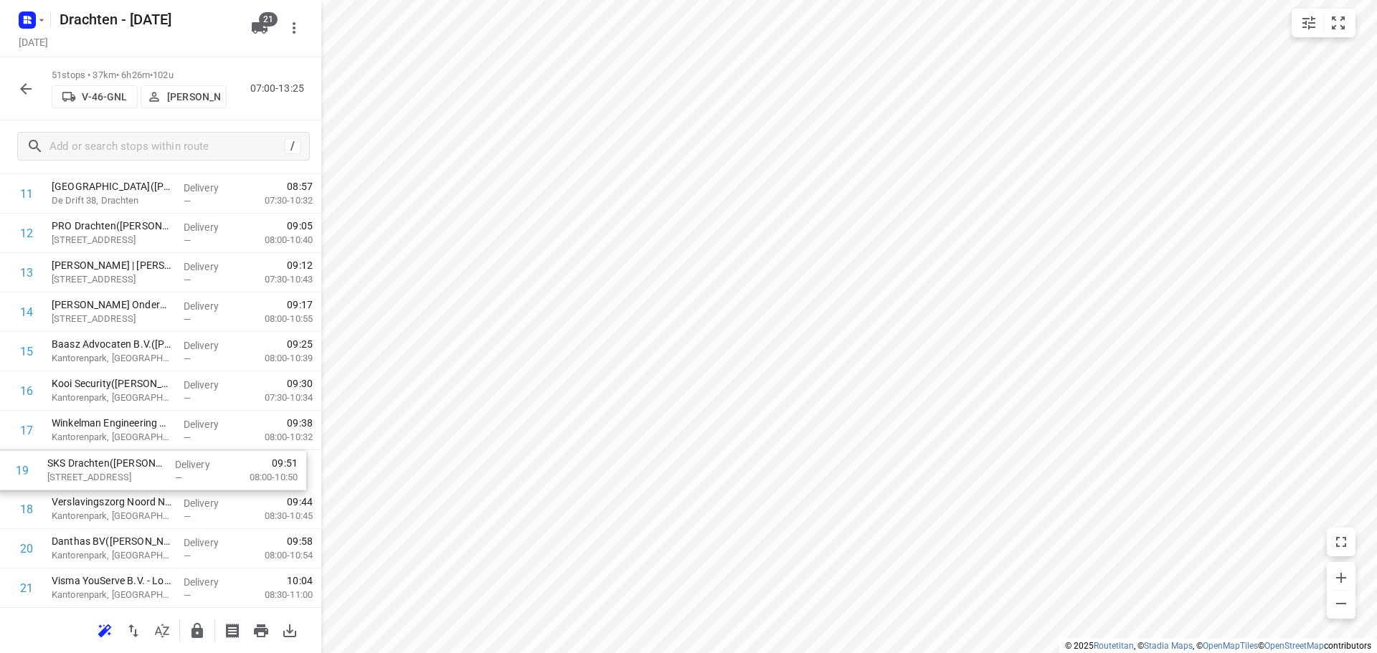
drag, startPoint x: 153, startPoint y: 521, endPoint x: 150, endPoint y: 466, distance: 54.6
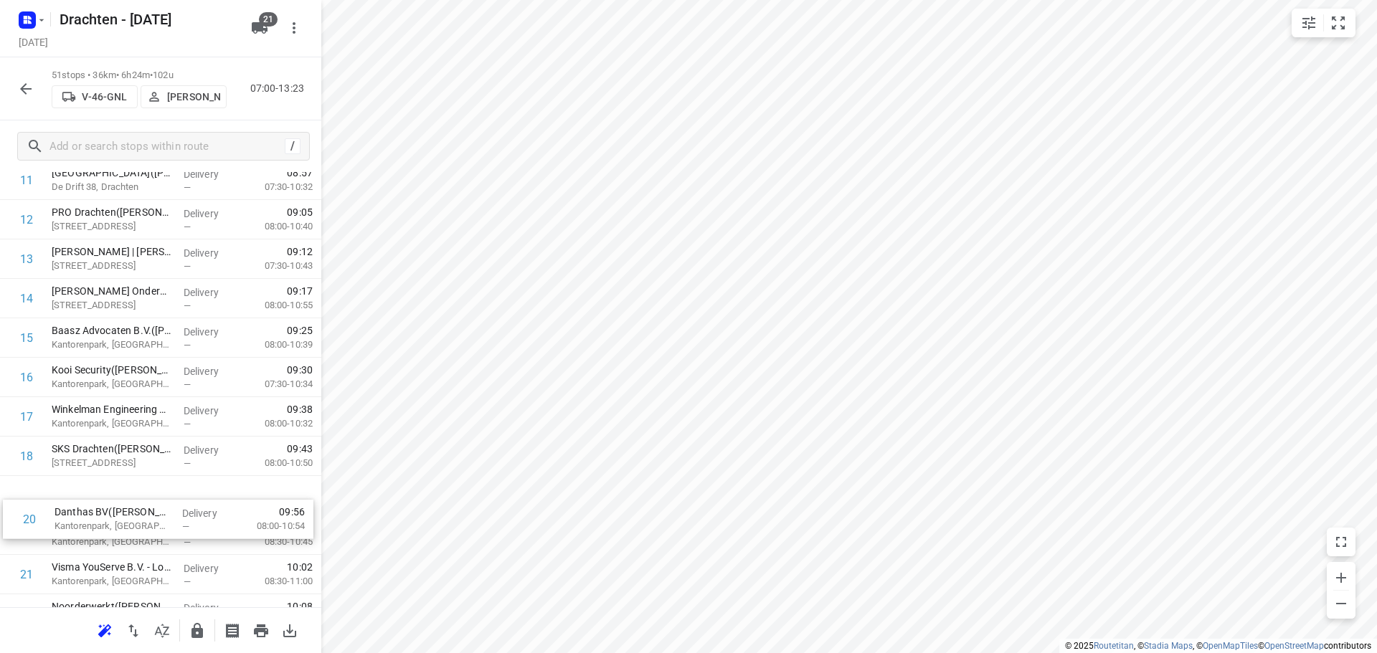
drag, startPoint x: 142, startPoint y: 557, endPoint x: 150, endPoint y: 504, distance: 52.9
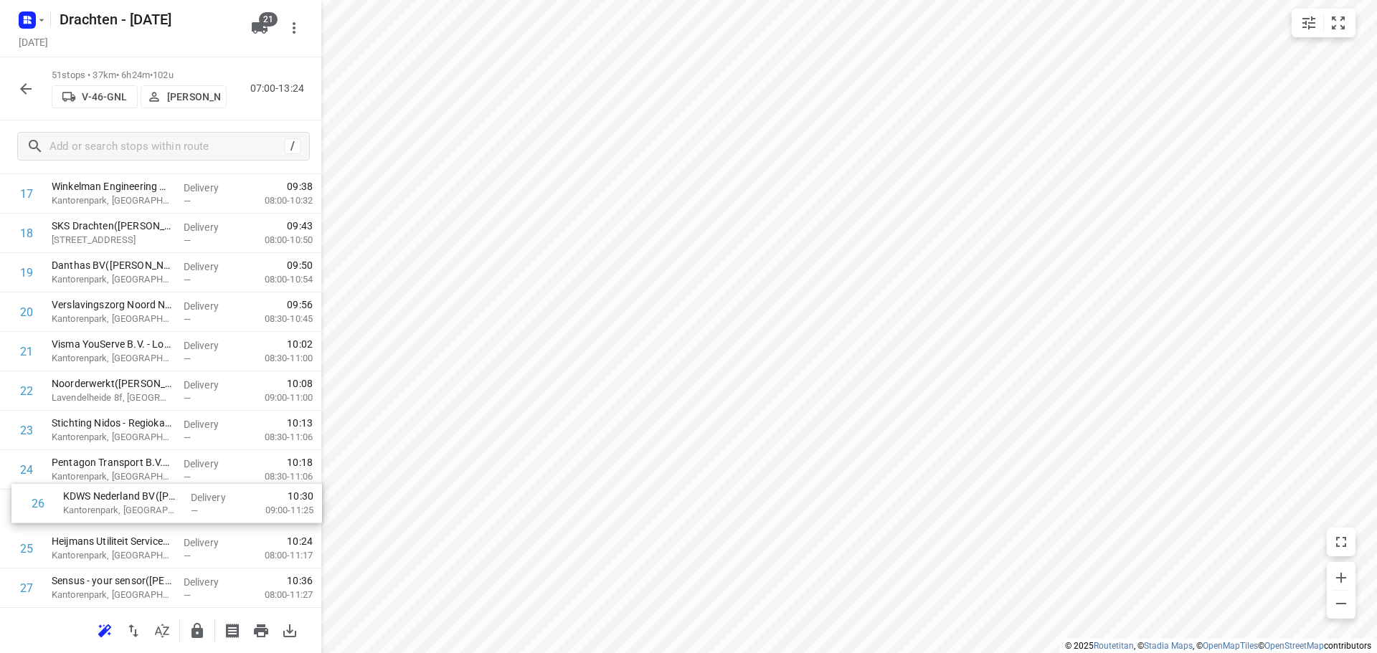
scroll to position [701, 0]
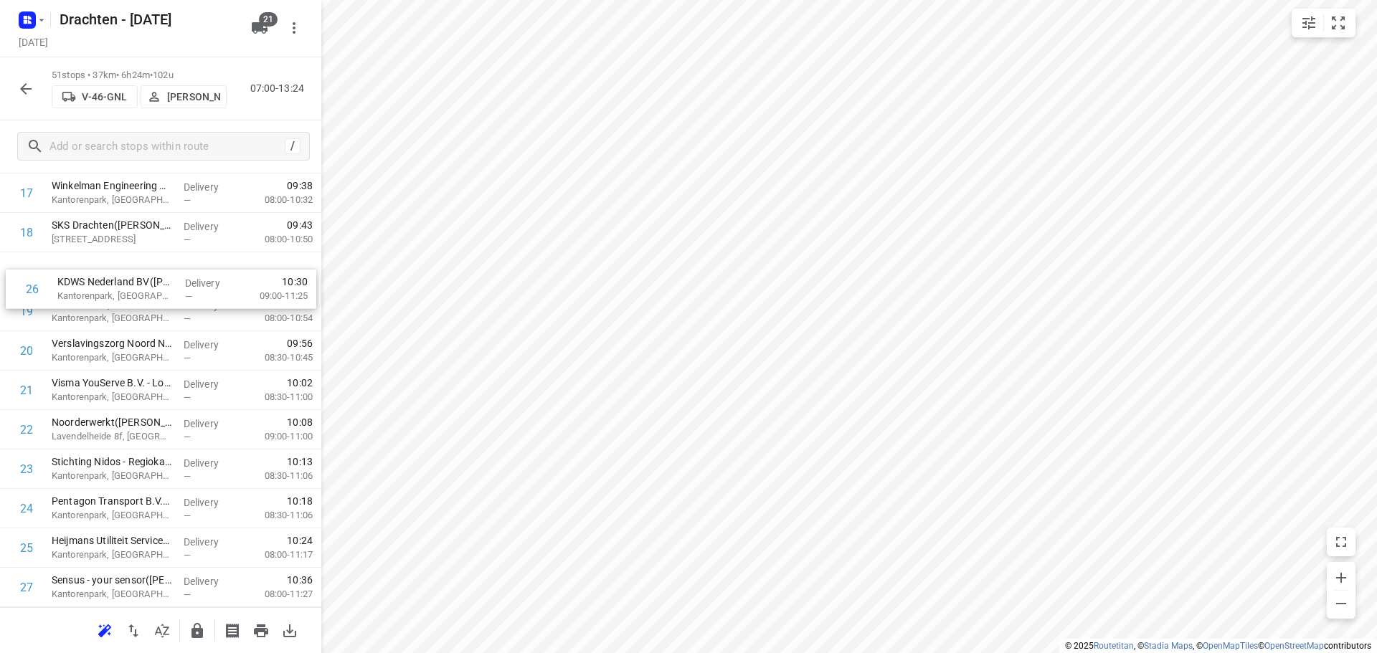
drag, startPoint x: 135, startPoint y: 559, endPoint x: 141, endPoint y: 288, distance: 271.2
click at [141, 288] on div "1 Van der Heide Beheer B.V.(S.de Haan of P.Mulder) De Lange West 126, Drachten …" at bounding box center [160, 548] width 321 height 2012
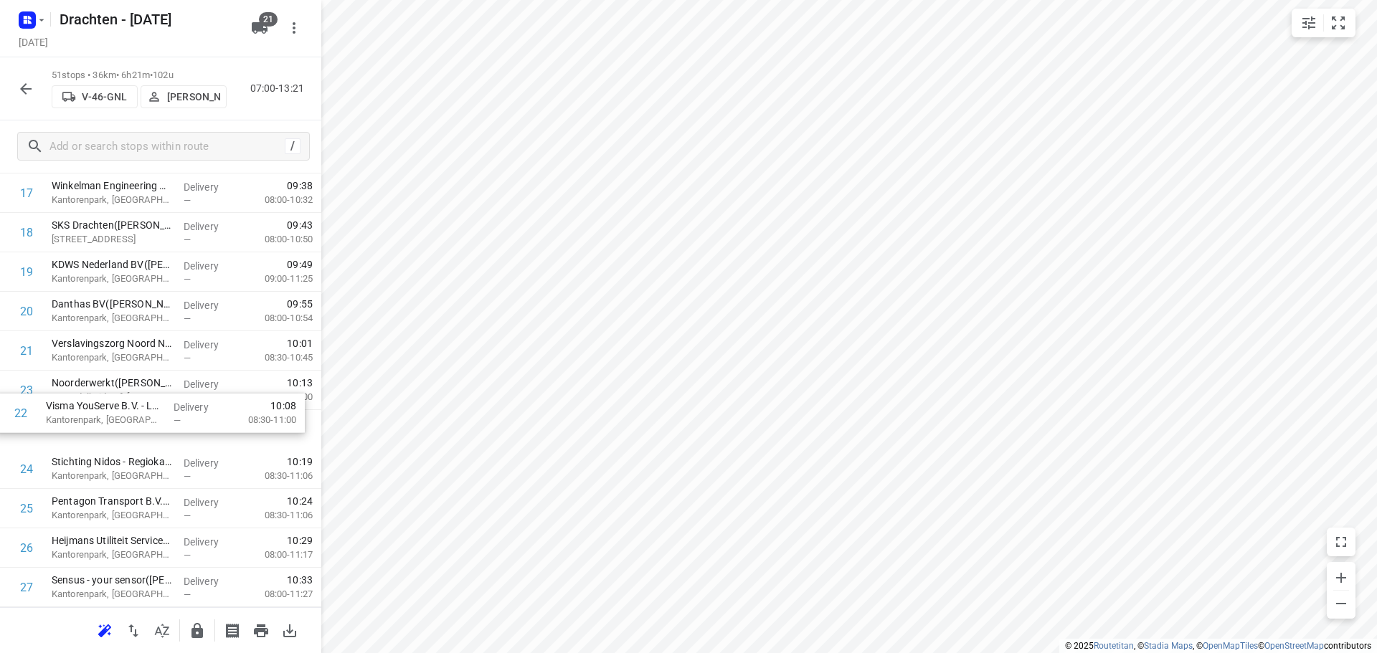
drag, startPoint x: 111, startPoint y: 382, endPoint x: 107, endPoint y: 422, distance: 40.4
click at [107, 422] on div "1 Van der Heide Beheer B.V.(S.de Haan of P.Mulder) De Lange West 126, Drachten …" at bounding box center [160, 548] width 321 height 2012
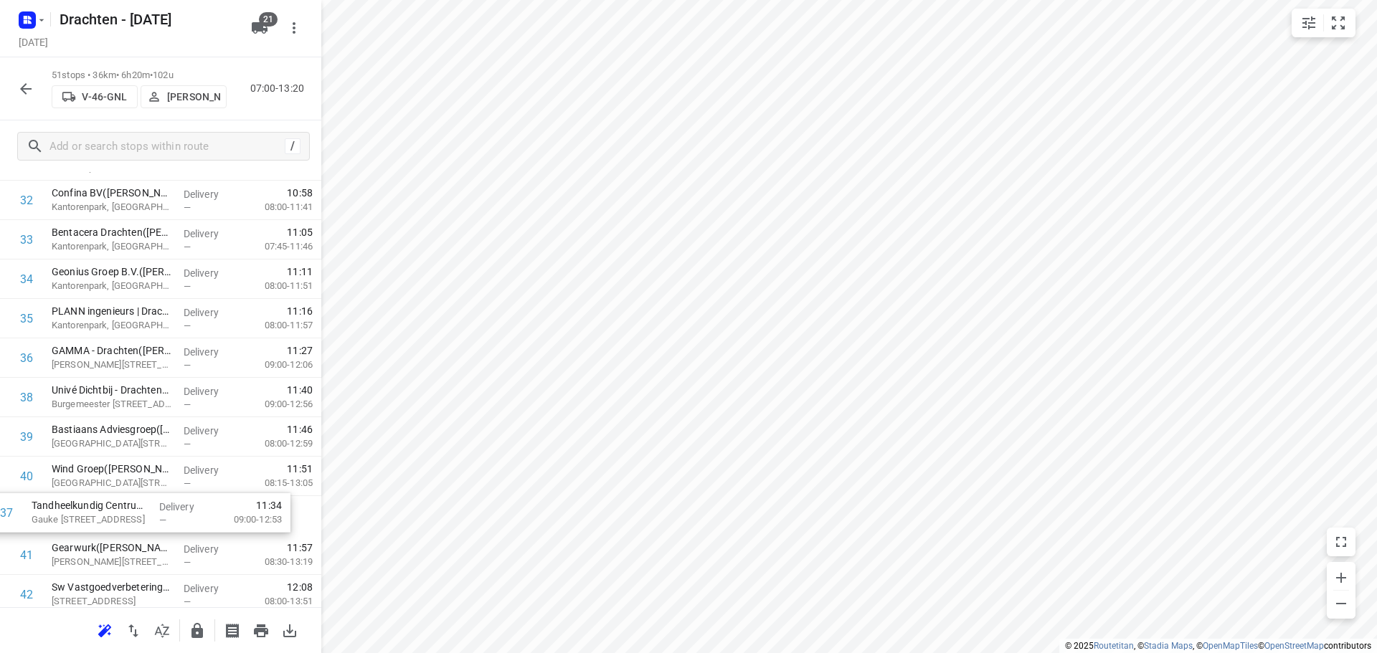
scroll to position [1292, 0]
drag, startPoint x: 126, startPoint y: 411, endPoint x: 105, endPoint y: 524, distance: 115.2
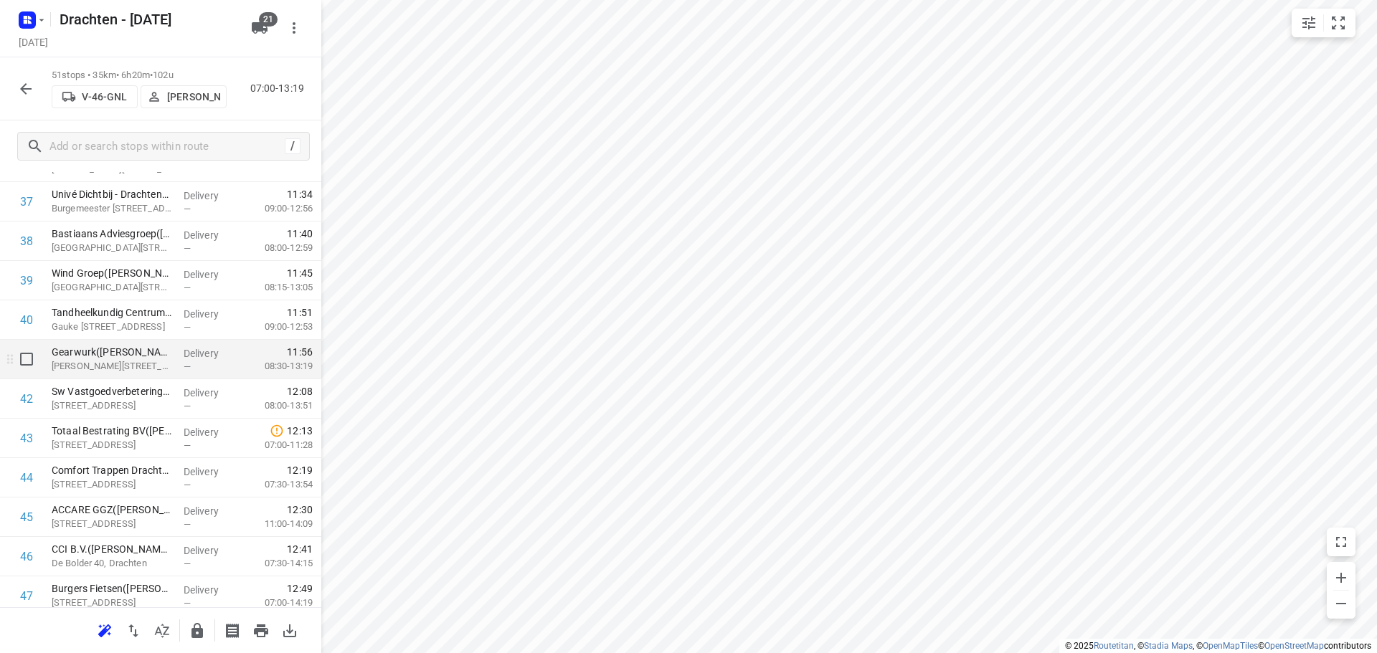
scroll to position [1507, 0]
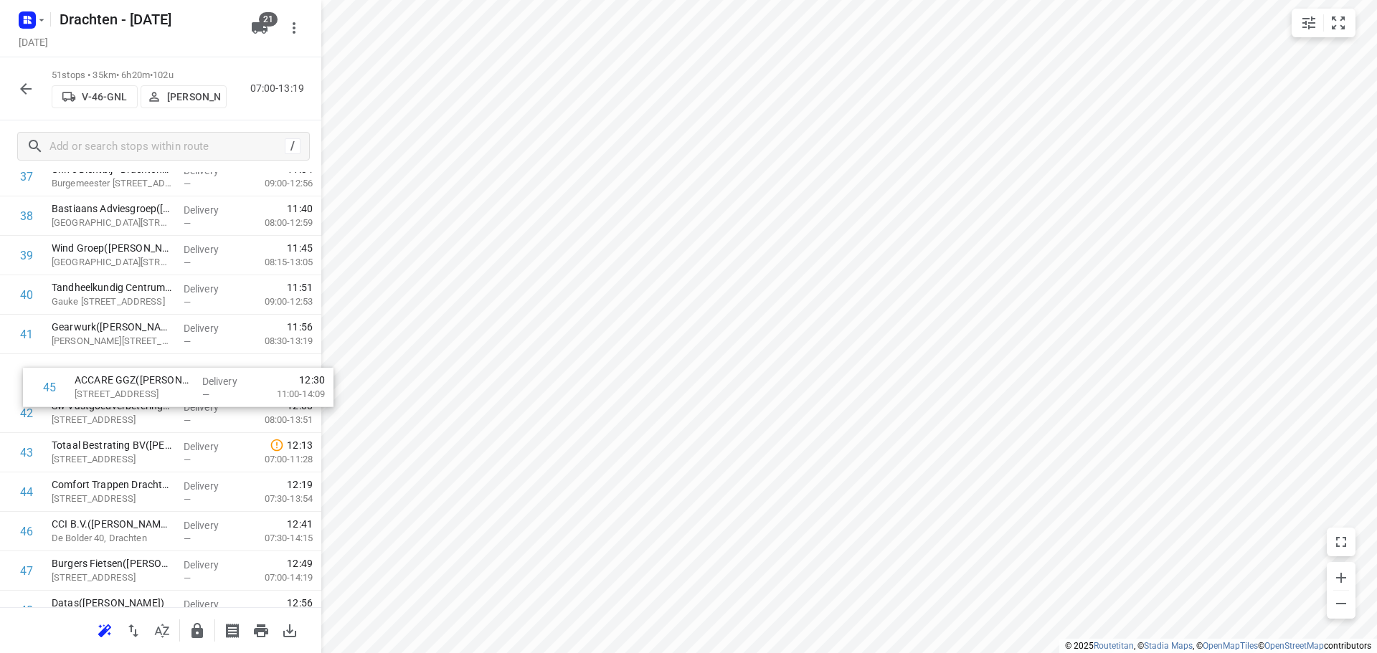
drag, startPoint x: 133, startPoint y: 504, endPoint x: 155, endPoint y: 389, distance: 116.8
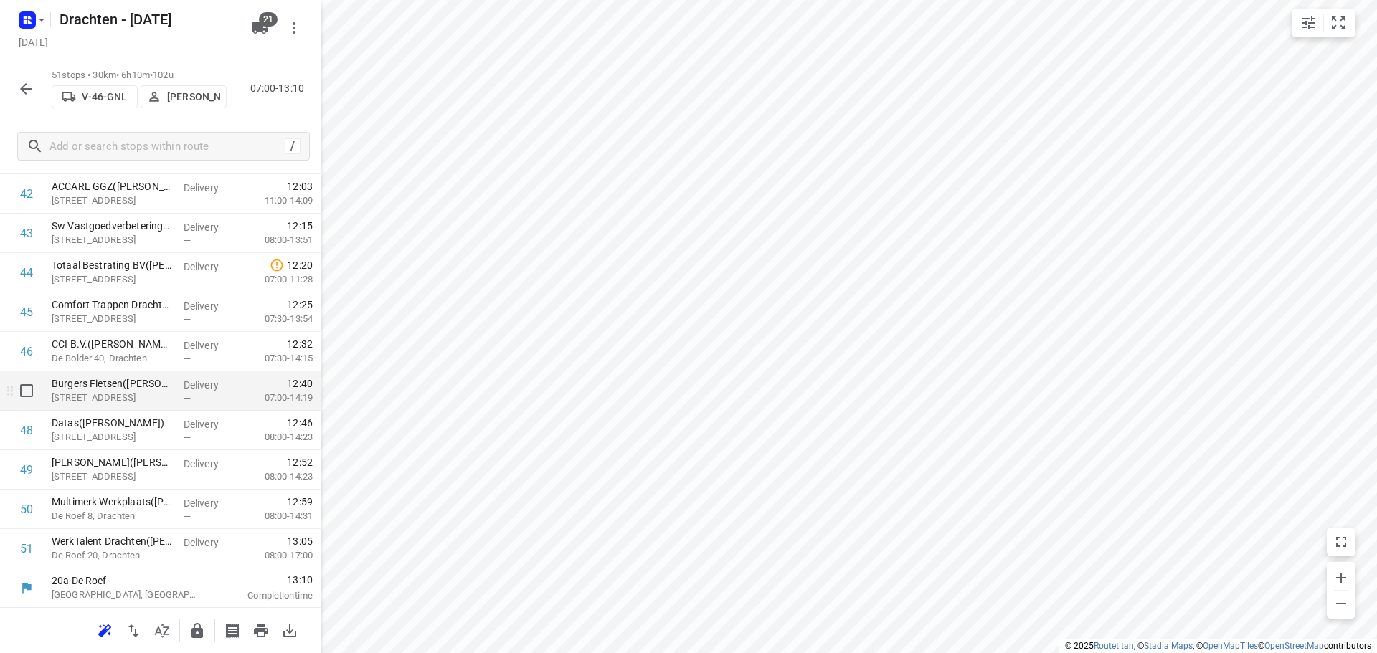
scroll to position [1688, 0]
click at [197, 624] on icon "button" at bounding box center [196, 630] width 11 height 15
click at [187, 632] on button "button" at bounding box center [197, 631] width 29 height 29
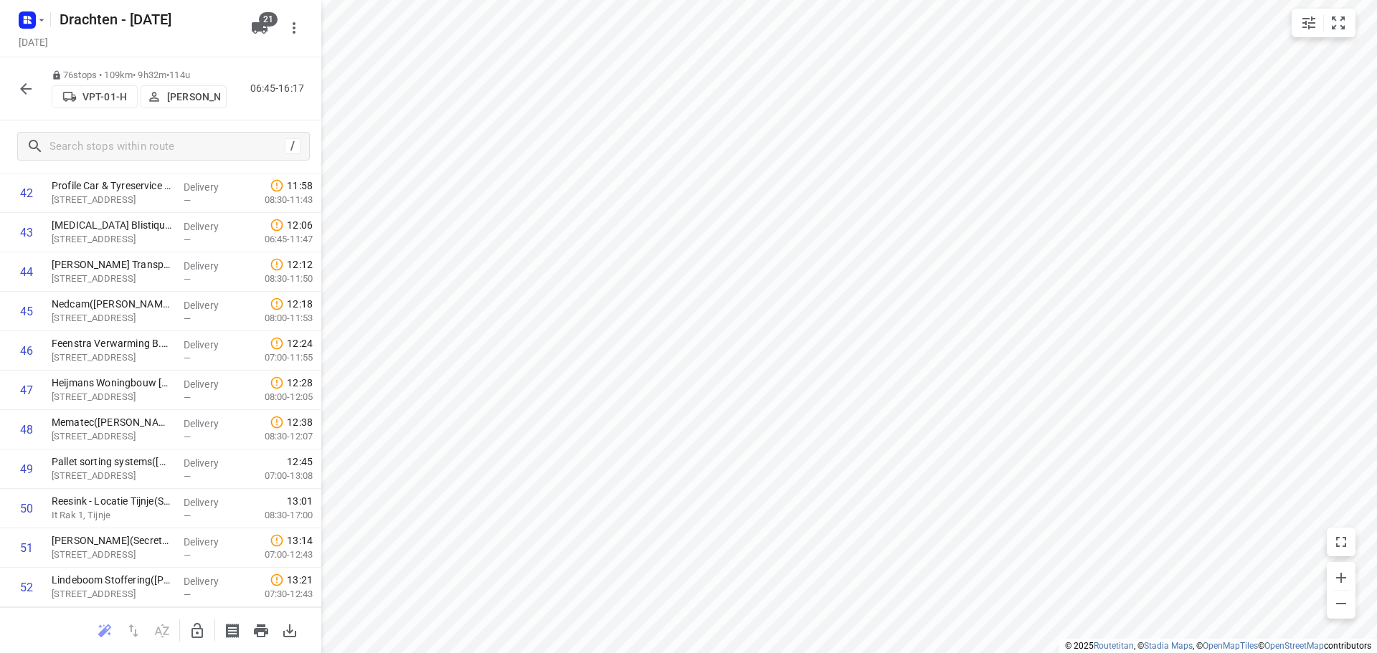
click at [196, 625] on icon "button" at bounding box center [197, 631] width 17 height 17
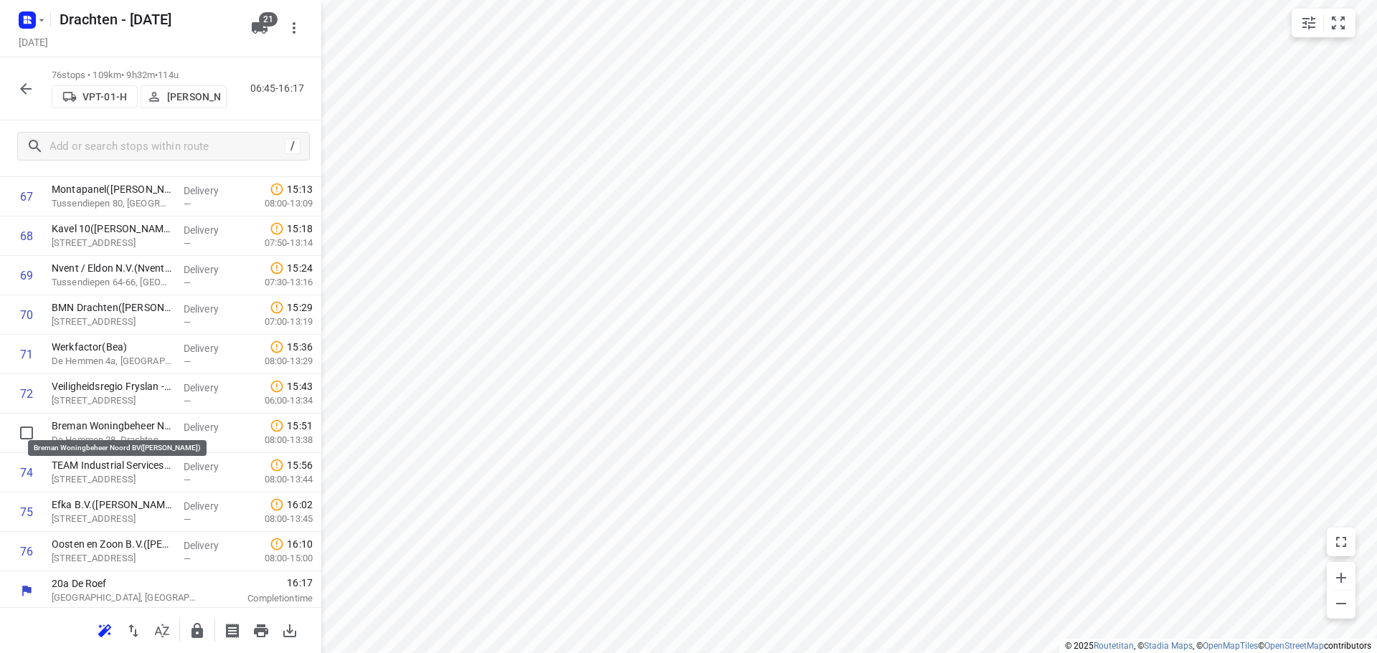
scroll to position [2674, 0]
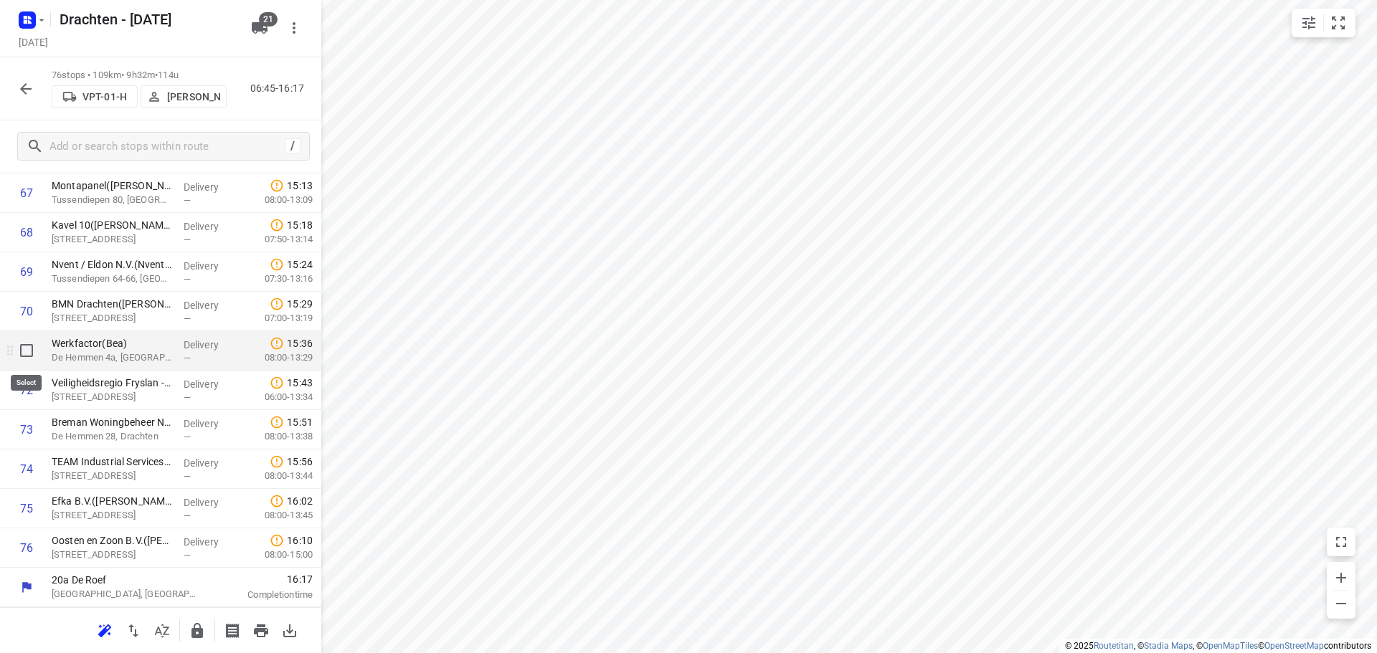
click at [19, 353] on input "checkbox" at bounding box center [26, 350] width 29 height 29
checkbox input "true"
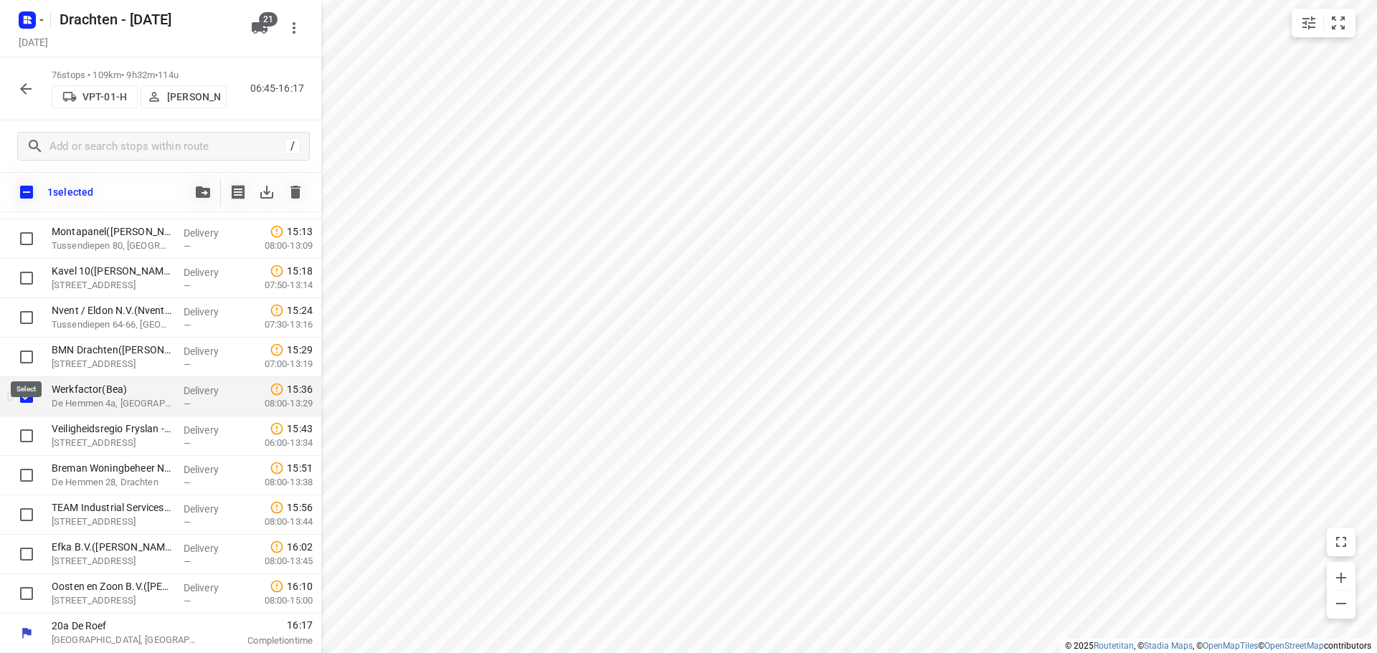
scroll to position [2668, 0]
click at [19, 438] on input "checkbox" at bounding box center [26, 436] width 29 height 29
checkbox input "true"
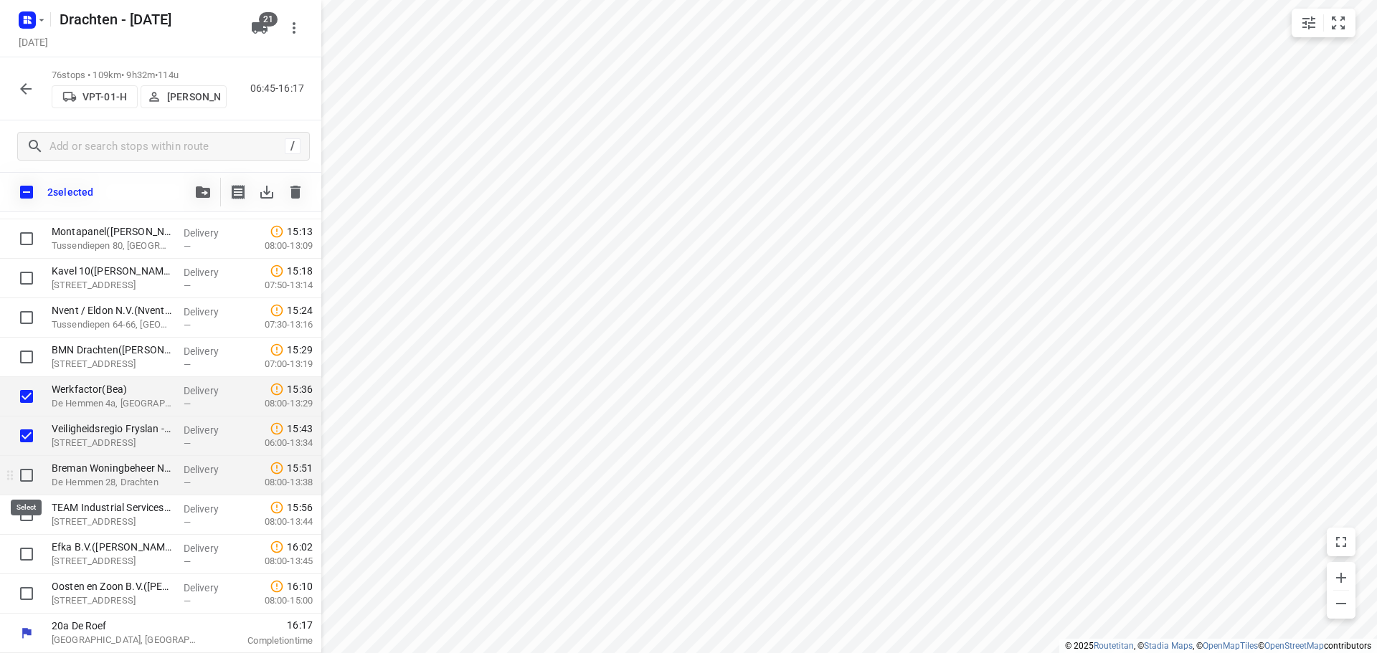
click at [26, 481] on input "checkbox" at bounding box center [26, 475] width 29 height 29
checkbox input "true"
click at [34, 511] on input "checkbox" at bounding box center [26, 515] width 29 height 29
checkbox input "true"
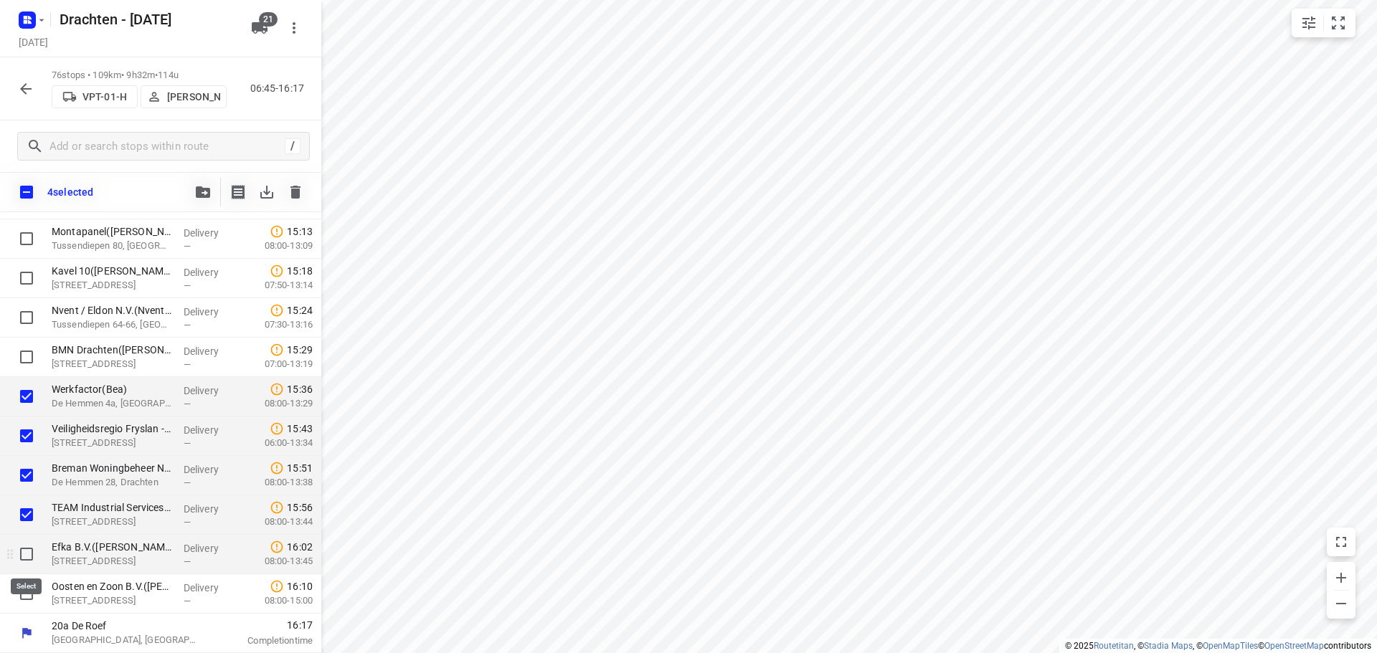
click at [24, 549] on input "checkbox" at bounding box center [26, 554] width 29 height 29
checkbox input "true"
click at [33, 595] on input "checkbox" at bounding box center [26, 594] width 29 height 29
checkbox input "true"
click at [206, 198] on button "button" at bounding box center [203, 192] width 29 height 29
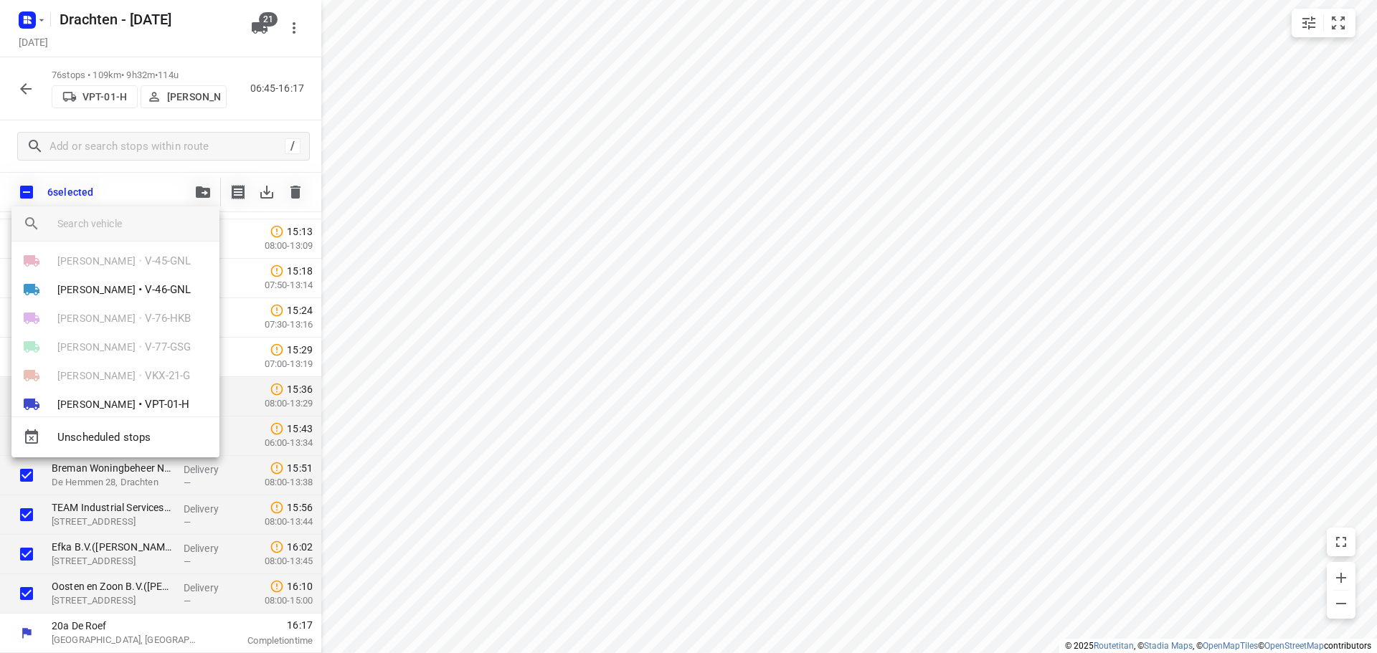
scroll to position [215, 0]
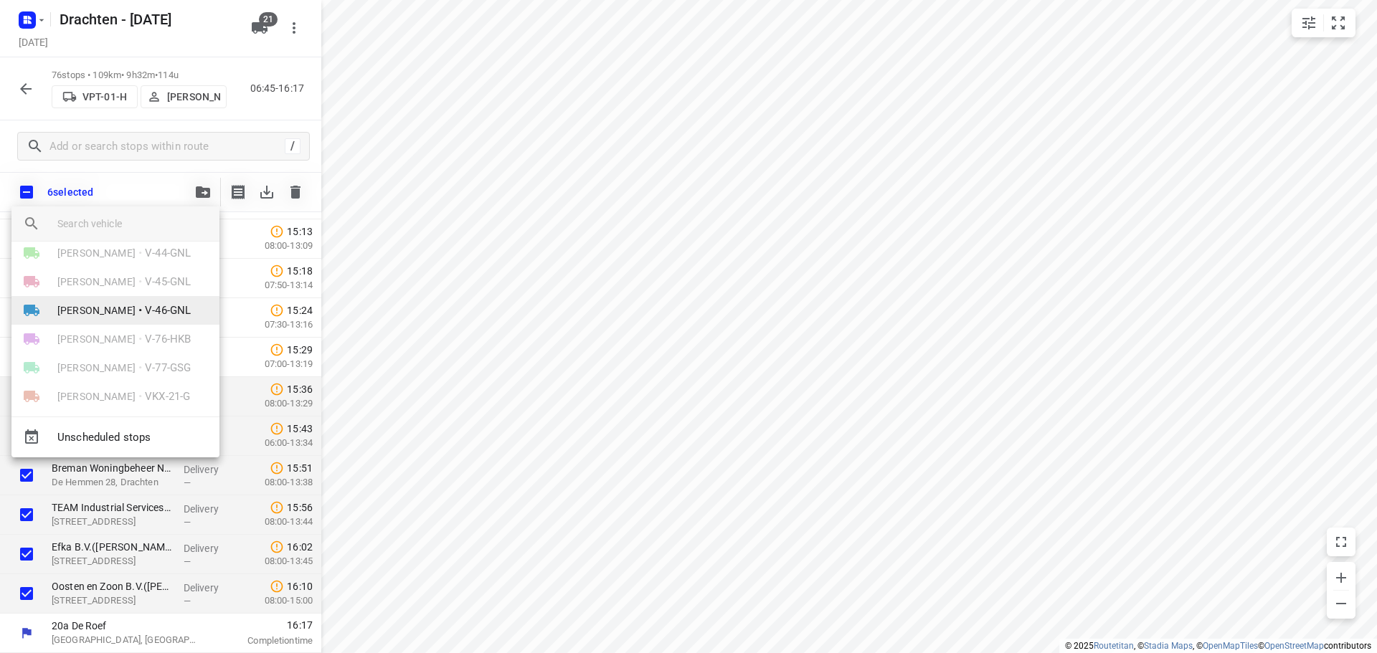
click at [155, 316] on span "V-46-GNL" at bounding box center [168, 311] width 46 height 16
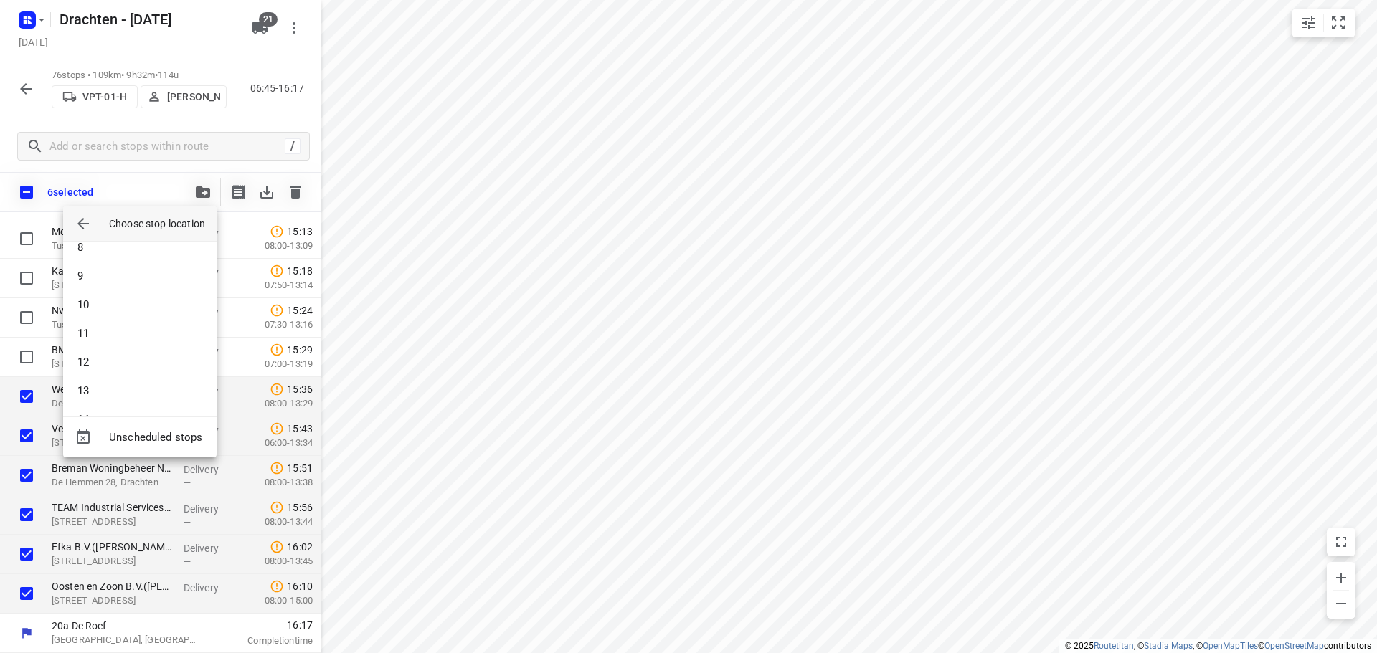
scroll to position [0, 0]
click at [443, 239] on div at bounding box center [688, 326] width 1377 height 653
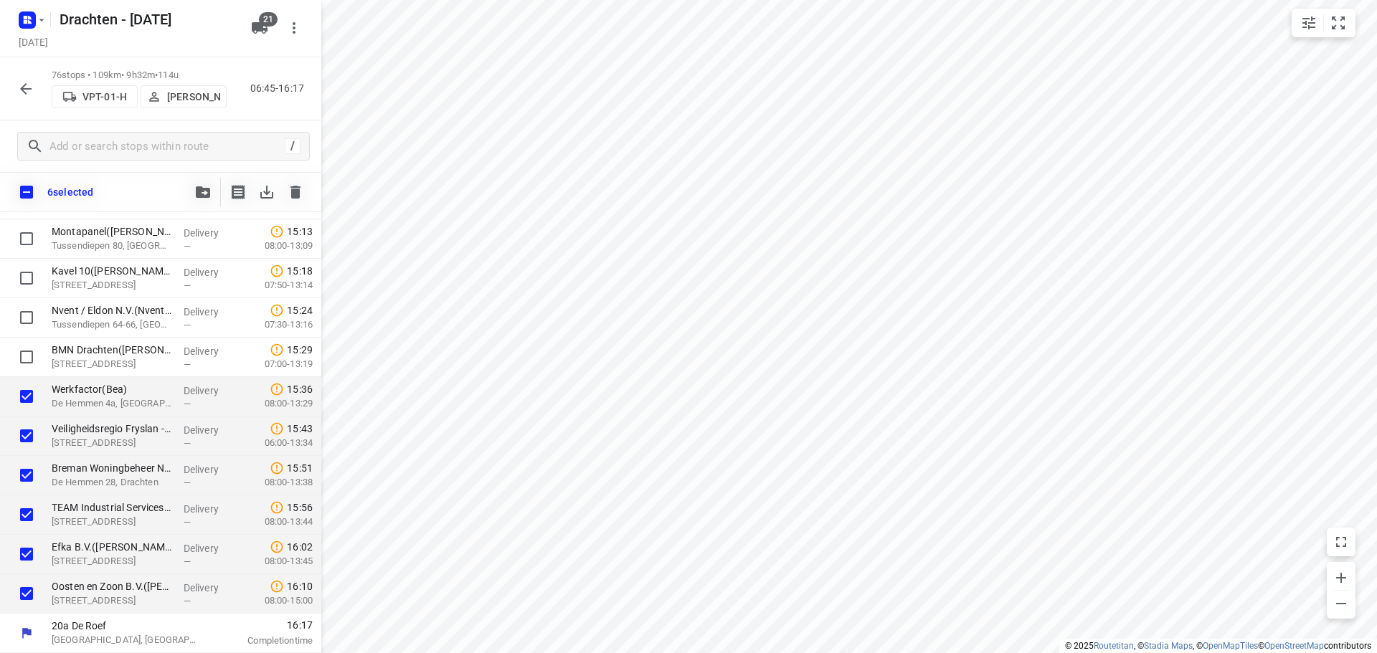
click at [212, 192] on button "button" at bounding box center [203, 192] width 29 height 29
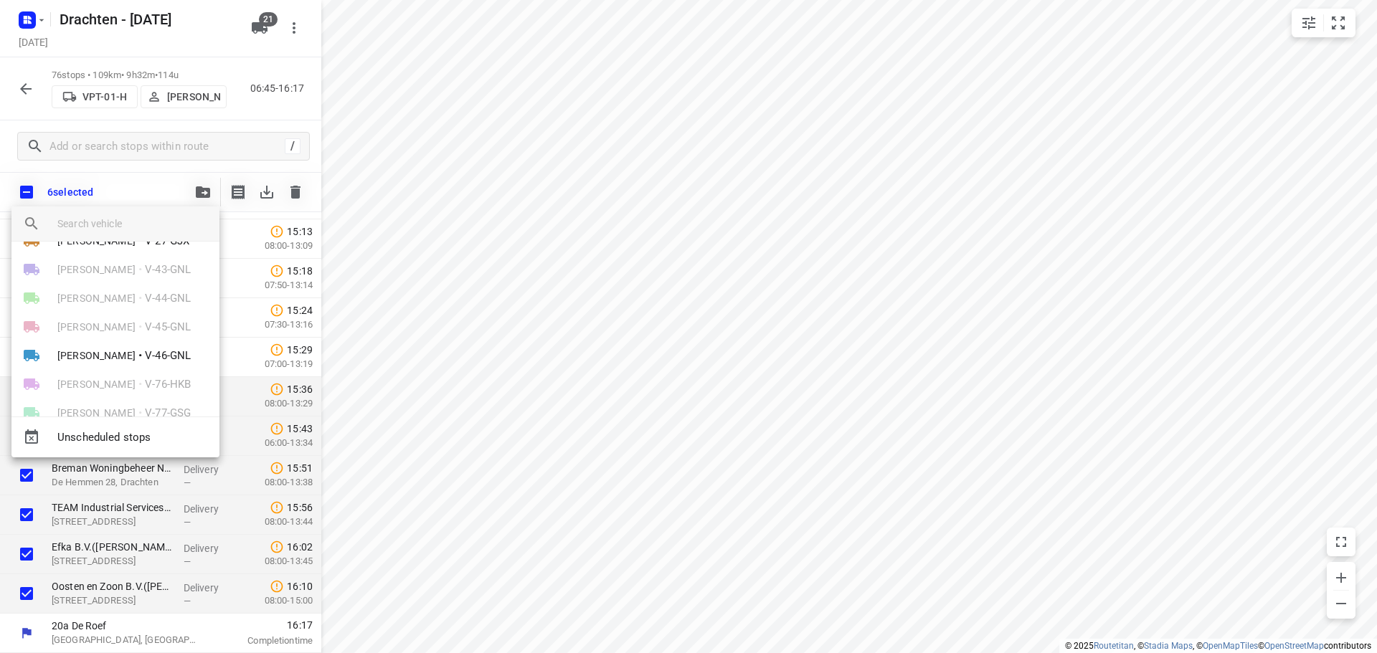
scroll to position [169, 0]
click at [118, 356] on span "Sietse Bouma" at bounding box center [96, 356] width 78 height 14
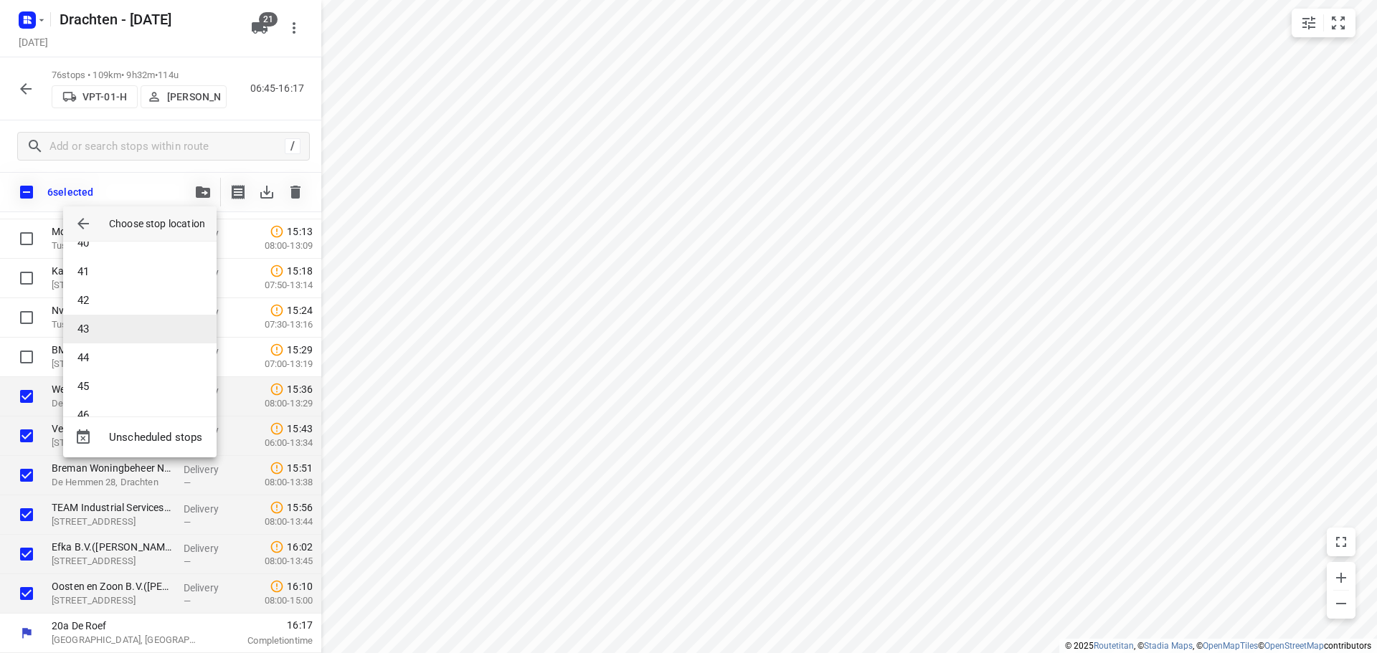
scroll to position [1162, 0]
click at [112, 361] on li "45" at bounding box center [139, 362] width 153 height 29
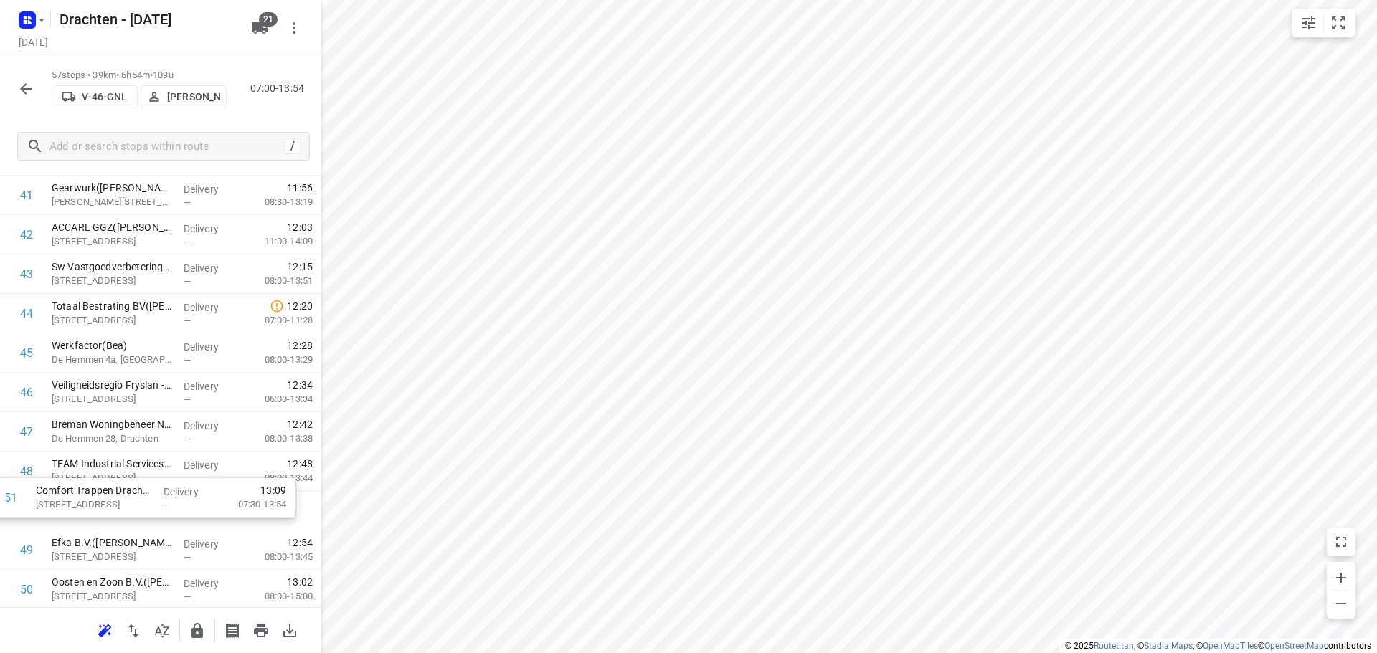
scroll to position [1646, 0]
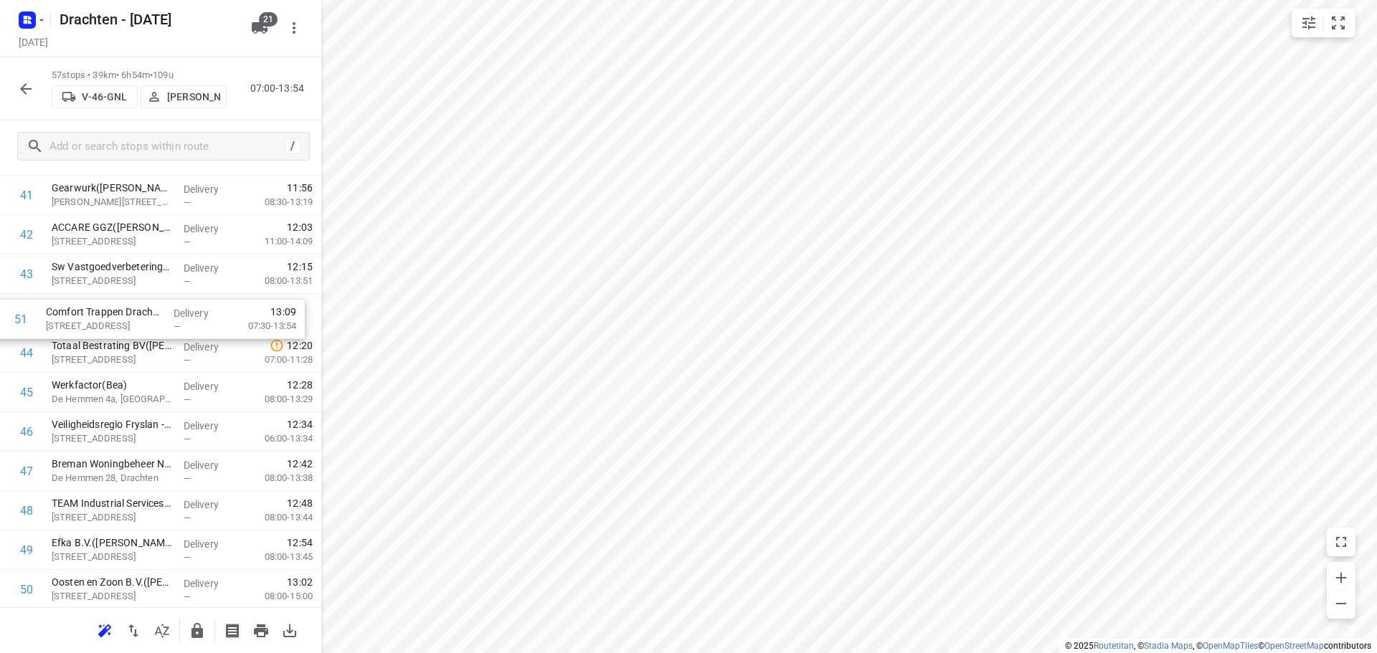
drag, startPoint x: 166, startPoint y: 590, endPoint x: 160, endPoint y: 308, distance: 282.6
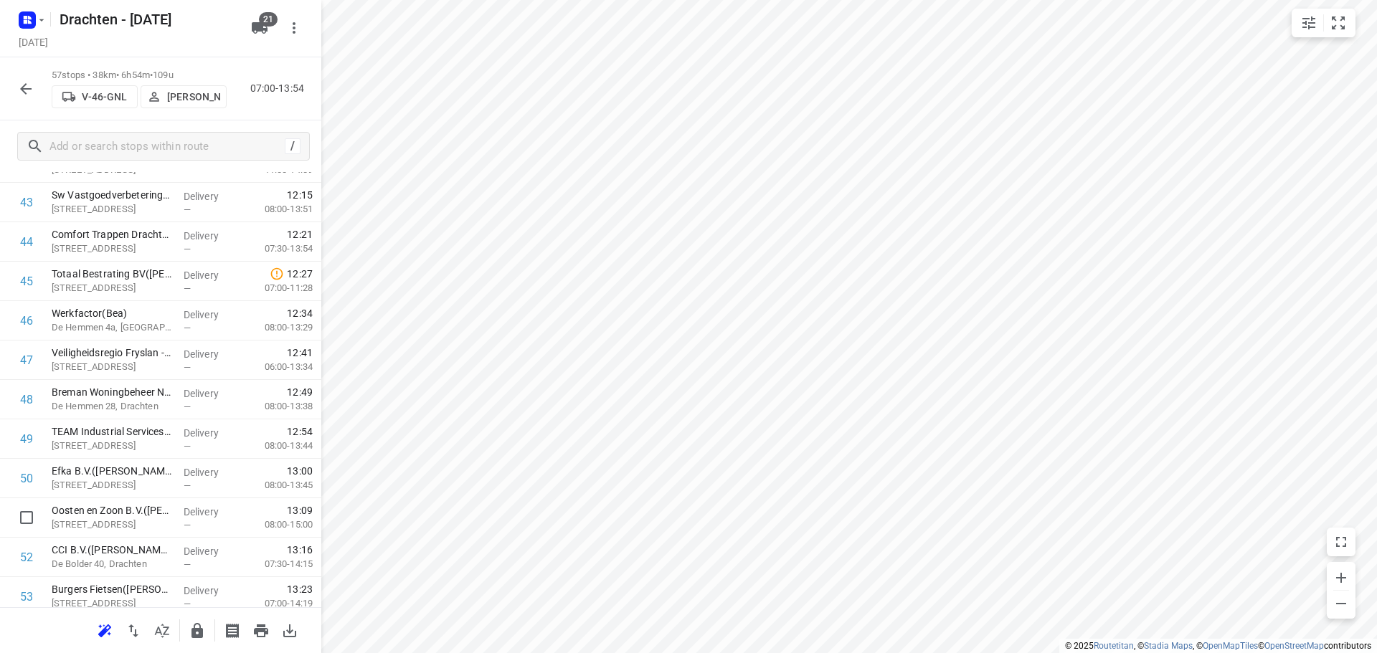
scroll to position [1720, 0]
drag, startPoint x: 132, startPoint y: 521, endPoint x: 136, endPoint y: 358, distance: 163.6
drag, startPoint x: 149, startPoint y: 488, endPoint x: 145, endPoint y: 412, distance: 76.1
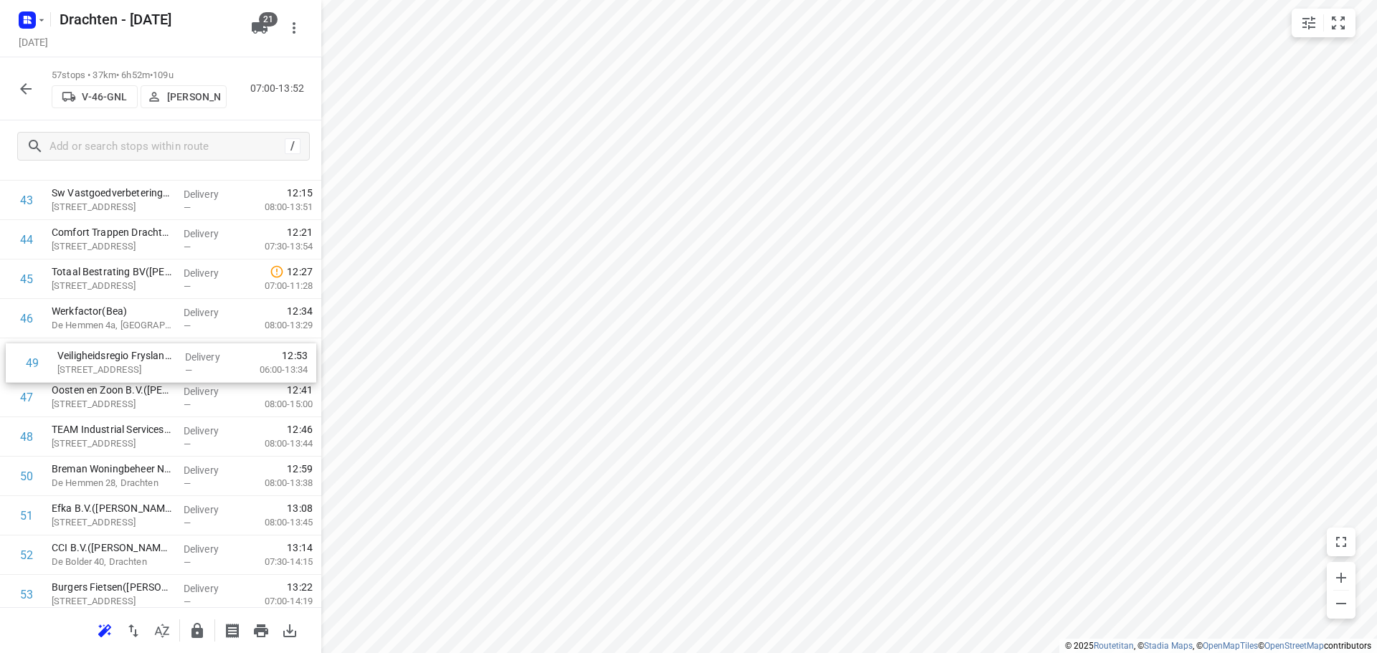
drag, startPoint x: 179, startPoint y: 439, endPoint x: 186, endPoint y: 356, distance: 83.5
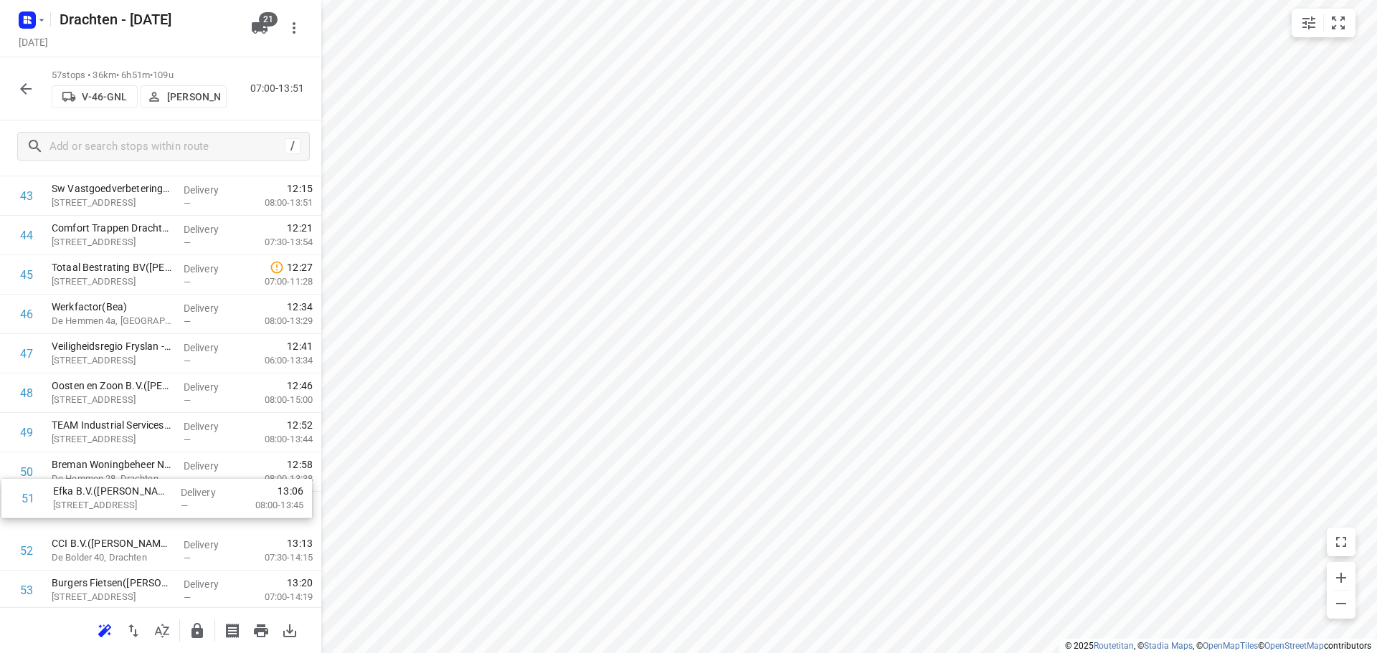
scroll to position [1726, 0]
drag, startPoint x: 133, startPoint y: 517, endPoint x: 140, endPoint y: 463, distance: 54.3
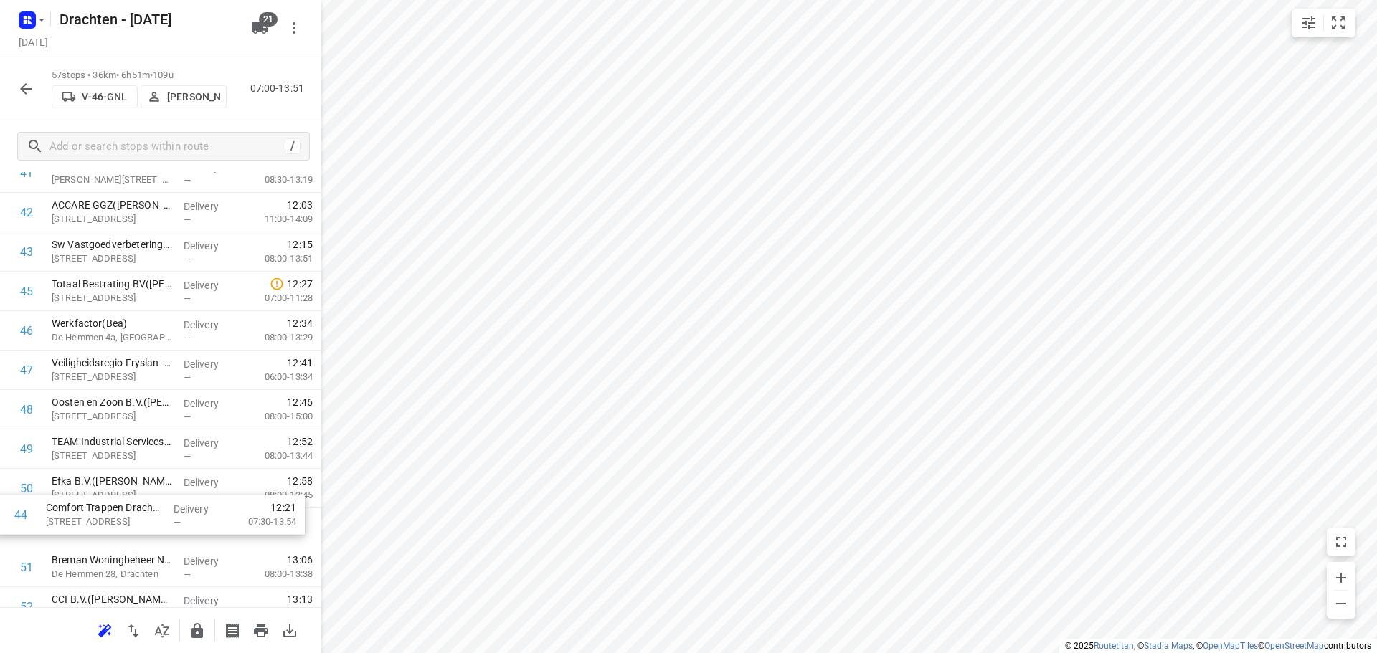
scroll to position [1680, 0]
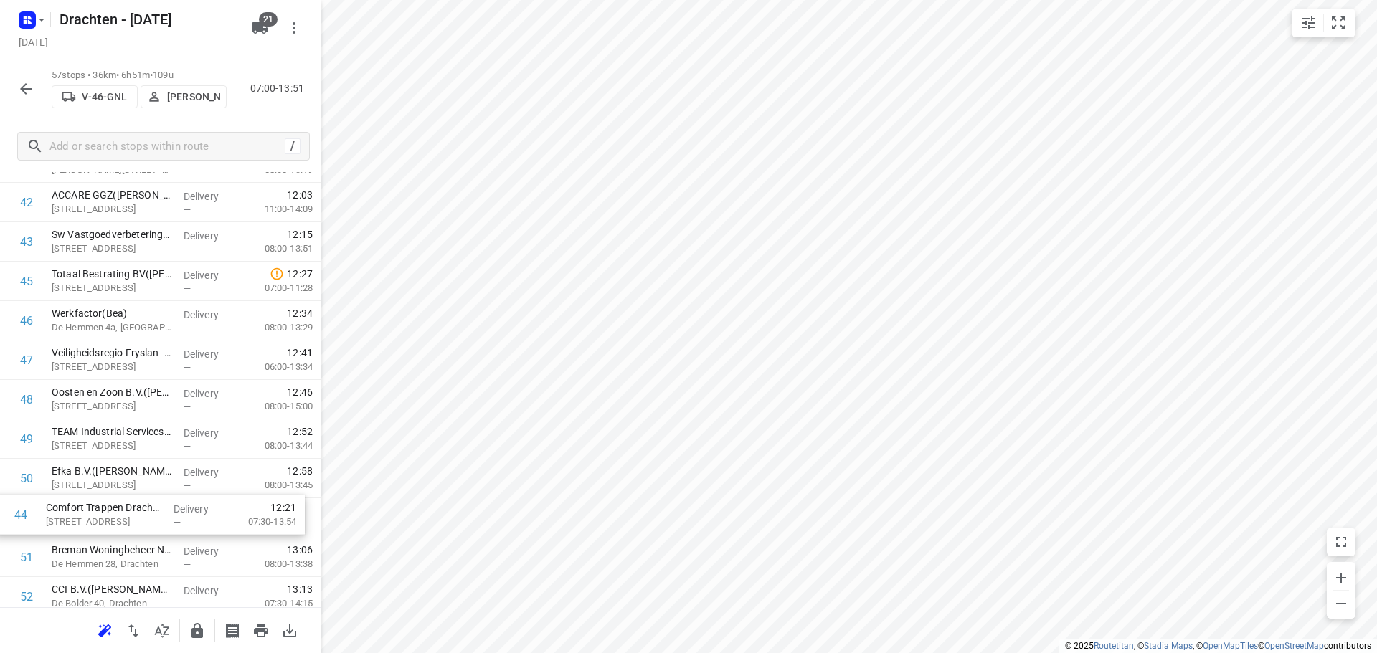
drag, startPoint x: 158, startPoint y: 313, endPoint x: 151, endPoint y: 533, distance: 219.6
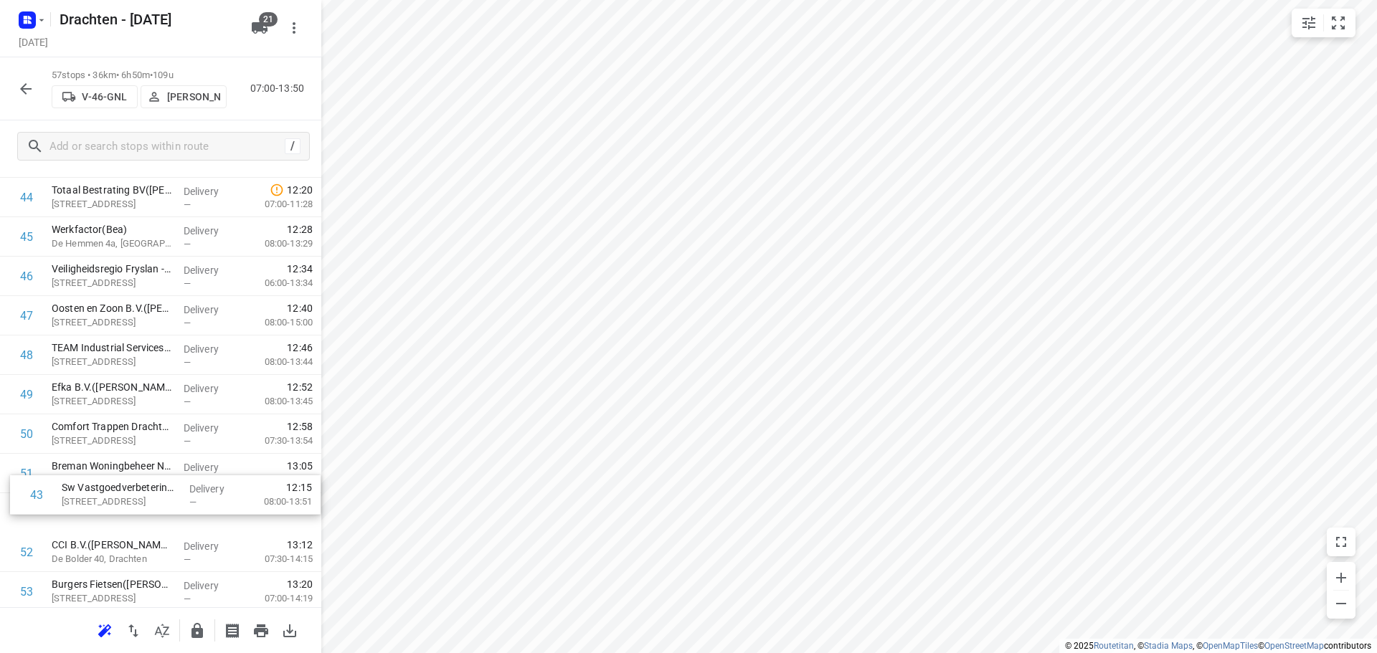
scroll to position [1723, 0]
drag, startPoint x: 150, startPoint y: 317, endPoint x: 171, endPoint y: 477, distance: 161.3
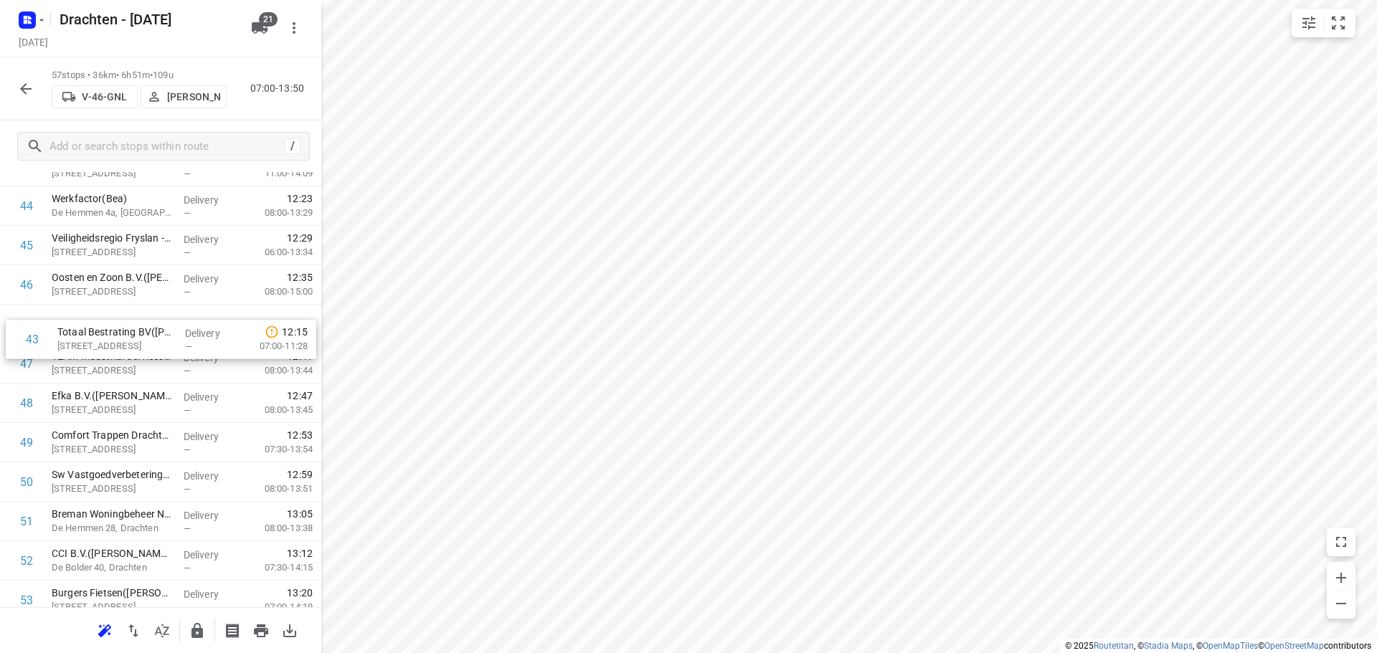
scroll to position [1714, 0]
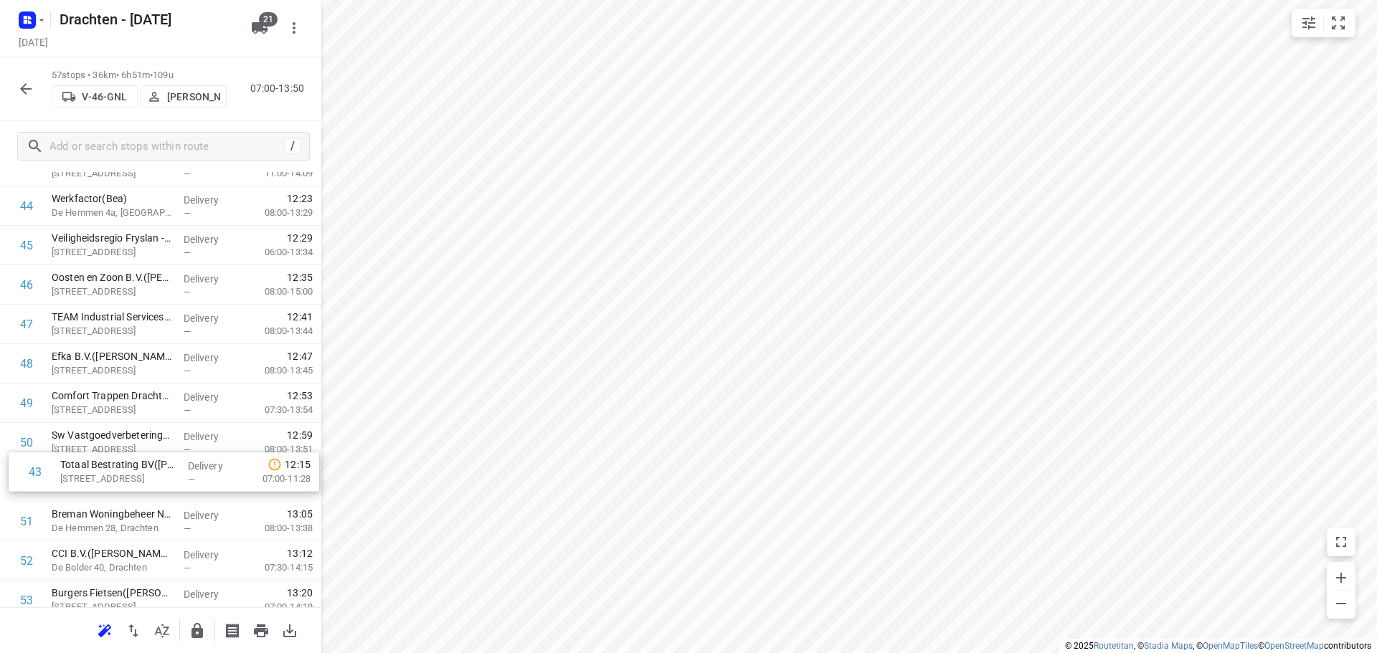
drag, startPoint x: 158, startPoint y: 207, endPoint x: 168, endPoint y: 497, distance: 289.9
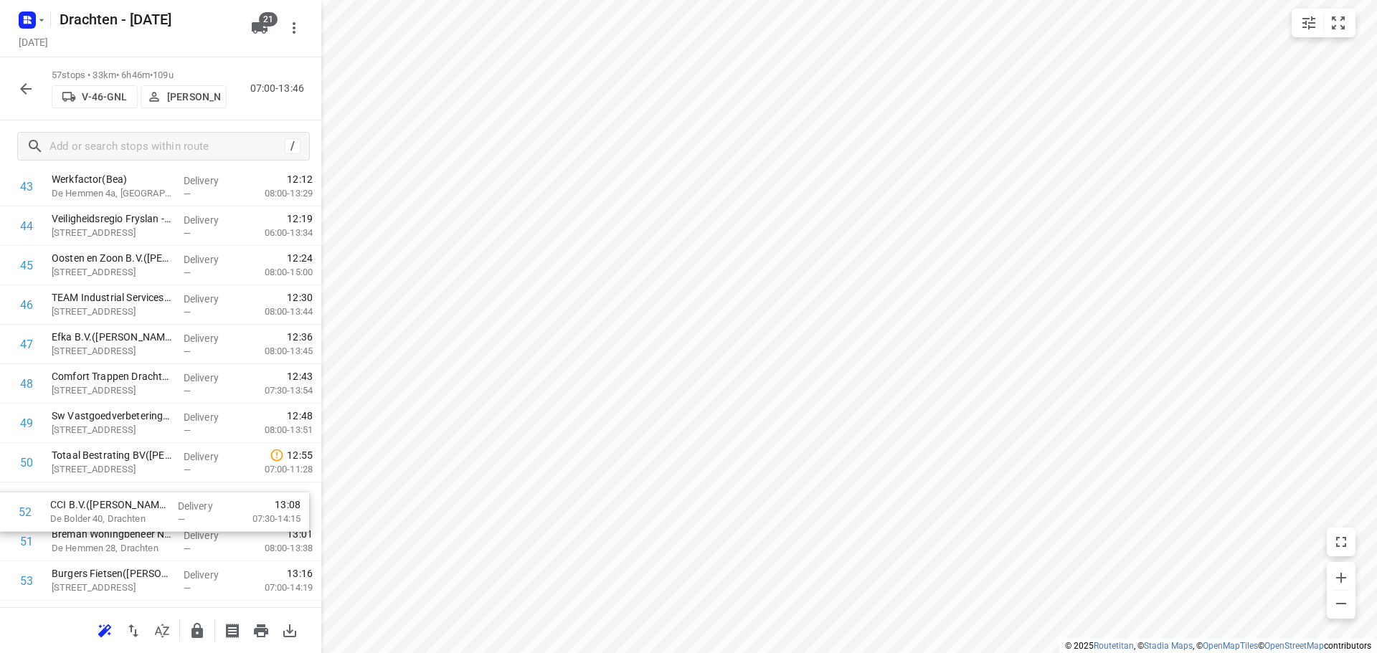
drag, startPoint x: 148, startPoint y: 562, endPoint x: 148, endPoint y: 501, distance: 61.0
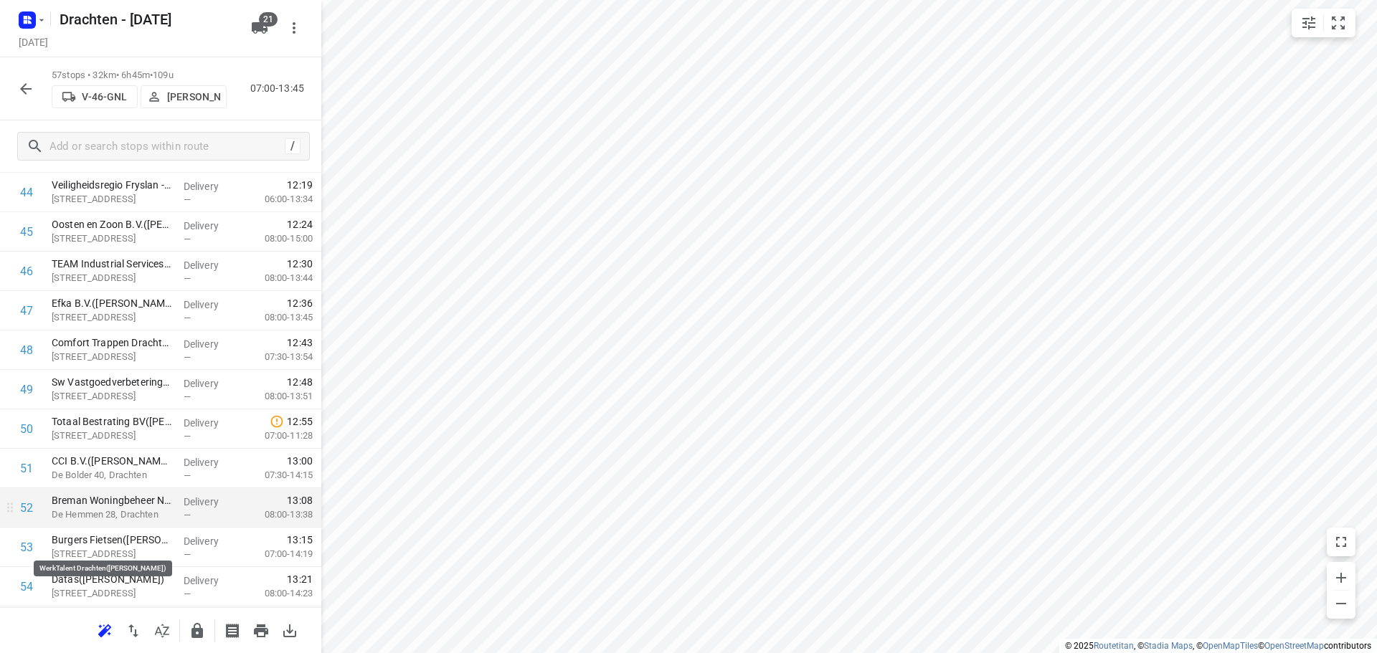
scroll to position [1924, 0]
drag, startPoint x: 151, startPoint y: 393, endPoint x: 146, endPoint y: 552, distance: 158.6
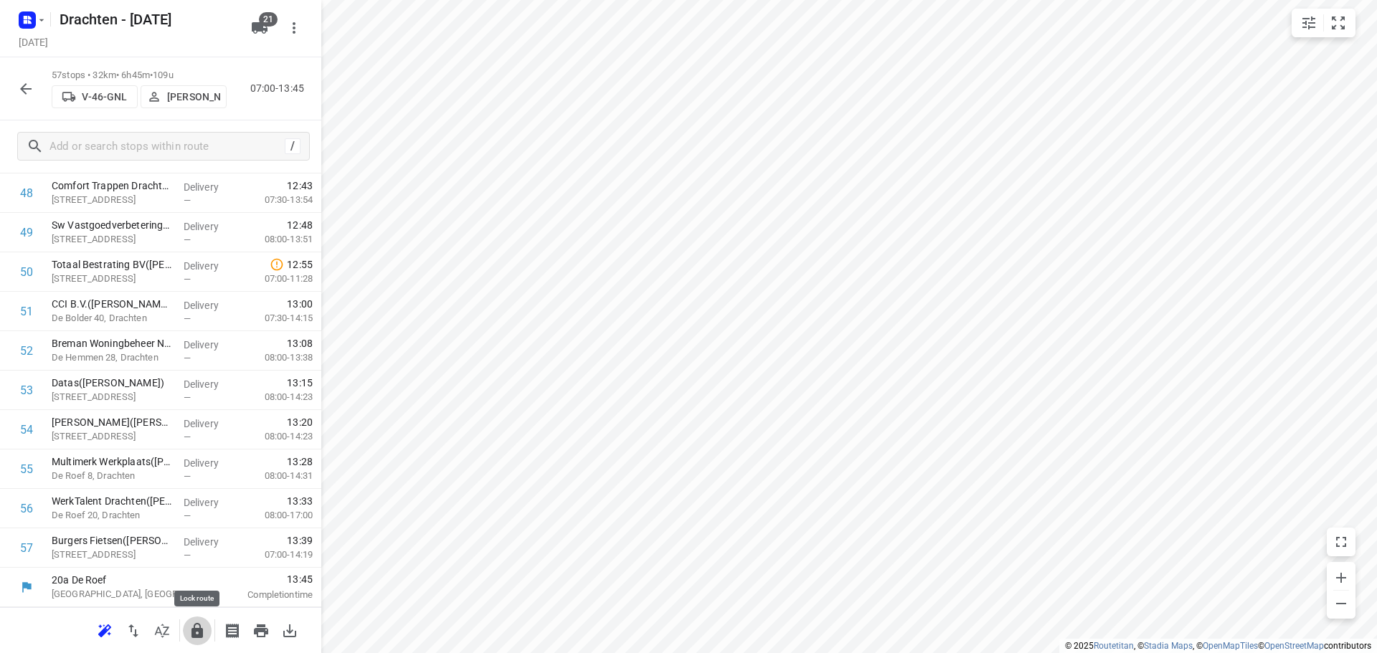
click at [200, 630] on icon "button" at bounding box center [196, 630] width 11 height 15
click at [190, 630] on icon "button" at bounding box center [197, 631] width 17 height 17
click at [203, 638] on icon "button" at bounding box center [197, 631] width 17 height 17
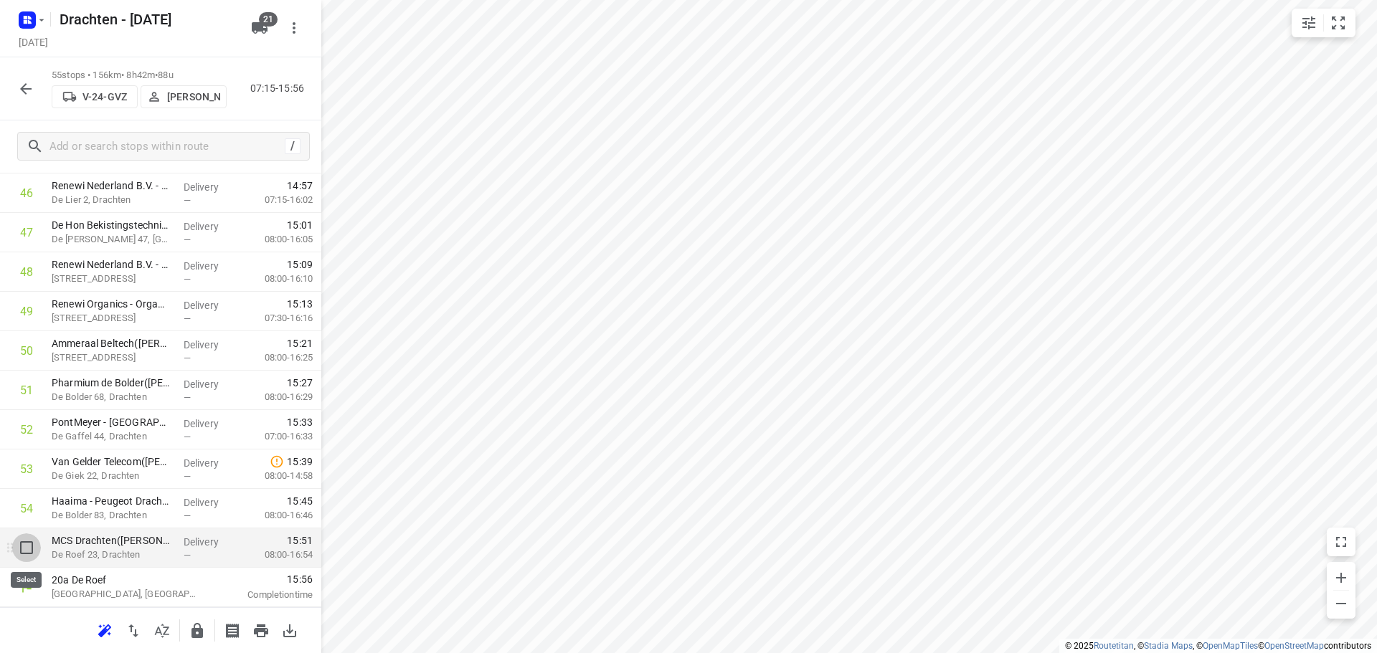
click at [32, 555] on input "checkbox" at bounding box center [26, 548] width 29 height 29
checkbox input "true"
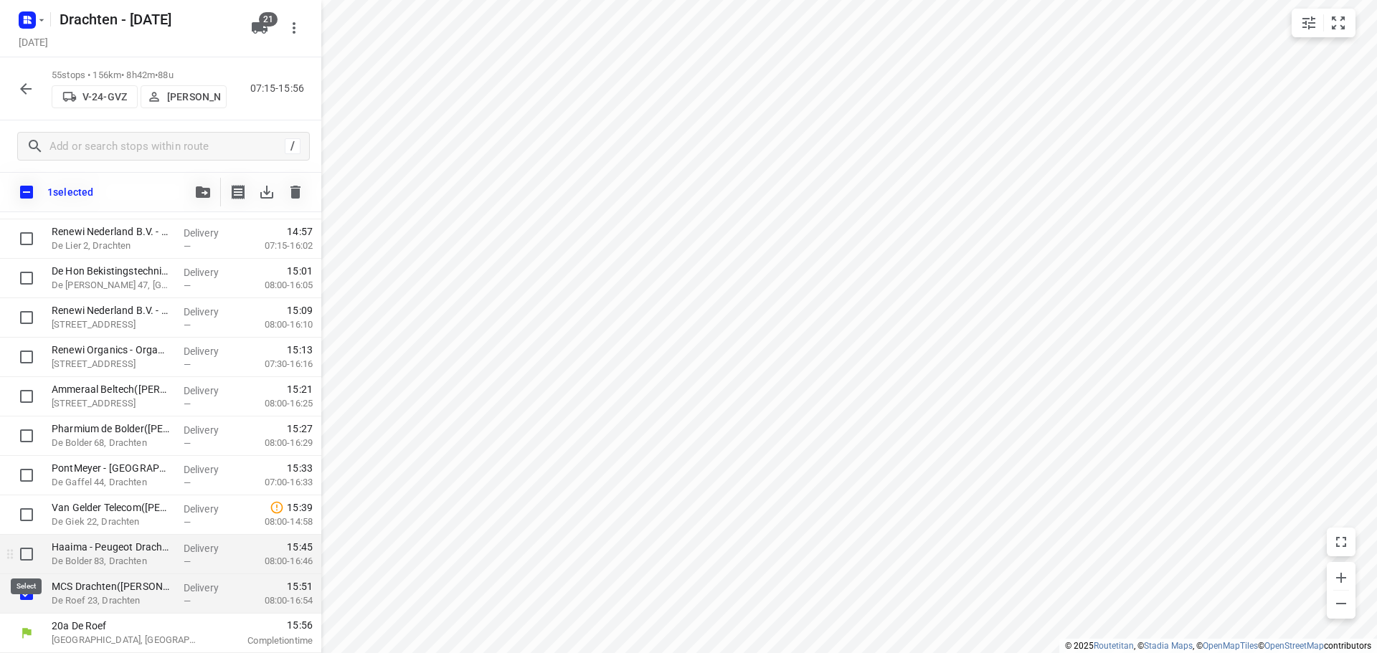
click at [25, 549] on input "checkbox" at bounding box center [26, 554] width 29 height 29
checkbox input "true"
click at [23, 519] on input "checkbox" at bounding box center [26, 515] width 29 height 29
checkbox input "true"
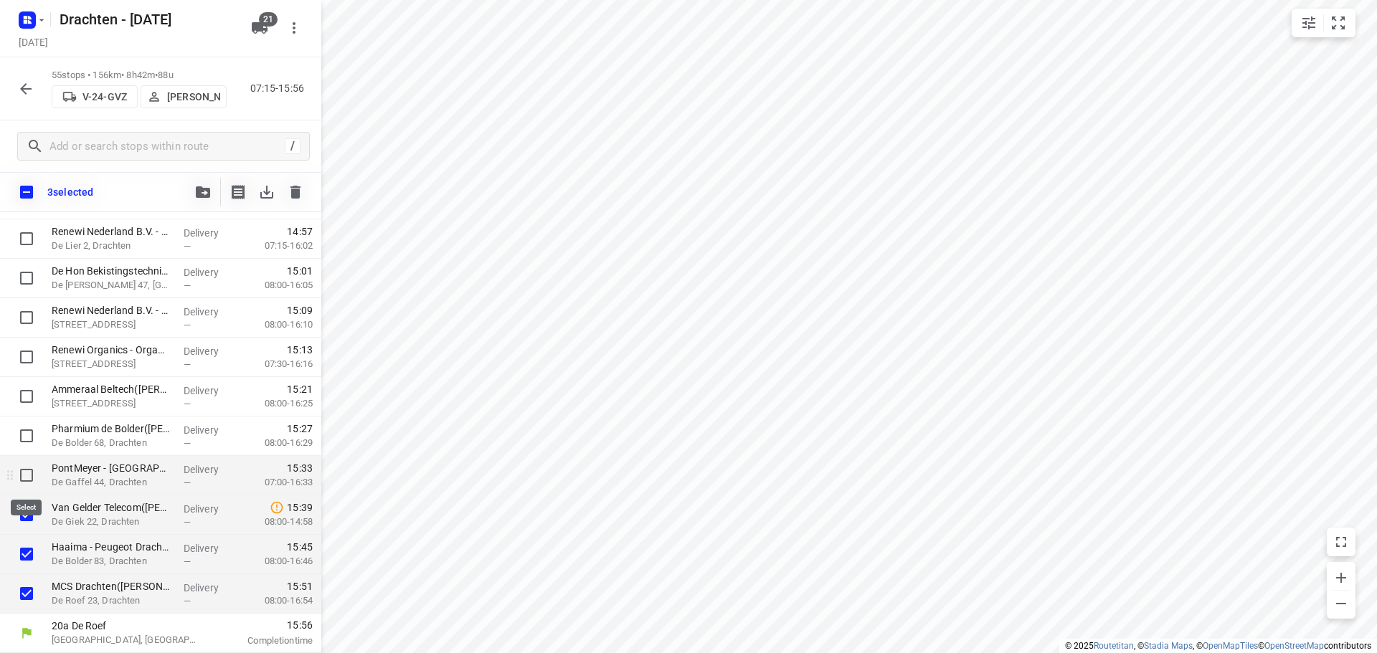
click at [23, 473] on input "checkbox" at bounding box center [26, 475] width 29 height 29
checkbox input "true"
click at [27, 436] on input "checkbox" at bounding box center [26, 436] width 29 height 29
checkbox input "true"
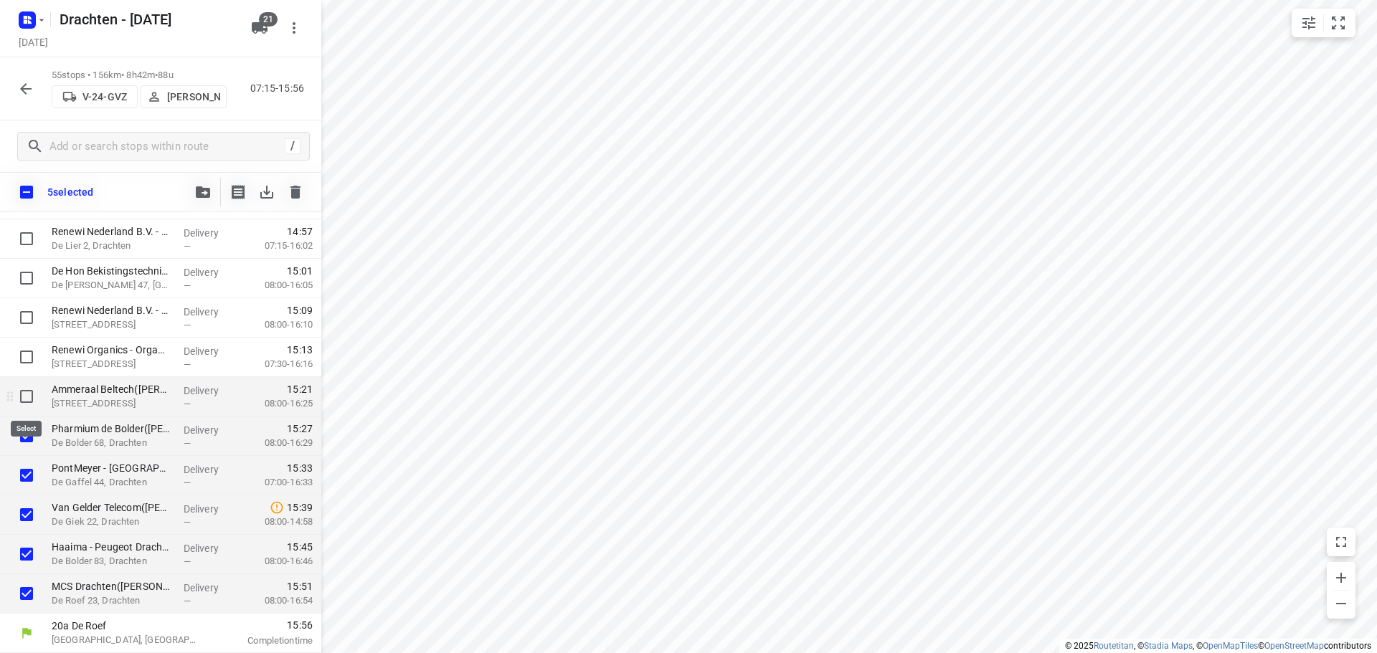
click at [31, 397] on input "checkbox" at bounding box center [26, 396] width 29 height 29
checkbox input "true"
click at [25, 348] on input "checkbox" at bounding box center [26, 357] width 29 height 29
checkbox input "true"
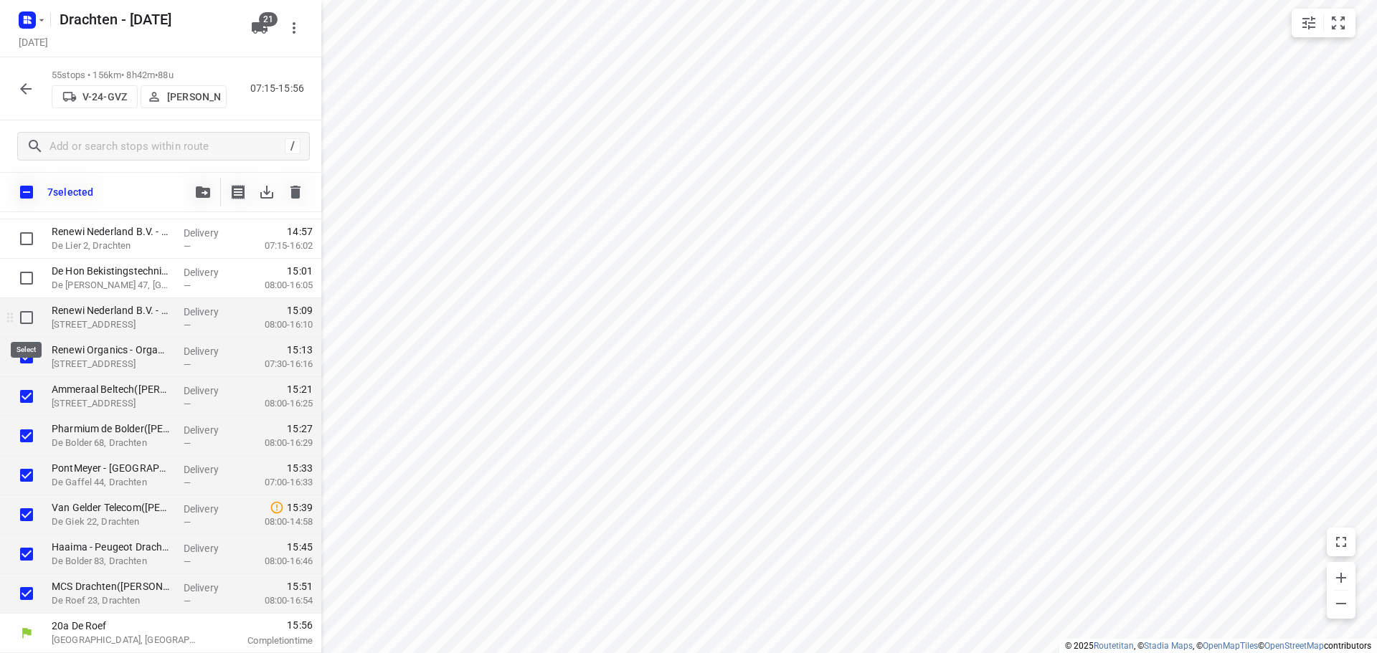
click at [30, 315] on input "checkbox" at bounding box center [26, 317] width 29 height 29
checkbox input "true"
click at [27, 273] on input "checkbox" at bounding box center [26, 278] width 29 height 29
checkbox input "true"
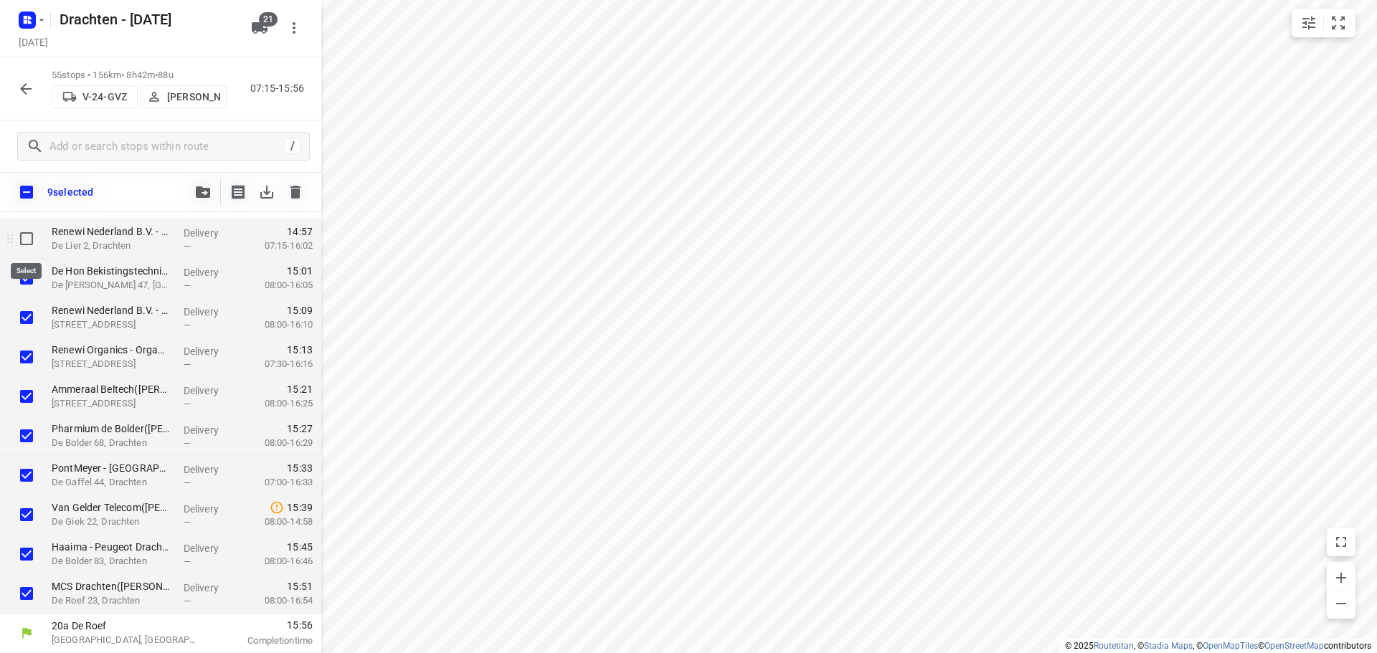
click at [27, 242] on input "checkbox" at bounding box center [26, 238] width 29 height 29
checkbox input "true"
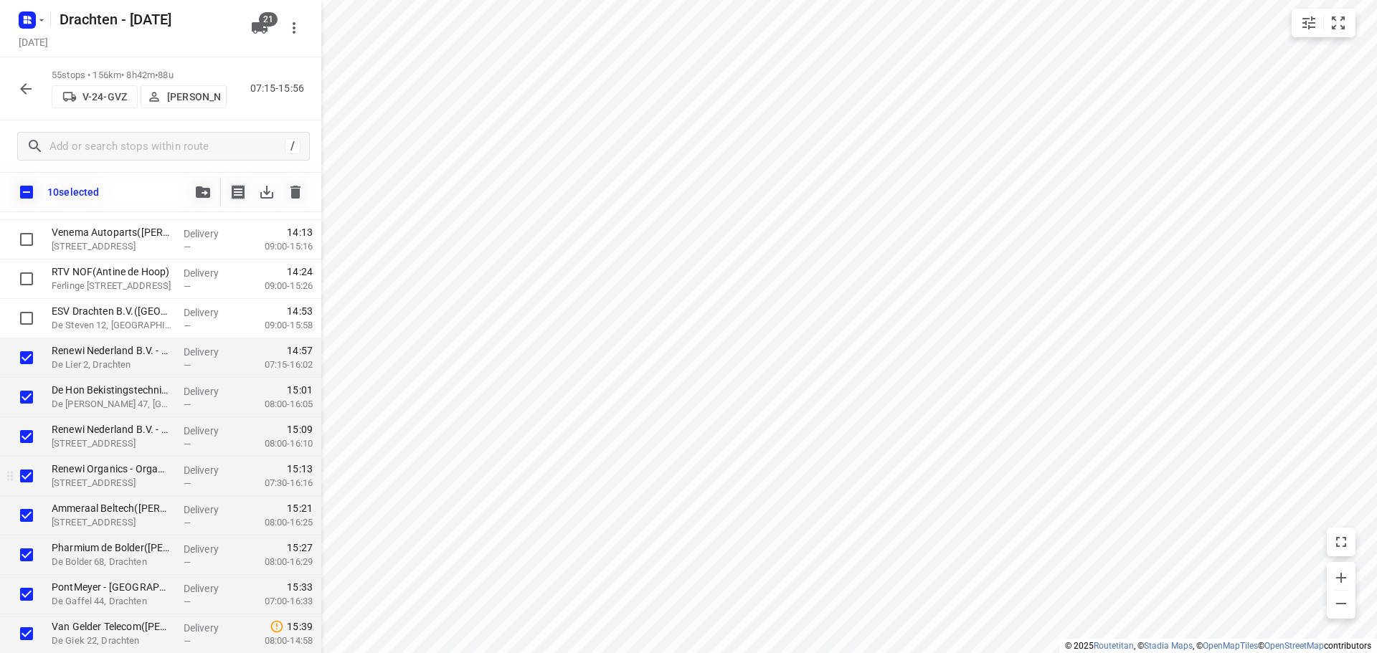
scroll to position [1696, 0]
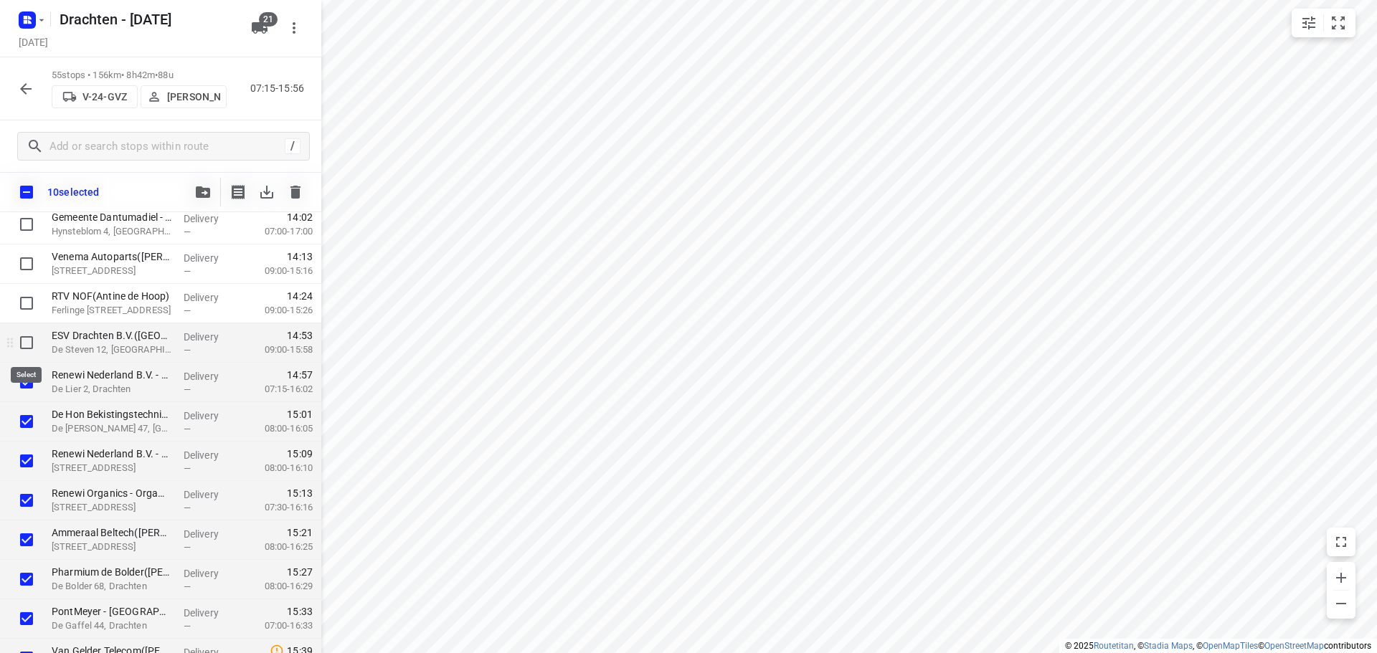
click at [26, 349] on input "checkbox" at bounding box center [26, 342] width 29 height 29
checkbox input "true"
click at [204, 194] on icon "button" at bounding box center [203, 191] width 14 height 11
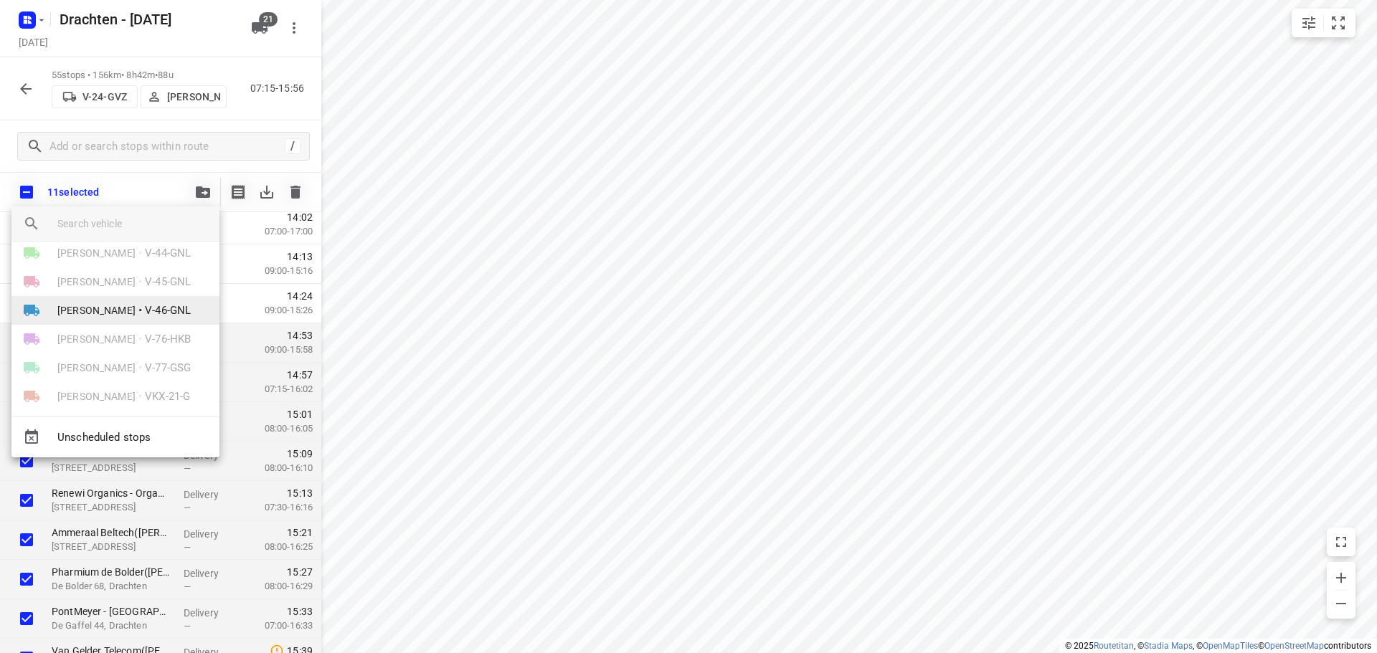
click at [148, 311] on span "V-46-GNL" at bounding box center [168, 311] width 46 height 16
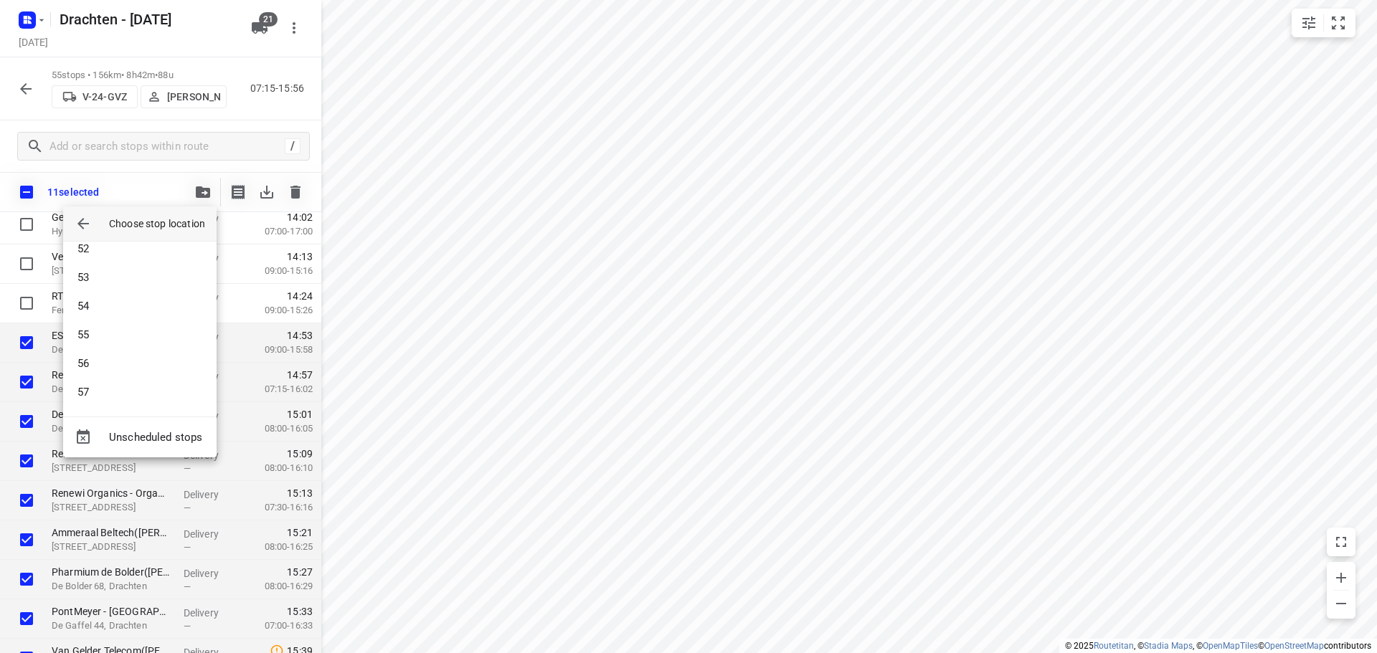
scroll to position [1477, 0]
click at [125, 392] on li "57" at bounding box center [139, 391] width 153 height 29
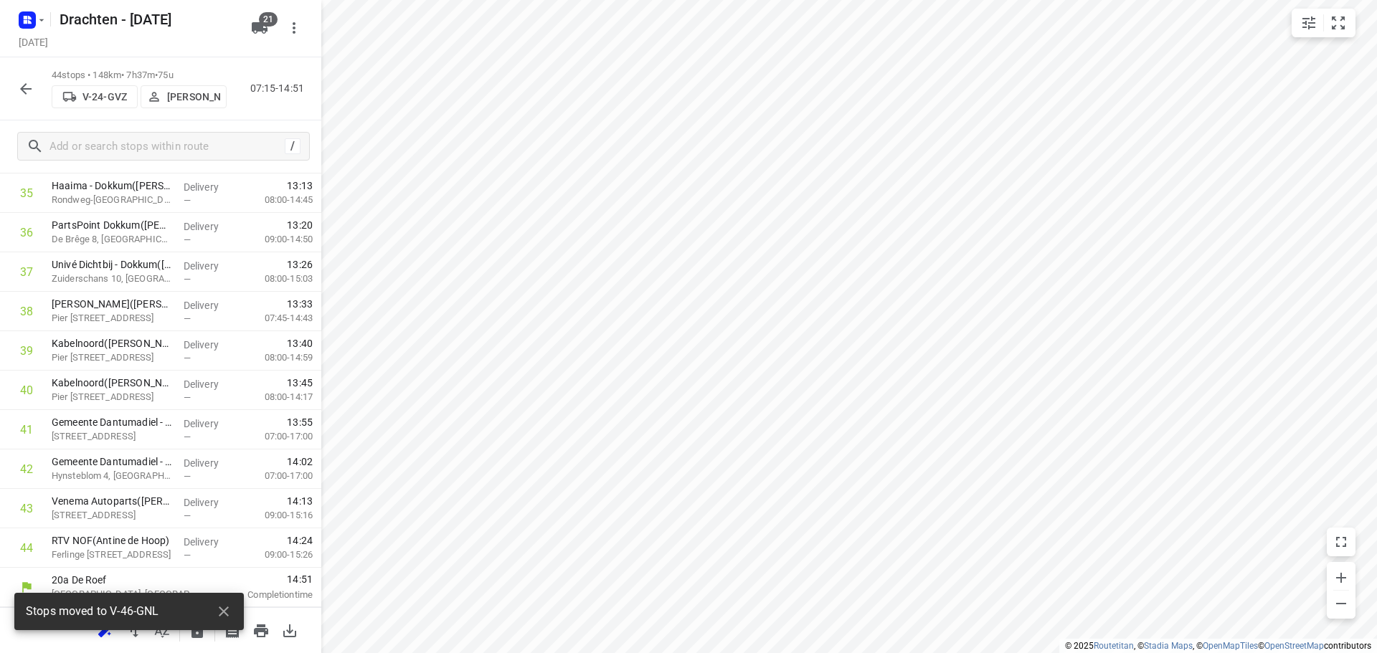
scroll to position [1411, 0]
click at [217, 613] on icon "button" at bounding box center [223, 611] width 17 height 17
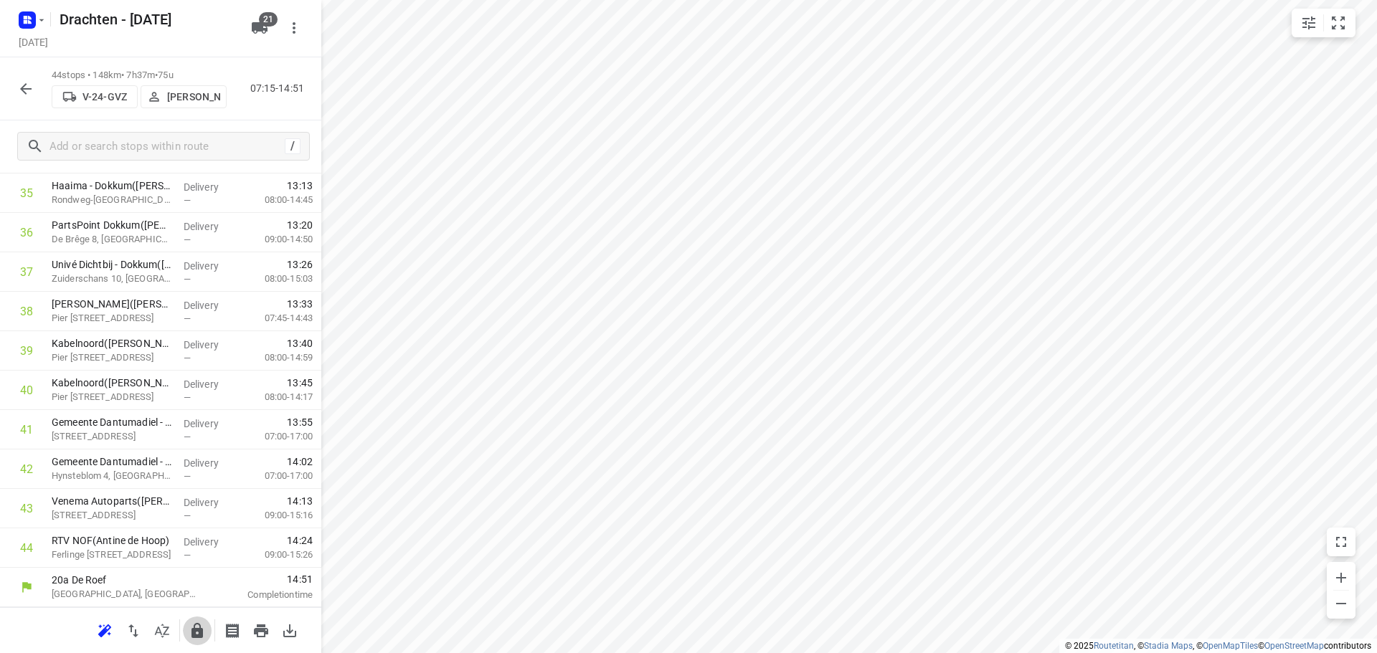
click at [199, 630] on icon "button" at bounding box center [196, 630] width 11 height 15
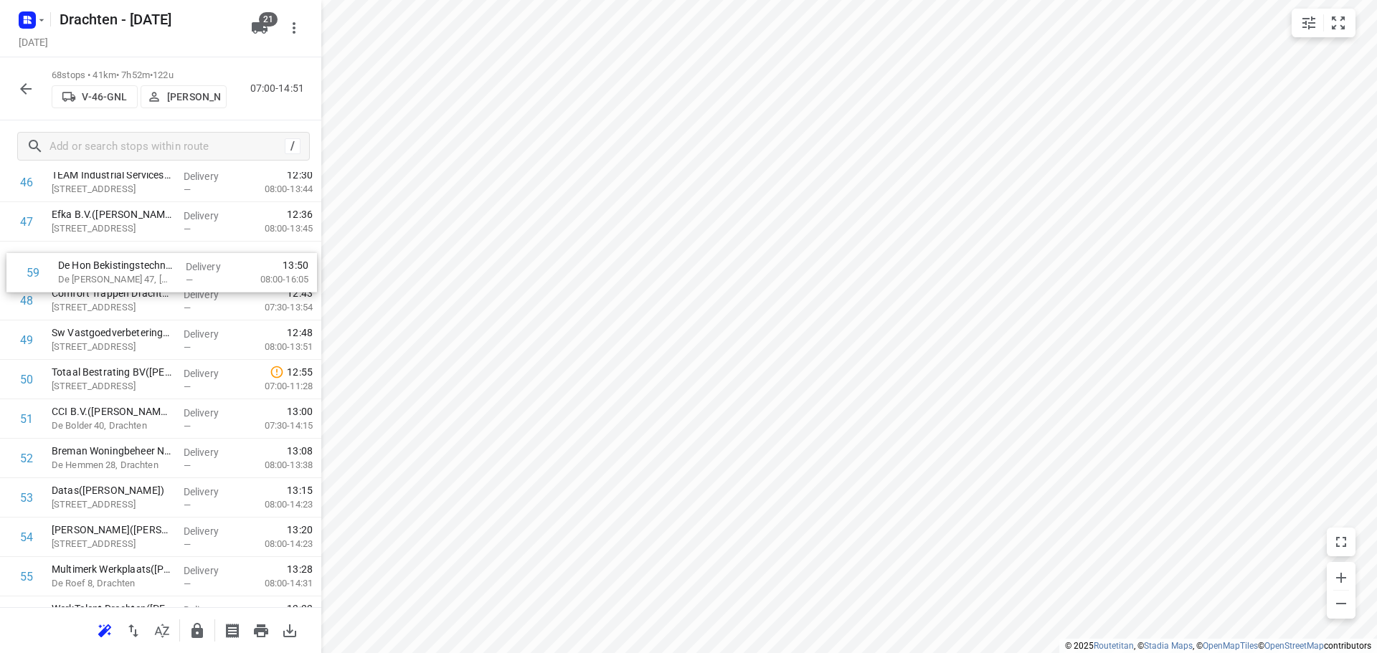
scroll to position [1851, 0]
drag, startPoint x: 171, startPoint y: 492, endPoint x: 178, endPoint y: 263, distance: 229.6
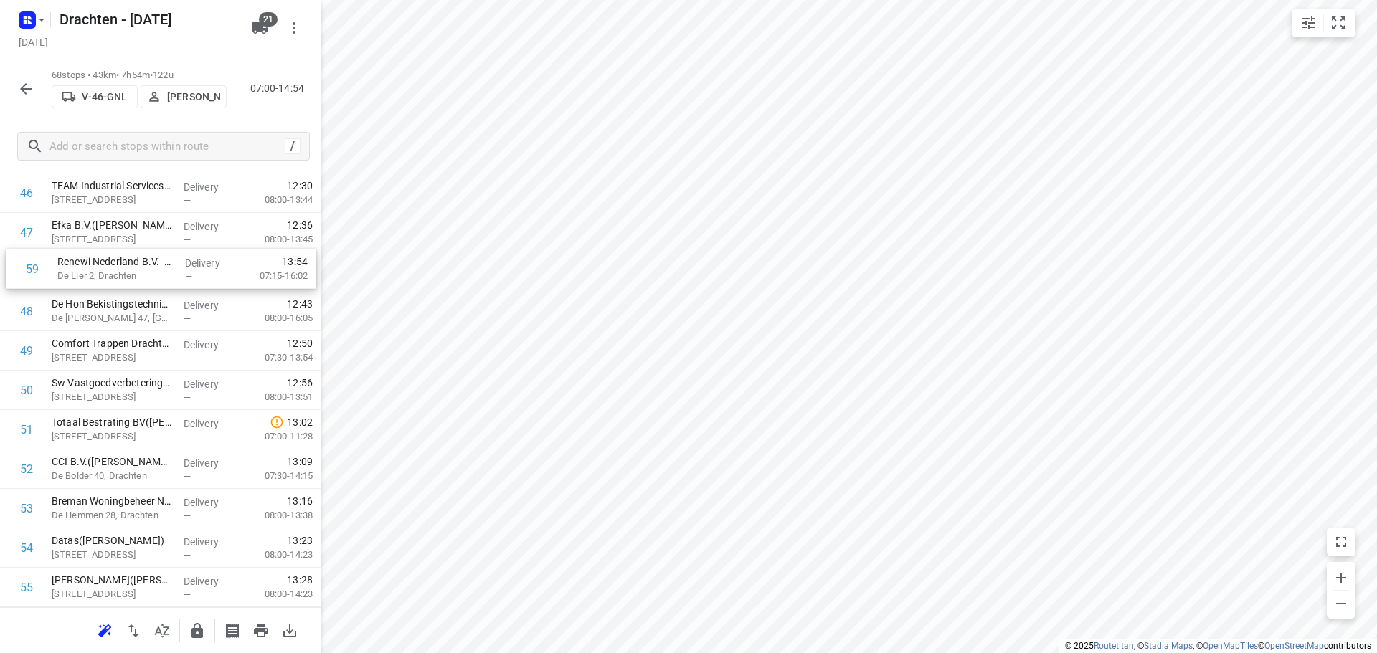
scroll to position [1843, 0]
drag, startPoint x: 148, startPoint y: 560, endPoint x: 152, endPoint y: 306, distance: 254.6
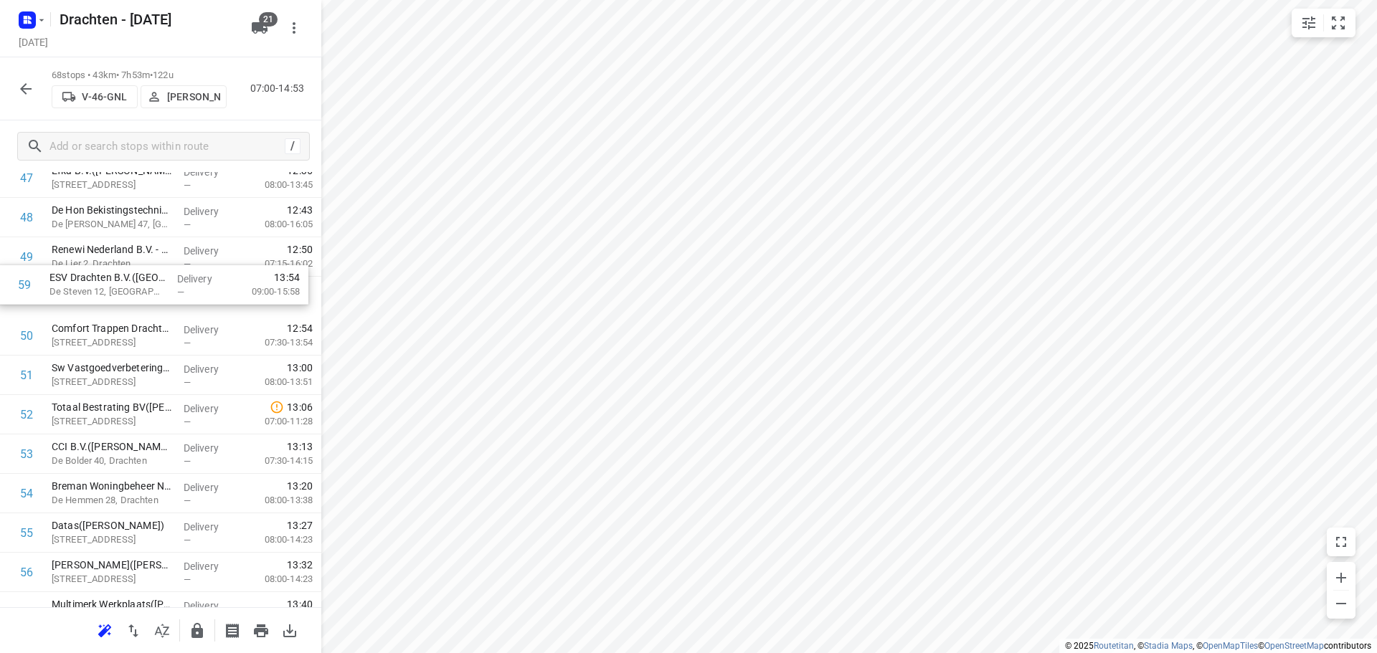
scroll to position [1898, 0]
drag, startPoint x: 159, startPoint y: 566, endPoint x: 159, endPoint y: 297, distance: 269.0
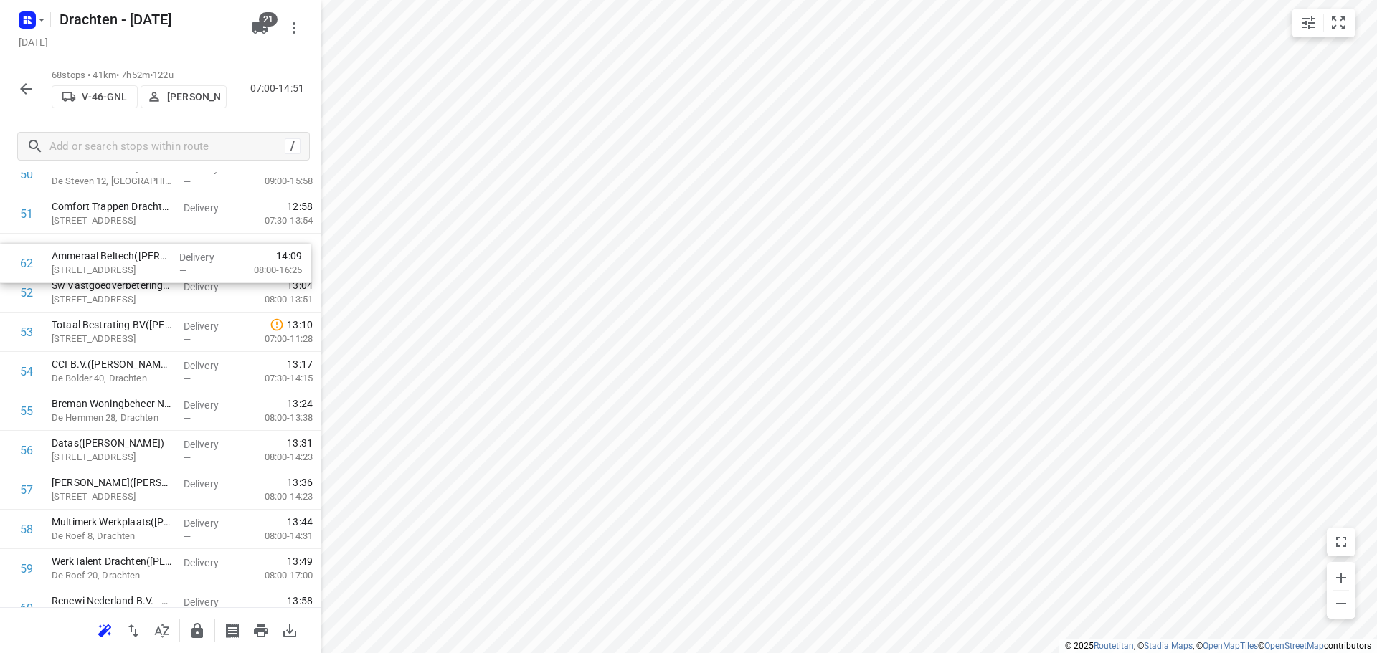
scroll to position [2020, 0]
drag, startPoint x: 115, startPoint y: 556, endPoint x: 119, endPoint y: 289, distance: 266.8
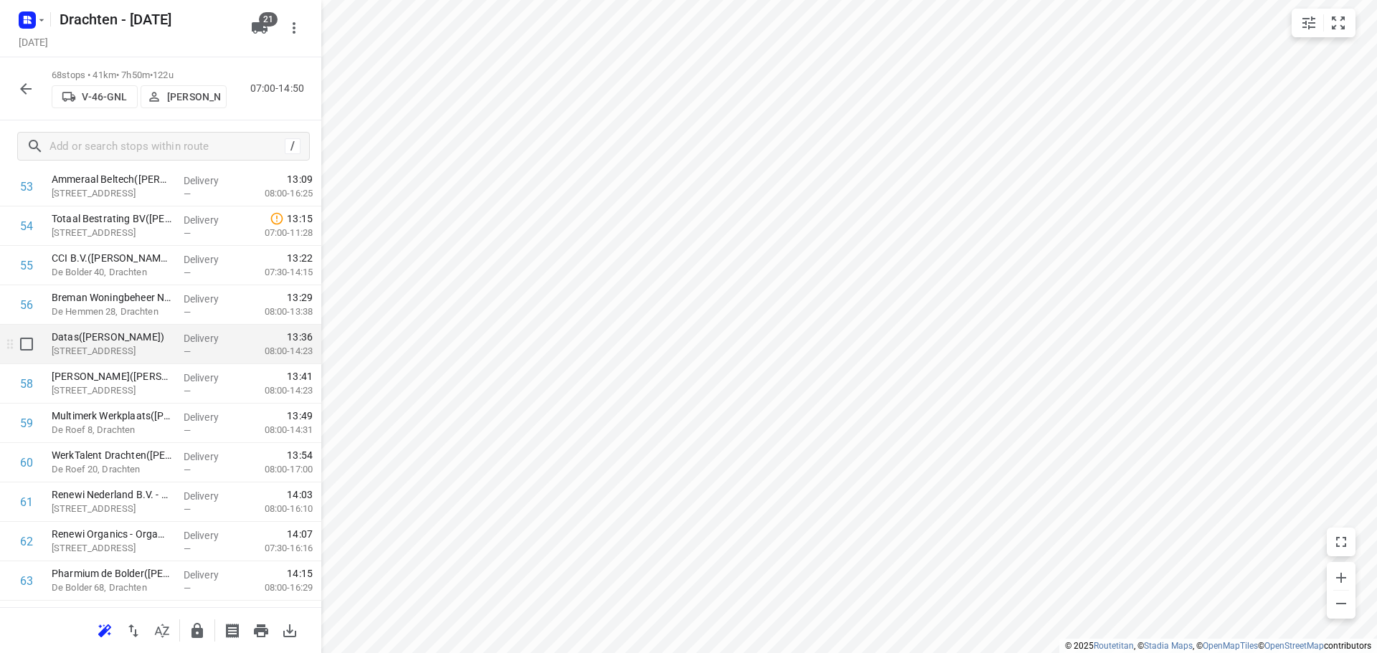
scroll to position [2164, 0]
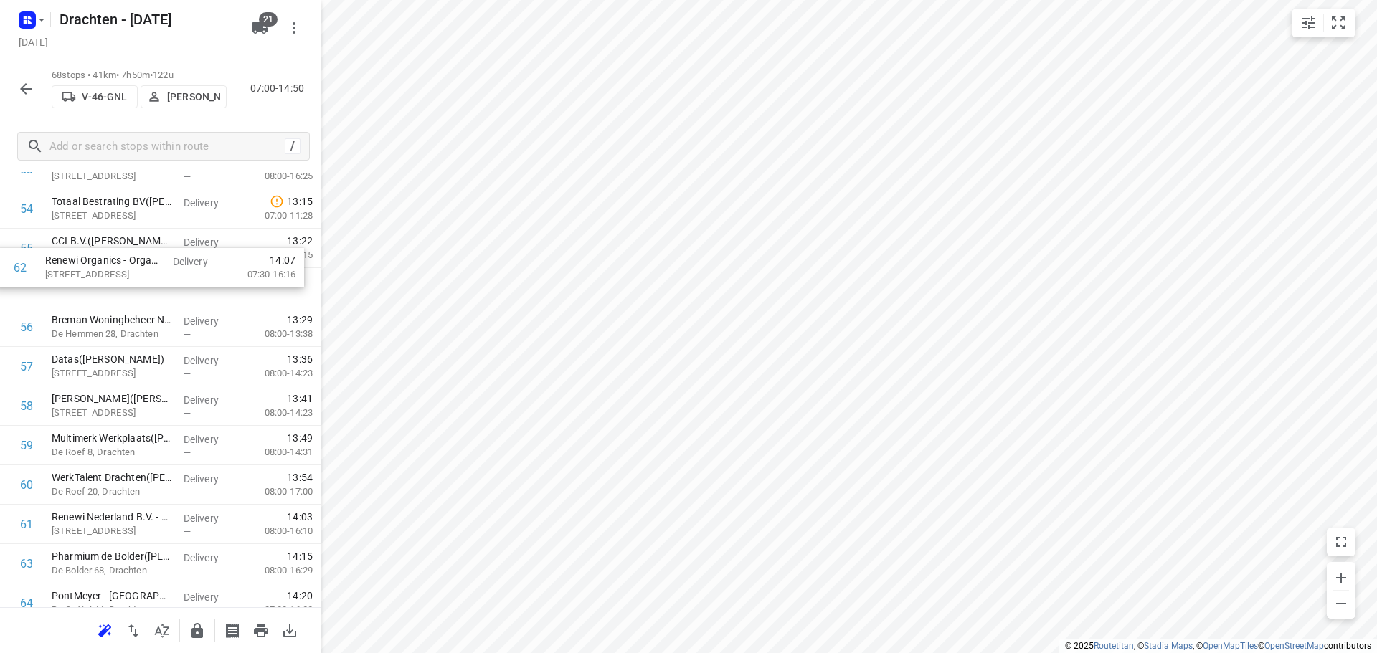
drag, startPoint x: 162, startPoint y: 509, endPoint x: 156, endPoint y: 267, distance: 242.5
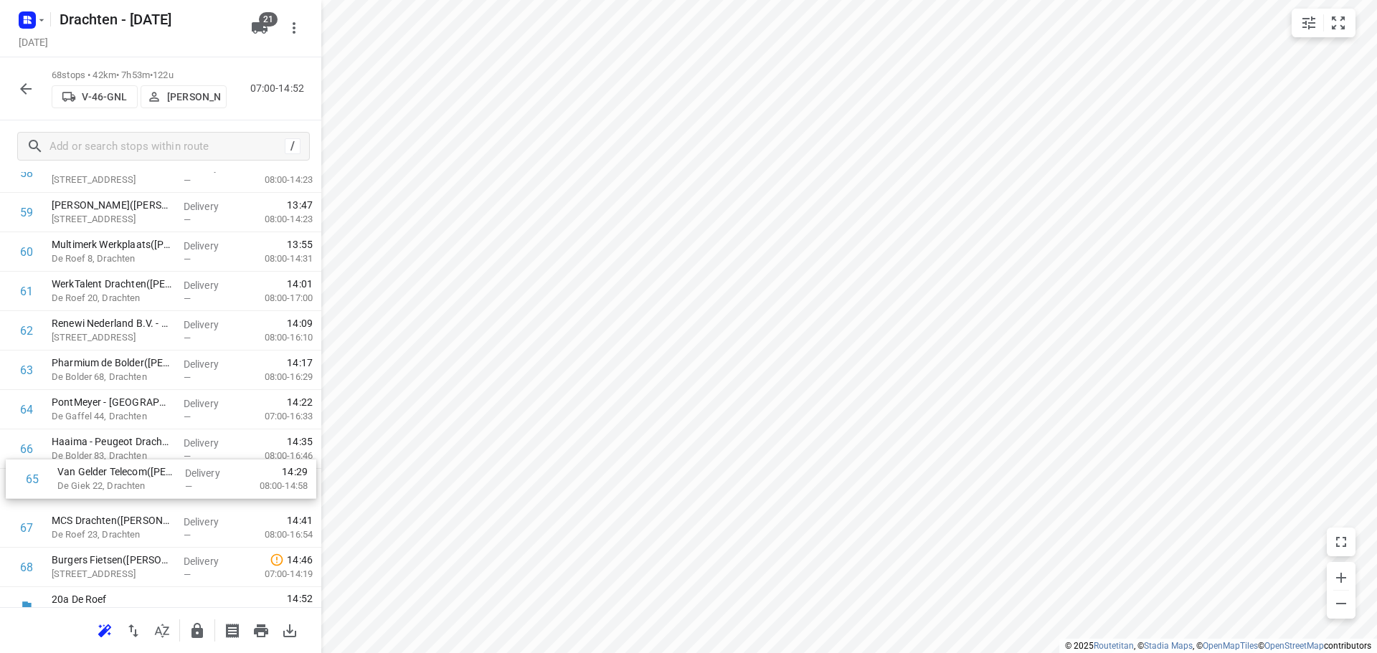
scroll to position [2339, 0]
drag, startPoint x: 181, startPoint y: 573, endPoint x: 189, endPoint y: 447, distance: 126.5
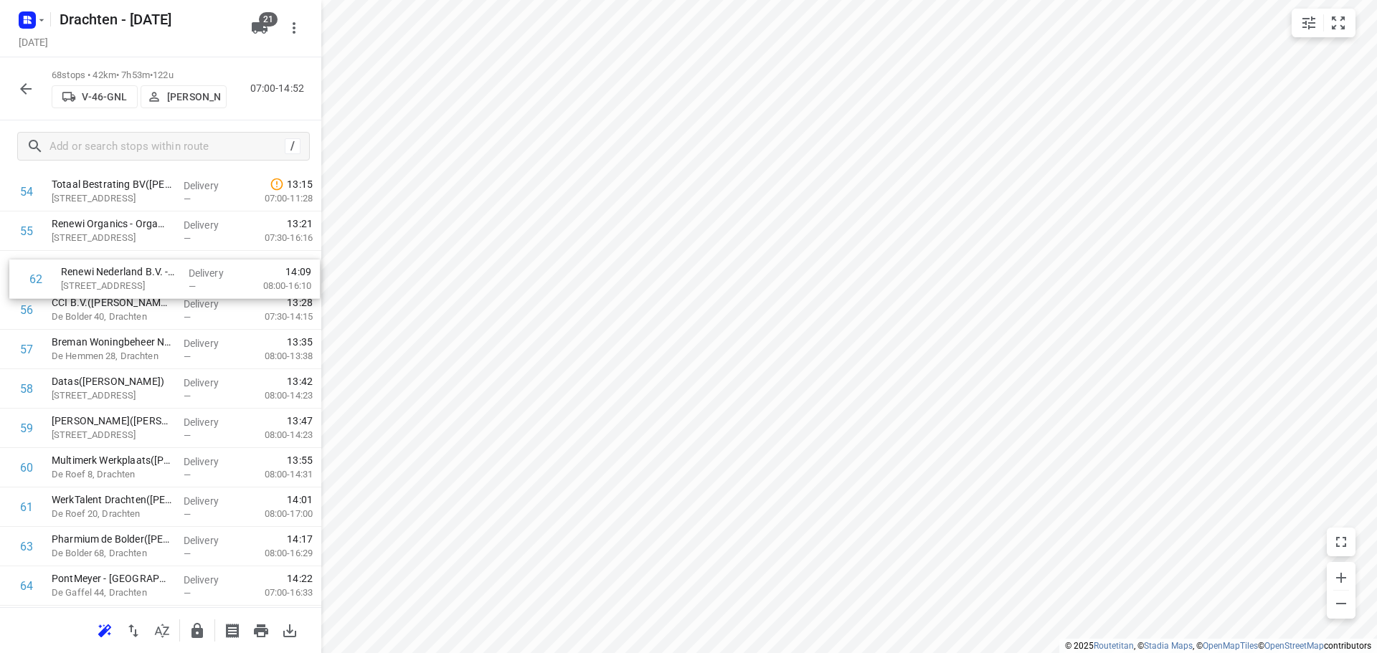
drag, startPoint x: 133, startPoint y: 337, endPoint x: 143, endPoint y: 278, distance: 59.5
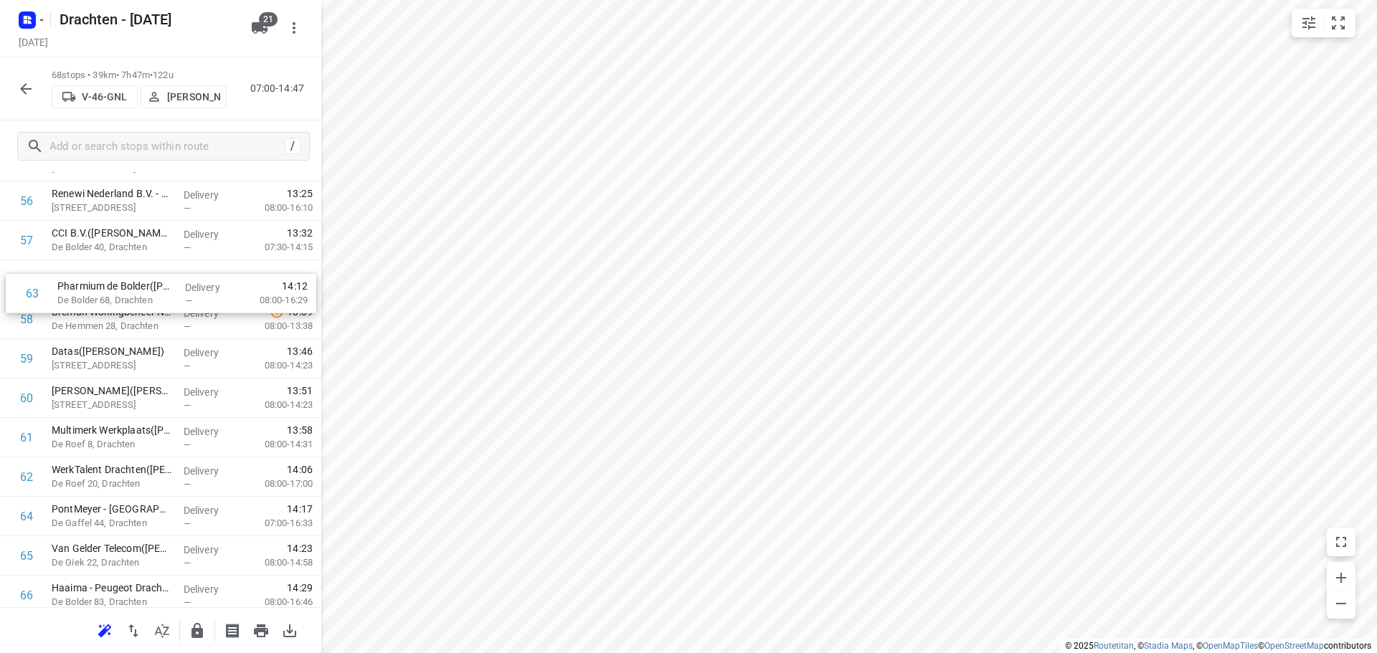
drag, startPoint x: 133, startPoint y: 485, endPoint x: 143, endPoint y: 291, distance: 193.9
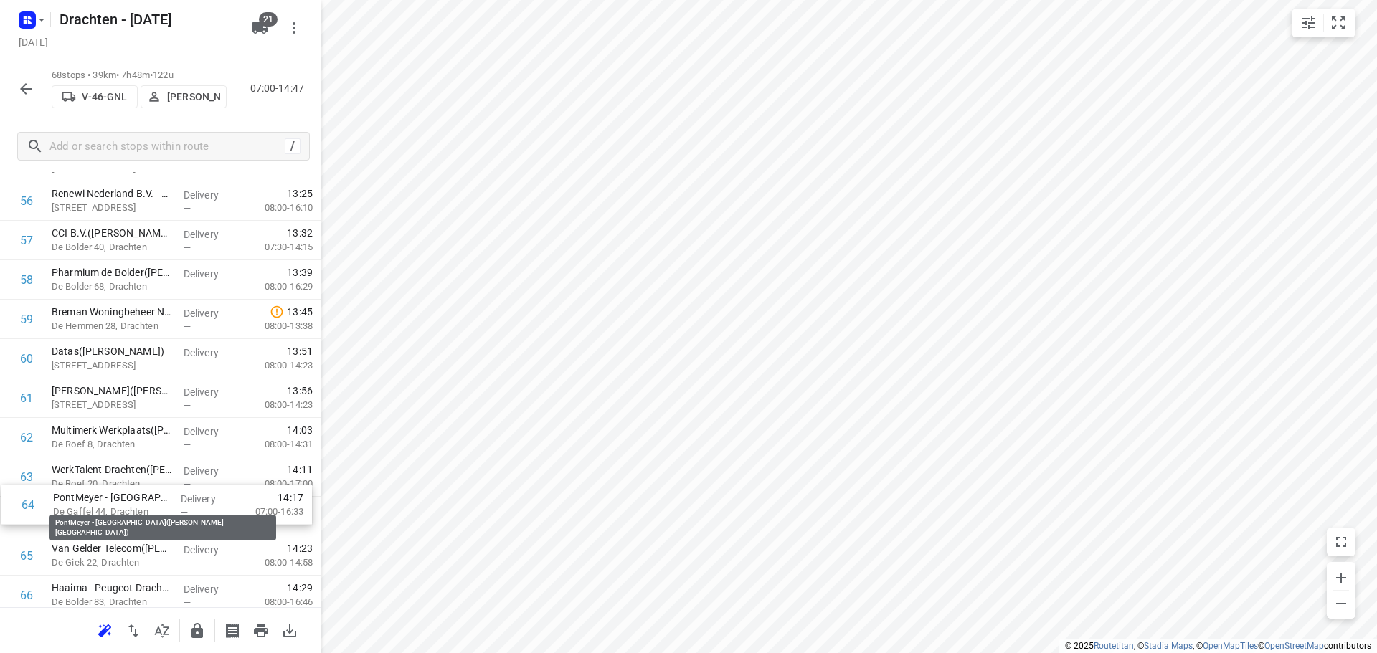
scroll to position [2233, 0]
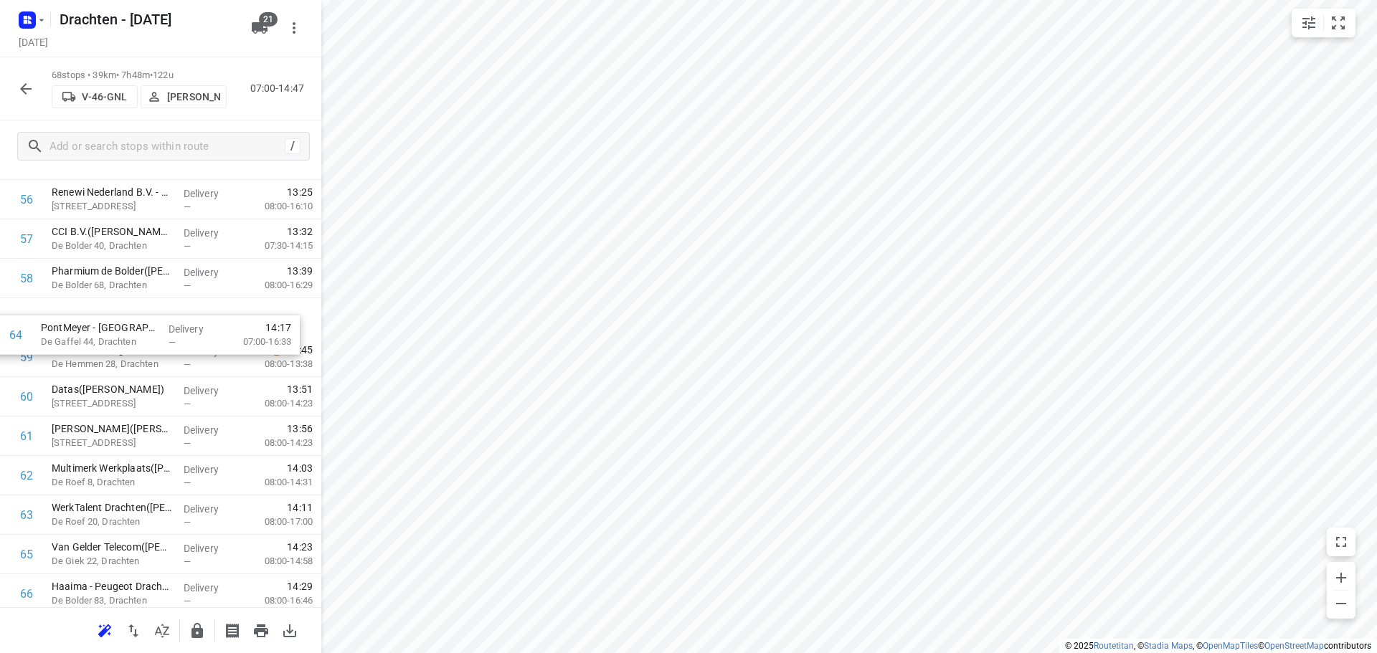
drag, startPoint x: 146, startPoint y: 517, endPoint x: 136, endPoint y: 322, distance: 195.3
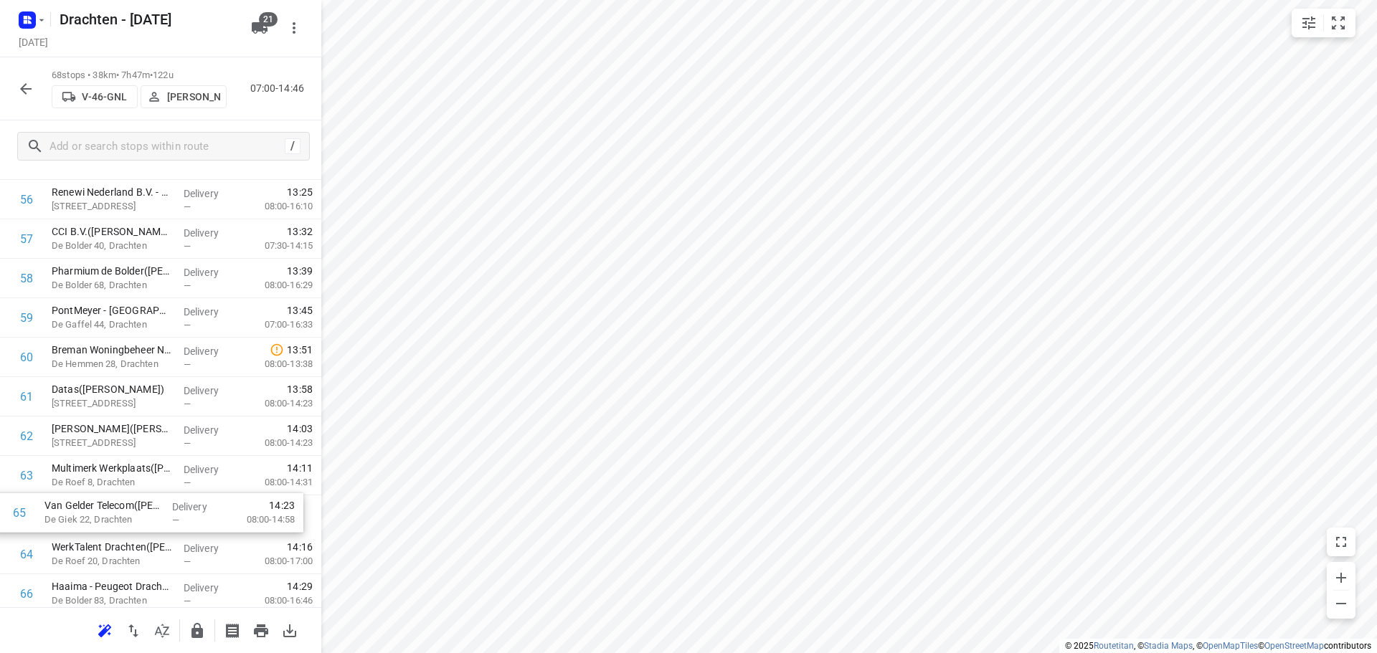
scroll to position [2241, 0]
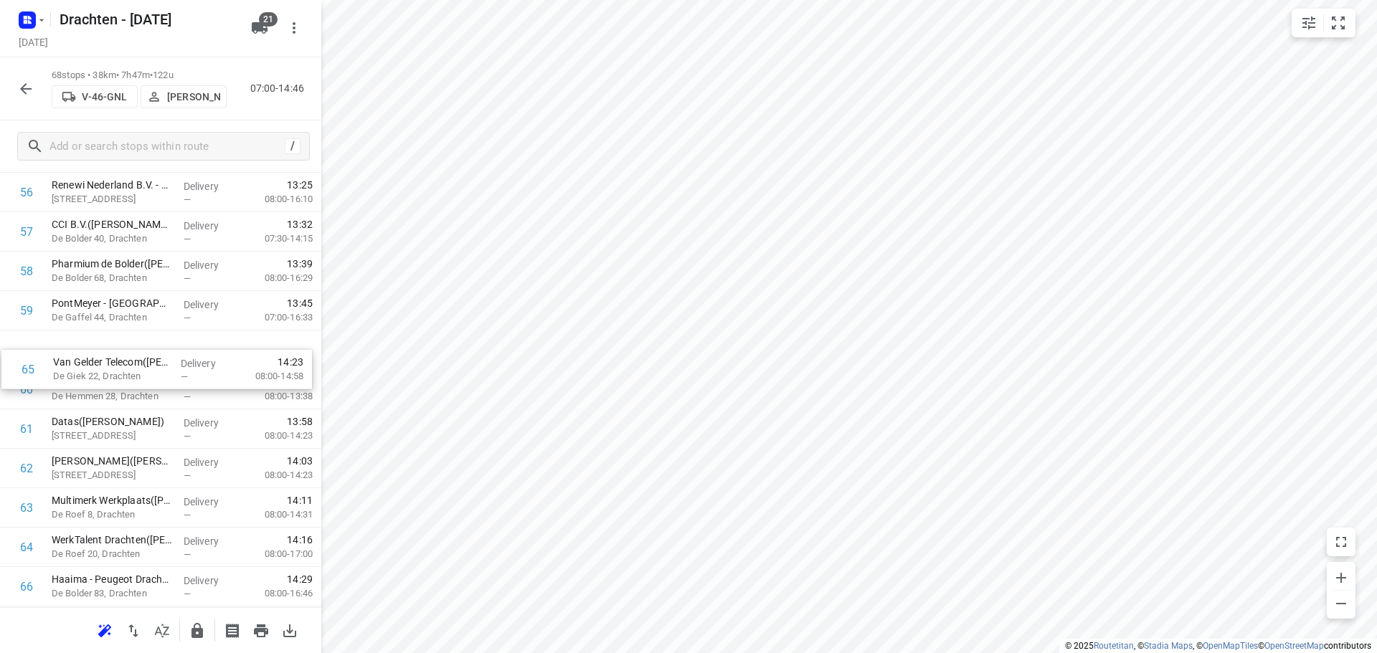
drag, startPoint x: 164, startPoint y: 557, endPoint x: 161, endPoint y: 352, distance: 205.1
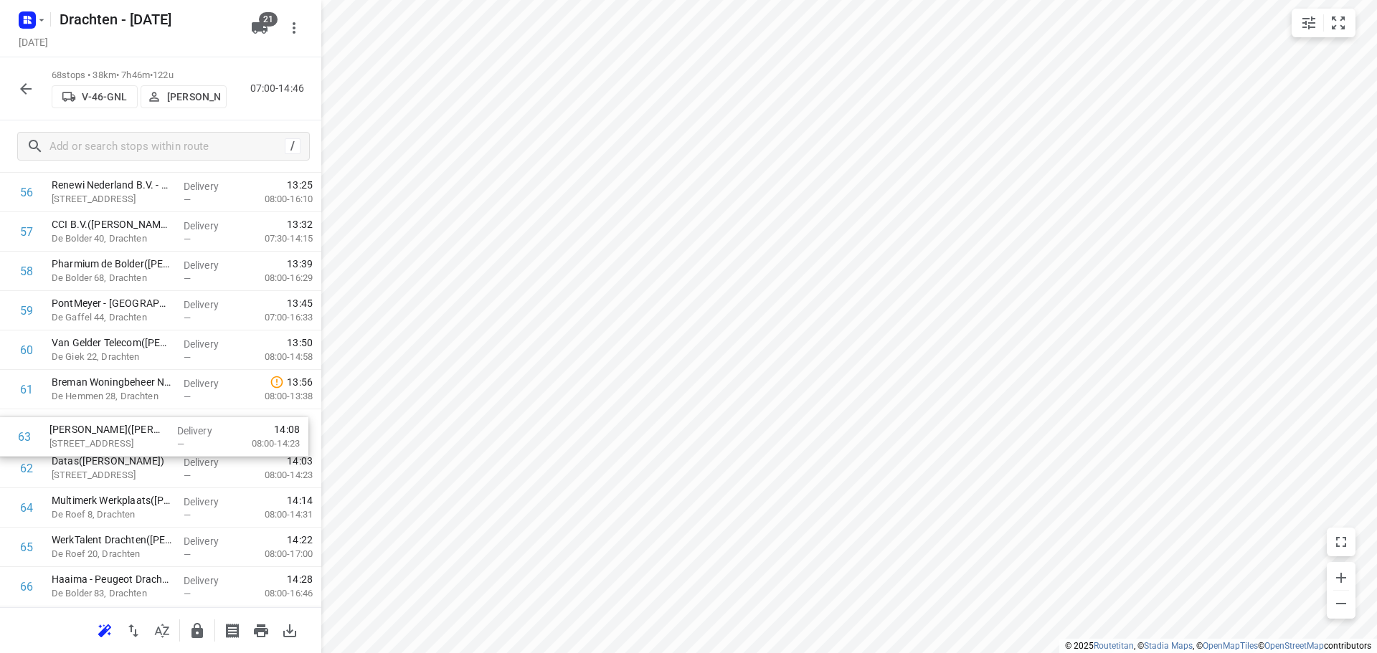
drag, startPoint x: 166, startPoint y: 476, endPoint x: 168, endPoint y: 427, distance: 48.1
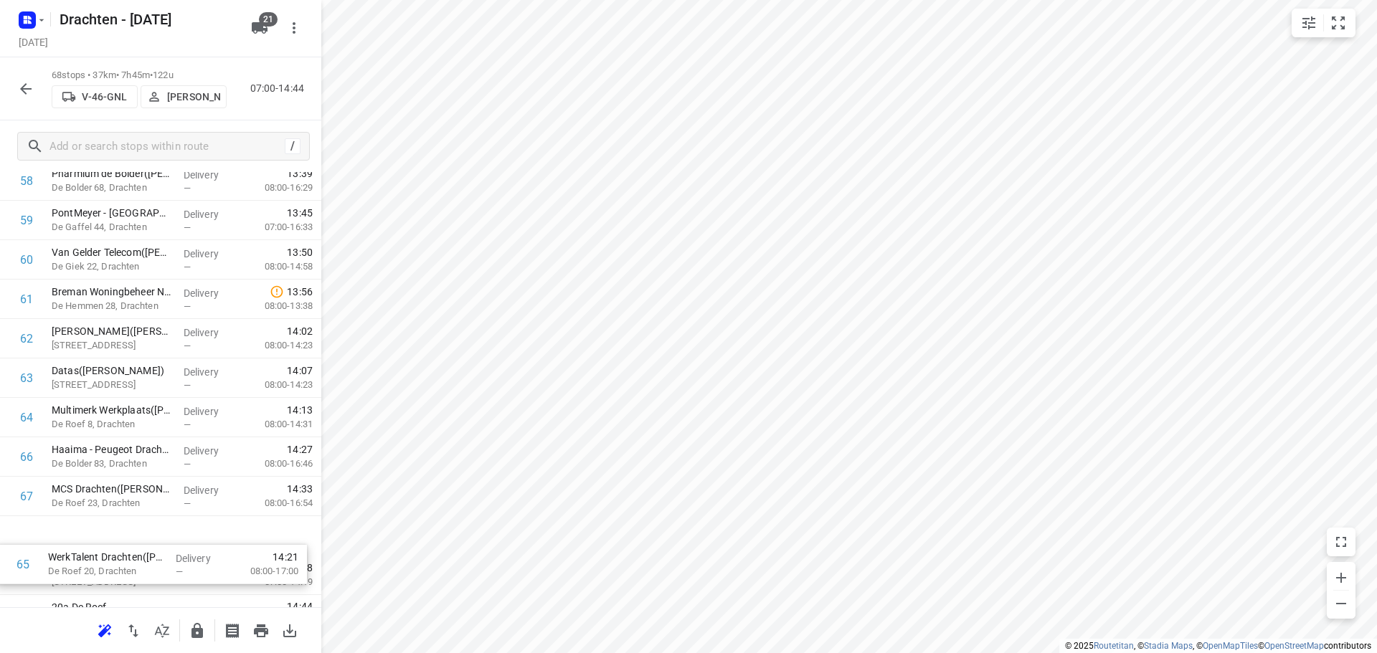
scroll to position [2358, 0]
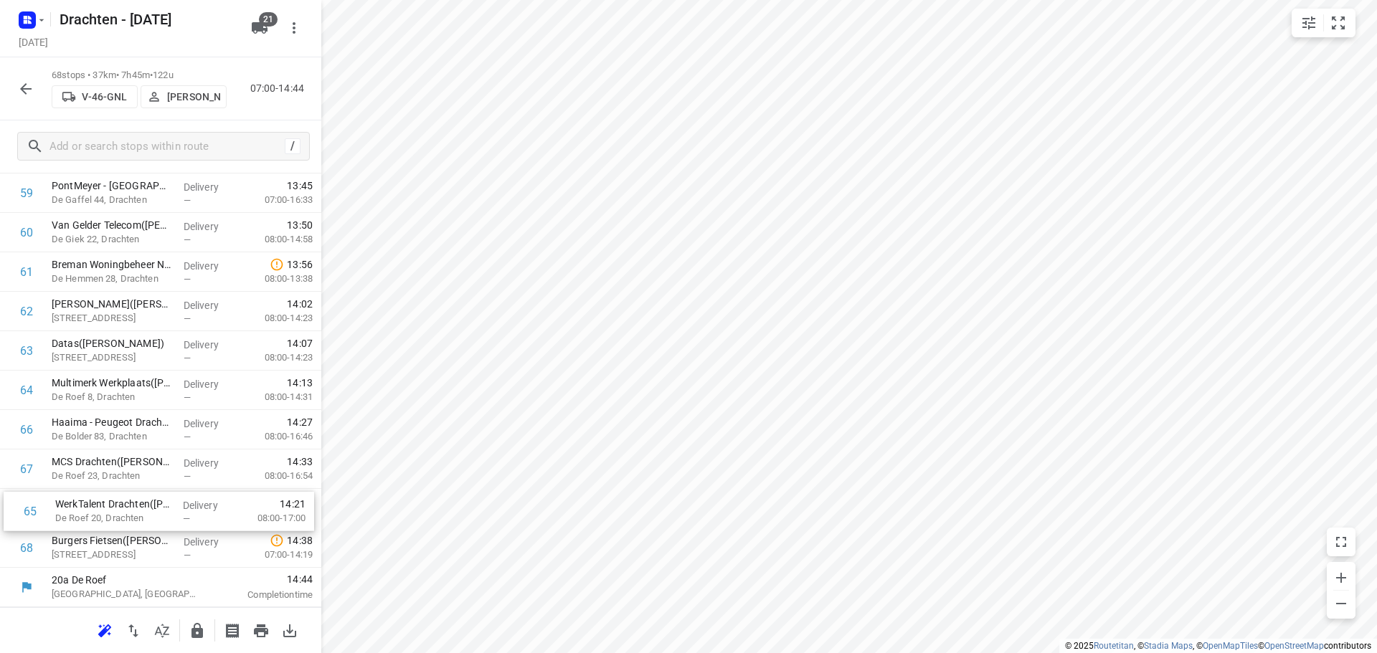
drag, startPoint x: 145, startPoint y: 549, endPoint x: 148, endPoint y: 519, distance: 30.3
click at [189, 623] on icon "button" at bounding box center [197, 631] width 17 height 17
click at [29, 105] on div "68 stops • 36km • 7h43m • 122u V-46-GNL Sietse Bouma 07:00-14:43" at bounding box center [160, 88] width 321 height 63
click at [29, 98] on button "button" at bounding box center [25, 89] width 29 height 29
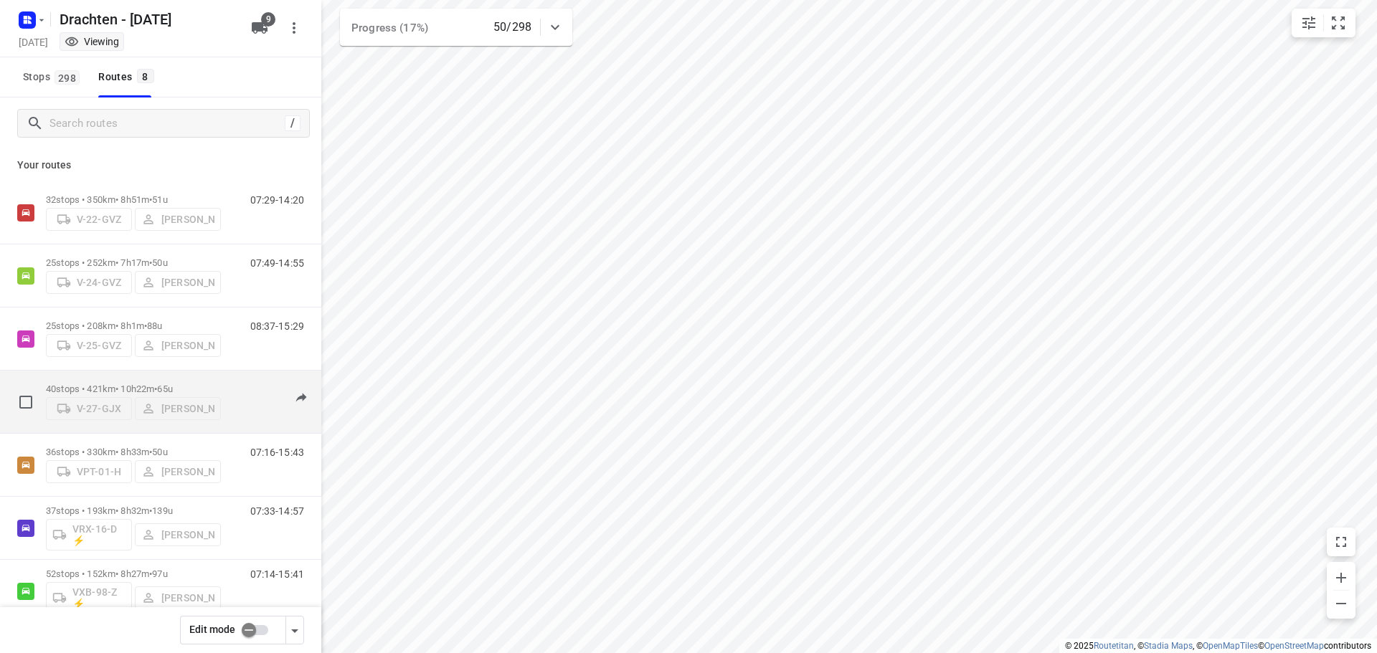
click at [112, 377] on div "40 stops • 421km • 10h22m • 65u V-27-GJX [PERSON_NAME]" at bounding box center [133, 402] width 175 height 51
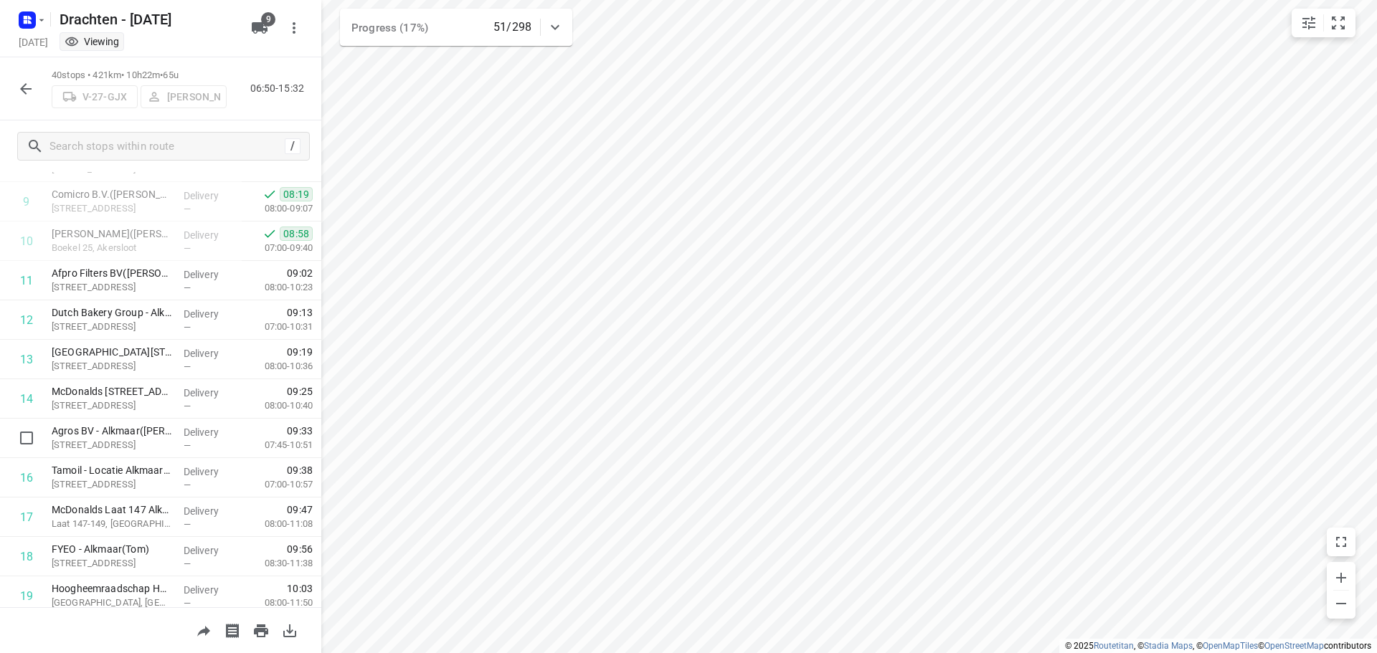
scroll to position [430, 0]
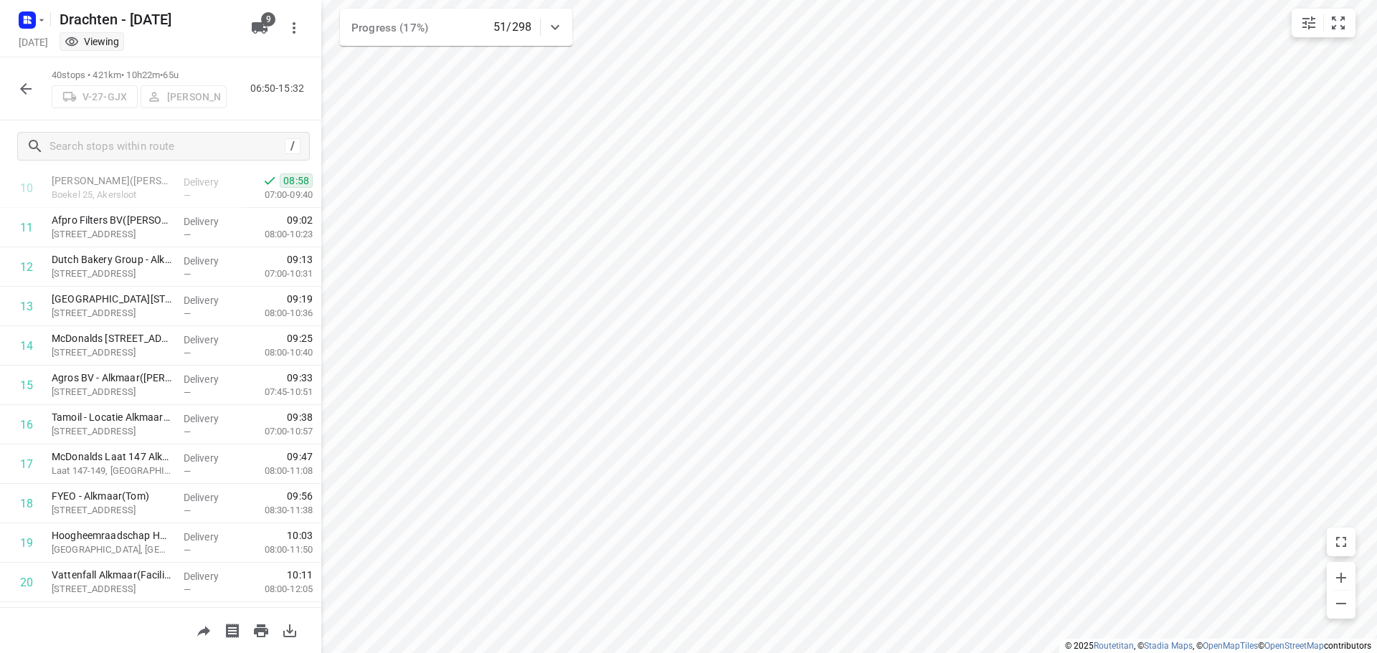
click at [32, 91] on icon "button" at bounding box center [25, 88] width 17 height 17
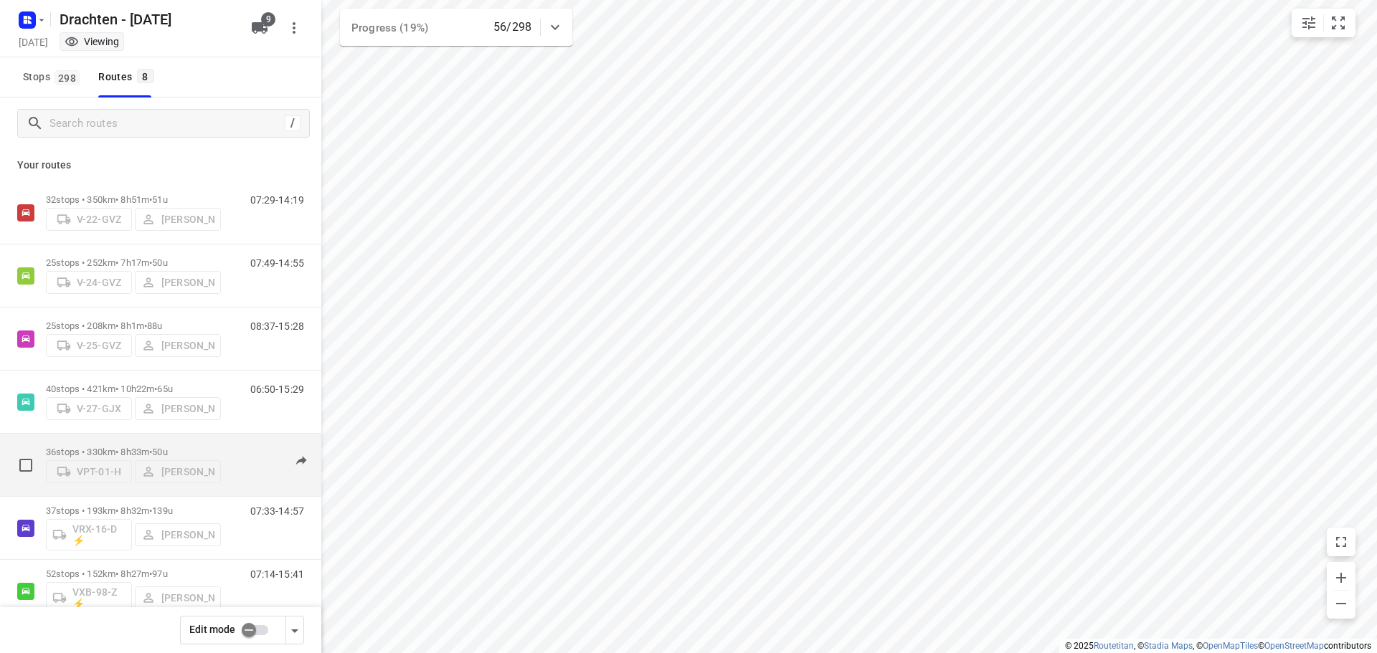
click at [167, 450] on span "50u" at bounding box center [159, 452] width 15 height 11
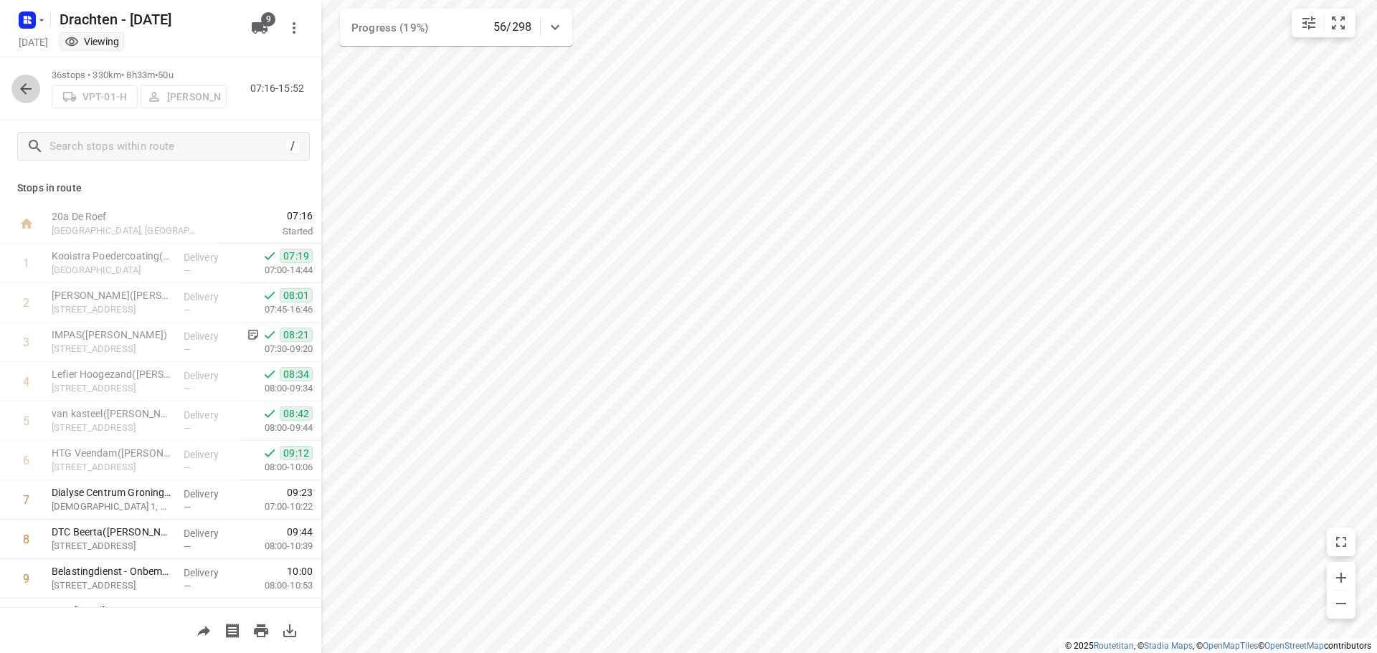
click at [22, 93] on icon "button" at bounding box center [25, 88] width 17 height 17
click at [20, 88] on icon "button" at bounding box center [25, 88] width 17 height 17
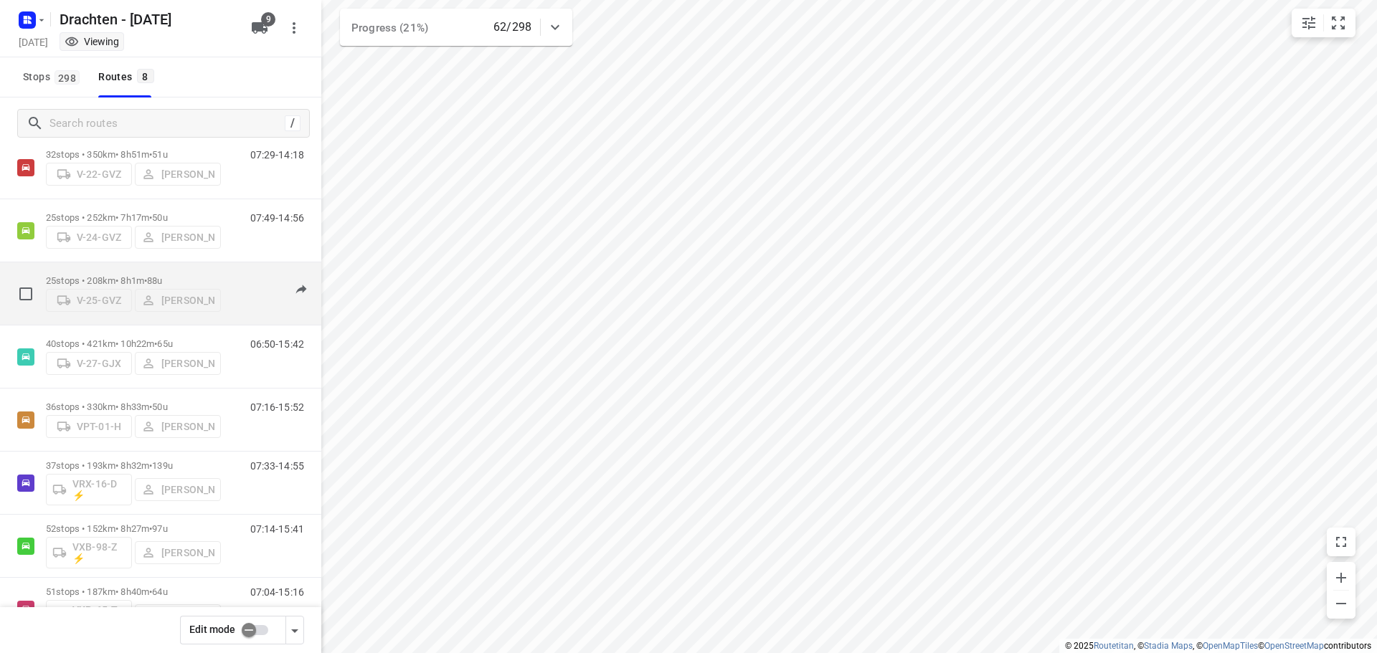
scroll to position [93, 0]
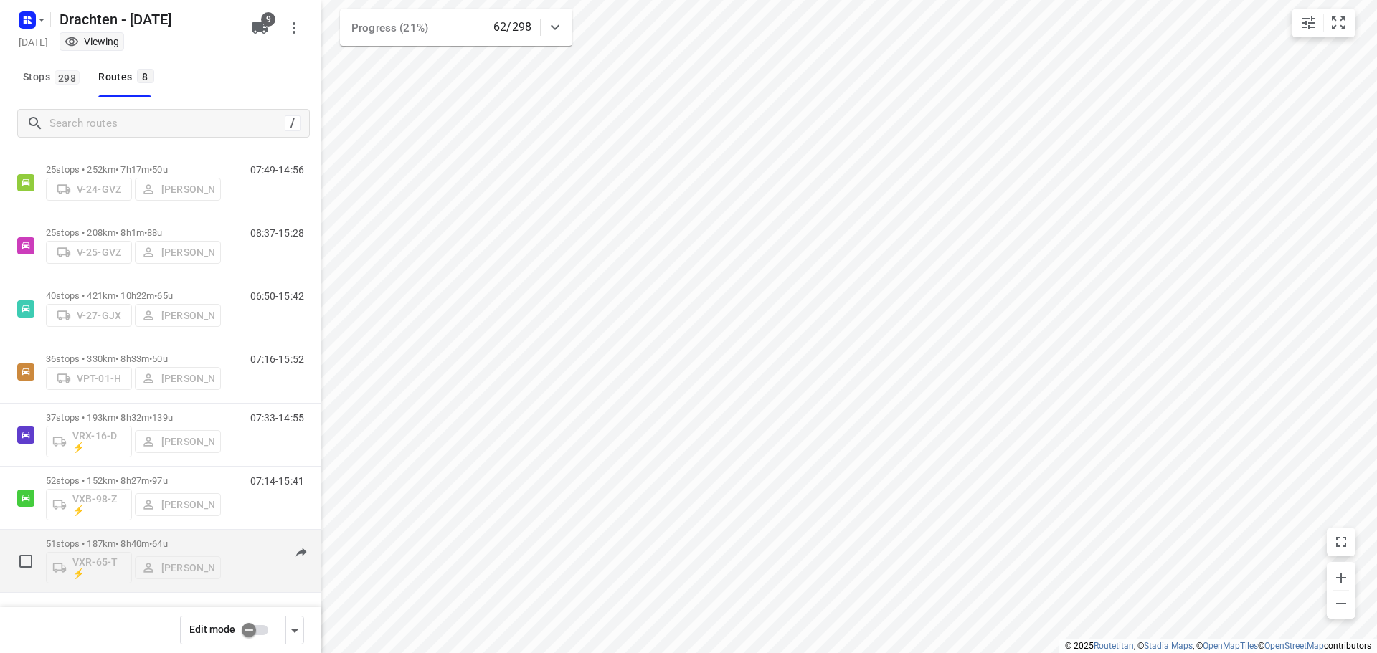
click at [152, 547] on p "51 stops • 187km • 8h40m • 64u" at bounding box center [133, 544] width 175 height 11
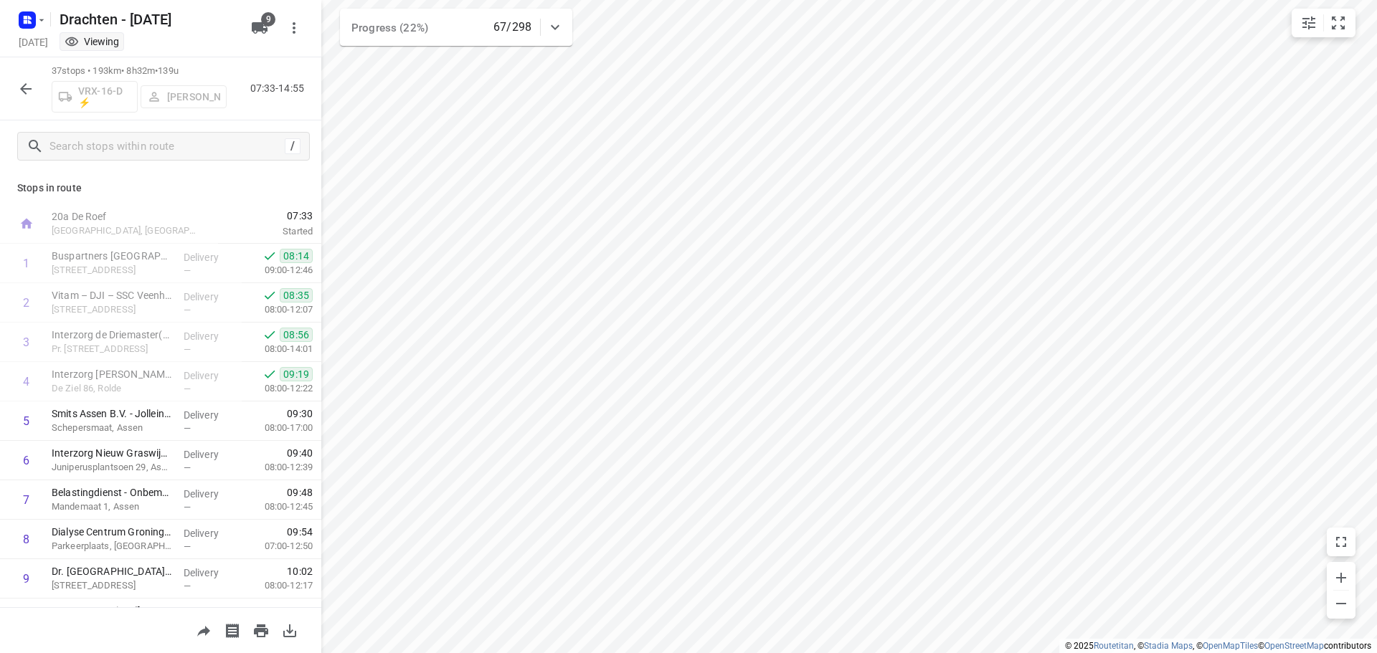
click at [25, 90] on icon "button" at bounding box center [25, 88] width 17 height 17
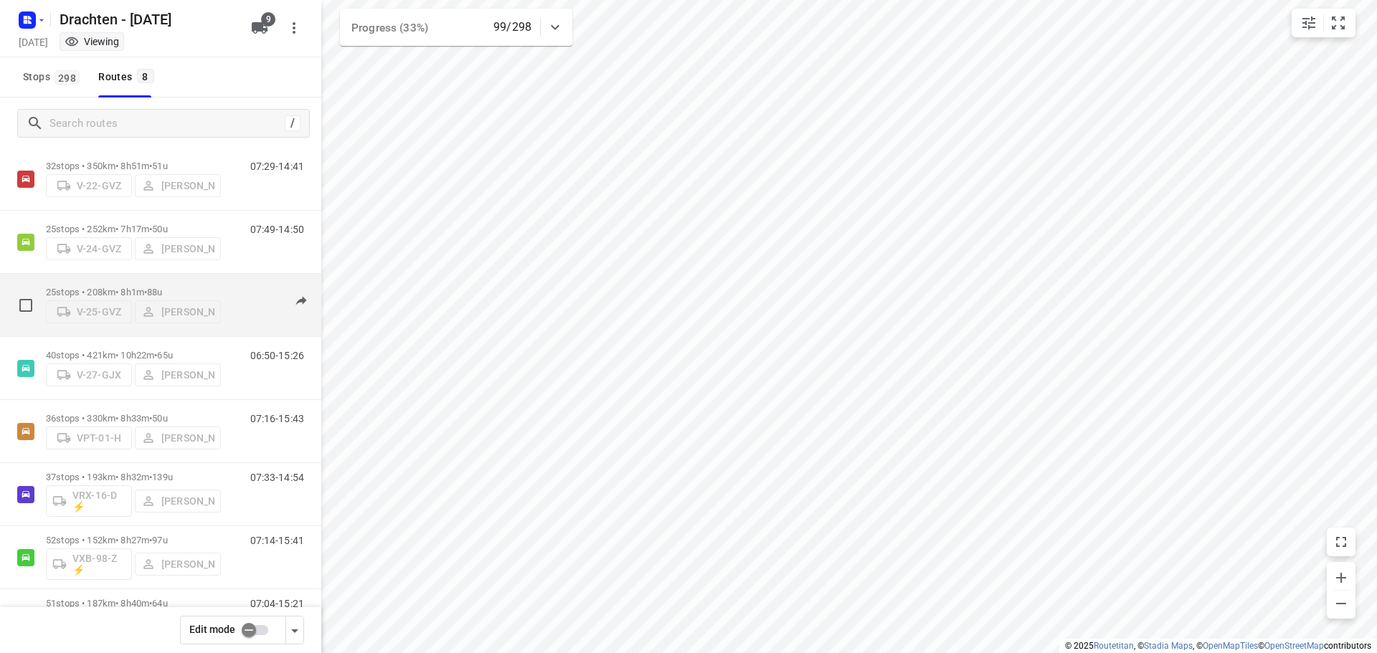
scroll to position [0, 0]
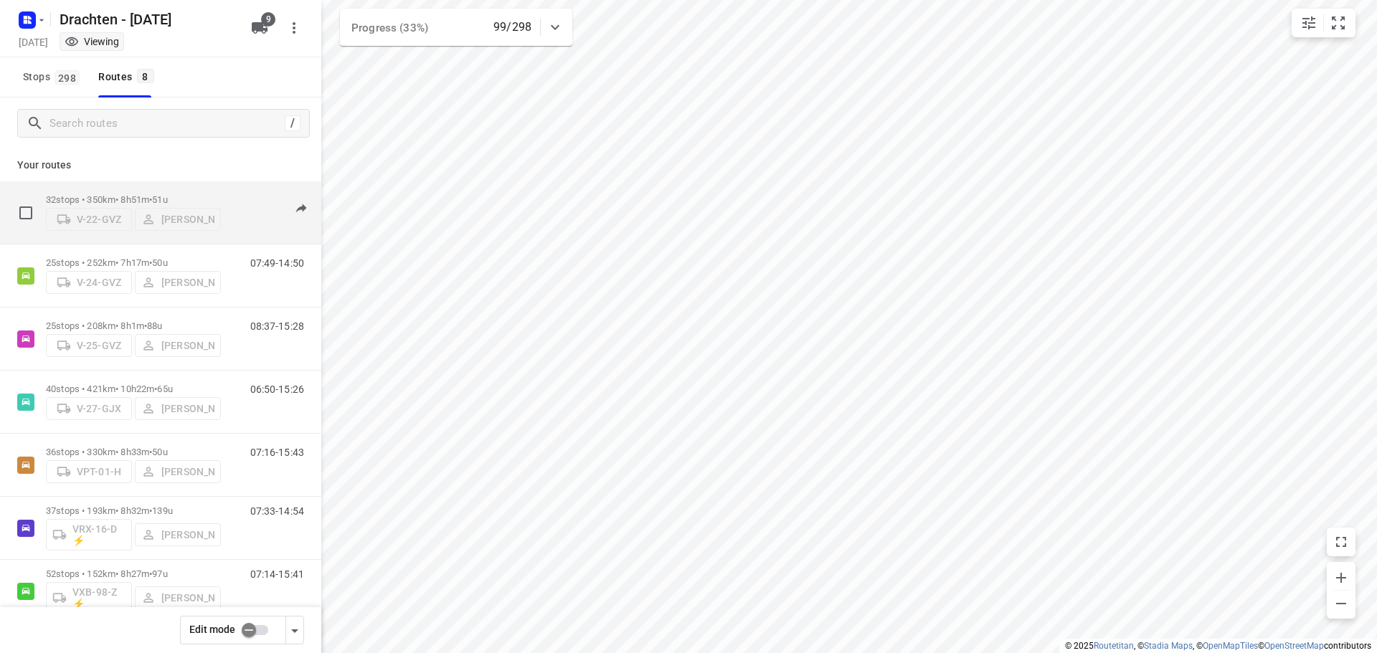
click at [131, 188] on div "32 stops • 350km • 8h51m • 51u V-22-GVZ [PERSON_NAME]" at bounding box center [133, 212] width 175 height 51
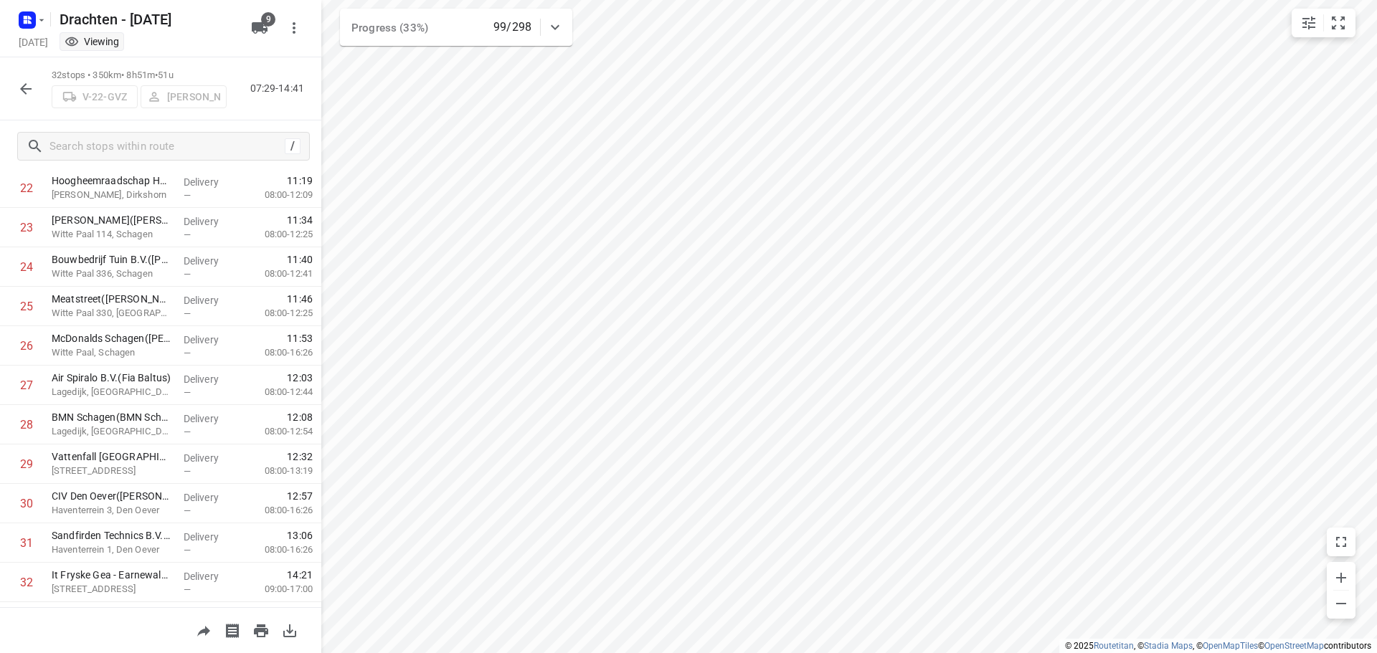
scroll to position [938, 0]
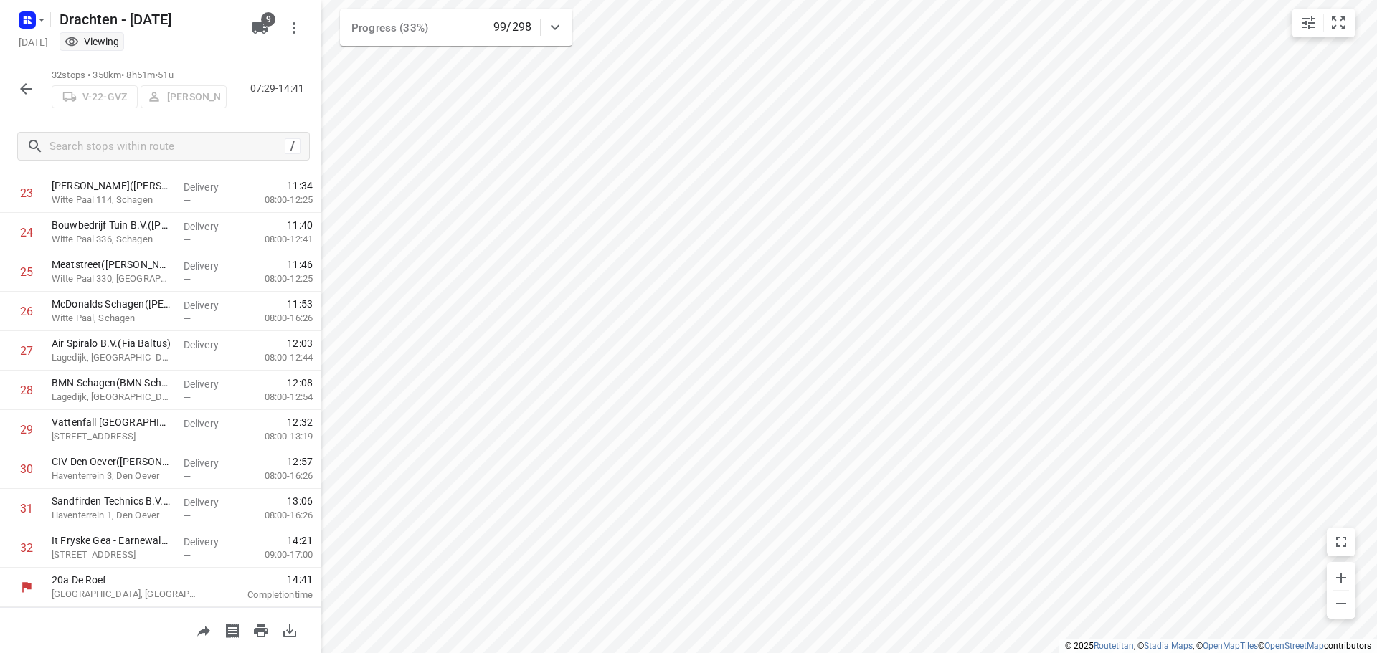
click at [30, 95] on icon "button" at bounding box center [25, 88] width 17 height 17
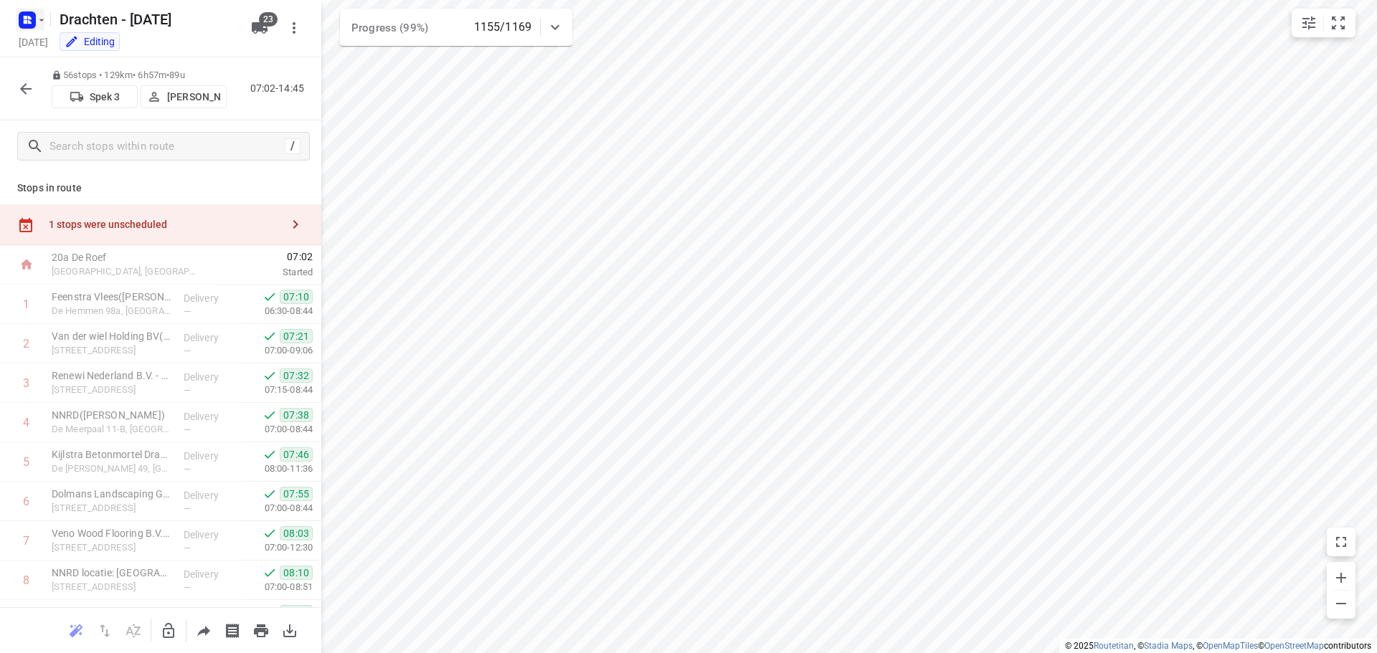
click at [32, 27] on rect "button" at bounding box center [27, 19] width 17 height 17
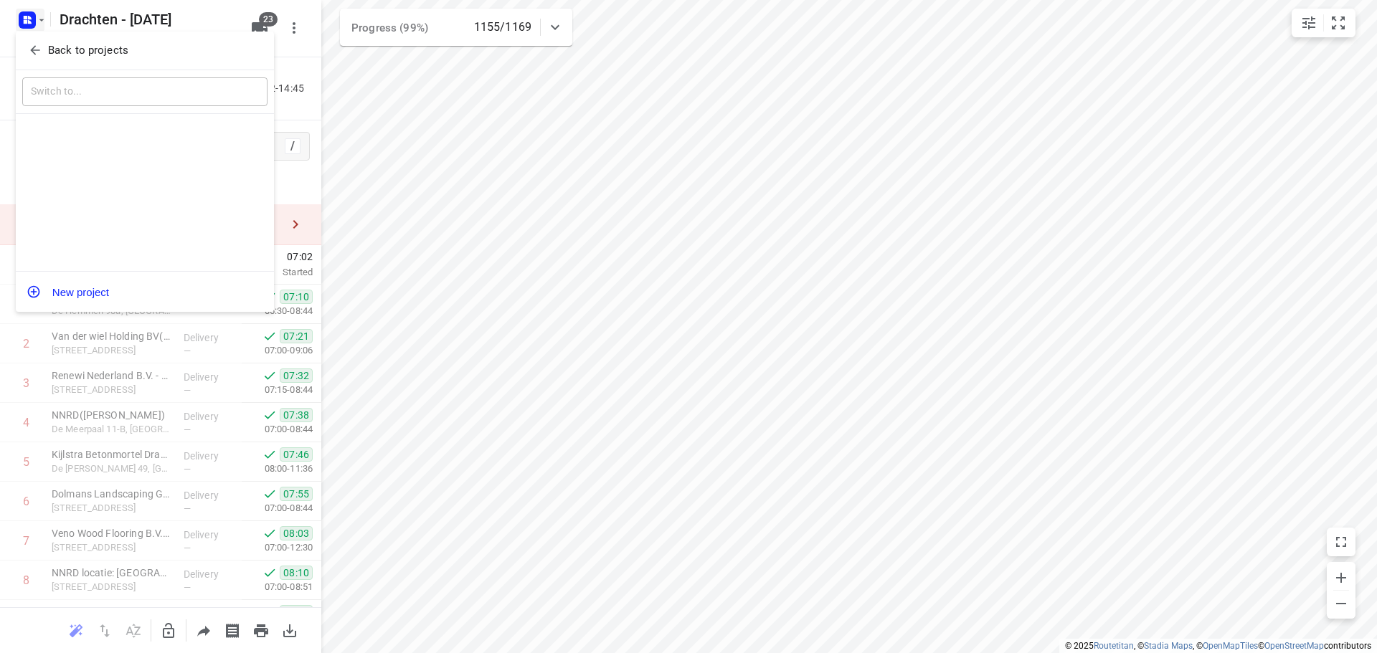
click at [100, 42] on p "Back to projects" at bounding box center [88, 50] width 80 height 16
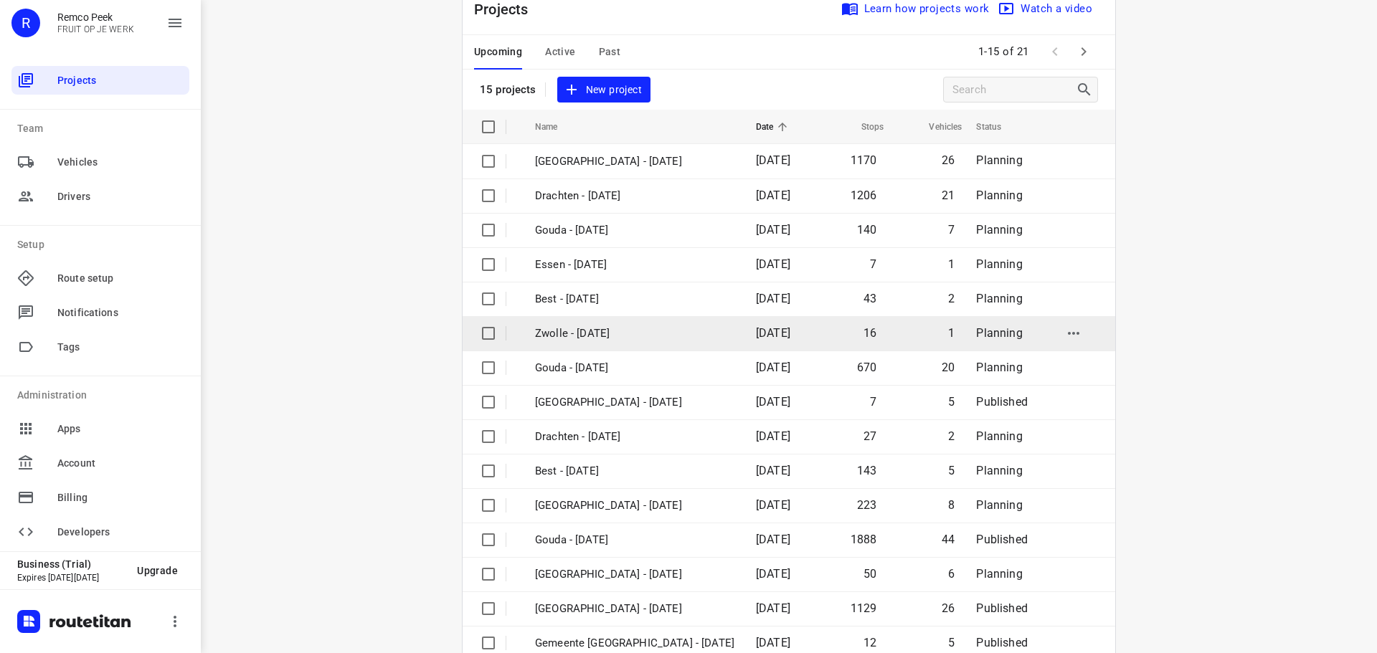
scroll to position [72, 0]
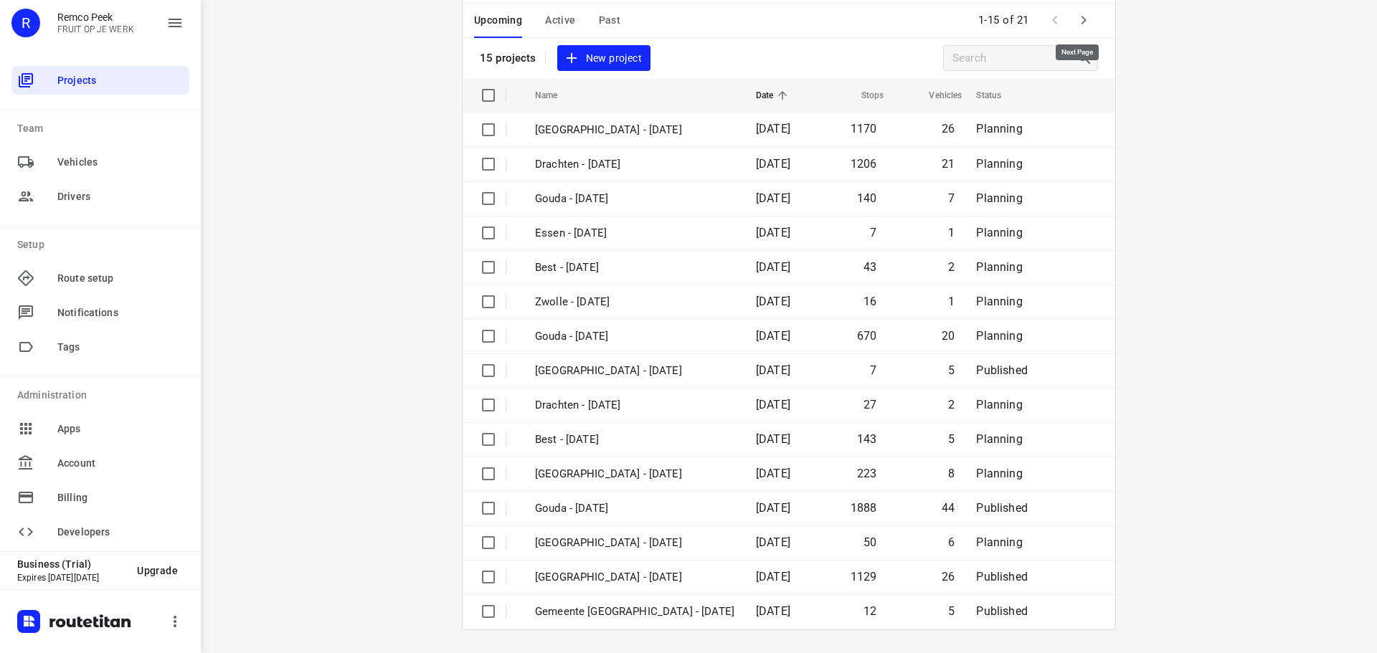
click at [1086, 24] on icon "button" at bounding box center [1083, 19] width 17 height 17
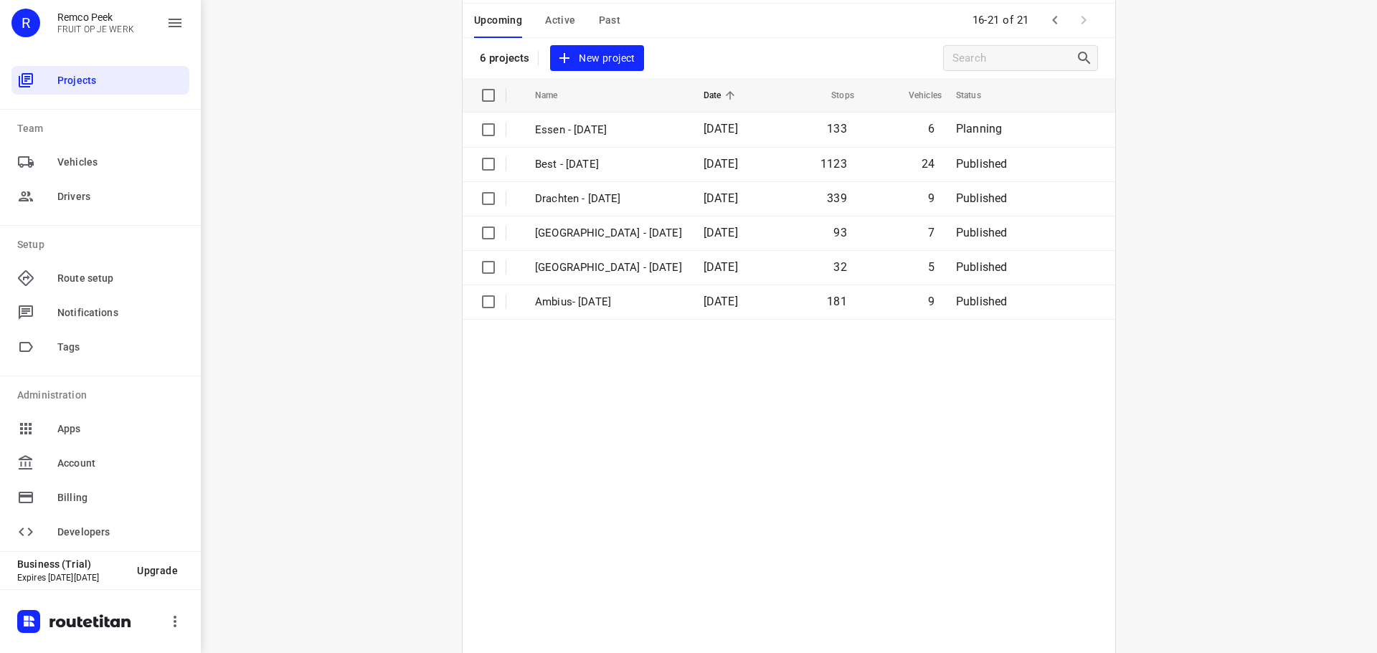
scroll to position [0, 0]
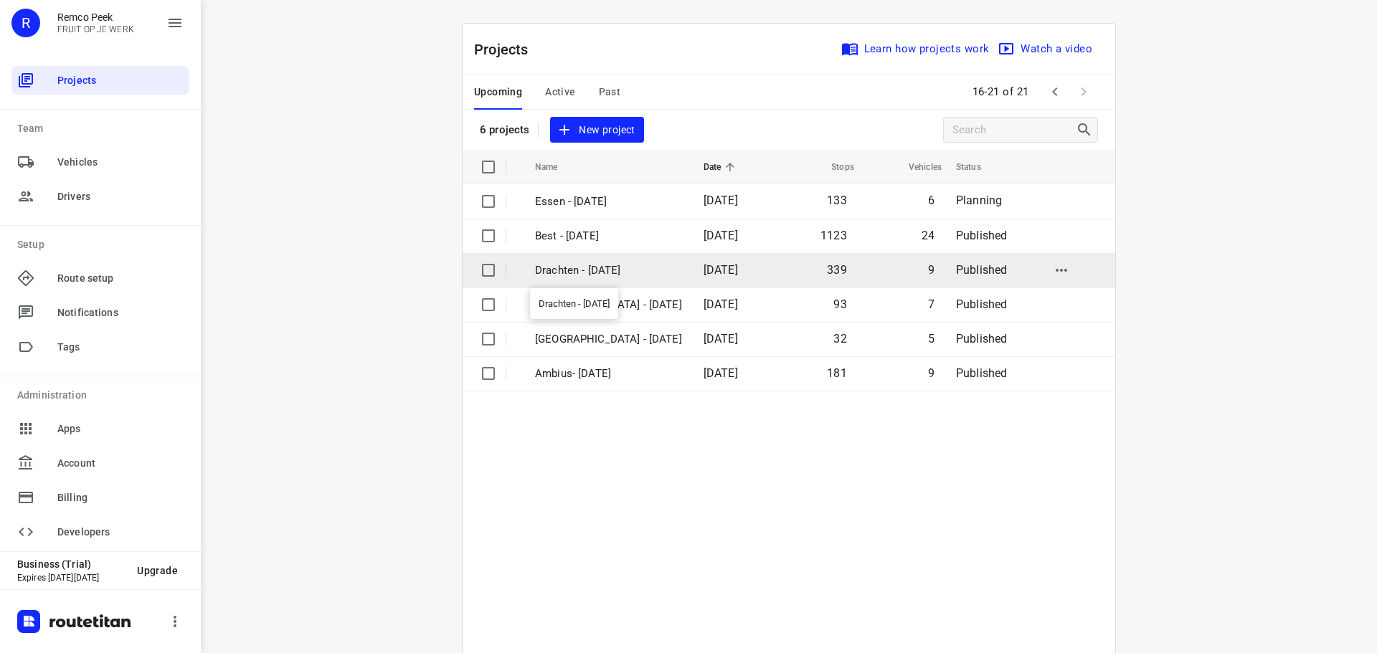
click at [629, 279] on td "Drachten - [DATE]" at bounding box center [606, 270] width 171 height 34
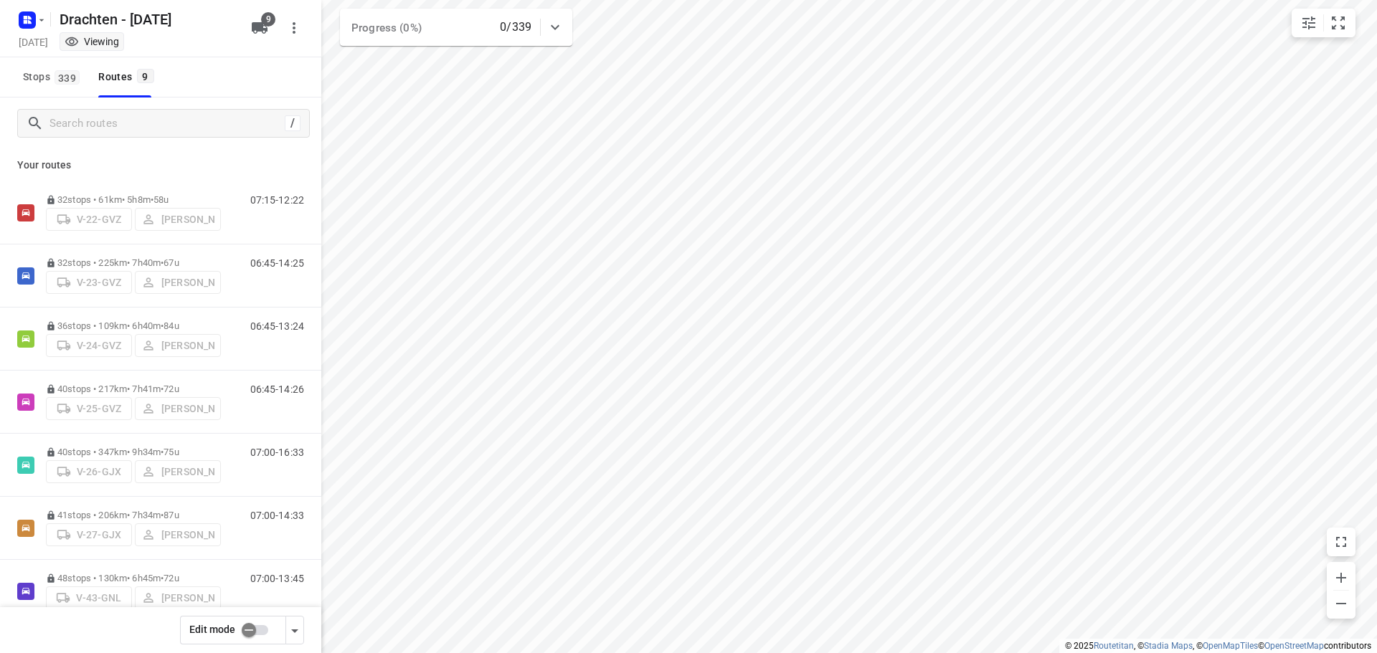
checkbox input "true"
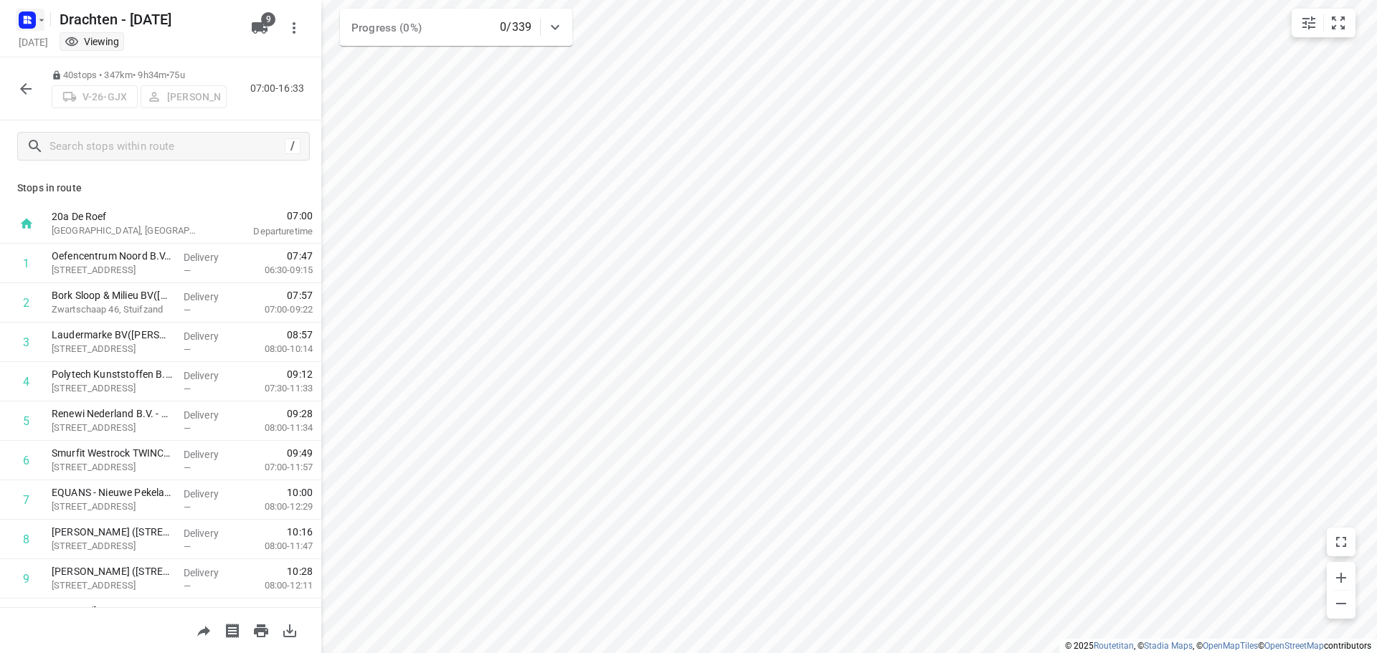
click at [36, 19] on icon "button" at bounding box center [41, 19] width 11 height 11
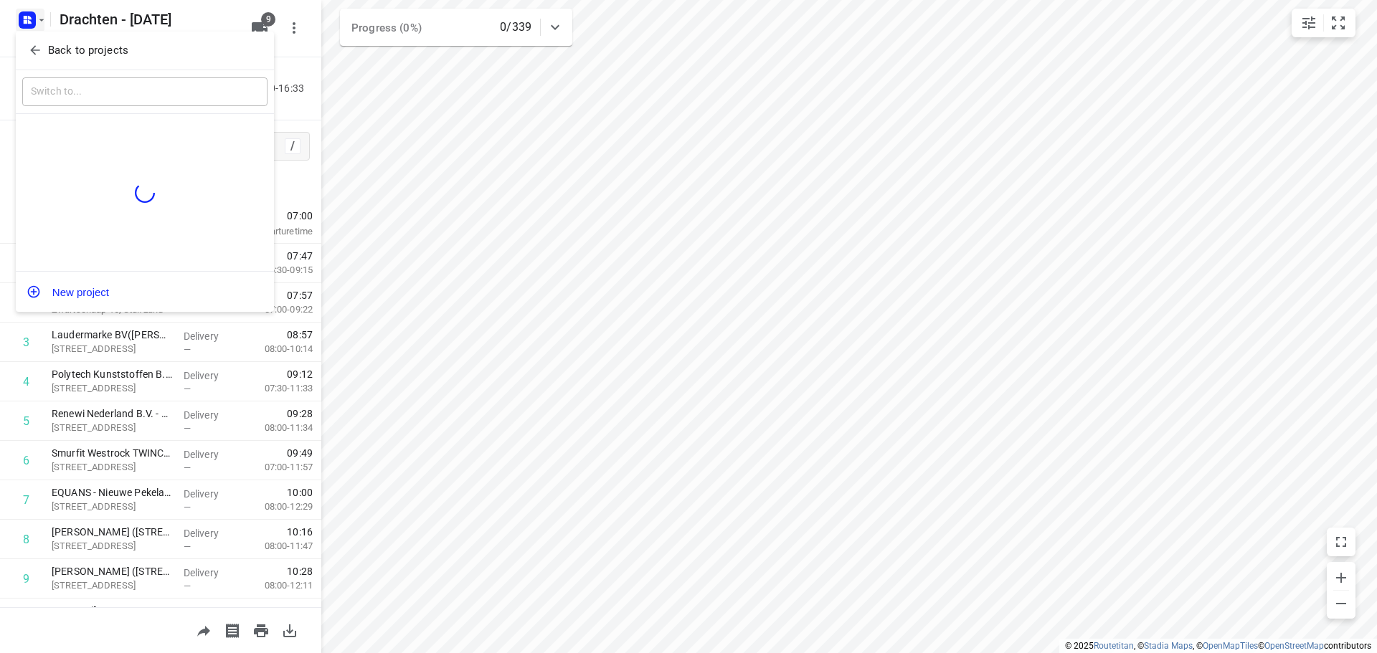
click at [65, 47] on p "Back to projects" at bounding box center [88, 50] width 80 height 16
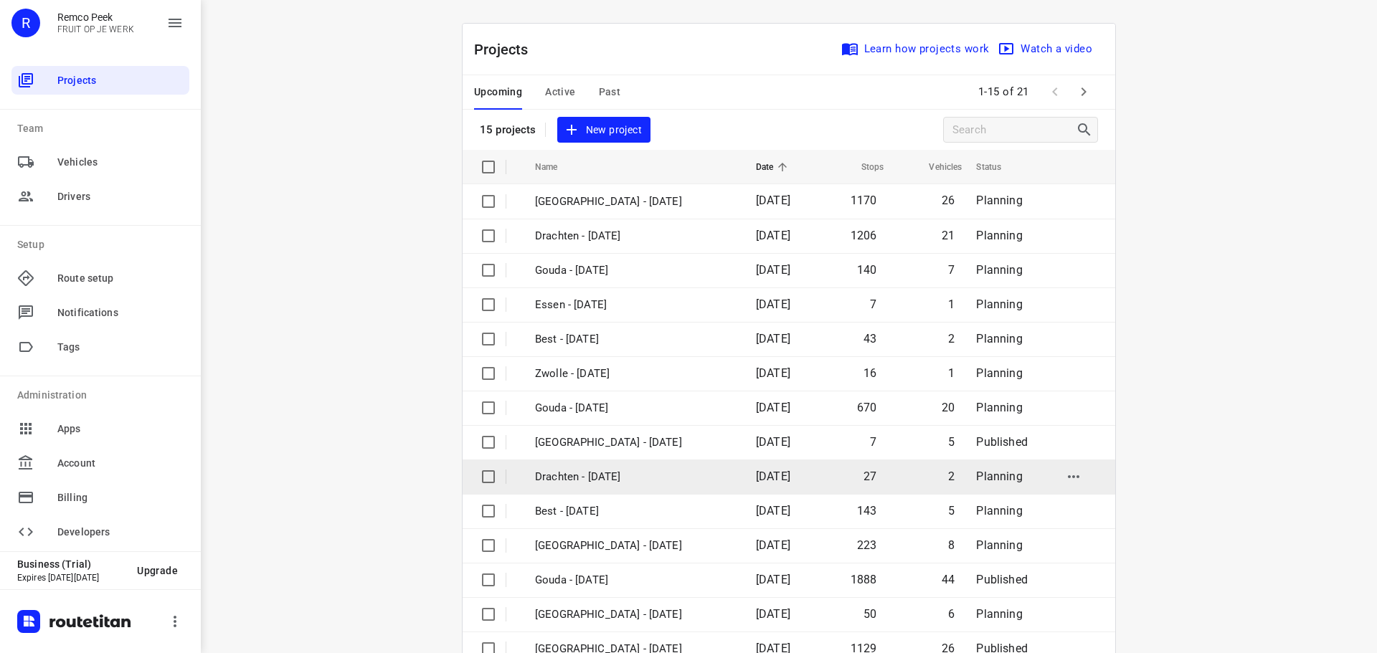
click at [592, 471] on p "Drachten - [DATE]" at bounding box center [634, 477] width 199 height 16
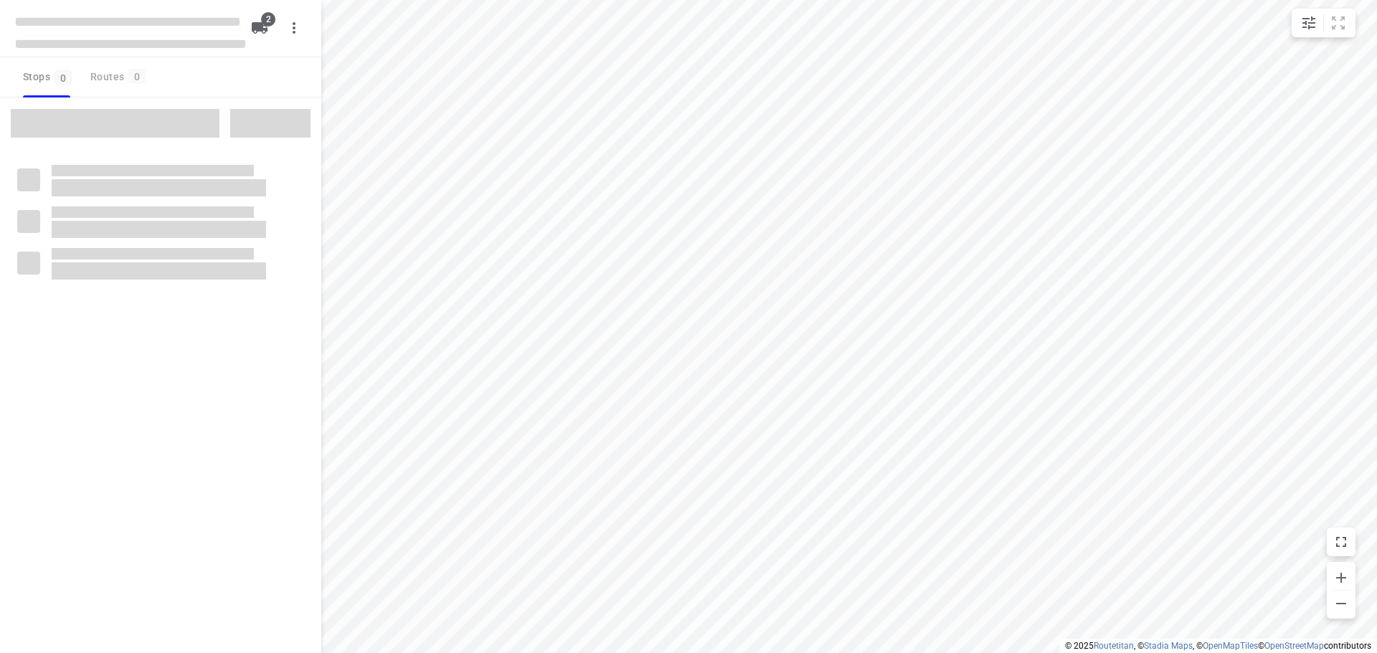
checkbox input "true"
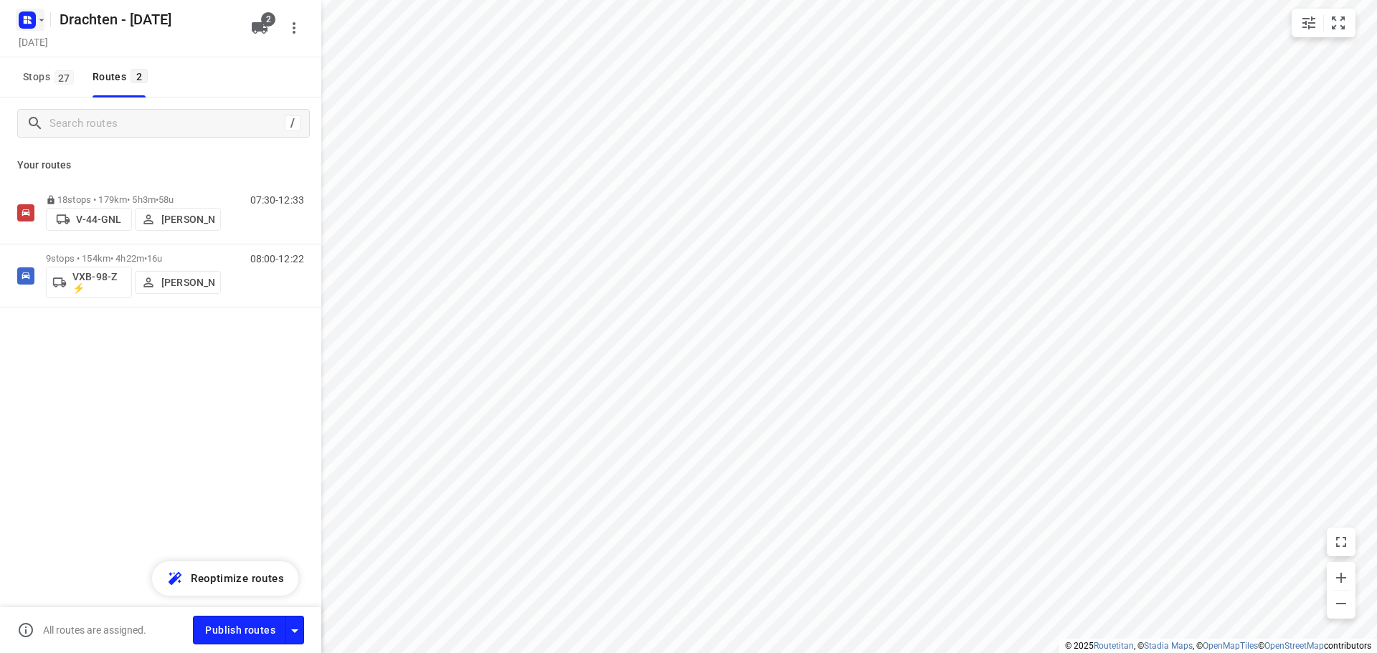
click at [30, 27] on rect "button" at bounding box center [27, 19] width 17 height 17
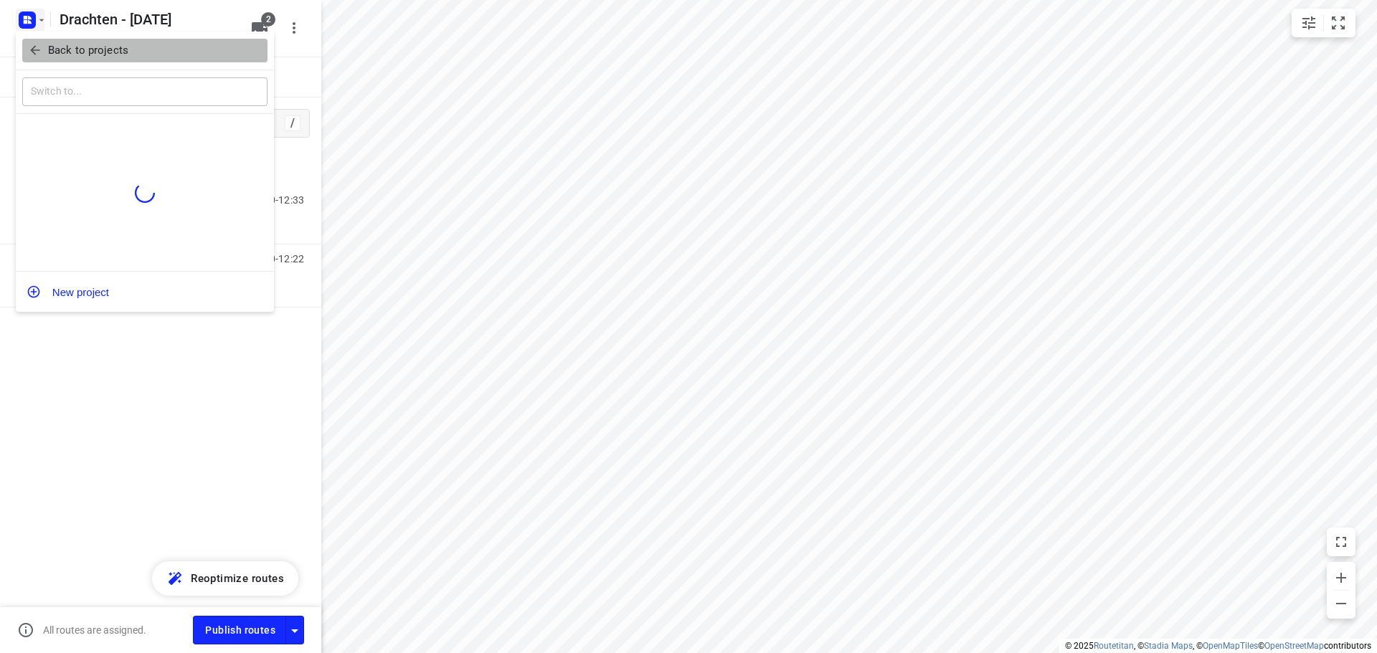
click at [88, 44] on p "Back to projects" at bounding box center [88, 50] width 80 height 16
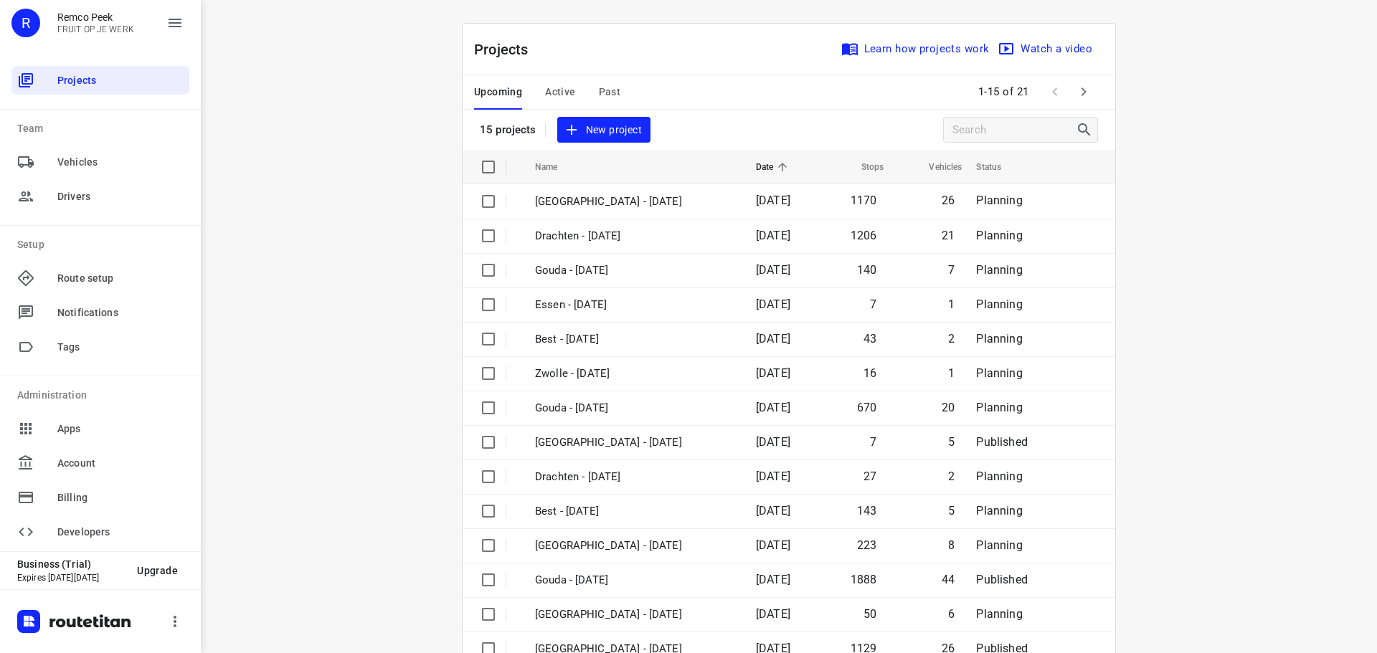
click at [545, 82] on button "Active" at bounding box center [560, 92] width 30 height 34
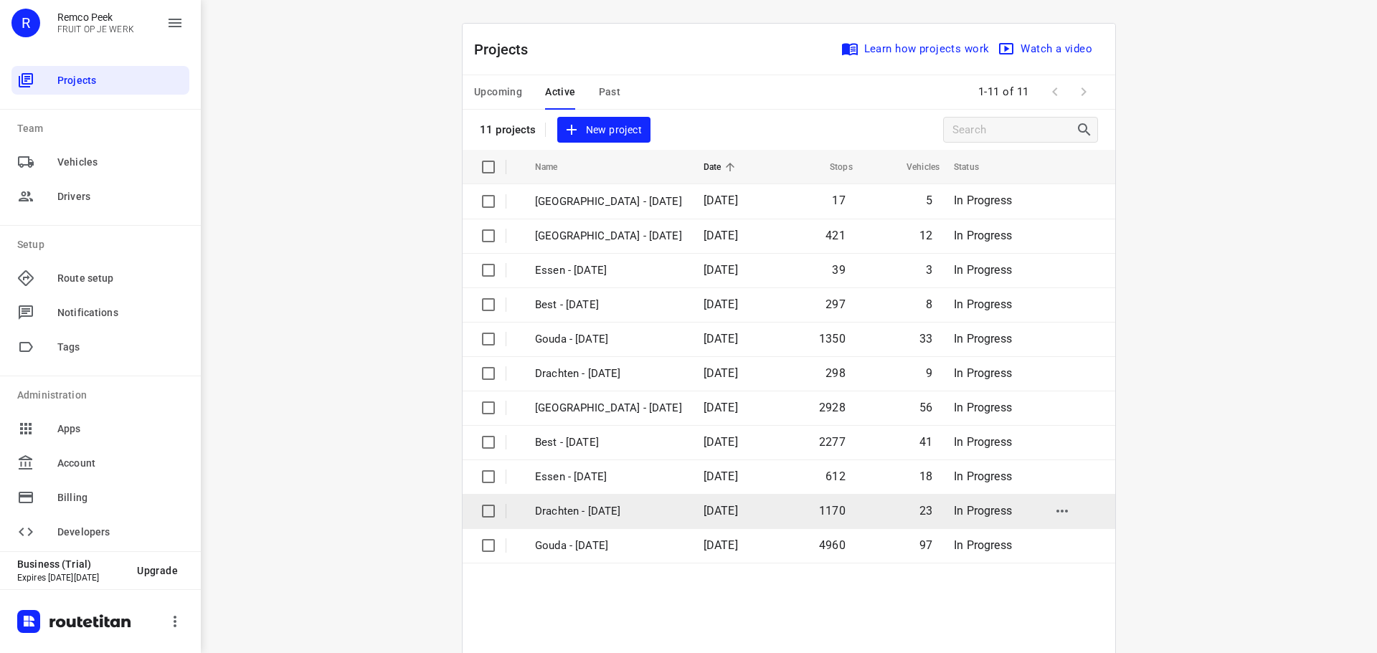
click at [571, 512] on p "Drachten - [DATE]" at bounding box center [608, 511] width 147 height 16
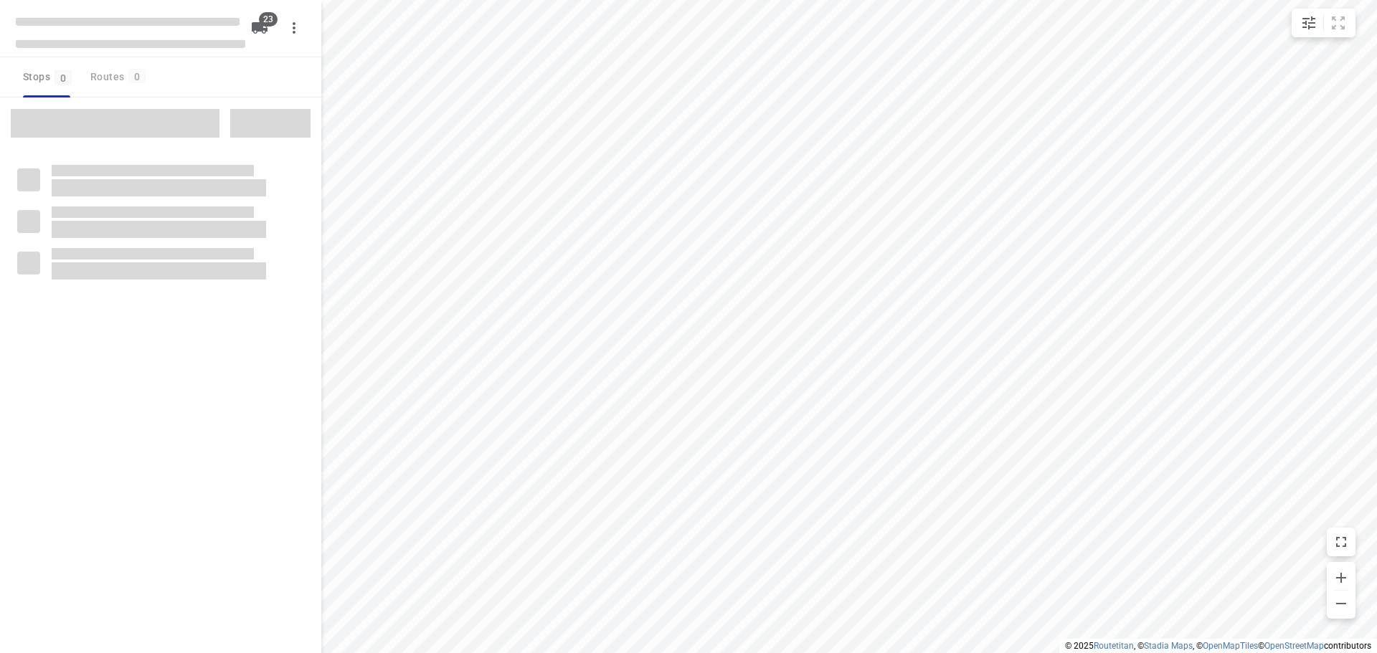
checkbox input "true"
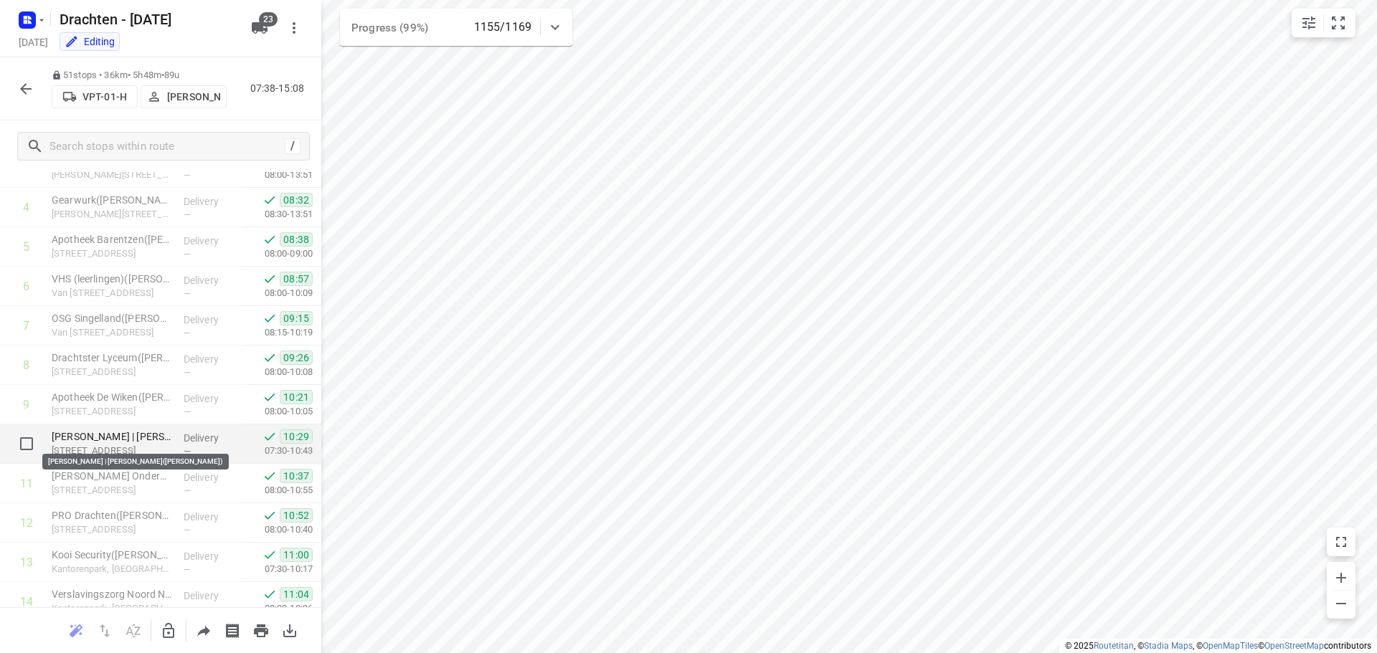
scroll to position [287, 0]
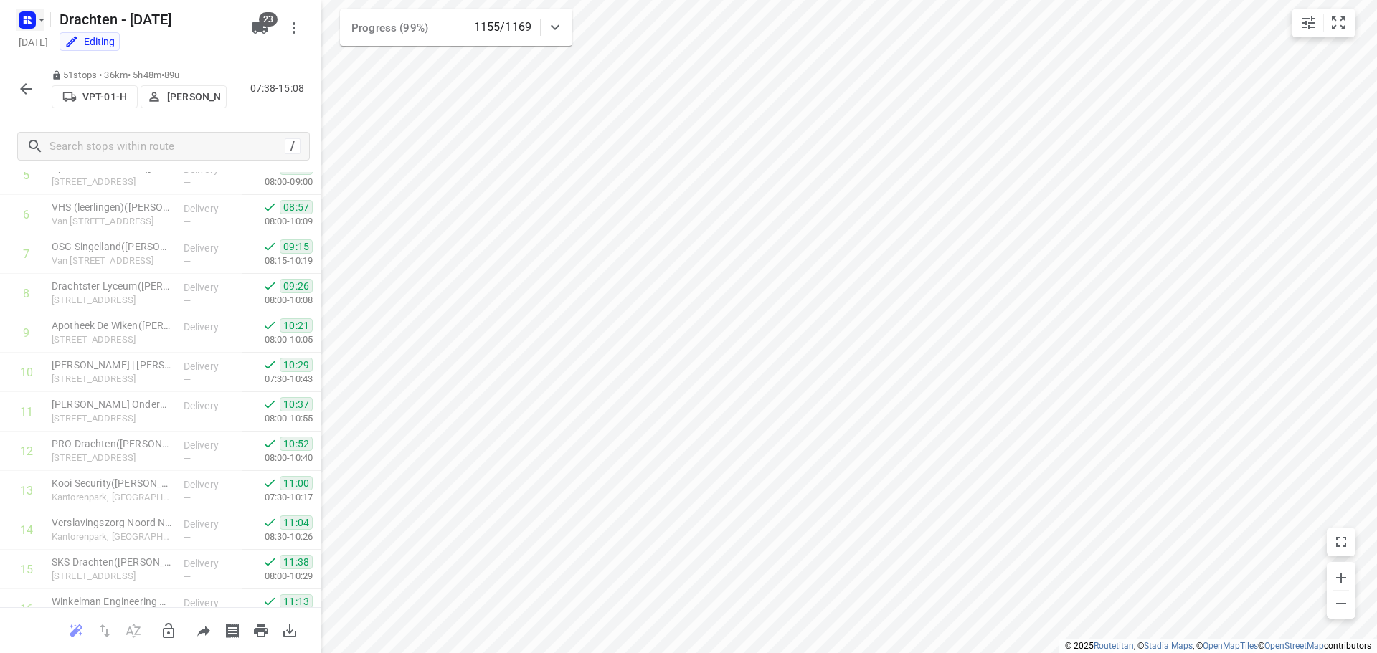
click at [32, 29] on icon "button" at bounding box center [27, 20] width 23 height 23
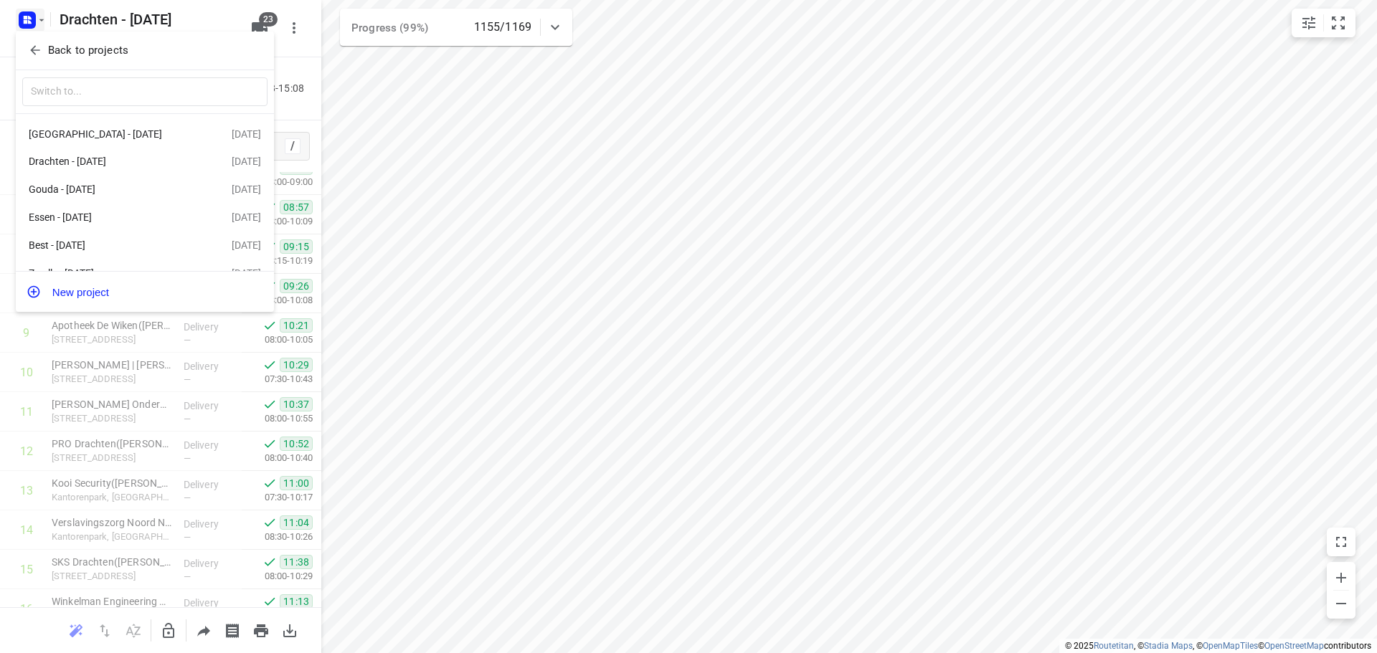
click at [88, 50] on p "Back to projects" at bounding box center [88, 50] width 80 height 16
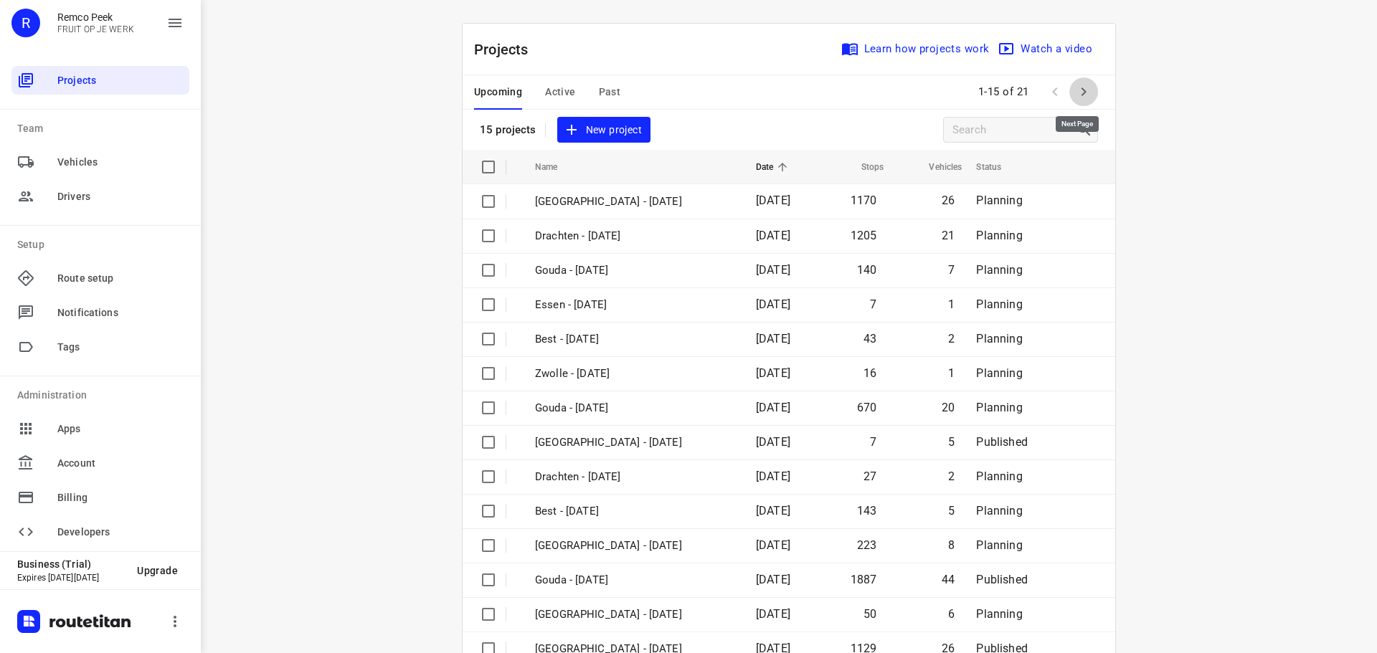
click at [1075, 90] on icon "button" at bounding box center [1083, 91] width 17 height 17
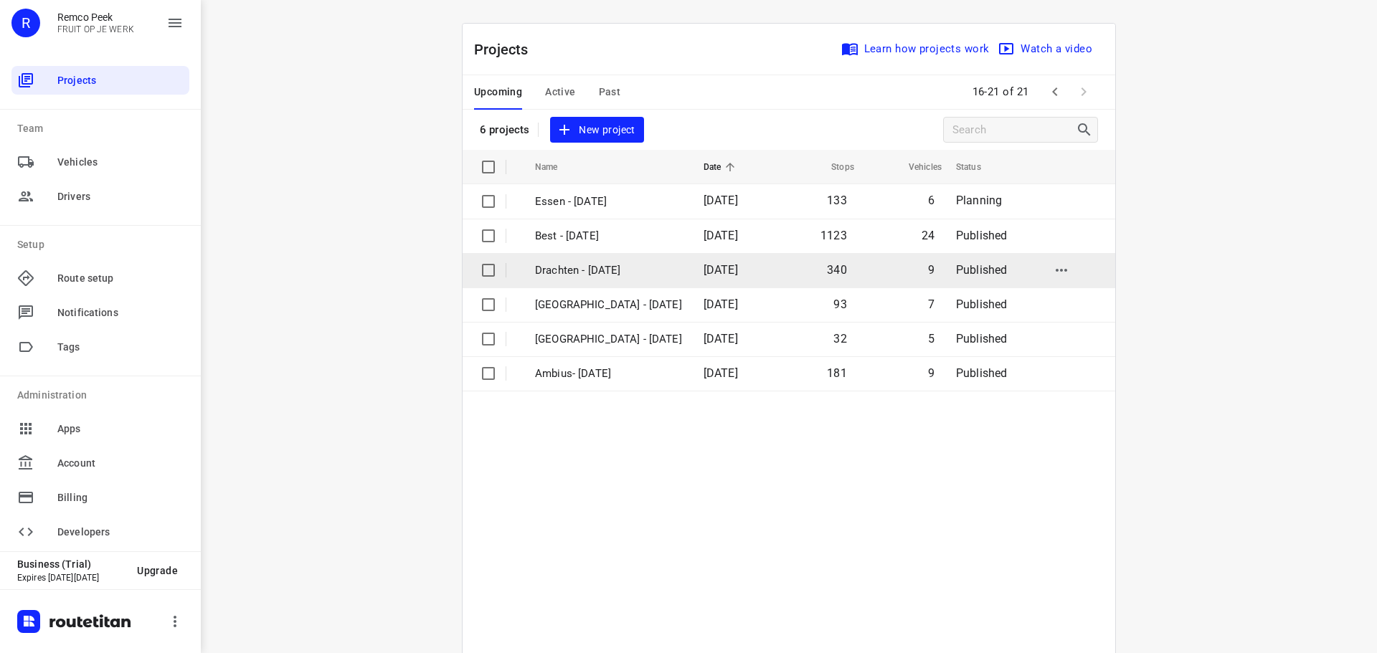
click at [602, 269] on p "Drachten - Wednesday" at bounding box center [608, 271] width 147 height 16
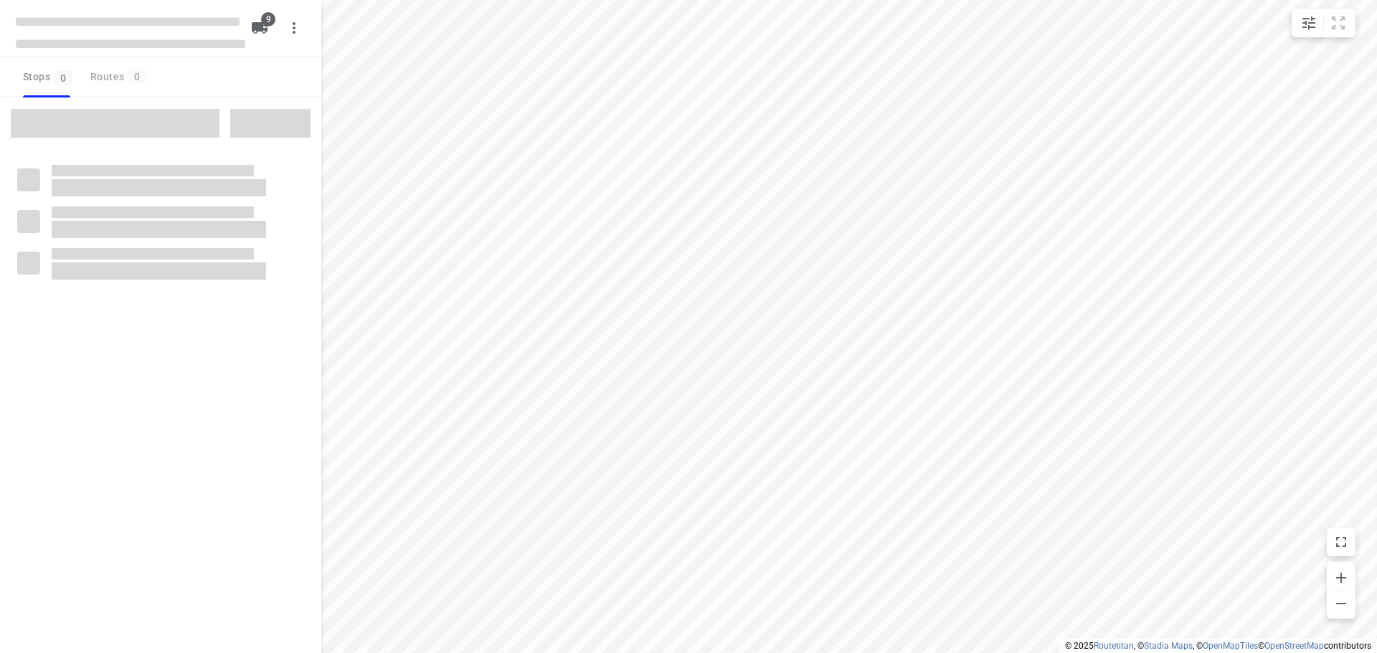
checkbox input "true"
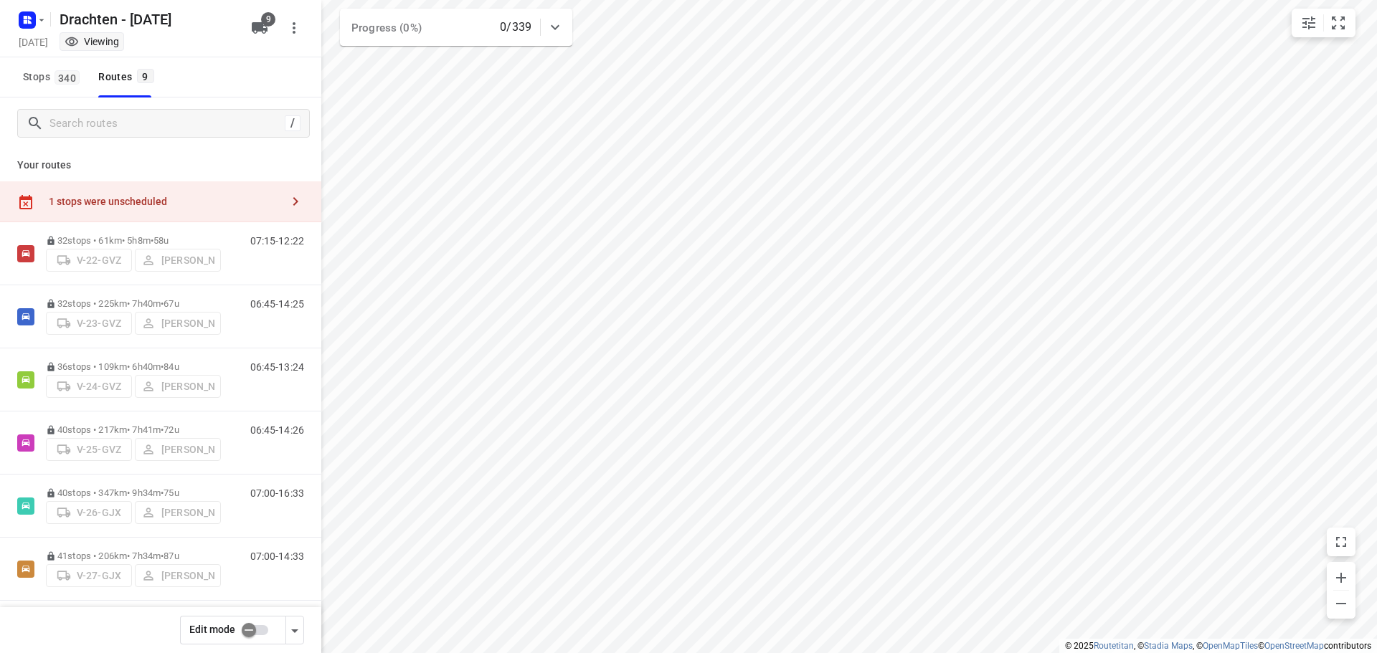
click at [141, 210] on div "1 stops were unscheduled" at bounding box center [160, 201] width 321 height 41
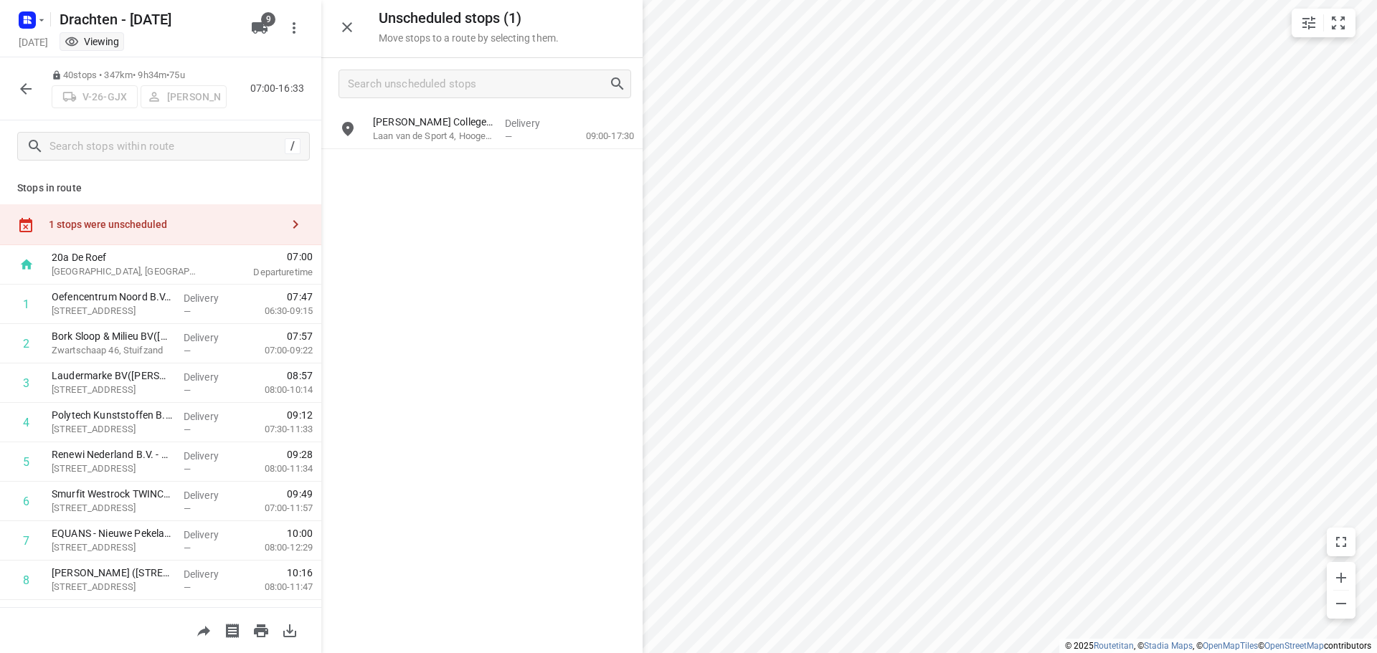
click at [24, 99] on button "button" at bounding box center [25, 89] width 29 height 29
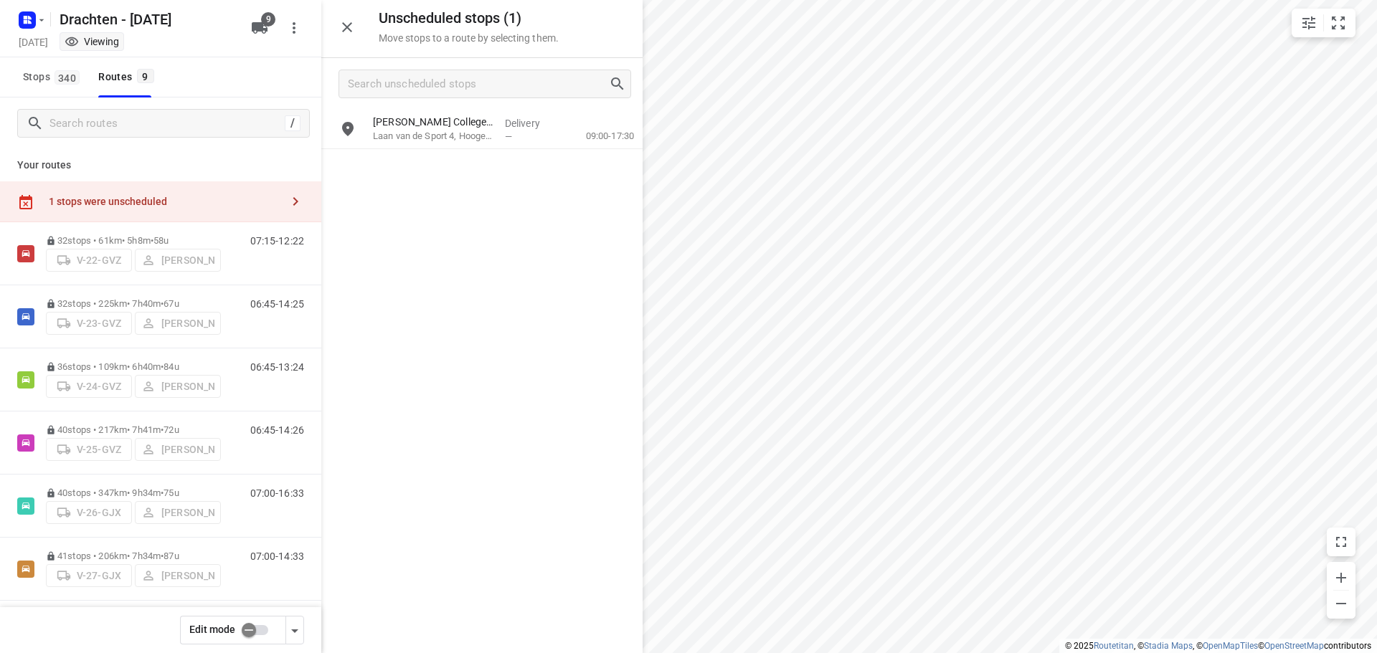
click at [242, 625] on input "checkbox" at bounding box center [249, 630] width 82 height 27
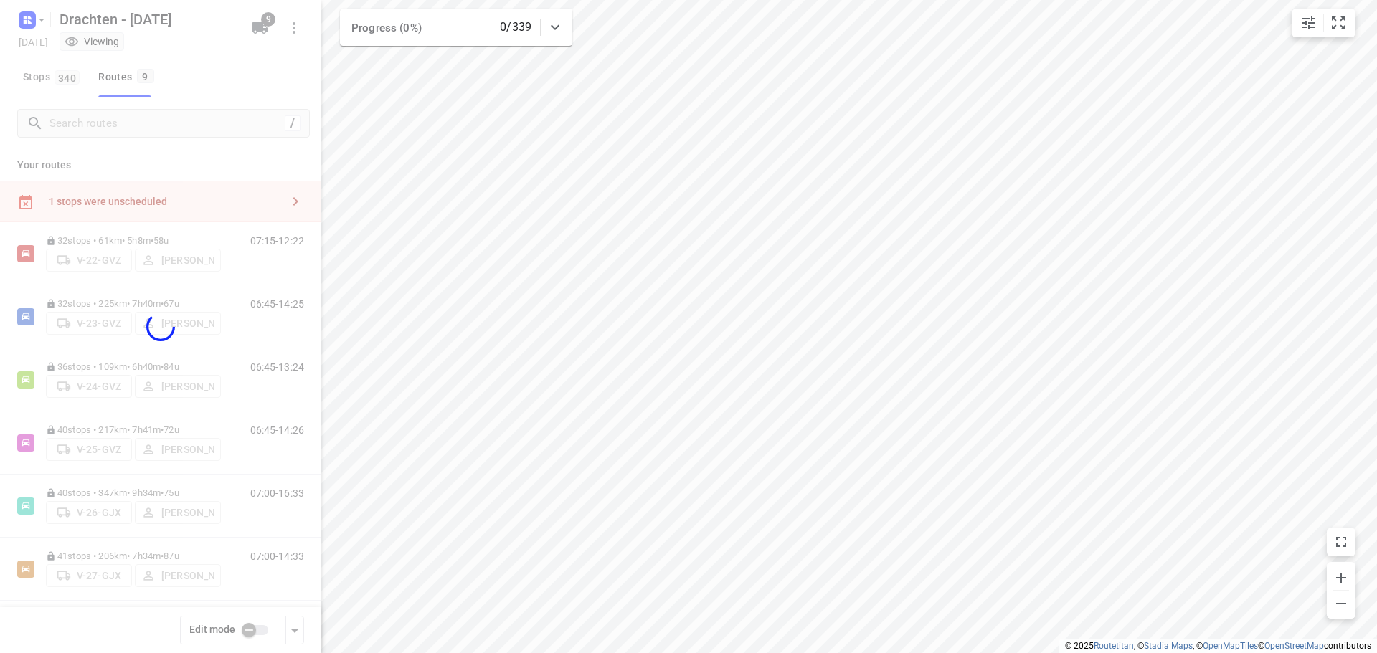
checkbox input "true"
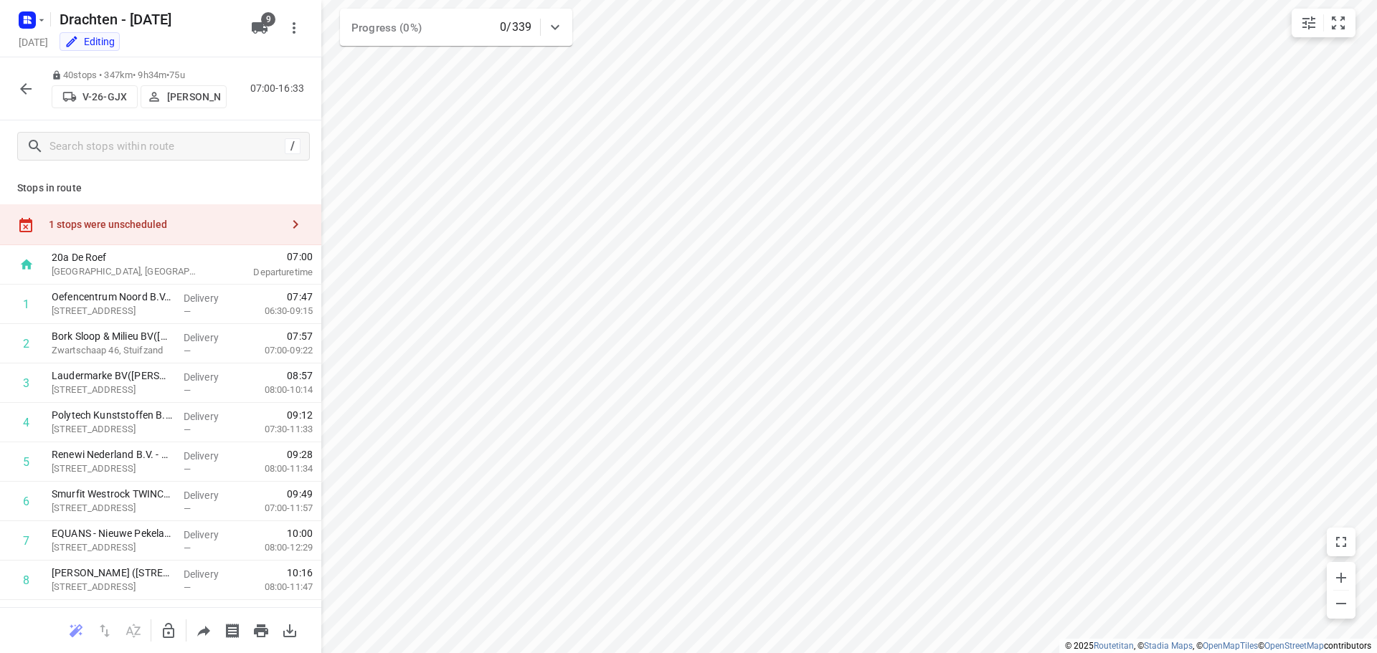
click at [242, 227] on div "1 stops were unscheduled" at bounding box center [165, 224] width 232 height 11
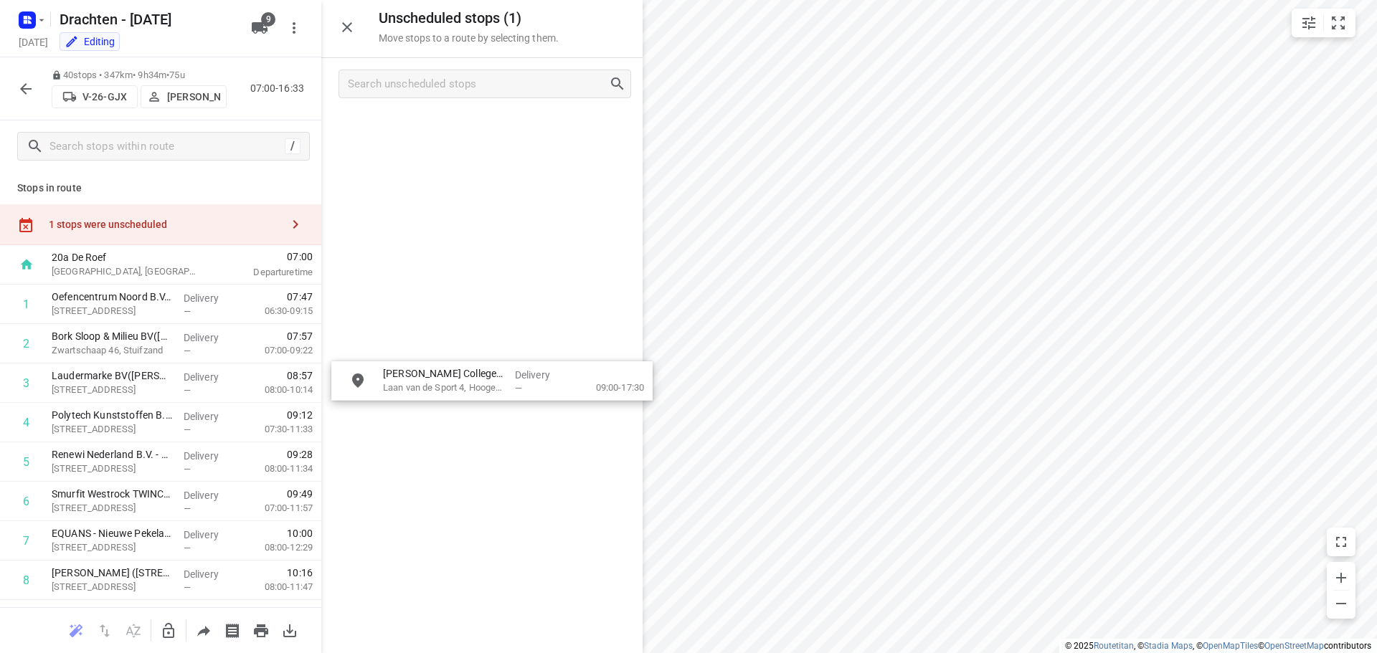
drag, startPoint x: 471, startPoint y: 143, endPoint x: 473, endPoint y: 407, distance: 263.2
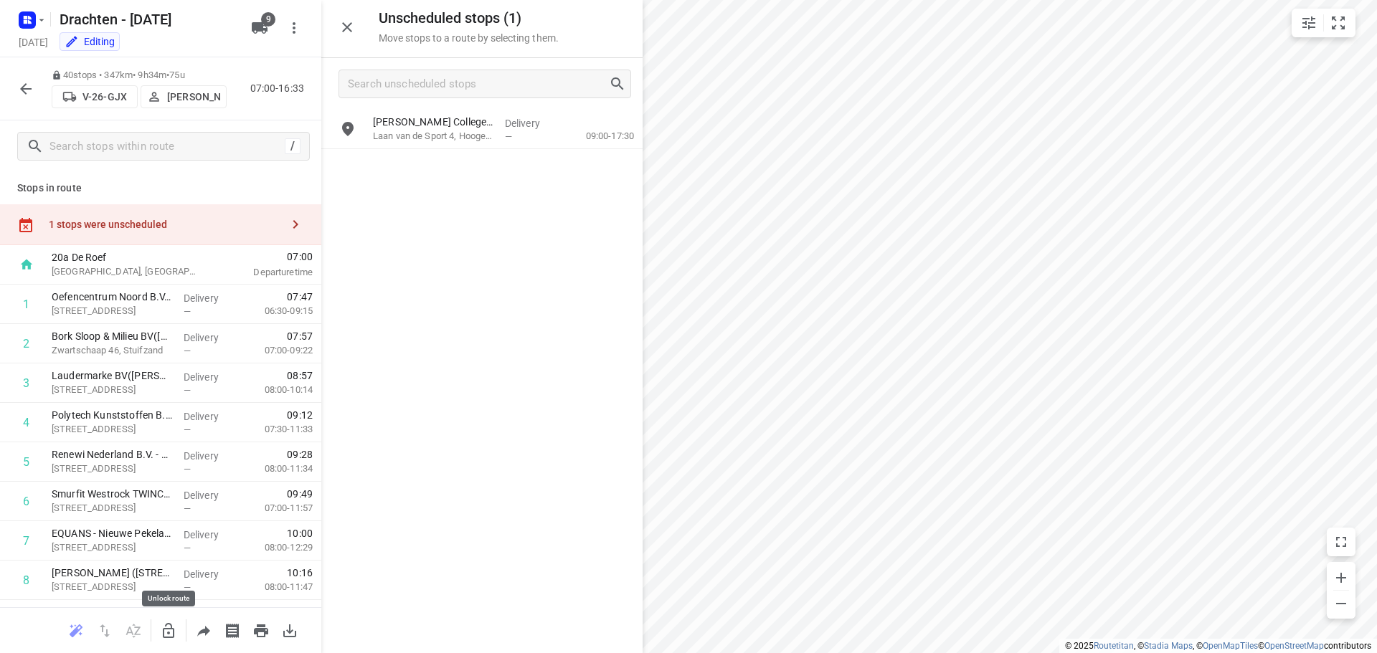
click at [166, 635] on icon "button" at bounding box center [168, 631] width 17 height 17
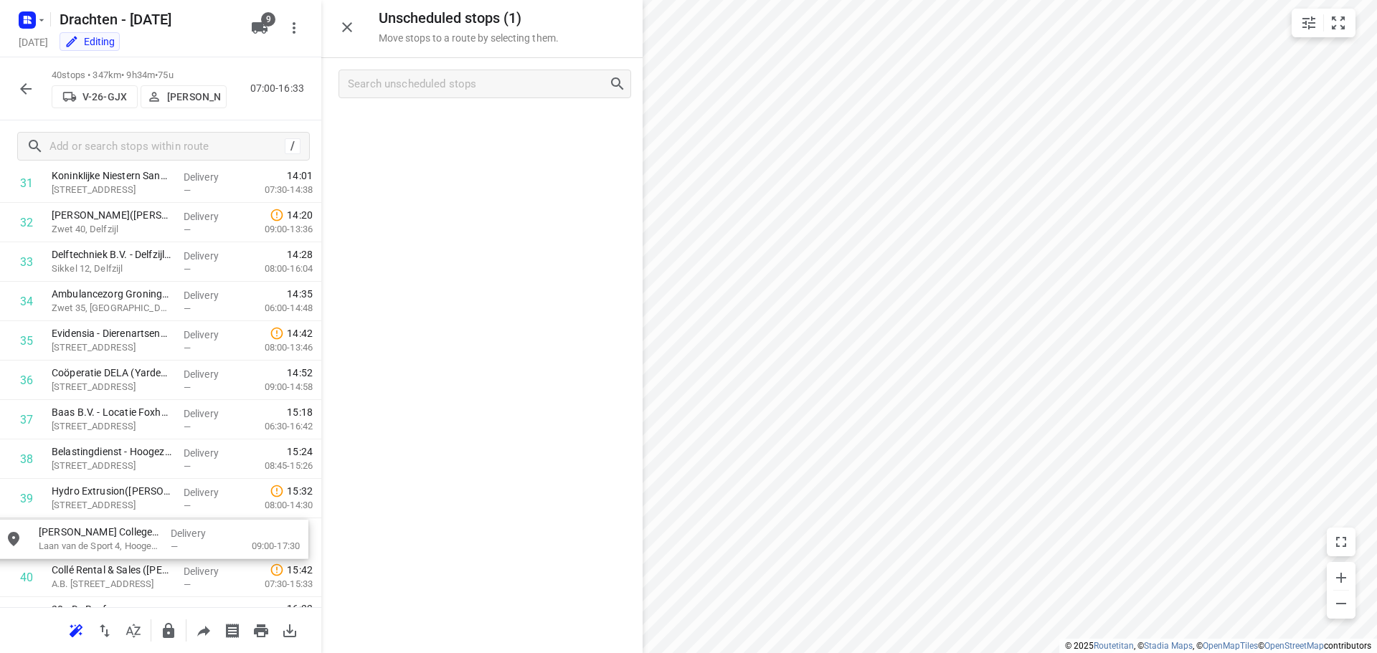
scroll to position [1328, 0]
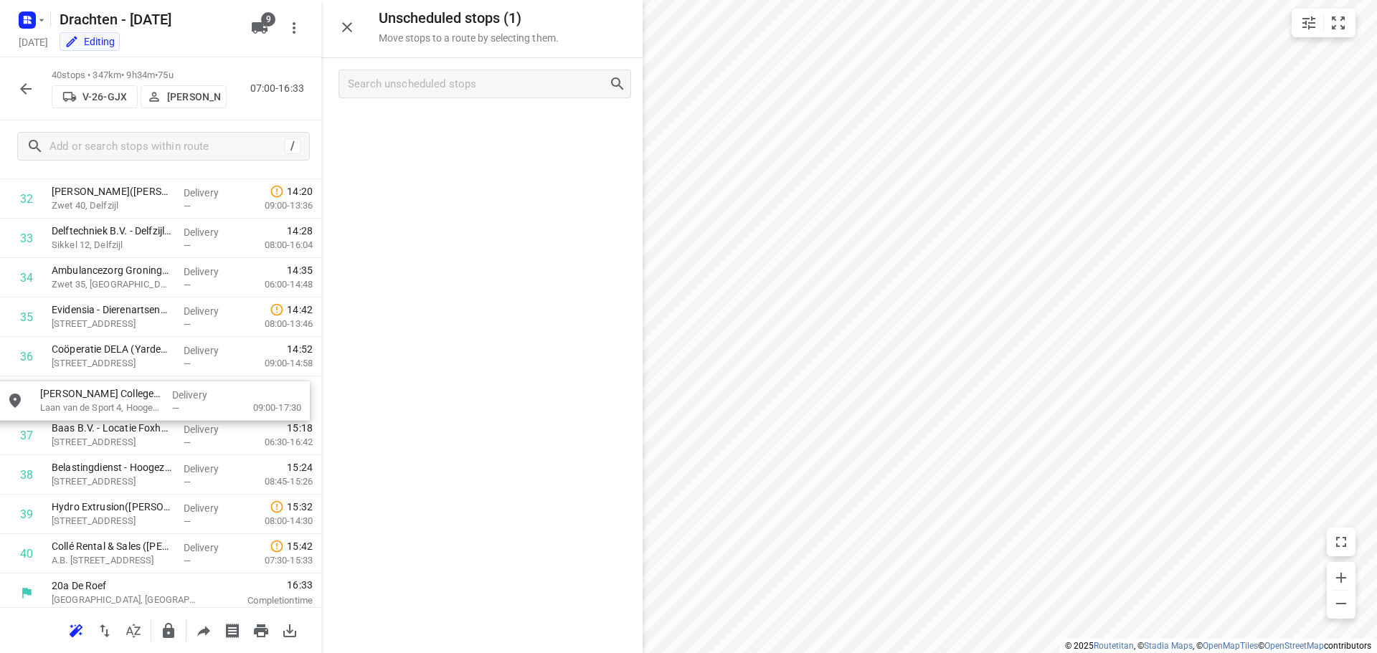
drag, startPoint x: 499, startPoint y: 133, endPoint x: 159, endPoint y: 415, distance: 441.6
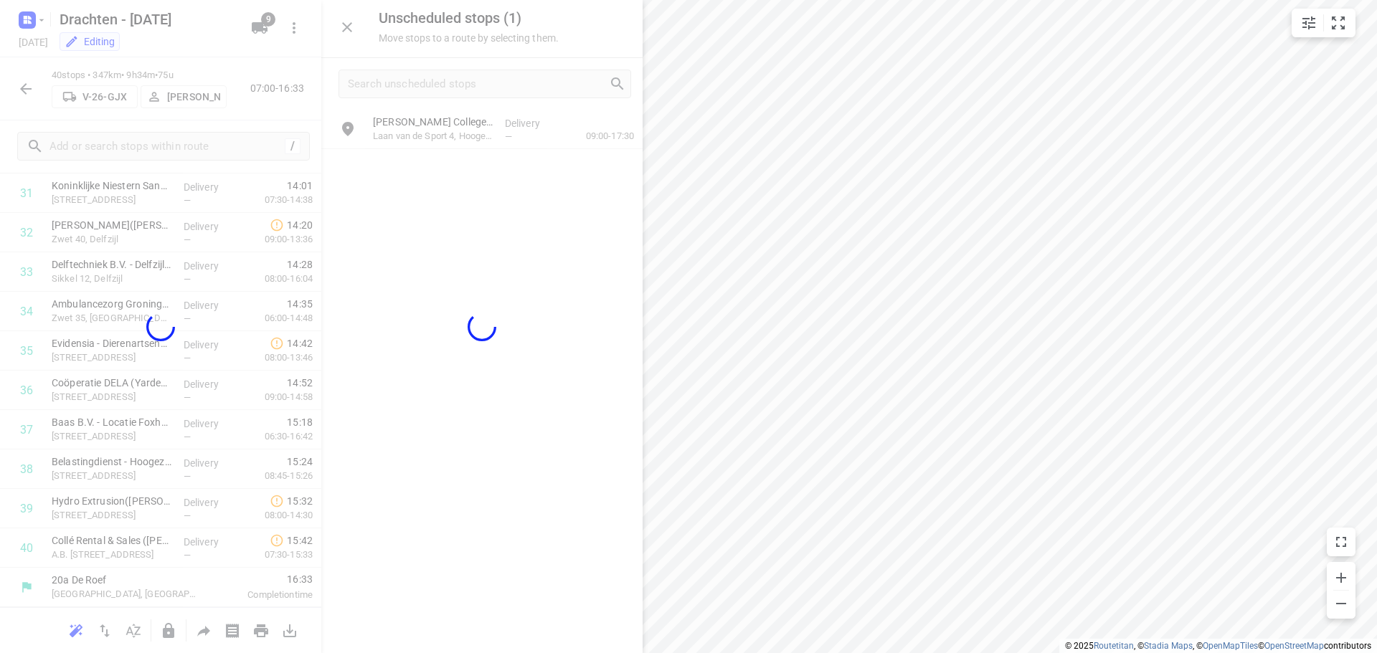
scroll to position [1293, 0]
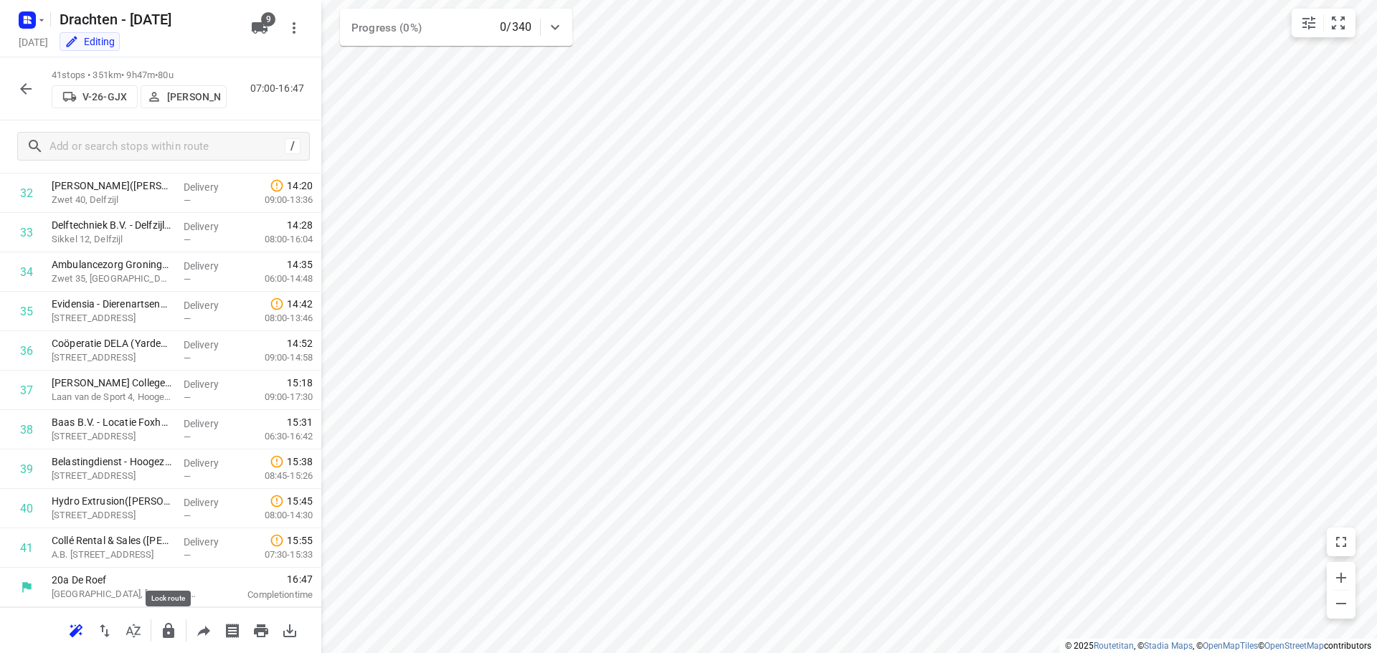
click at [172, 640] on button "button" at bounding box center [168, 631] width 29 height 29
click at [36, 97] on button "button" at bounding box center [25, 89] width 29 height 29
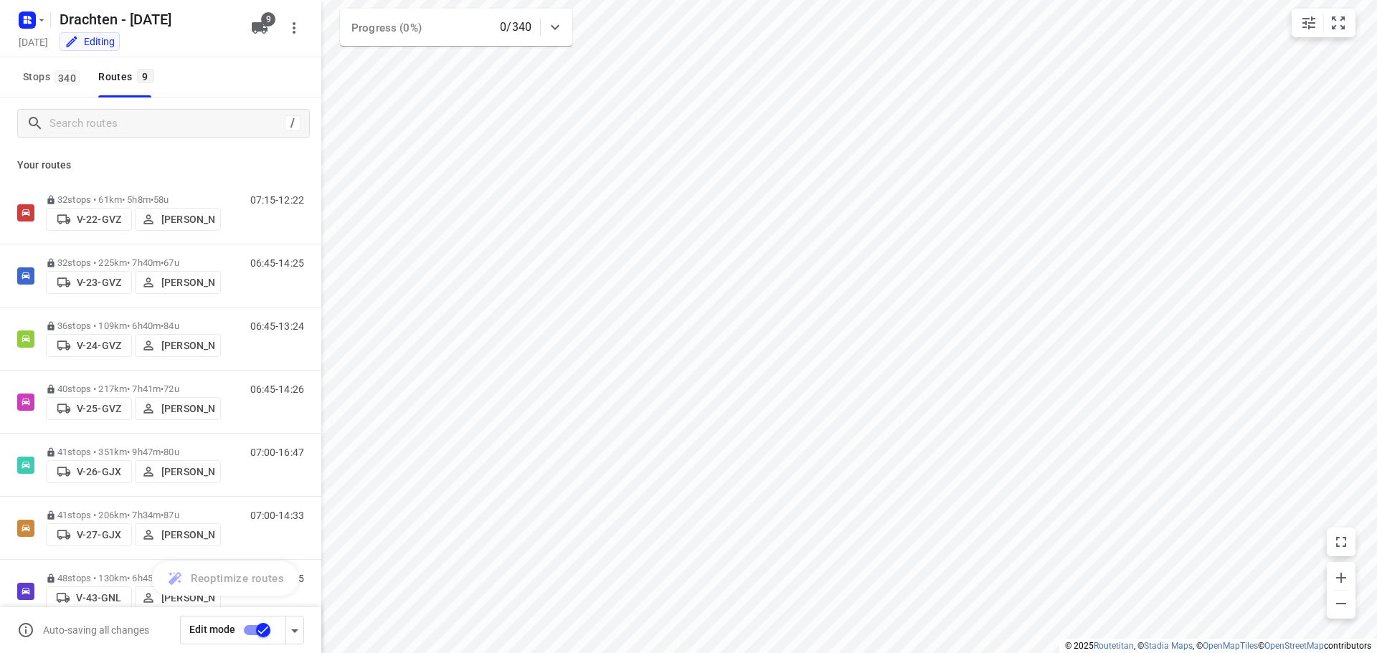
click at [251, 630] on input "checkbox" at bounding box center [263, 630] width 82 height 27
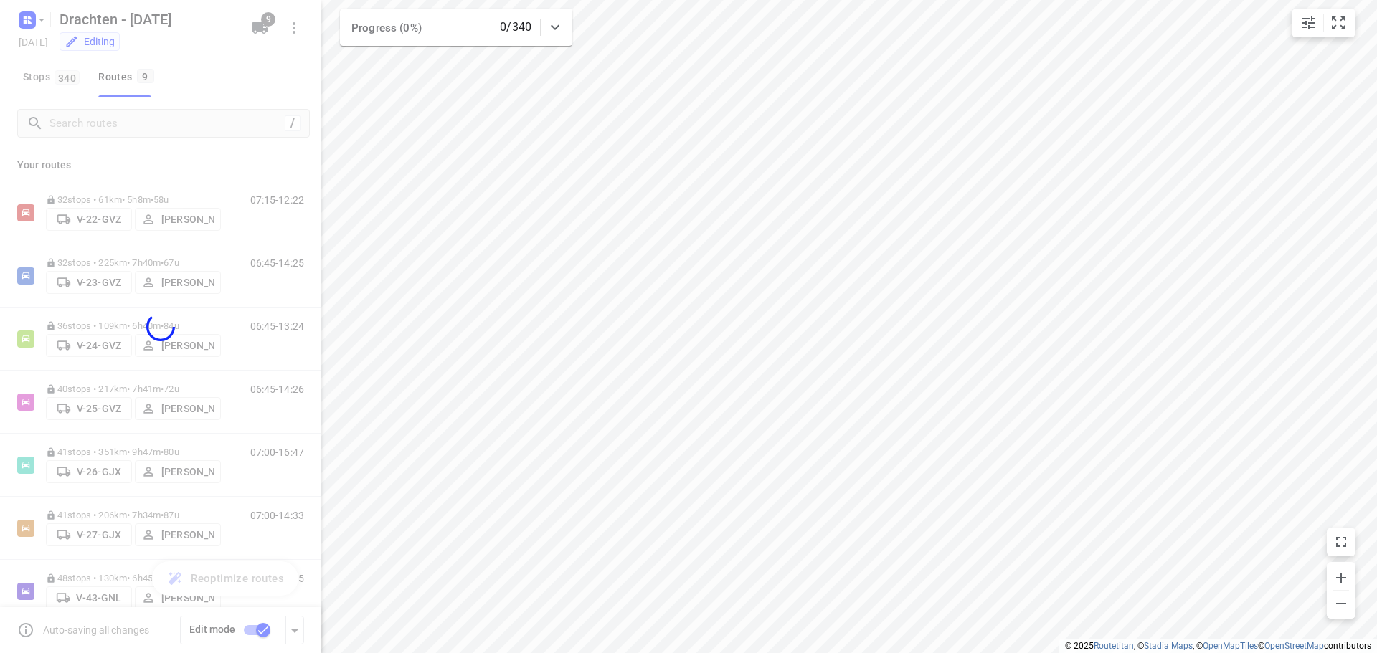
checkbox input "false"
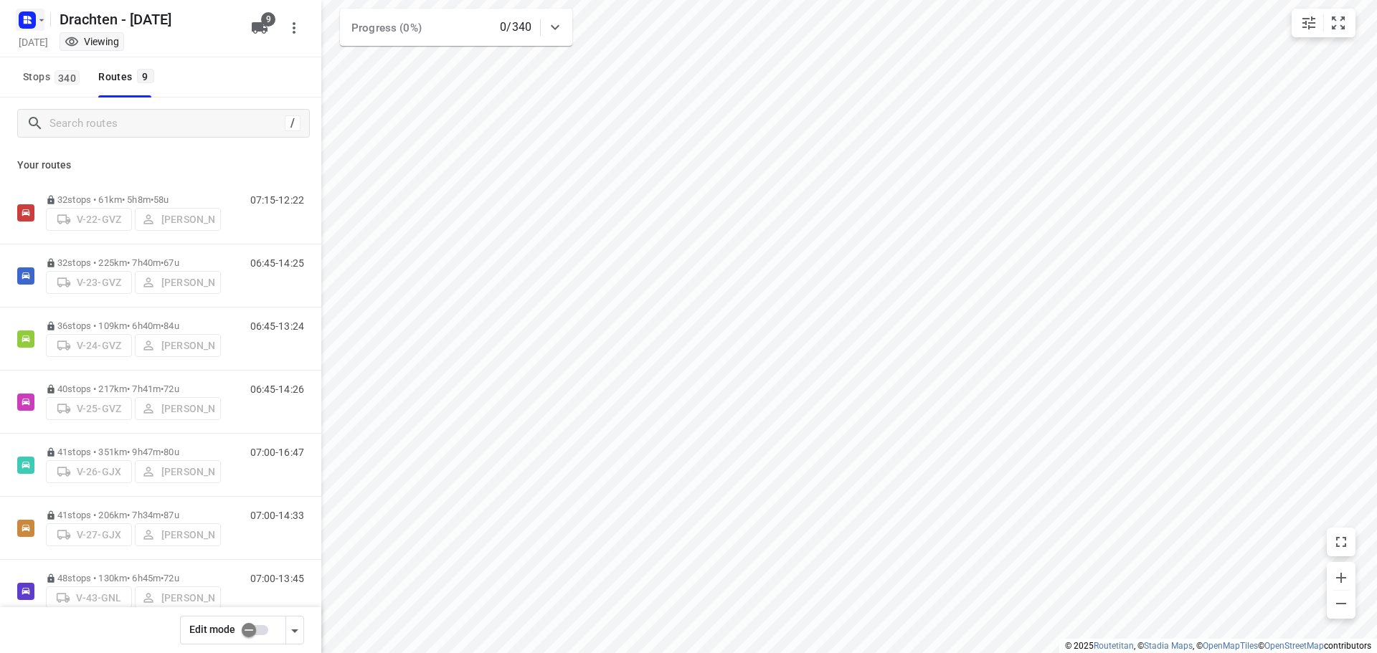
click at [29, 18] on icon "button" at bounding box center [30, 18] width 4 height 4
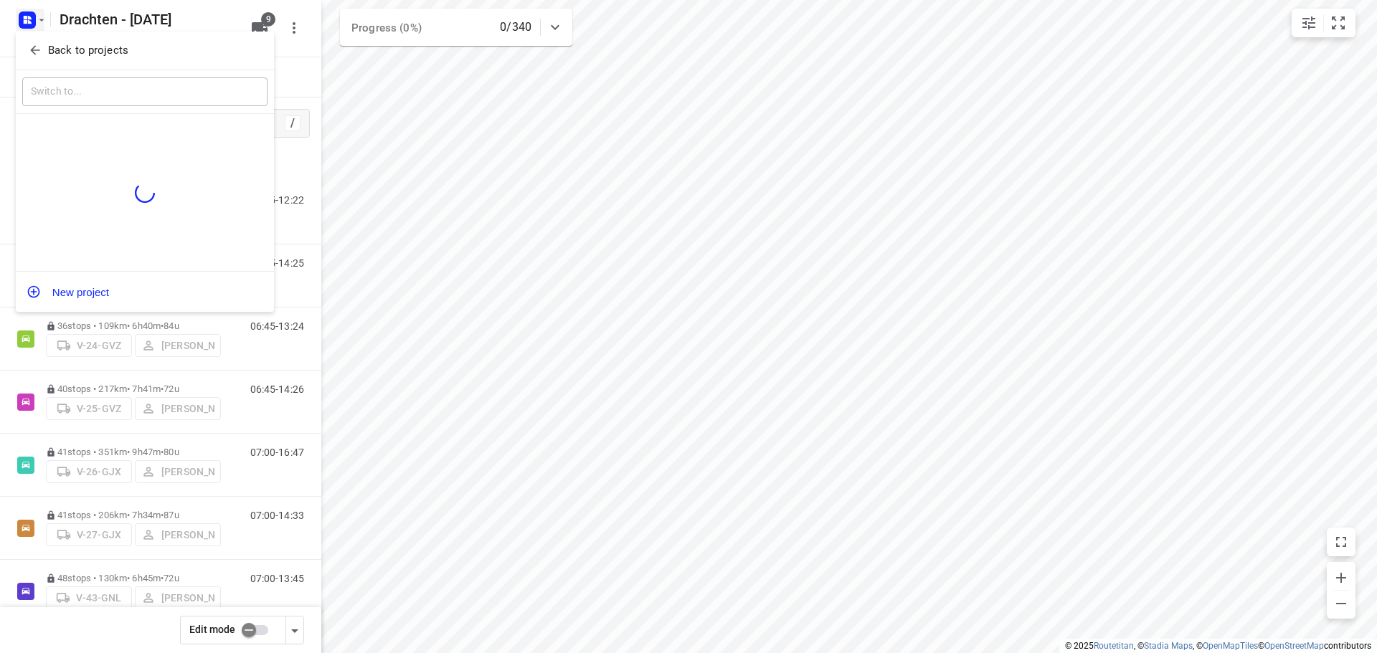
click at [108, 45] on p "Back to projects" at bounding box center [88, 50] width 80 height 16
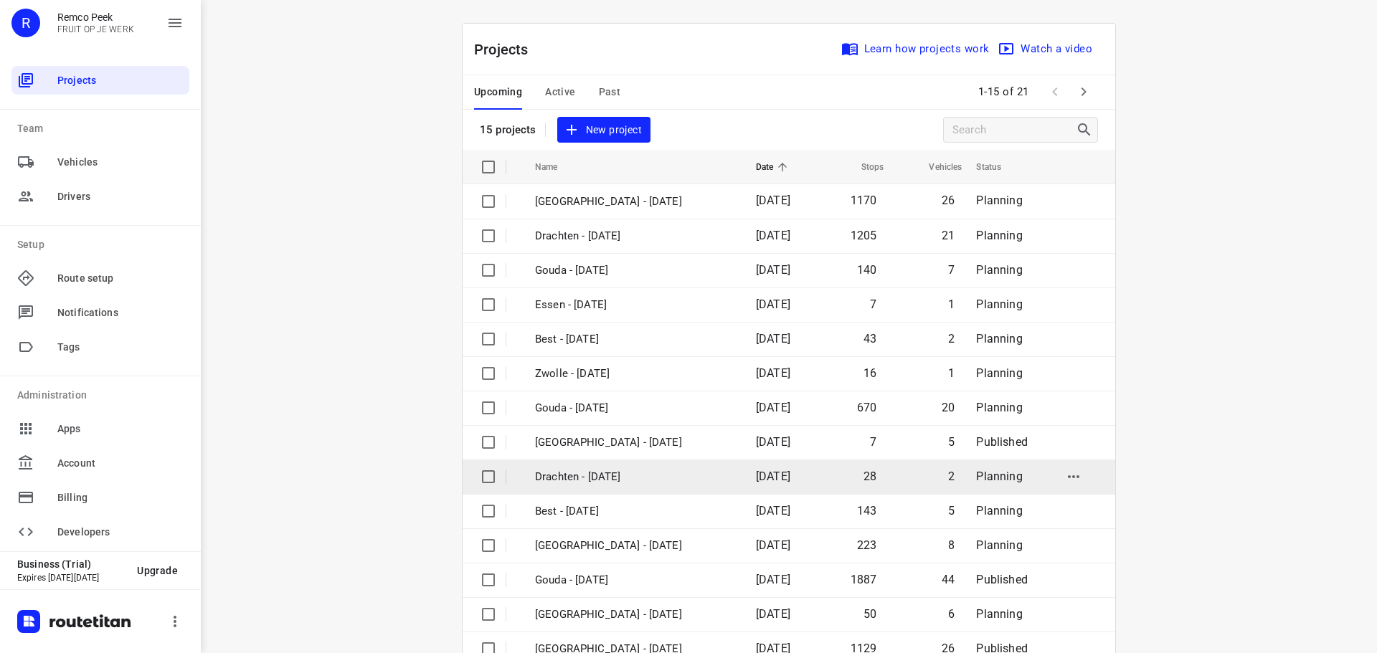
click at [573, 473] on p "Drachten - Thursday" at bounding box center [634, 477] width 199 height 16
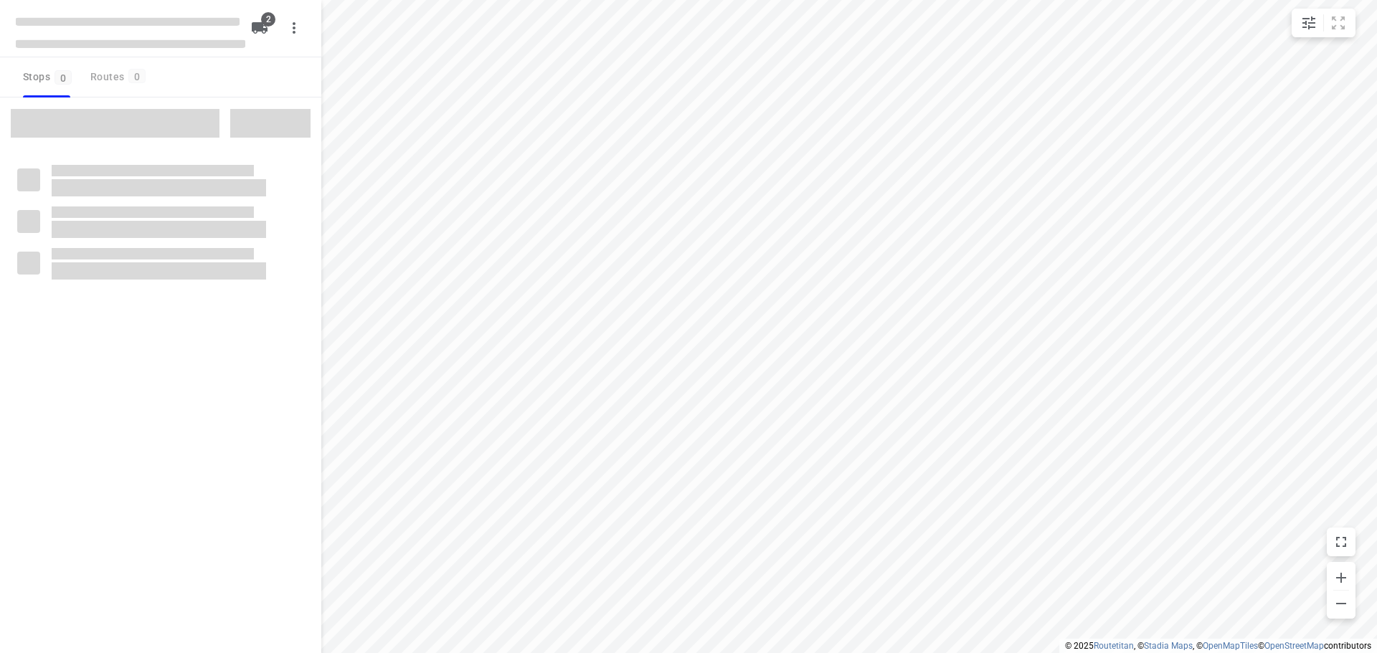
checkbox input "true"
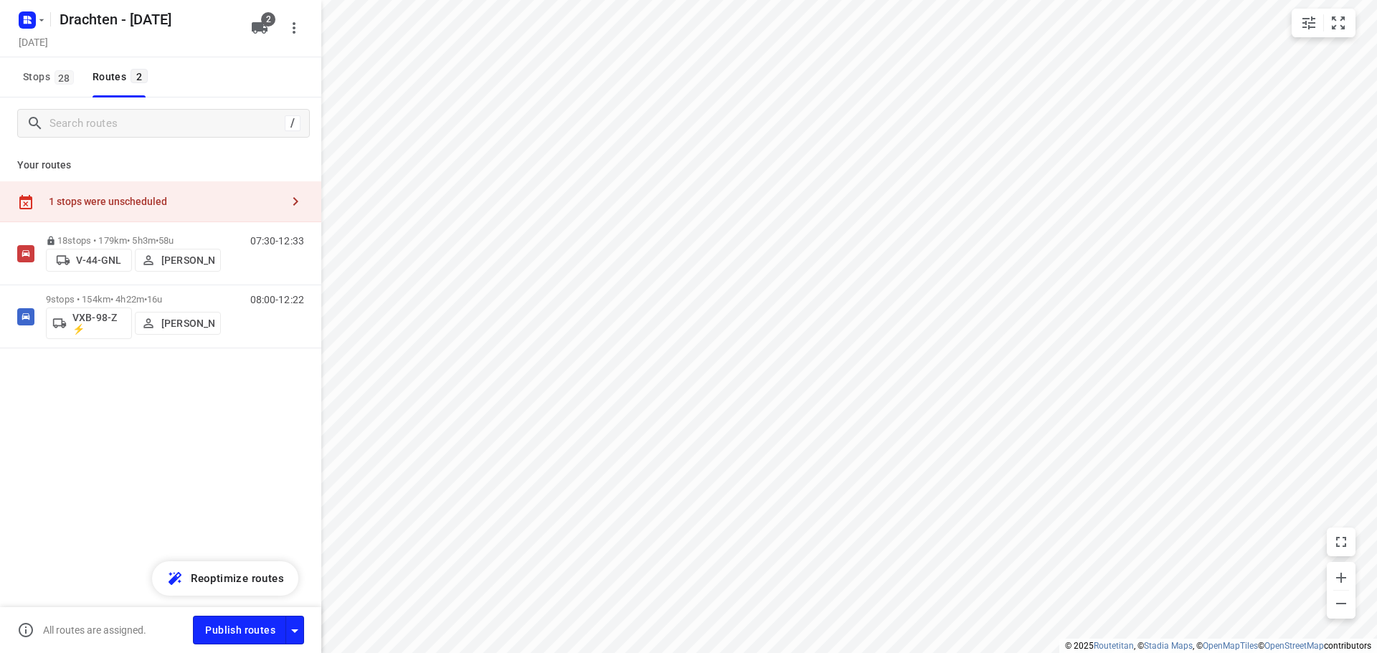
click at [201, 209] on div "1 stops were unscheduled" at bounding box center [160, 201] width 321 height 41
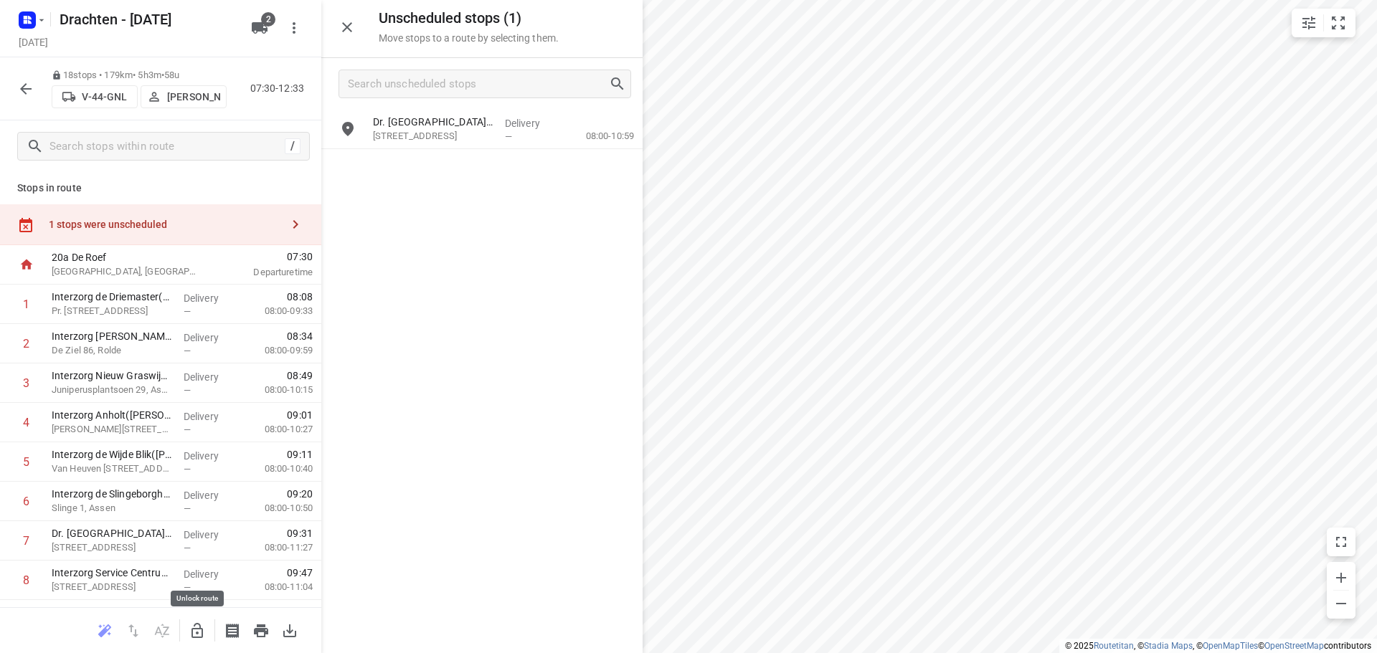
click at [202, 641] on button "button" at bounding box center [197, 631] width 29 height 29
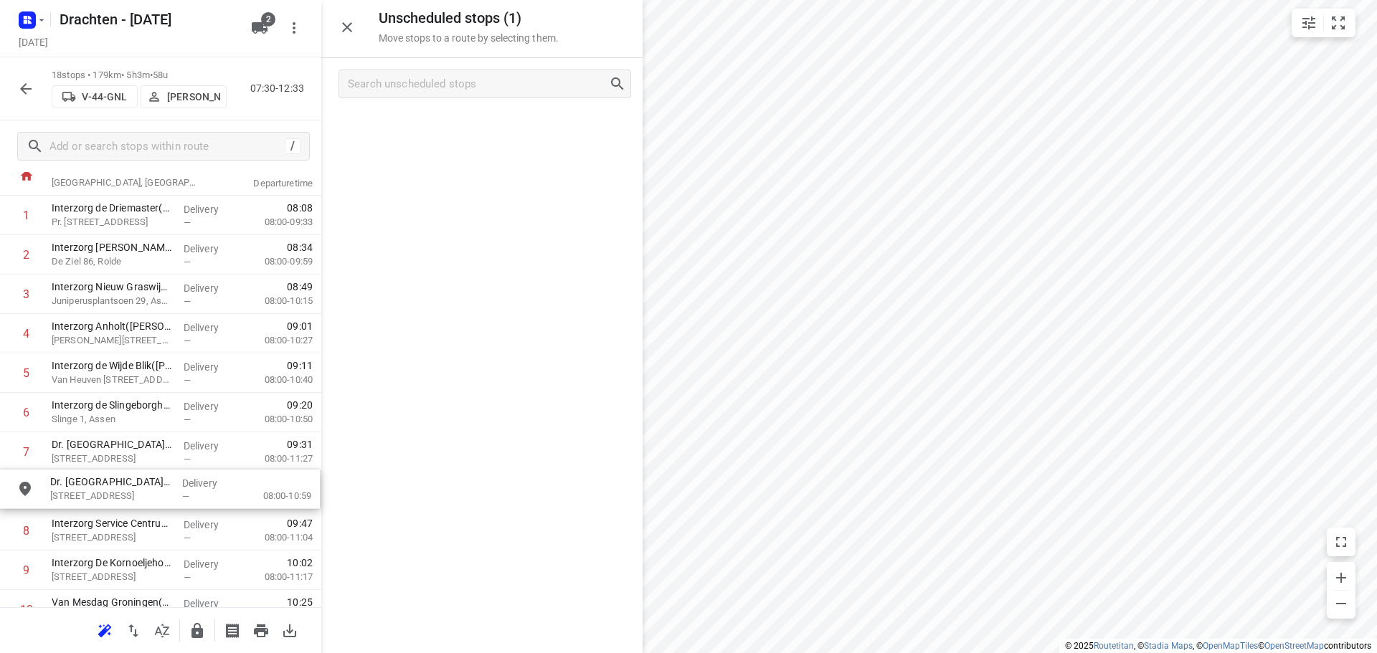
scroll to position [90, 0]
drag, startPoint x: 450, startPoint y: 146, endPoint x: 128, endPoint y: 509, distance: 484.7
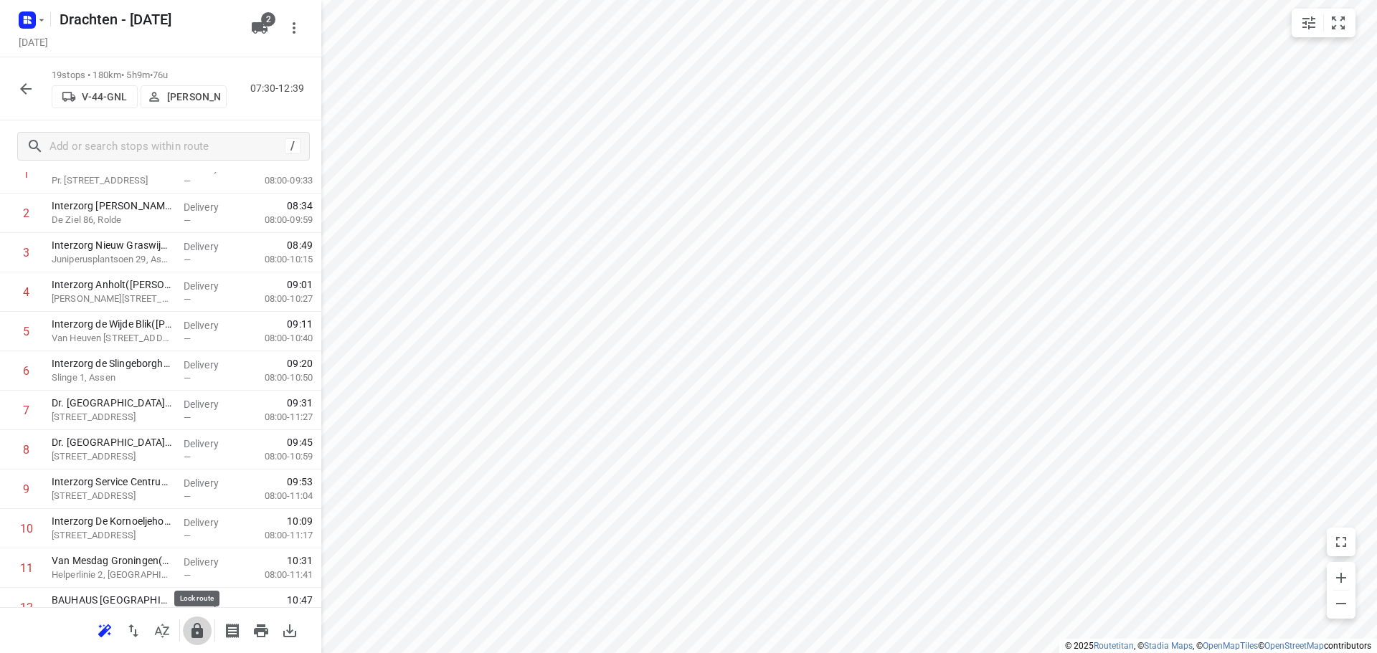
click at [193, 633] on icon "button" at bounding box center [196, 630] width 11 height 15
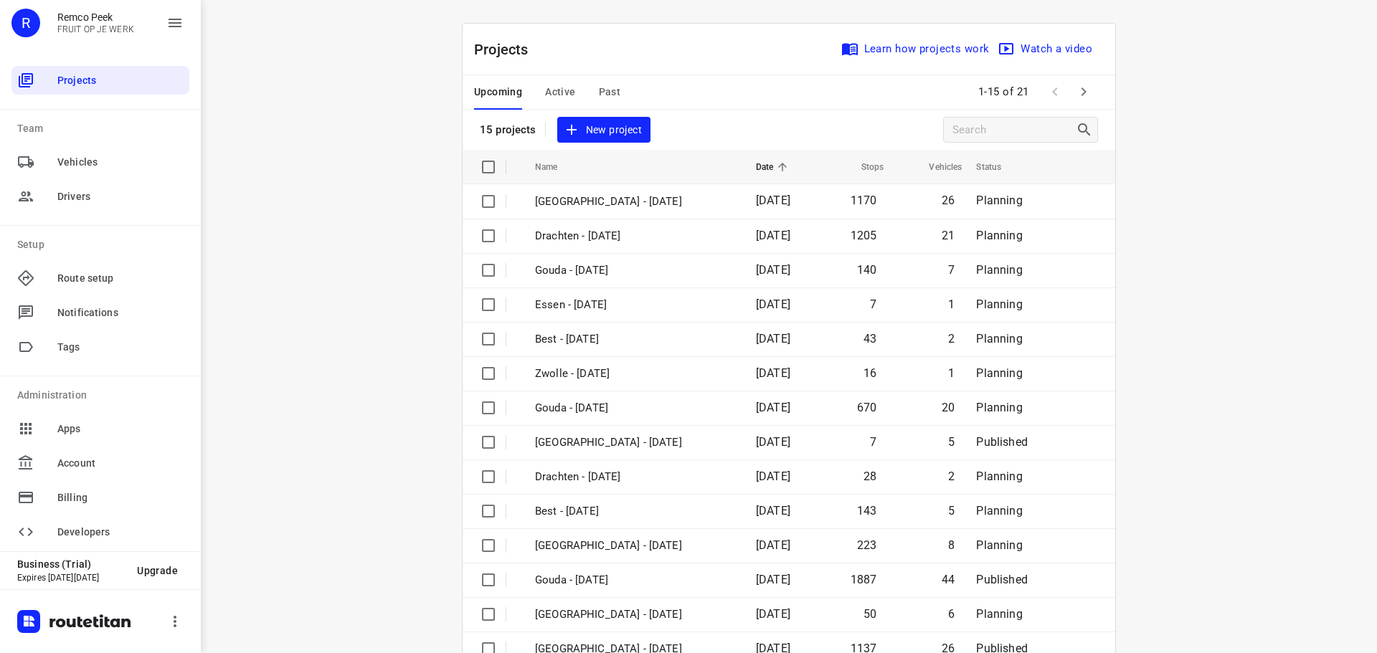
click at [557, 78] on button "Active" at bounding box center [560, 92] width 30 height 34
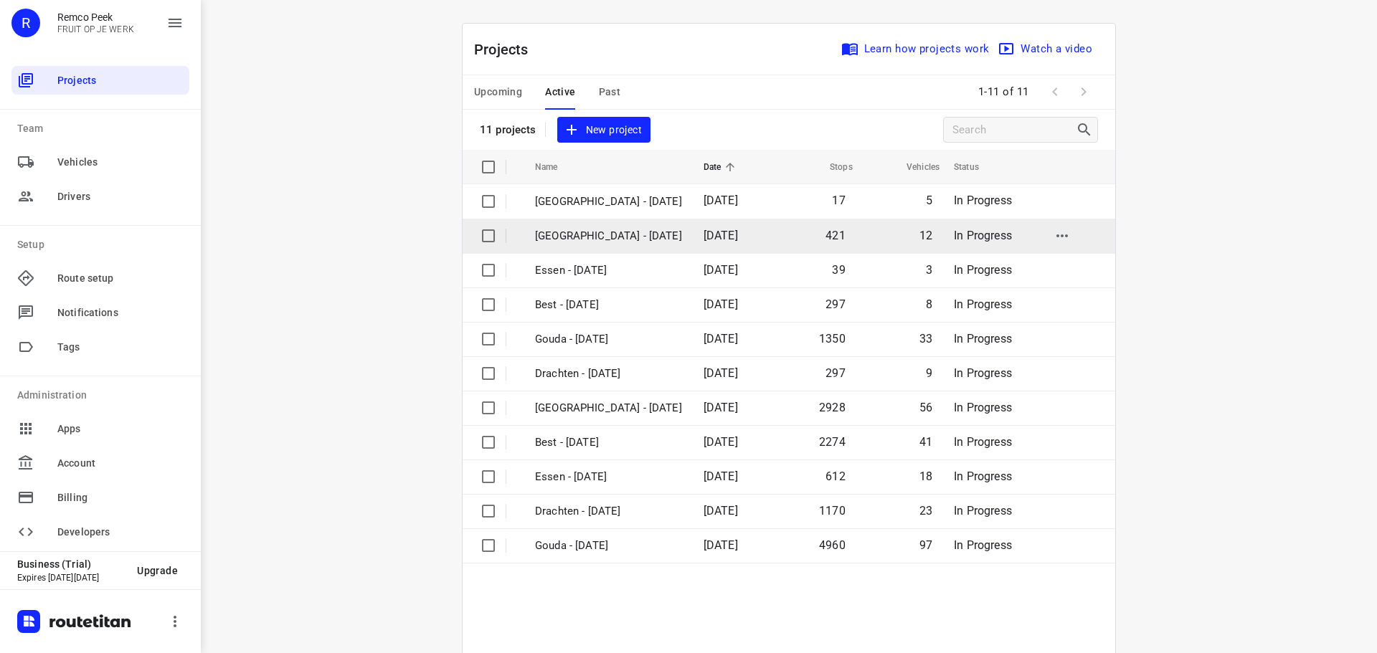
click at [577, 241] on p "[GEOGRAPHIC_DATA] - [DATE]" at bounding box center [608, 236] width 147 height 16
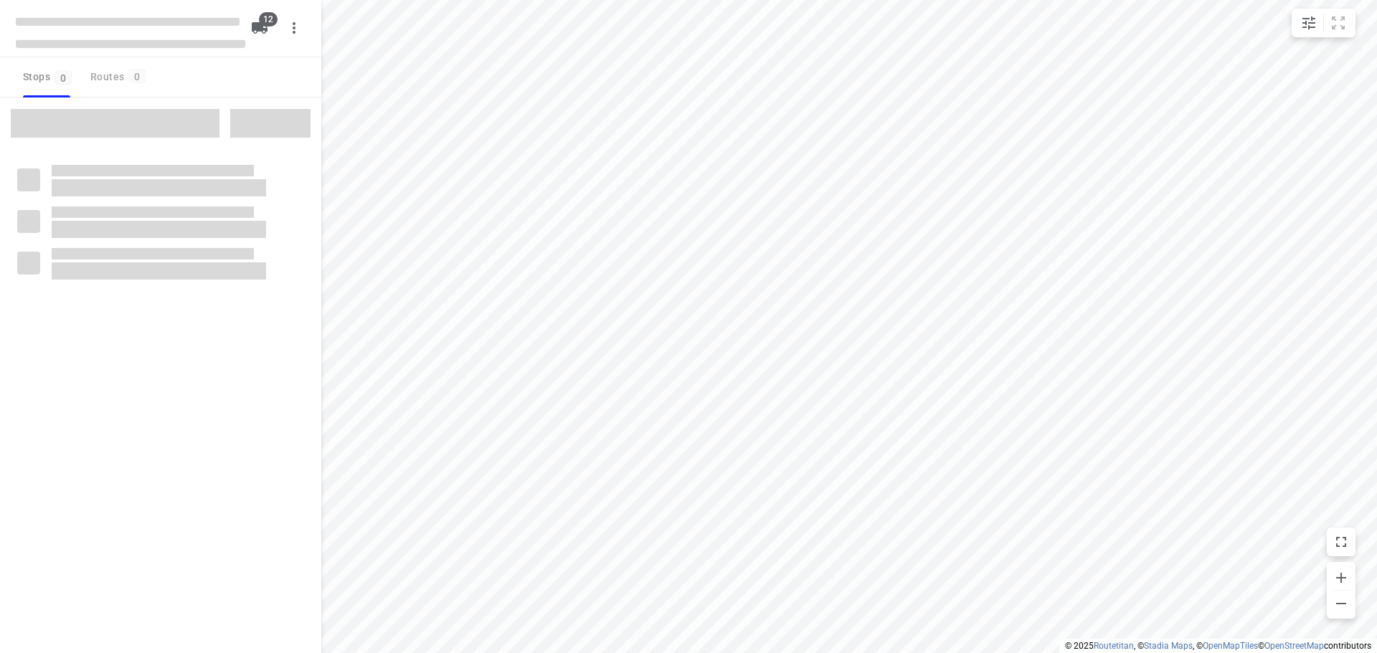
checkbox input "true"
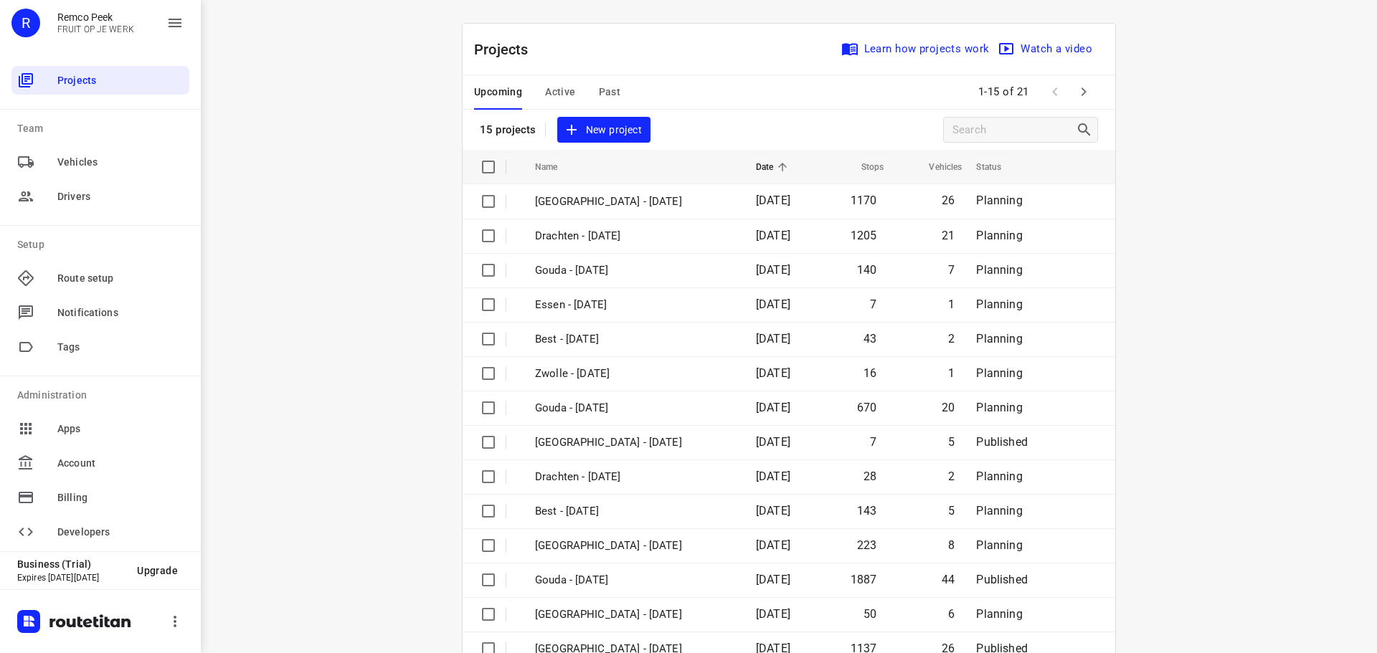
click at [557, 77] on button "Active" at bounding box center [560, 92] width 30 height 34
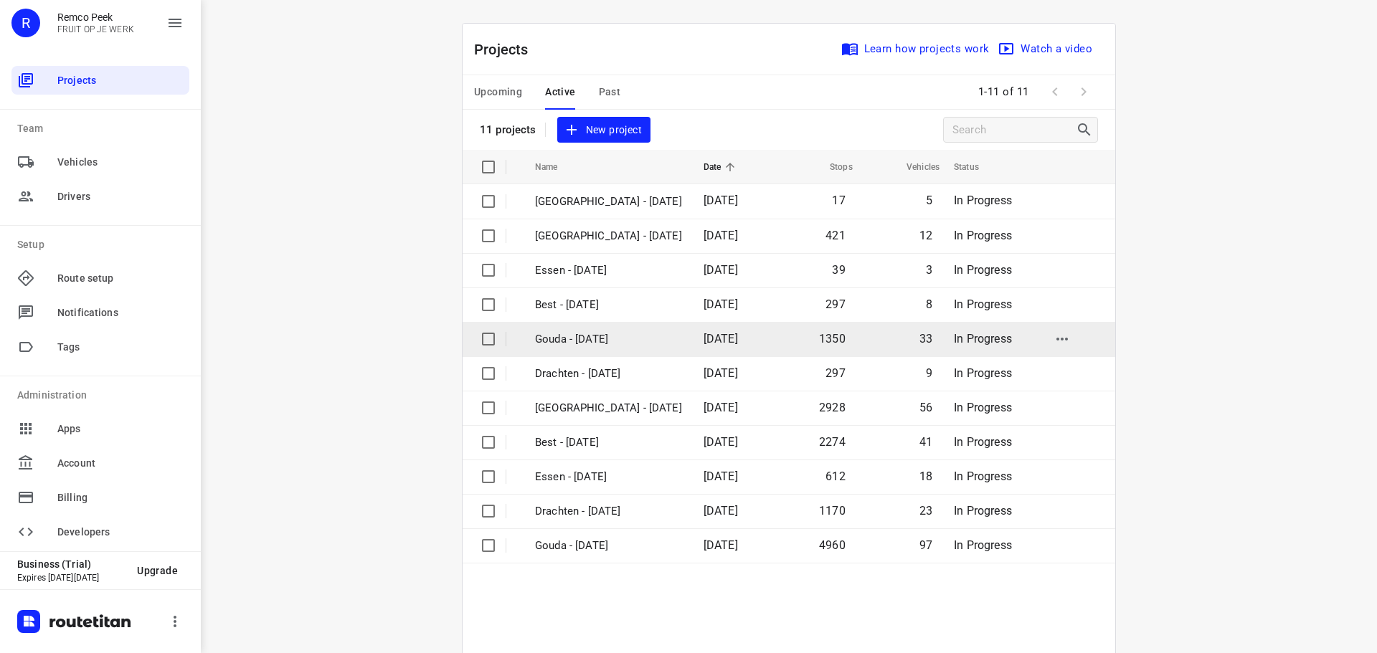
click at [587, 340] on p "Gouda - [DATE]" at bounding box center [608, 339] width 147 height 16
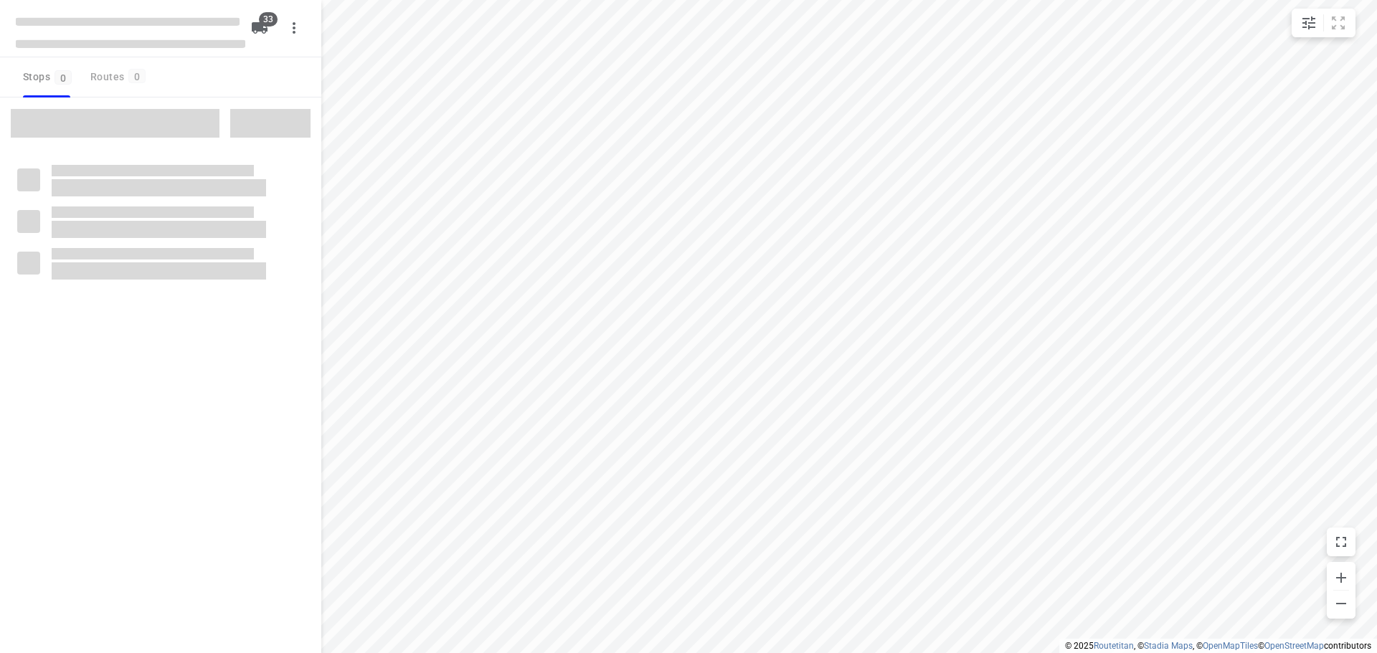
checkbox input "true"
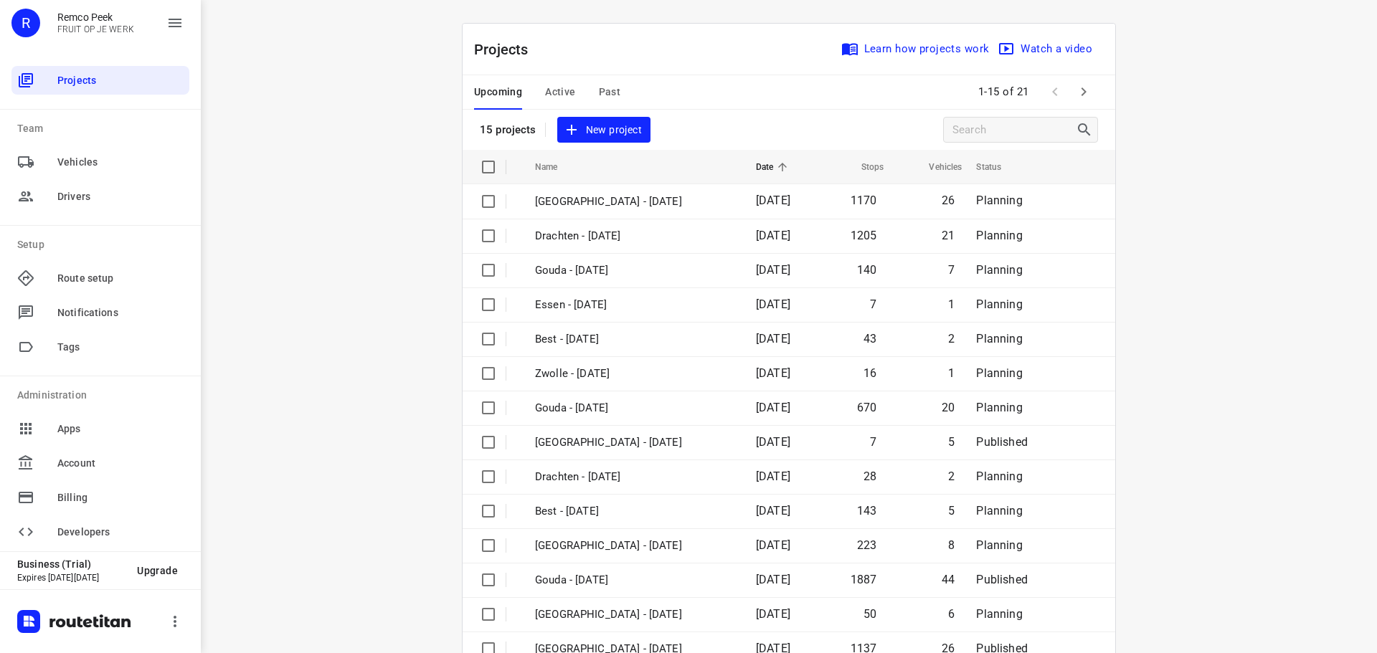
click at [566, 91] on span "Active" at bounding box center [560, 92] width 30 height 18
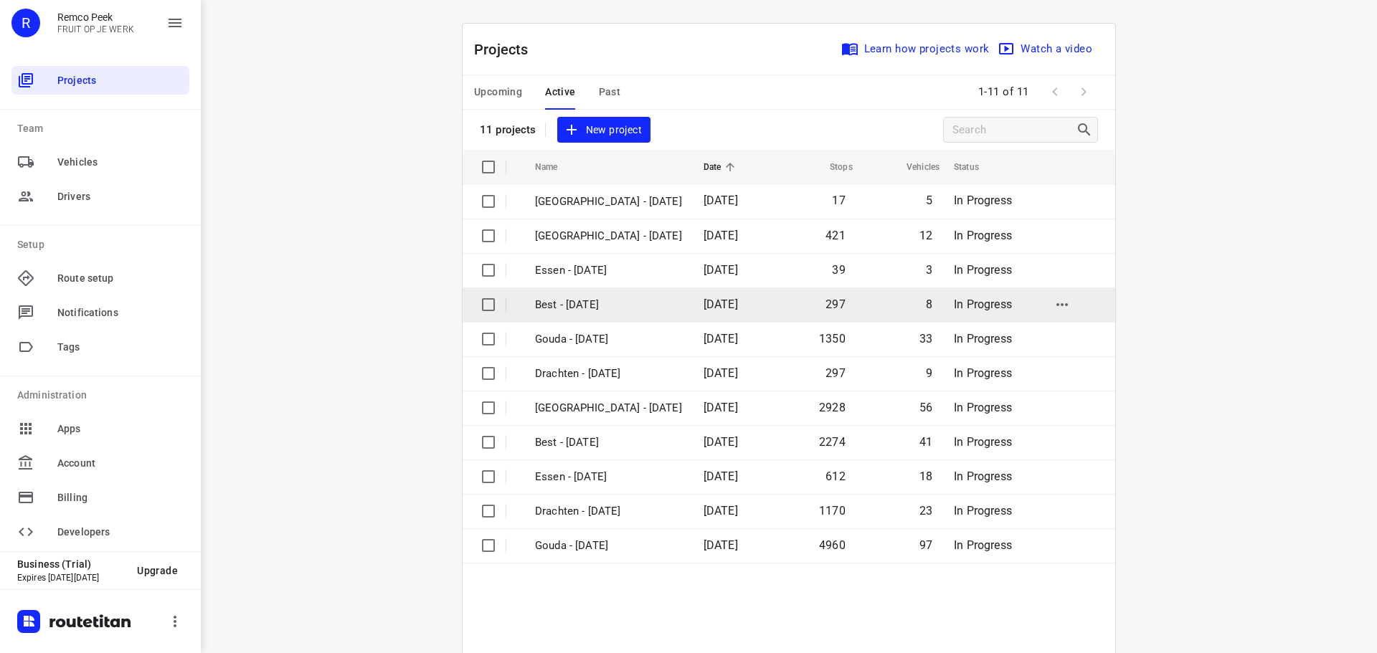
click at [575, 305] on p "Best - [DATE]" at bounding box center [608, 305] width 147 height 16
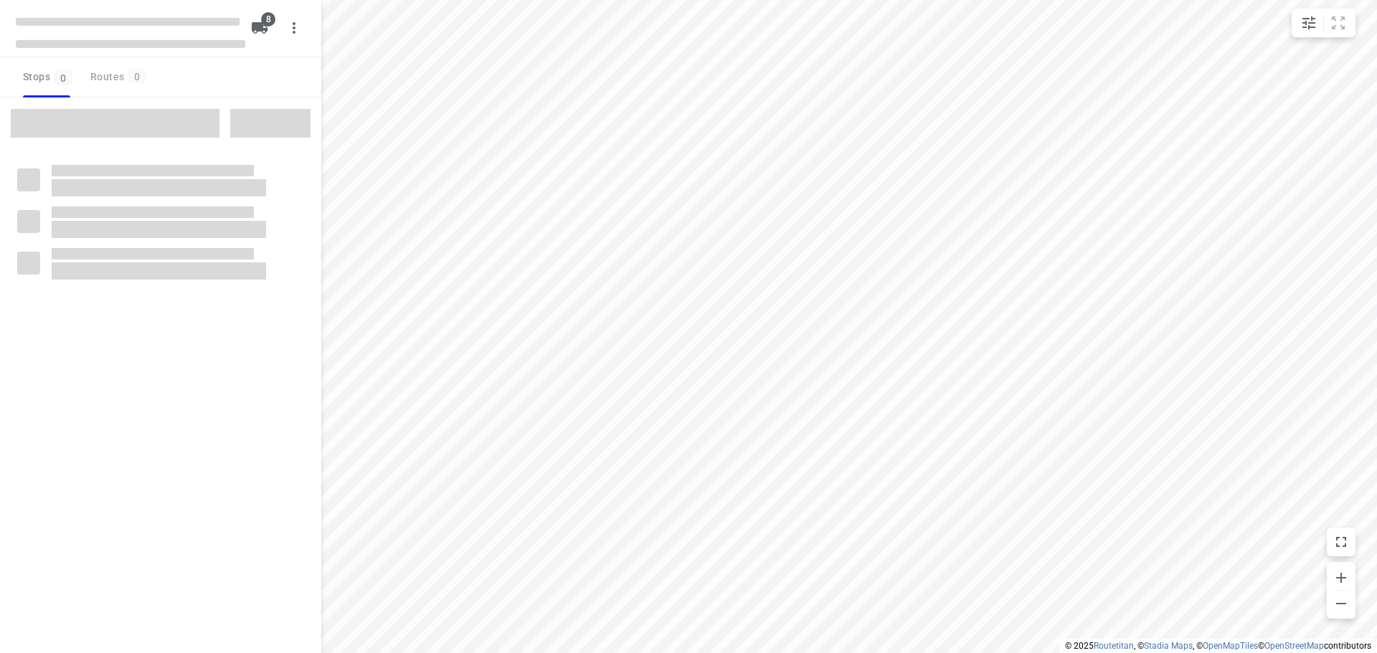
checkbox input "true"
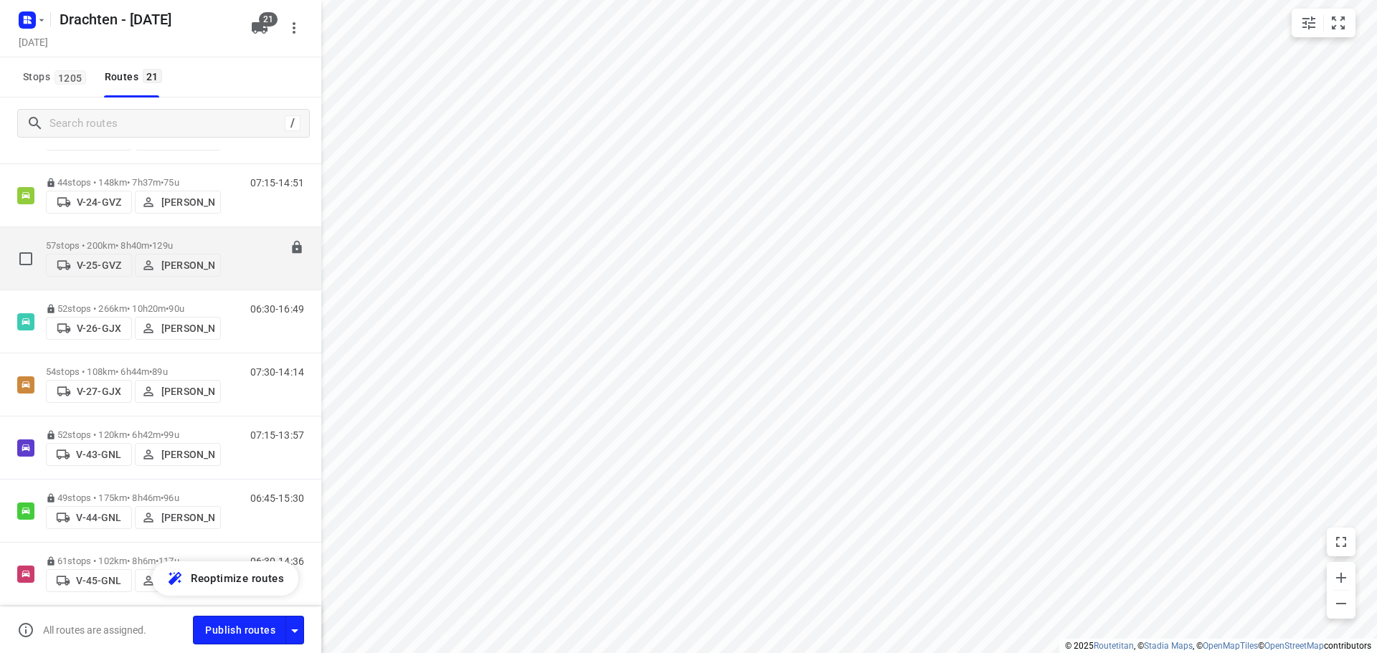
scroll to position [215, 0]
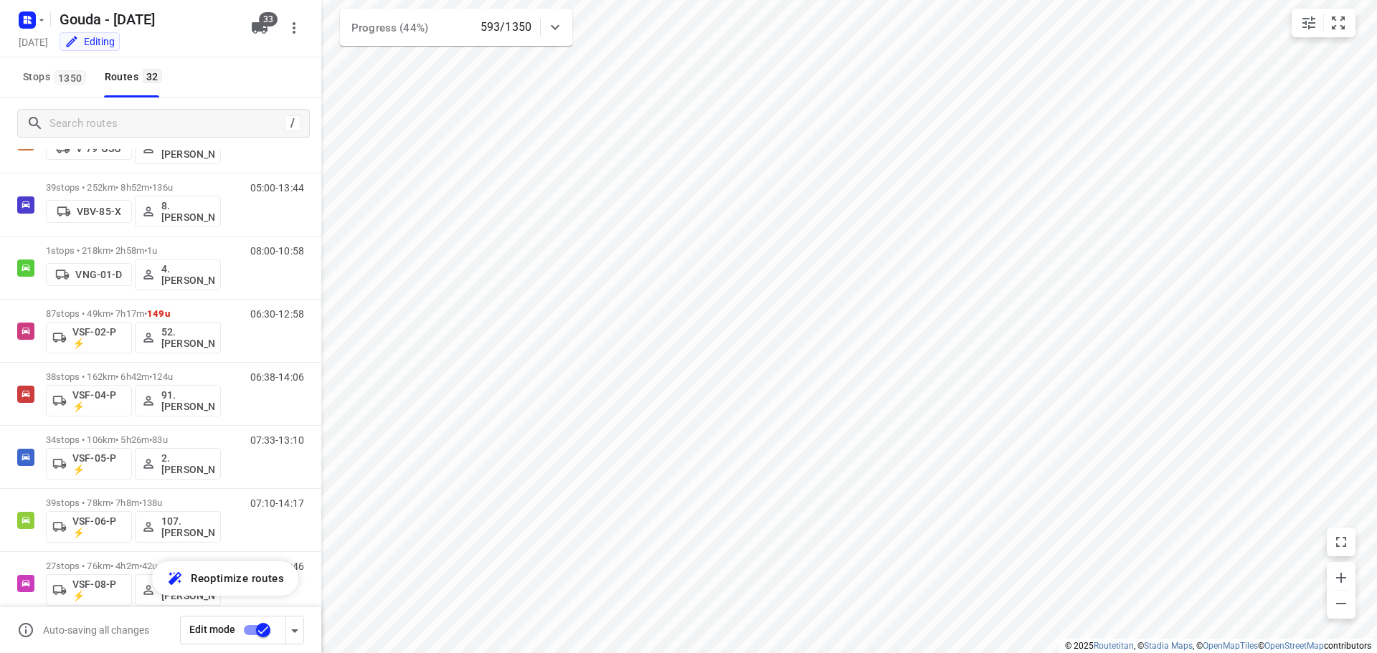
scroll to position [1608, 0]
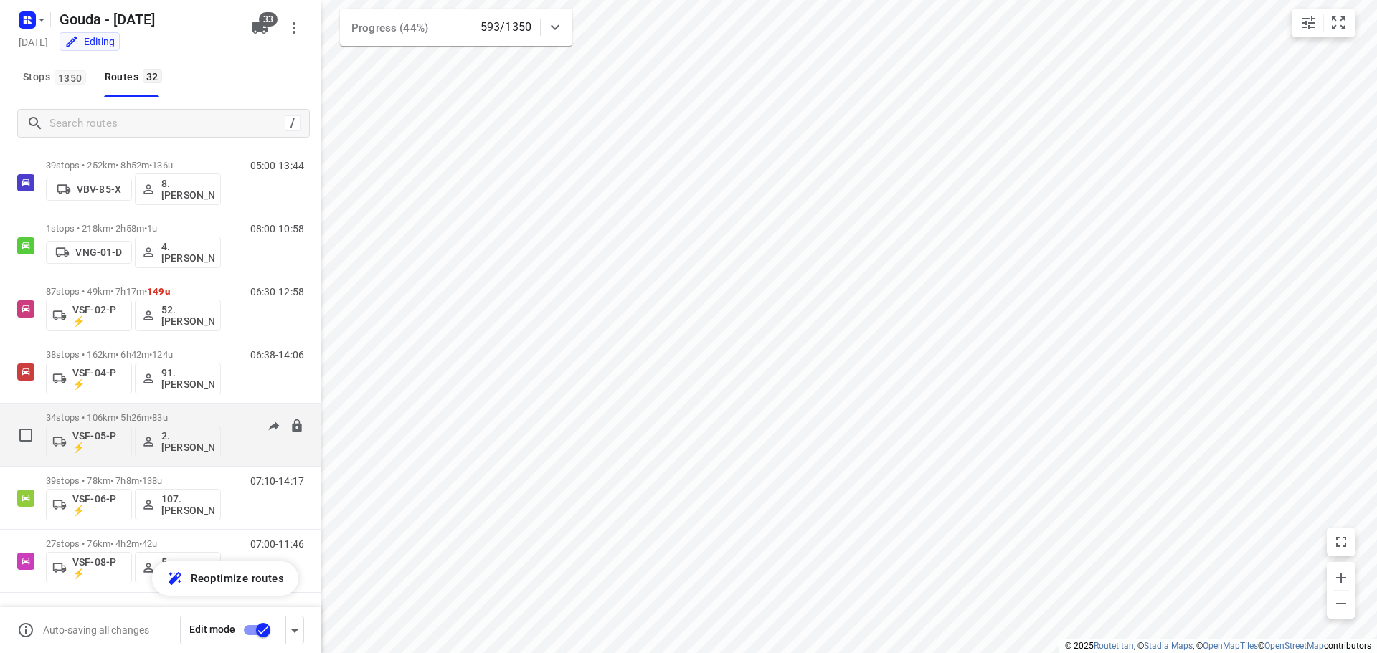
click at [155, 416] on p "34 stops • 106km • 5h26m • 83u" at bounding box center [133, 417] width 175 height 11
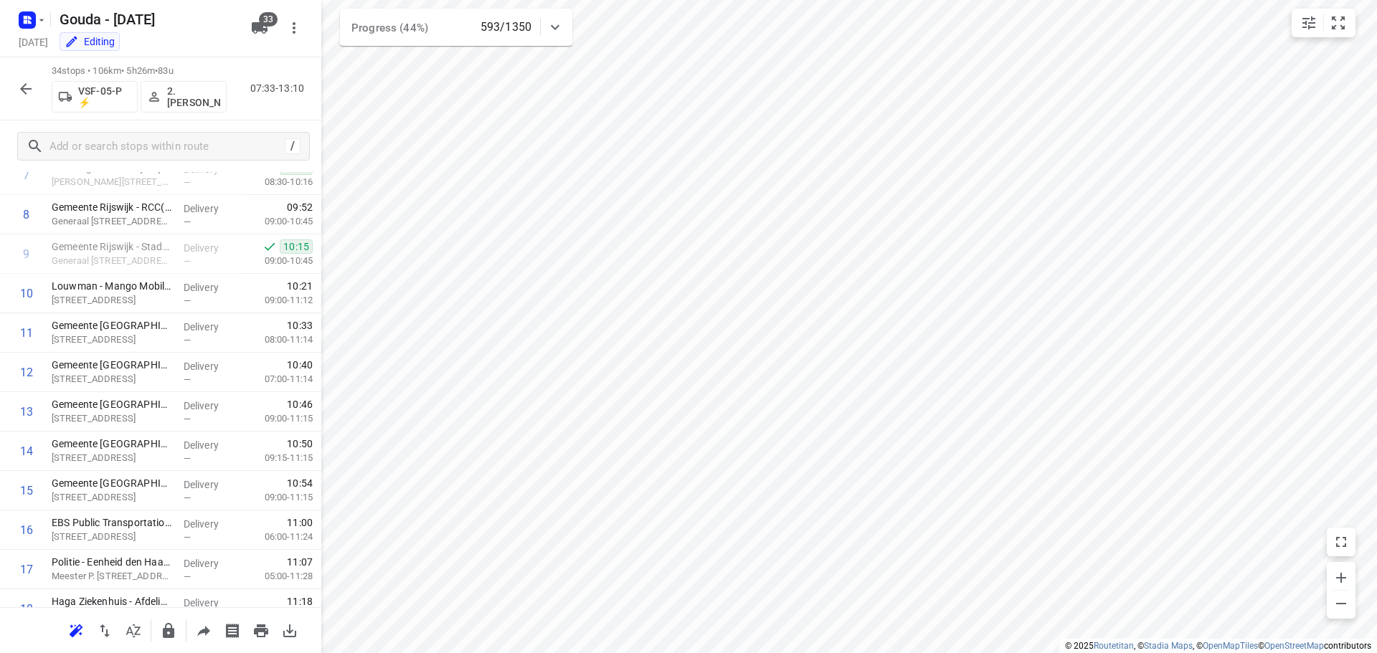
scroll to position [359, 0]
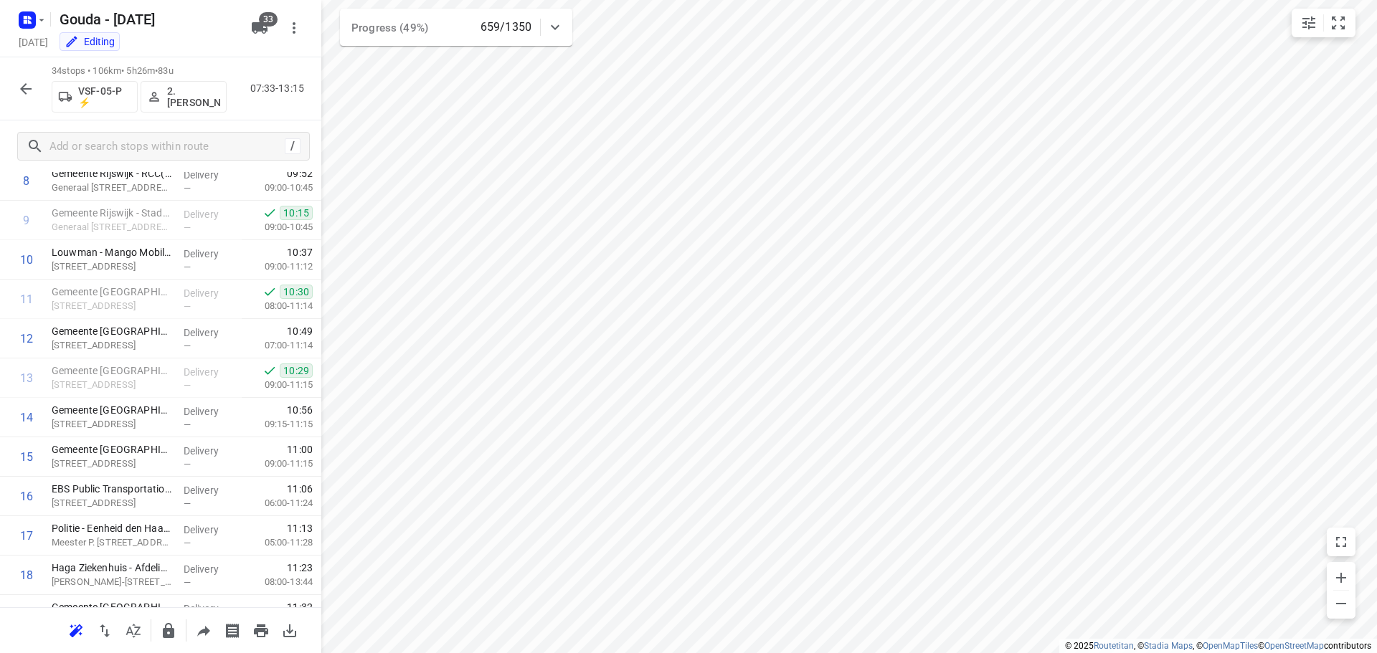
click at [14, 88] on button "button" at bounding box center [25, 89] width 29 height 29
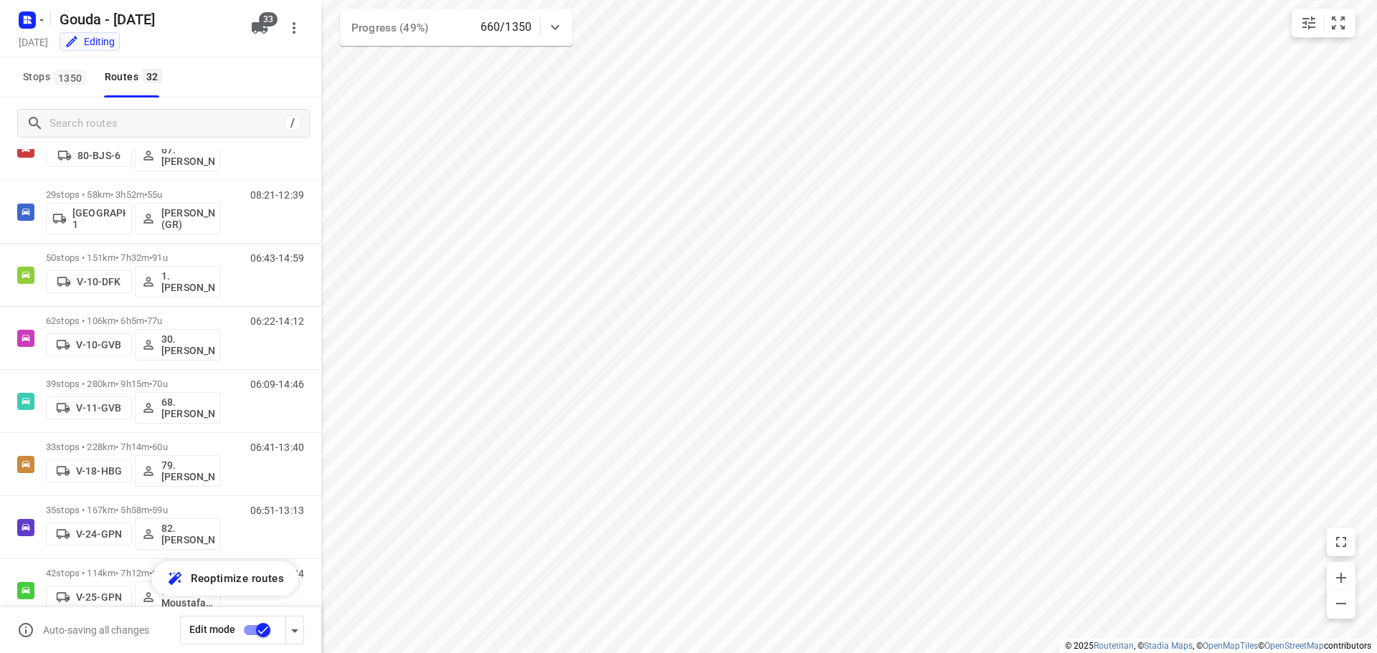
scroll to position [0, 0]
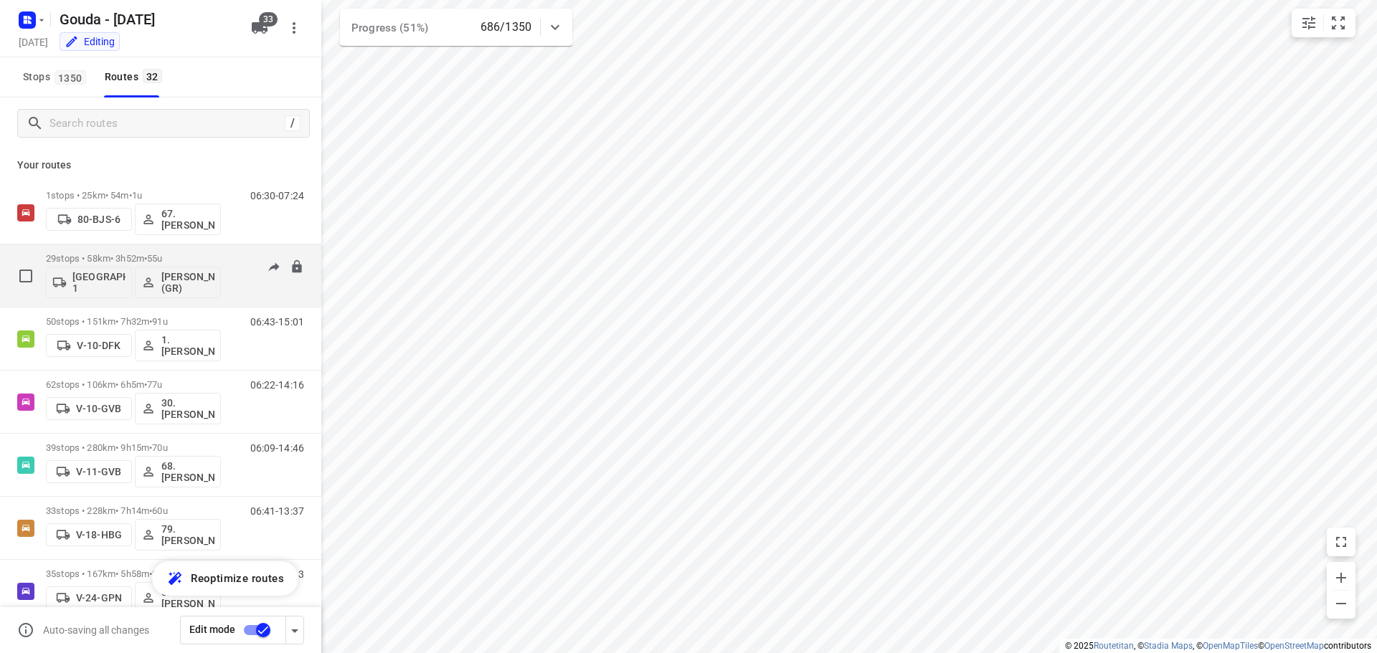
click at [141, 247] on div "29 stops • 58km • 3h52m • 55u Gemeente Rotterdam 1 [PERSON_NAME] (GR)" at bounding box center [133, 276] width 175 height 60
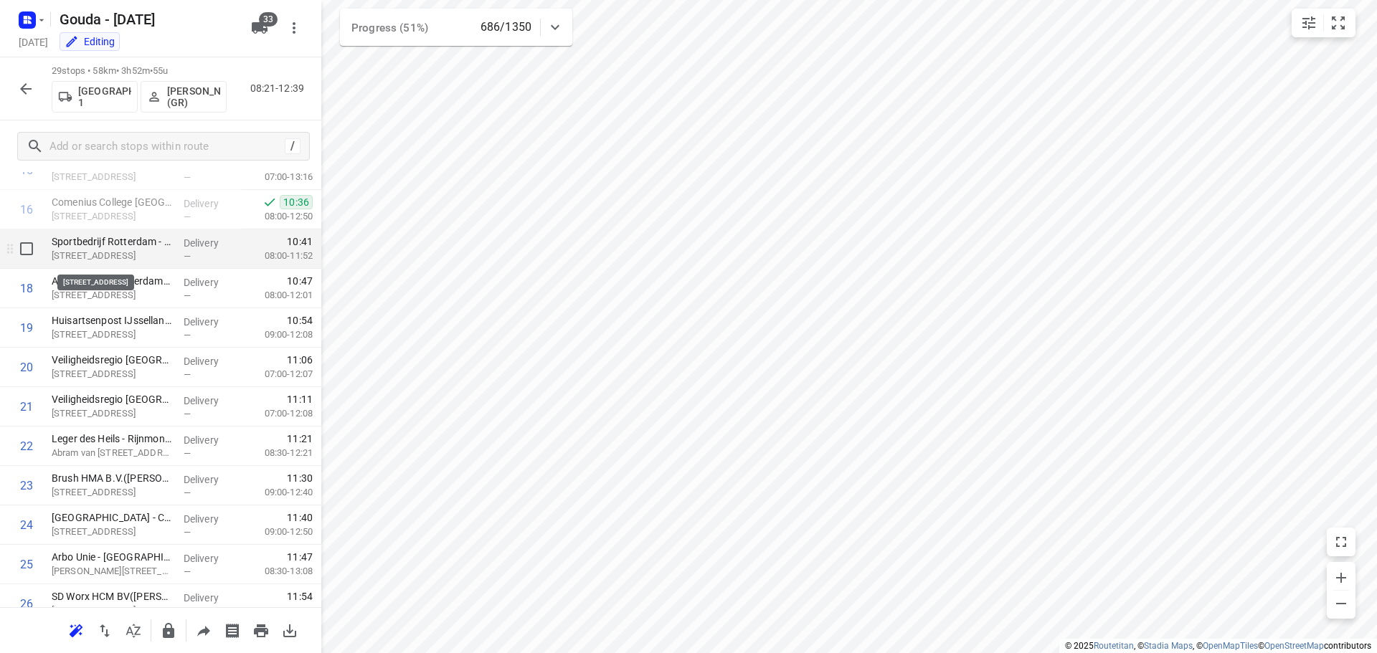
scroll to position [574, 0]
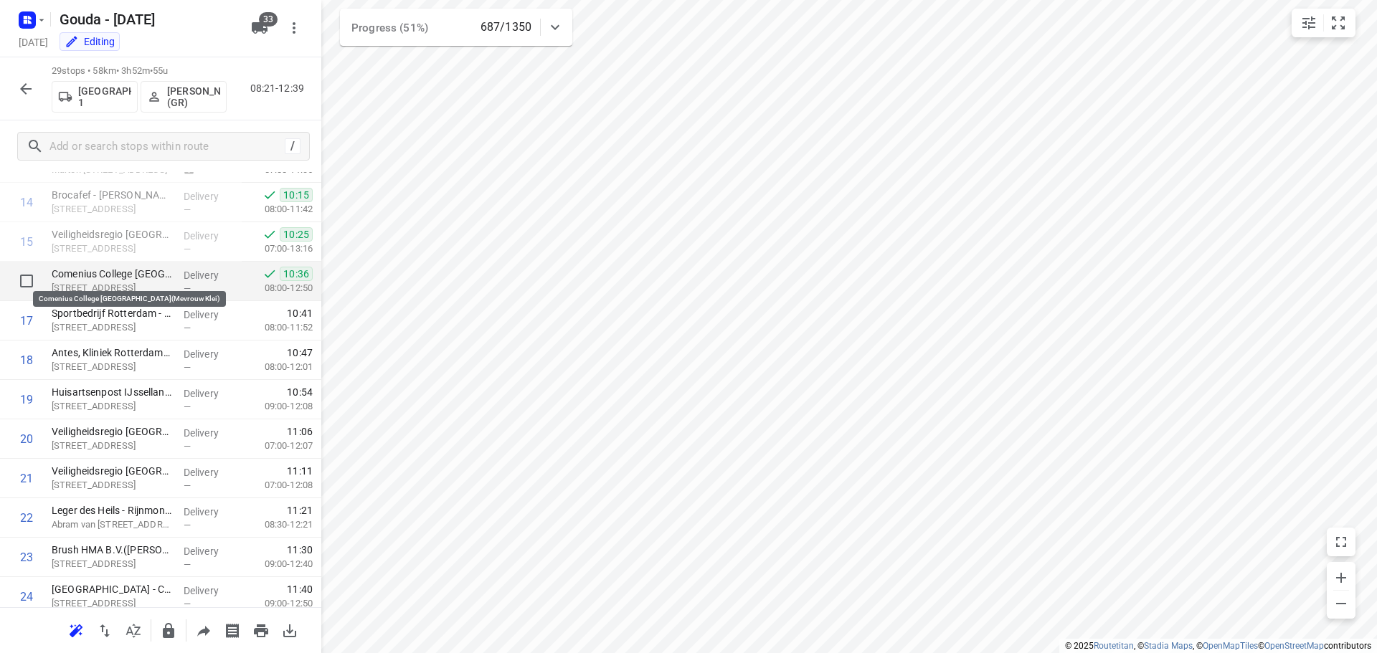
click at [159, 278] on p "Comenius College [GEOGRAPHIC_DATA](Mevrouw Klei)" at bounding box center [112, 274] width 120 height 14
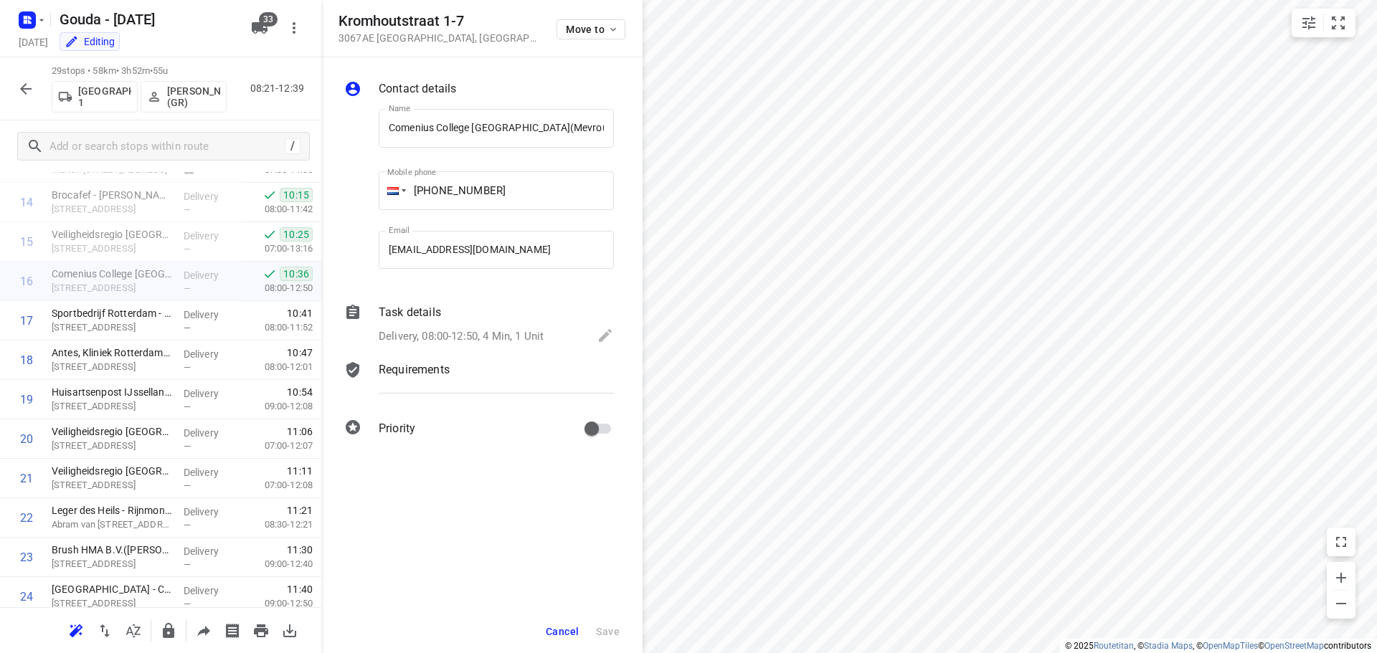
click at [397, 321] on div "Task details Delivery, 08:00-12:50, 4 Min, 1 Unit" at bounding box center [496, 325] width 241 height 49
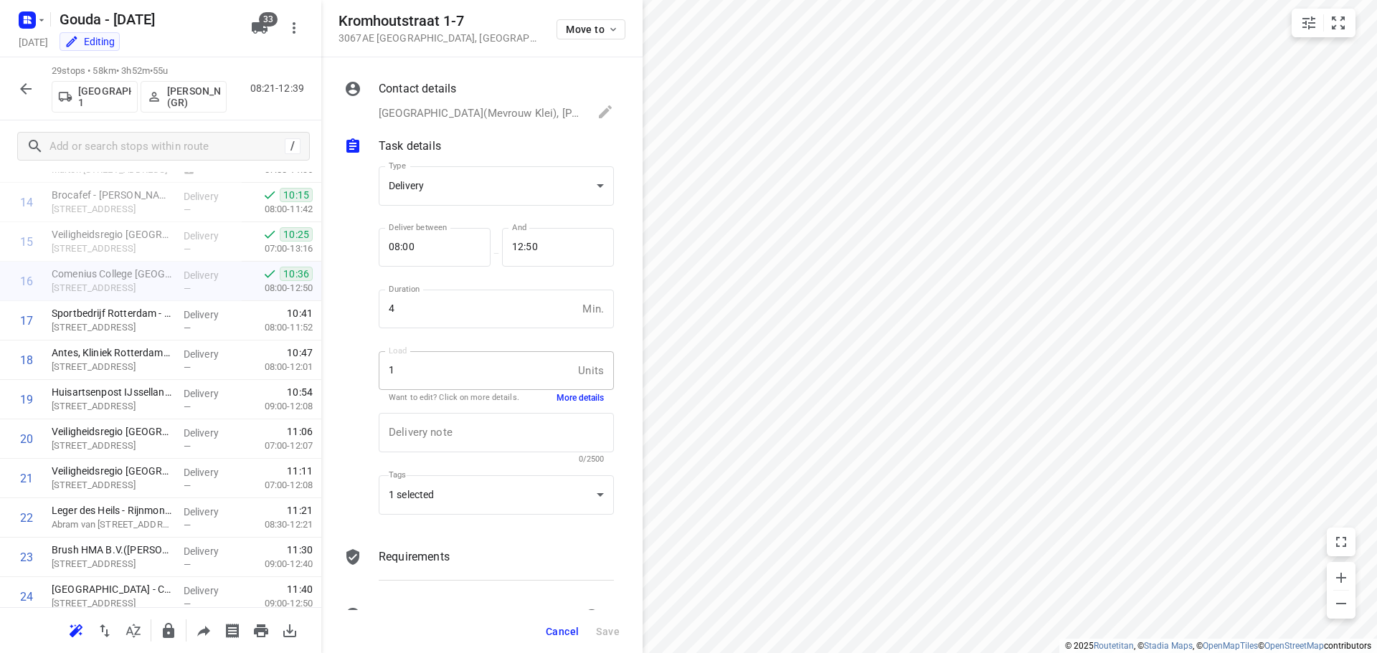
click at [580, 396] on button "More details" at bounding box center [580, 398] width 47 height 12
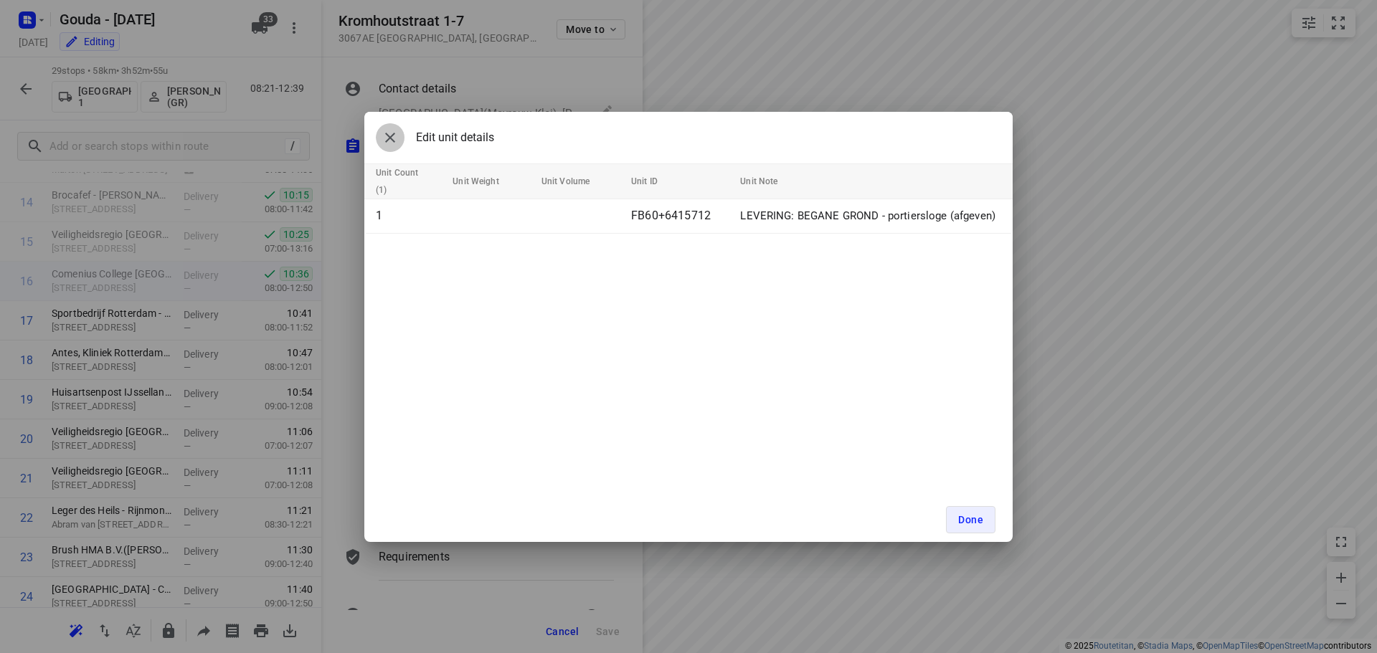
click at [388, 141] on icon "button" at bounding box center [390, 137] width 17 height 17
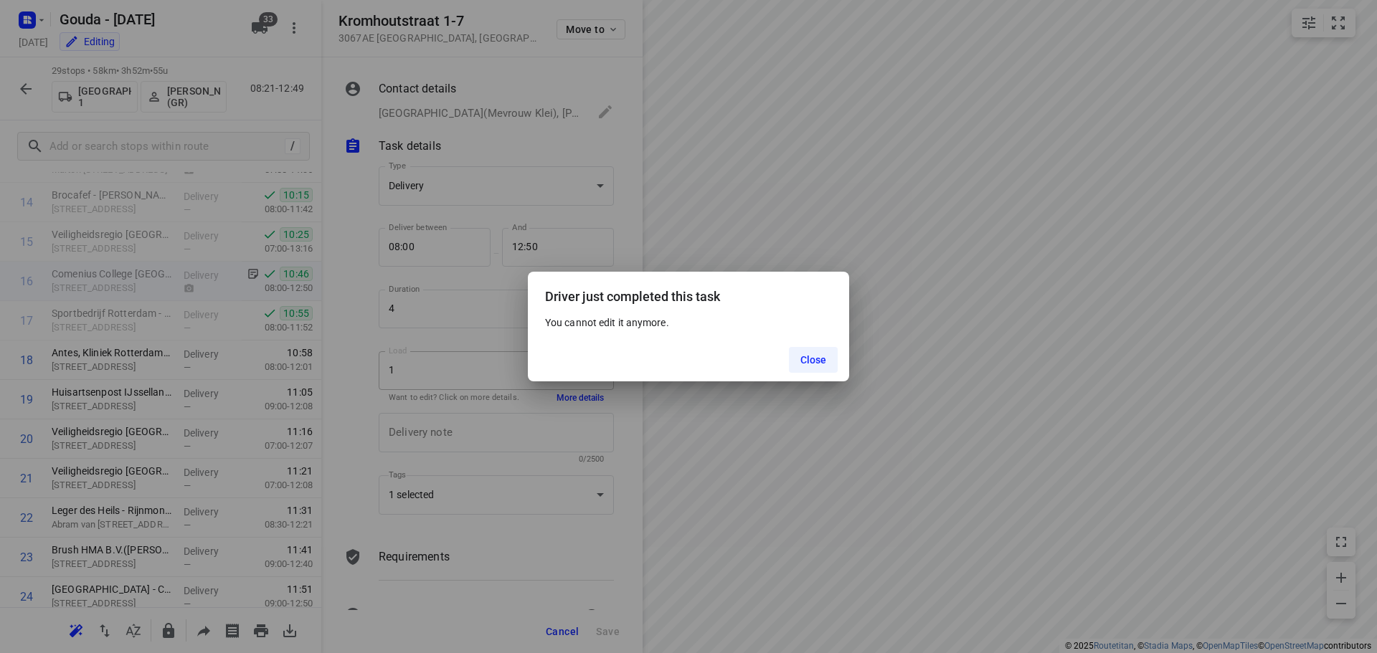
click at [822, 353] on button "Close" at bounding box center [813, 360] width 49 height 26
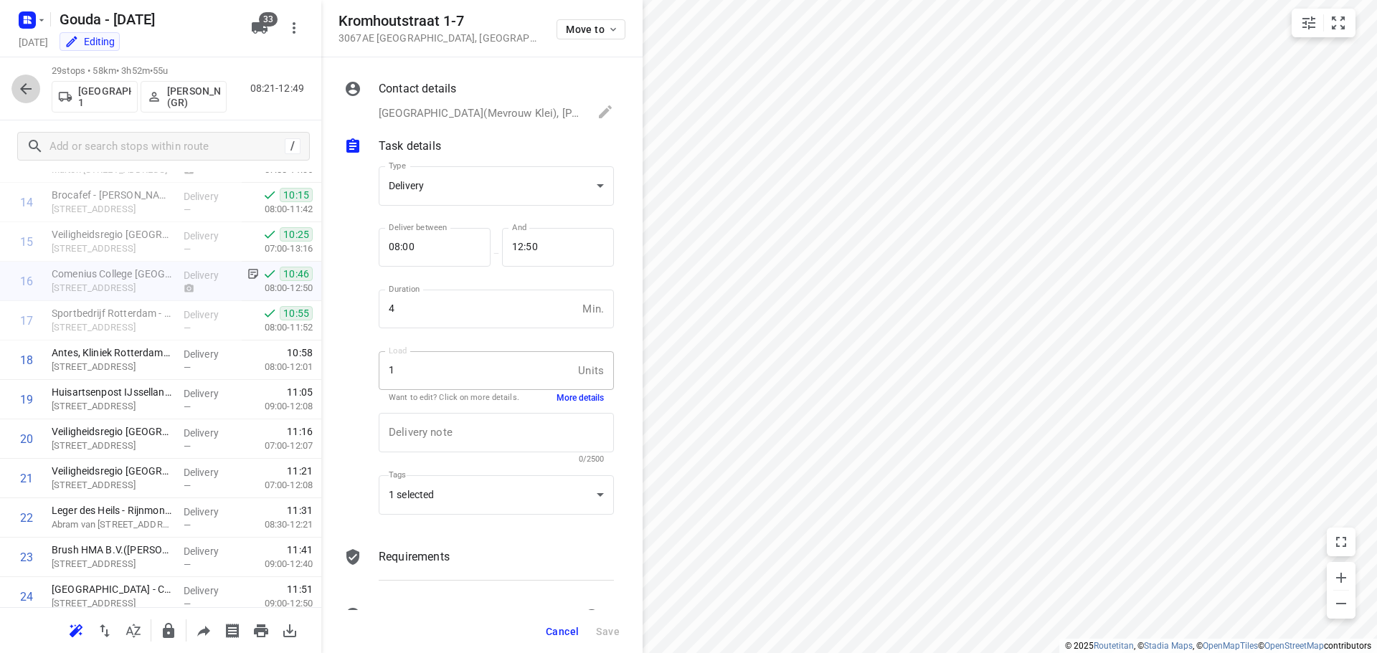
click at [12, 87] on button "button" at bounding box center [25, 89] width 29 height 29
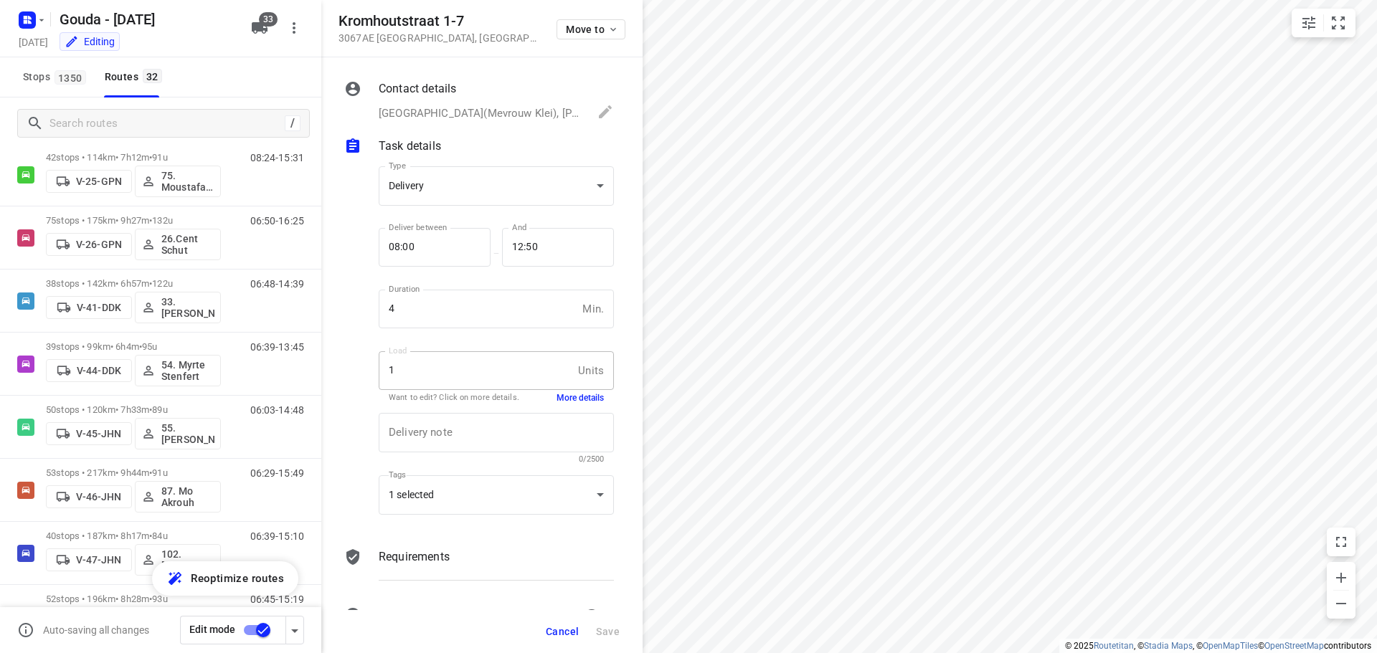
scroll to position [502, 0]
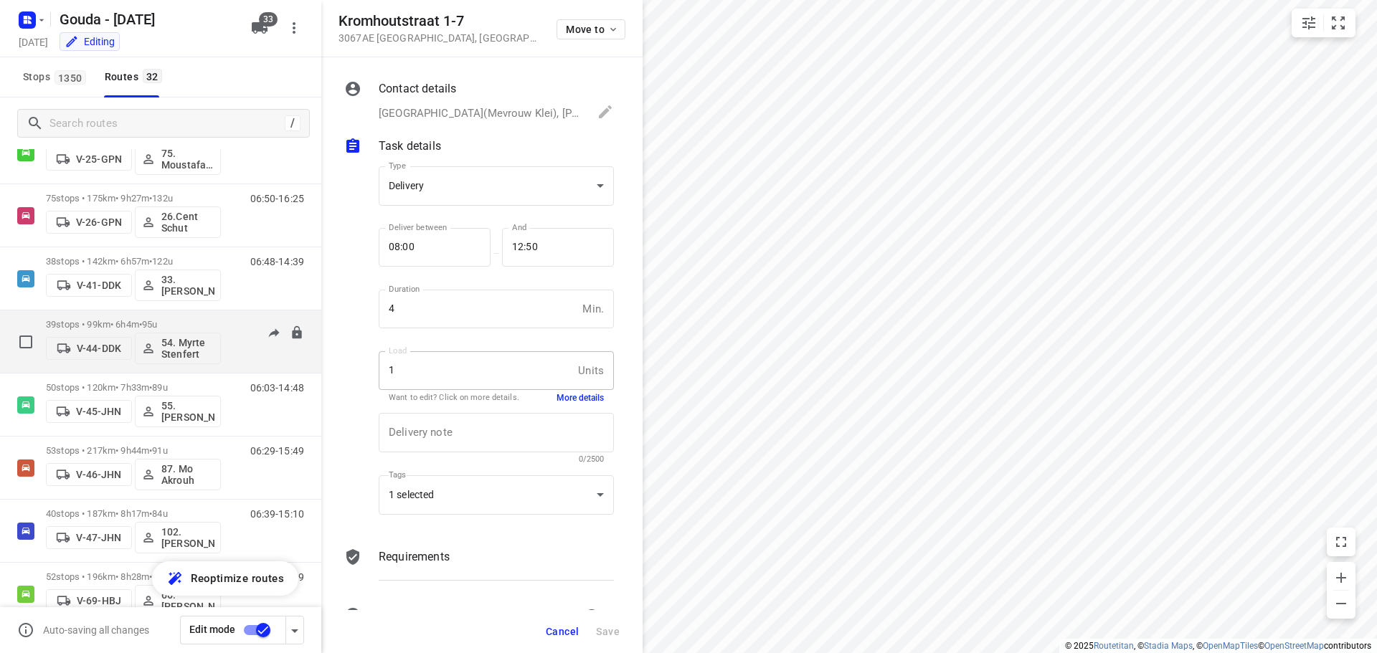
click at [142, 319] on span "•" at bounding box center [140, 324] width 3 height 11
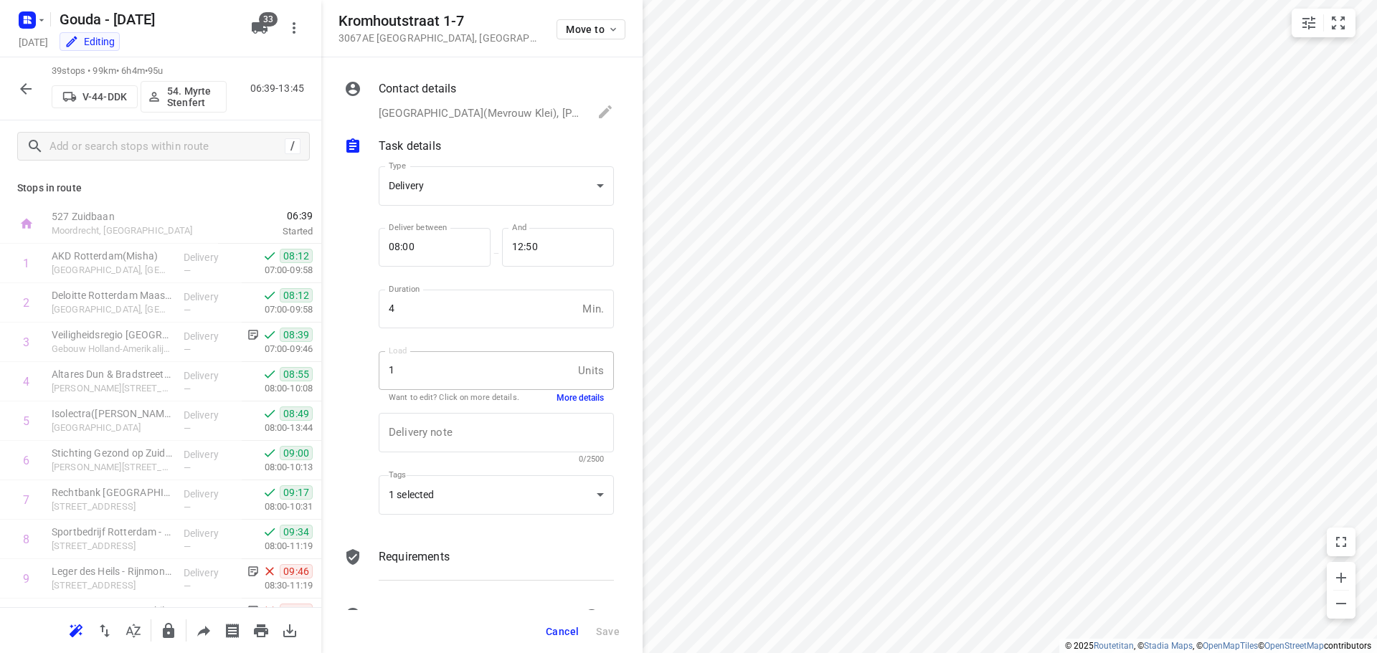
click at [570, 642] on button "Cancel" at bounding box center [562, 632] width 44 height 26
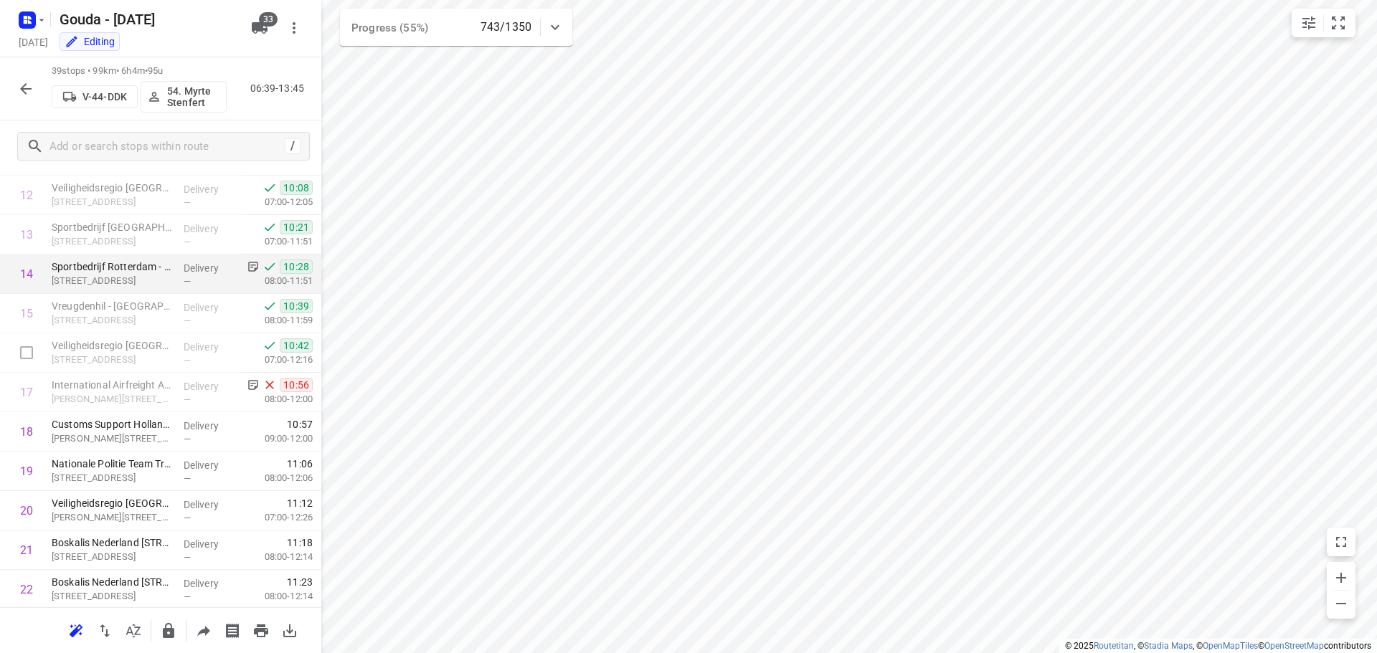
scroll to position [574, 0]
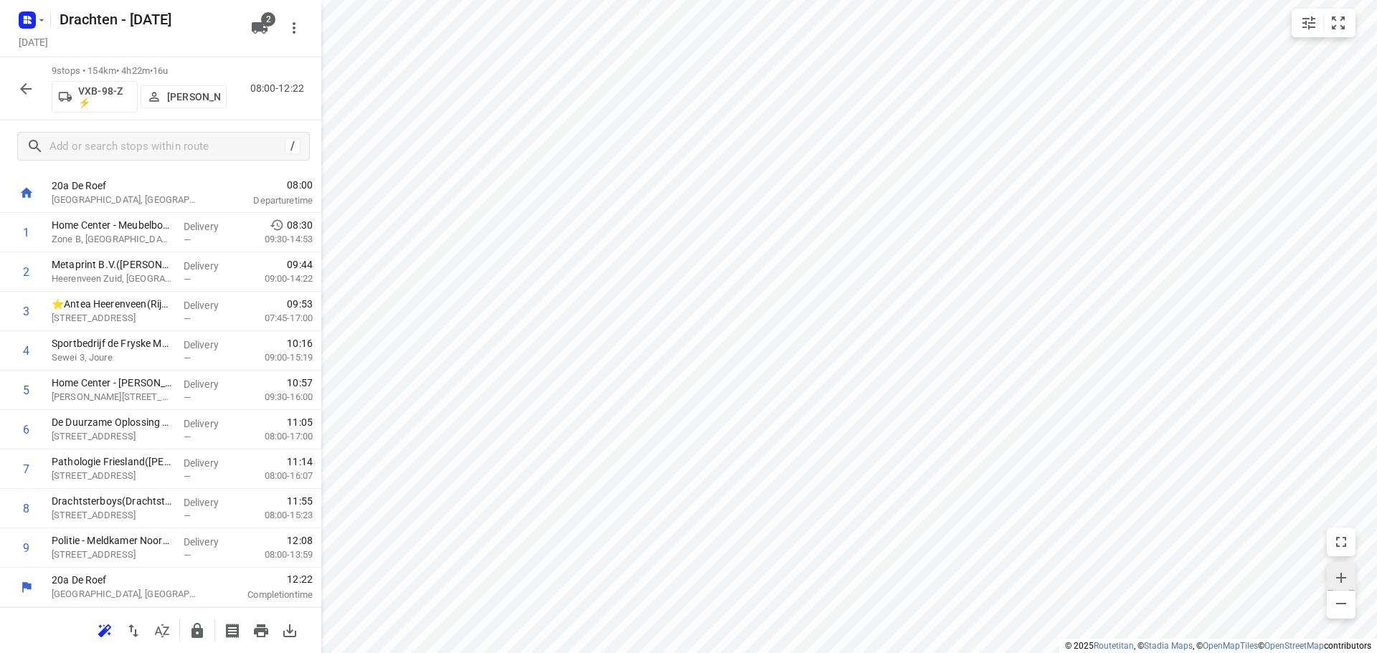
scroll to position [31, 0]
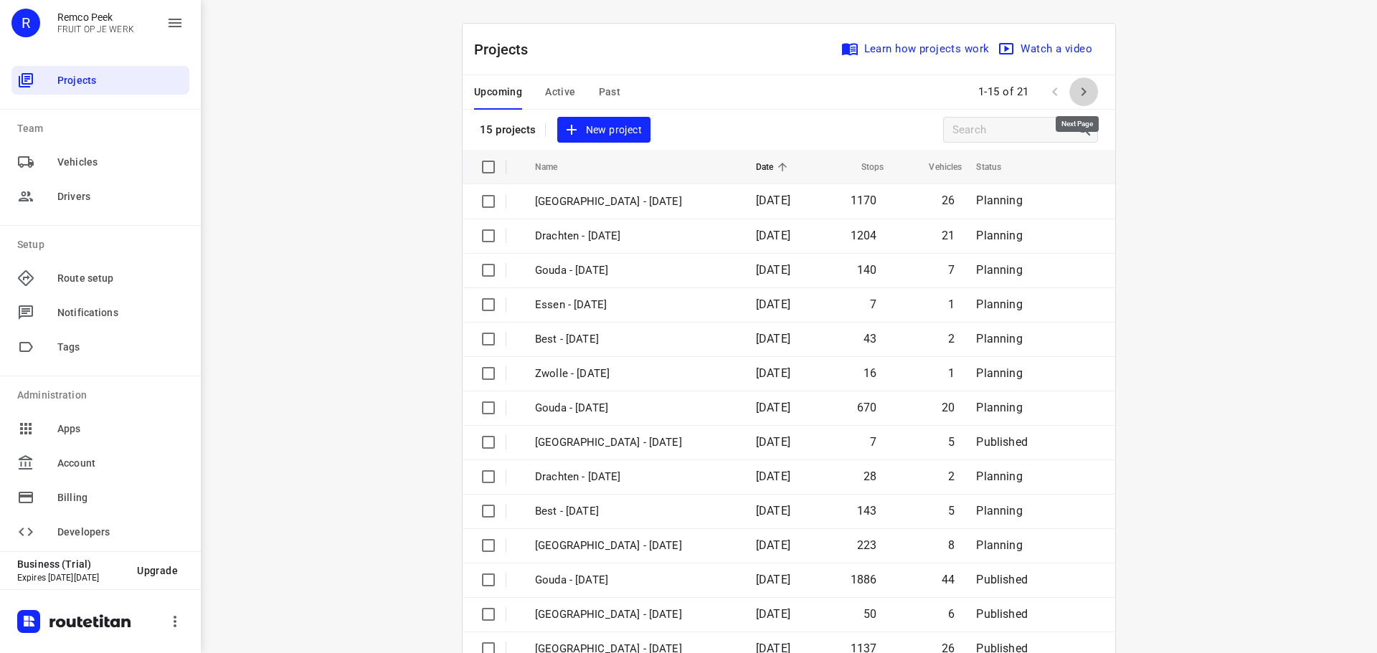
click at [1085, 93] on icon "button" at bounding box center [1083, 91] width 17 height 17
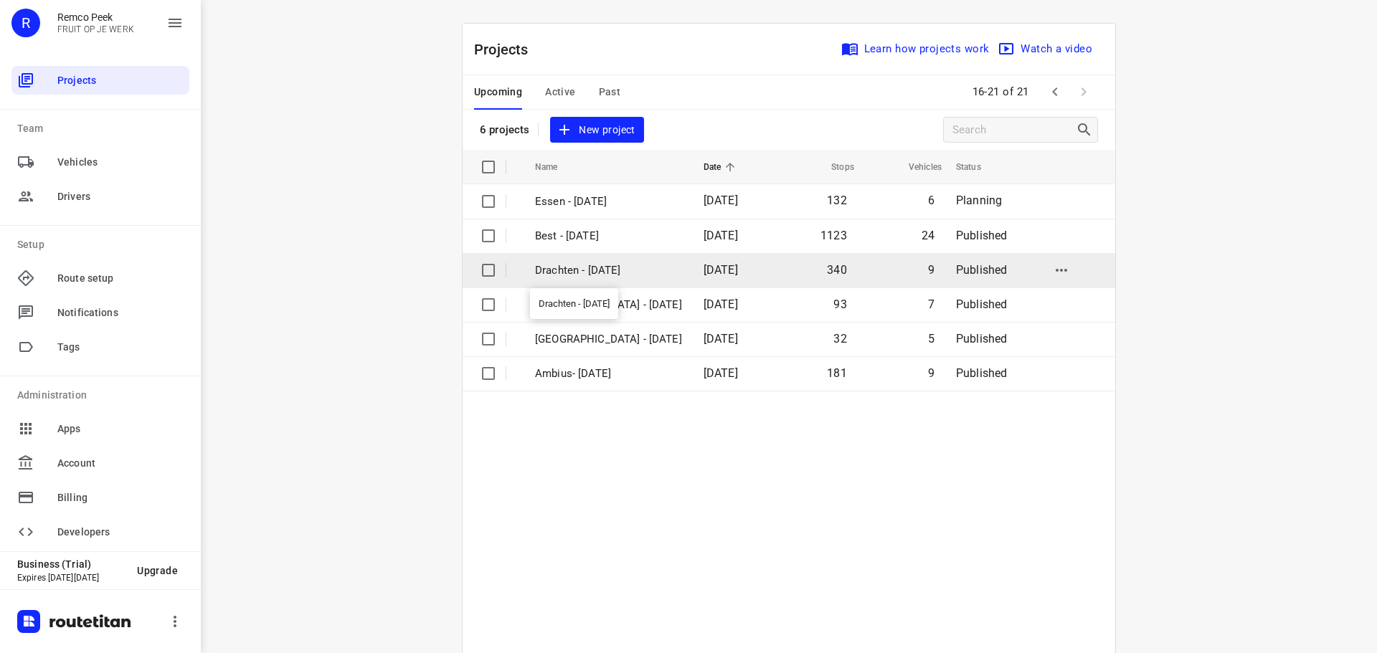
click at [597, 276] on p "Drachten - [DATE]" at bounding box center [608, 271] width 147 height 16
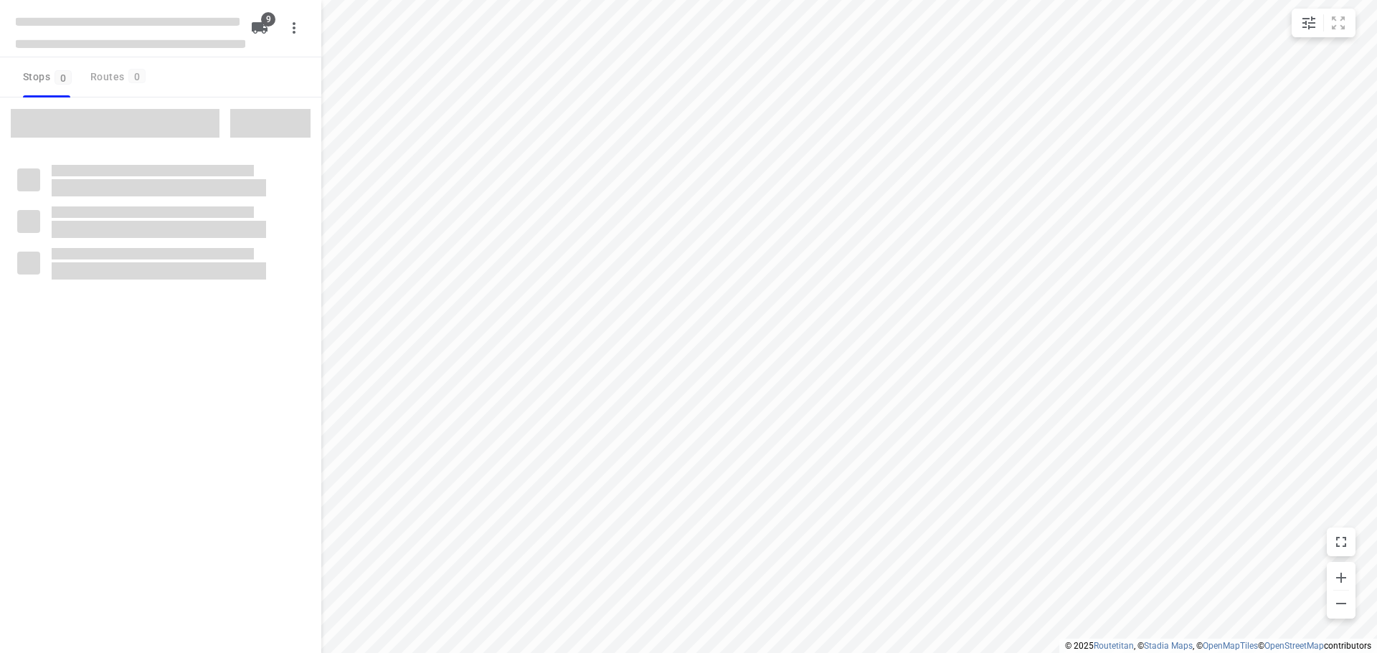
checkbox input "true"
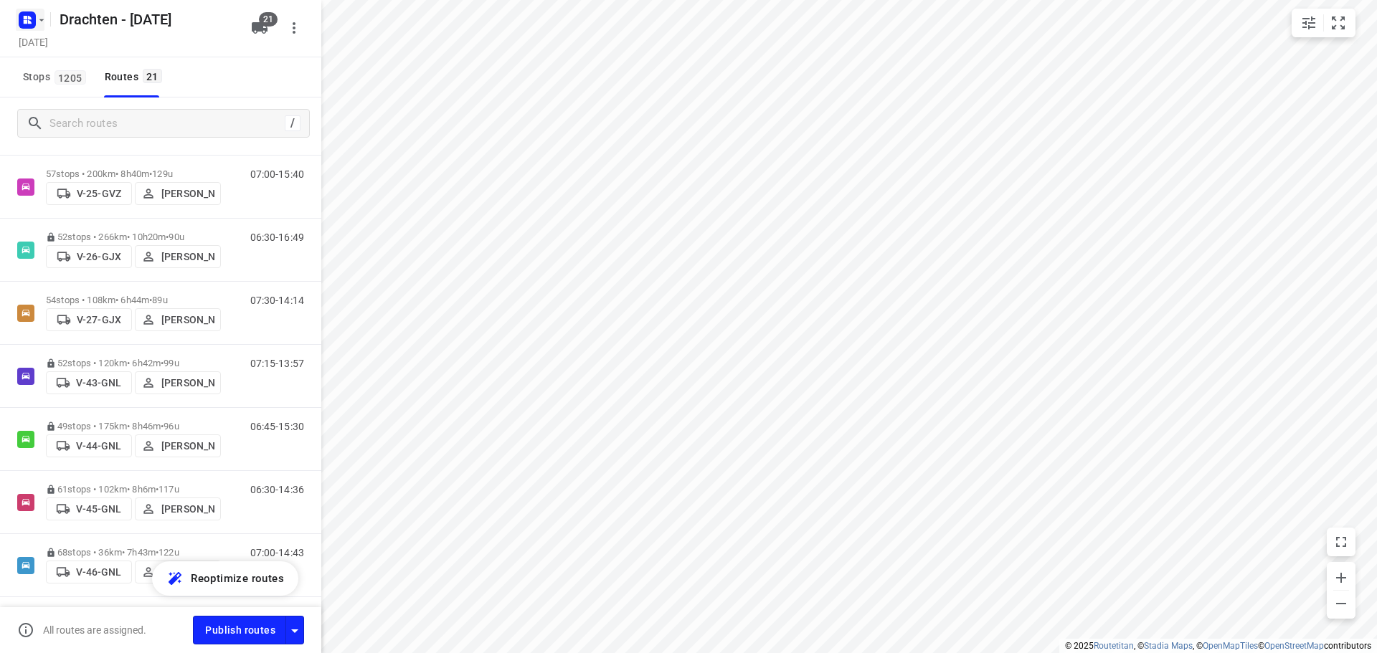
click at [29, 17] on icon "button" at bounding box center [30, 18] width 4 height 4
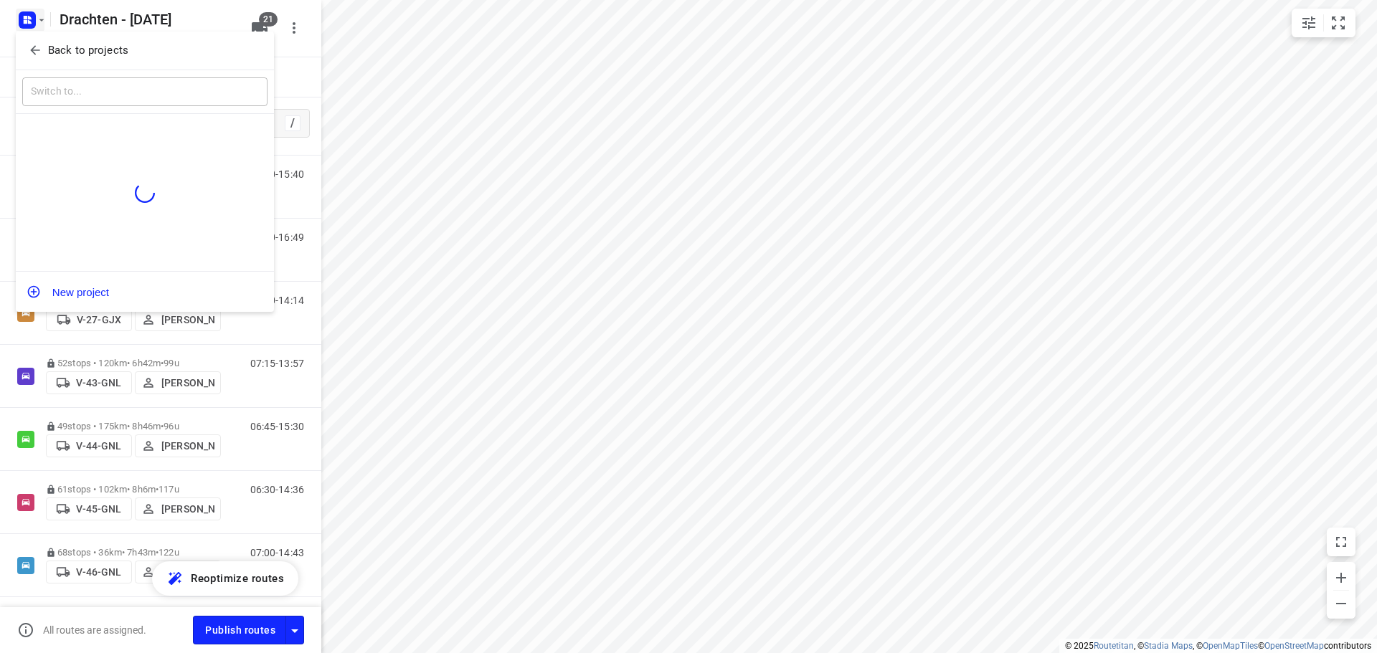
click at [112, 44] on p "Back to projects" at bounding box center [88, 50] width 80 height 16
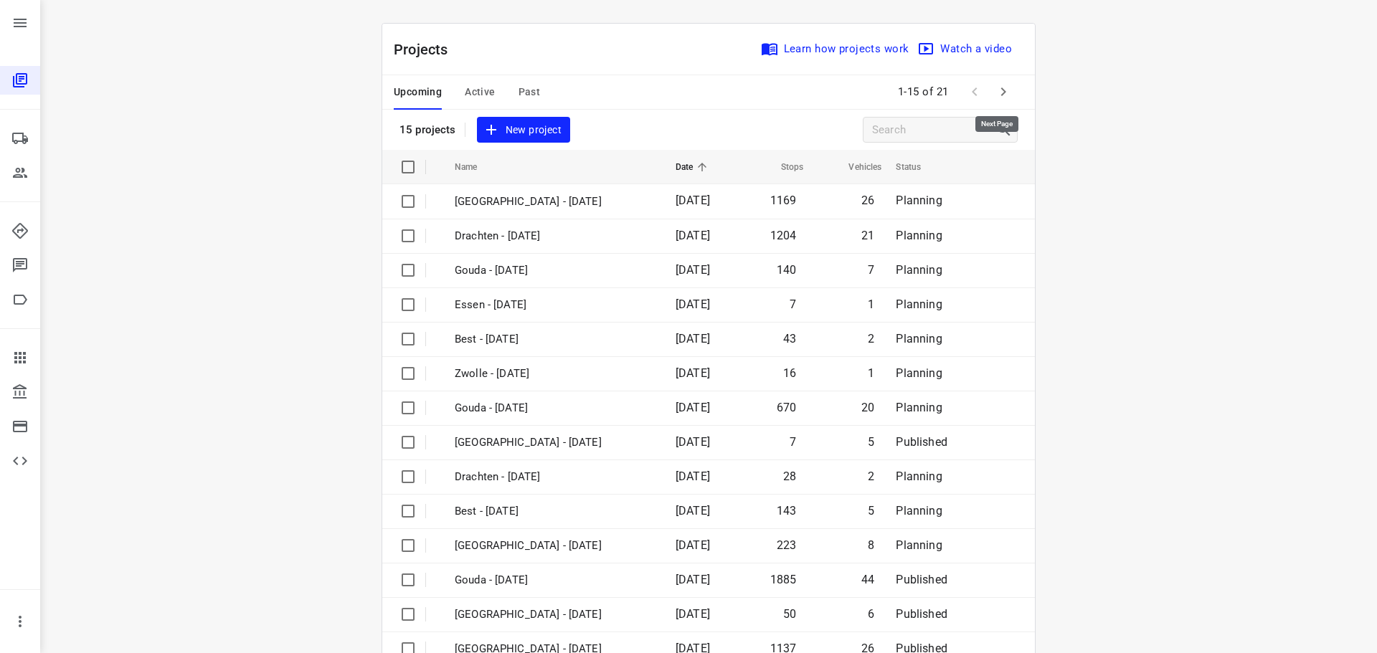
click at [998, 83] on icon "button" at bounding box center [1003, 91] width 17 height 17
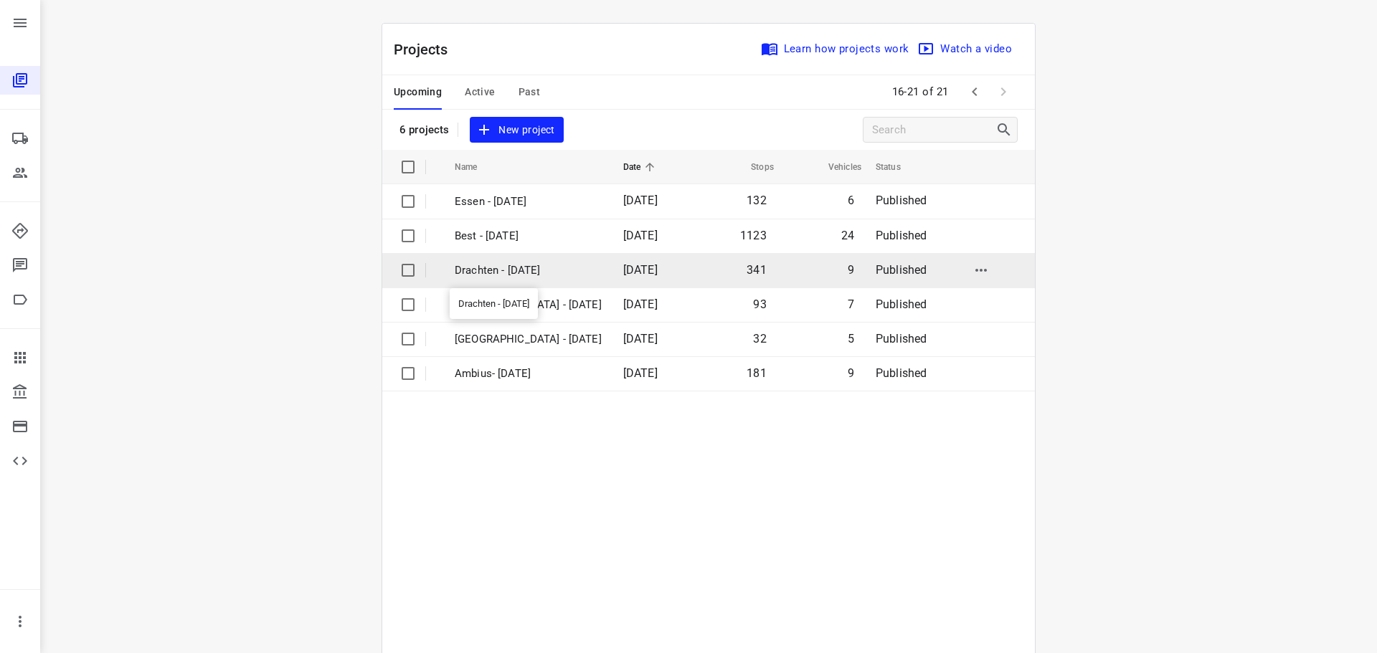
click at [549, 271] on p "Drachten - [DATE]" at bounding box center [528, 271] width 147 height 16
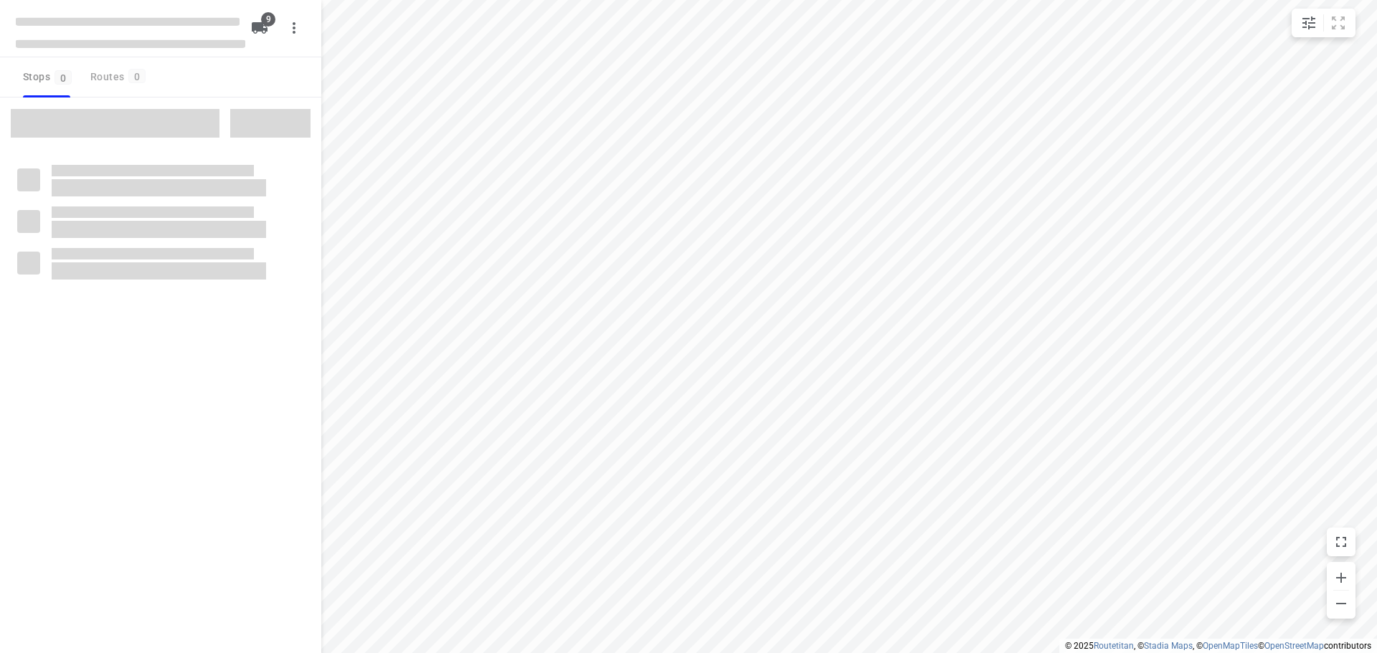
checkbox input "true"
